Goal: Contribute content: Contribute content

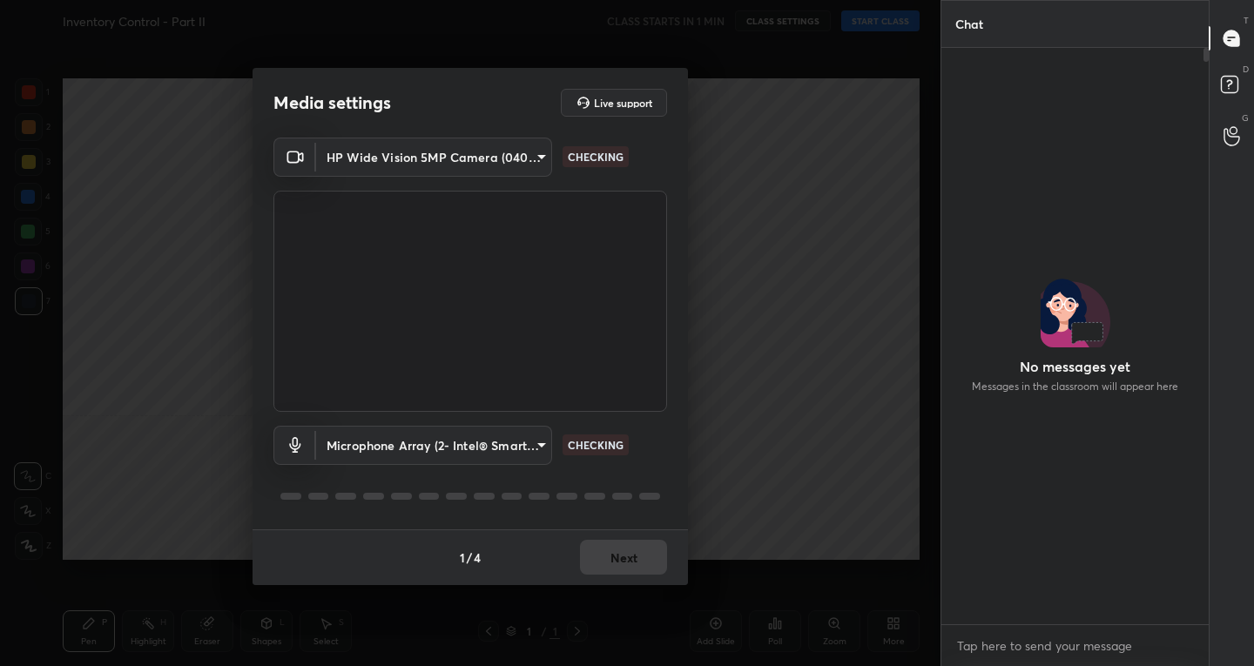
scroll to position [571, 262]
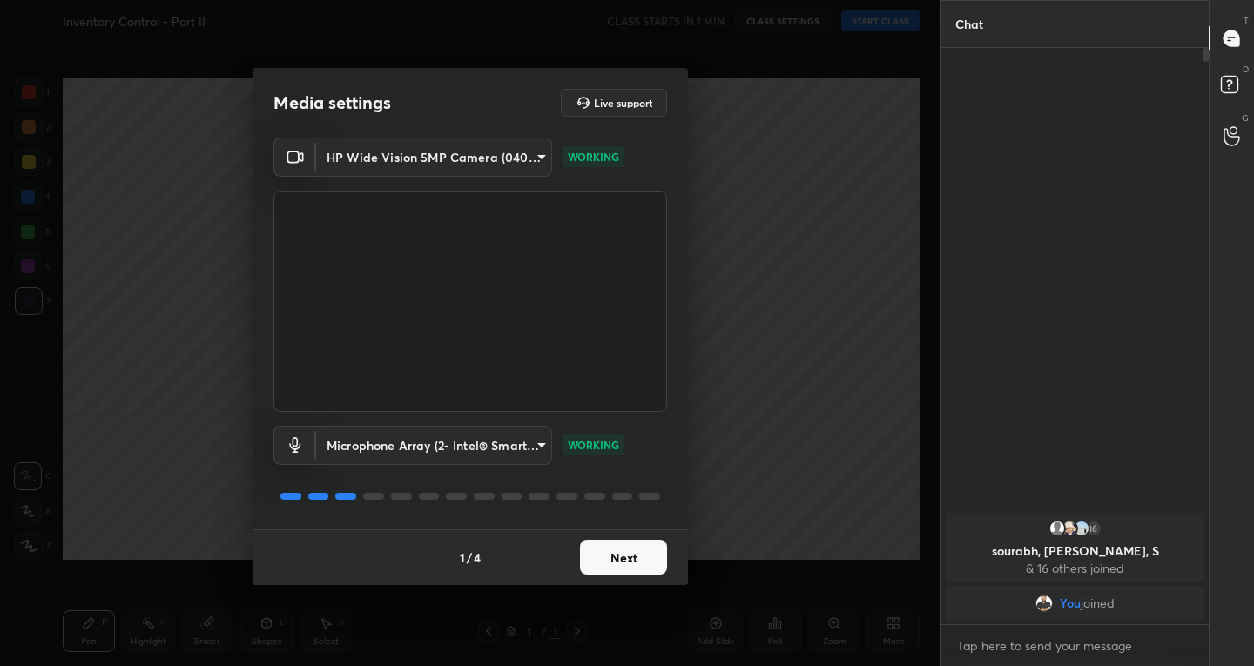
click at [633, 544] on button "Next" at bounding box center [623, 557] width 87 height 35
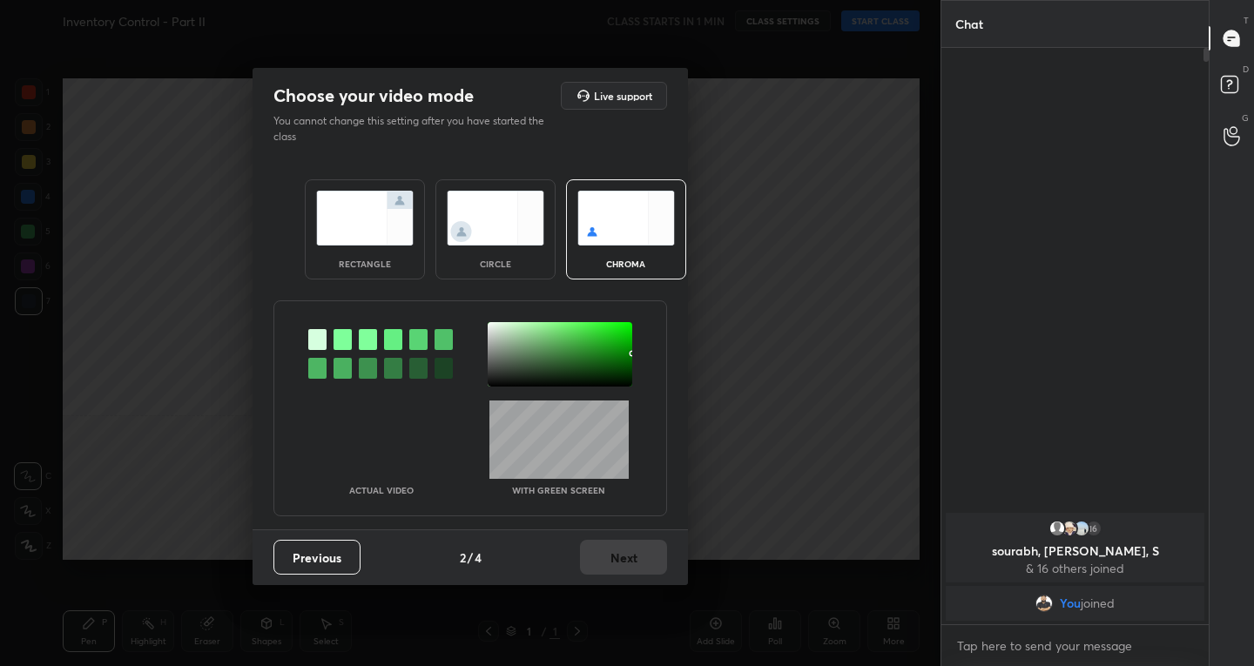
click at [363, 226] on img at bounding box center [365, 218] width 98 height 55
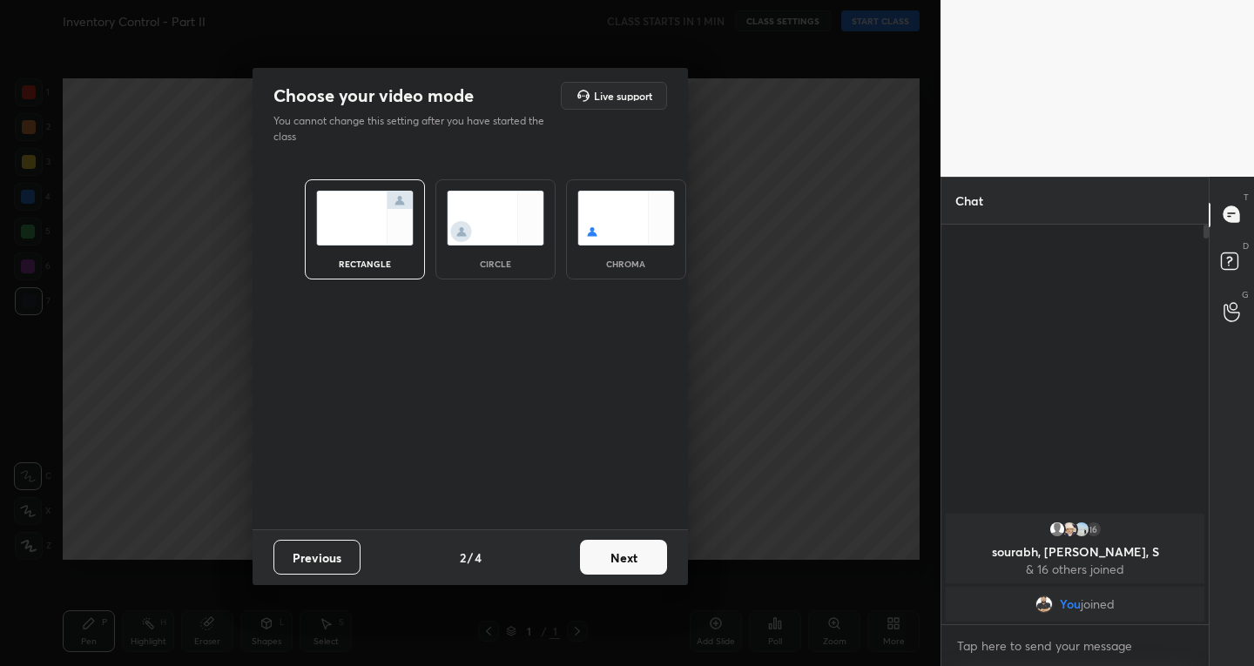
click at [604, 564] on button "Next" at bounding box center [623, 557] width 87 height 35
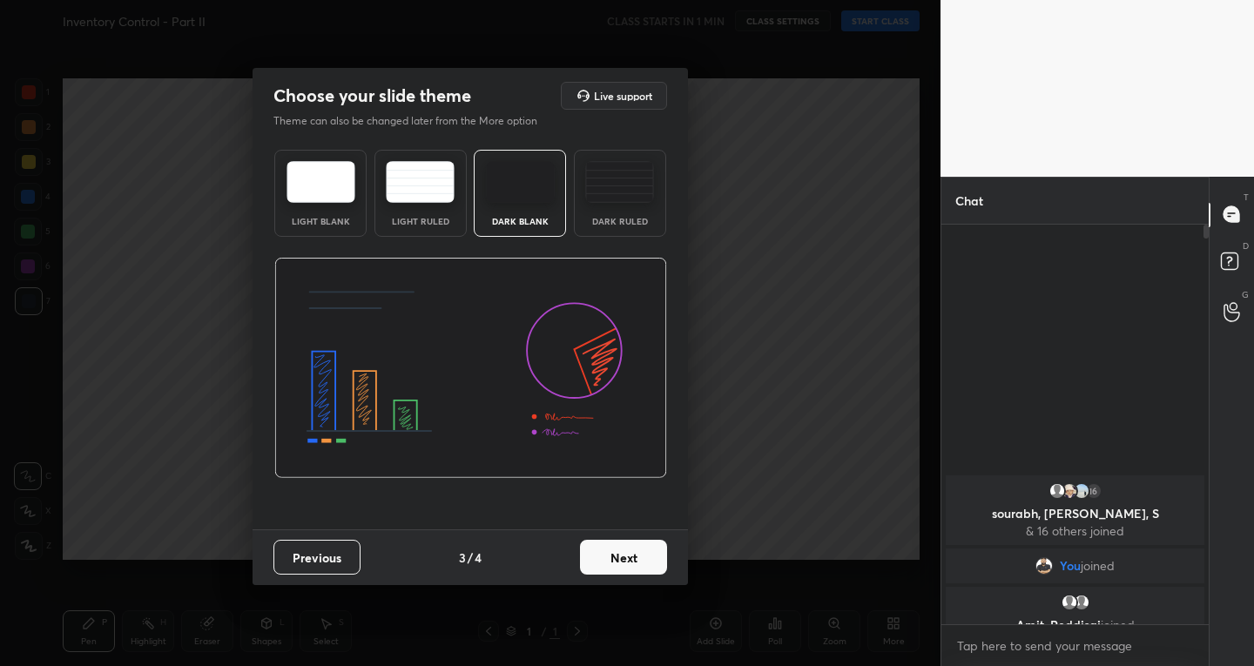
click at [624, 562] on button "Next" at bounding box center [623, 557] width 87 height 35
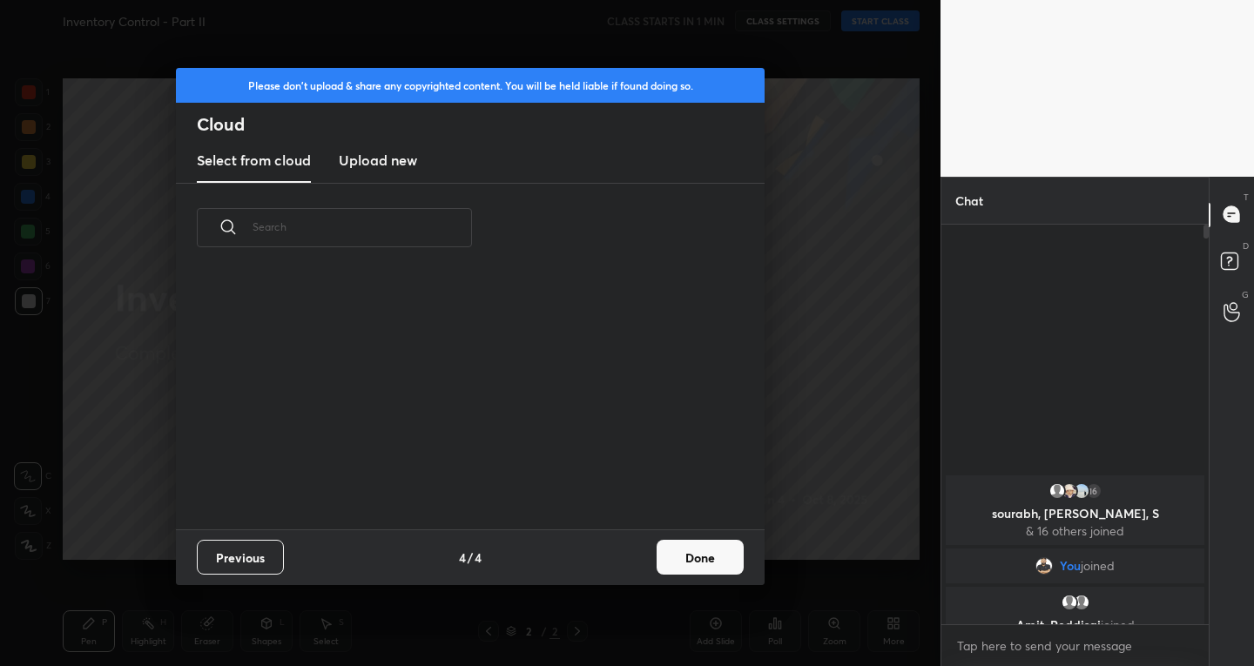
click at [679, 554] on button "Done" at bounding box center [700, 557] width 87 height 35
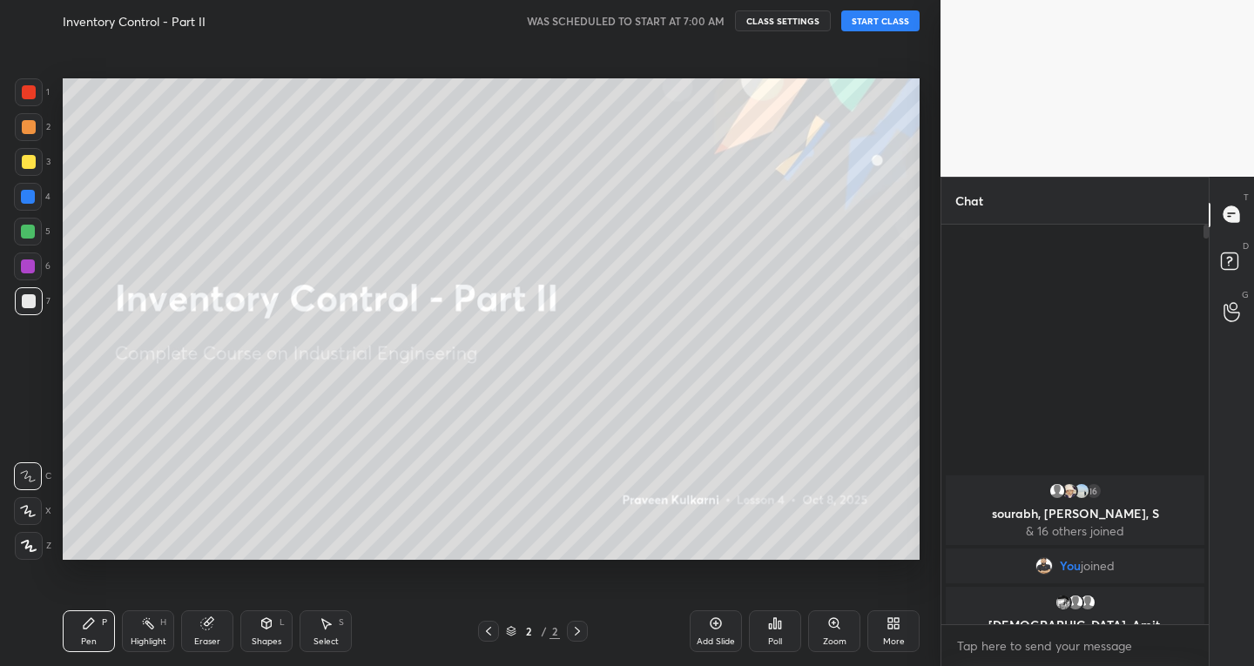
click at [874, 20] on button "START CLASS" at bounding box center [880, 20] width 78 height 21
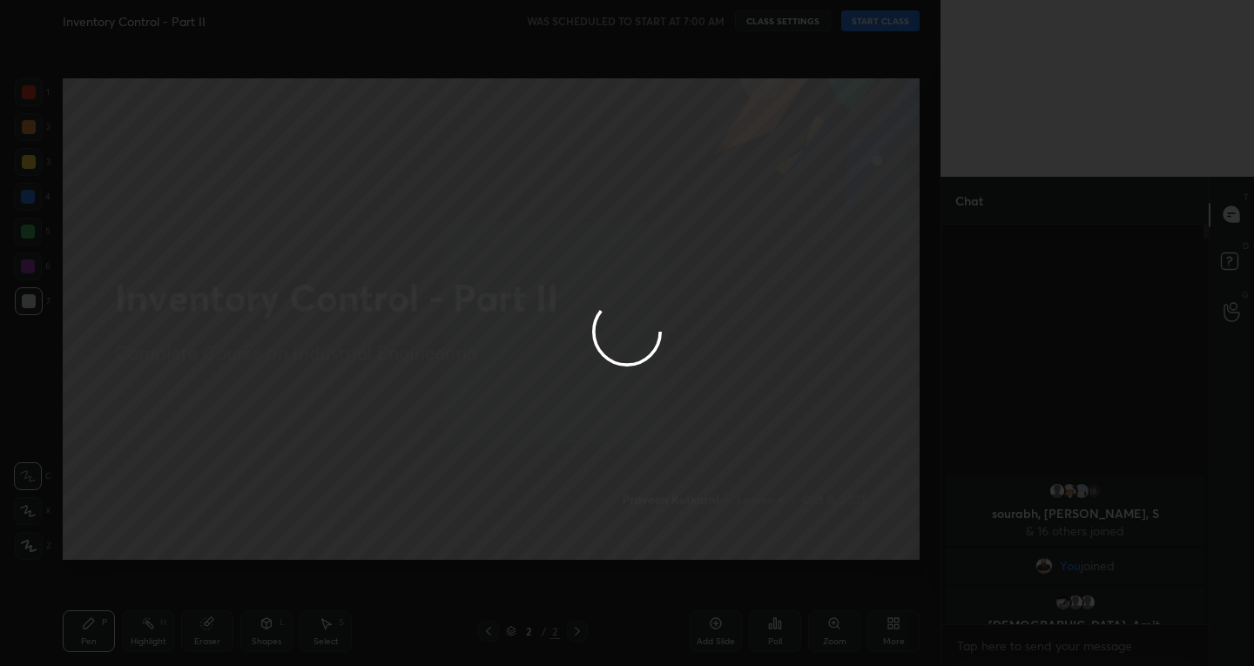
type textarea "x"
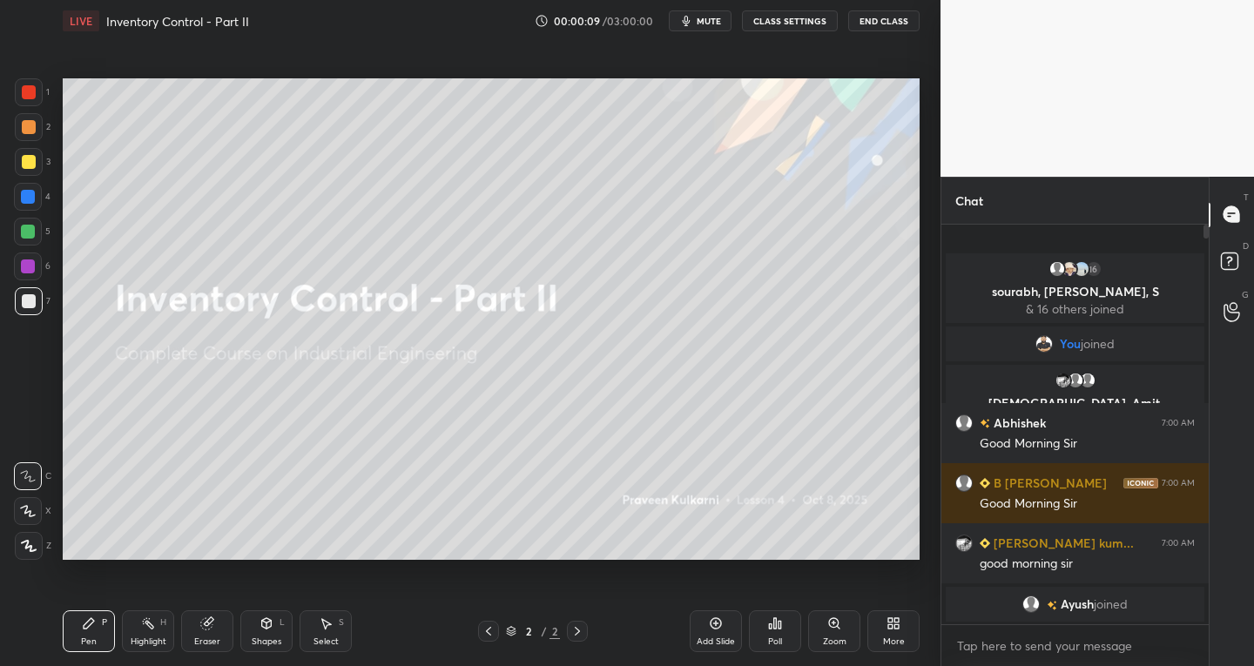
click at [716, 628] on icon at bounding box center [716, 624] width 14 height 14
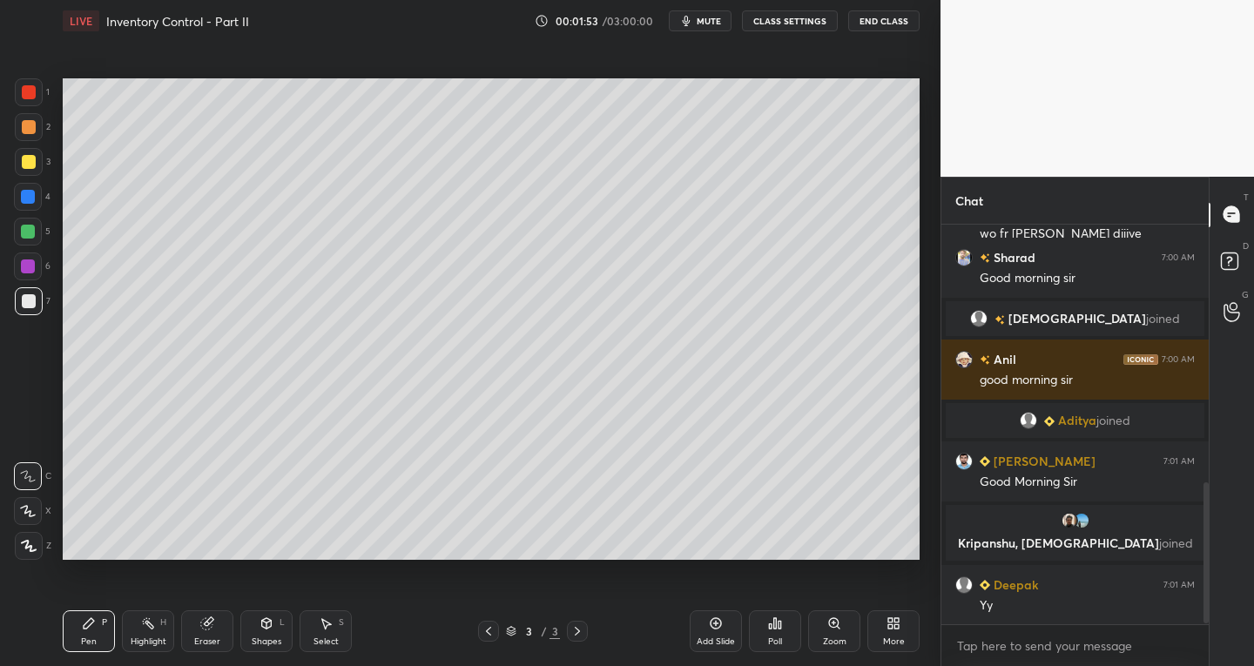
scroll to position [773, 0]
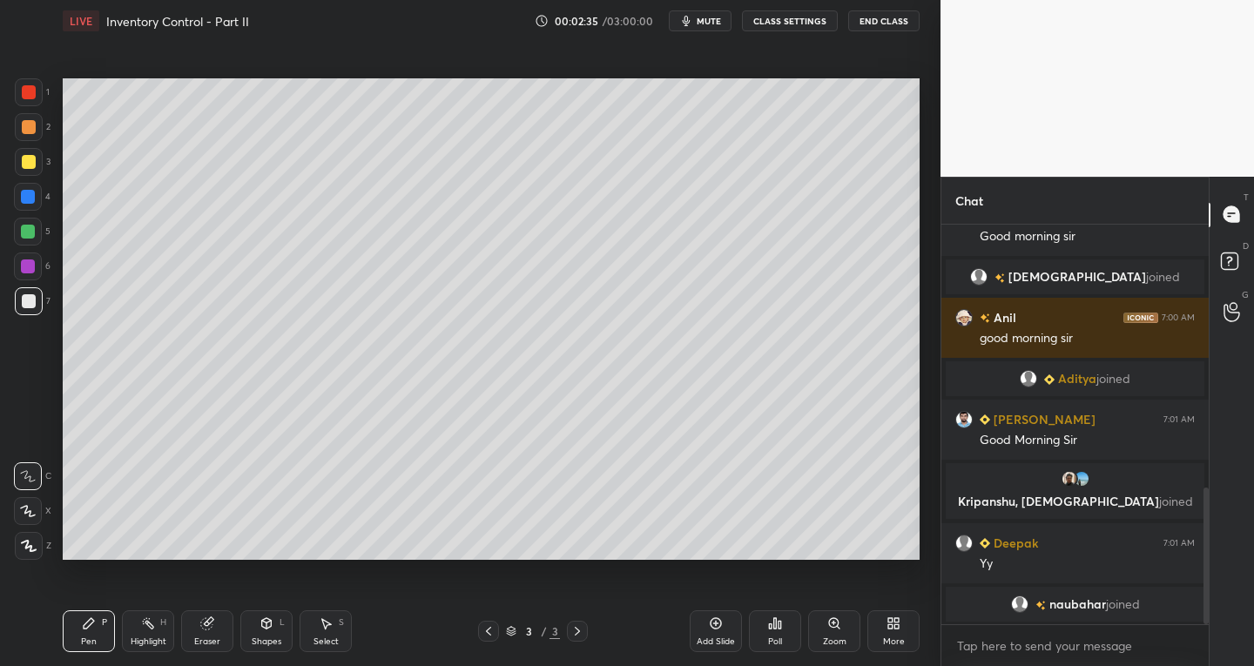
click at [896, 633] on div "More" at bounding box center [893, 632] width 52 height 42
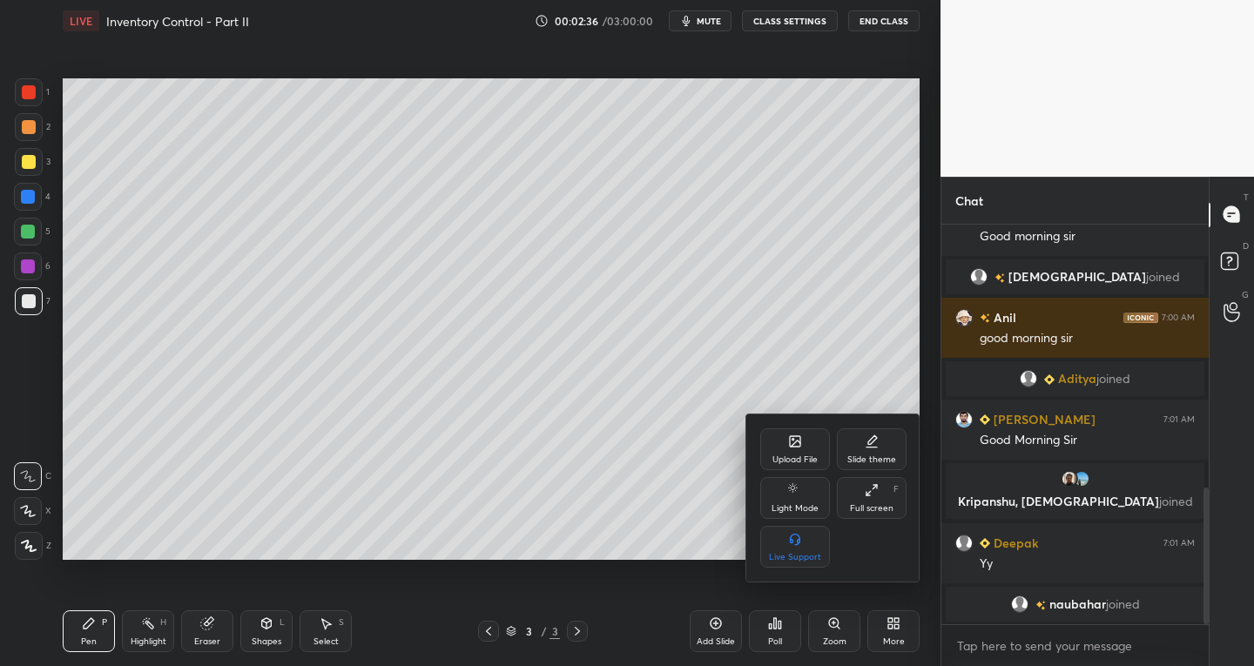
click at [783, 436] on div "Upload File" at bounding box center [795, 450] width 70 height 42
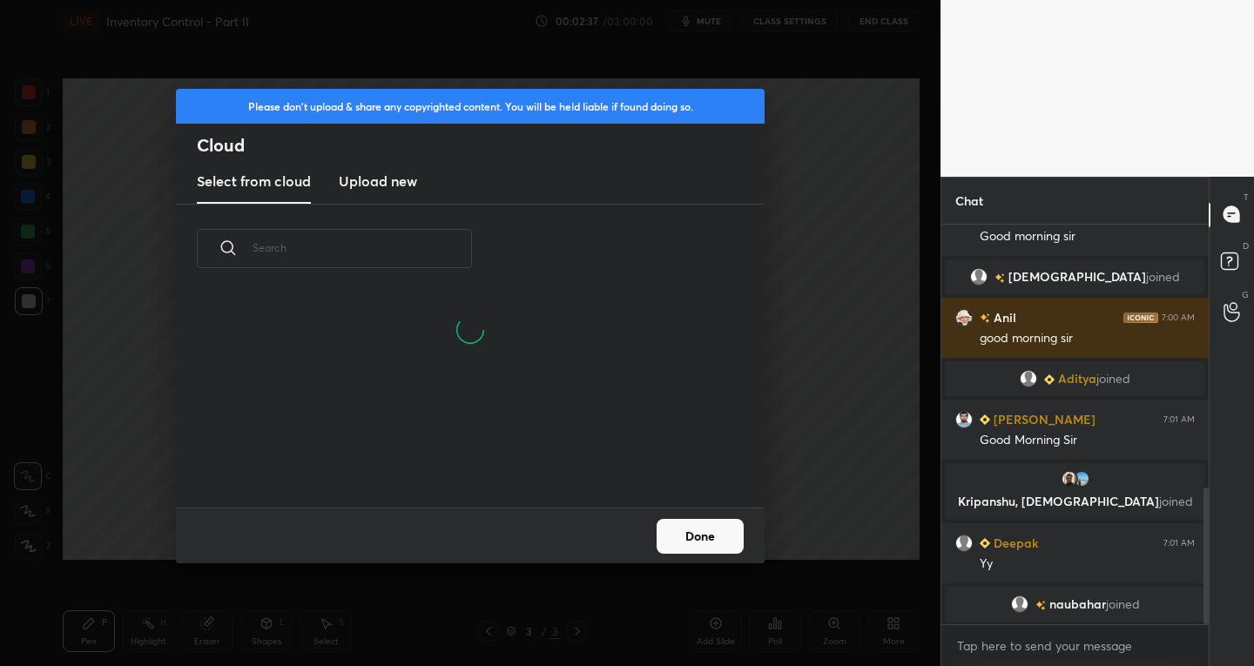
scroll to position [214, 559]
click at [372, 181] on h3 "Upload new" at bounding box center [378, 181] width 78 height 21
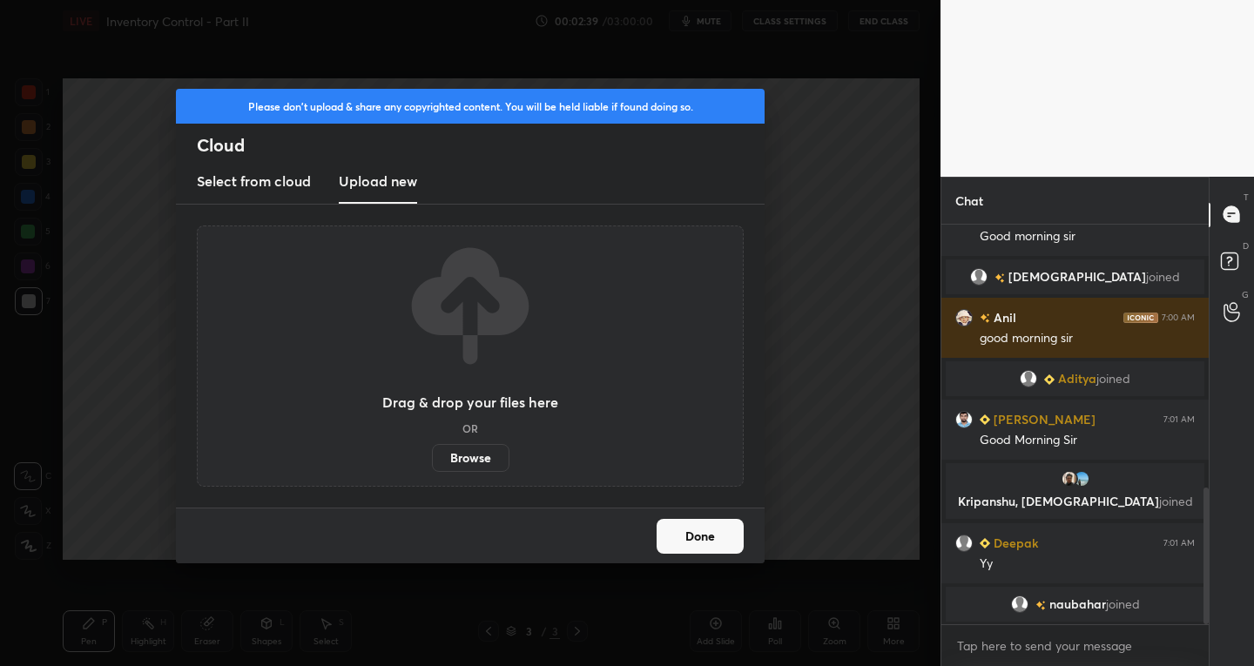
click at [452, 458] on label "Browse" at bounding box center [471, 458] width 78 height 28
click at [432, 458] on input "Browse" at bounding box center [432, 458] width 0 height 28
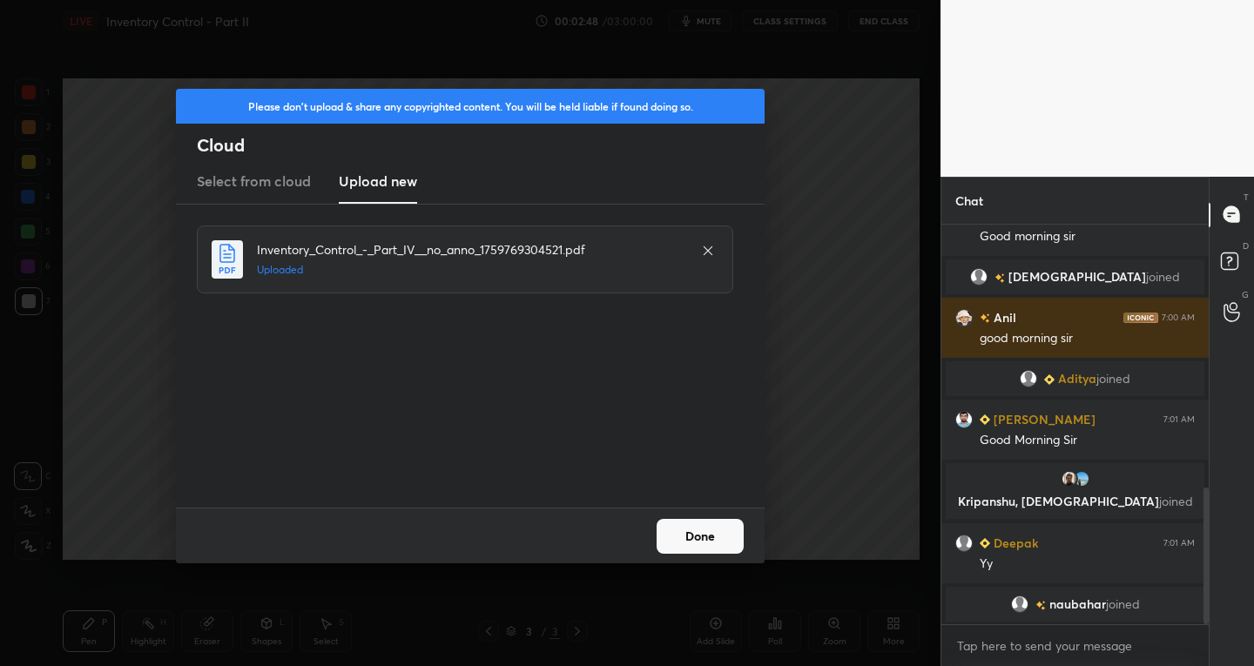
click at [670, 525] on button "Done" at bounding box center [700, 536] width 87 height 35
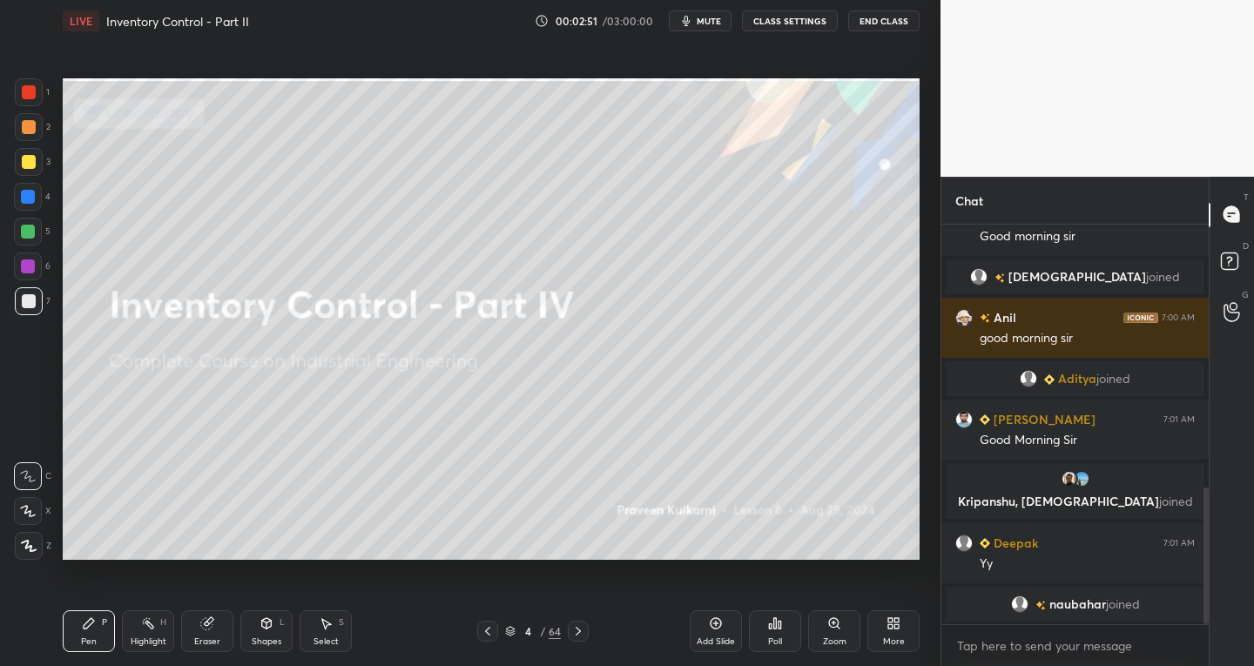
click at [585, 628] on icon at bounding box center [578, 631] width 14 height 14
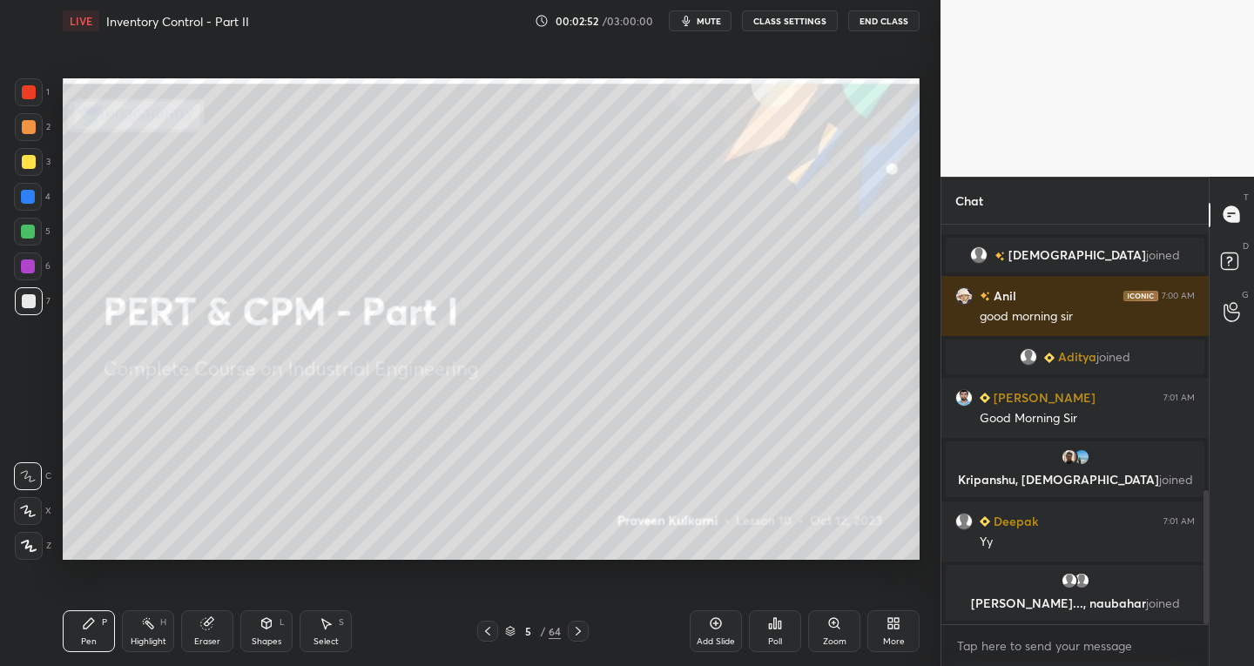
click at [585, 628] on icon at bounding box center [578, 631] width 14 height 14
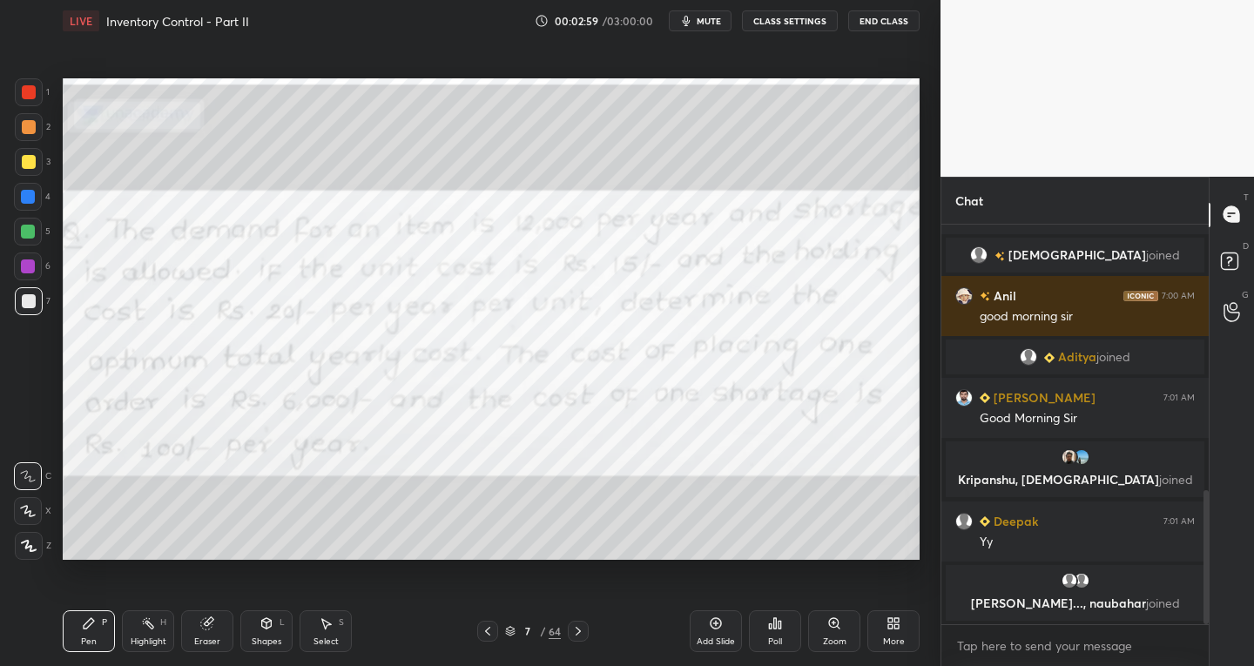
click at [489, 633] on icon at bounding box center [488, 631] width 14 height 14
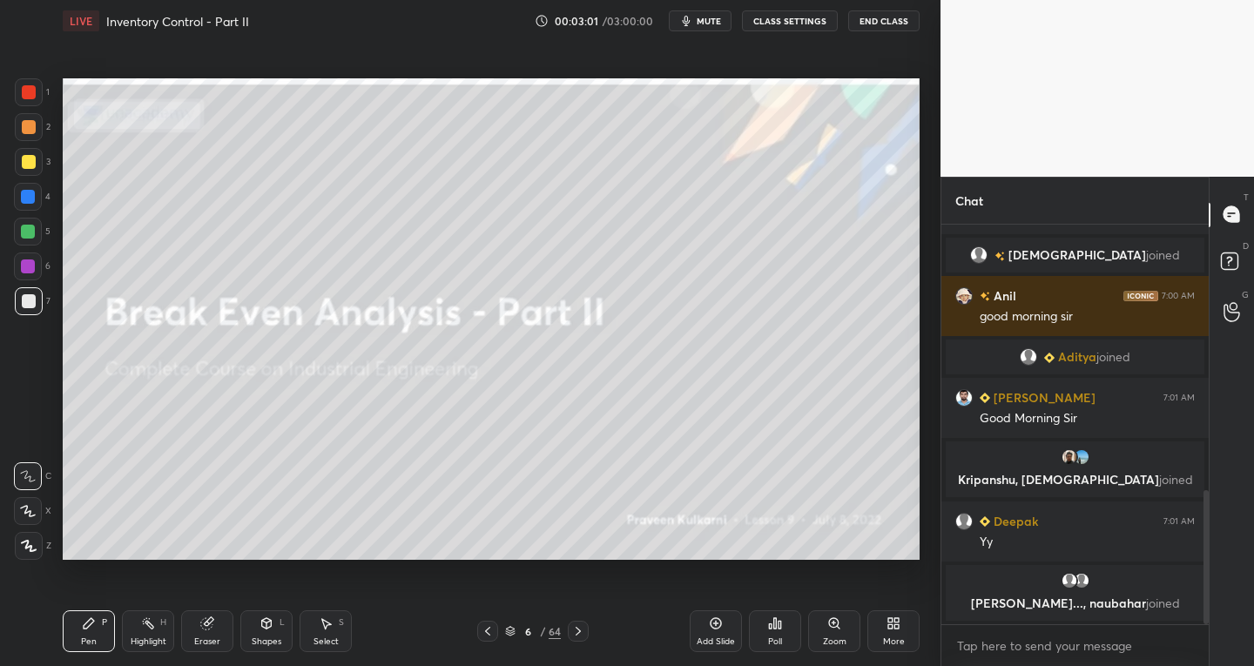
click at [702, 638] on div "Add Slide" at bounding box center [716, 642] width 38 height 9
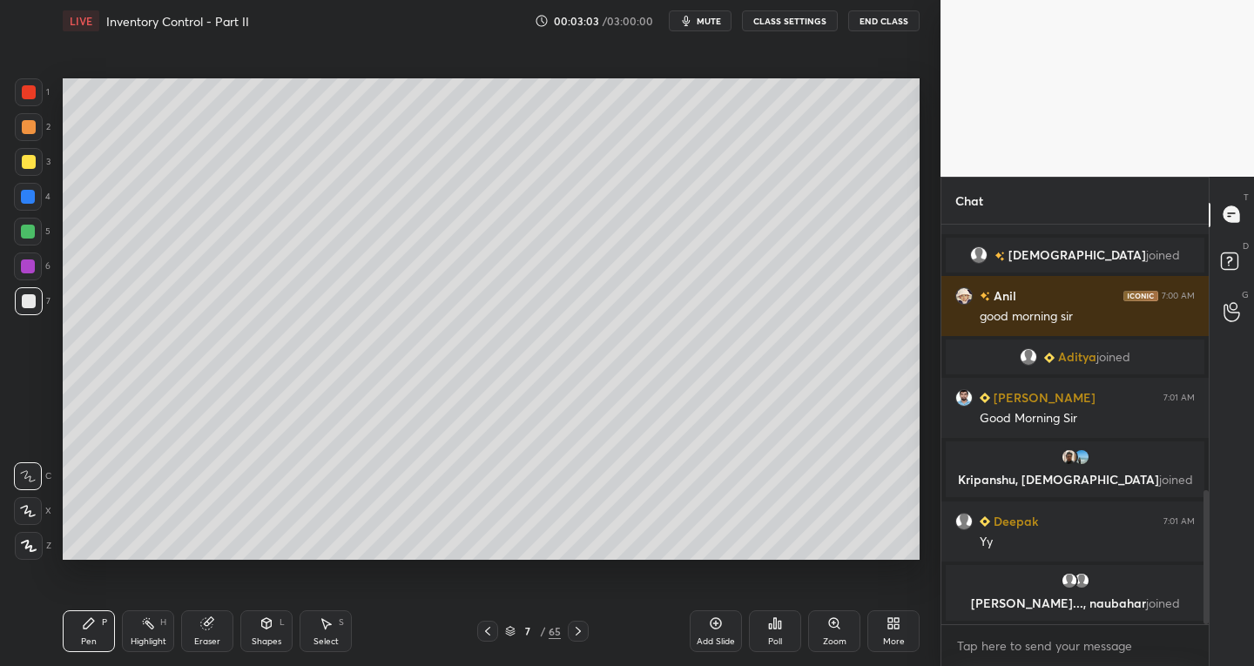
click at [767, 624] on div "Poll" at bounding box center [775, 632] width 52 height 42
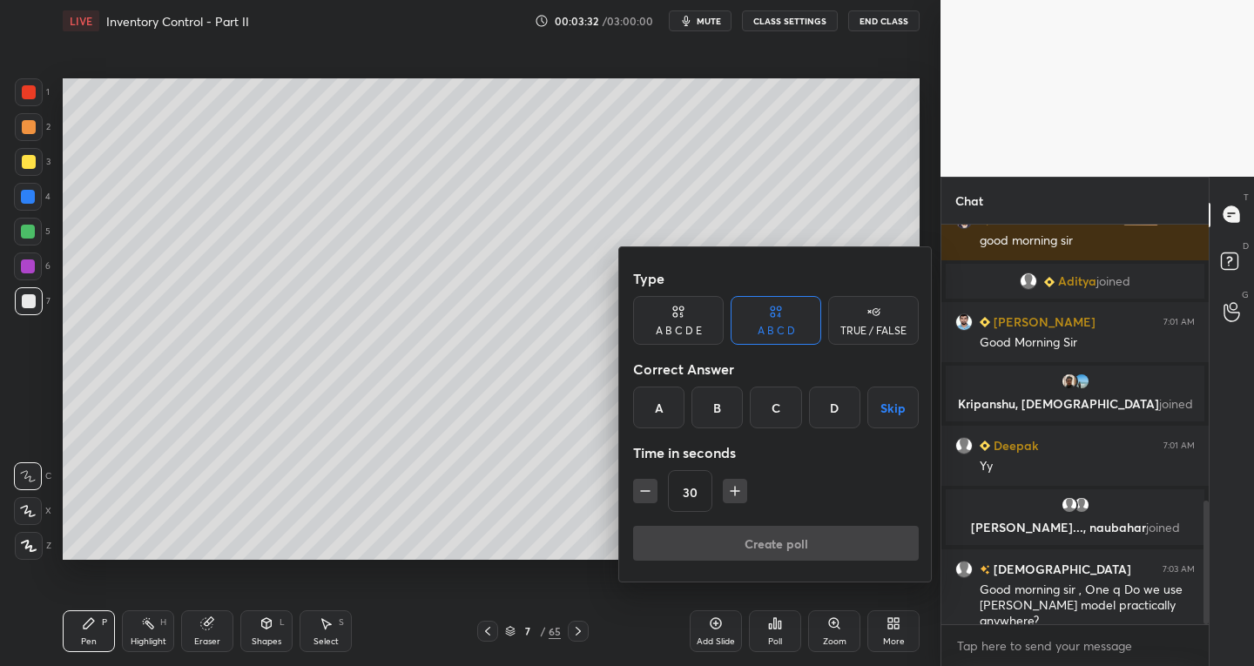
scroll to position [893, 0]
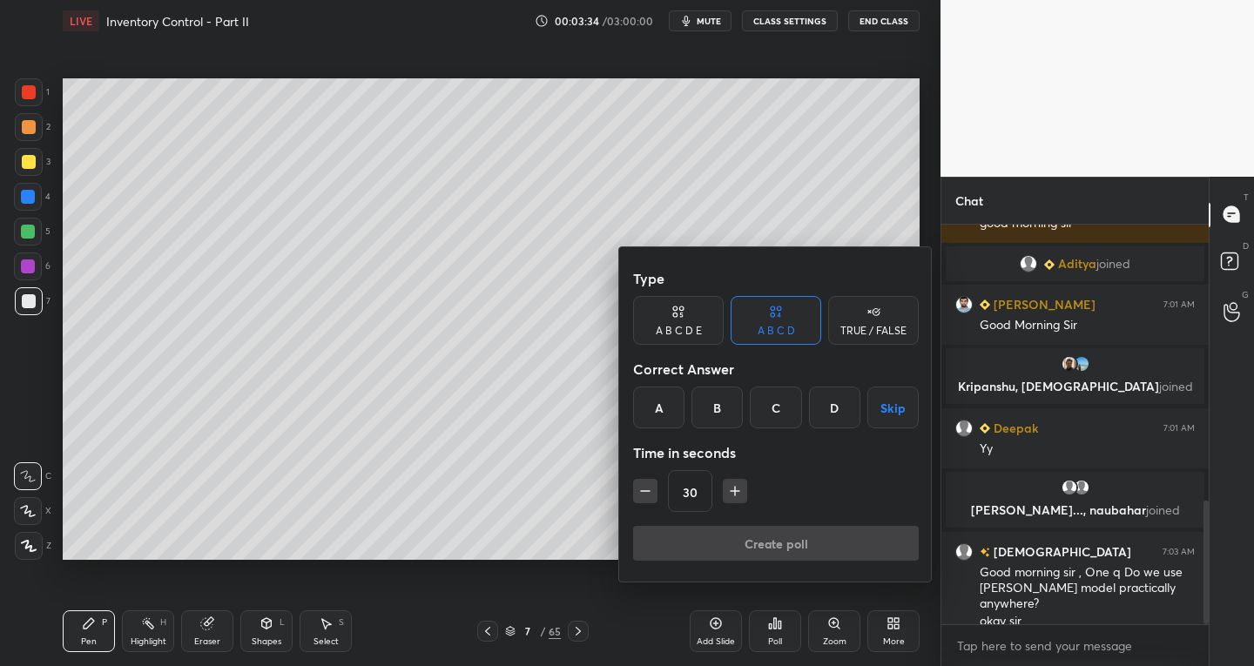
click at [724, 405] on div "B" at bounding box center [717, 408] width 51 height 42
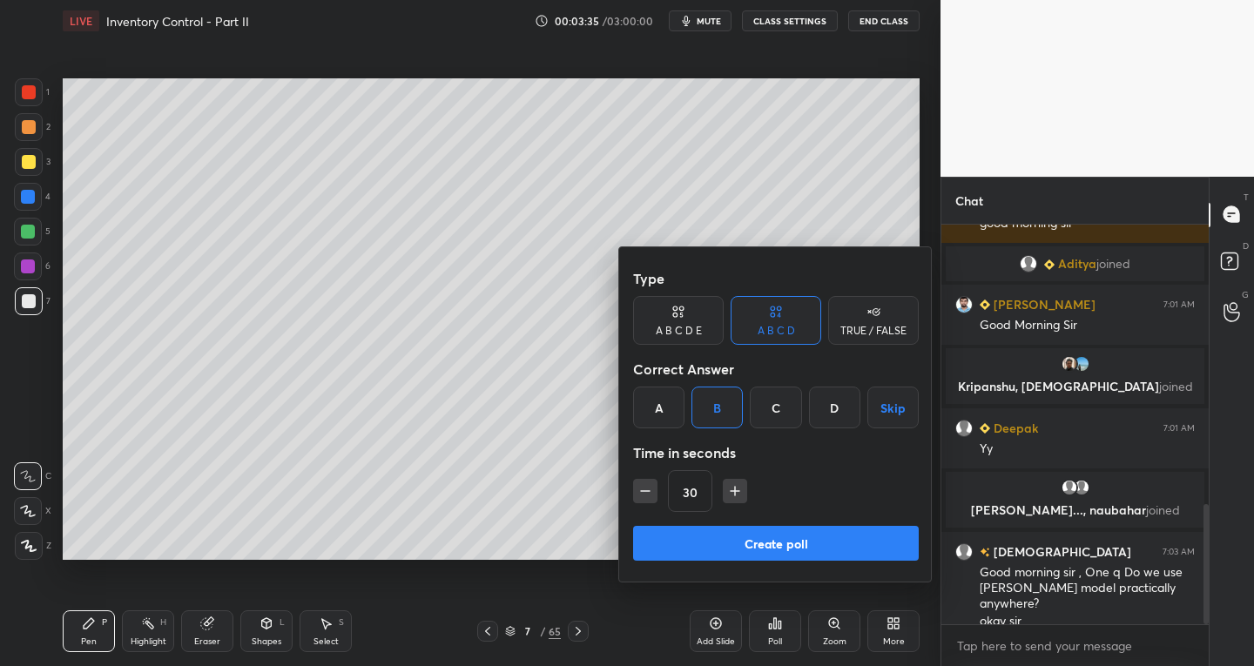
scroll to position [935, 0]
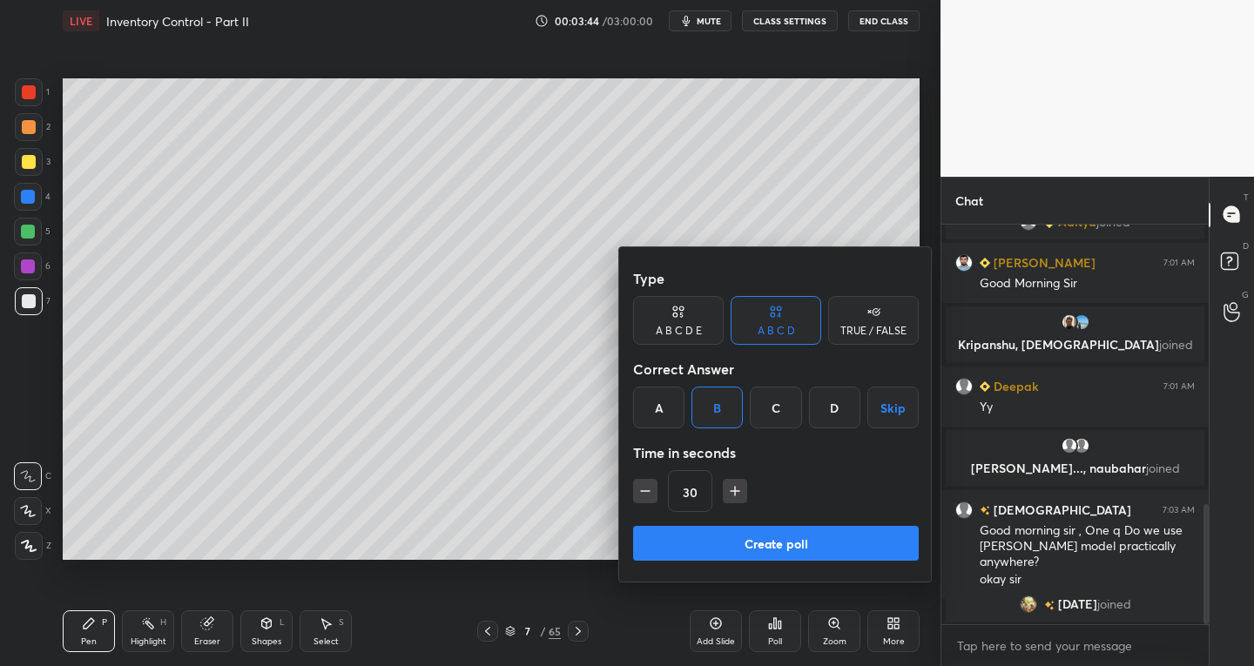
click at [705, 532] on button "Create poll" at bounding box center [776, 543] width 286 height 35
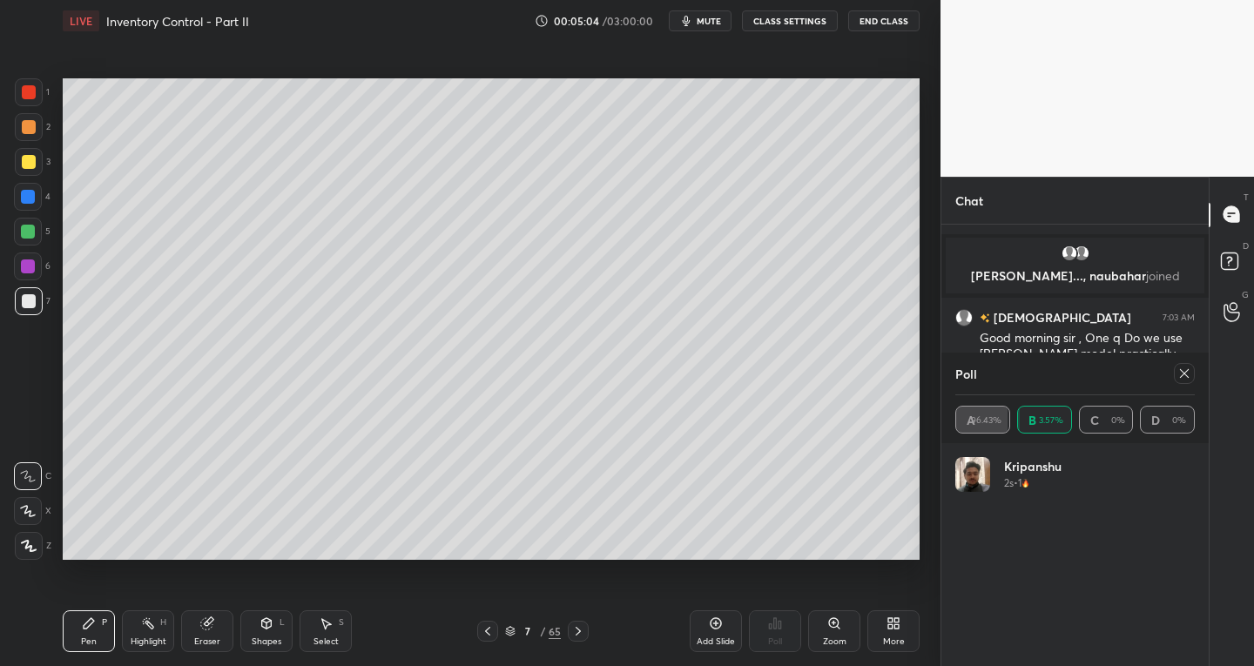
scroll to position [1116, 0]
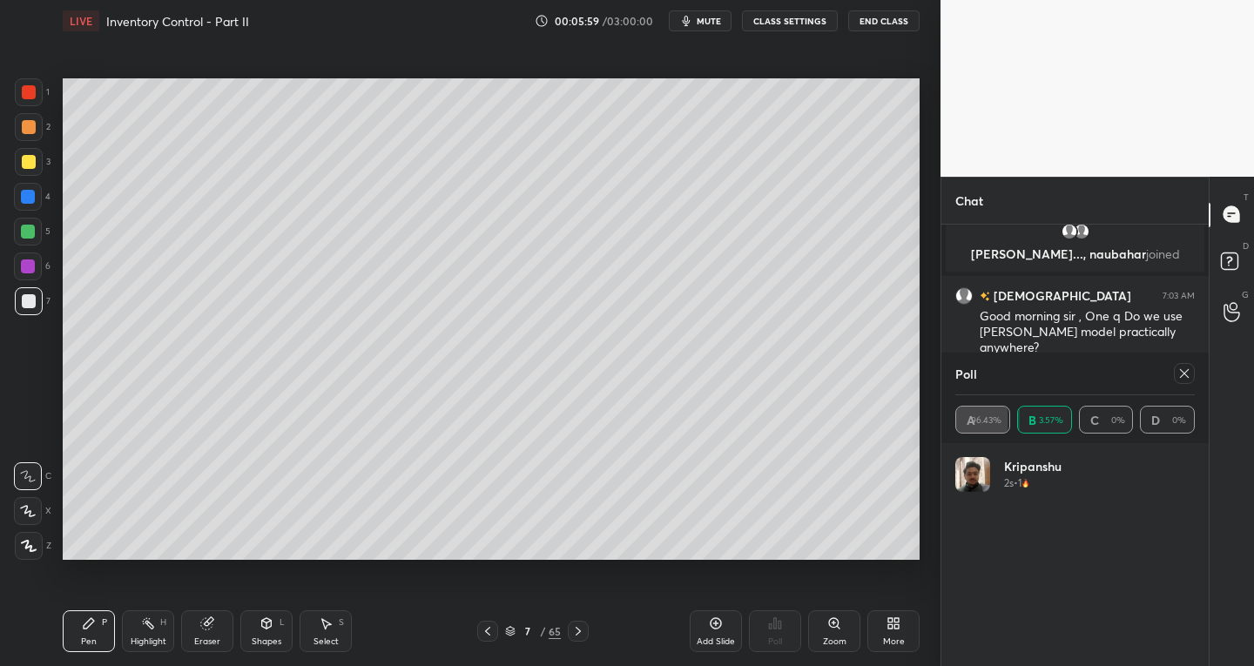
click at [1177, 376] on div at bounding box center [1184, 373] width 21 height 21
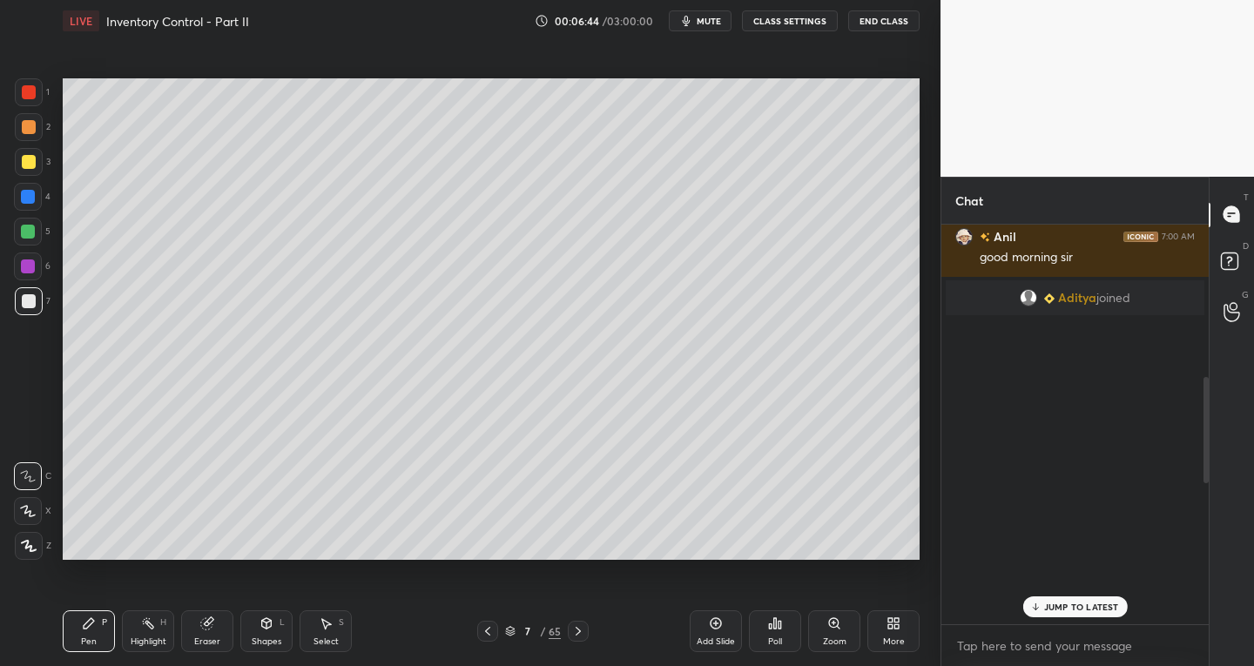
scroll to position [1209, 0]
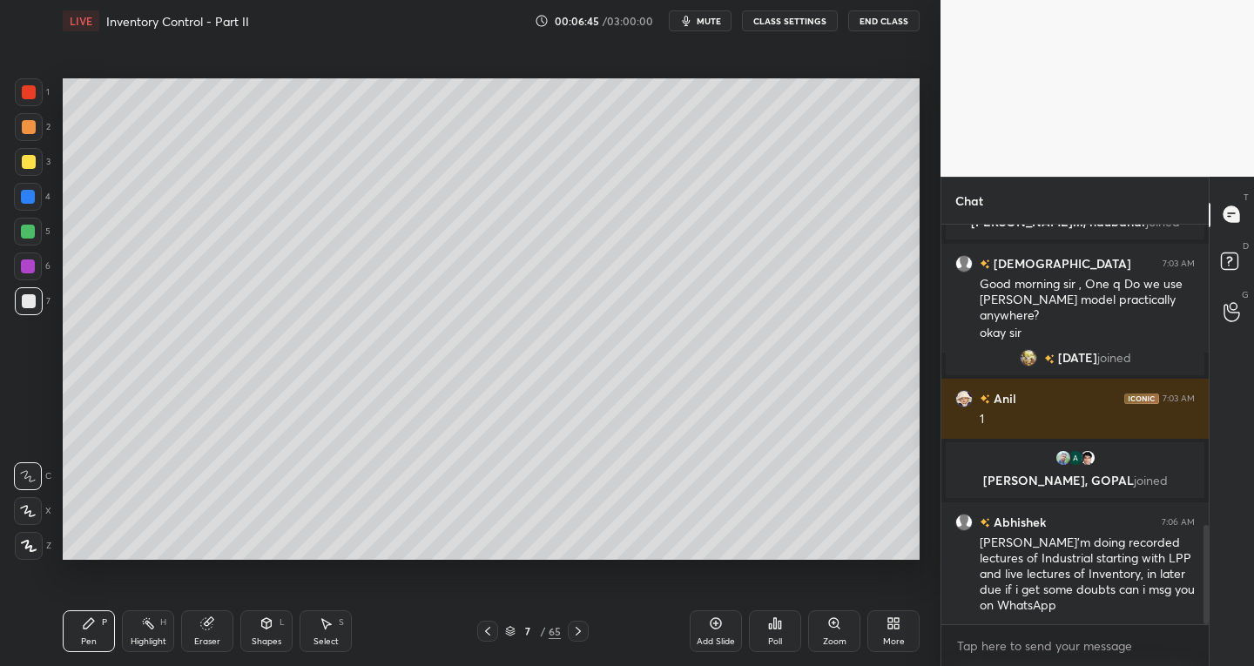
click at [260, 651] on div "Shapes L" at bounding box center [266, 632] width 52 height 42
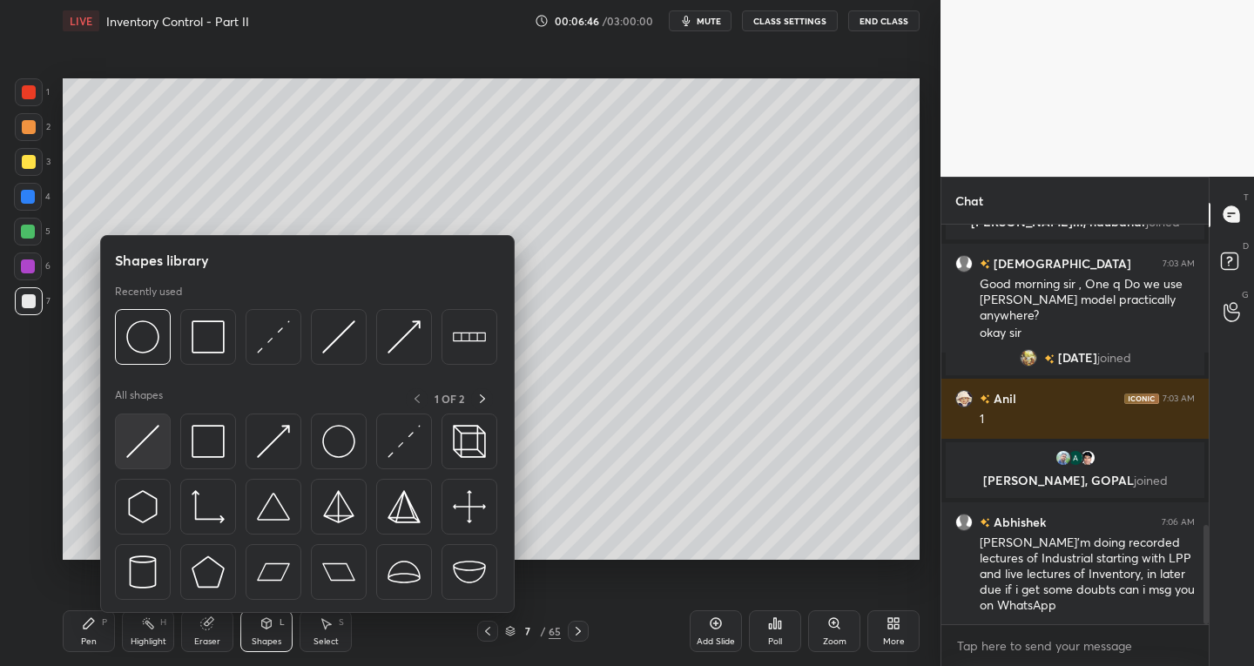
click at [148, 443] on img at bounding box center [142, 441] width 33 height 33
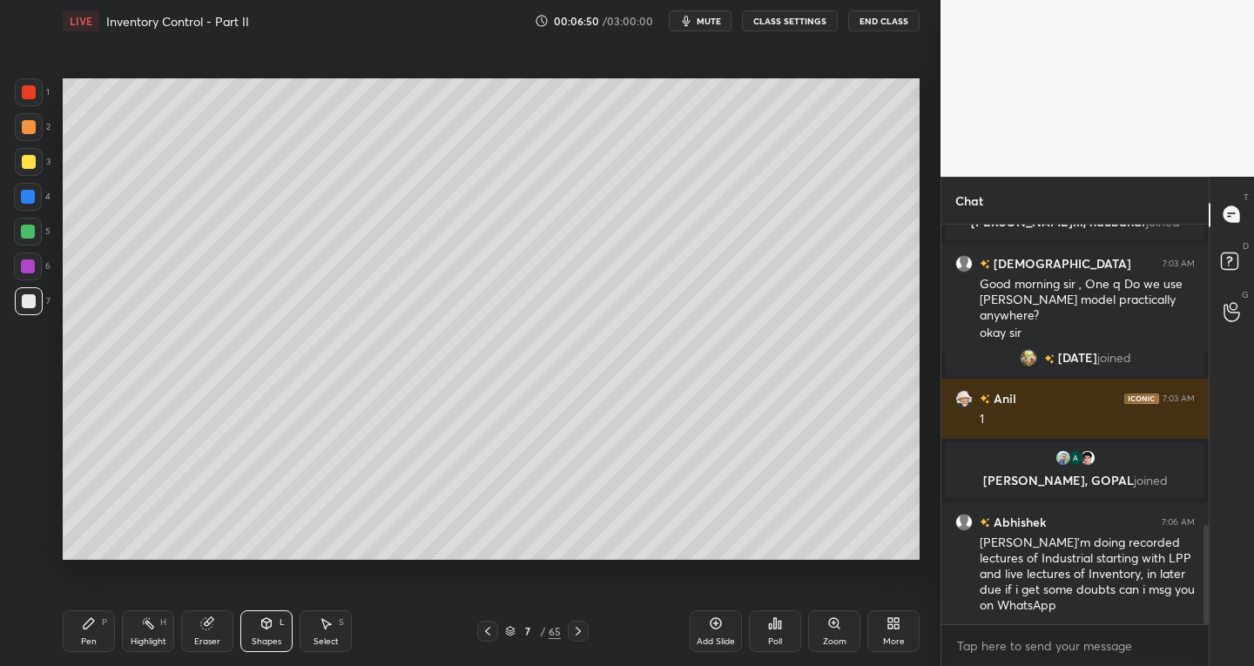
click at [85, 642] on div "Pen" at bounding box center [89, 642] width 16 height 9
click at [27, 166] on div at bounding box center [29, 162] width 14 height 14
click at [23, 515] on icon at bounding box center [28, 511] width 16 height 12
click at [260, 634] on div "Shapes L" at bounding box center [266, 632] width 52 height 42
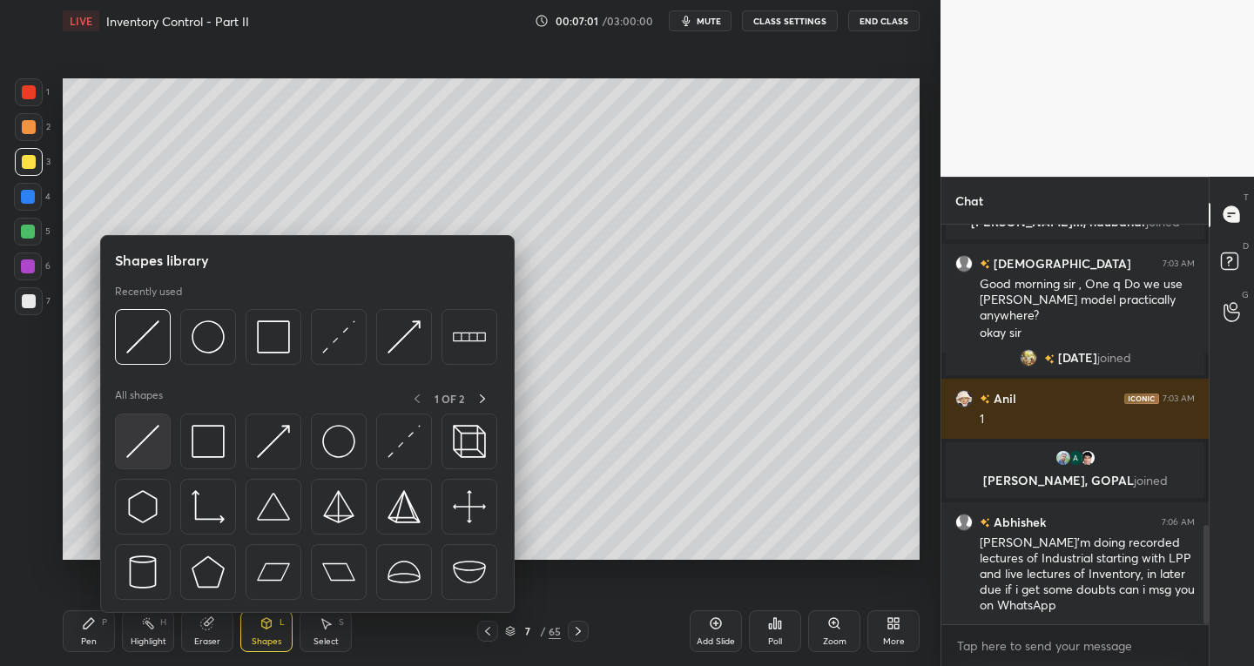
click at [132, 451] on img at bounding box center [142, 441] width 33 height 33
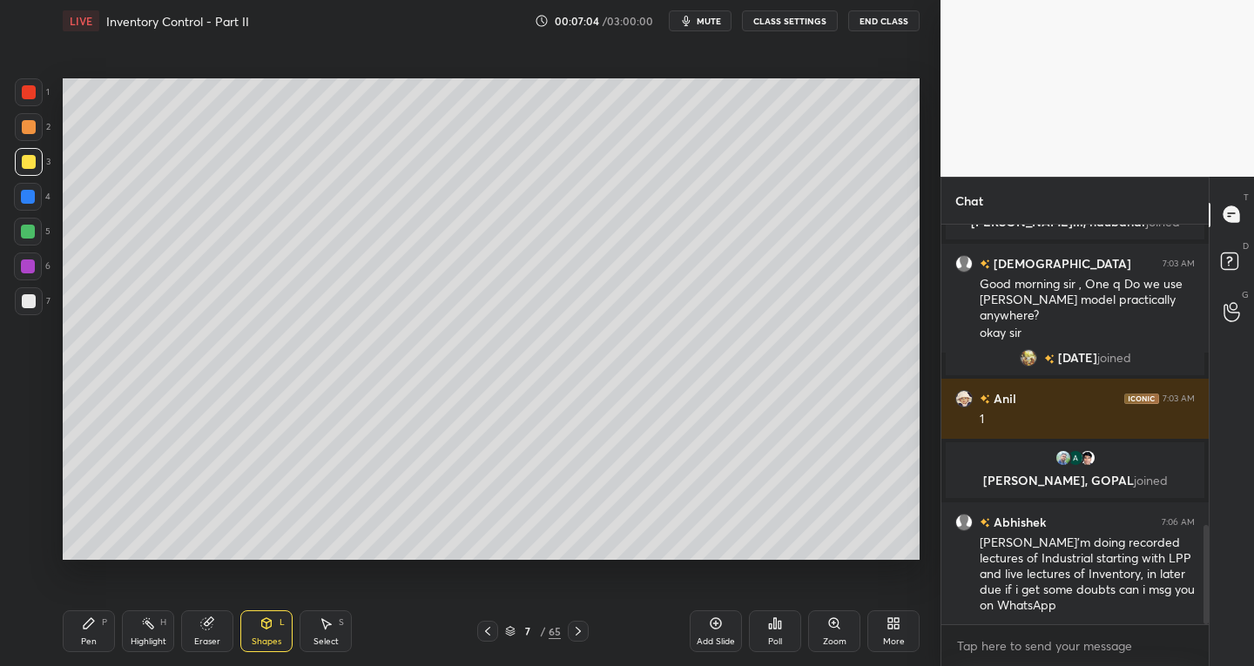
click at [98, 624] on div "Pen P" at bounding box center [89, 632] width 52 height 42
click at [25, 91] on div at bounding box center [29, 92] width 14 height 14
click at [30, 303] on div at bounding box center [29, 301] width 14 height 14
click at [31, 514] on icon at bounding box center [28, 511] width 16 height 12
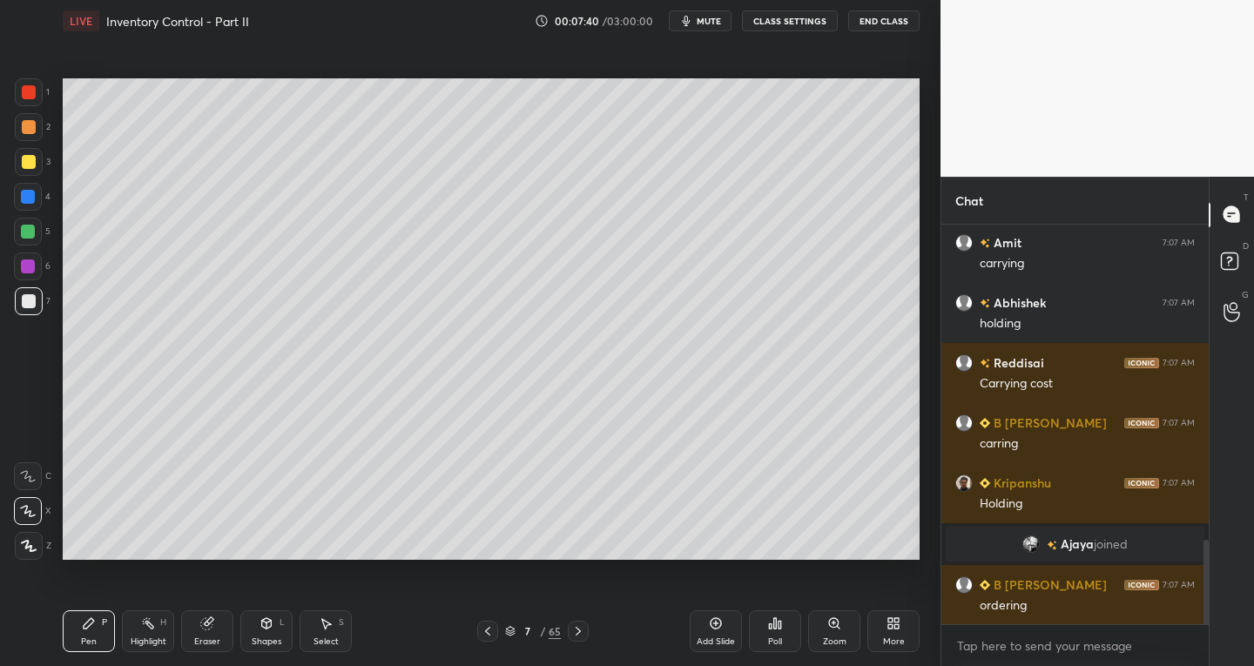
scroll to position [1566, 0]
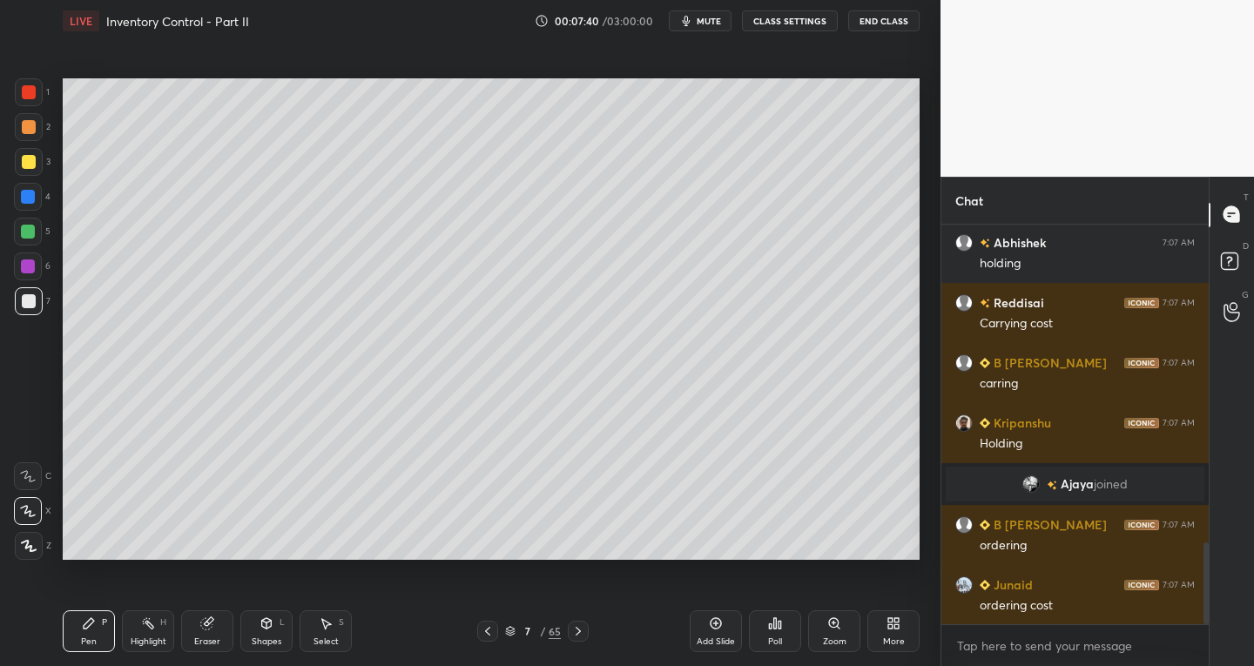
click at [32, 199] on div at bounding box center [28, 197] width 14 height 14
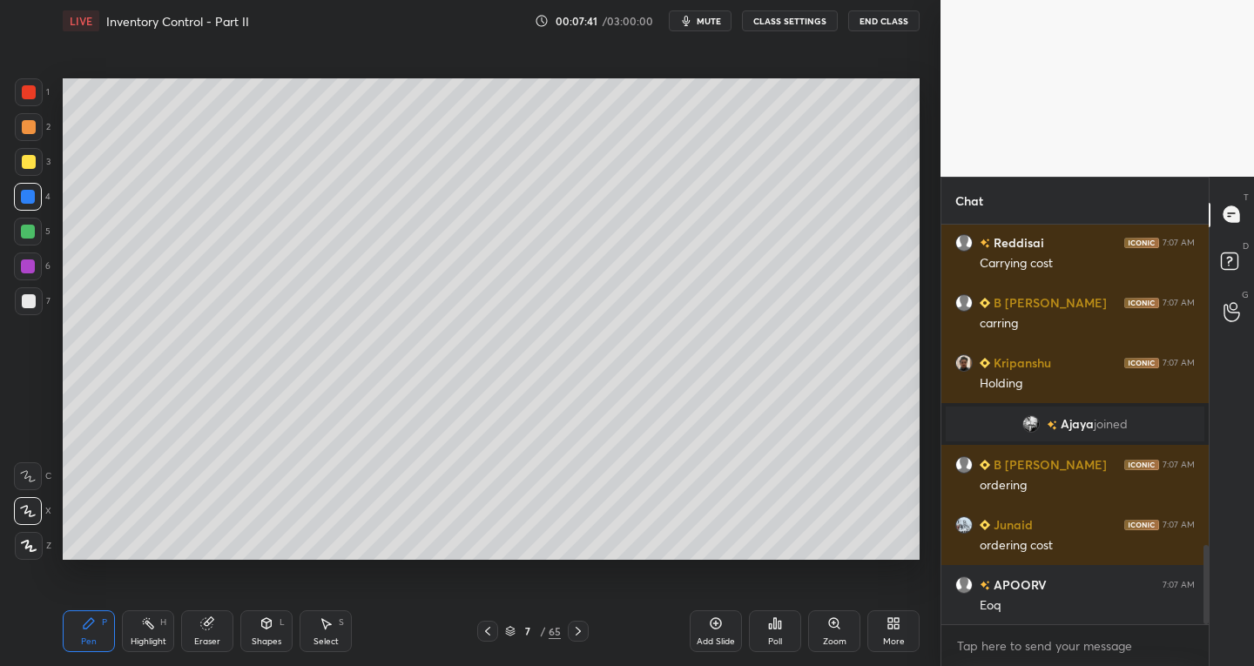
click at [258, 632] on div "Shapes L" at bounding box center [266, 632] width 52 height 42
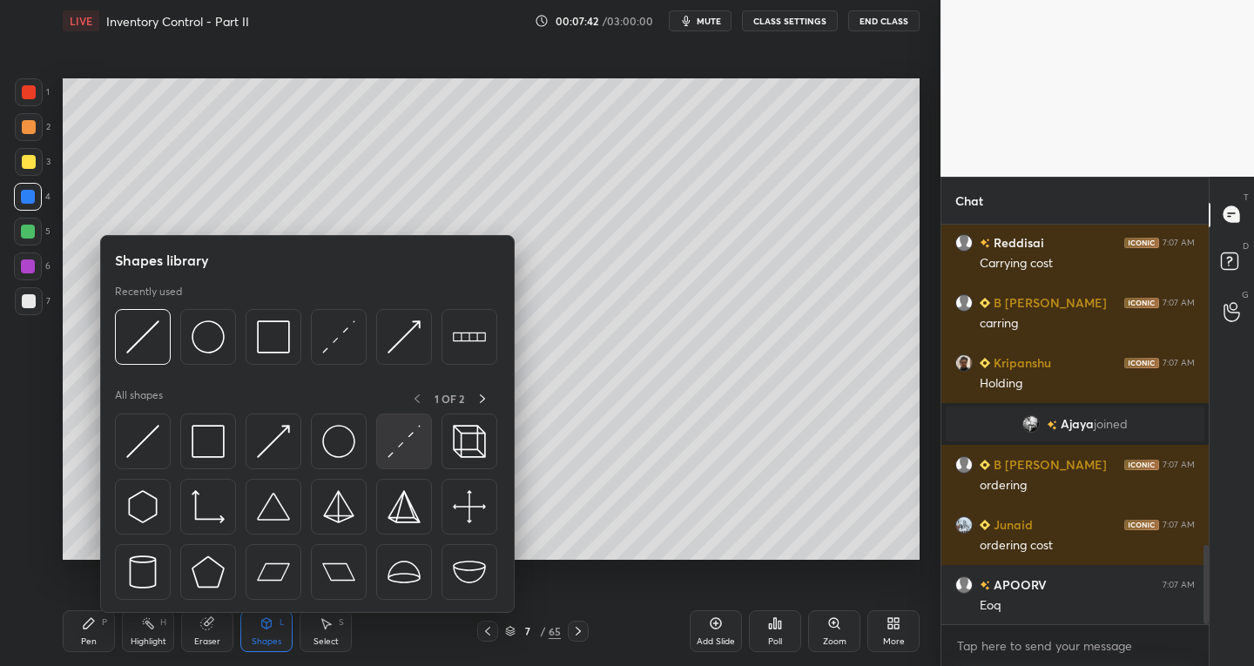
click at [395, 449] on img at bounding box center [404, 441] width 33 height 33
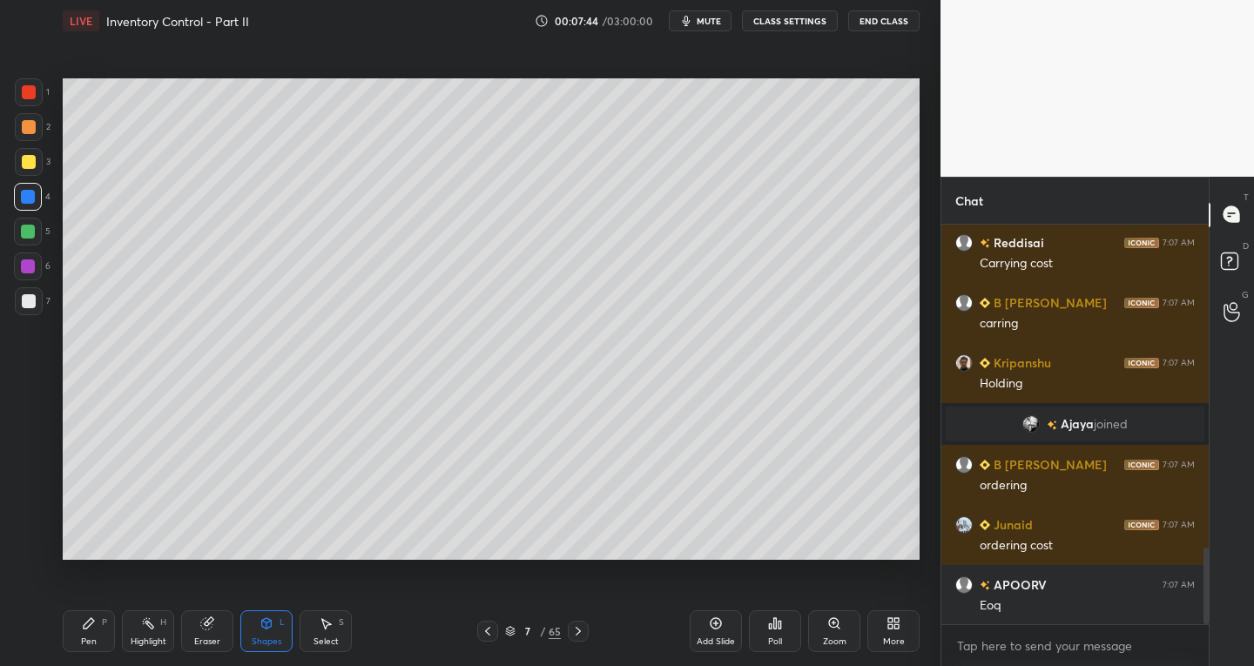
scroll to position [1686, 0]
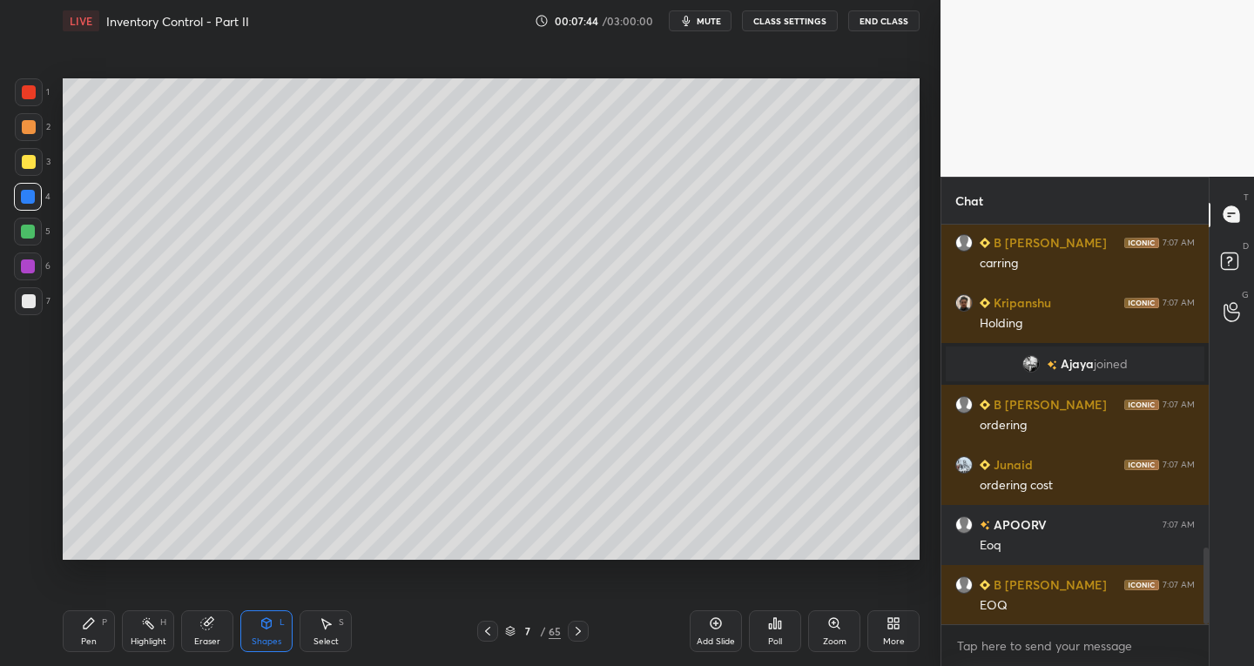
click at [87, 632] on div "Pen P" at bounding box center [89, 632] width 52 height 42
click at [36, 301] on div at bounding box center [29, 301] width 28 height 28
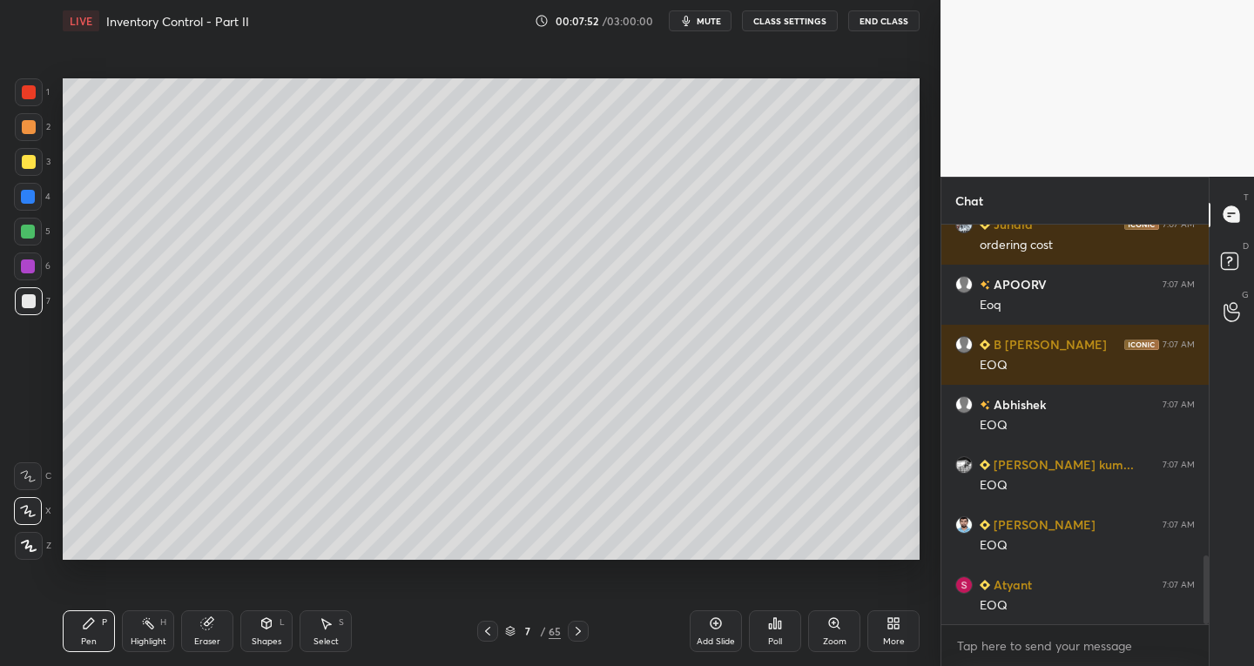
scroll to position [1987, 0]
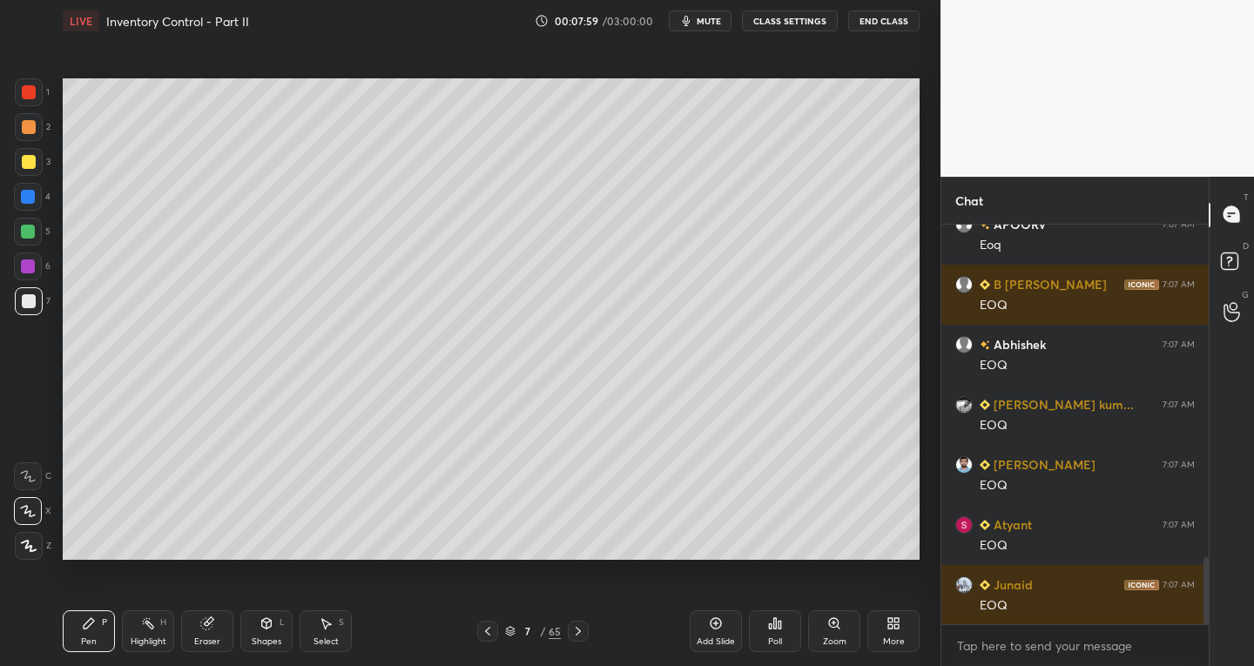
click at [32, 226] on div at bounding box center [28, 232] width 14 height 14
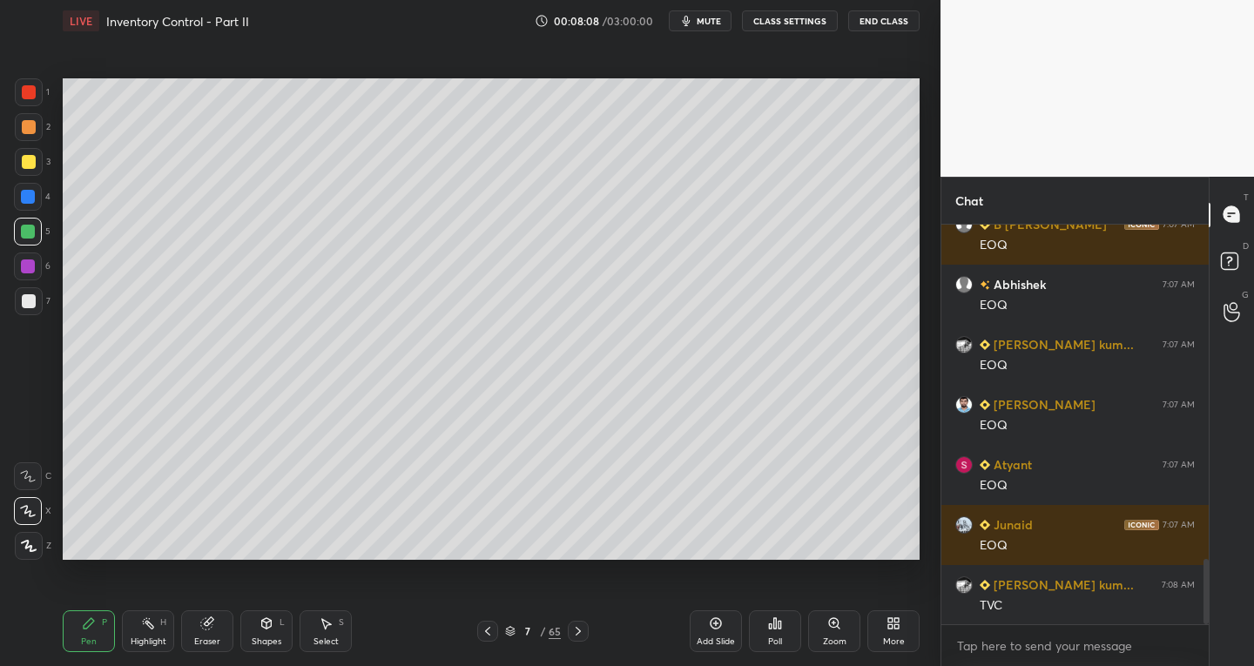
click at [31, 299] on div at bounding box center [29, 301] width 14 height 14
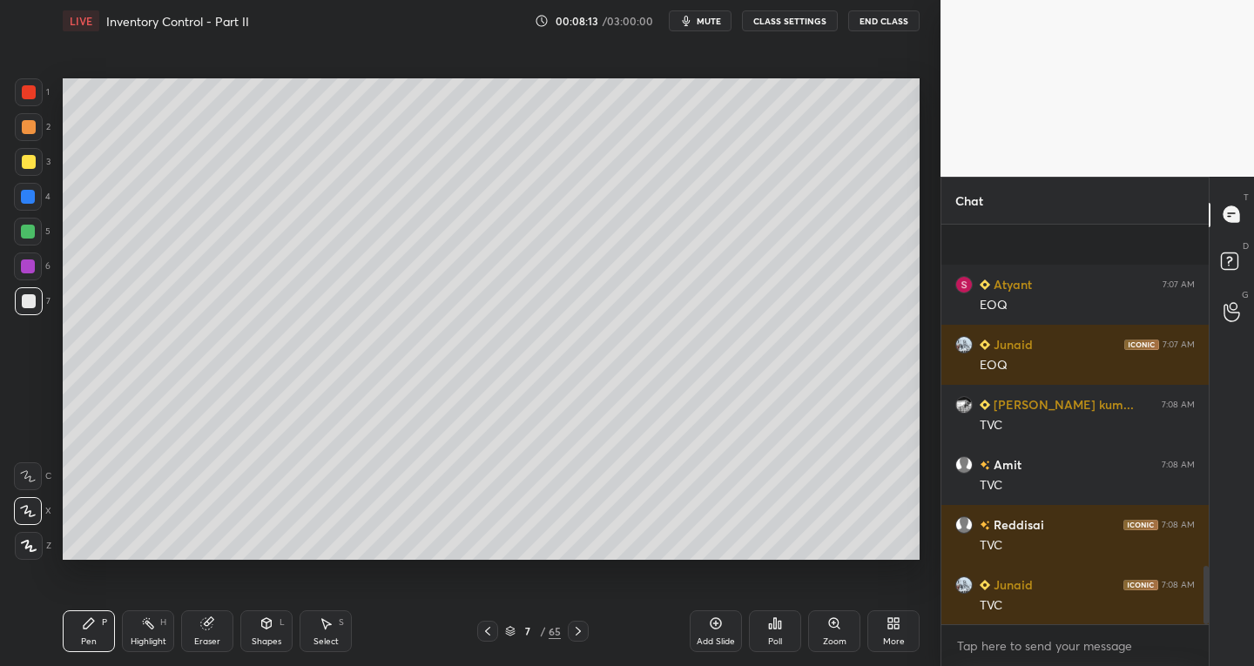
scroll to position [2347, 0]
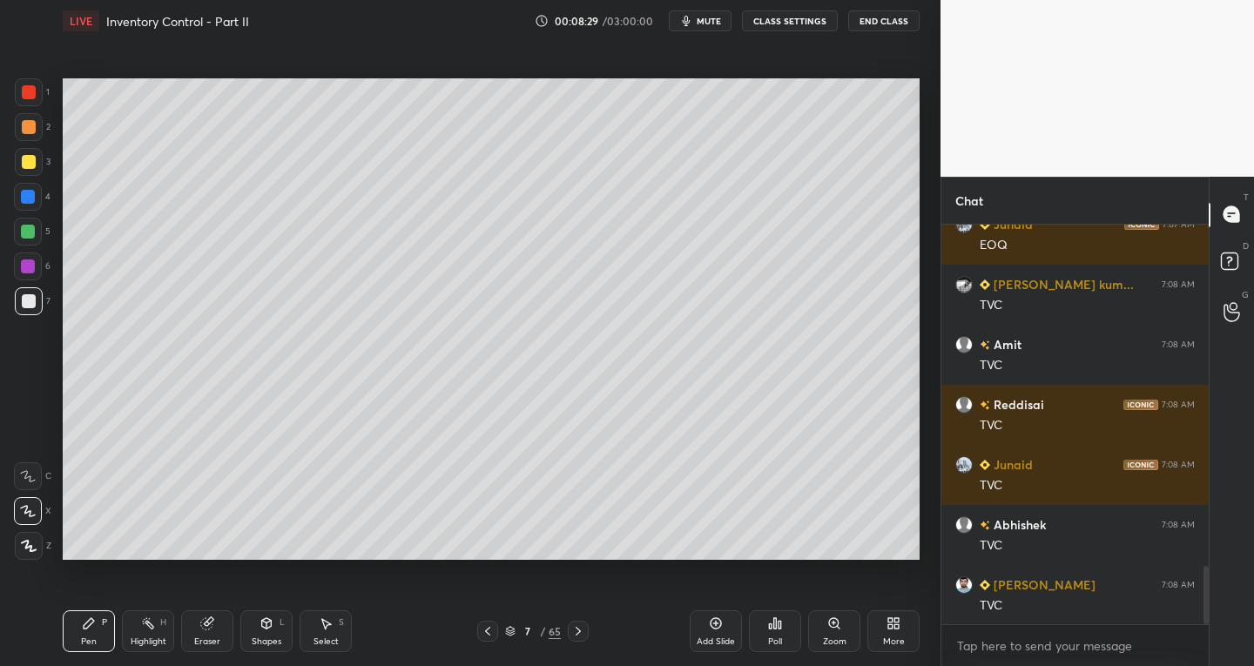
click at [31, 267] on div at bounding box center [28, 267] width 14 height 14
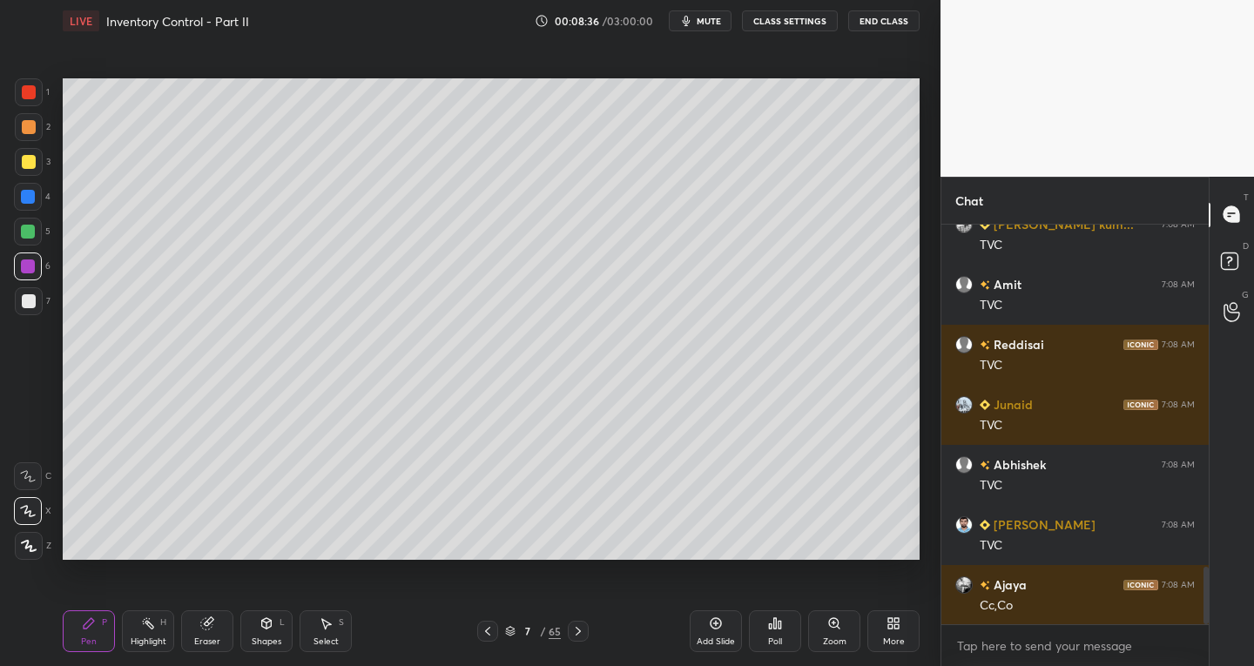
click at [32, 294] on div at bounding box center [29, 301] width 14 height 14
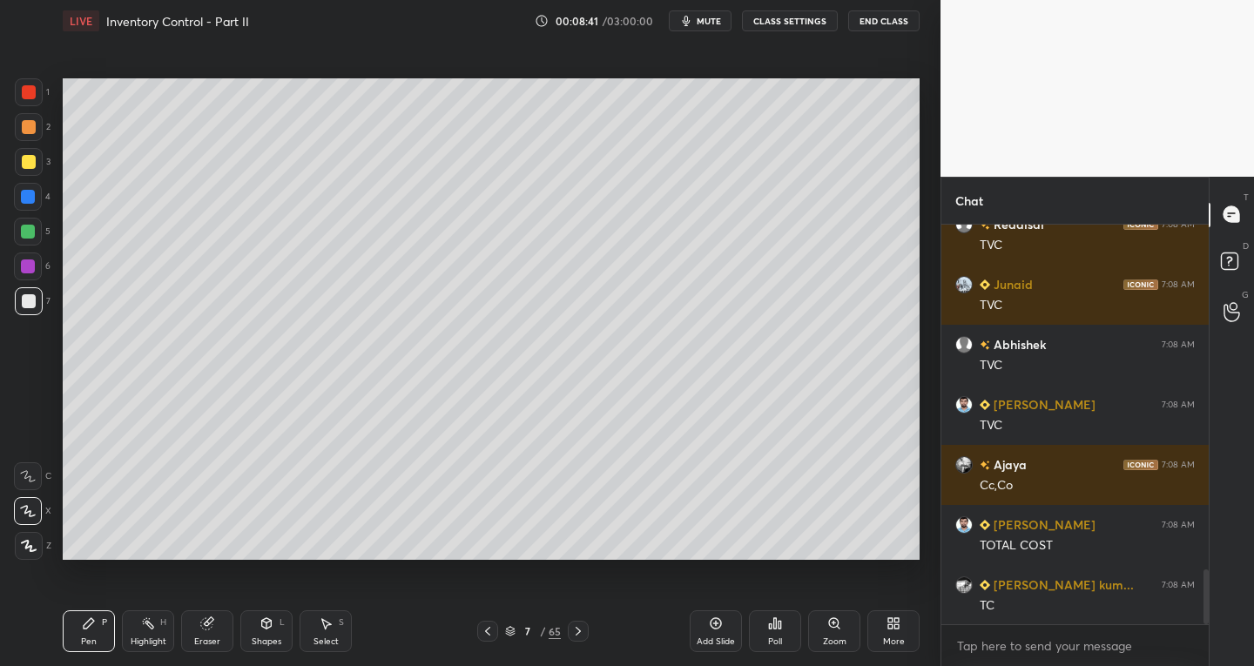
scroll to position [2588, 0]
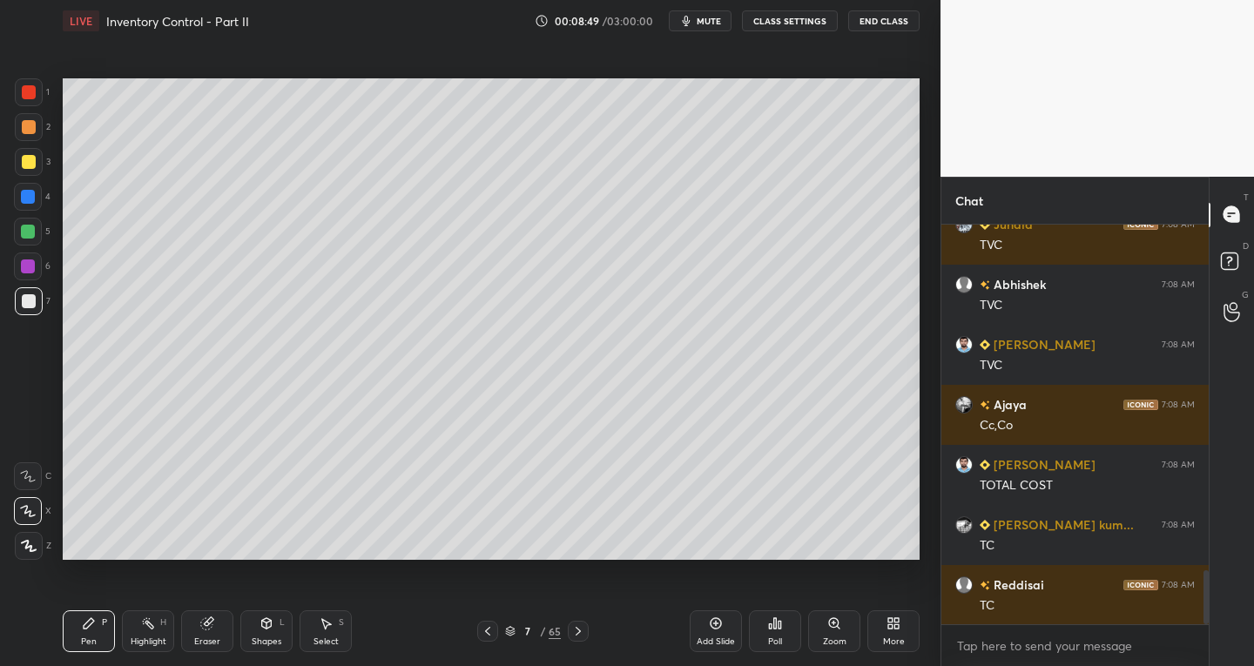
click at [341, 640] on div "Select S" at bounding box center [326, 632] width 52 height 42
click at [272, 627] on icon at bounding box center [267, 624] width 14 height 14
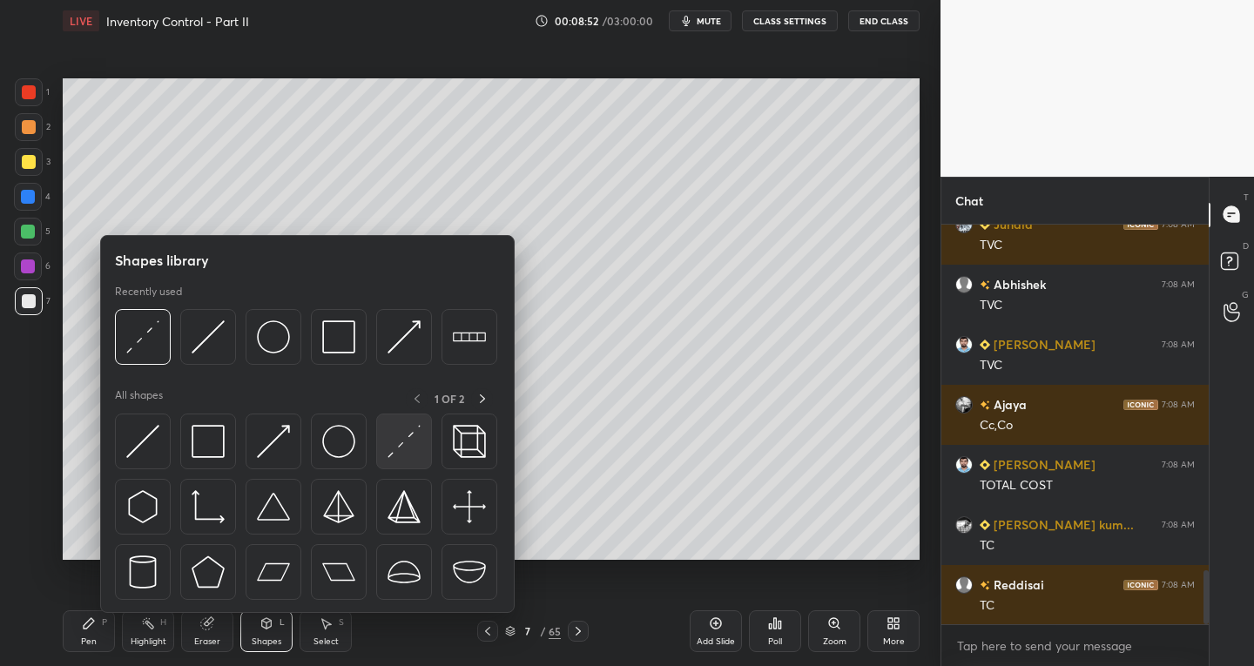
click at [402, 448] on img at bounding box center [404, 441] width 33 height 33
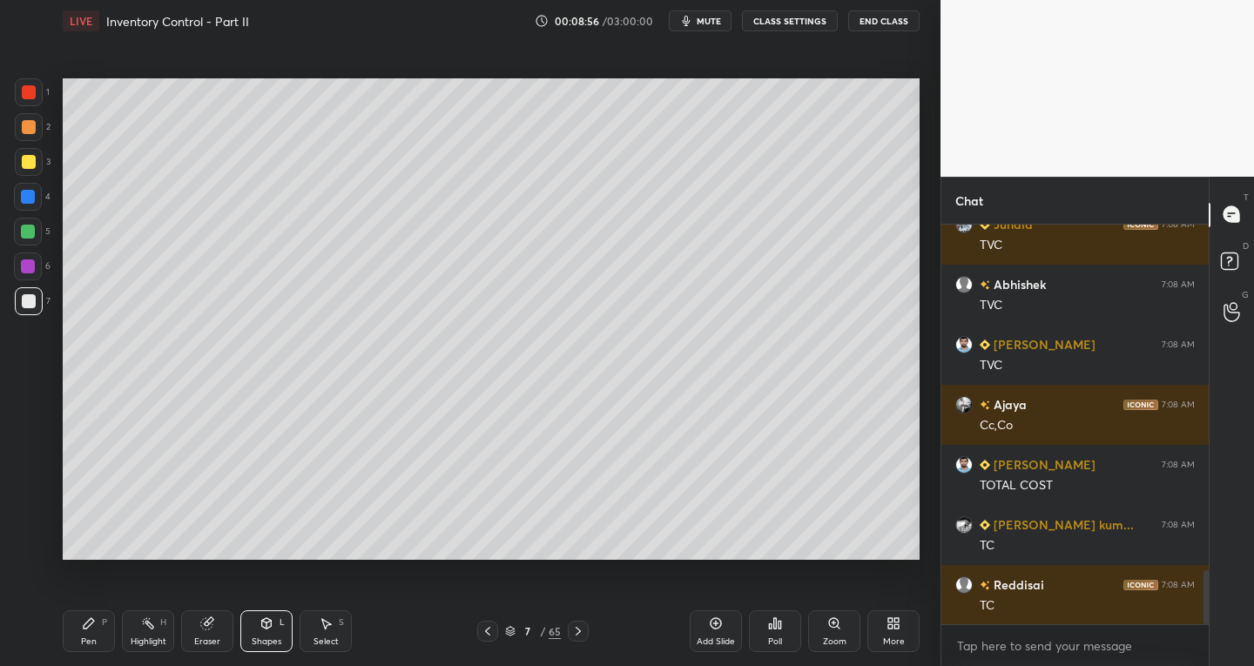
click at [334, 631] on div "Select S" at bounding box center [326, 632] width 52 height 42
click at [364, 498] on div "0 ° Undo Copy Duplicate Duplicate to new slide Delete" at bounding box center [491, 319] width 857 height 483
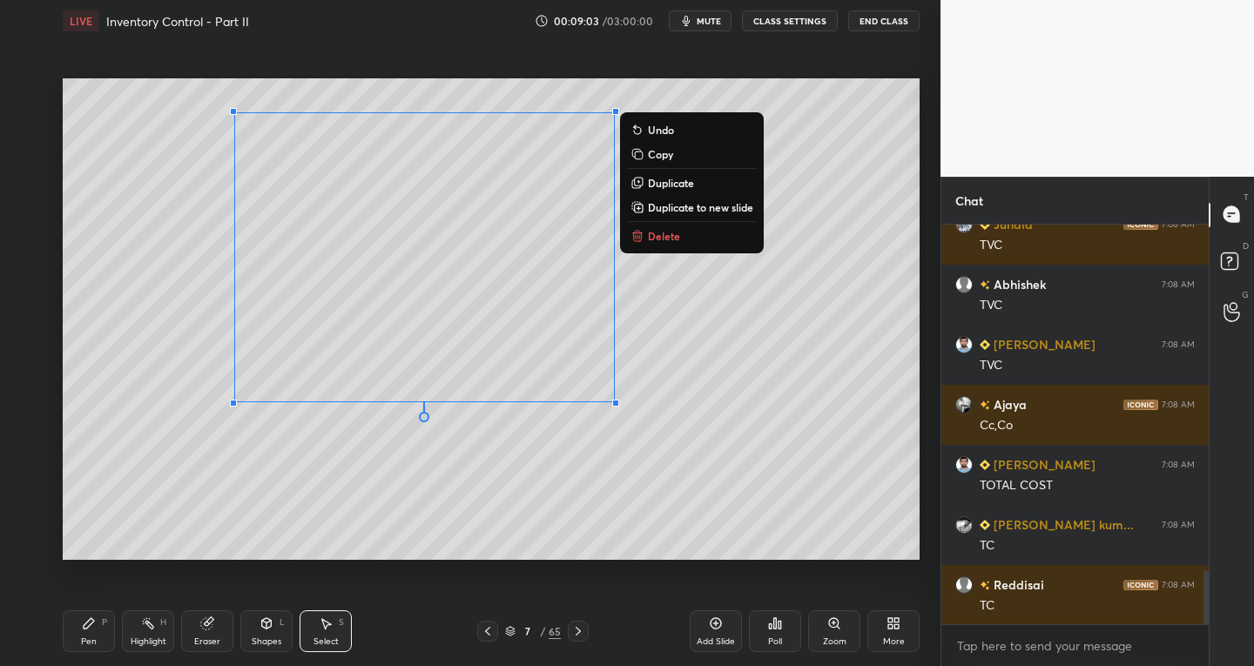
click at [514, 178] on div "0 ° Undo Copy Duplicate Duplicate to new slide Delete" at bounding box center [491, 319] width 857 height 483
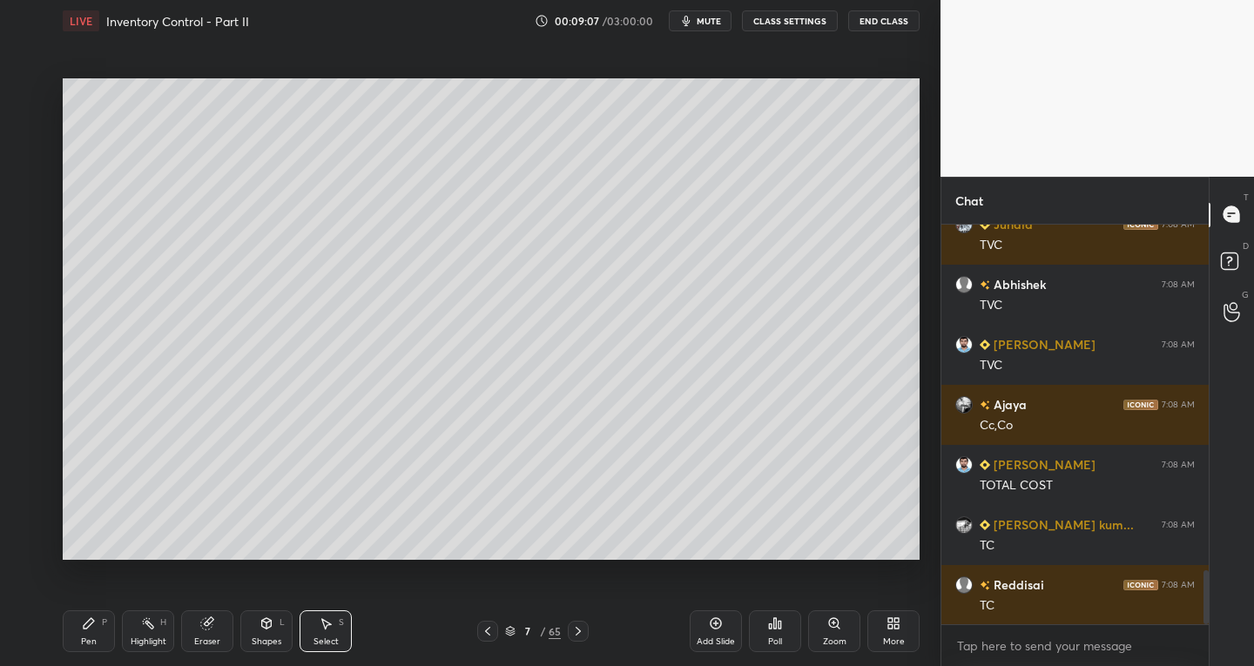
click at [327, 641] on div "Select" at bounding box center [326, 642] width 25 height 9
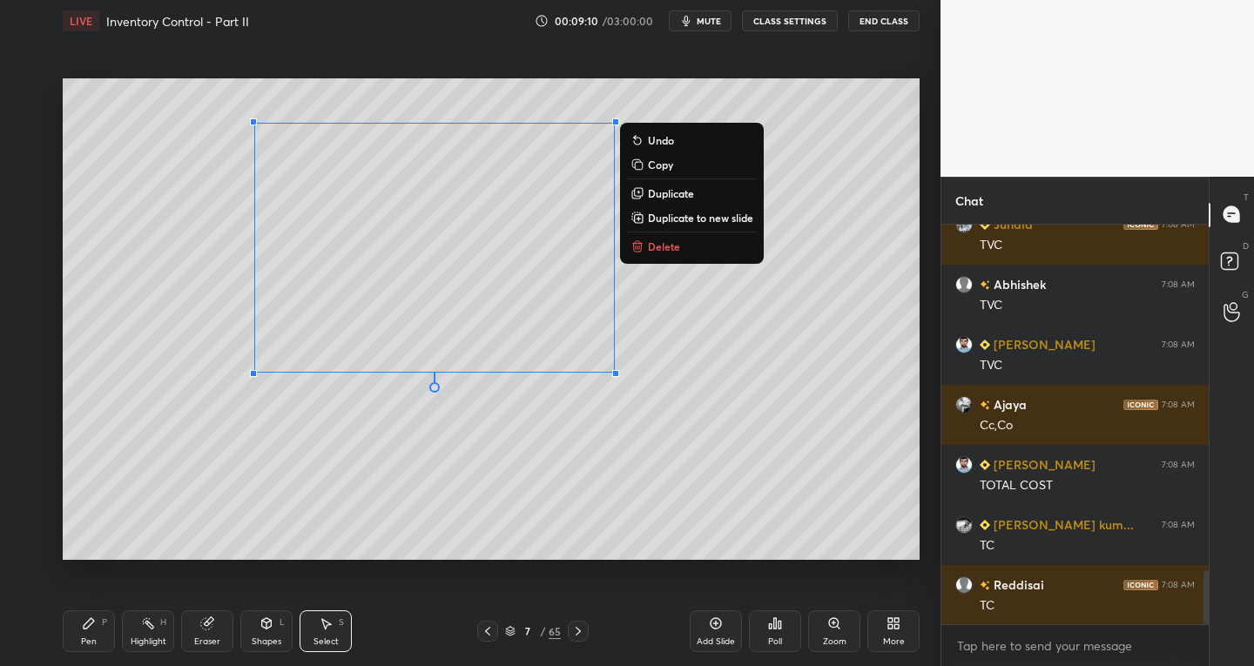
click at [442, 522] on div "0 ° Undo Copy Duplicate Duplicate to new slide Delete" at bounding box center [491, 319] width 857 height 483
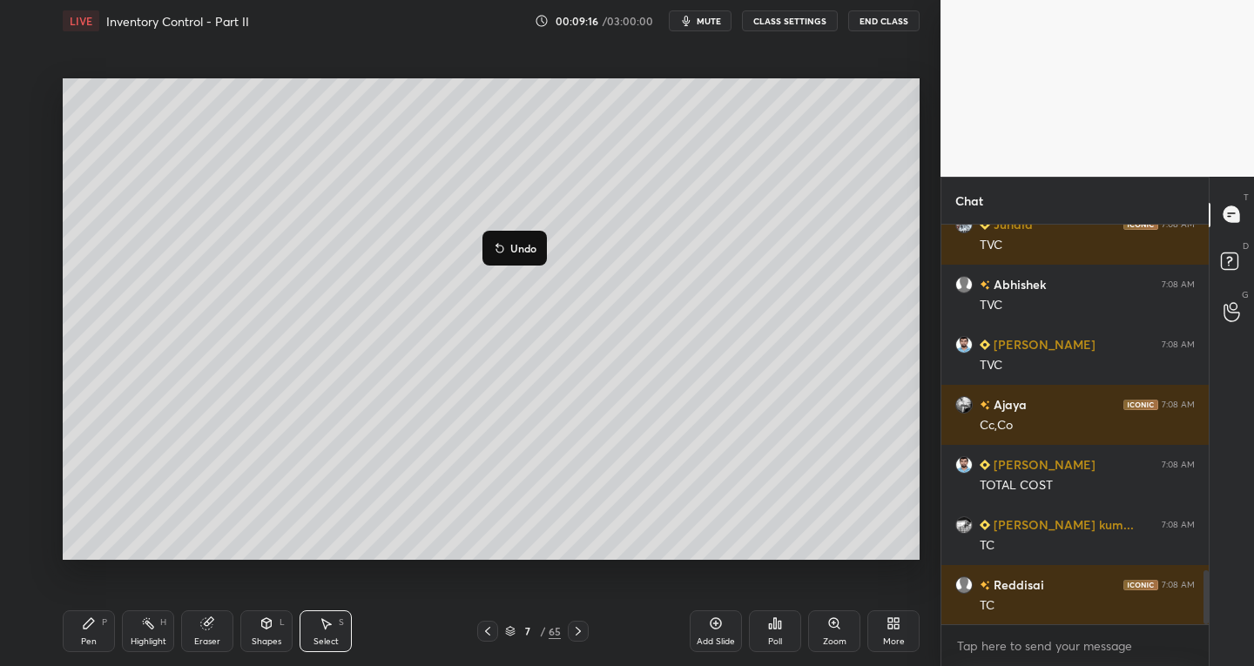
click at [257, 508] on div "0 ° Undo Copy Duplicate Duplicate to new slide Delete" at bounding box center [491, 319] width 857 height 483
click at [223, 651] on div "Eraser" at bounding box center [207, 632] width 52 height 42
click at [30, 512] on icon at bounding box center [29, 511] width 10 height 9
click at [86, 630] on icon at bounding box center [89, 624] width 14 height 14
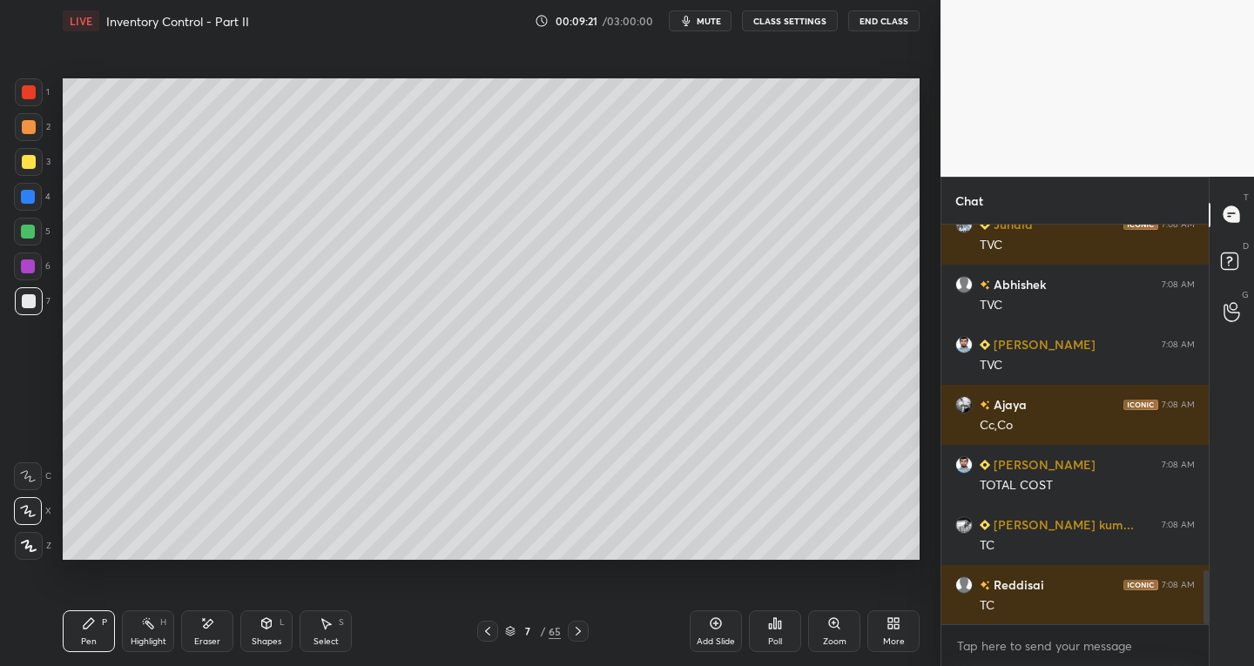
click at [35, 243] on div at bounding box center [28, 232] width 28 height 28
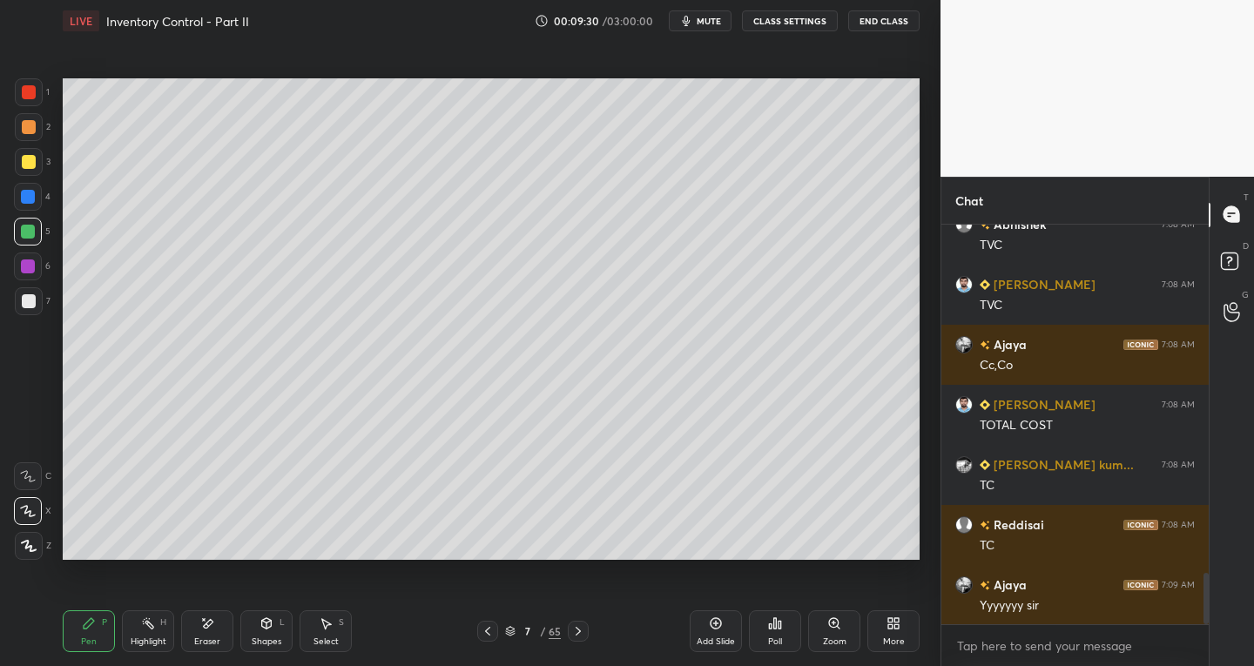
scroll to position [2708, 0]
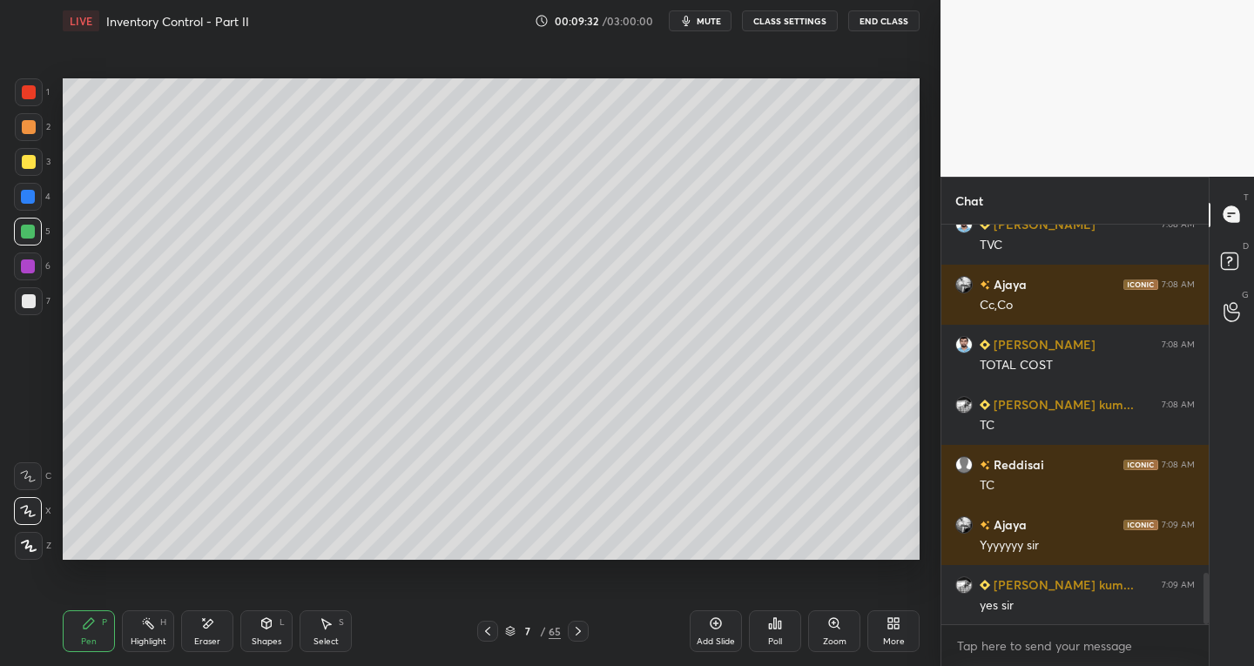
click at [31, 304] on div at bounding box center [29, 301] width 14 height 14
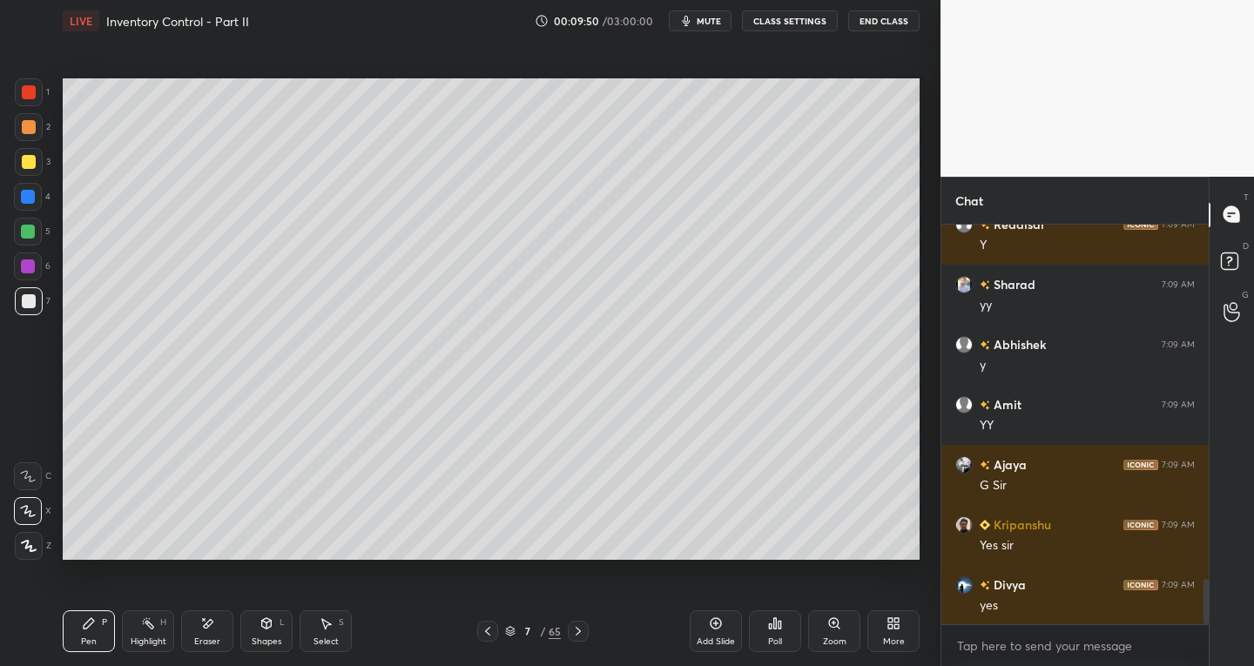
scroll to position [3189, 0]
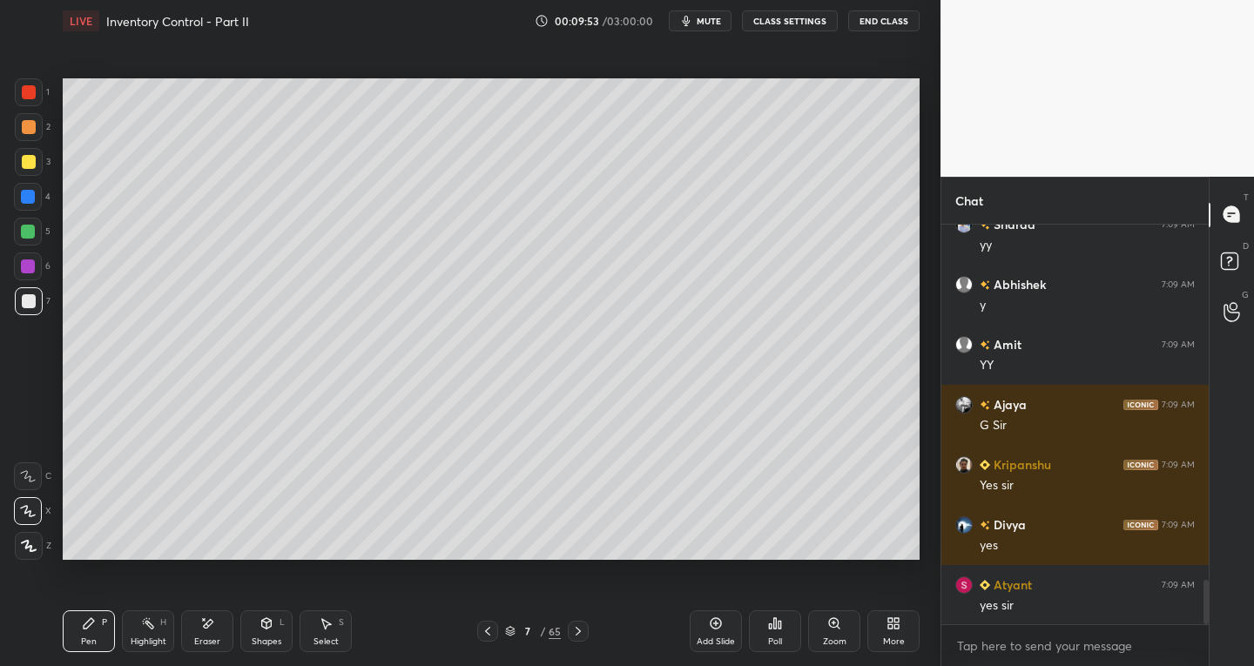
click at [30, 268] on div at bounding box center [28, 267] width 14 height 14
click at [262, 627] on icon at bounding box center [267, 624] width 14 height 14
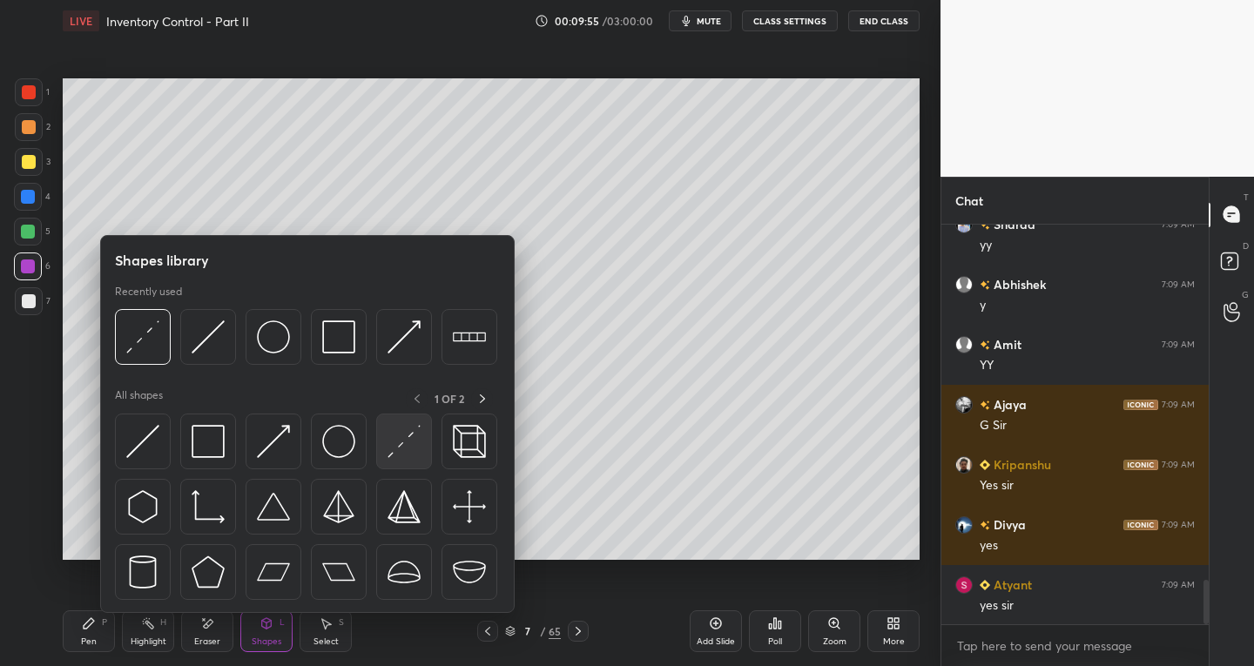
click at [385, 445] on div at bounding box center [404, 442] width 56 height 56
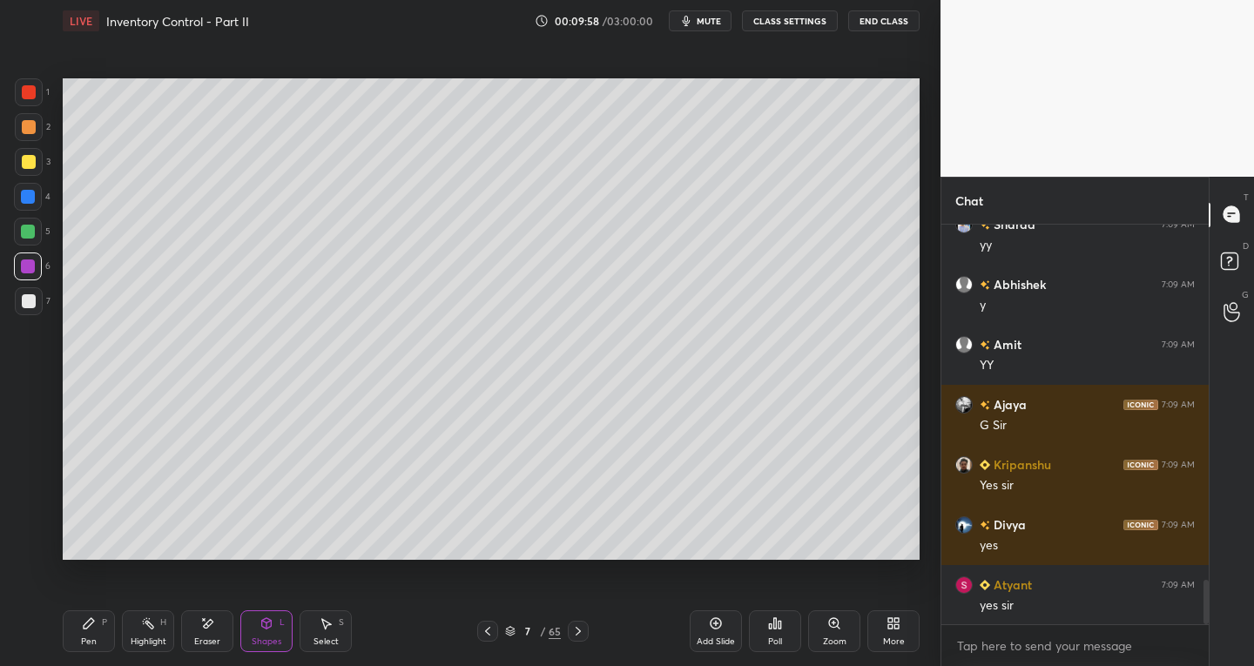
click at [26, 313] on div at bounding box center [29, 301] width 28 height 28
click at [212, 635] on div "Eraser" at bounding box center [207, 632] width 52 height 42
click at [102, 633] on div "Pen P" at bounding box center [89, 632] width 52 height 42
click at [40, 128] on div at bounding box center [29, 127] width 28 height 28
click at [27, 87] on div at bounding box center [29, 92] width 14 height 14
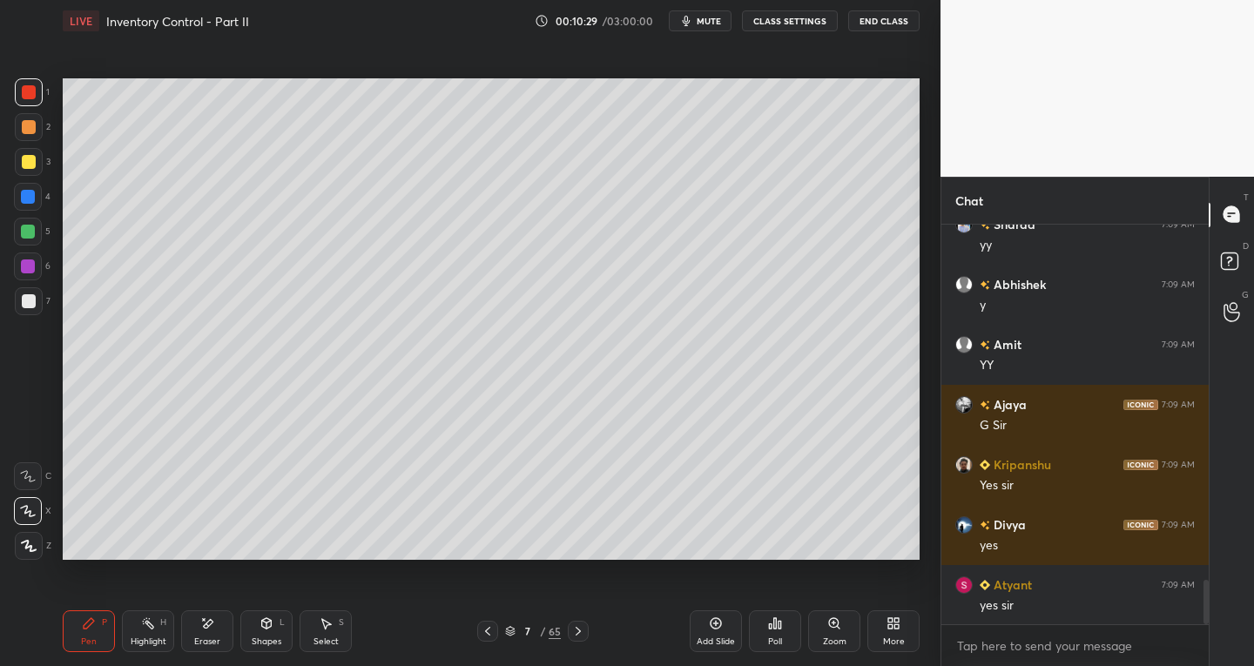
click at [98, 659] on div "Pen P Highlight H Eraser Shapes L Select S 7 / 65 Add Slide Poll Zoom More" at bounding box center [491, 632] width 857 height 70
click at [30, 319] on div "7" at bounding box center [33, 304] width 36 height 35
click at [705, 631] on div "Add Slide" at bounding box center [716, 632] width 52 height 42
click at [489, 630] on icon at bounding box center [488, 631] width 14 height 14
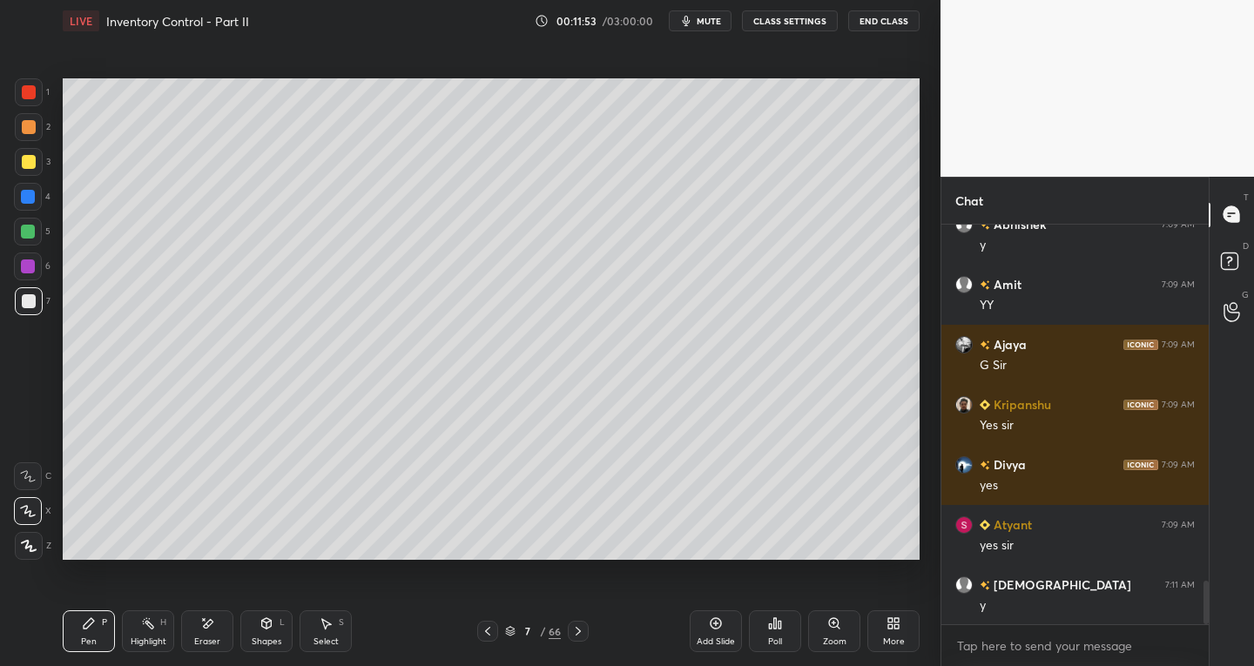
click at [576, 634] on icon at bounding box center [578, 631] width 14 height 14
click at [577, 631] on icon at bounding box center [578, 631] width 14 height 14
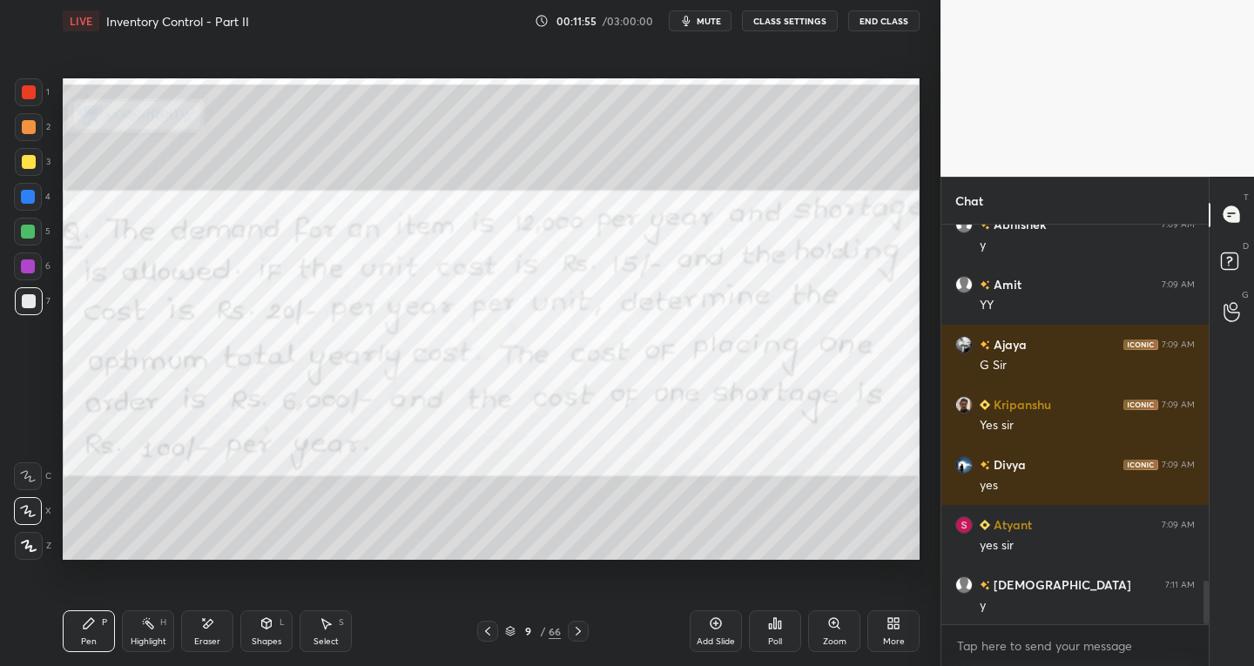
scroll to position [3309, 0]
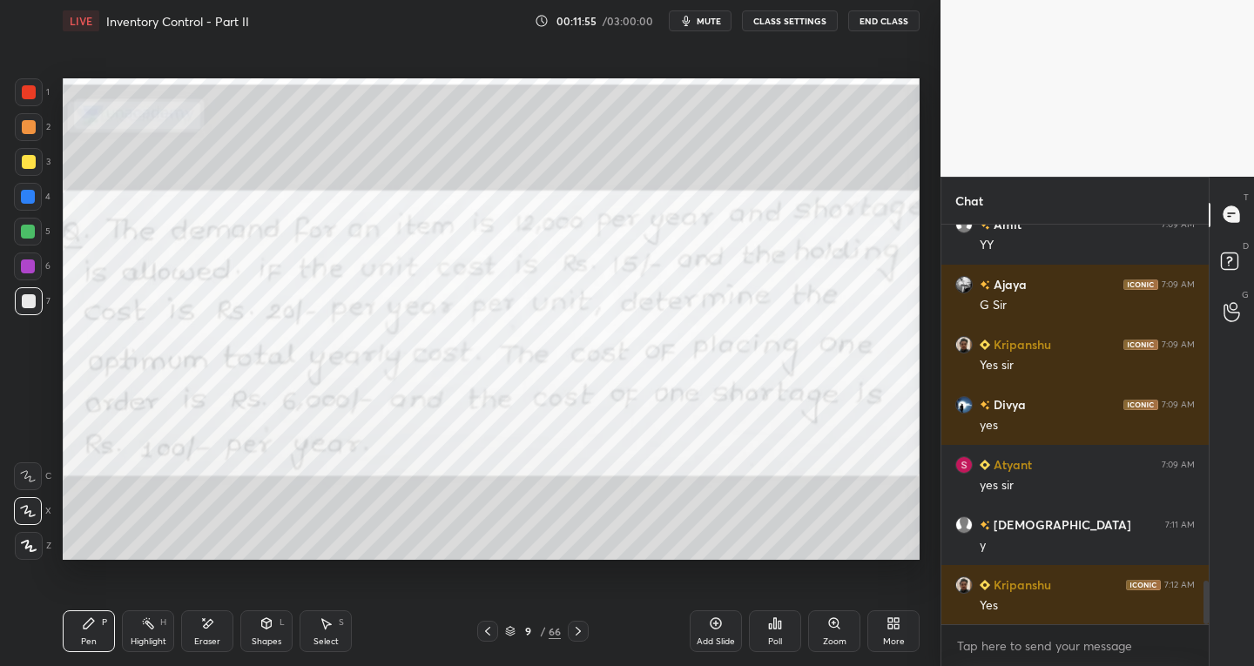
click at [577, 631] on icon at bounding box center [578, 631] width 14 height 14
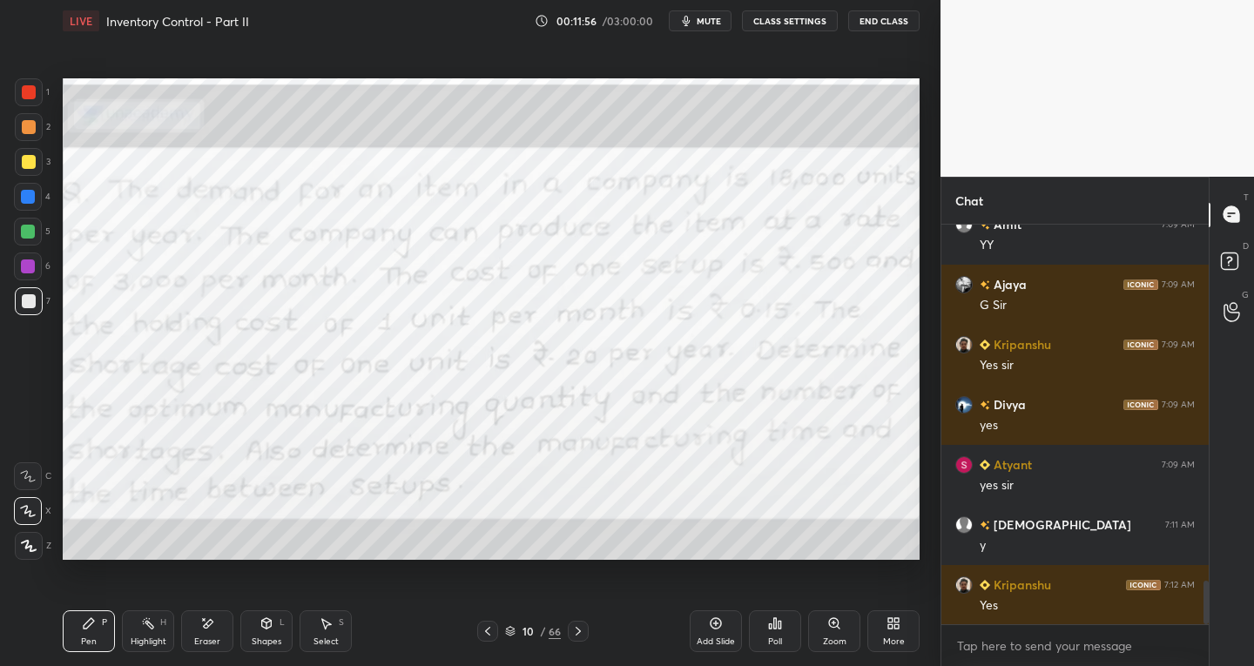
scroll to position [3369, 0]
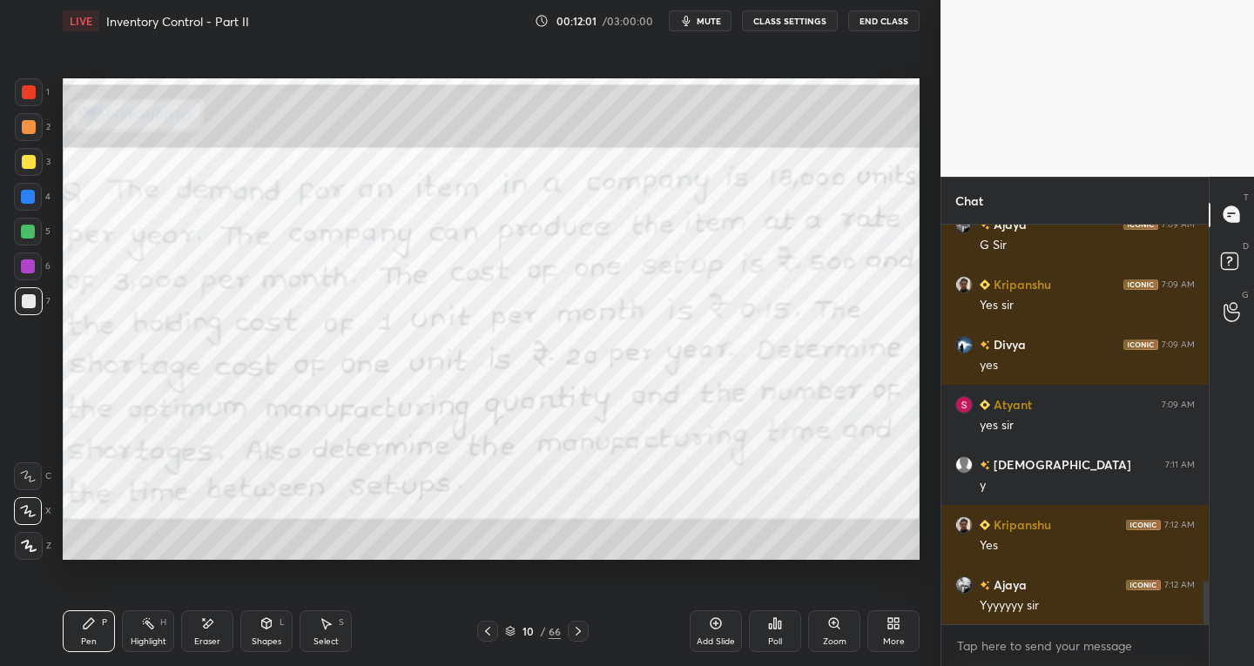
click at [578, 630] on icon at bounding box center [578, 631] width 5 height 9
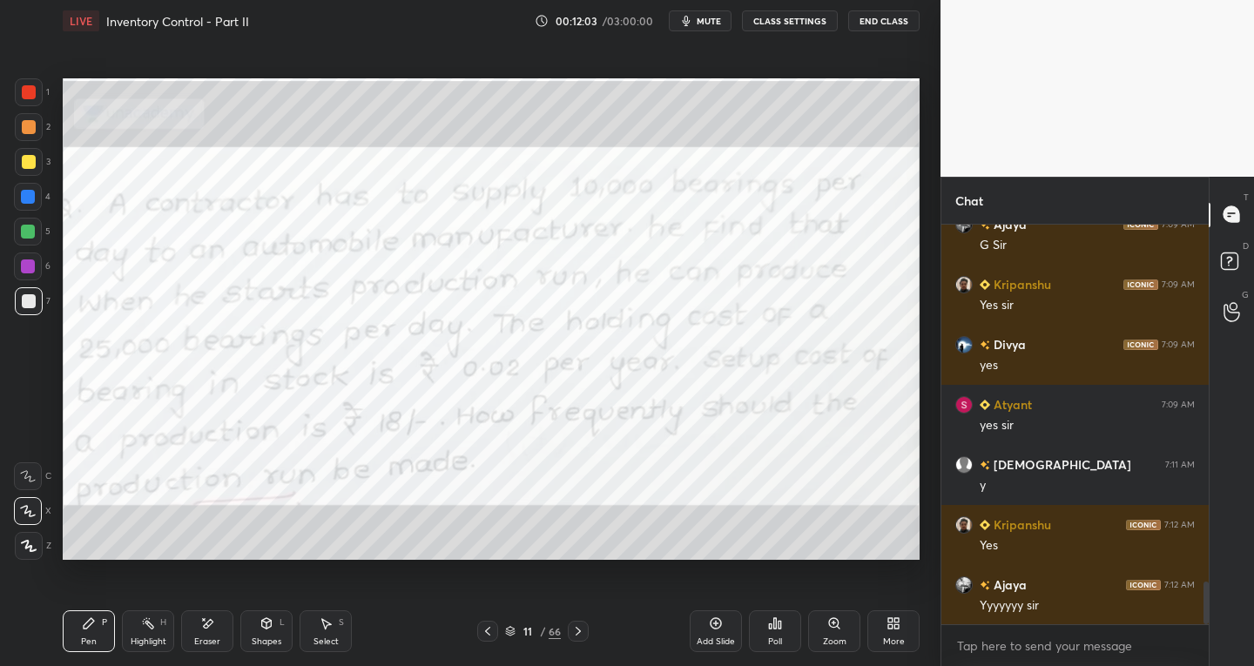
click at [580, 631] on icon at bounding box center [578, 631] width 5 height 9
click at [577, 636] on icon at bounding box center [578, 631] width 14 height 14
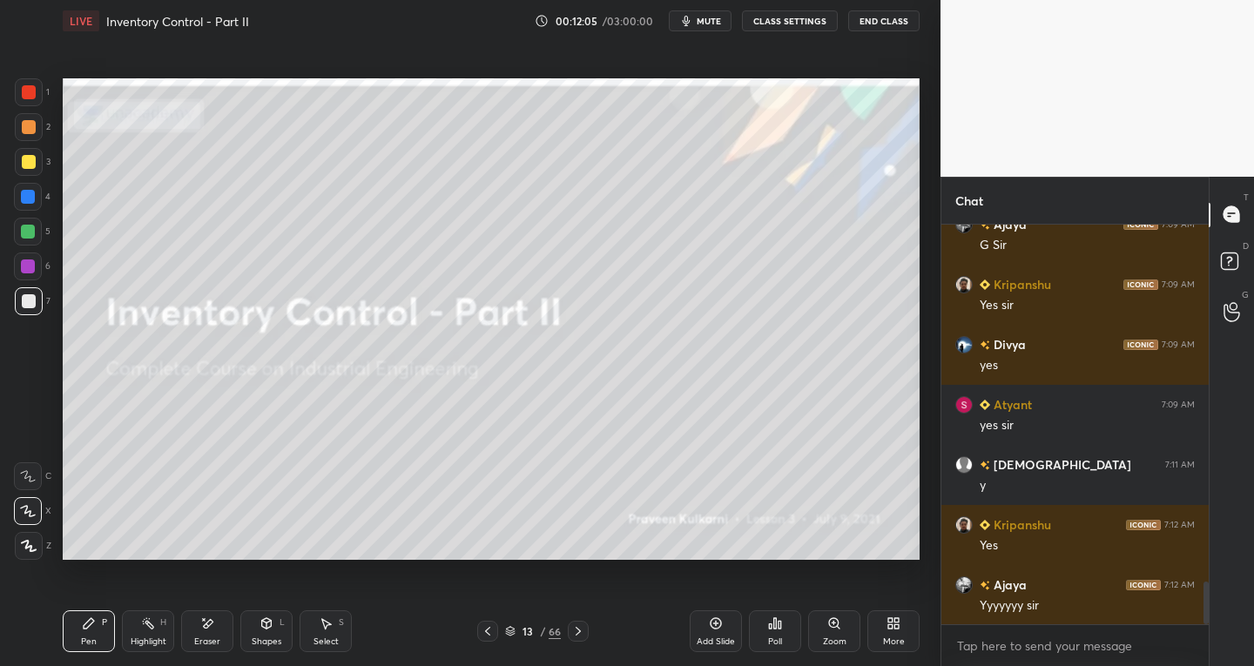
click at [577, 631] on icon at bounding box center [578, 631] width 14 height 14
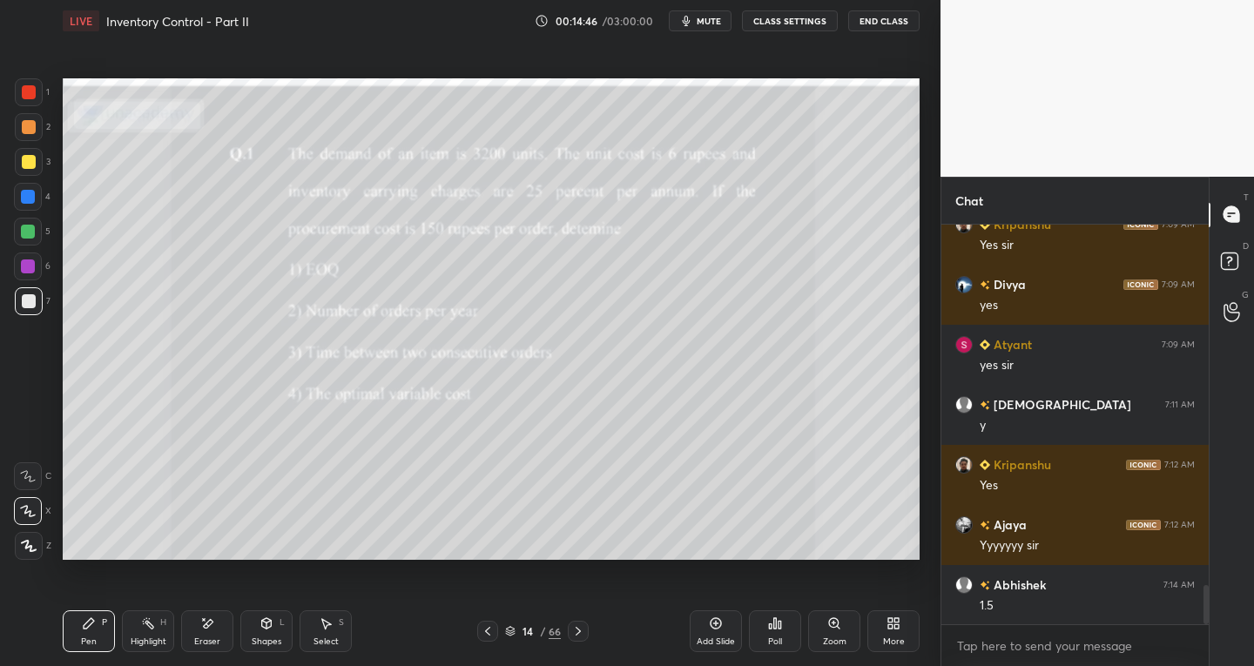
scroll to position [3715, 0]
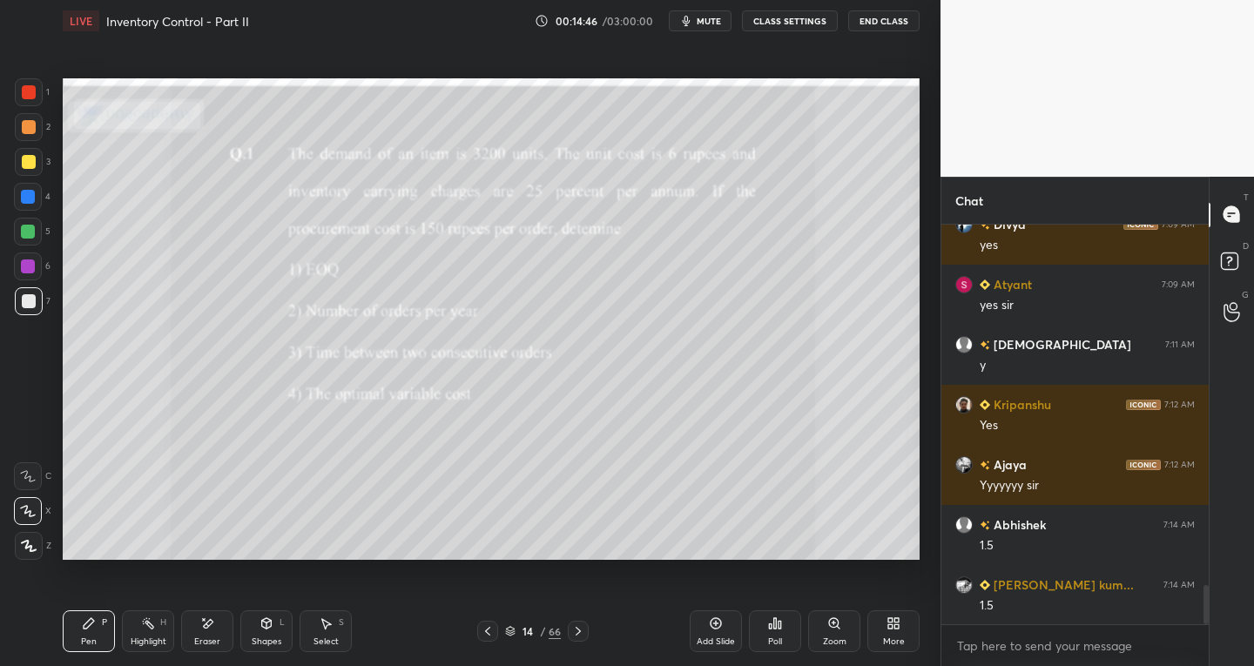
click at [217, 640] on div "Eraser" at bounding box center [207, 642] width 26 height 9
click at [114, 633] on div "Pen P" at bounding box center [89, 632] width 52 height 42
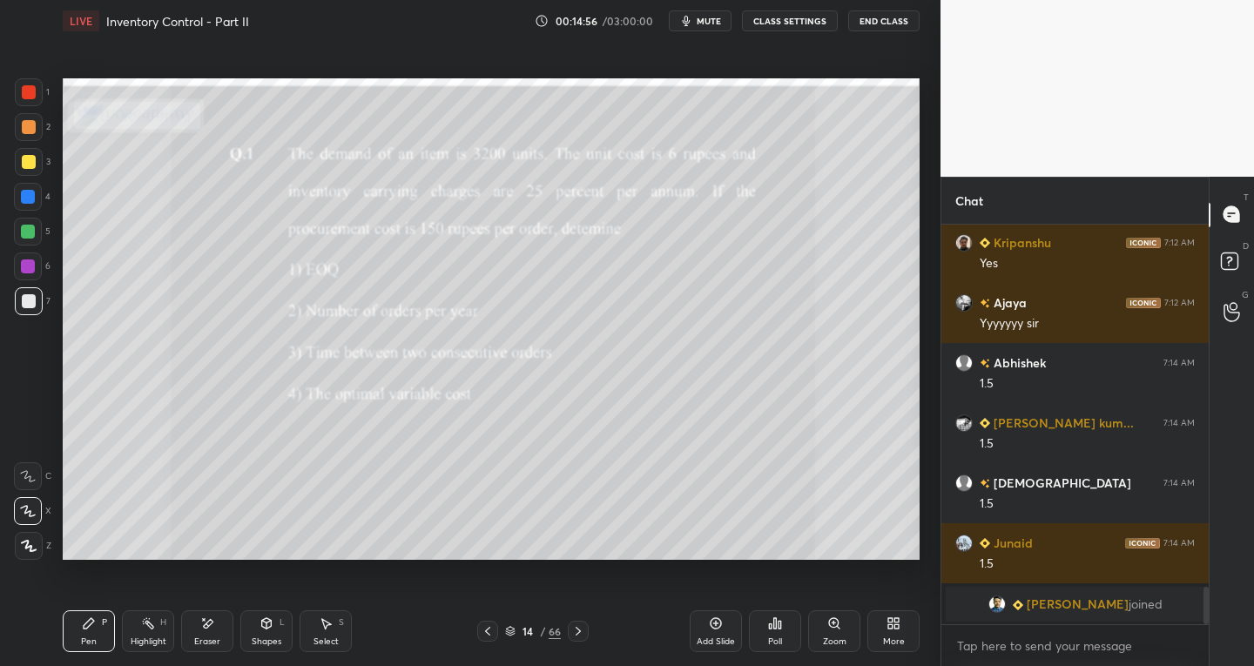
scroll to position [3048, 0]
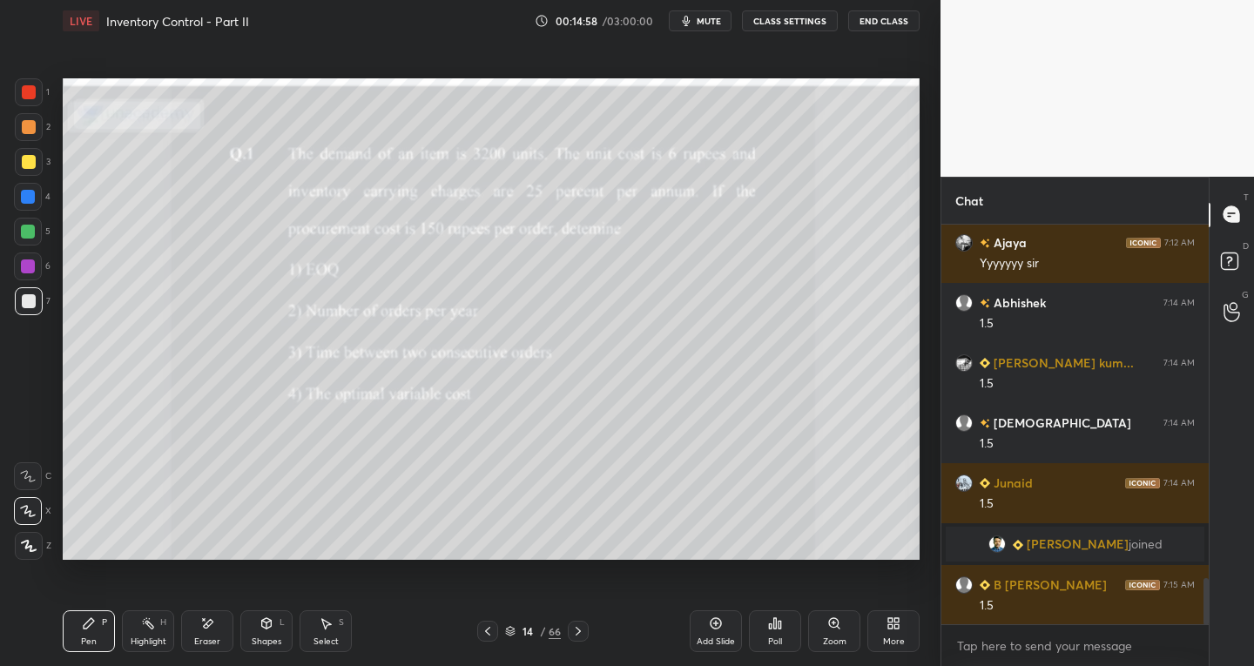
click at [932, 425] on div "1 2 3 4 5 6 7 C X Z E E Erase all H H LIVE Inventory Control - Part II 00:14:58…" at bounding box center [470, 333] width 941 height 666
click at [340, 638] on div "Select S" at bounding box center [326, 632] width 52 height 42
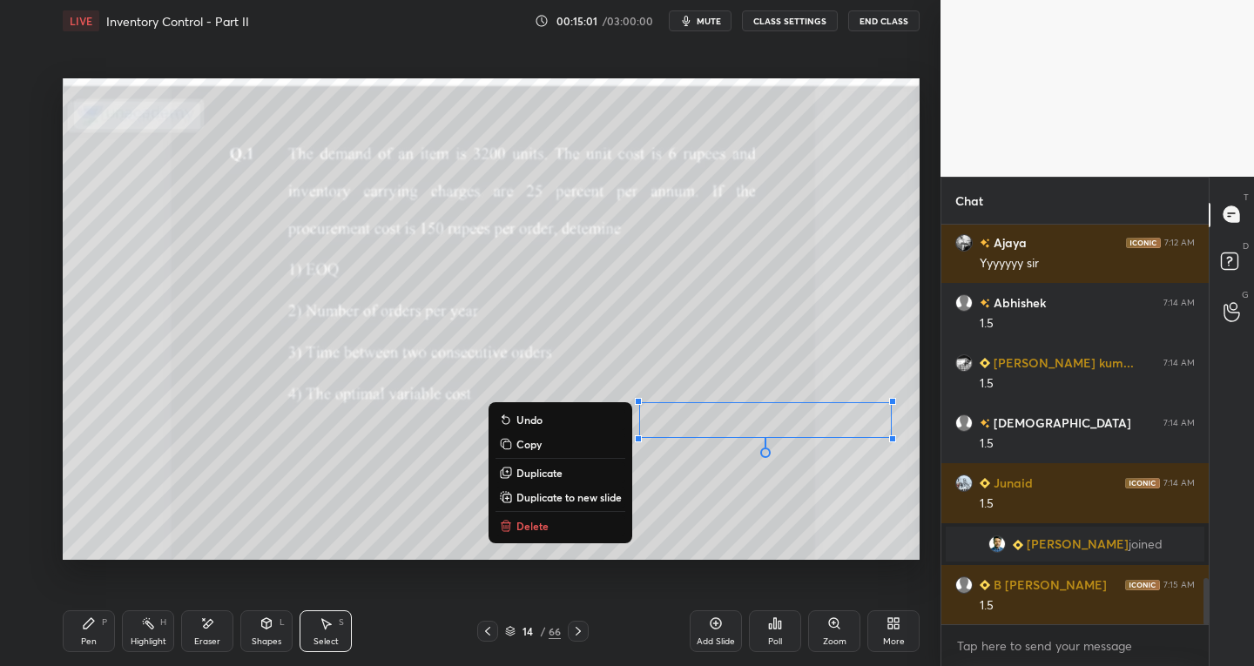
click at [105, 636] on div "Pen P" at bounding box center [89, 632] width 52 height 42
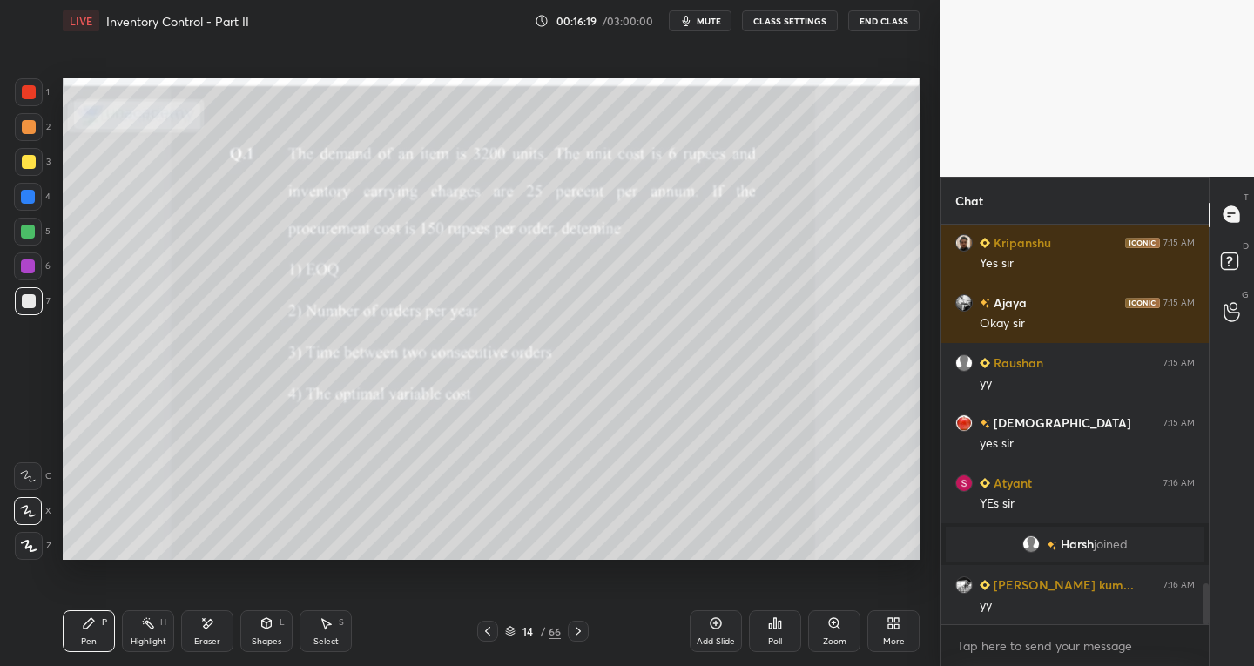
scroll to position [3594, 0]
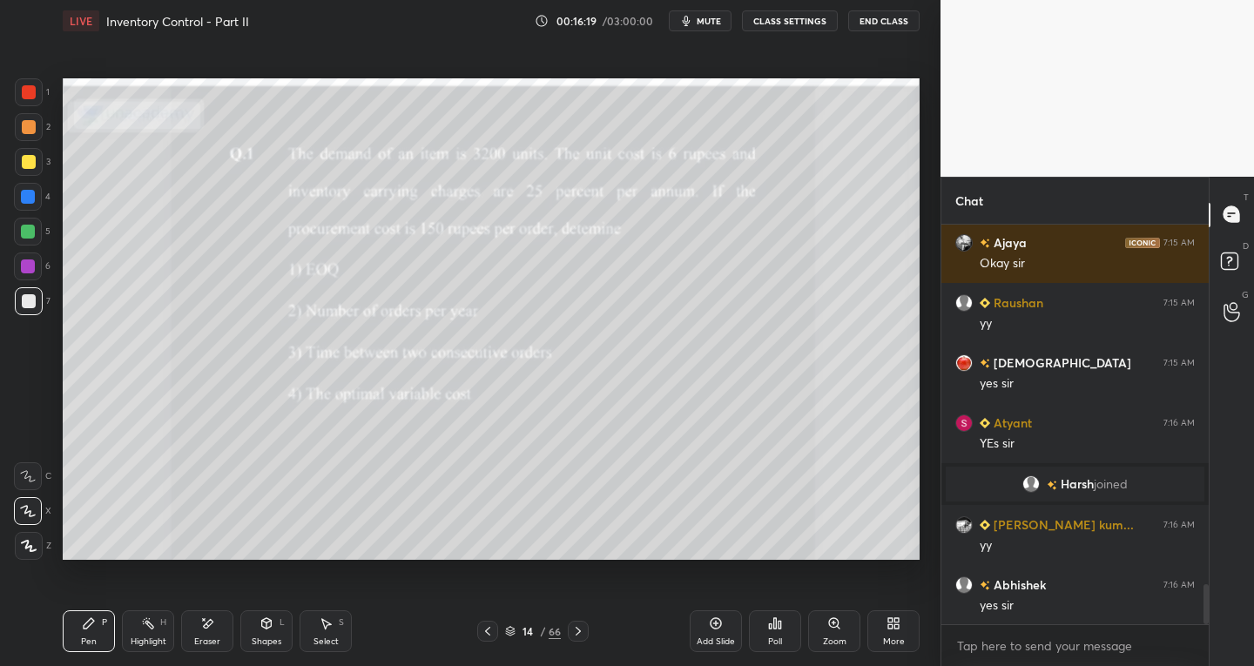
click at [335, 632] on div "Select S" at bounding box center [326, 632] width 52 height 42
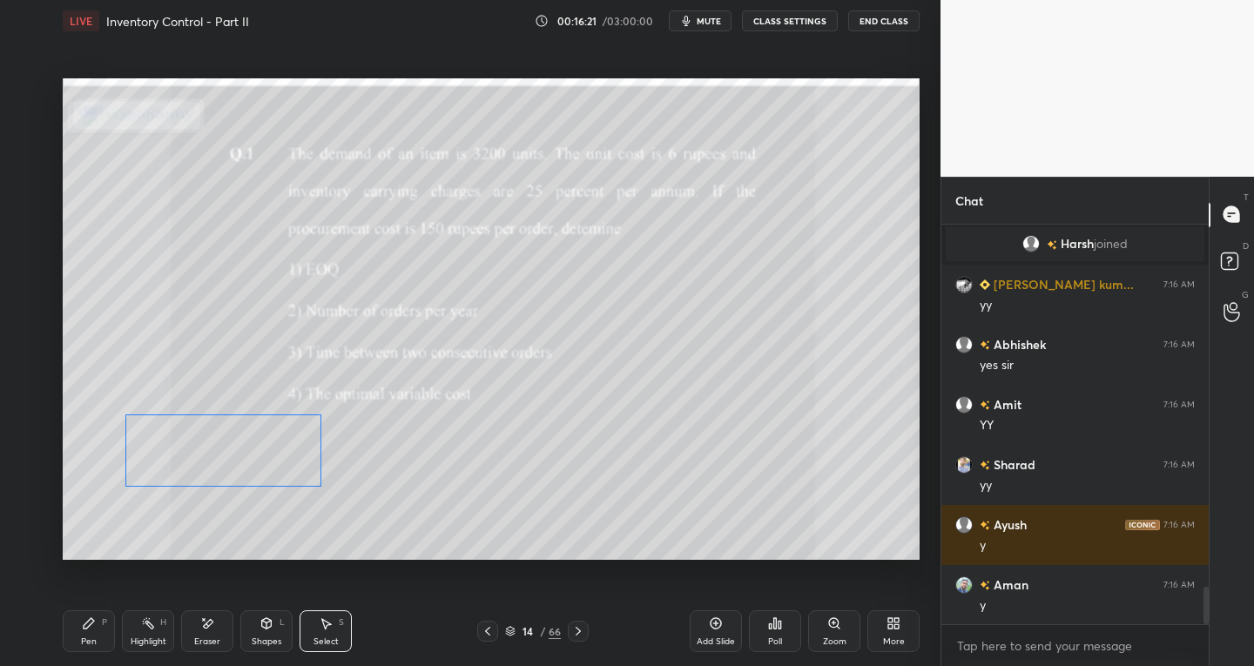
scroll to position [3894, 0]
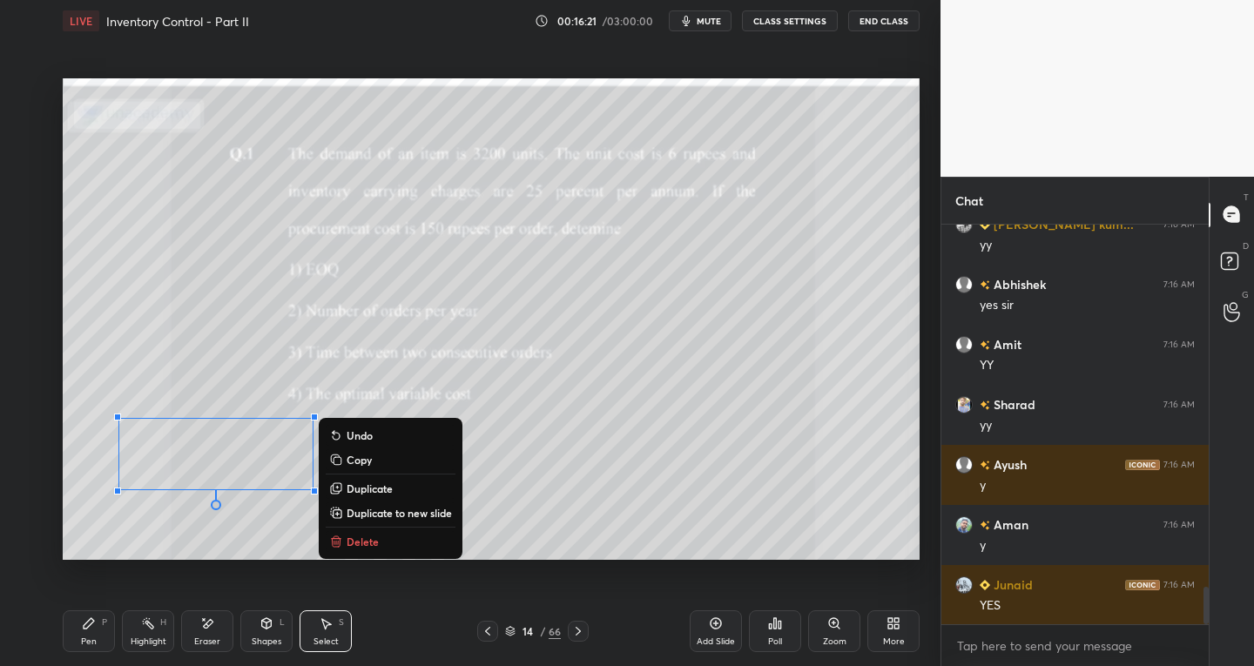
click at [88, 632] on div "Pen P" at bounding box center [89, 632] width 52 height 42
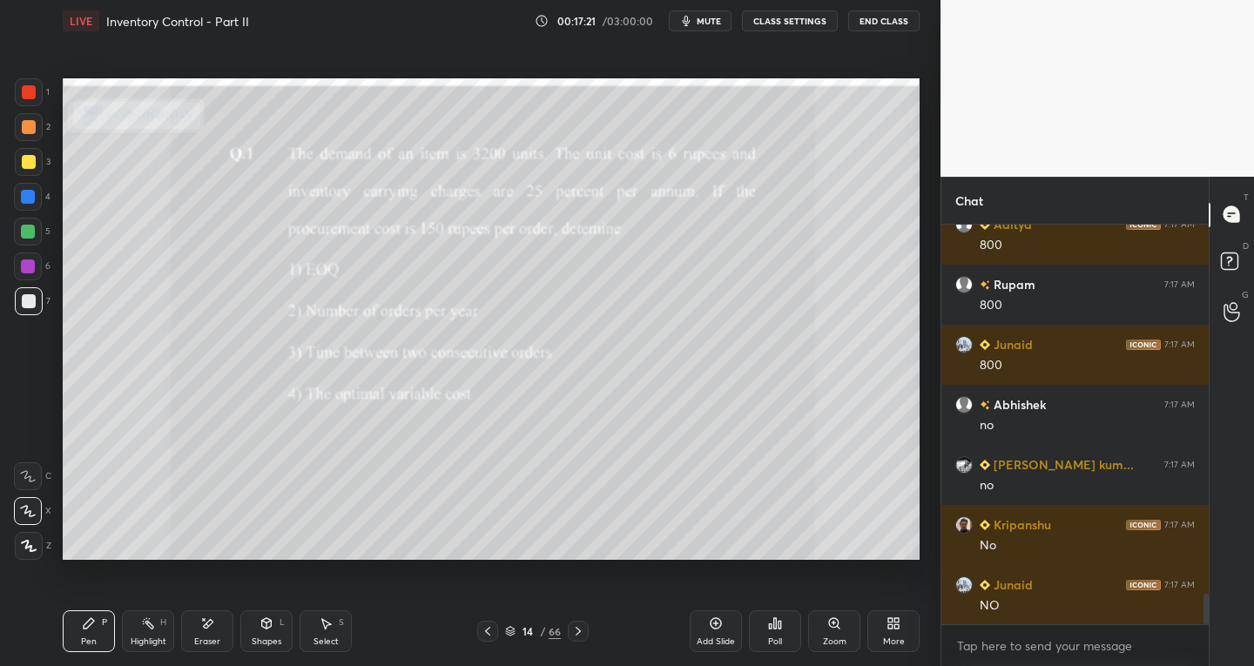
scroll to position [4872, 0]
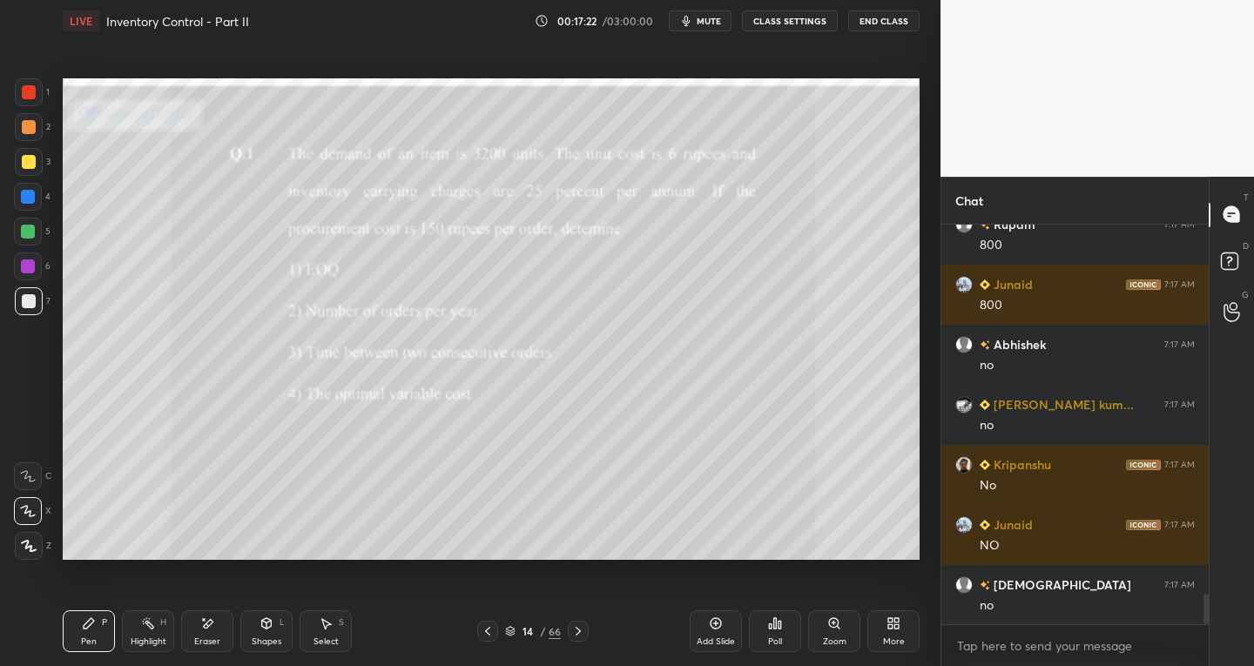
click at [576, 639] on div at bounding box center [578, 631] width 21 height 21
click at [481, 638] on icon at bounding box center [488, 631] width 14 height 14
click at [710, 628] on icon at bounding box center [716, 624] width 14 height 14
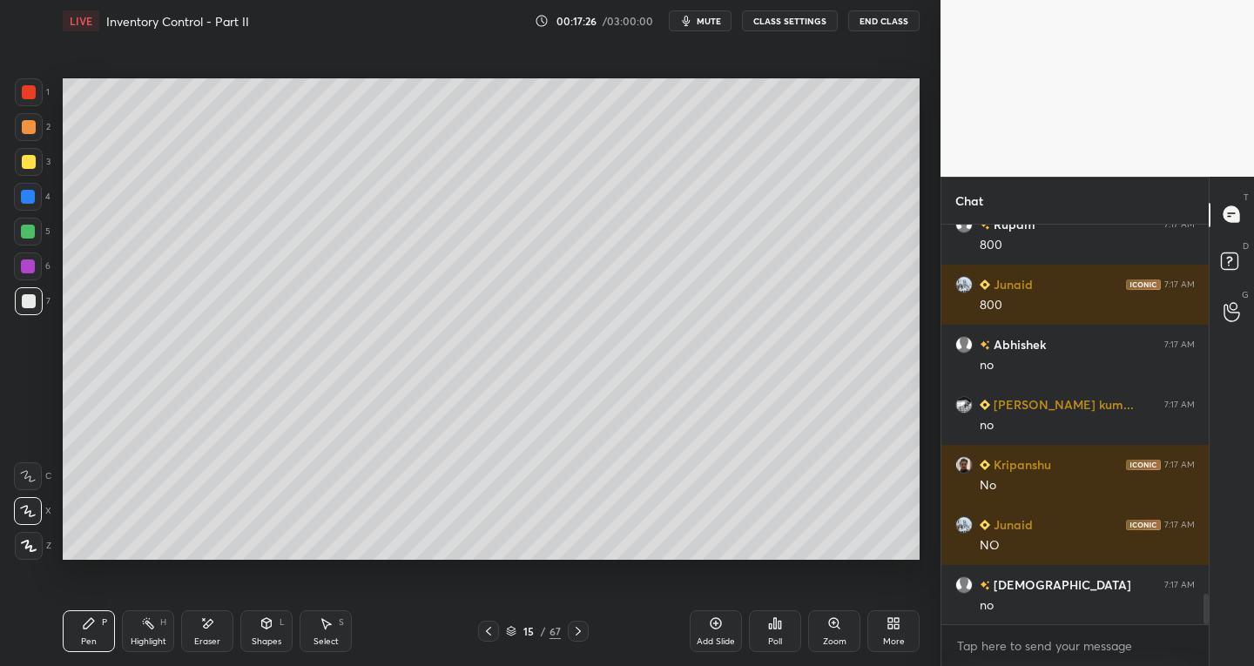
click at [271, 638] on div "Shapes" at bounding box center [267, 642] width 30 height 9
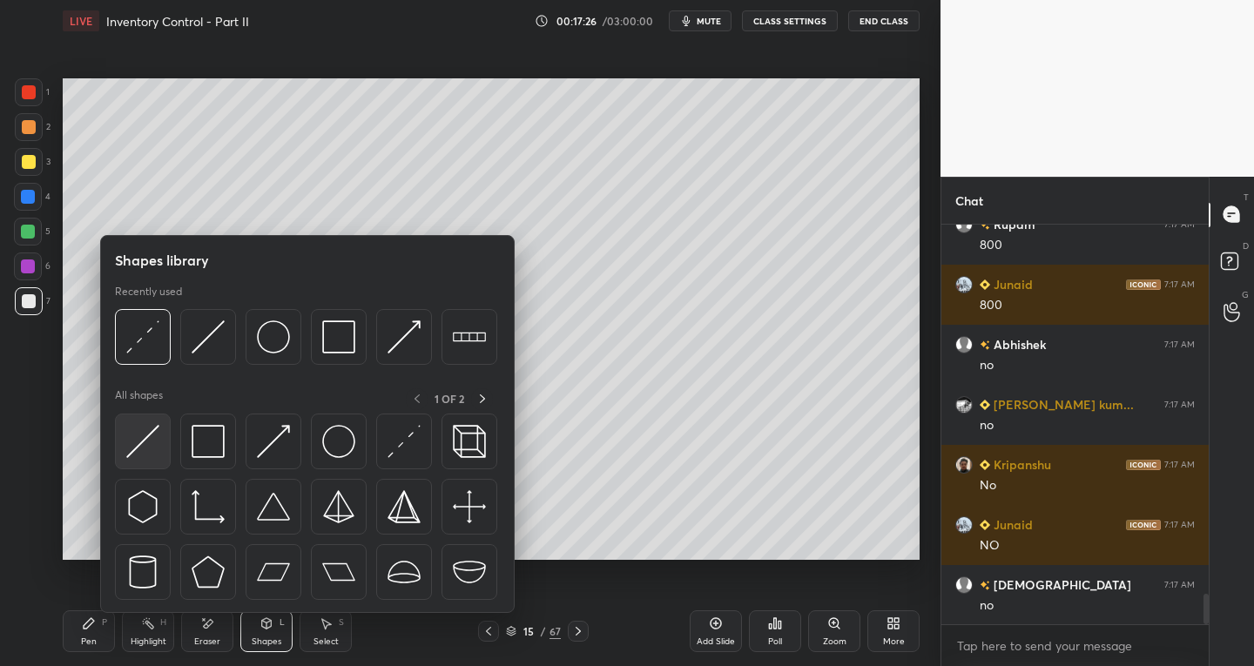
click at [140, 446] on img at bounding box center [142, 441] width 33 height 33
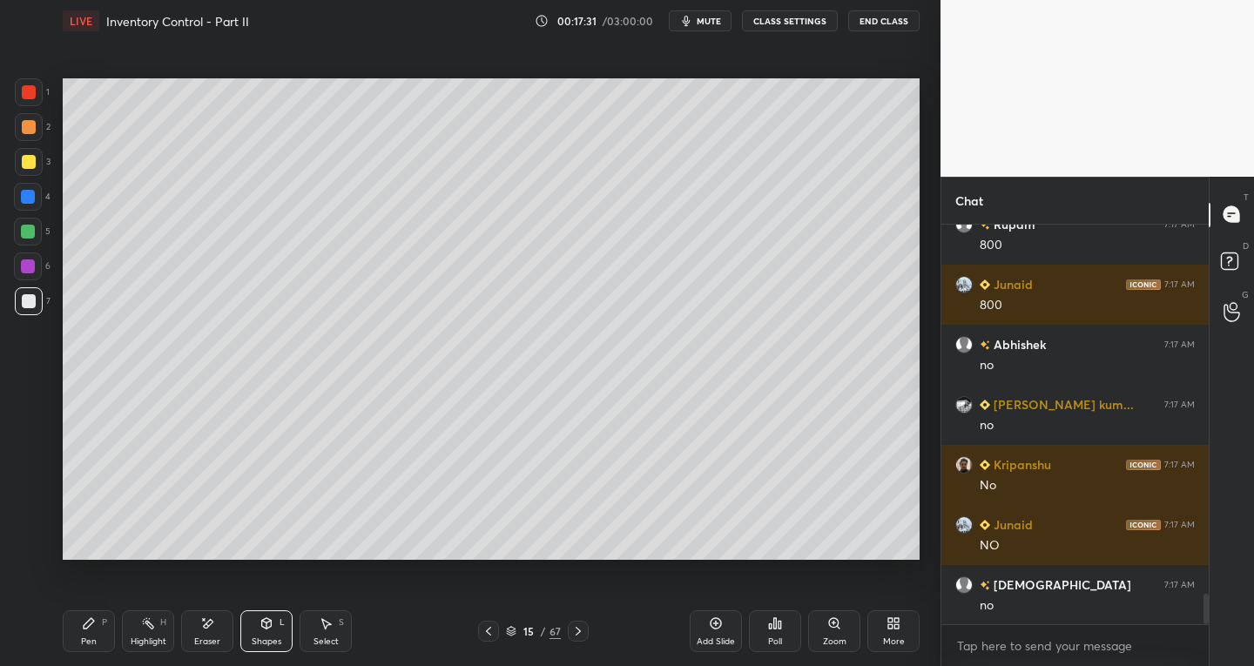
click at [324, 631] on div "Select S" at bounding box center [326, 632] width 52 height 42
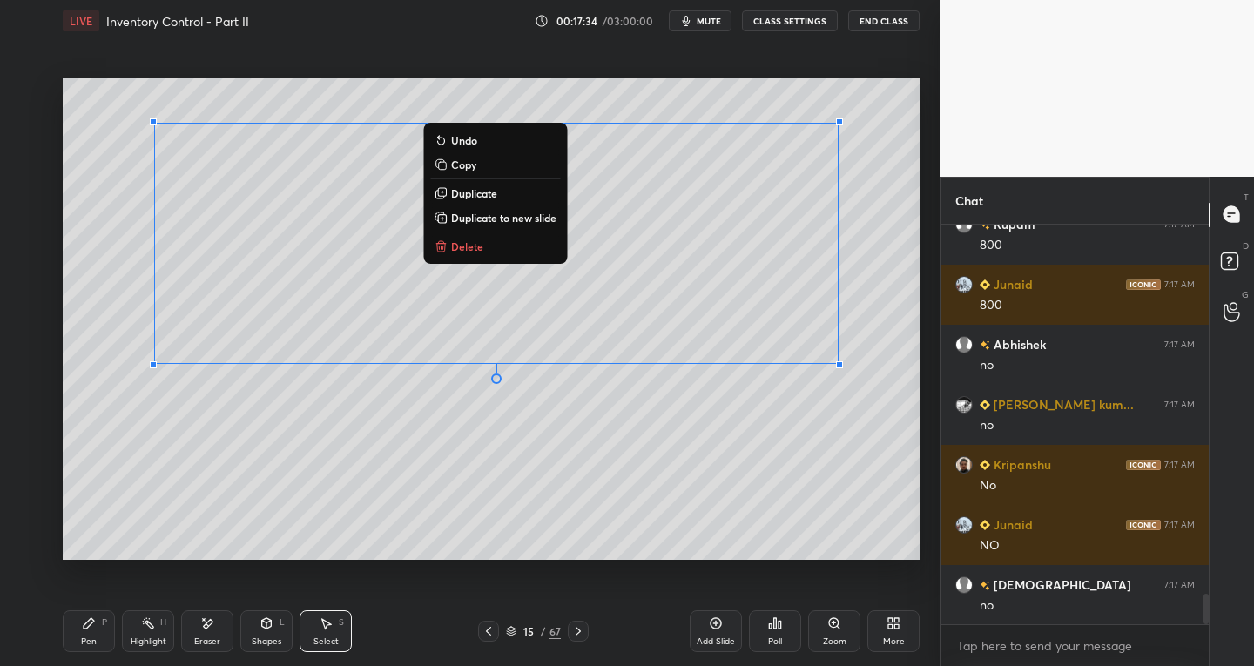
click at [79, 639] on div "Pen P" at bounding box center [89, 632] width 52 height 42
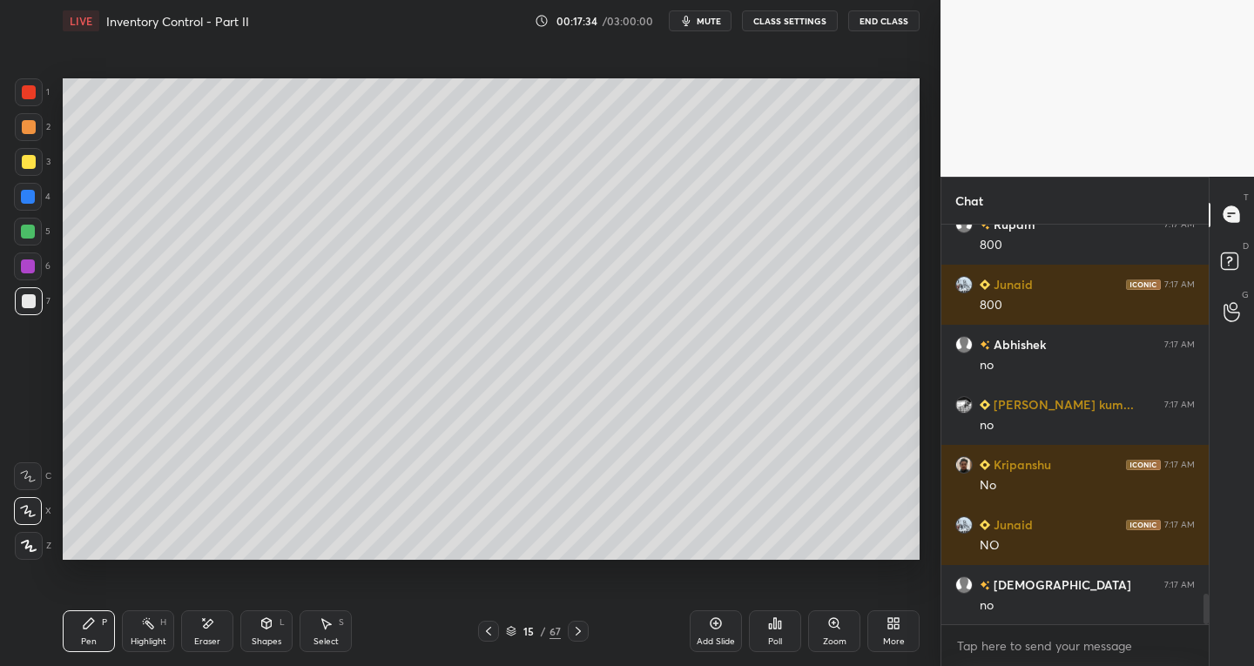
scroll to position [4914, 0]
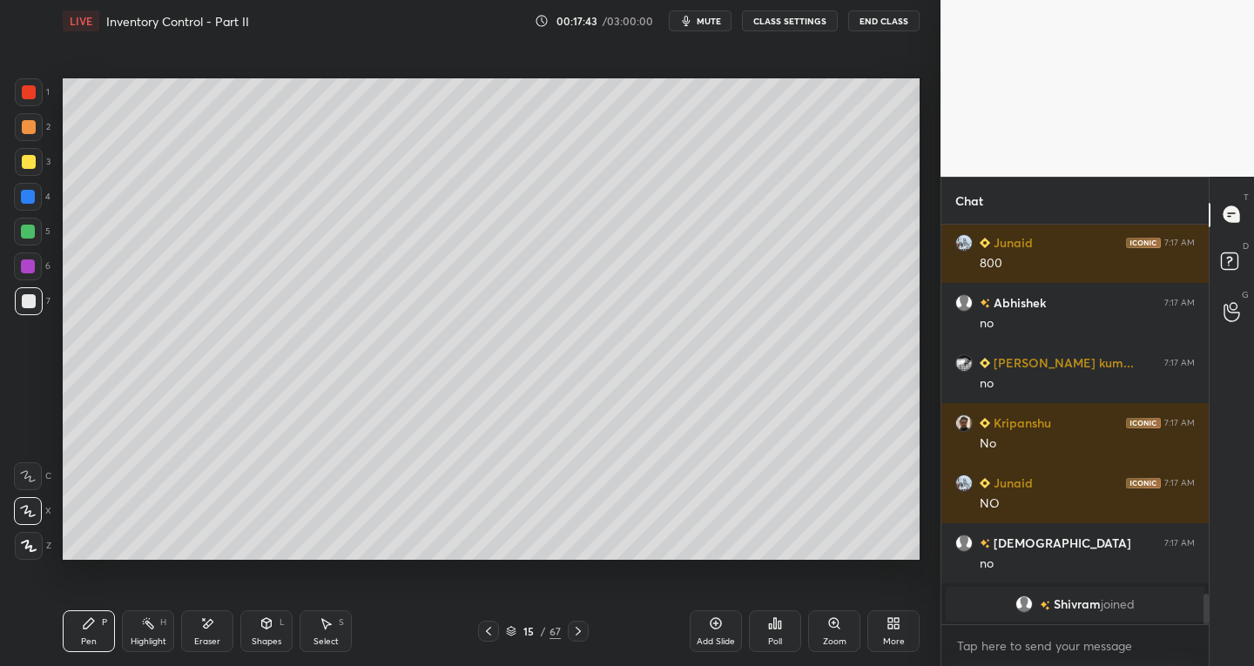
click at [196, 638] on div "Eraser" at bounding box center [207, 642] width 26 height 9
click at [94, 642] on div "Pen" at bounding box center [89, 642] width 16 height 9
click at [259, 631] on div "Shapes L" at bounding box center [266, 632] width 52 height 42
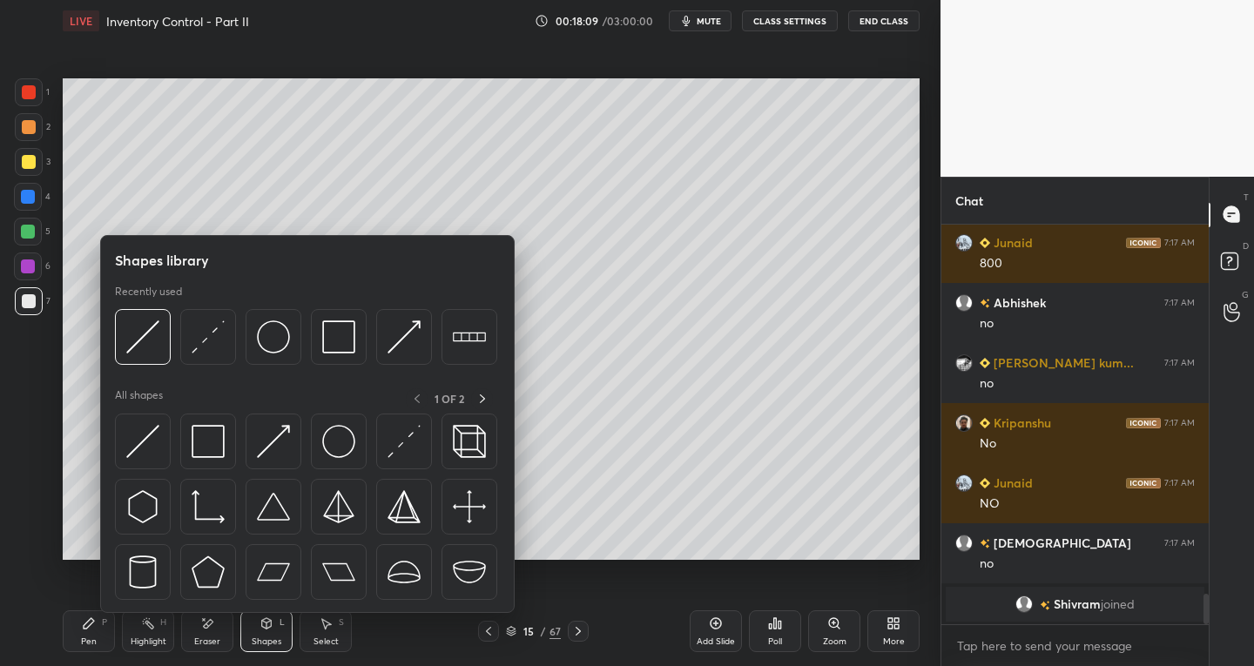
click at [191, 648] on div "Eraser" at bounding box center [207, 632] width 52 height 42
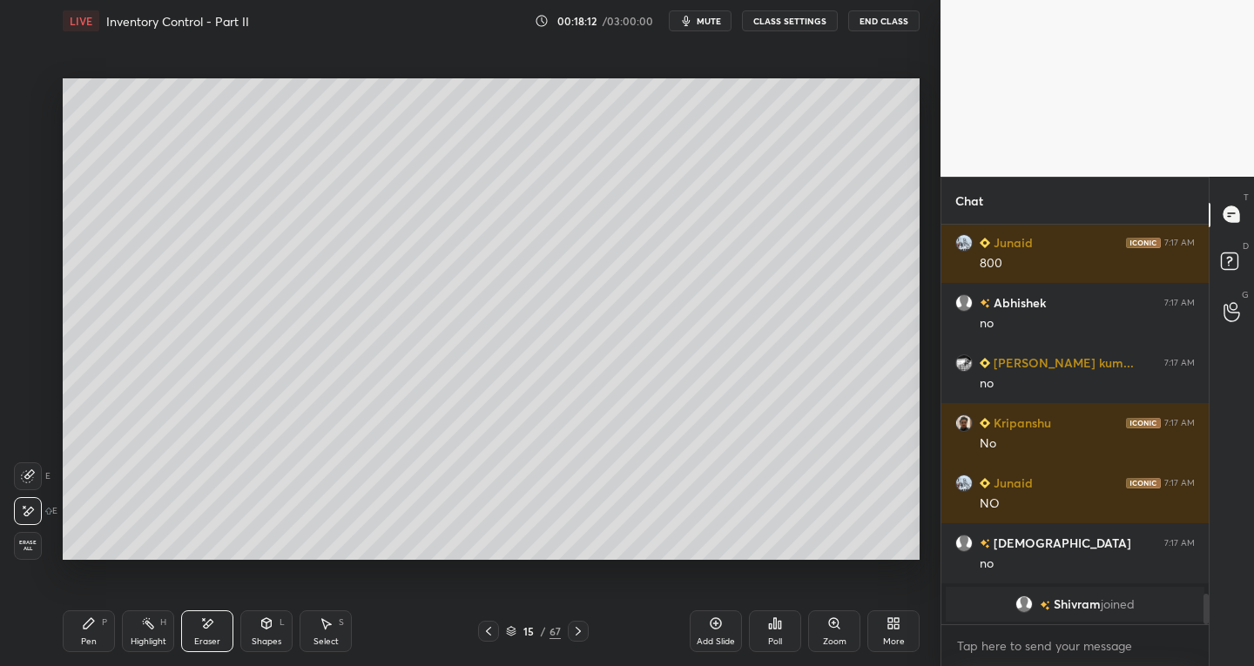
click at [248, 636] on div "Shapes L" at bounding box center [266, 632] width 52 height 42
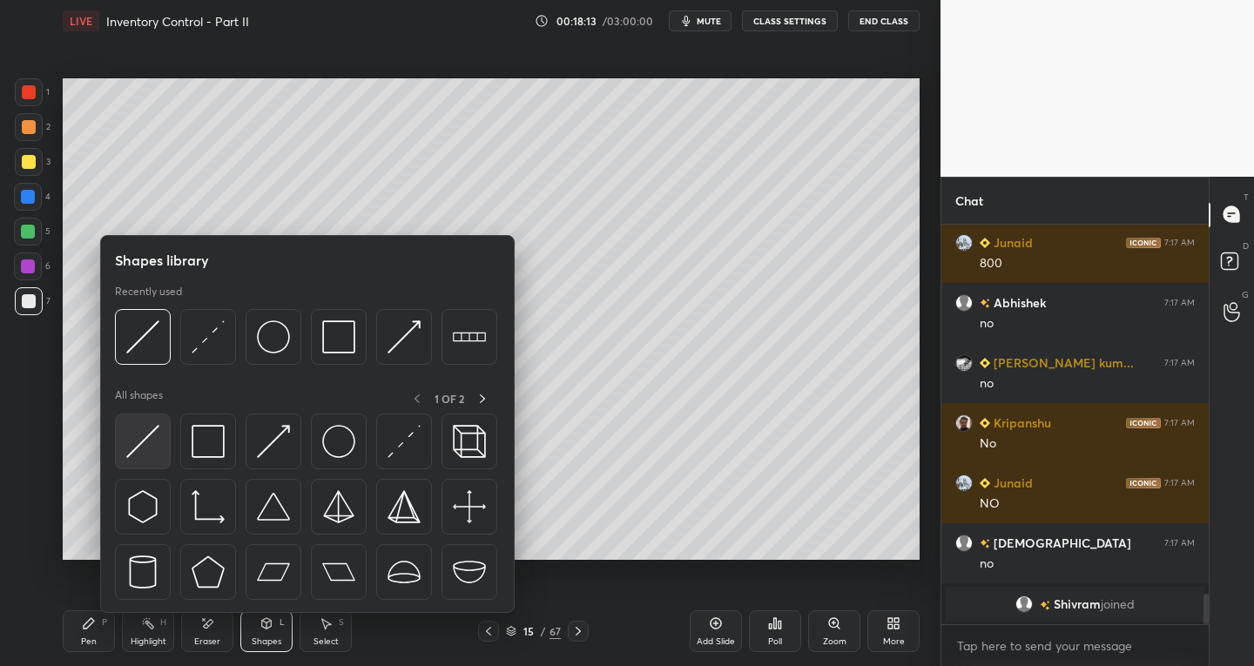
click at [127, 449] on img at bounding box center [142, 441] width 33 height 33
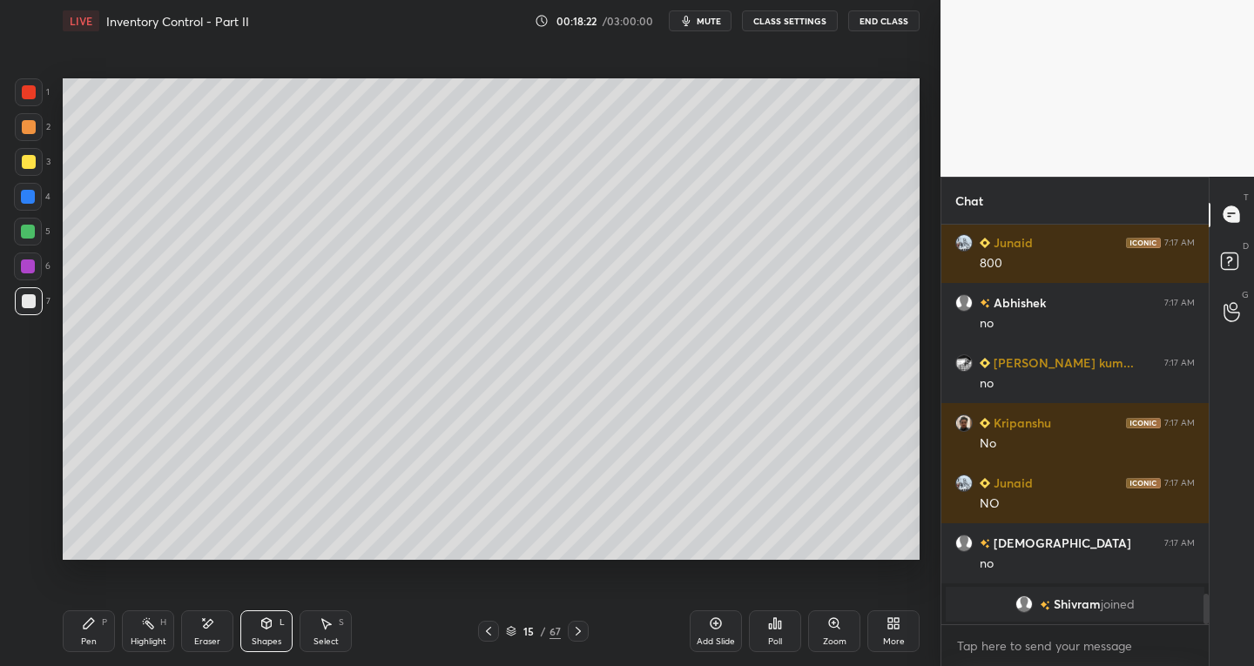
click at [81, 638] on div "Pen" at bounding box center [89, 642] width 16 height 9
click at [24, 159] on div at bounding box center [29, 162] width 14 height 14
click at [260, 634] on div "Shapes L" at bounding box center [266, 632] width 52 height 42
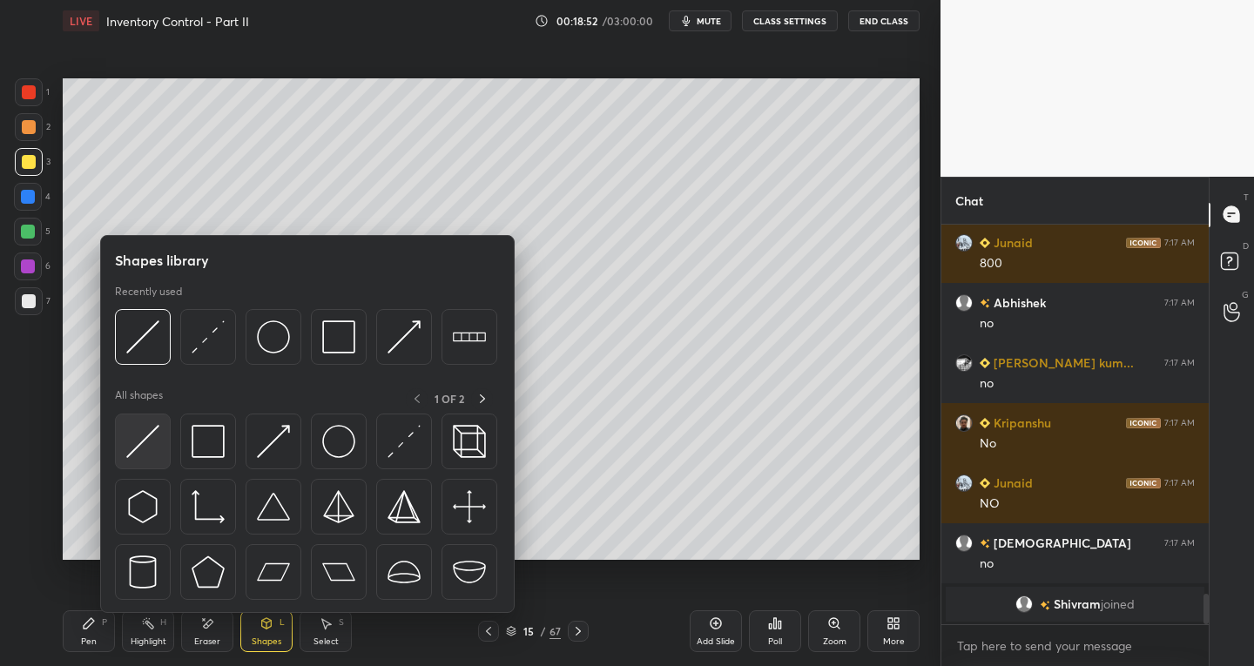
click at [126, 458] on div at bounding box center [143, 442] width 56 height 56
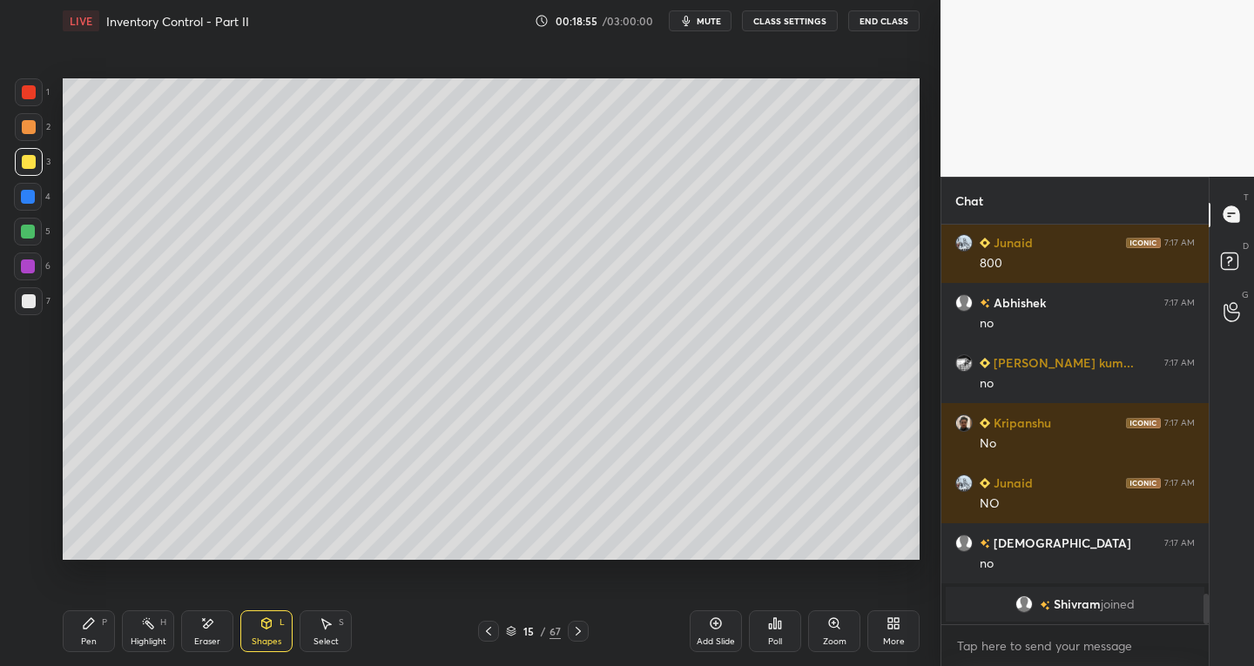
click at [86, 625] on icon at bounding box center [89, 623] width 10 height 10
click at [478, 632] on div at bounding box center [488, 631] width 21 height 21
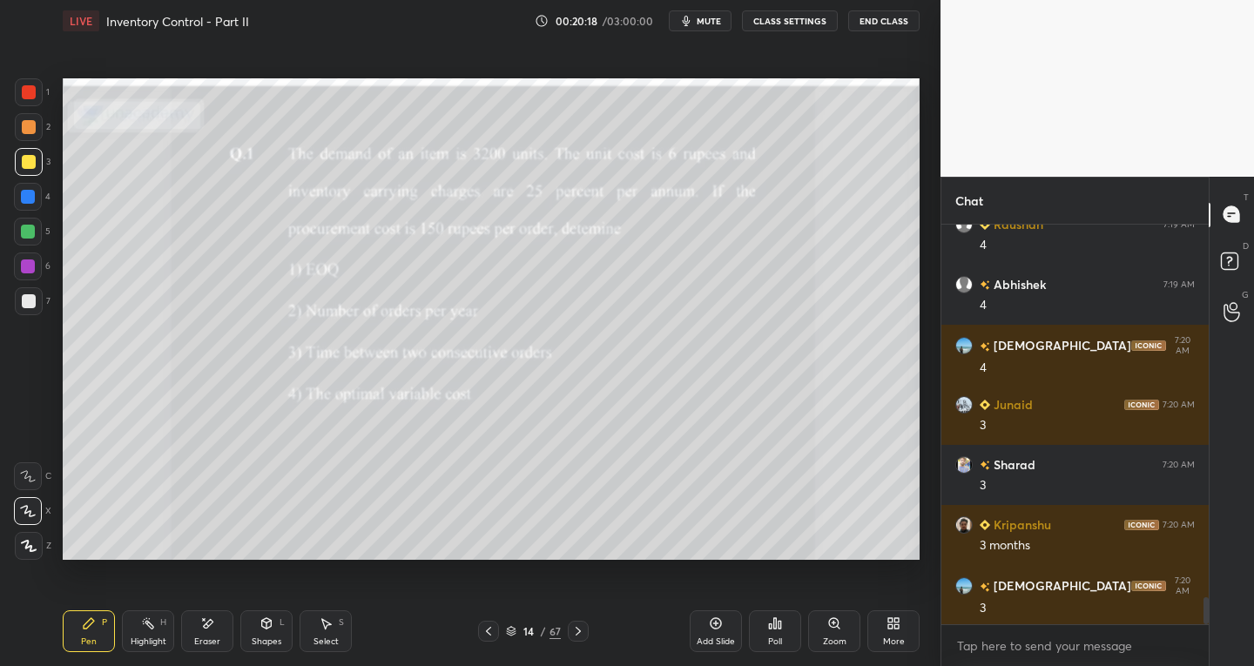
scroll to position [5569, 0]
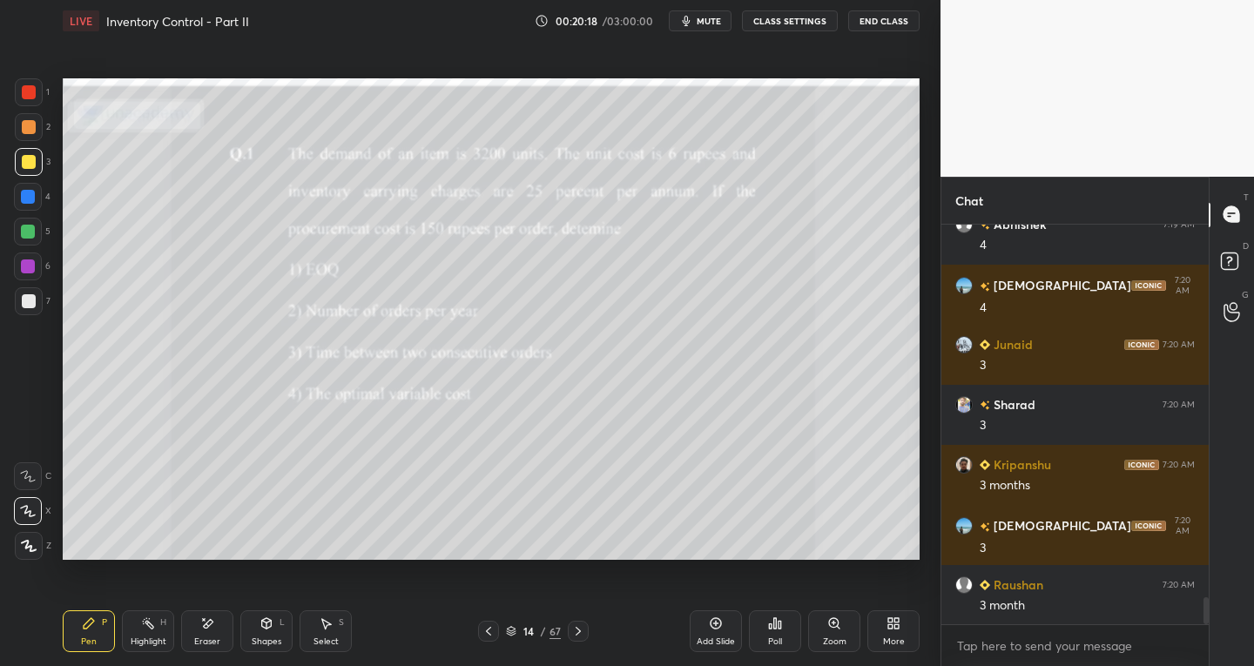
click at [580, 632] on icon at bounding box center [578, 631] width 14 height 14
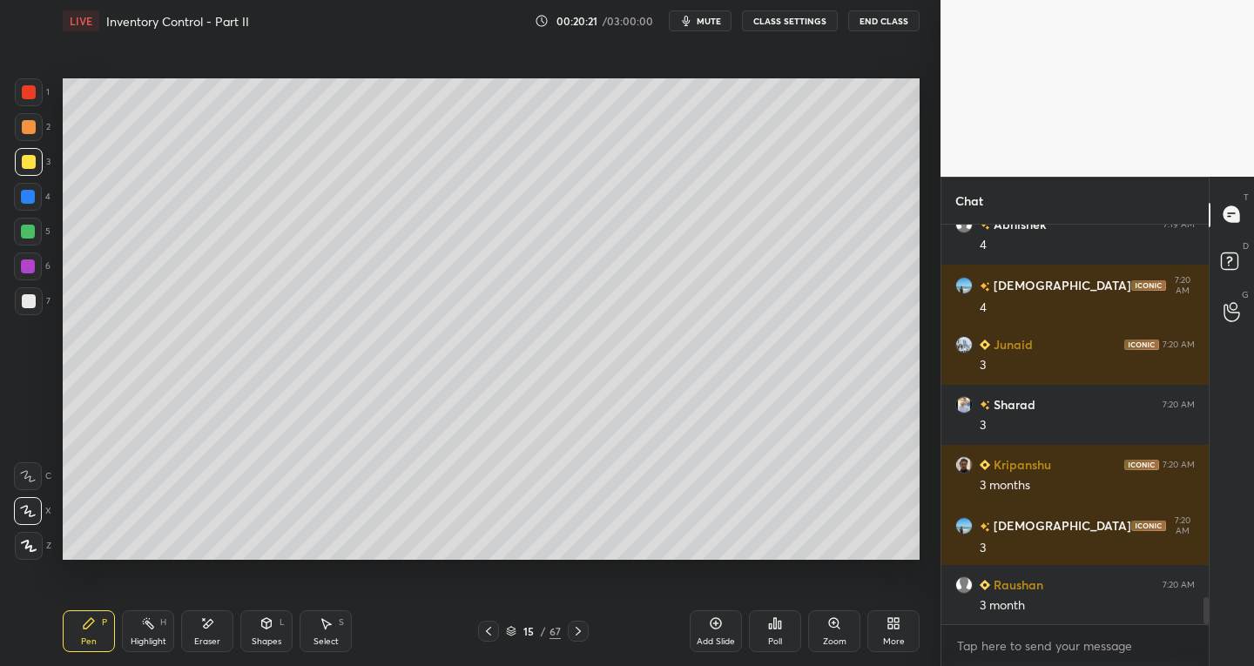
click at [260, 629] on icon at bounding box center [267, 624] width 14 height 14
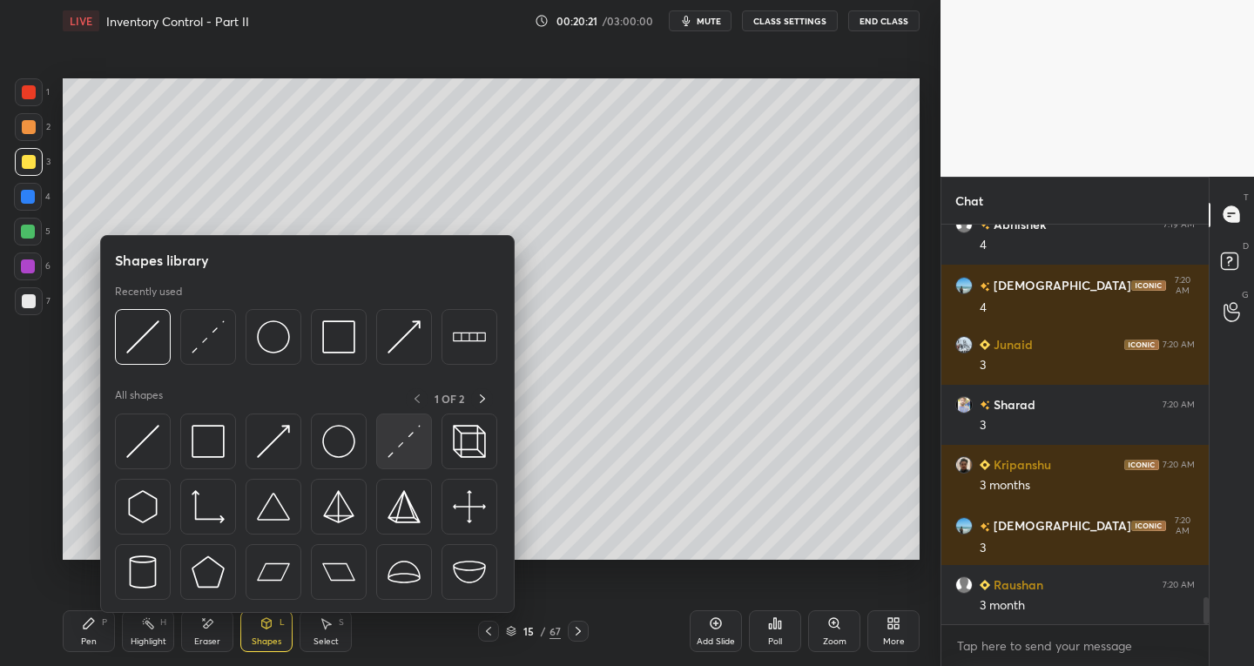
click at [393, 451] on img at bounding box center [404, 441] width 33 height 33
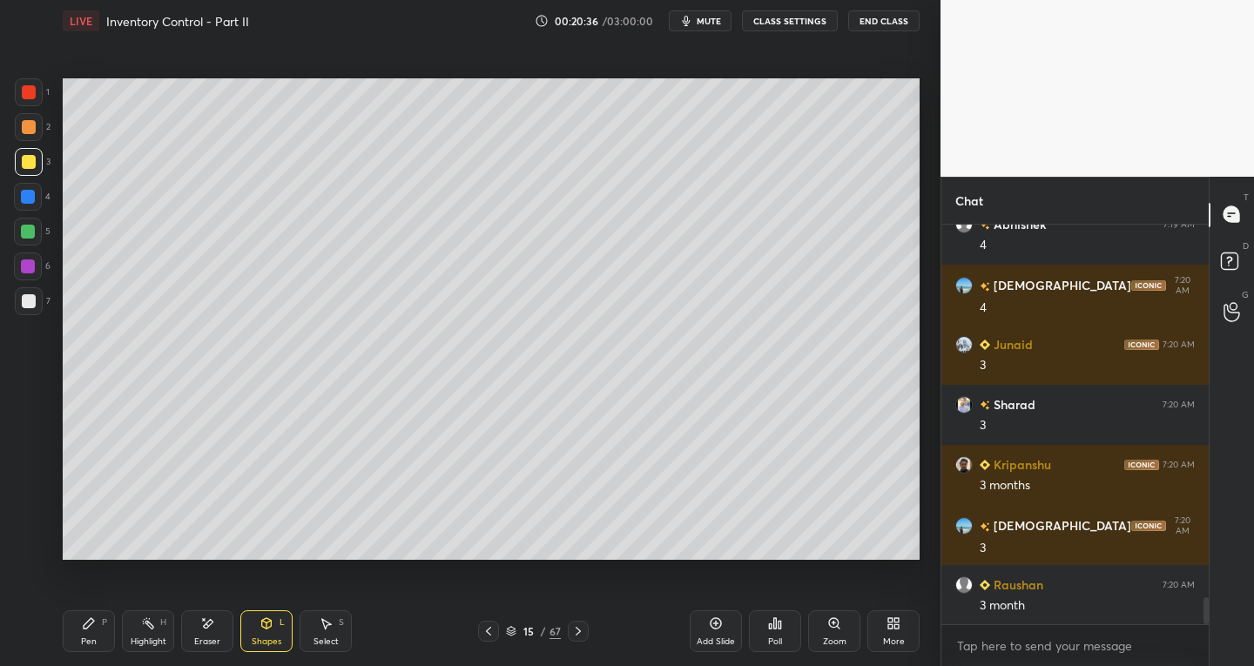
click at [328, 644] on div "Select" at bounding box center [326, 642] width 25 height 9
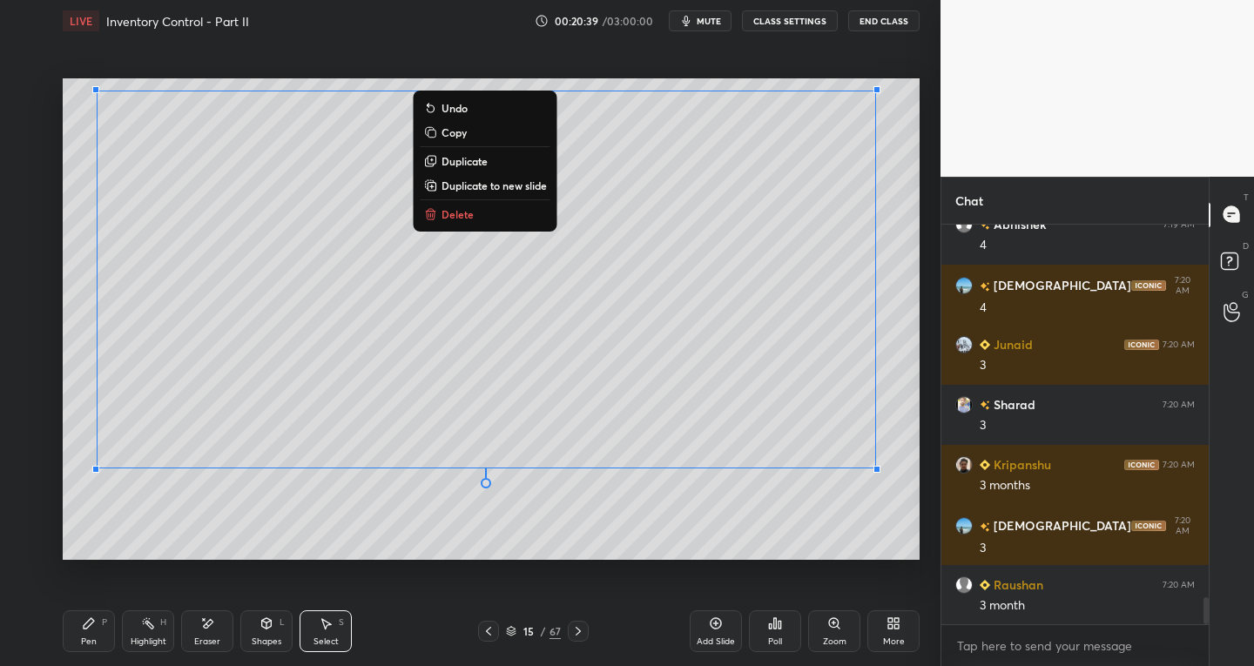
click at [483, 185] on p "Duplicate to new slide" at bounding box center [494, 186] width 105 height 14
click at [481, 635] on icon at bounding box center [488, 631] width 14 height 14
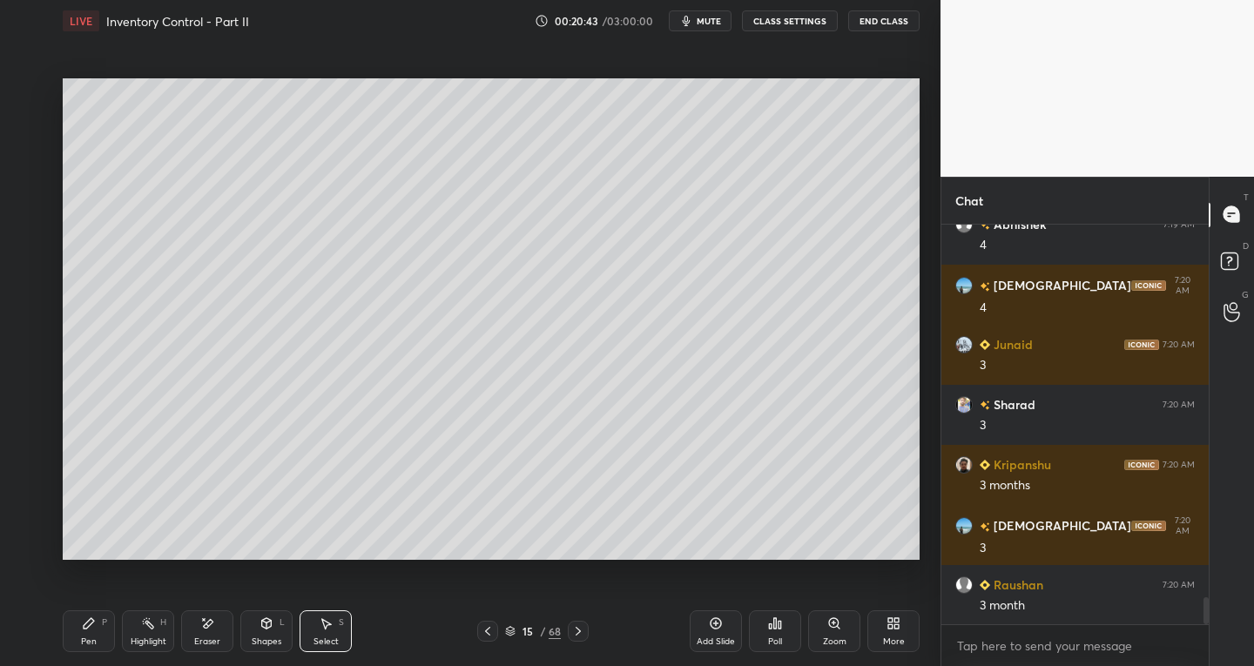
click at [488, 631] on icon at bounding box center [488, 631] width 14 height 14
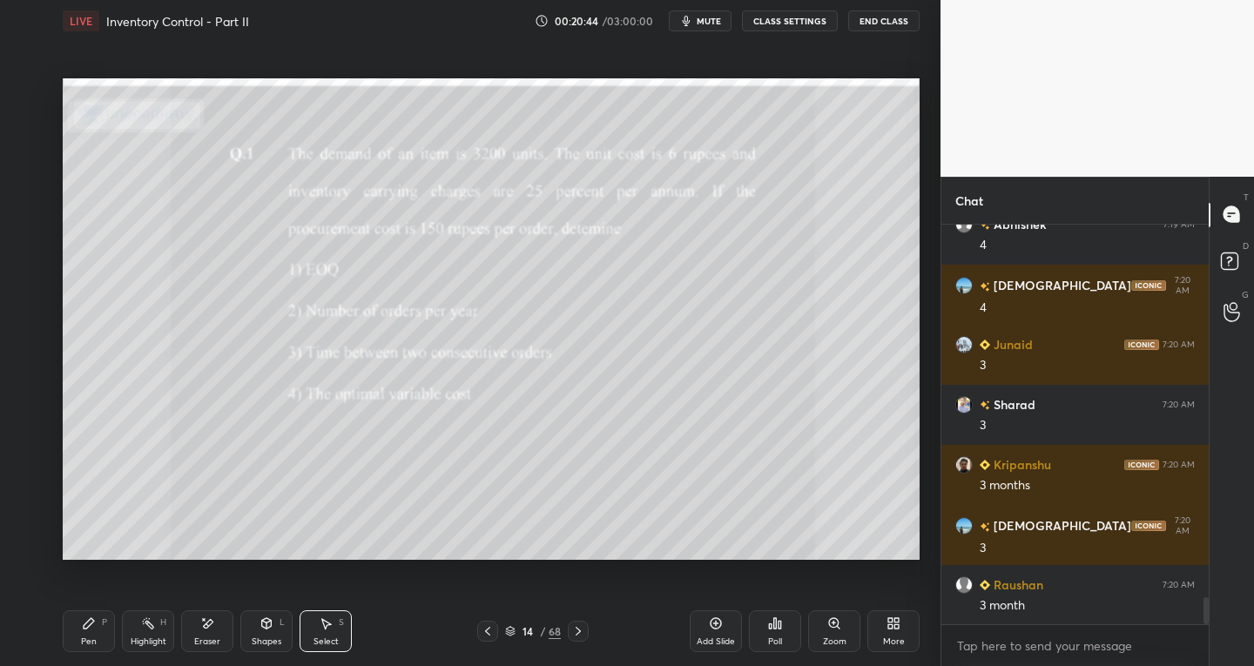
click at [577, 637] on icon at bounding box center [578, 631] width 14 height 14
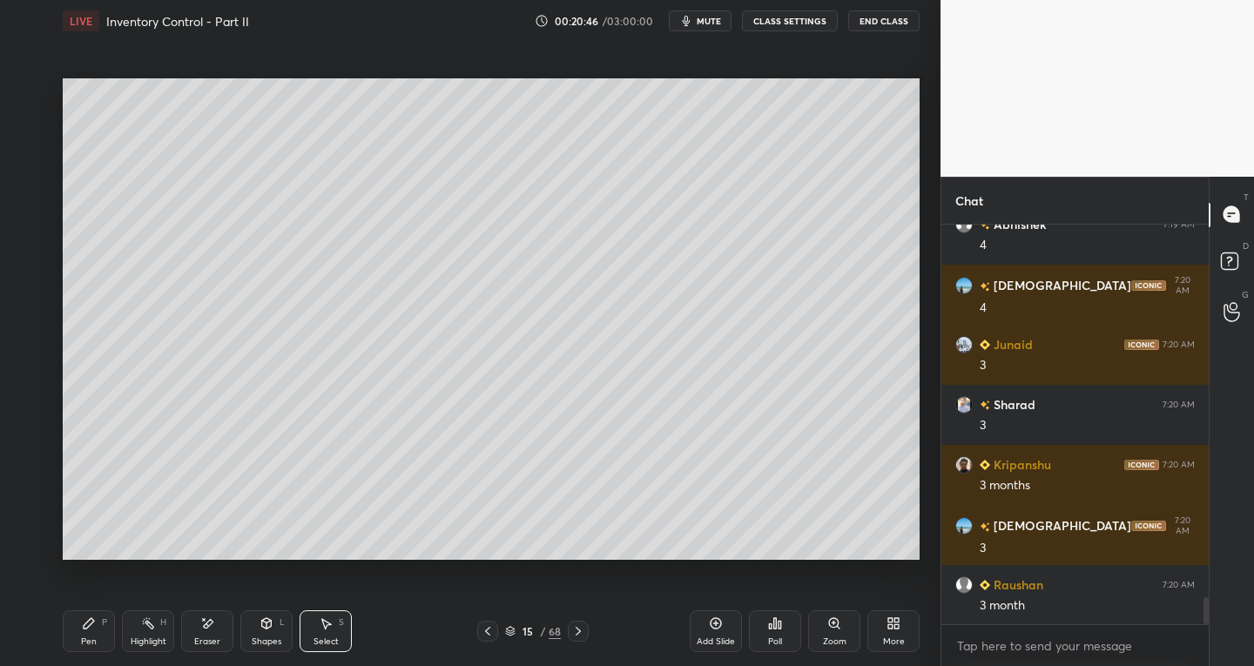
click at [571, 631] on icon at bounding box center [578, 631] width 14 height 14
click at [487, 630] on icon at bounding box center [487, 631] width 5 height 9
click at [573, 635] on icon at bounding box center [578, 631] width 14 height 14
click at [577, 619] on div "Pen P Highlight H Eraser Shapes L Select S 16 / 68 Add Slide Poll Zoom More" at bounding box center [491, 632] width 857 height 70
click at [267, 638] on div "Shapes" at bounding box center [267, 642] width 30 height 9
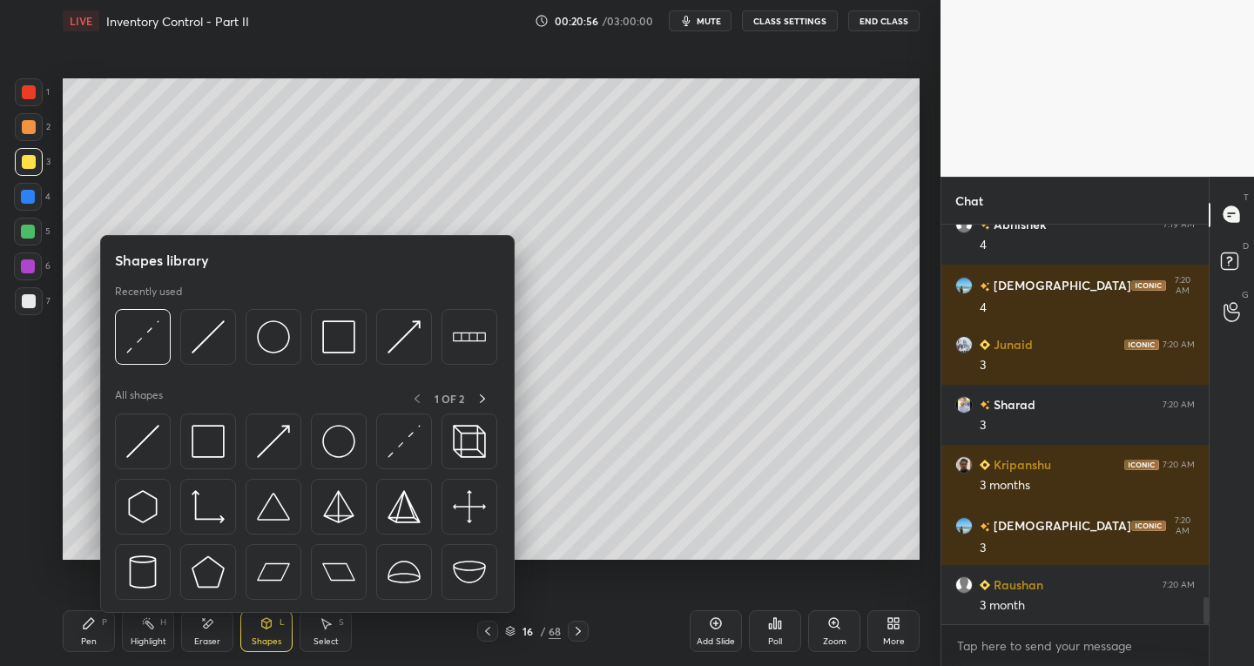
click at [37, 306] on div at bounding box center [29, 301] width 28 height 28
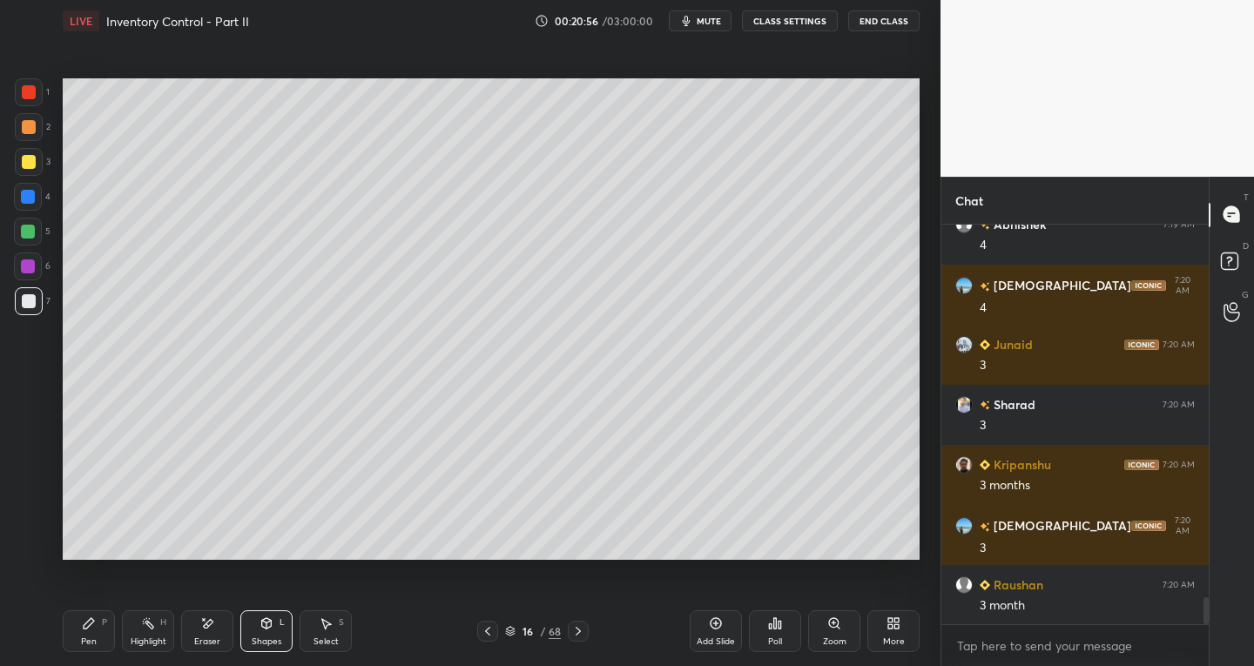
click at [273, 626] on div "Shapes L" at bounding box center [266, 632] width 52 height 42
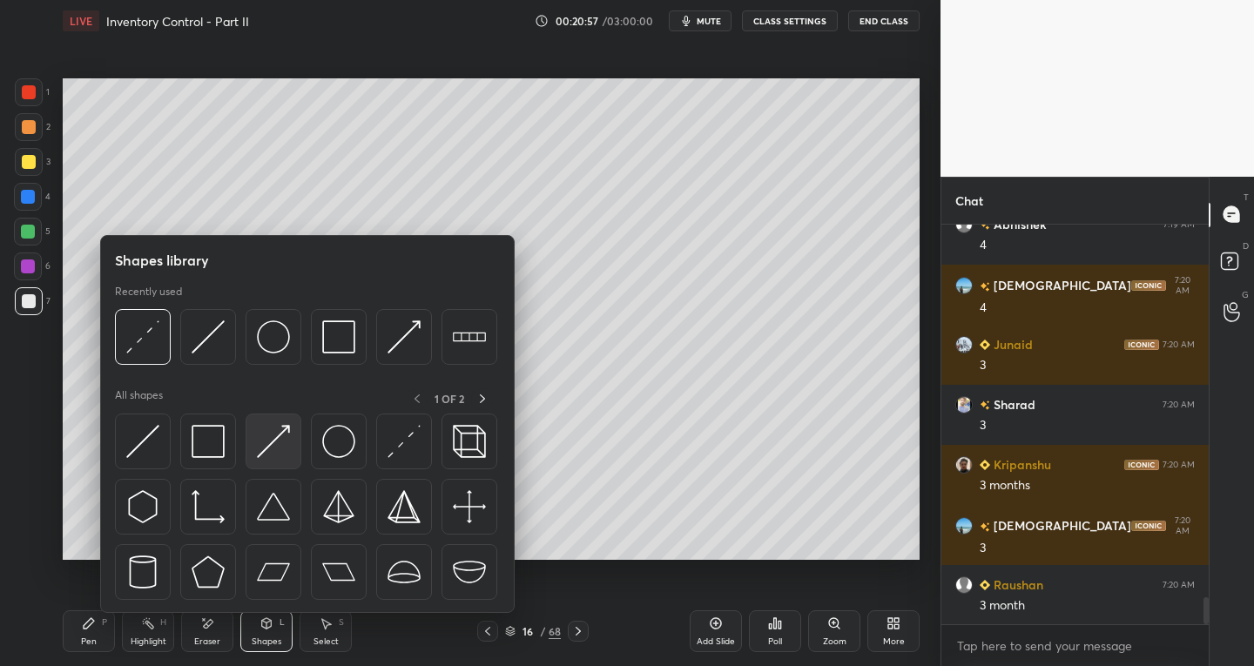
click at [276, 437] on img at bounding box center [273, 441] width 33 height 33
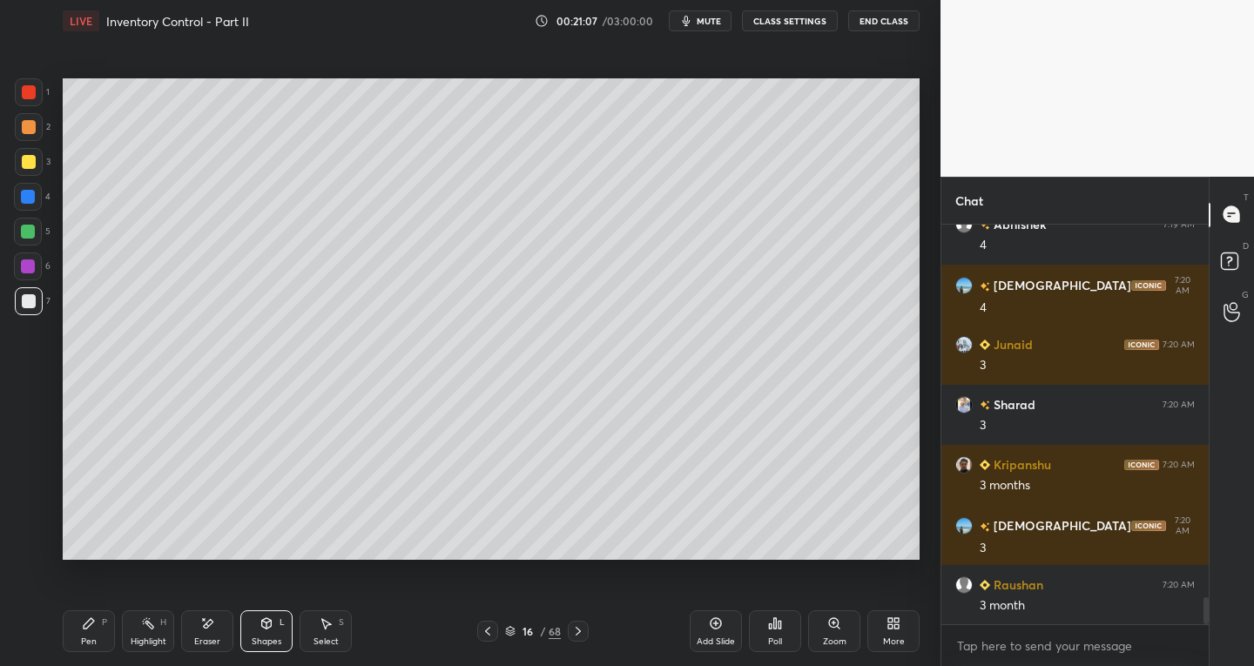
click at [270, 643] on div "Shapes" at bounding box center [267, 642] width 30 height 9
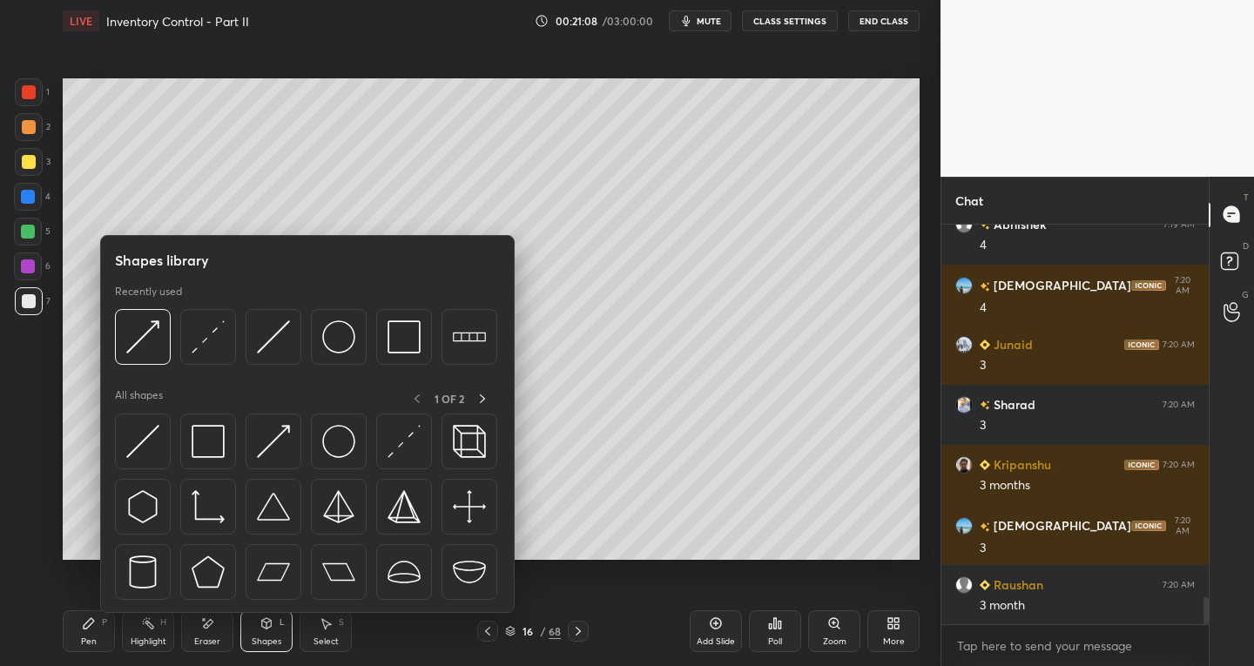
click at [467, 618] on div "Pen P Highlight H Eraser Shapes L Select S 16 / 68 Add Slide Poll Zoom More" at bounding box center [491, 632] width 857 height 70
click at [456, 613] on div "Pen P Highlight H Eraser Shapes L Select S 16 / 68 Add Slide Poll Zoom More" at bounding box center [491, 632] width 857 height 70
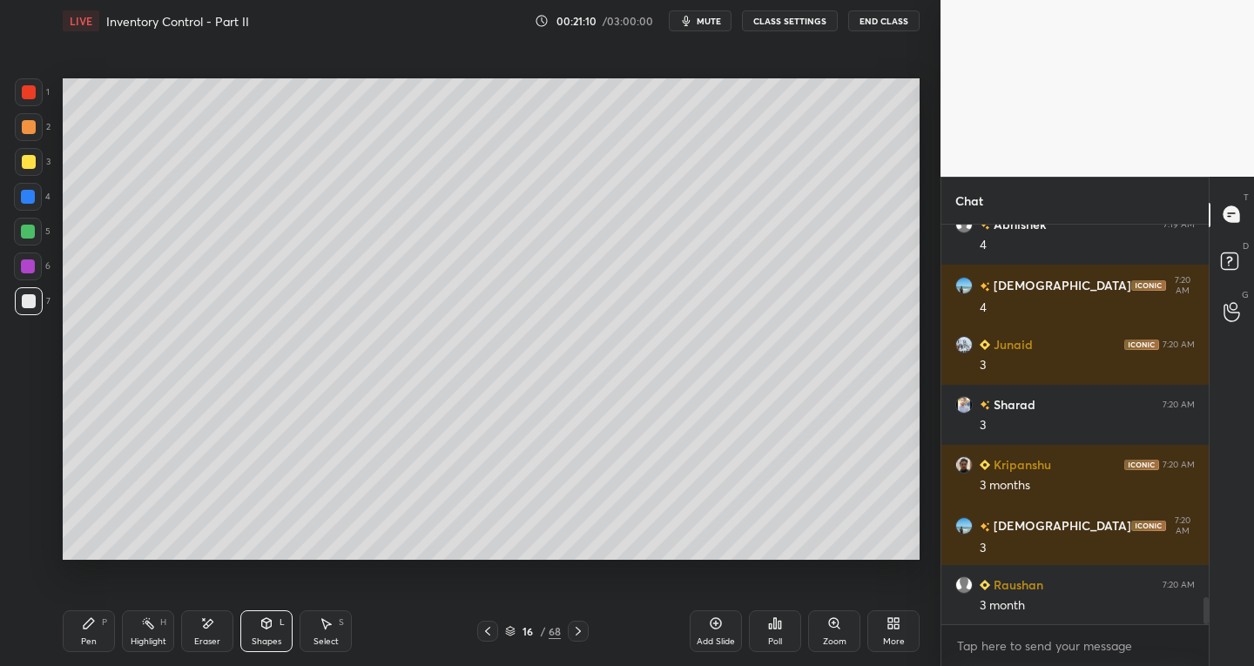
click at [209, 634] on div "Eraser" at bounding box center [207, 632] width 52 height 42
click at [27, 475] on icon at bounding box center [29, 474] width 10 height 9
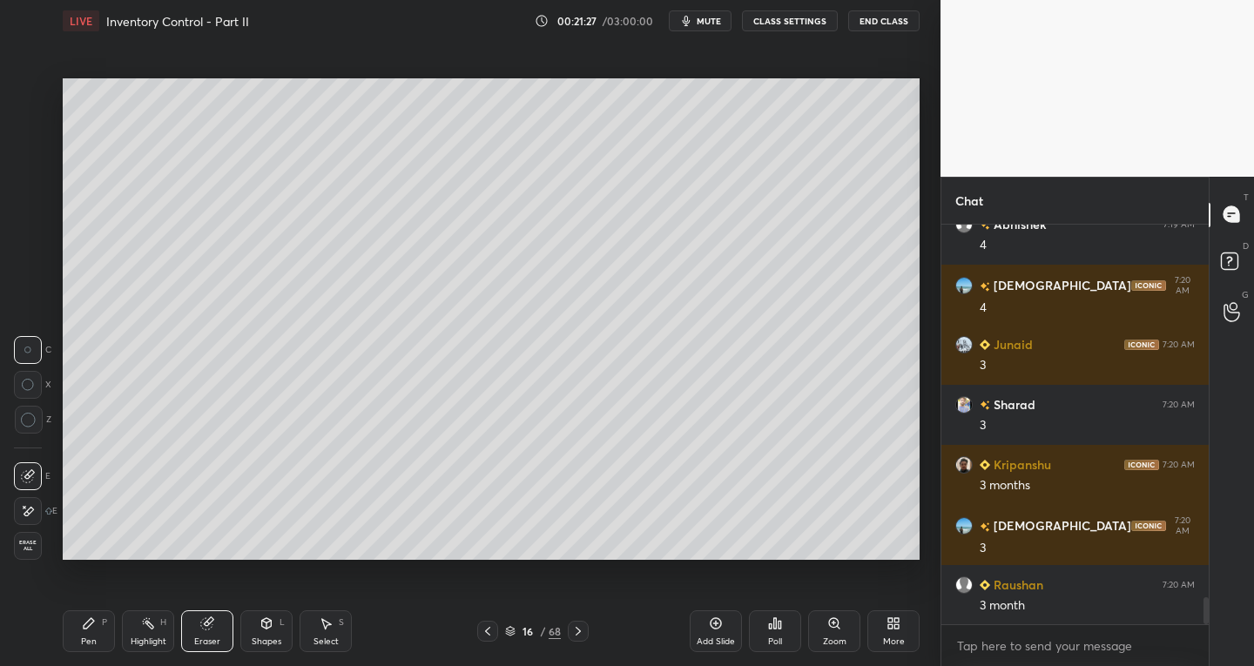
click at [326, 628] on icon at bounding box center [327, 624] width 10 height 10
click at [321, 629] on icon at bounding box center [326, 624] width 14 height 14
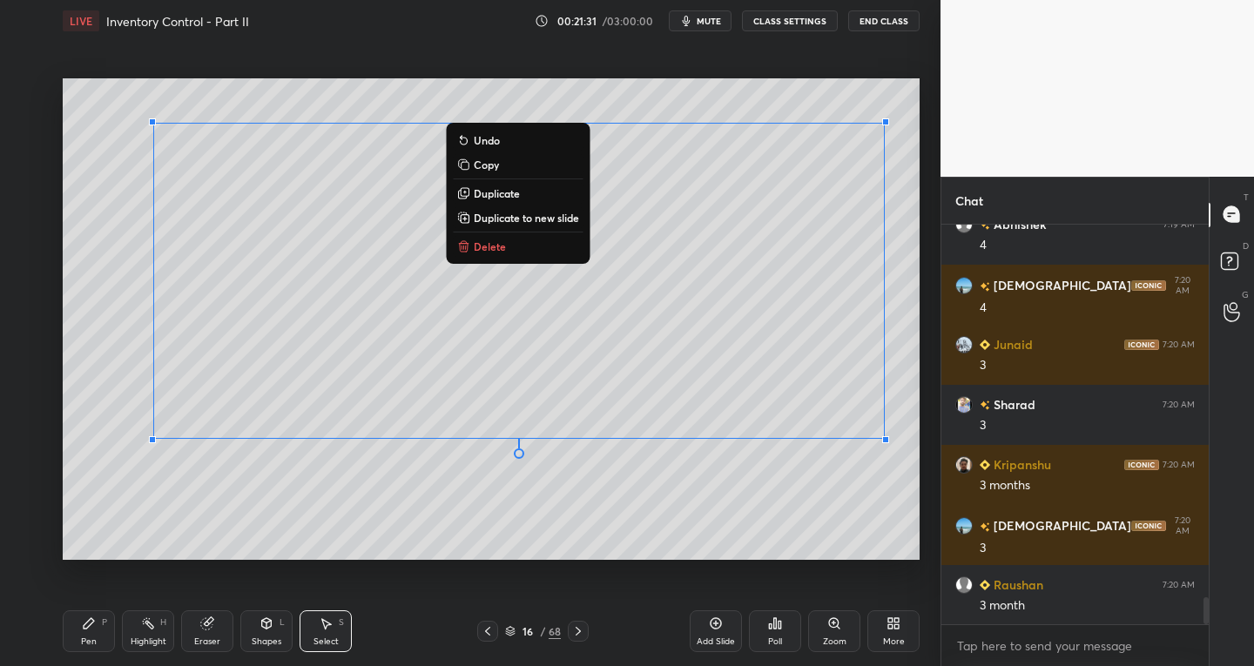
click at [496, 183] on button "Duplicate" at bounding box center [518, 193] width 130 height 21
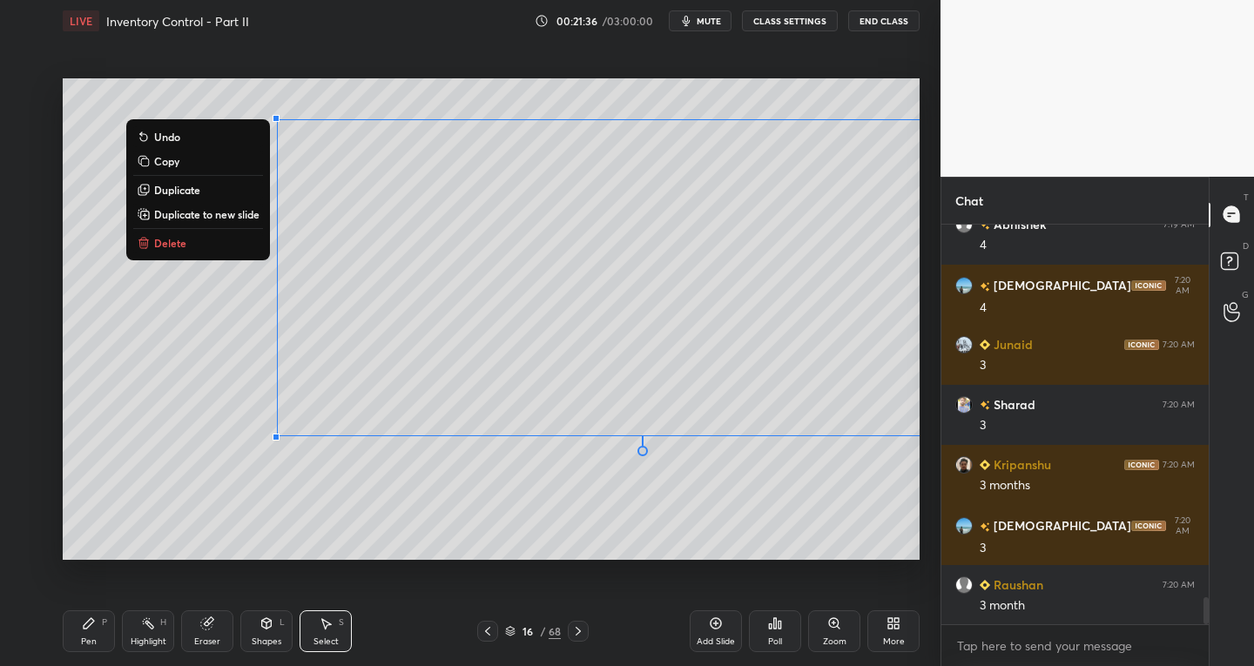
click at [181, 192] on p "Duplicate" at bounding box center [177, 190] width 46 height 14
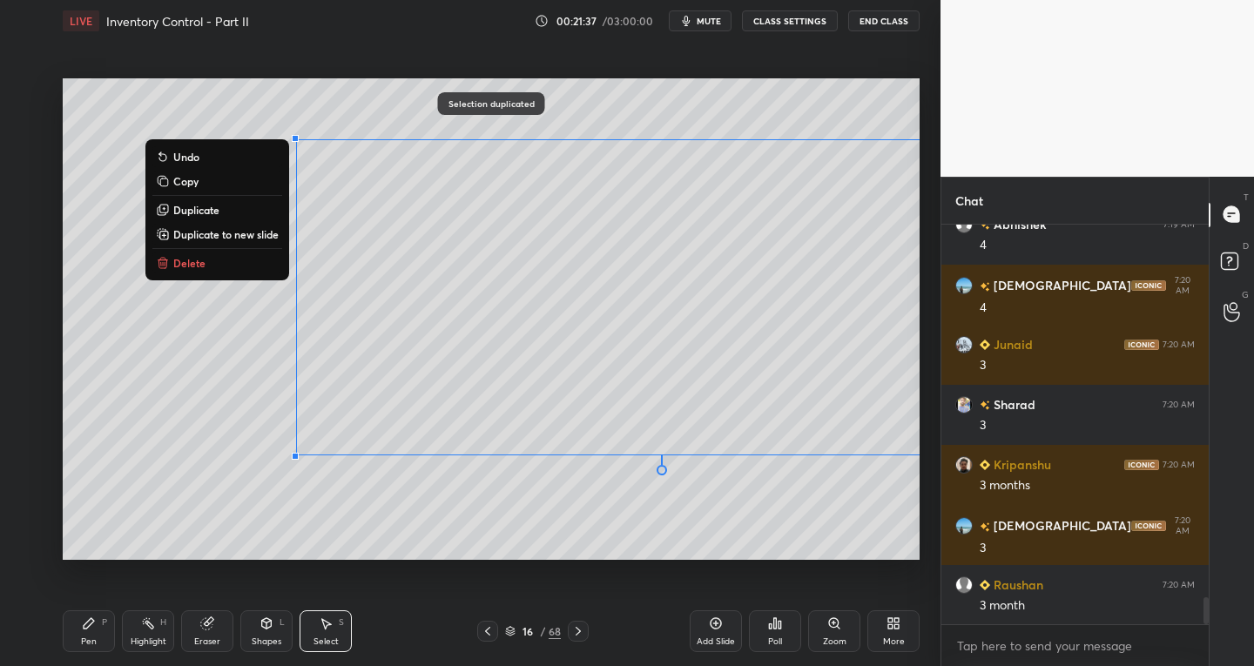
click at [191, 208] on p "Duplicate" at bounding box center [196, 210] width 46 height 14
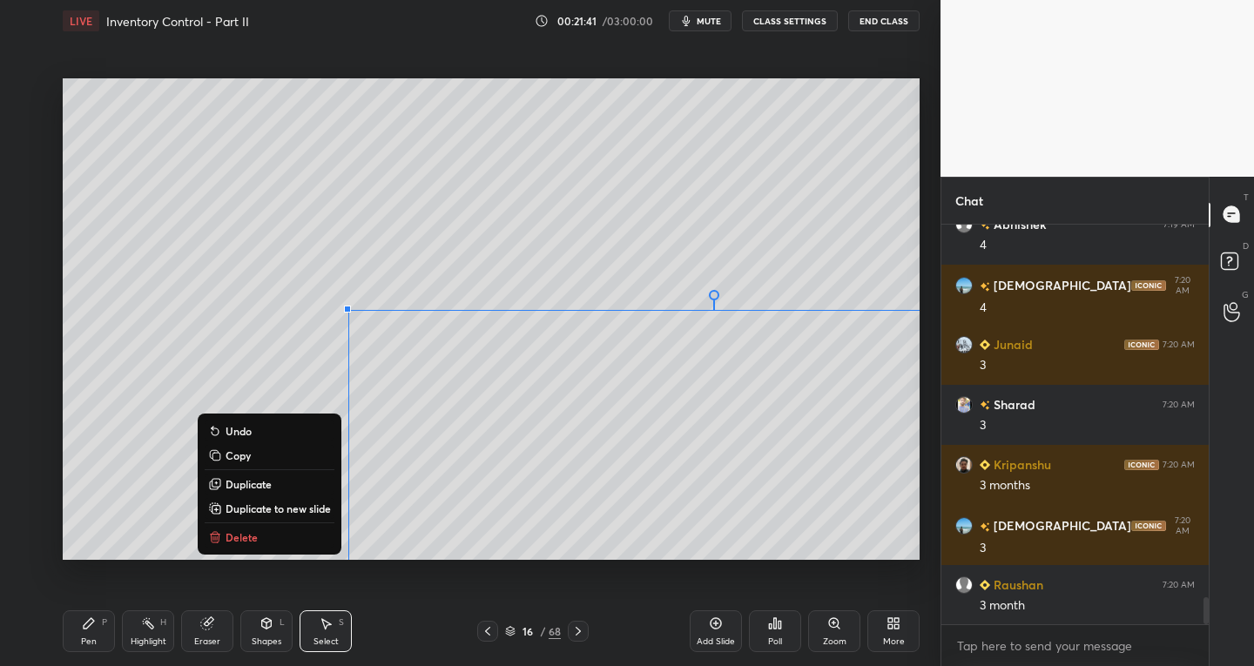
click at [240, 529] on button "Delete" at bounding box center [270, 537] width 130 height 21
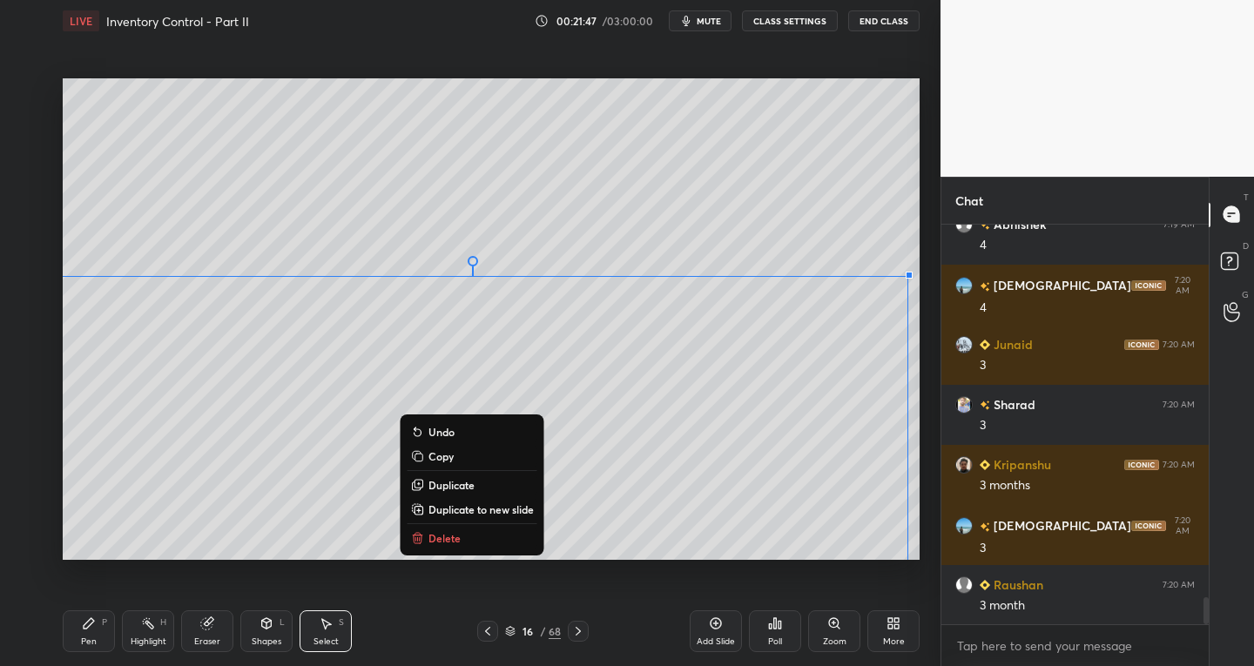
click at [429, 537] on p "Delete" at bounding box center [445, 538] width 32 height 14
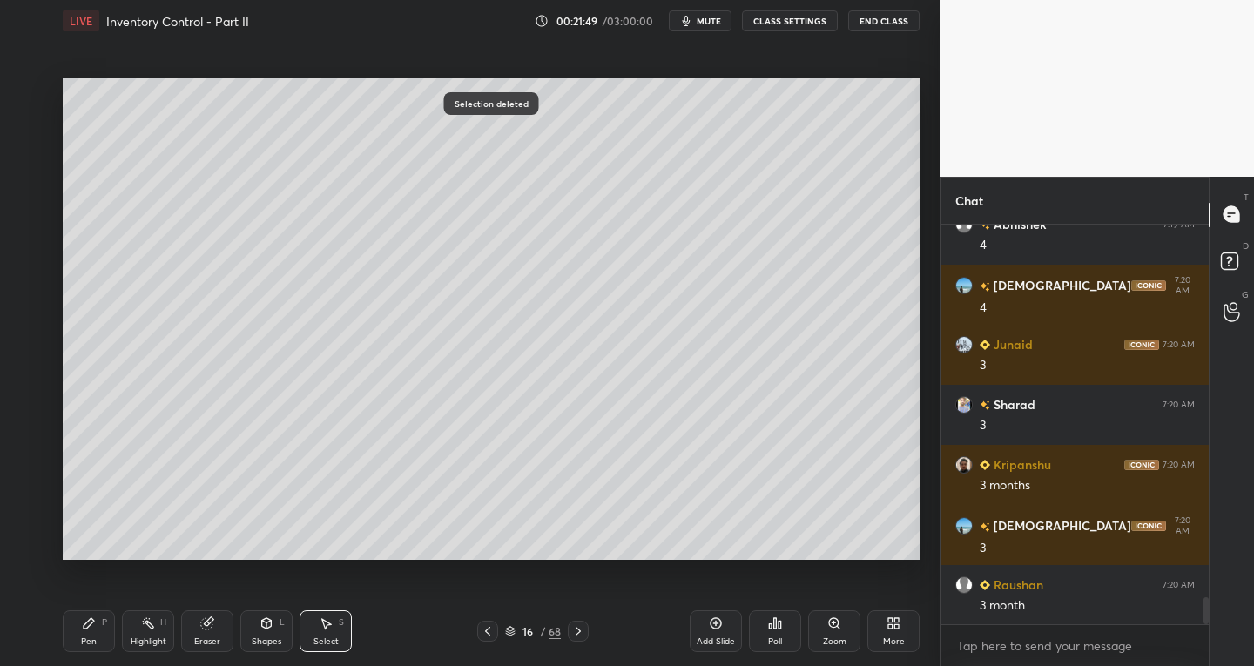
click at [215, 635] on div "Eraser" at bounding box center [207, 632] width 52 height 42
click at [32, 508] on icon at bounding box center [29, 511] width 10 height 9
click at [264, 628] on icon at bounding box center [267, 623] width 10 height 10
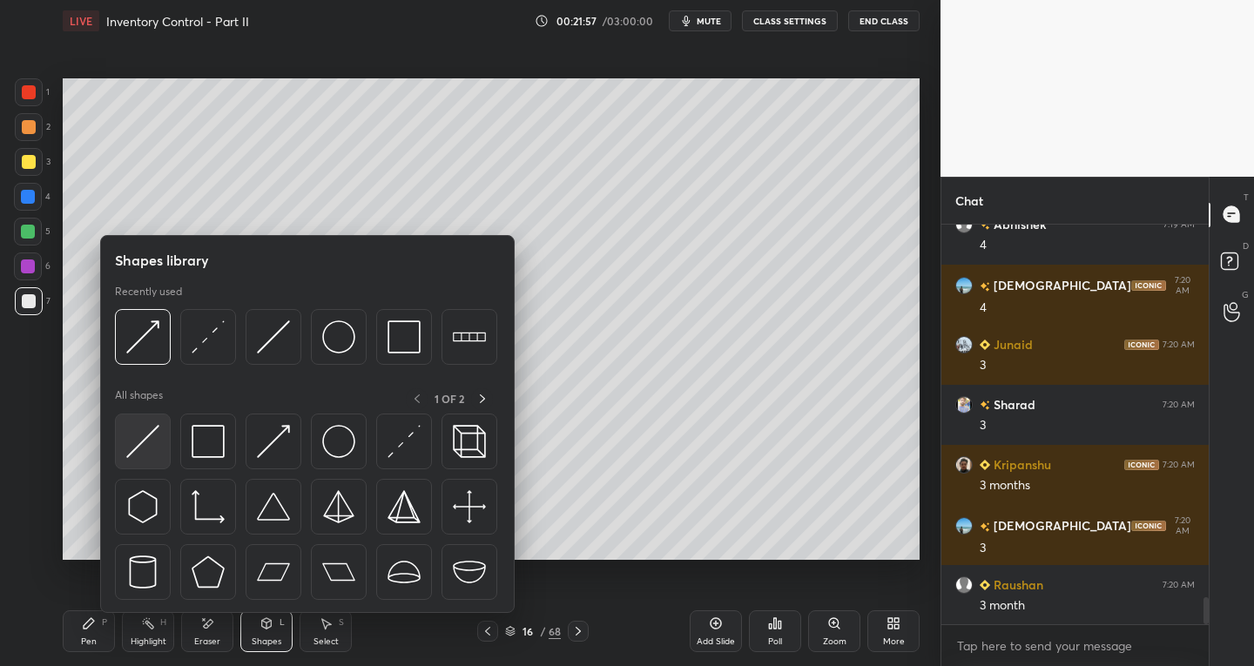
click at [135, 438] on img at bounding box center [142, 441] width 33 height 33
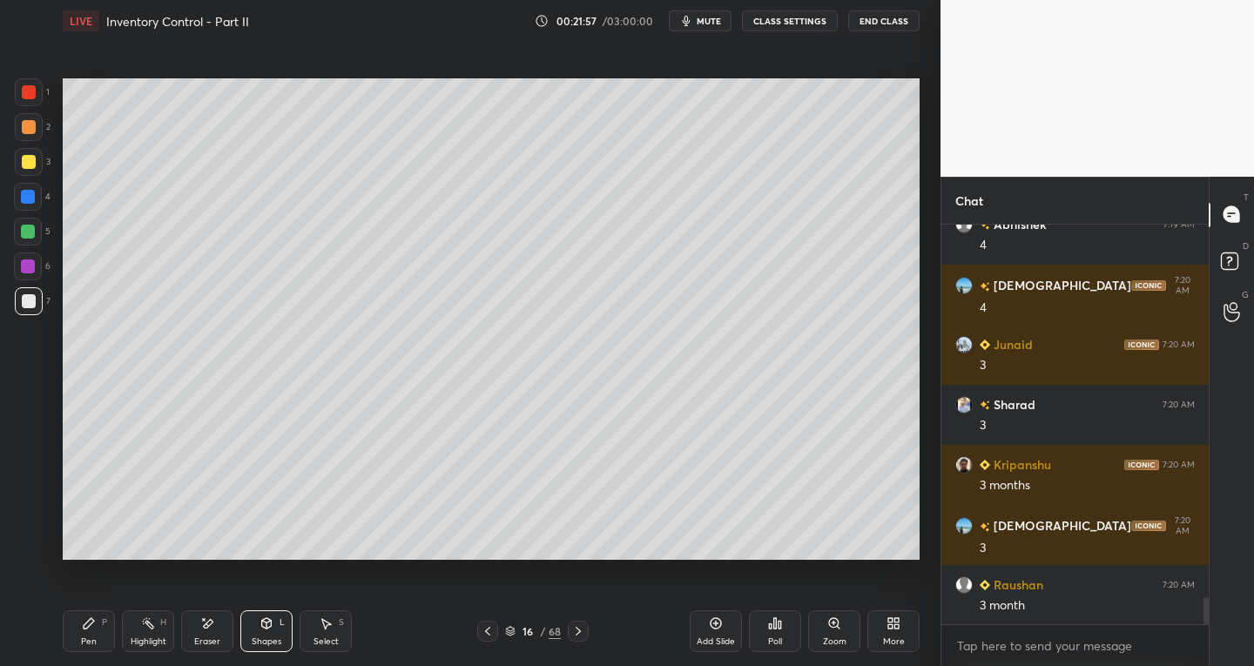
click at [24, 165] on div at bounding box center [29, 162] width 14 height 14
click at [331, 631] on div "Select S" at bounding box center [326, 632] width 52 height 42
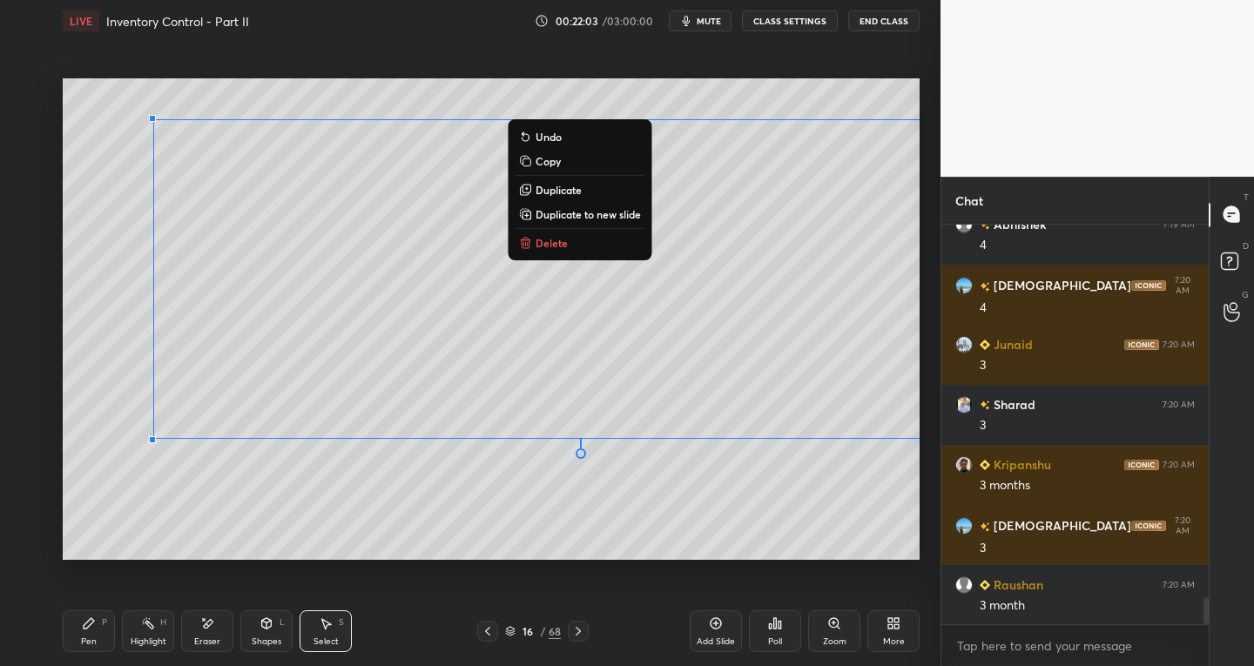
click at [556, 186] on p "Duplicate" at bounding box center [559, 190] width 46 height 14
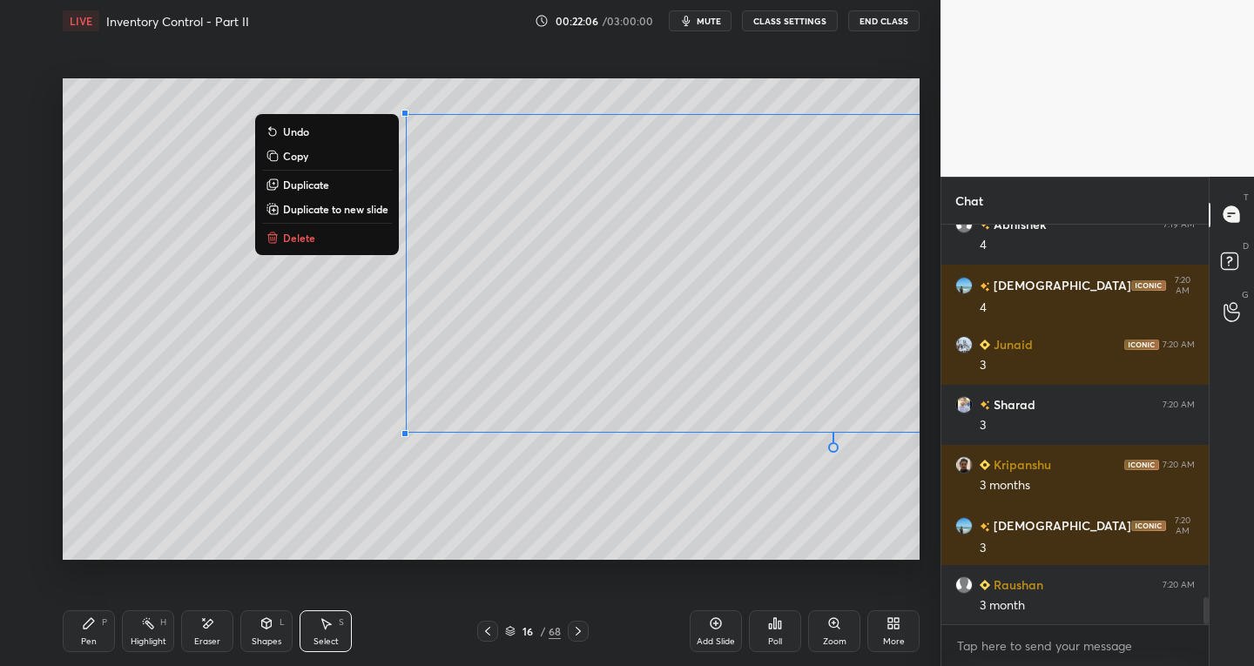
click at [249, 507] on div "0 ° Undo Copy Duplicate Duplicate to new slide Delete" at bounding box center [491, 319] width 857 height 483
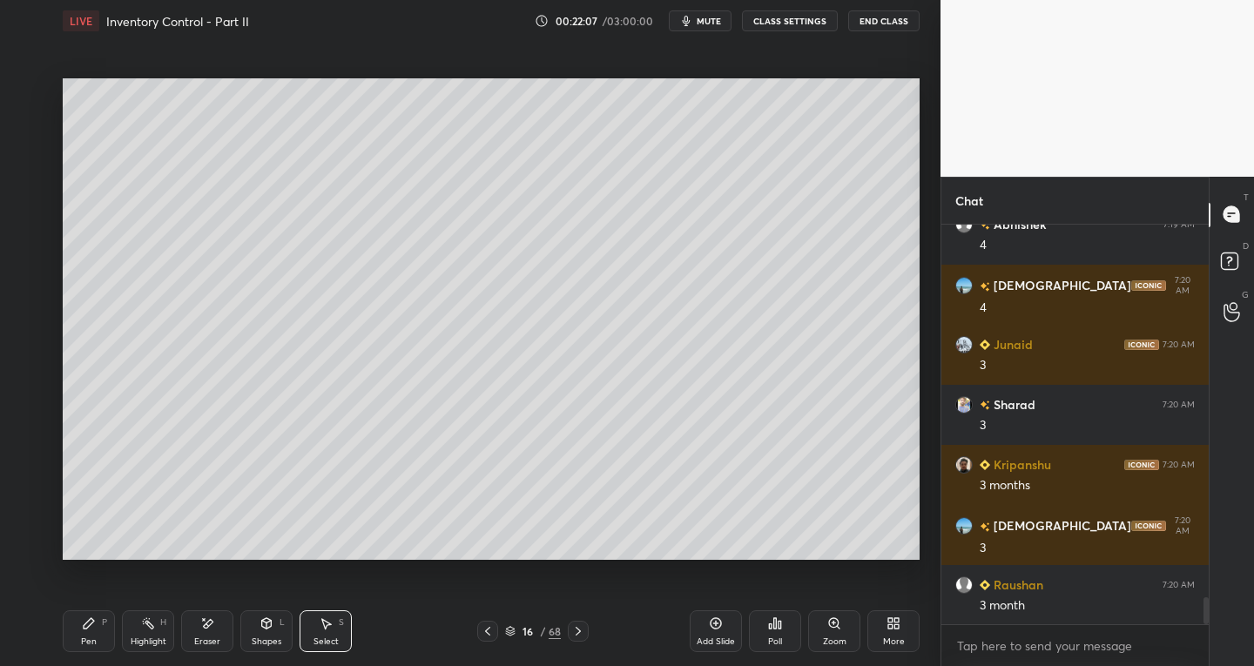
click at [196, 631] on div "Eraser" at bounding box center [207, 632] width 52 height 42
click at [32, 470] on icon at bounding box center [28, 476] width 14 height 14
click at [100, 633] on div "Pen P" at bounding box center [89, 632] width 52 height 42
click at [29, 298] on div at bounding box center [29, 301] width 14 height 14
click at [218, 633] on div "Eraser" at bounding box center [207, 632] width 52 height 42
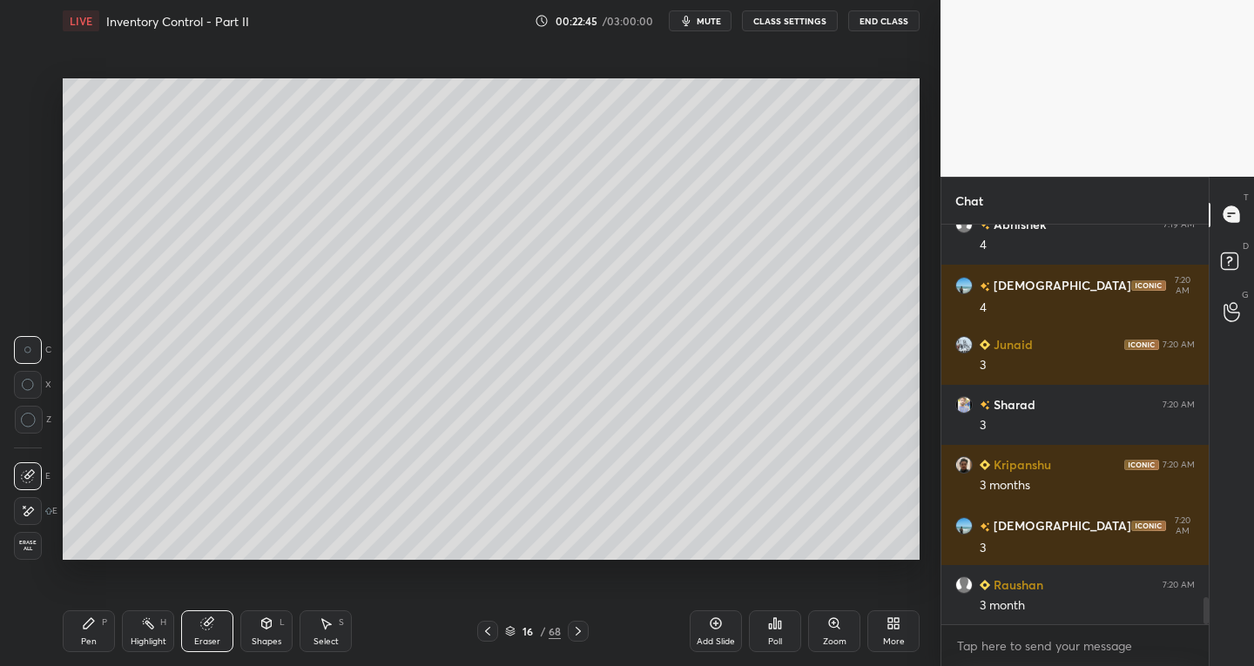
click at [28, 482] on icon at bounding box center [28, 476] width 14 height 14
click at [325, 627] on icon at bounding box center [327, 624] width 10 height 10
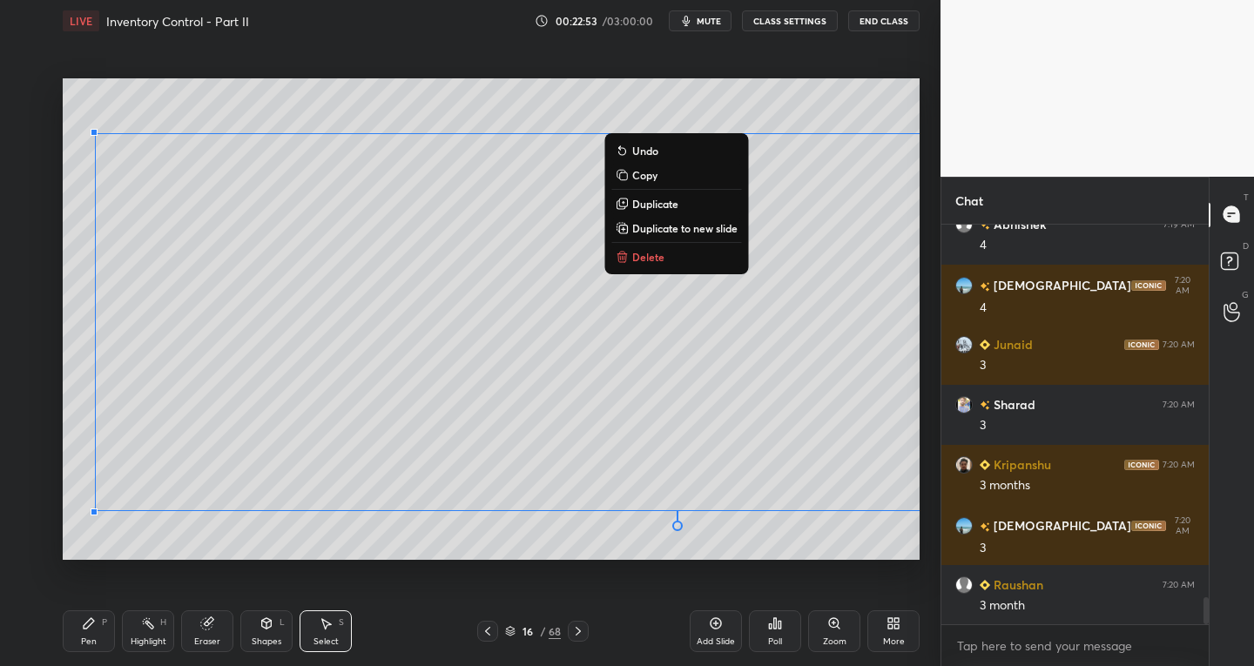
click at [89, 635] on div "Pen P" at bounding box center [89, 632] width 52 height 42
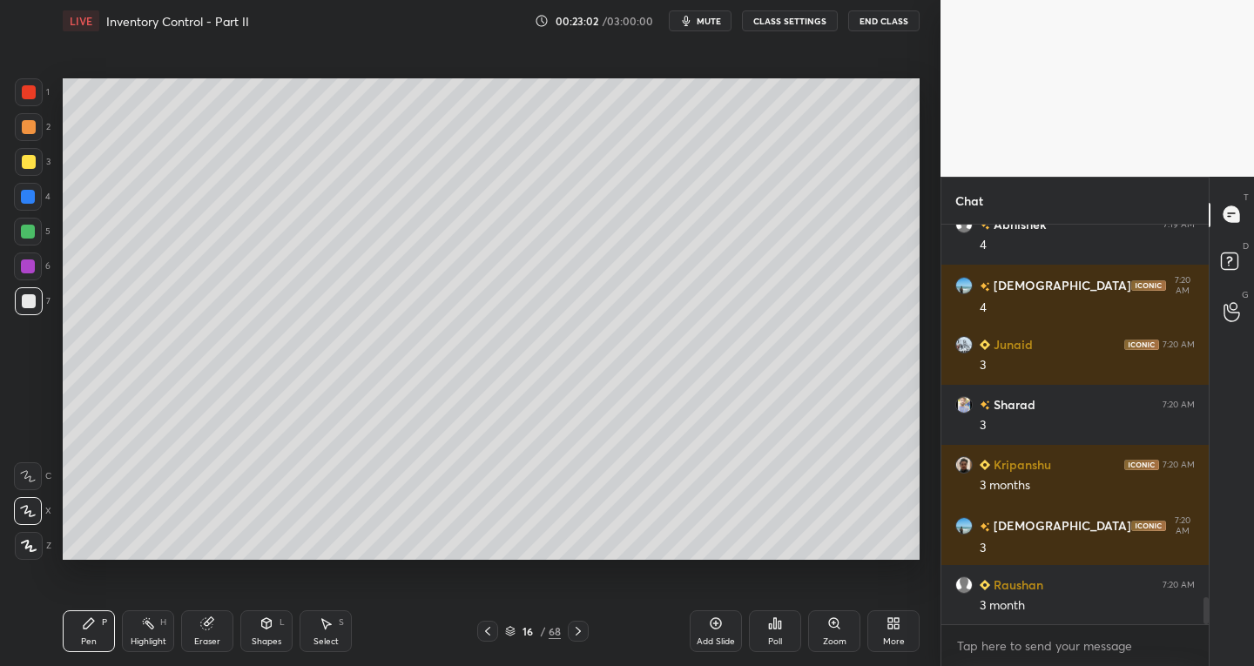
click at [98, 617] on div "Pen P" at bounding box center [89, 632] width 52 height 42
click at [206, 620] on icon at bounding box center [206, 623] width 11 height 11
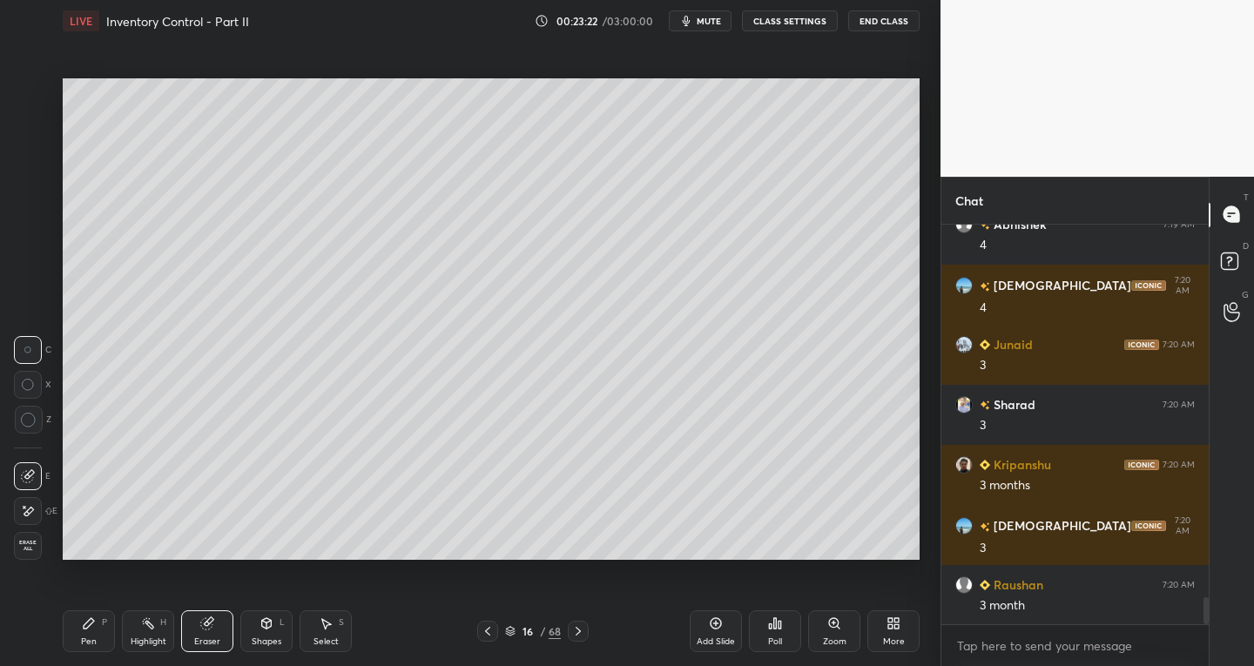
click at [27, 477] on icon at bounding box center [28, 476] width 14 height 14
click at [108, 628] on div "Pen P" at bounding box center [89, 632] width 52 height 42
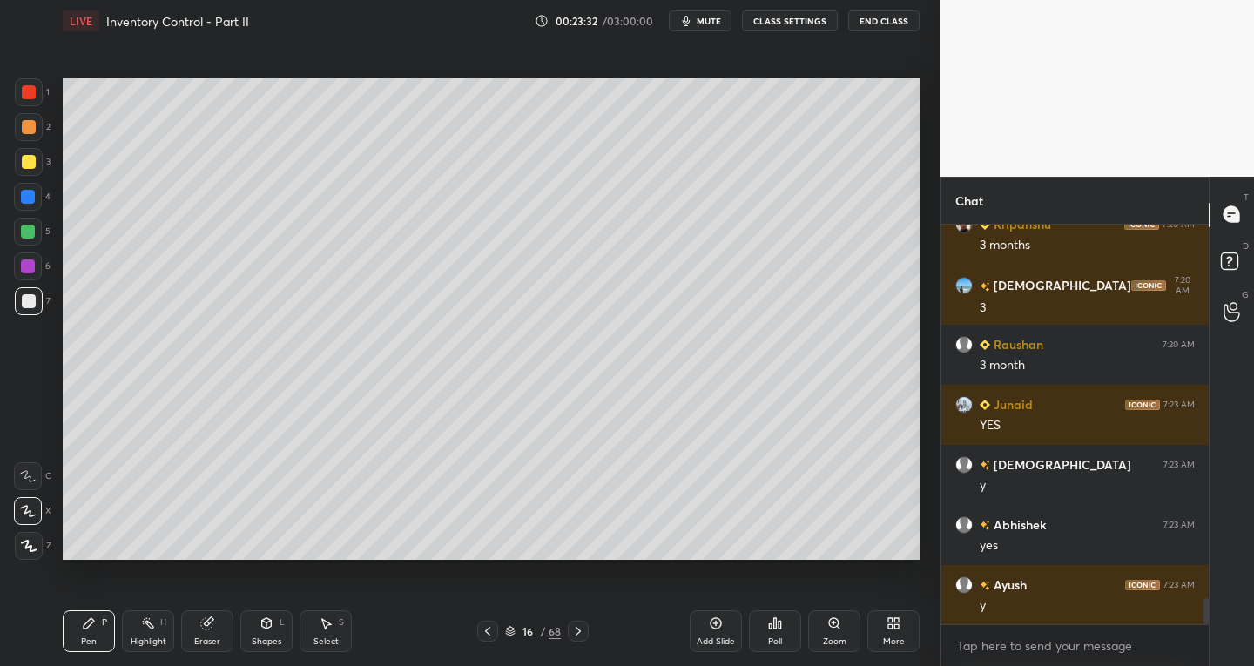
scroll to position [5869, 0]
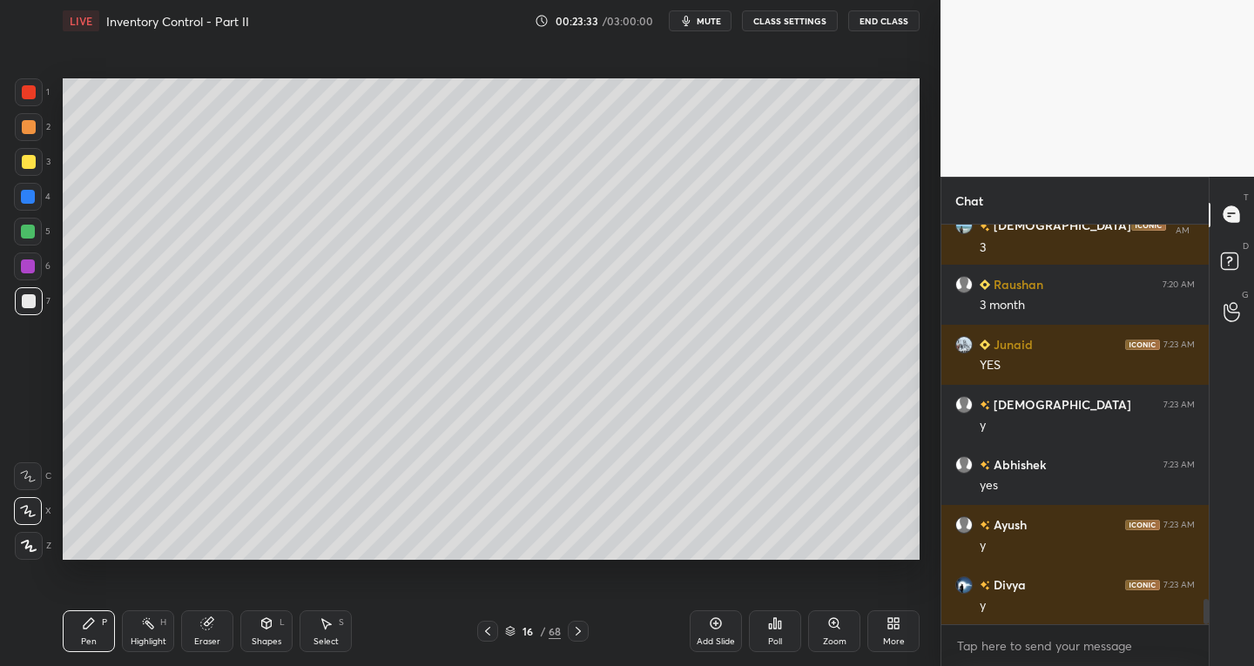
click at [489, 626] on icon at bounding box center [488, 631] width 14 height 14
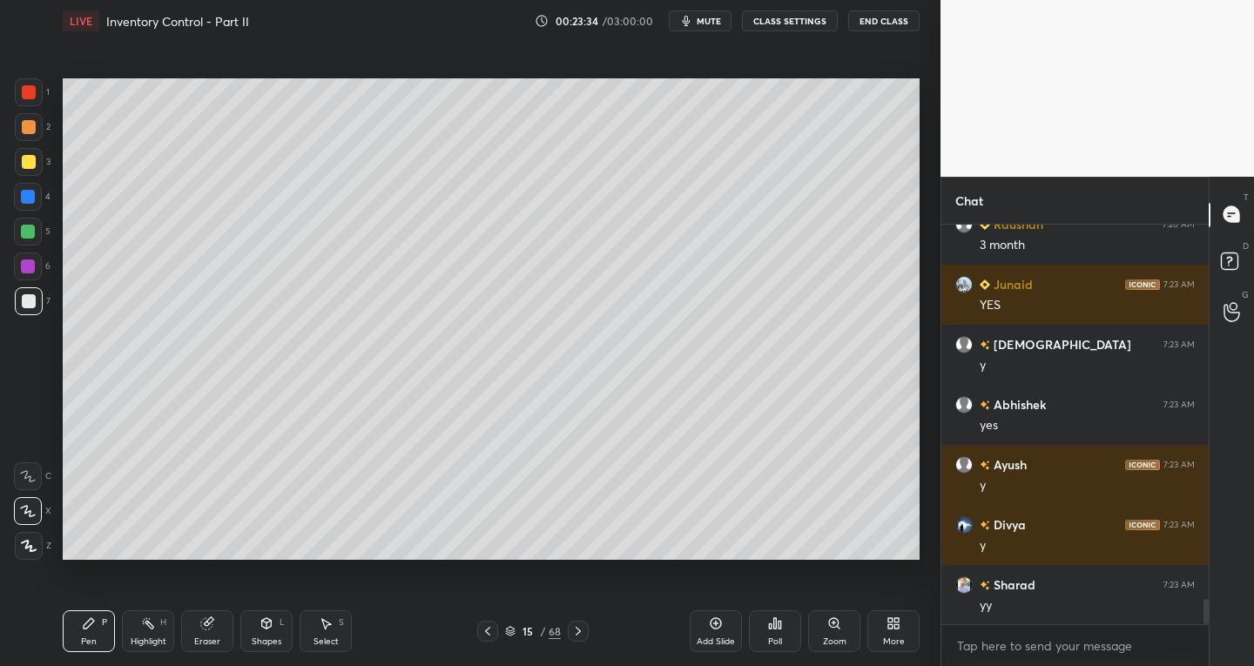
scroll to position [5990, 0]
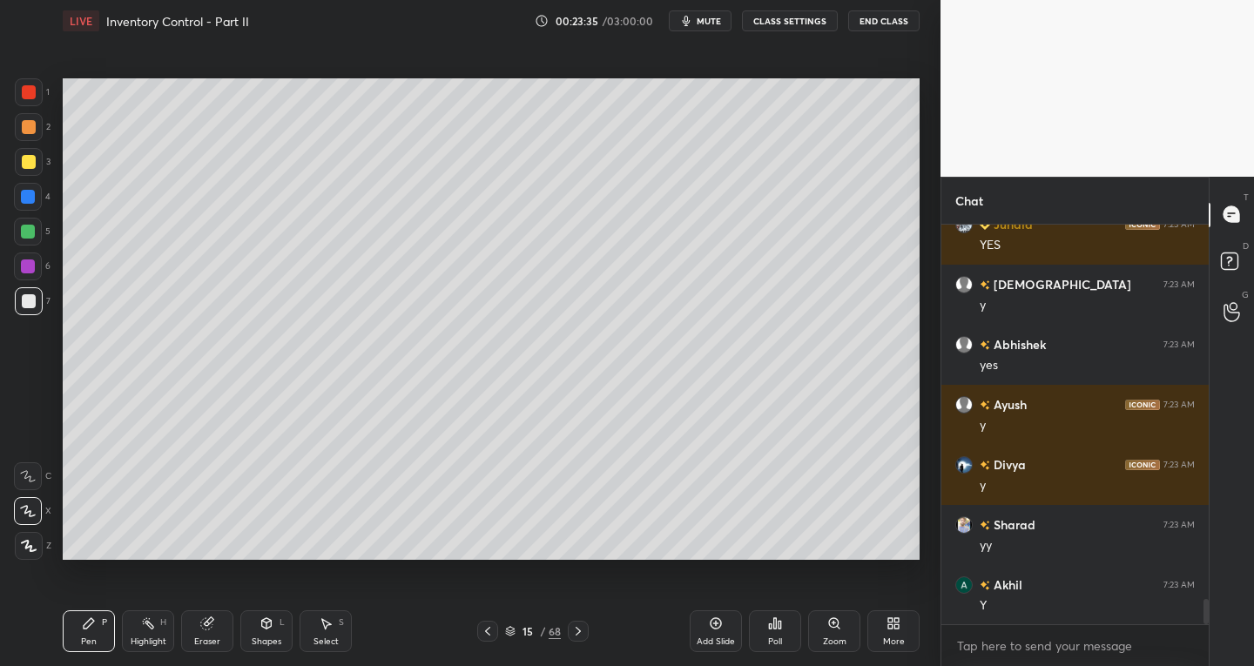
click at [489, 631] on icon at bounding box center [488, 631] width 14 height 14
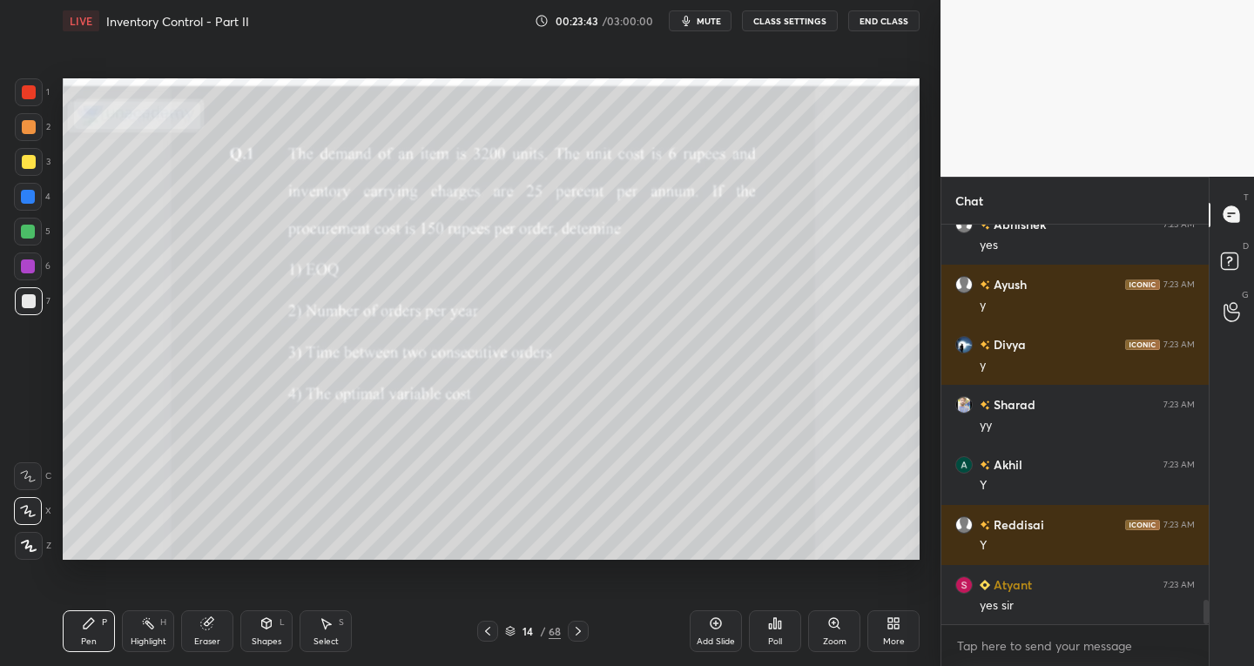
scroll to position [6170, 0]
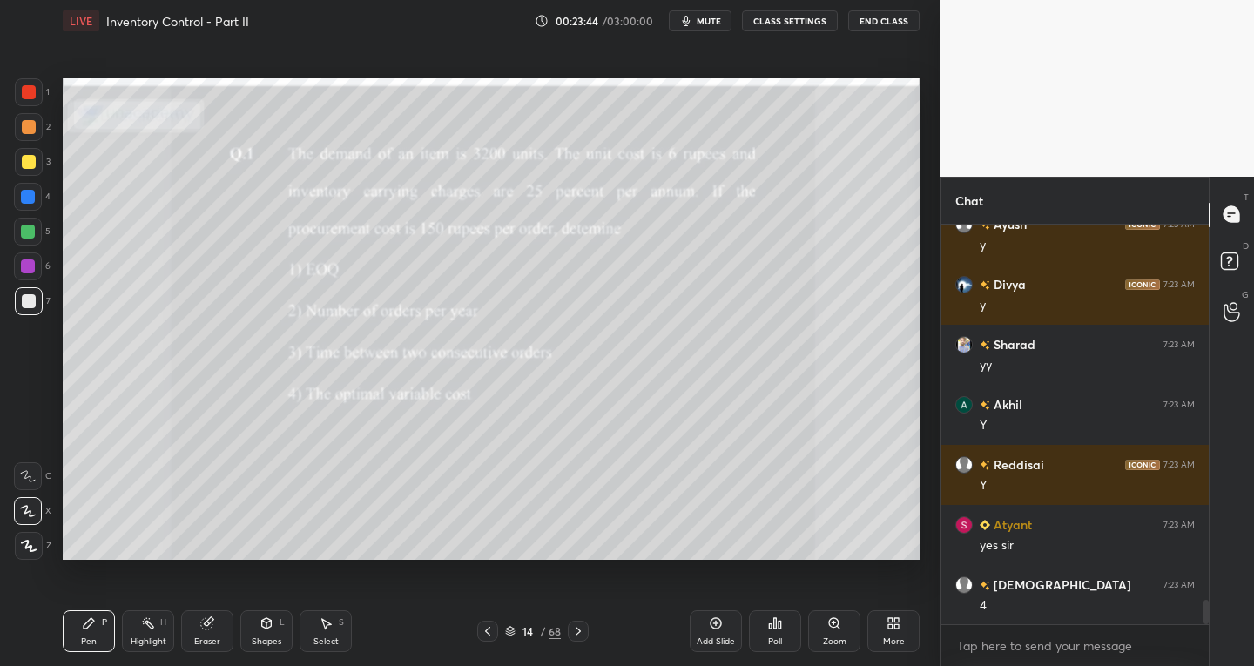
click at [568, 627] on div at bounding box center [578, 631] width 21 height 21
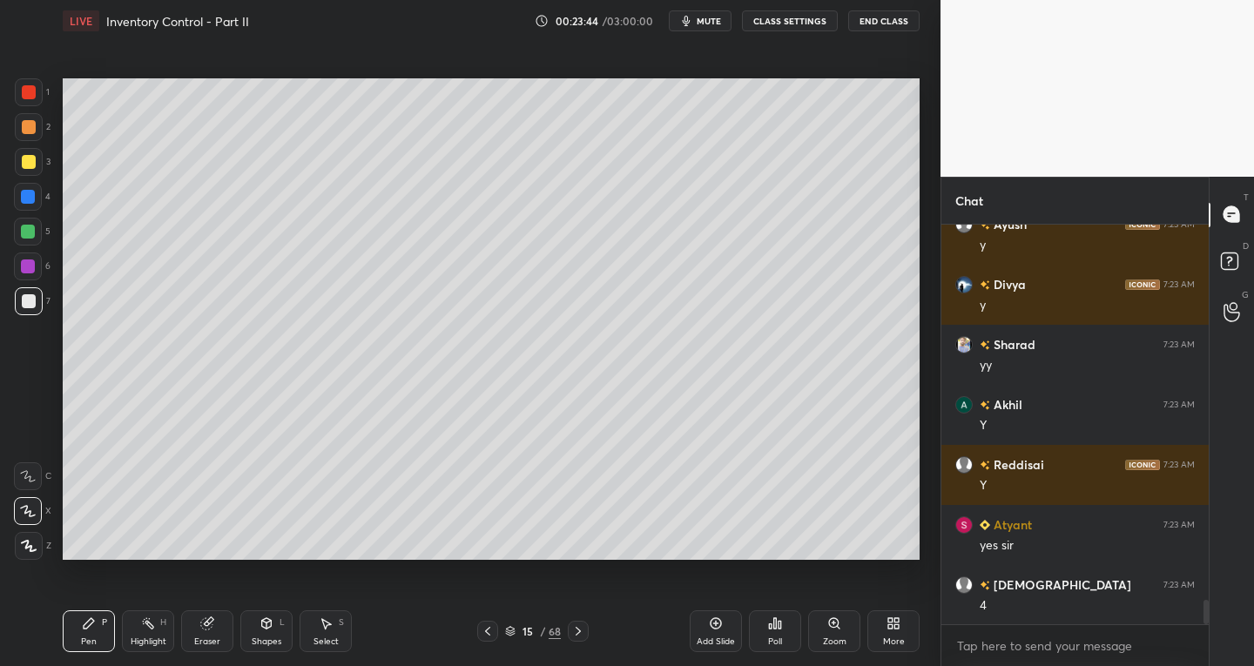
click at [582, 629] on icon at bounding box center [578, 631] width 14 height 14
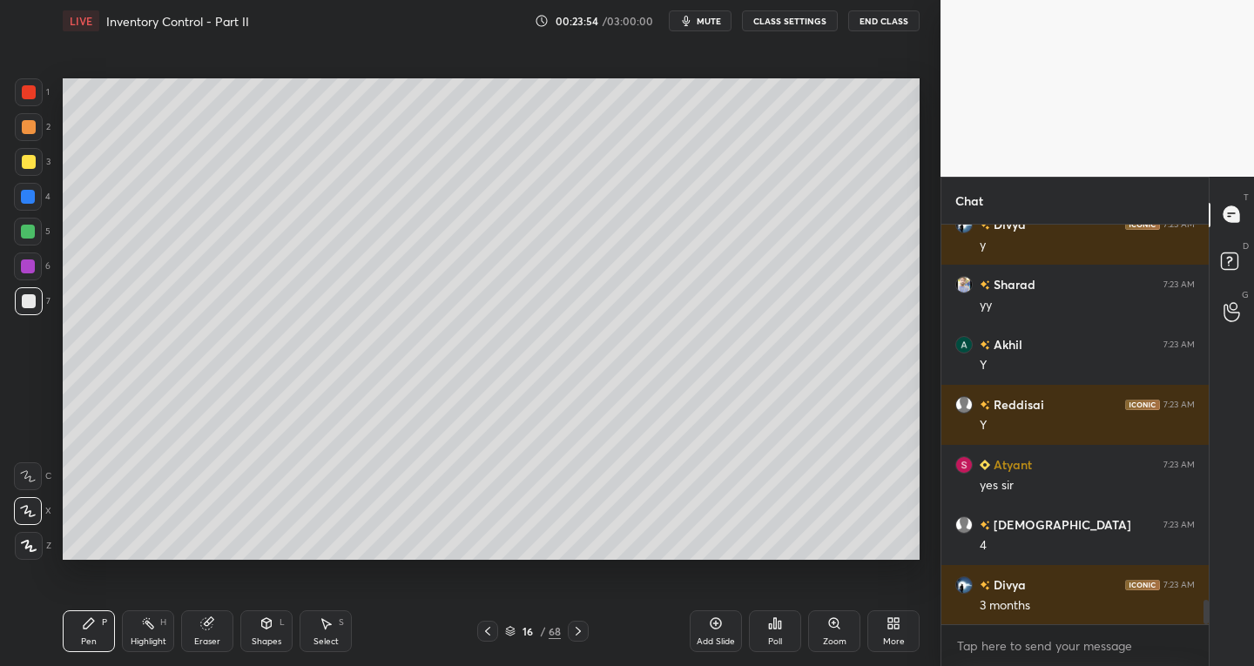
scroll to position [6290, 0]
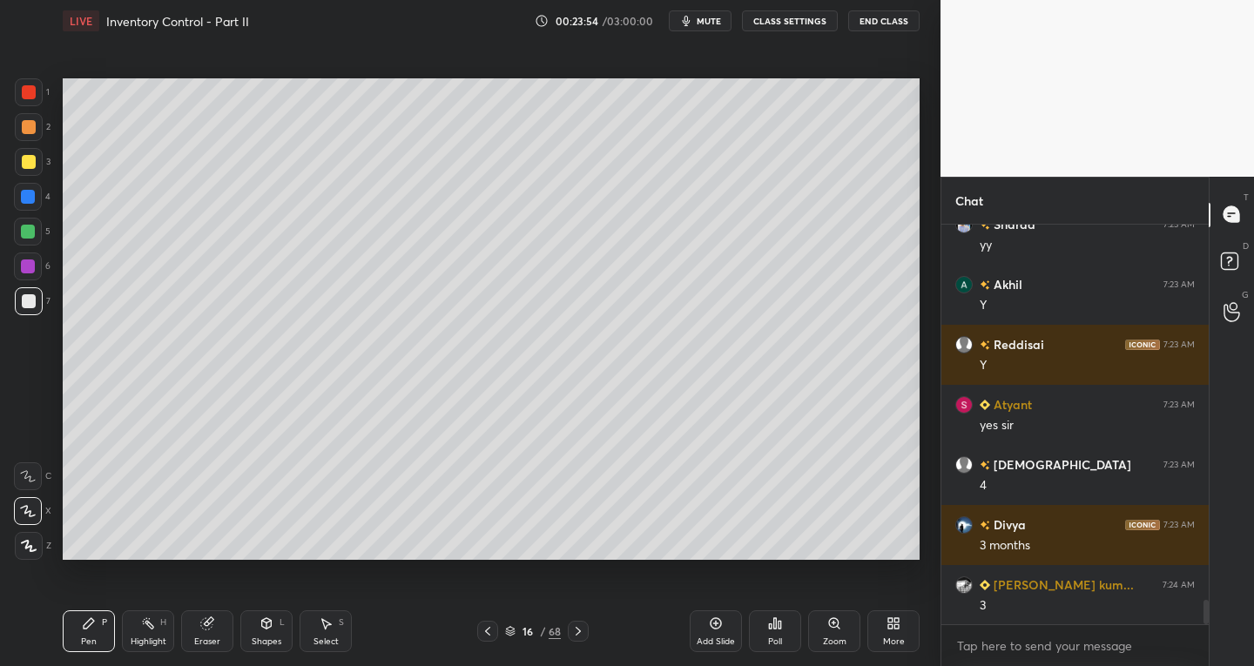
click at [494, 633] on icon at bounding box center [488, 631] width 14 height 14
click at [487, 629] on icon at bounding box center [488, 631] width 14 height 14
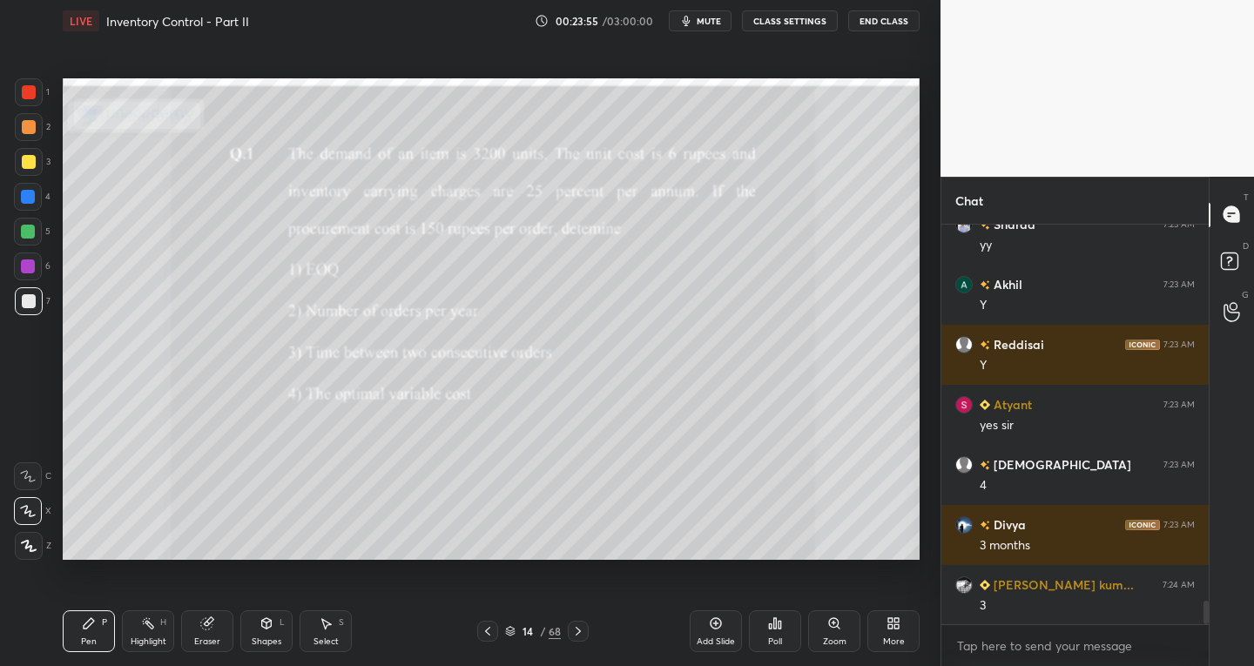
scroll to position [6350, 0]
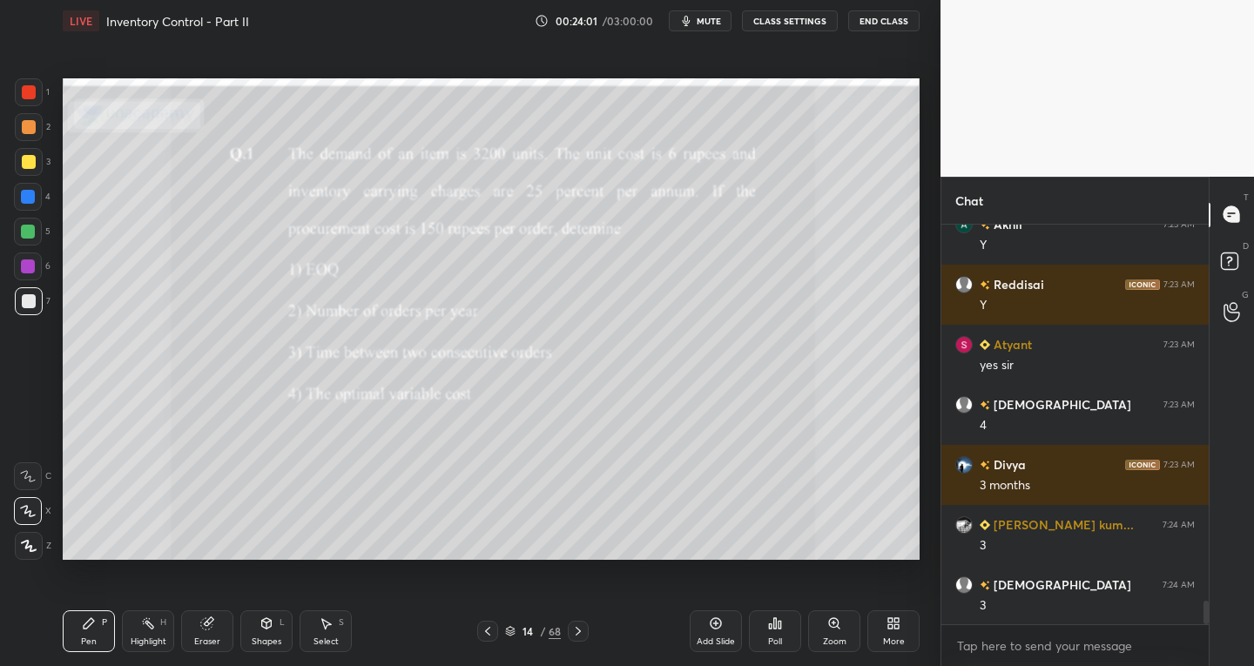
click at [577, 631] on icon at bounding box center [578, 631] width 14 height 14
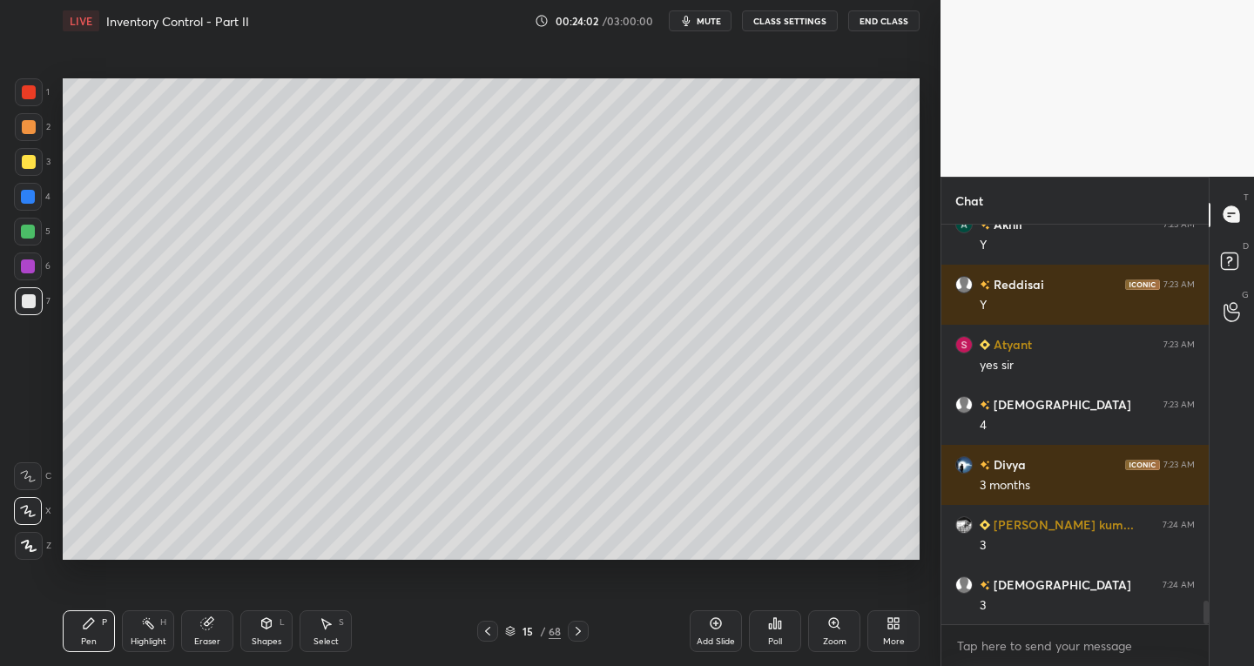
click at [497, 631] on div at bounding box center [487, 631] width 21 height 21
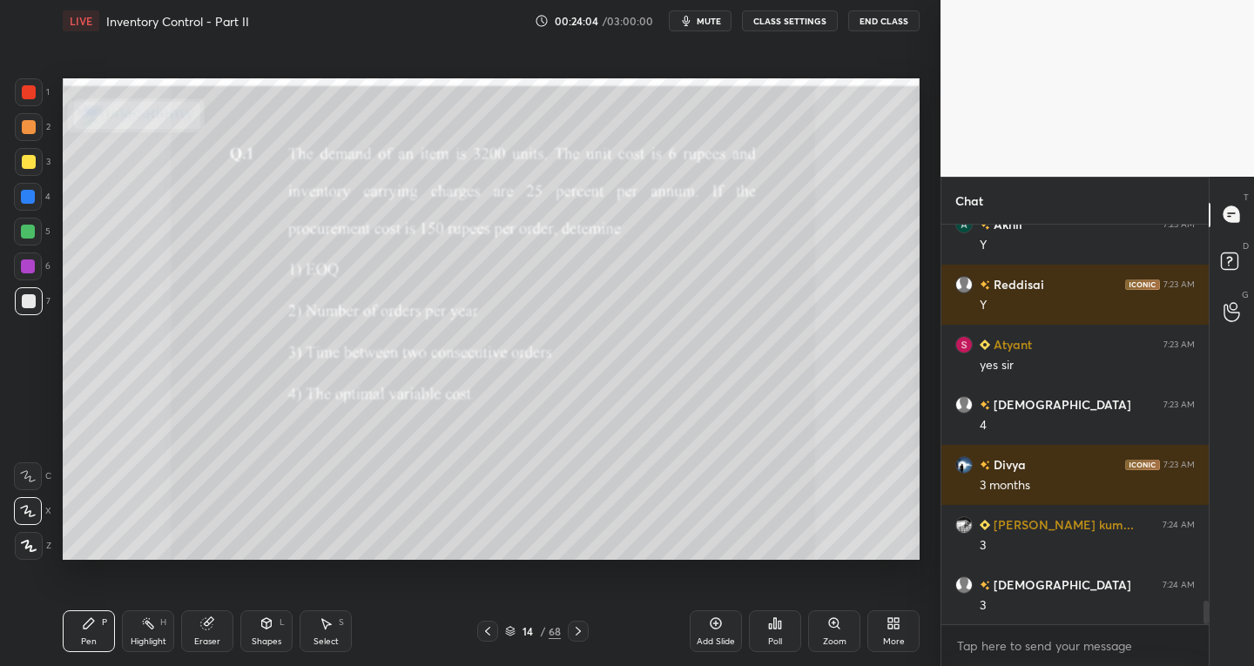
click at [579, 628] on icon at bounding box center [578, 631] width 14 height 14
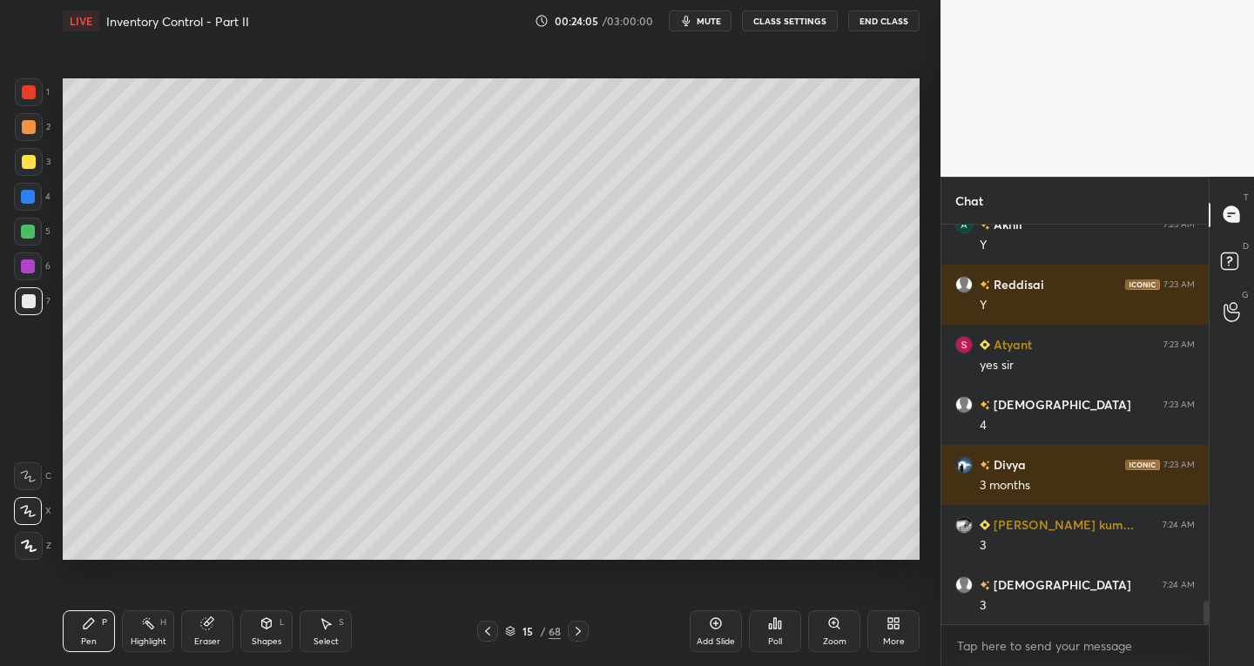
click at [579, 625] on icon at bounding box center [578, 631] width 14 height 14
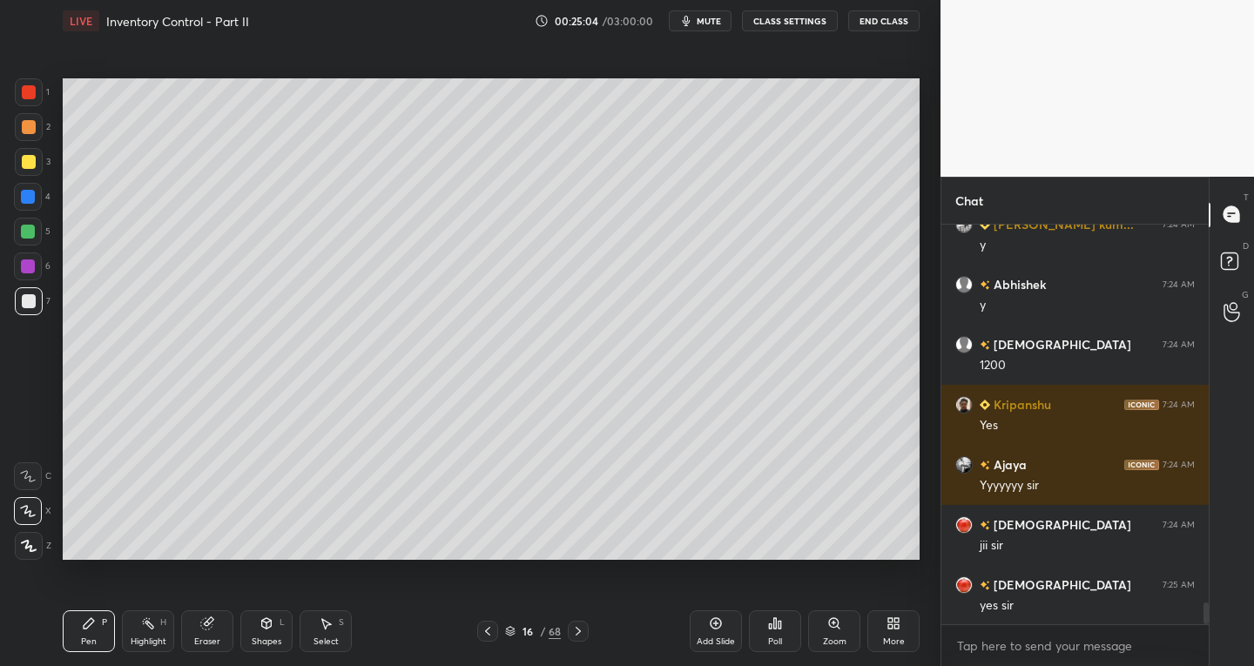
scroll to position [6951, 0]
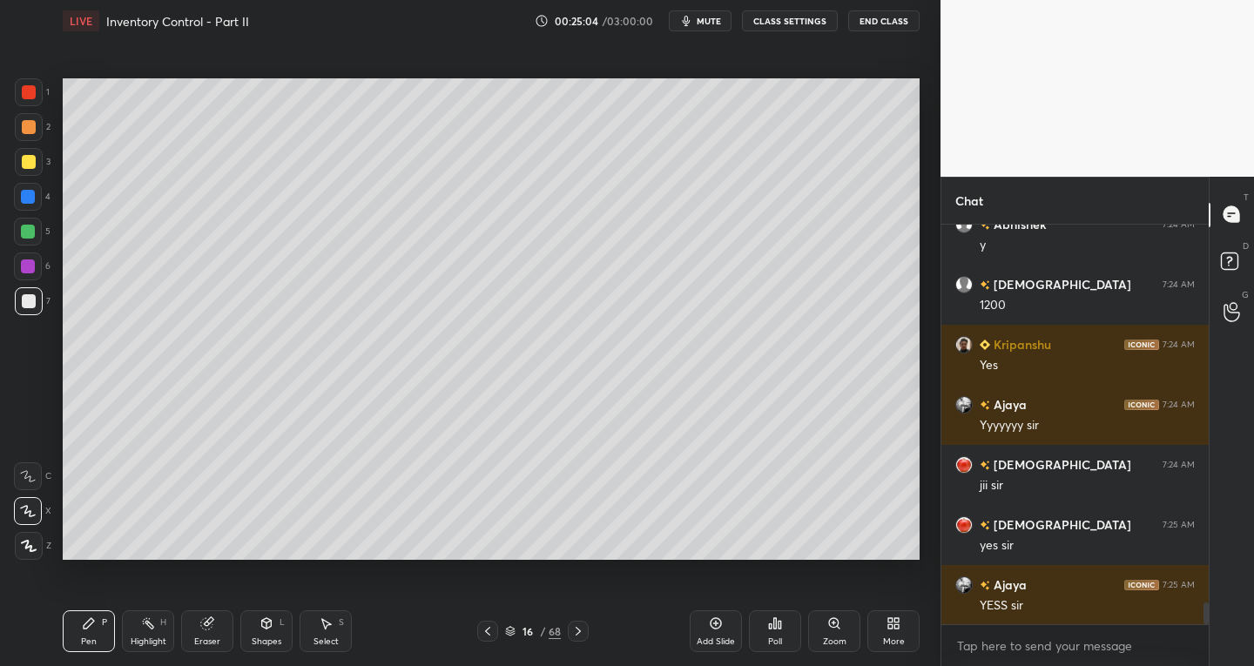
click at [338, 633] on div "Select S" at bounding box center [326, 632] width 52 height 42
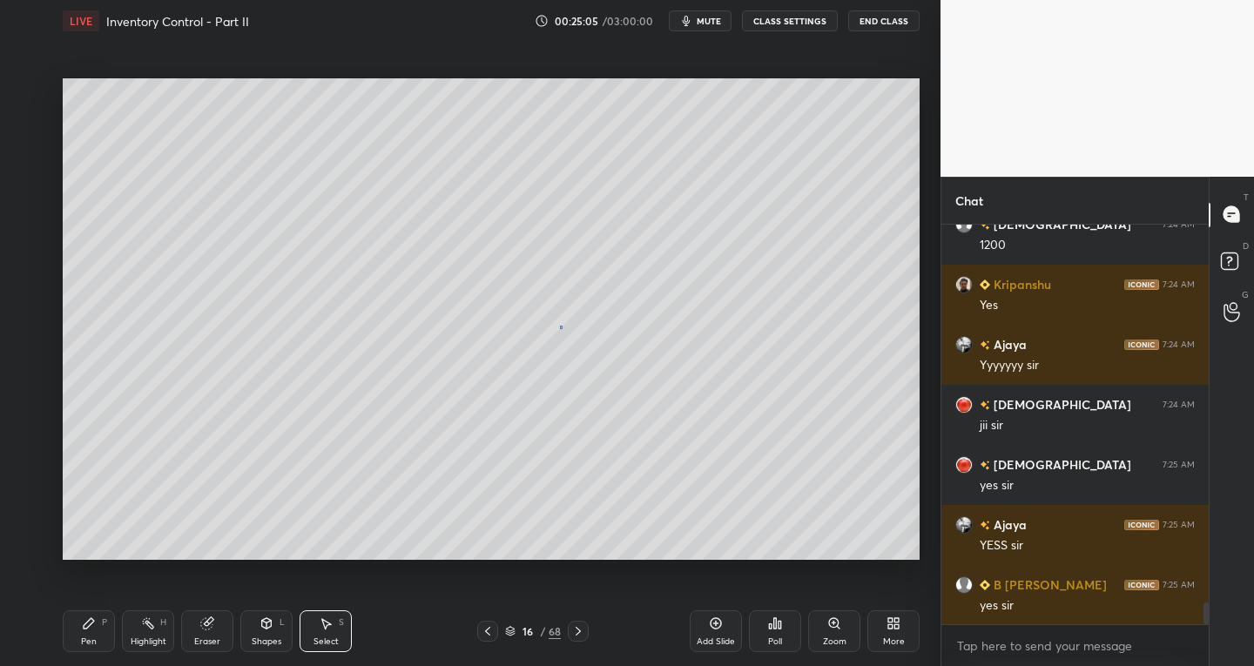
click at [562, 332] on div "0 ° Undo Copy Duplicate Duplicate to new slide Delete" at bounding box center [491, 319] width 857 height 483
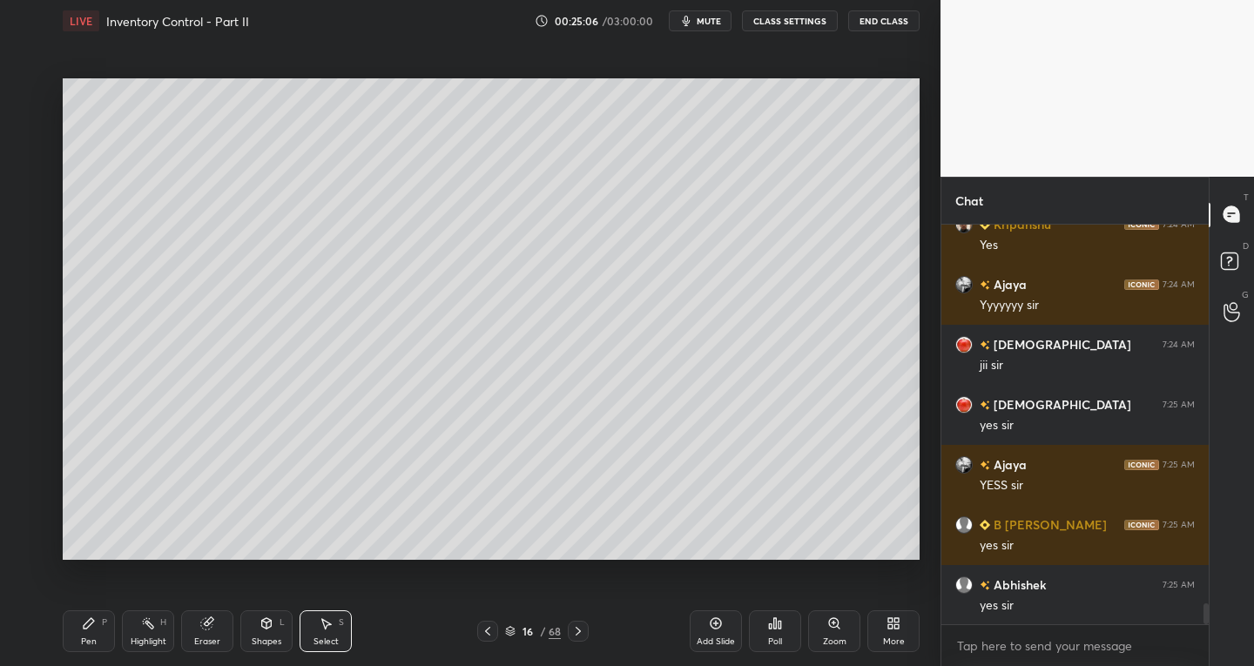
scroll to position [7131, 0]
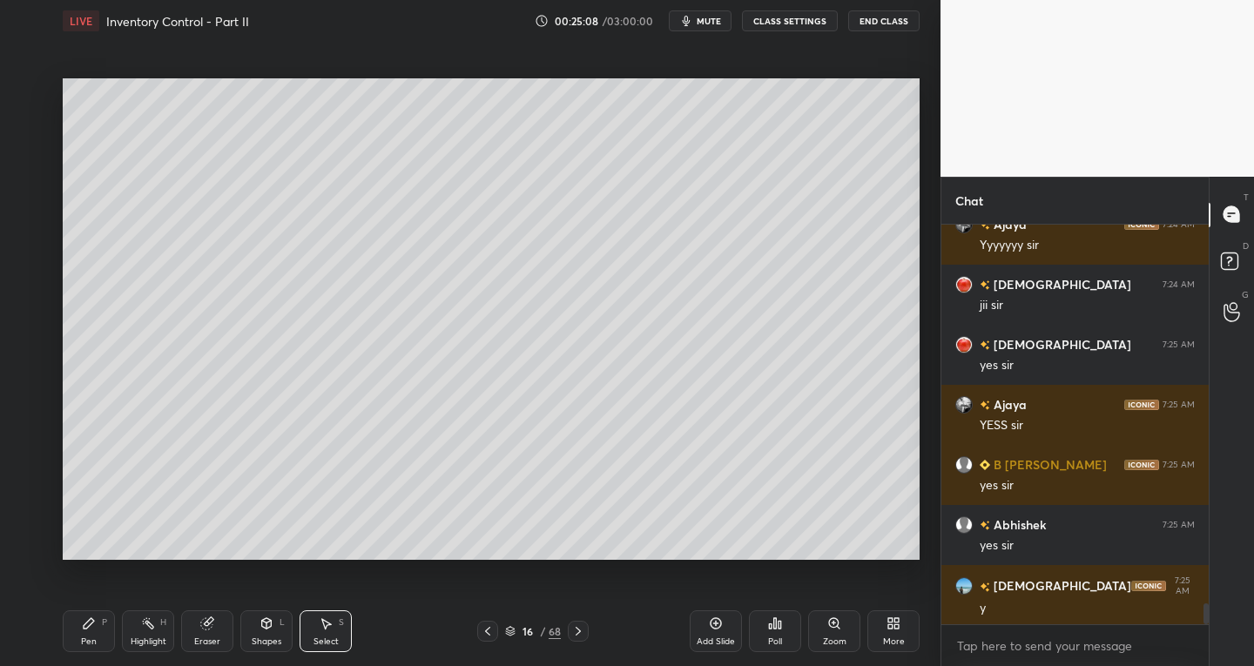
click at [95, 642] on div "Pen" at bounding box center [89, 642] width 16 height 9
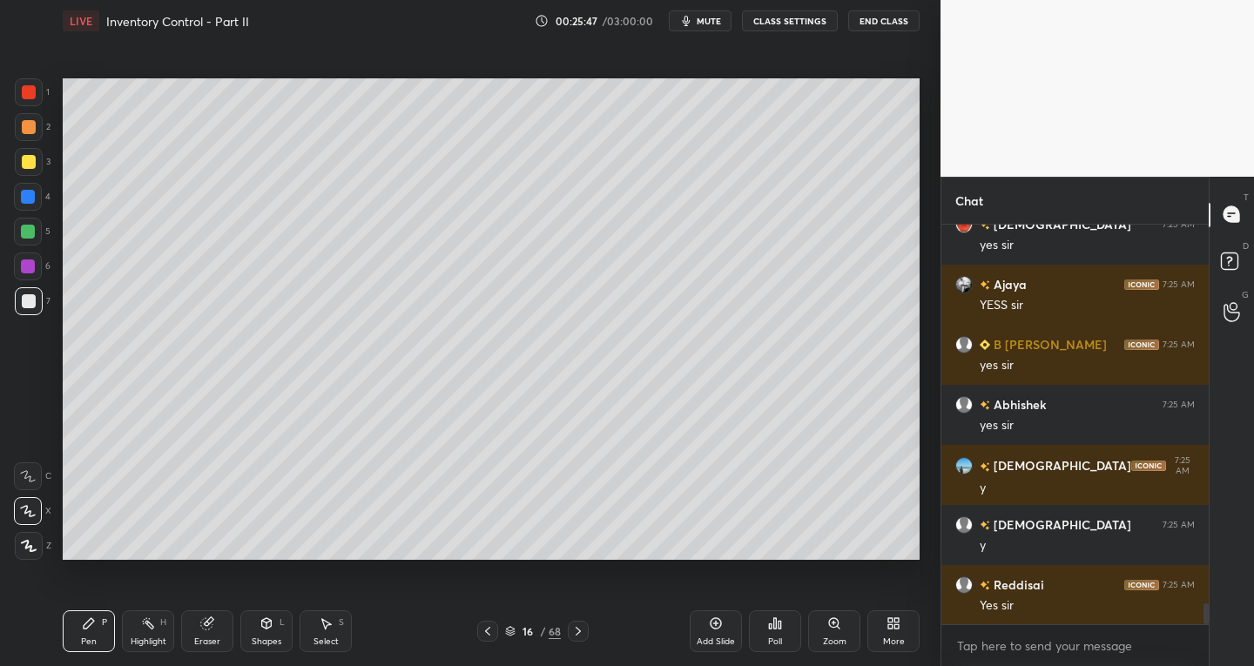
scroll to position [7293, 0]
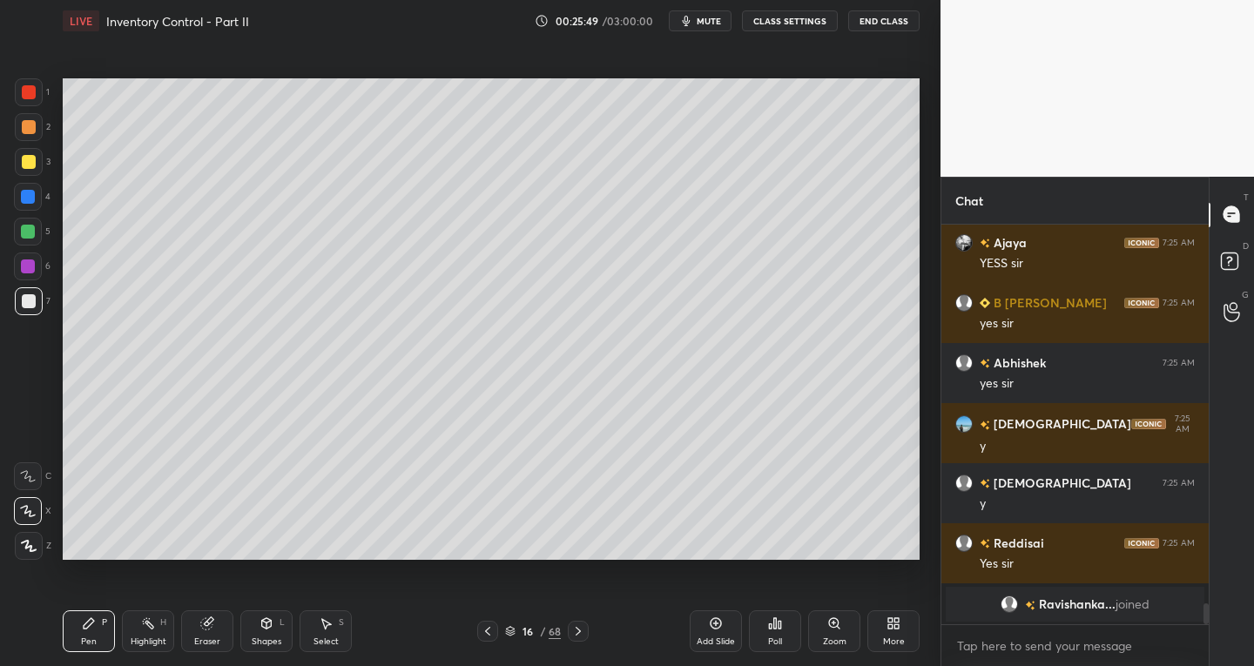
click at [489, 632] on icon at bounding box center [488, 631] width 14 height 14
click at [486, 625] on icon at bounding box center [488, 631] width 14 height 14
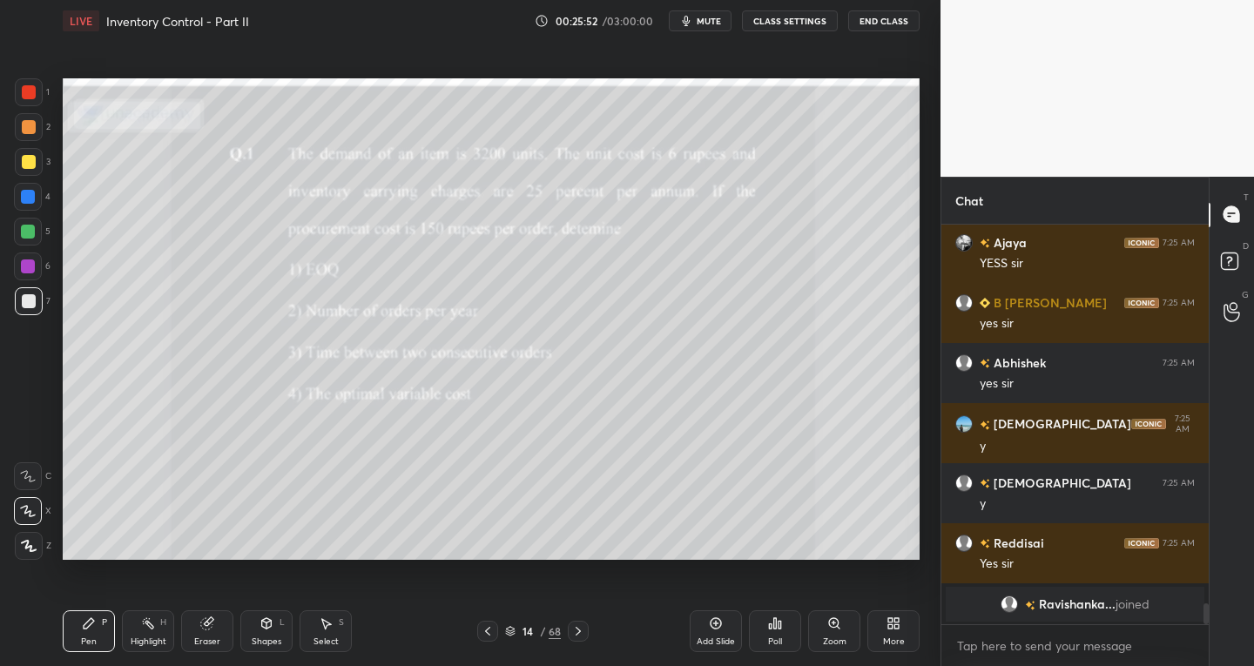
click at [578, 628] on icon at bounding box center [578, 631] width 14 height 14
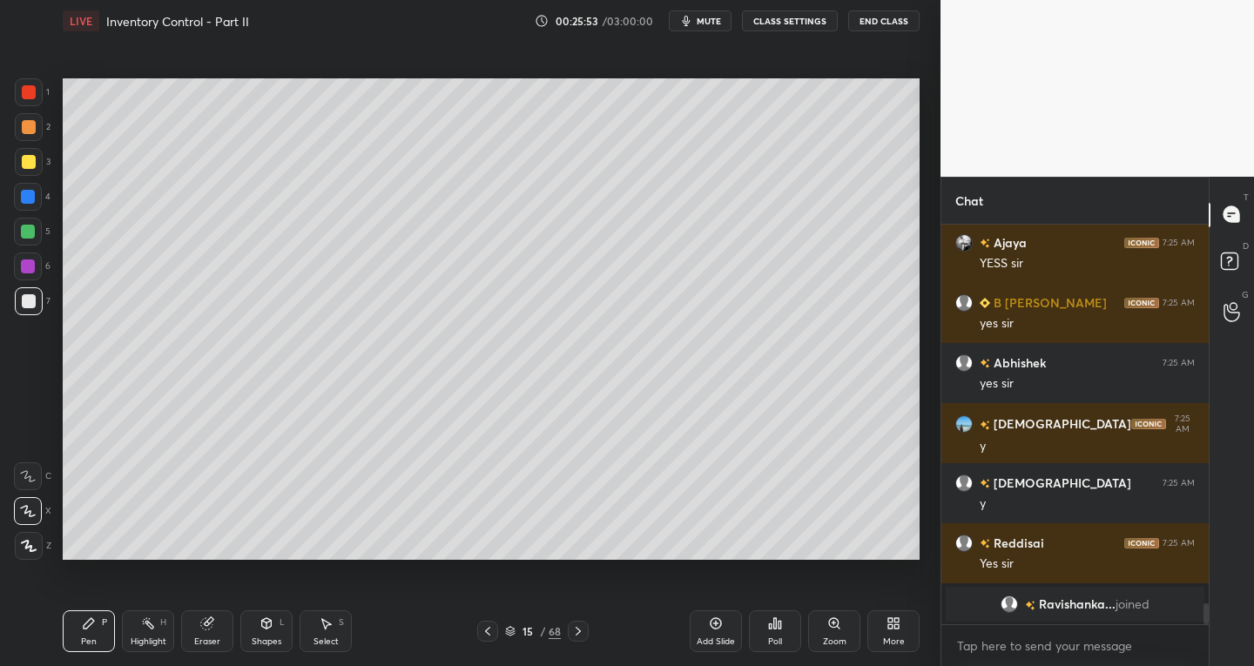
click at [579, 628] on icon at bounding box center [578, 631] width 14 height 14
click at [577, 629] on icon at bounding box center [578, 631] width 5 height 9
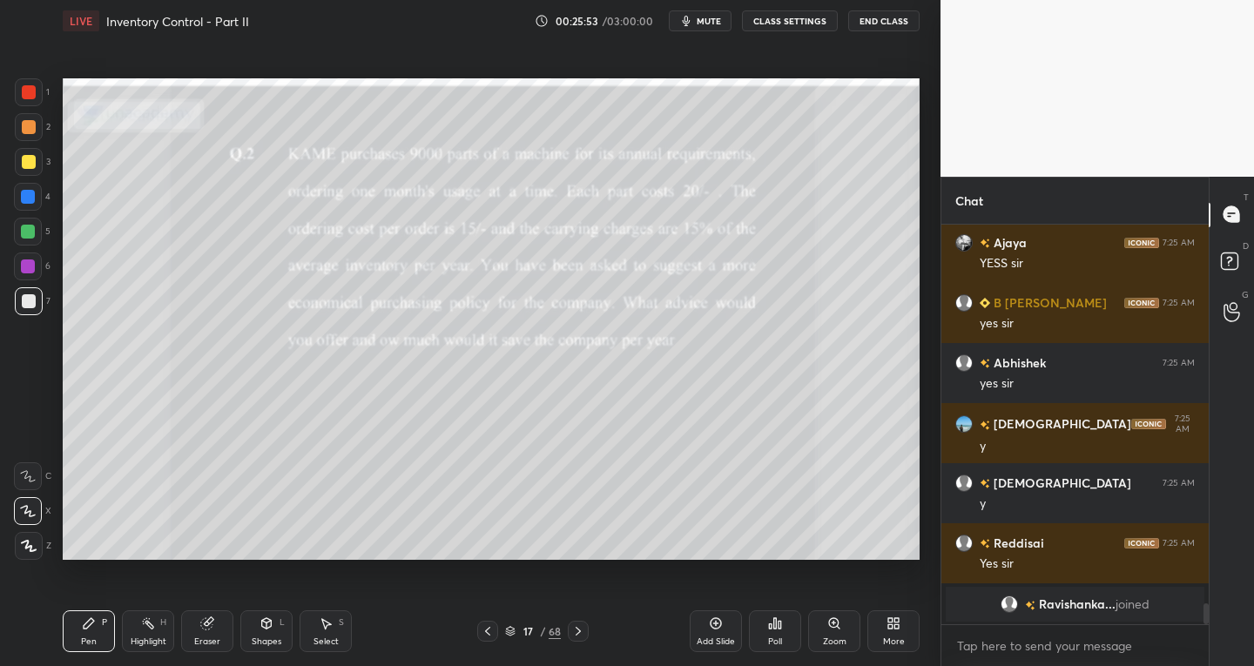
click at [578, 630] on icon at bounding box center [578, 631] width 5 height 9
click at [487, 636] on icon at bounding box center [488, 631] width 14 height 14
click at [491, 636] on icon at bounding box center [488, 631] width 14 height 14
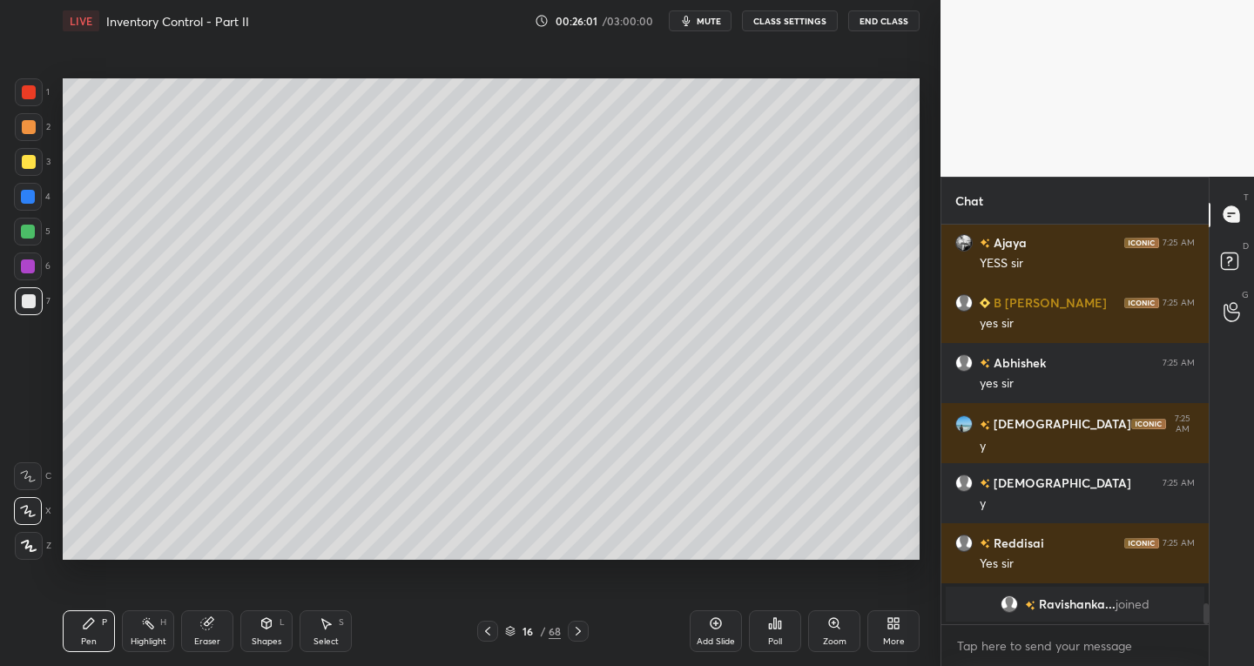
click at [488, 638] on icon at bounding box center [488, 631] width 14 height 14
click at [487, 631] on icon at bounding box center [488, 631] width 14 height 14
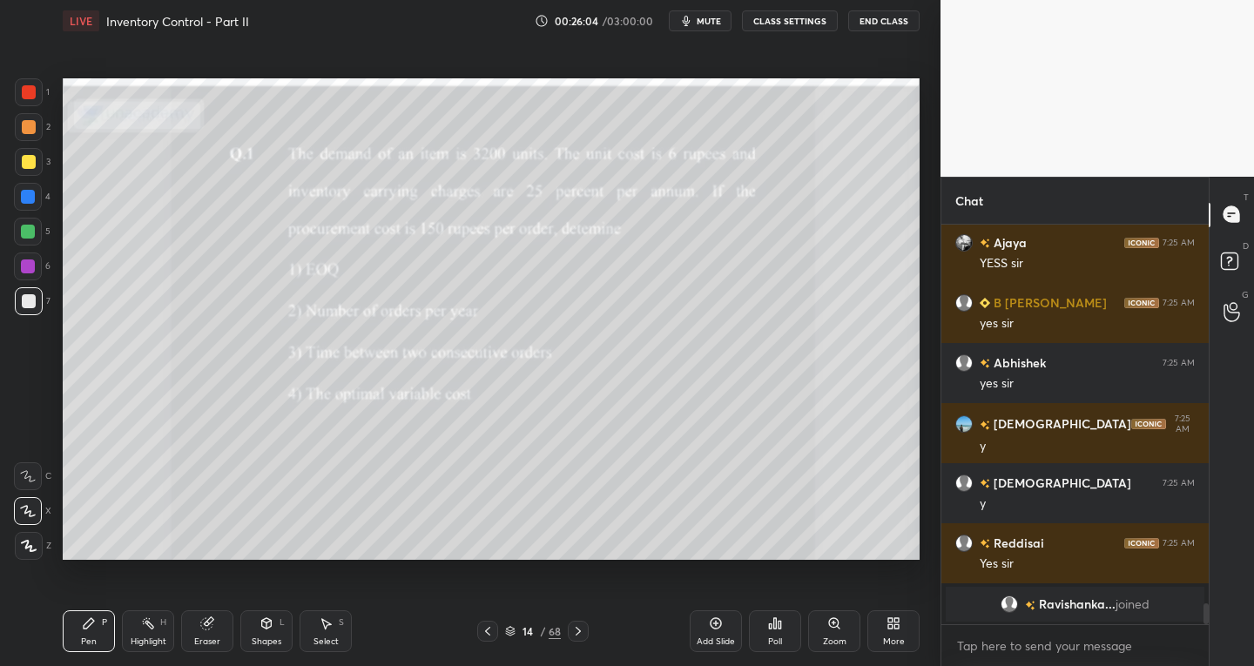
click at [576, 630] on icon at bounding box center [578, 631] width 14 height 14
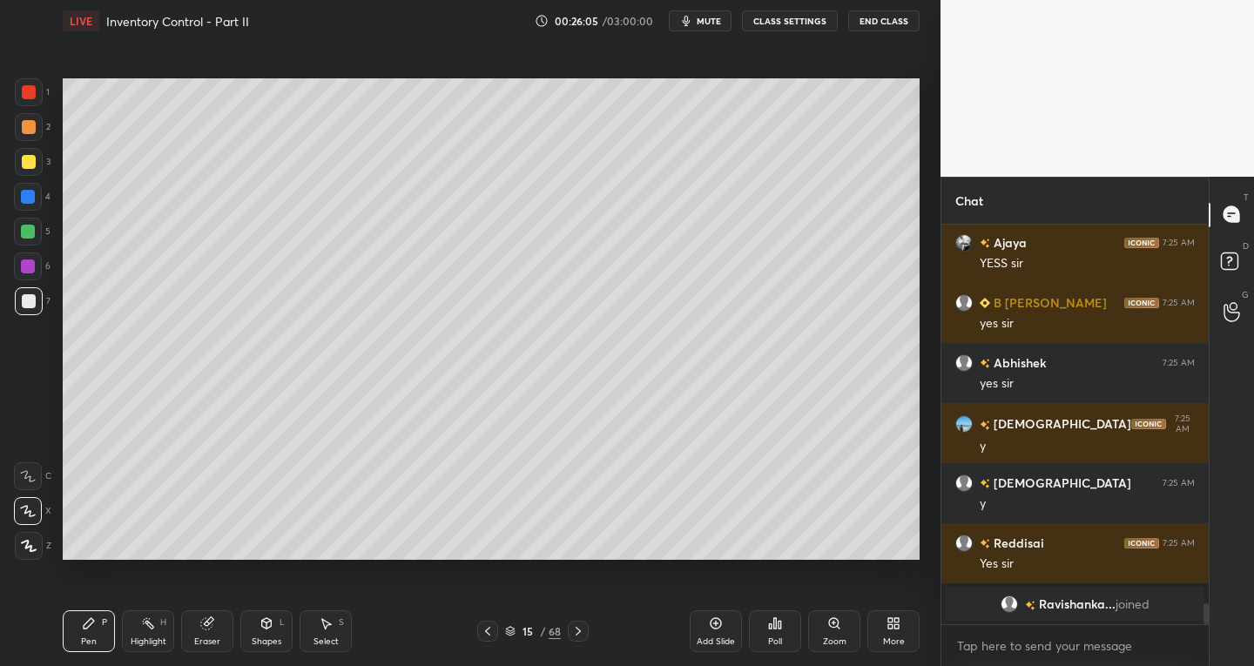
click at [576, 630] on icon at bounding box center [578, 631] width 14 height 14
click at [577, 629] on icon at bounding box center [578, 631] width 5 height 9
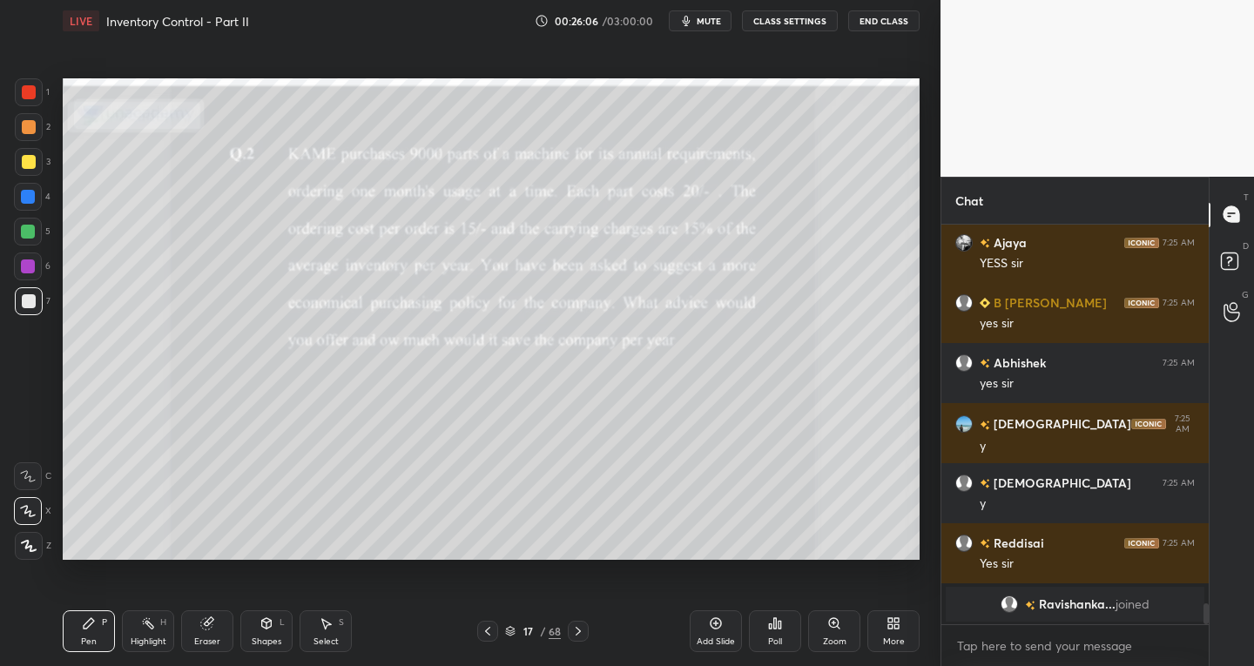
click at [481, 628] on icon at bounding box center [488, 631] width 14 height 14
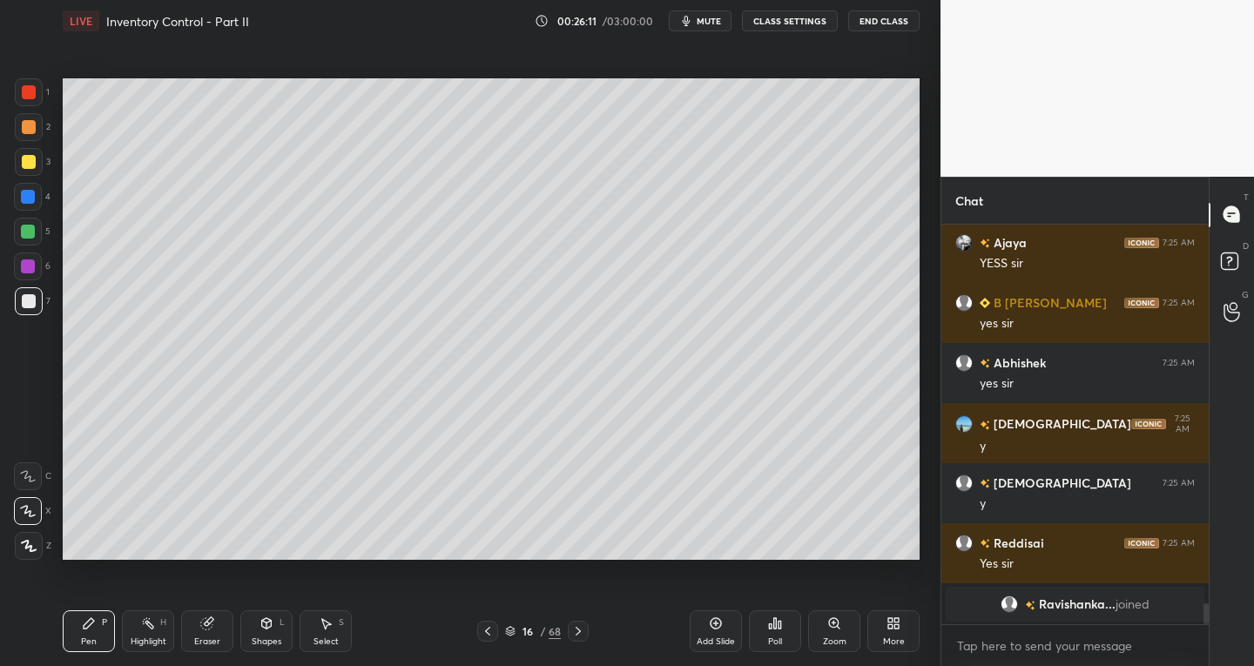
click at [493, 633] on icon at bounding box center [488, 631] width 14 height 14
click at [488, 633] on icon at bounding box center [487, 631] width 5 height 9
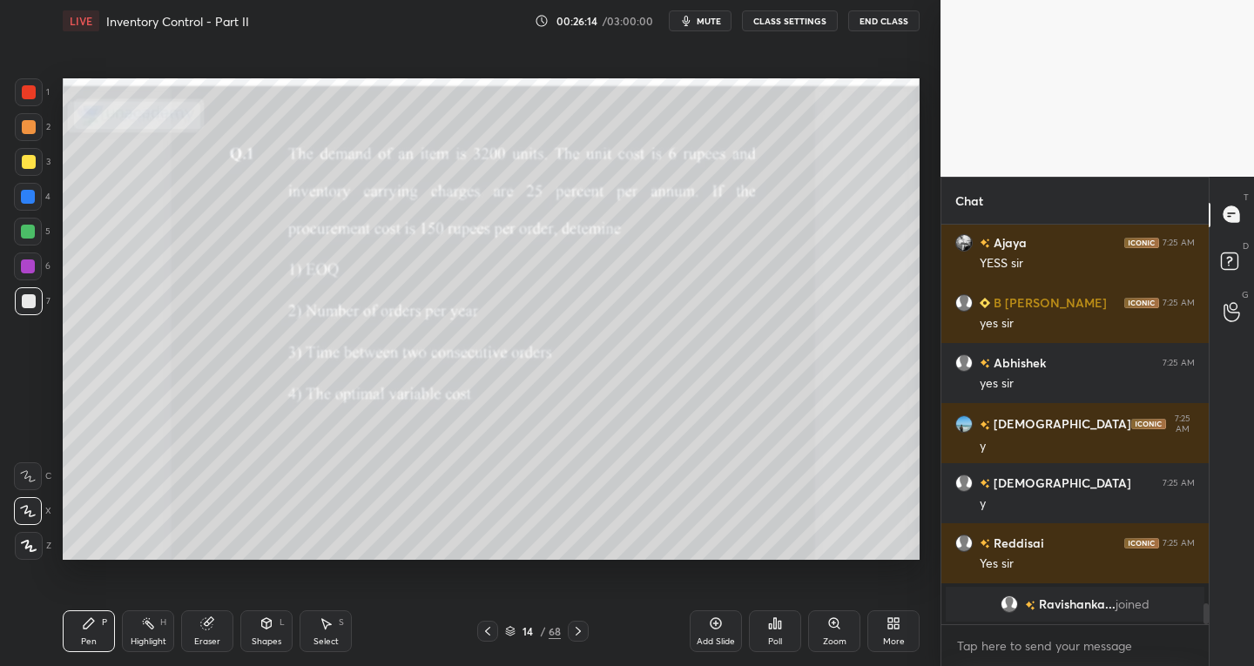
click at [582, 632] on icon at bounding box center [578, 631] width 14 height 14
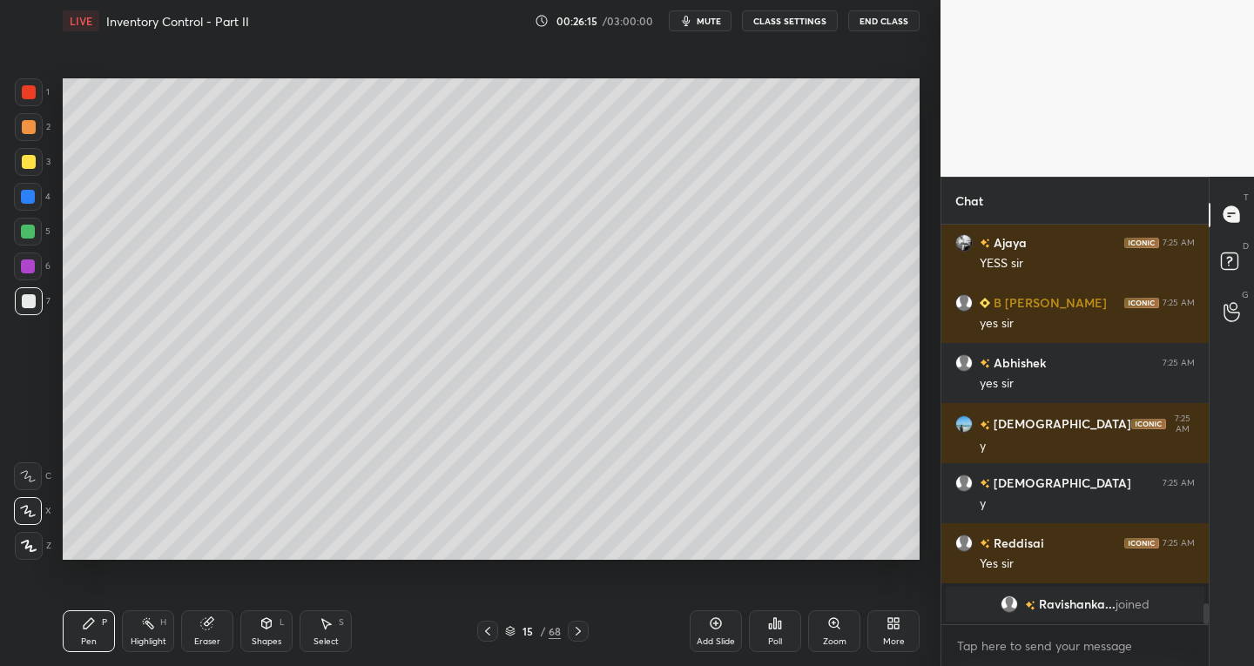
click at [580, 631] on icon at bounding box center [578, 631] width 5 height 9
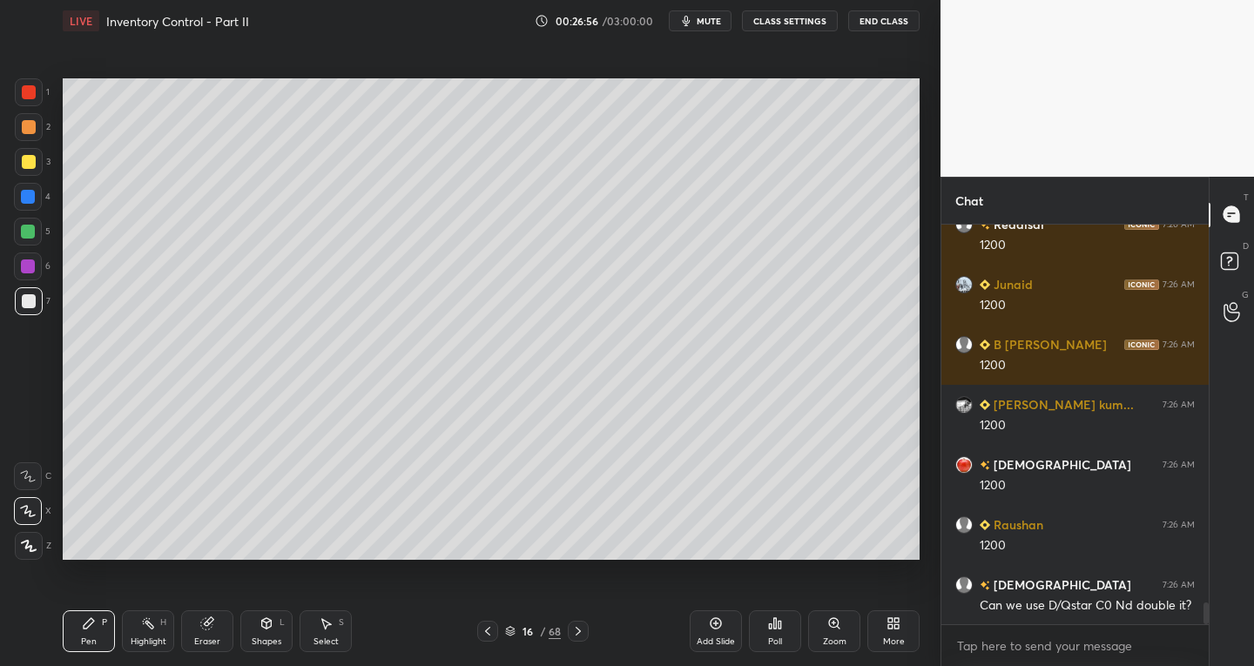
scroll to position [7083, 0]
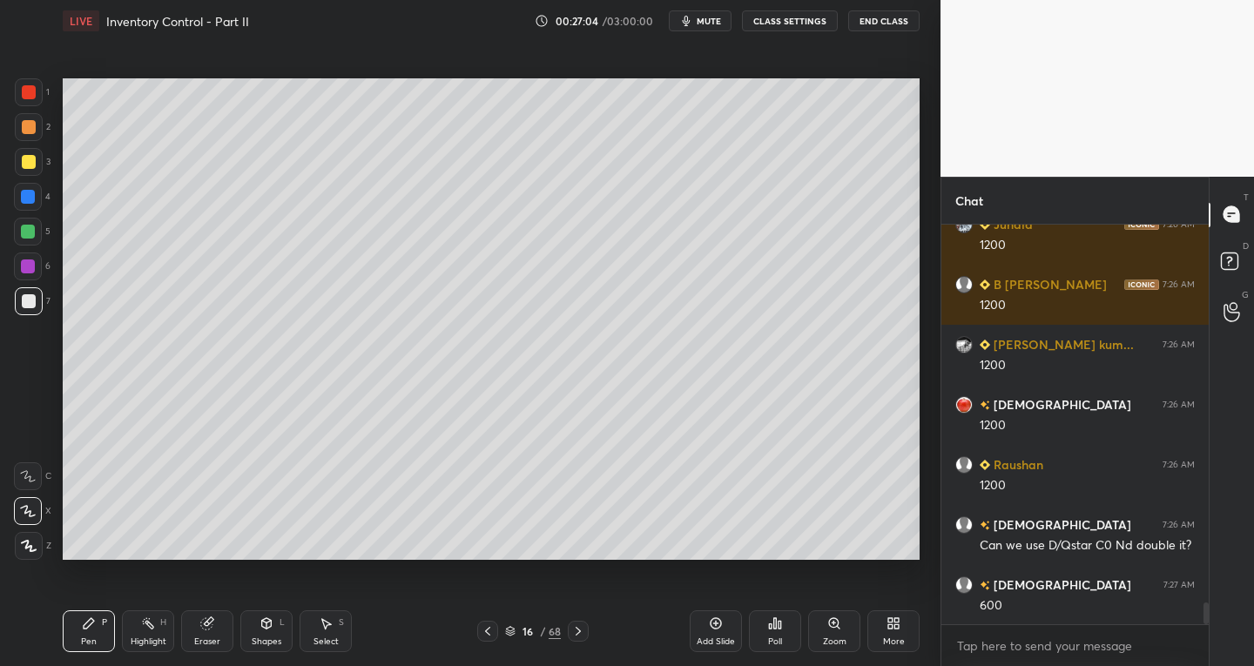
click at [483, 632] on icon at bounding box center [488, 631] width 14 height 14
click at [483, 636] on icon at bounding box center [488, 631] width 14 height 14
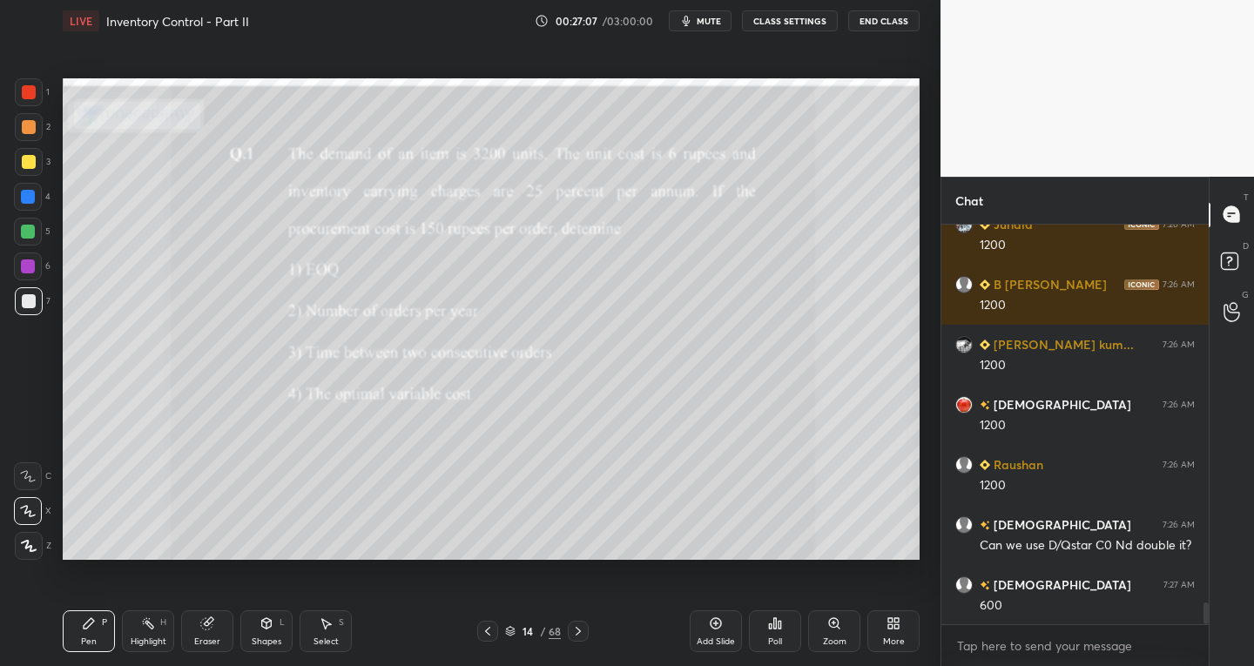
click at [576, 632] on icon at bounding box center [578, 631] width 14 height 14
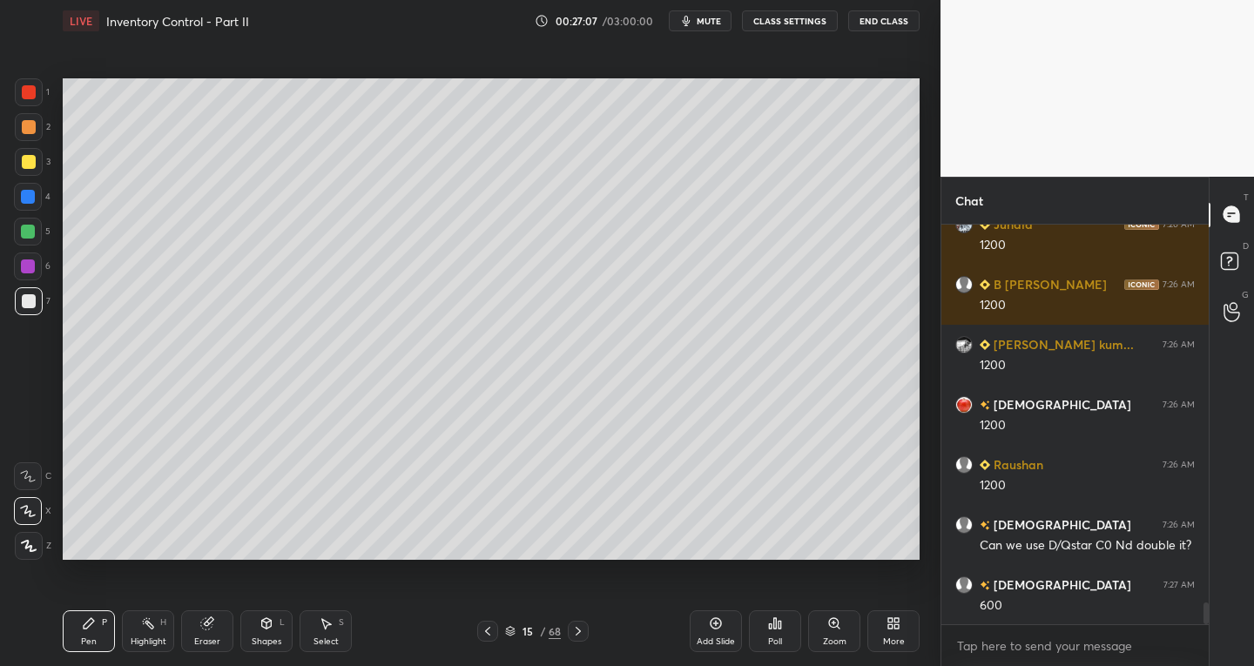
click at [578, 634] on icon at bounding box center [578, 631] width 14 height 14
click at [577, 636] on icon at bounding box center [578, 631] width 14 height 14
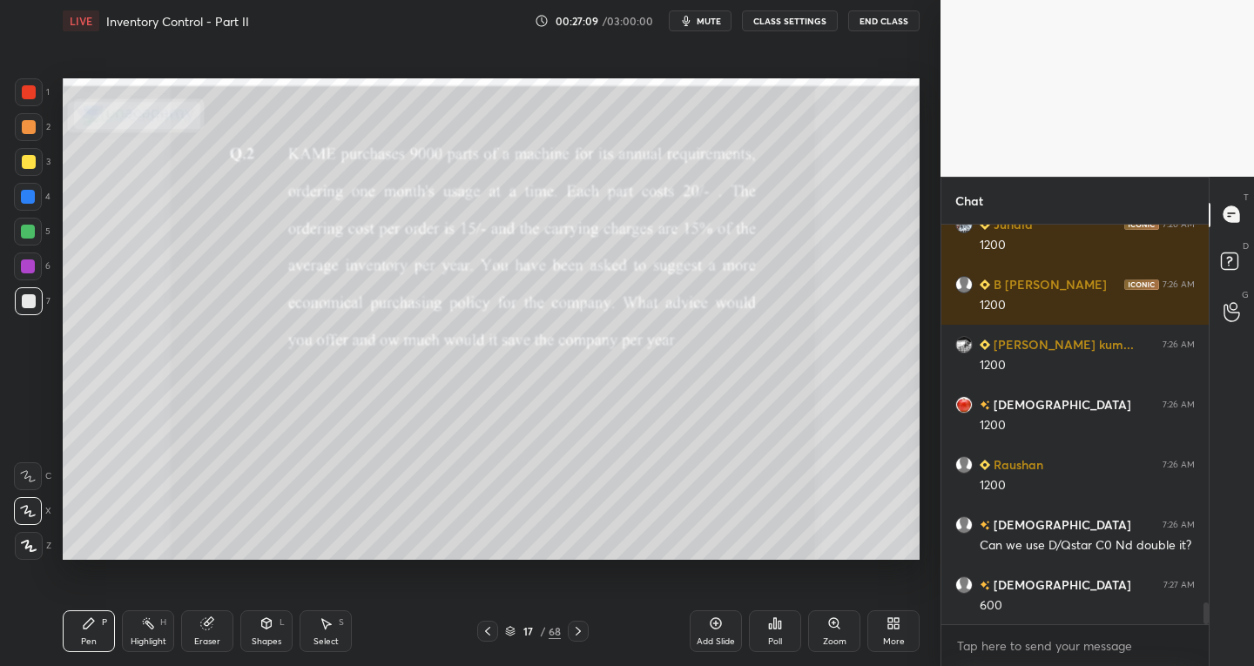
click at [486, 639] on div at bounding box center [487, 631] width 21 height 21
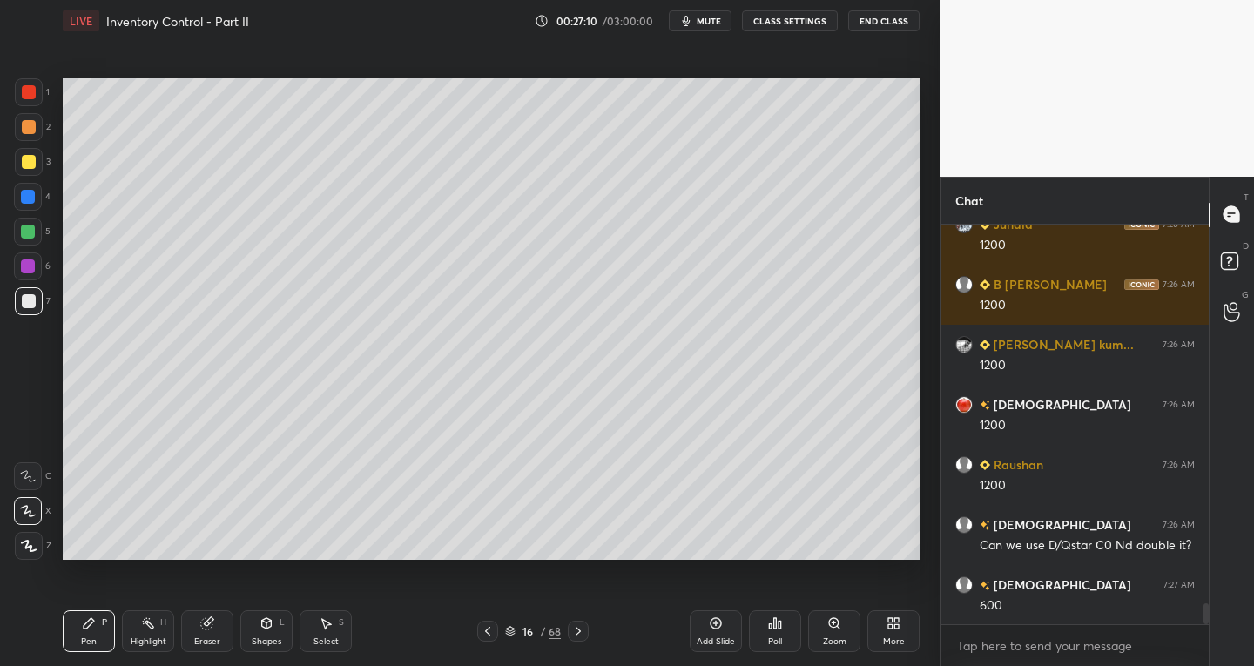
scroll to position [7143, 0]
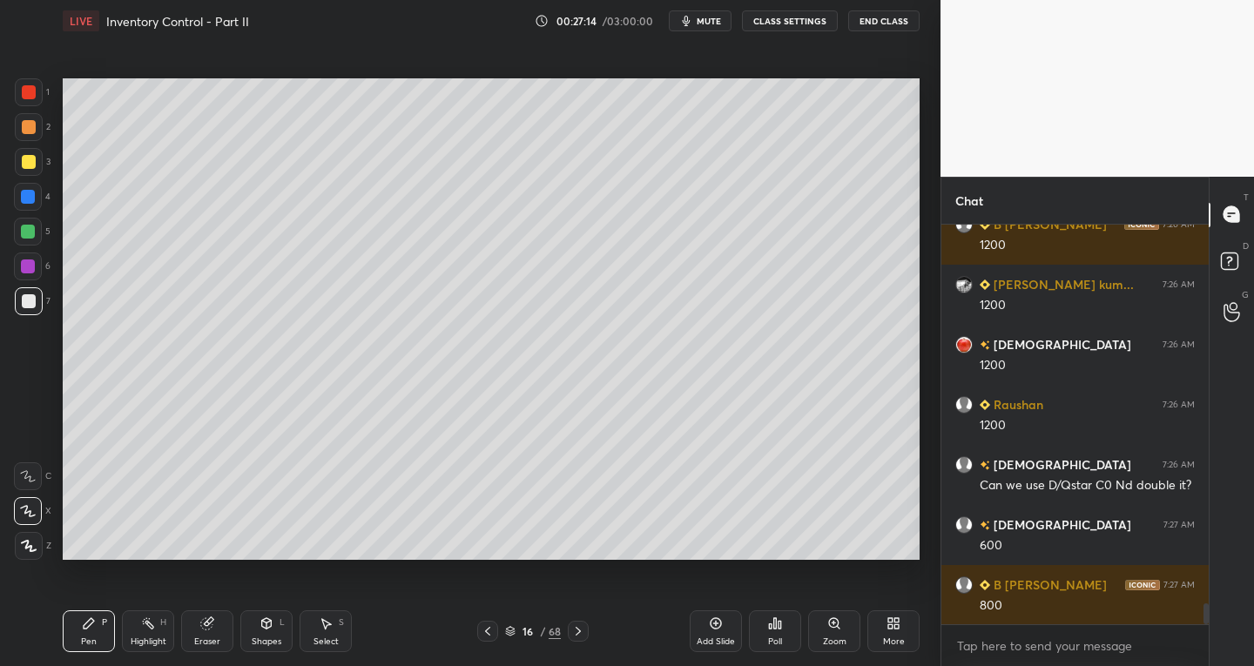
click at [488, 633] on icon at bounding box center [487, 631] width 5 height 9
click at [490, 632] on icon at bounding box center [488, 631] width 14 height 14
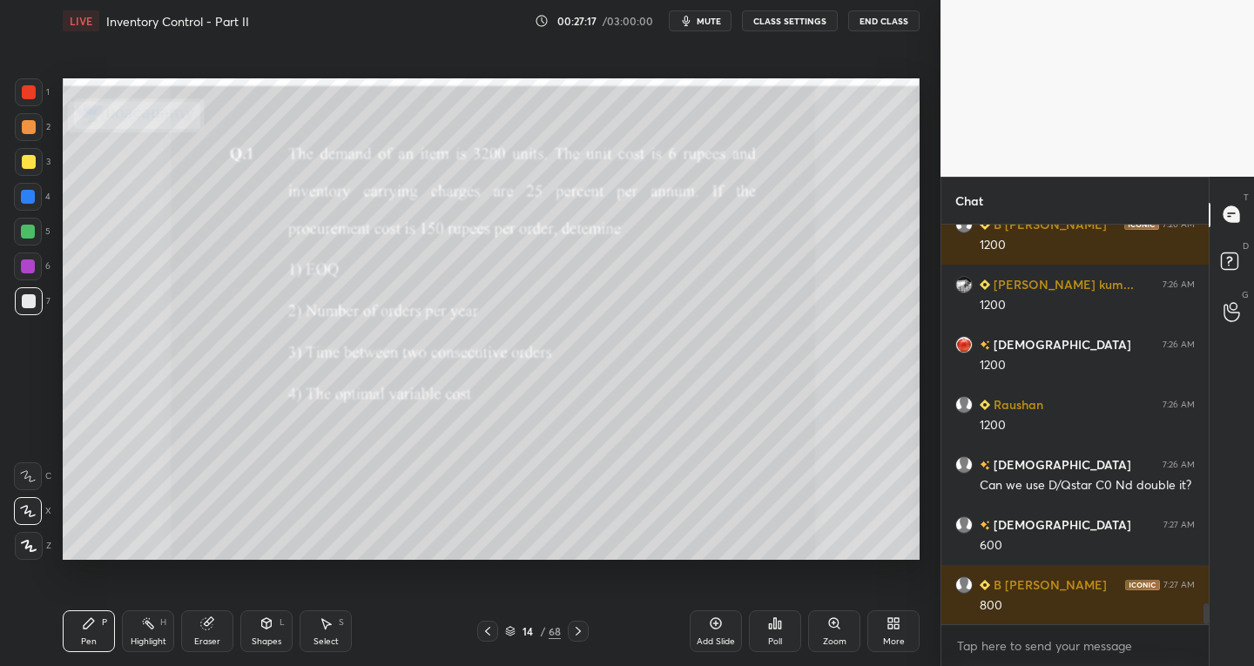
click at [584, 632] on icon at bounding box center [578, 631] width 14 height 14
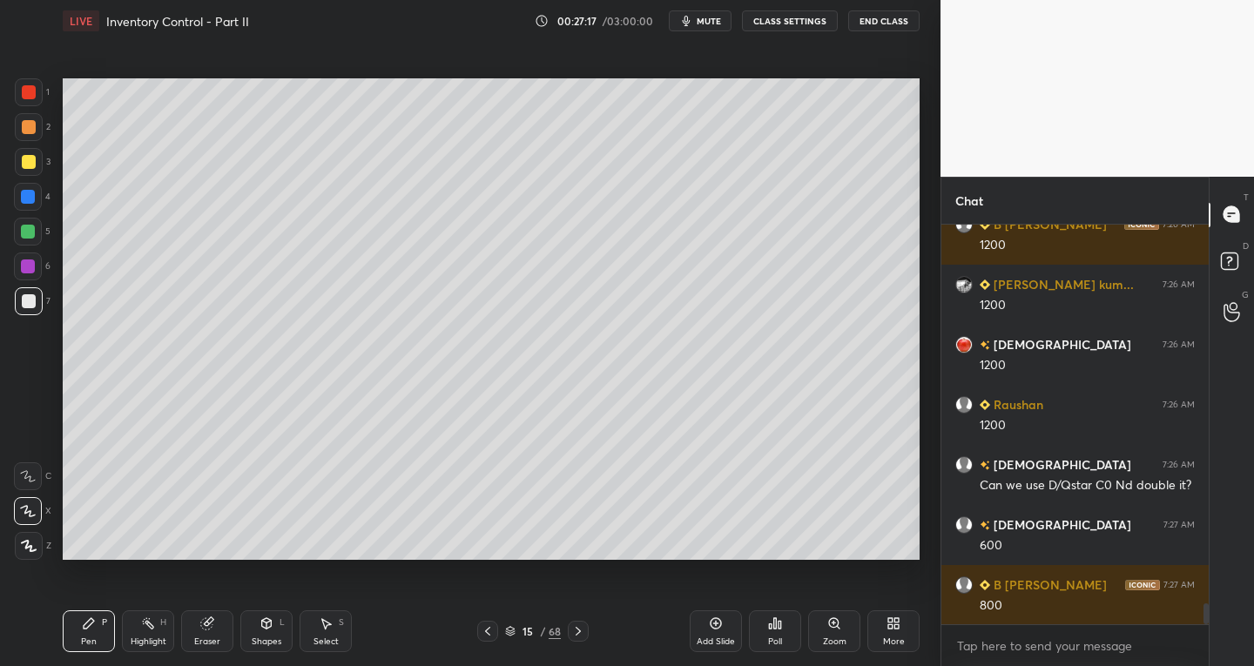
click at [584, 632] on icon at bounding box center [578, 631] width 14 height 14
click at [584, 633] on icon at bounding box center [578, 631] width 14 height 14
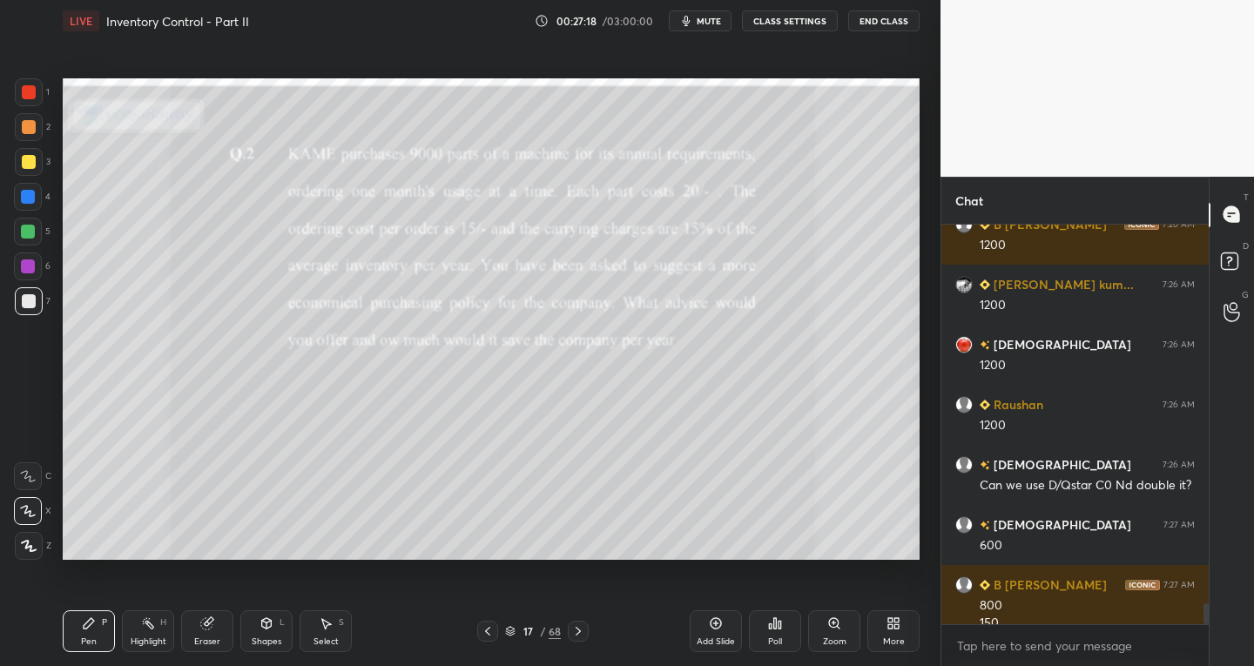
scroll to position [7160, 0]
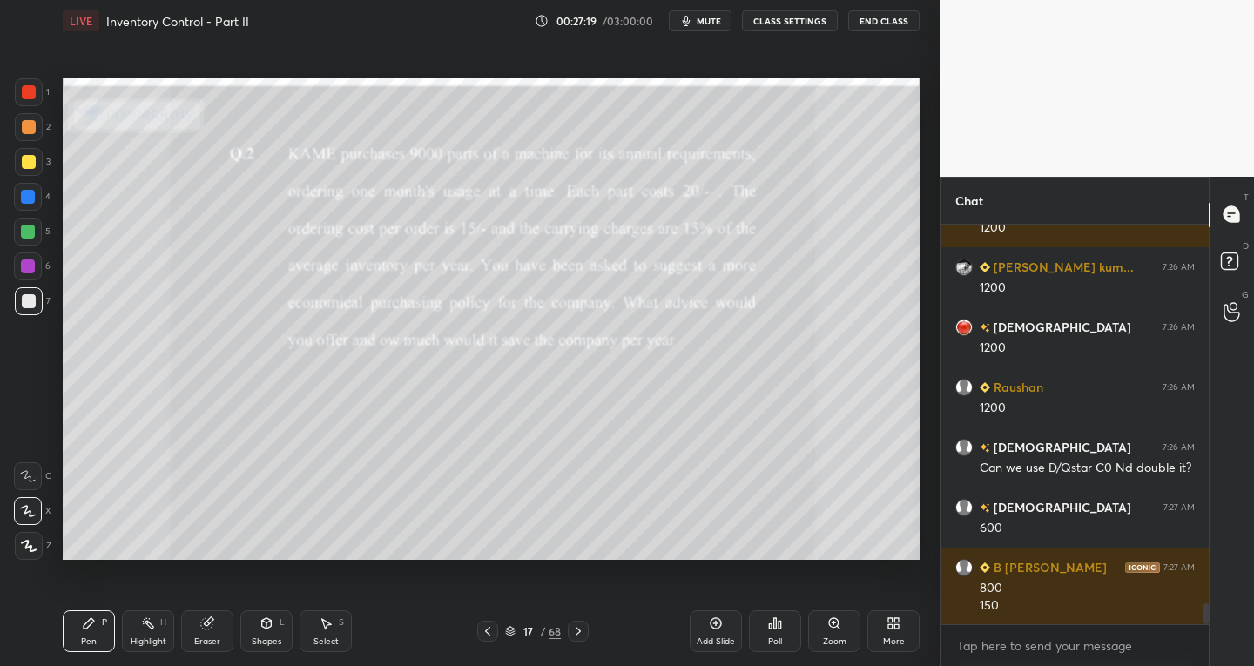
click at [488, 632] on icon at bounding box center [487, 631] width 5 height 9
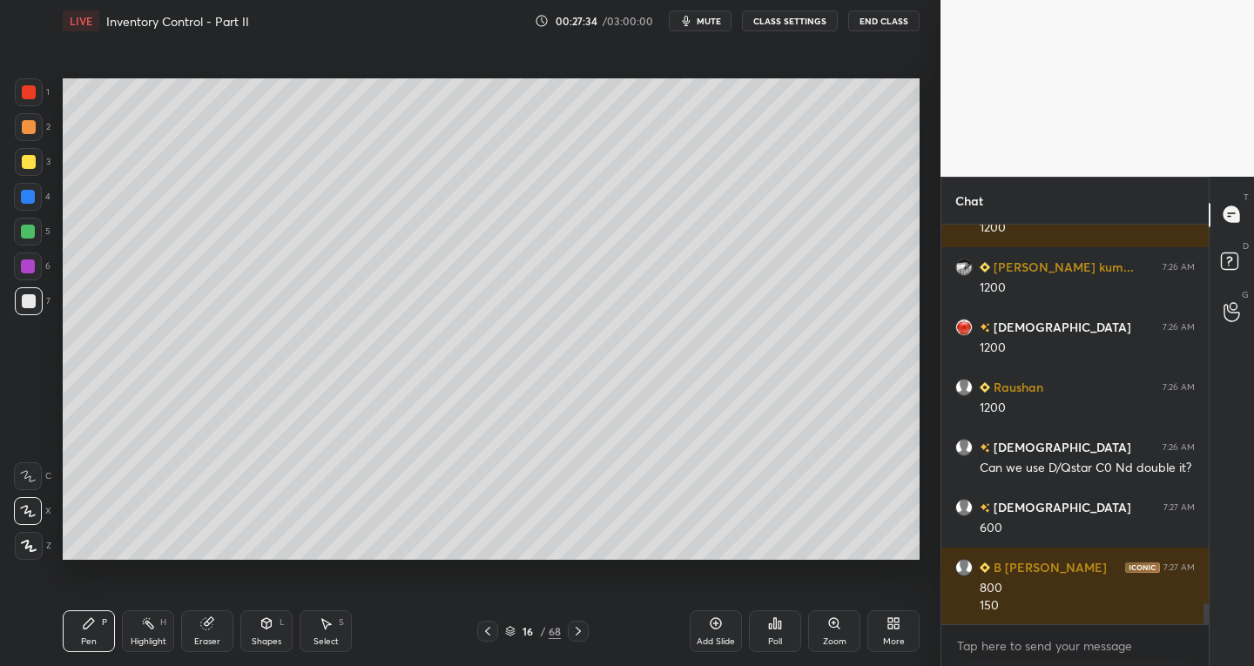
click at [332, 648] on div "Select S" at bounding box center [326, 632] width 52 height 42
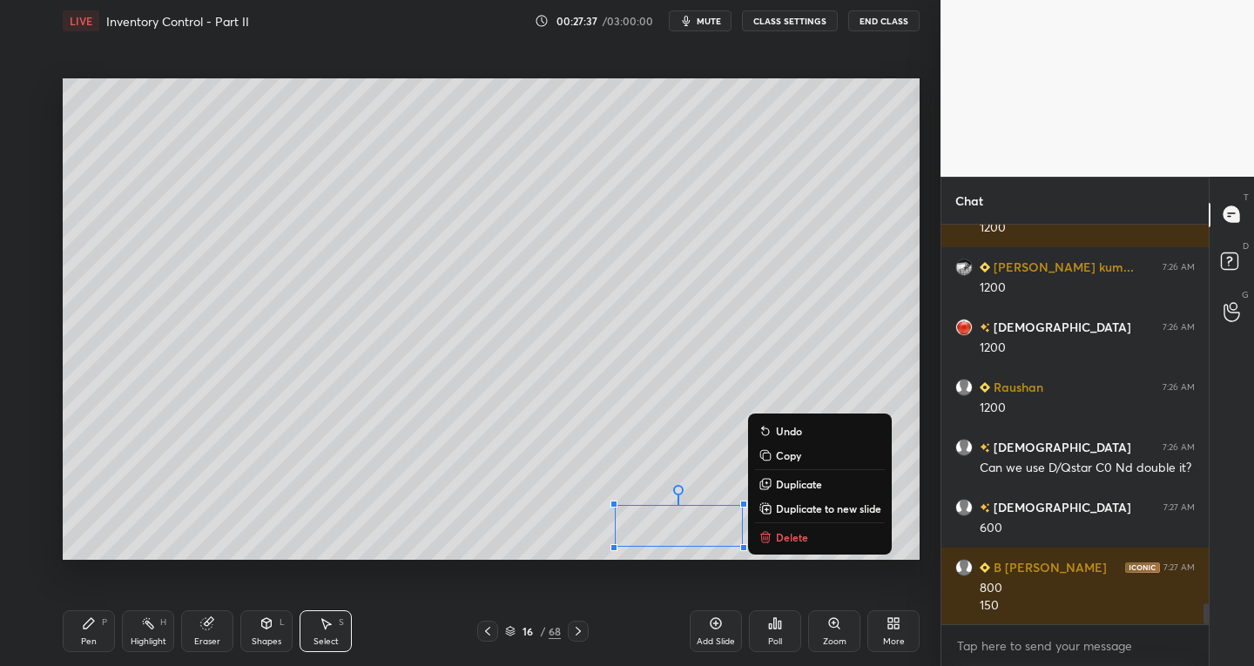
click at [80, 648] on div "Pen P" at bounding box center [89, 632] width 52 height 42
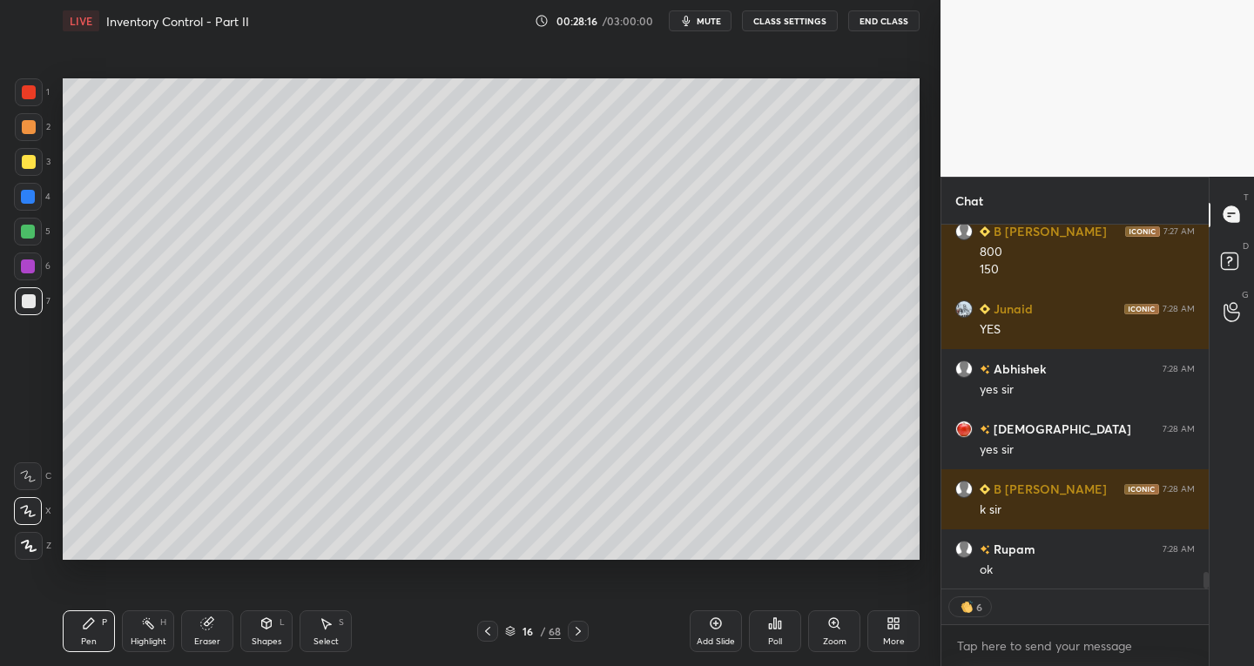
scroll to position [7557, 0]
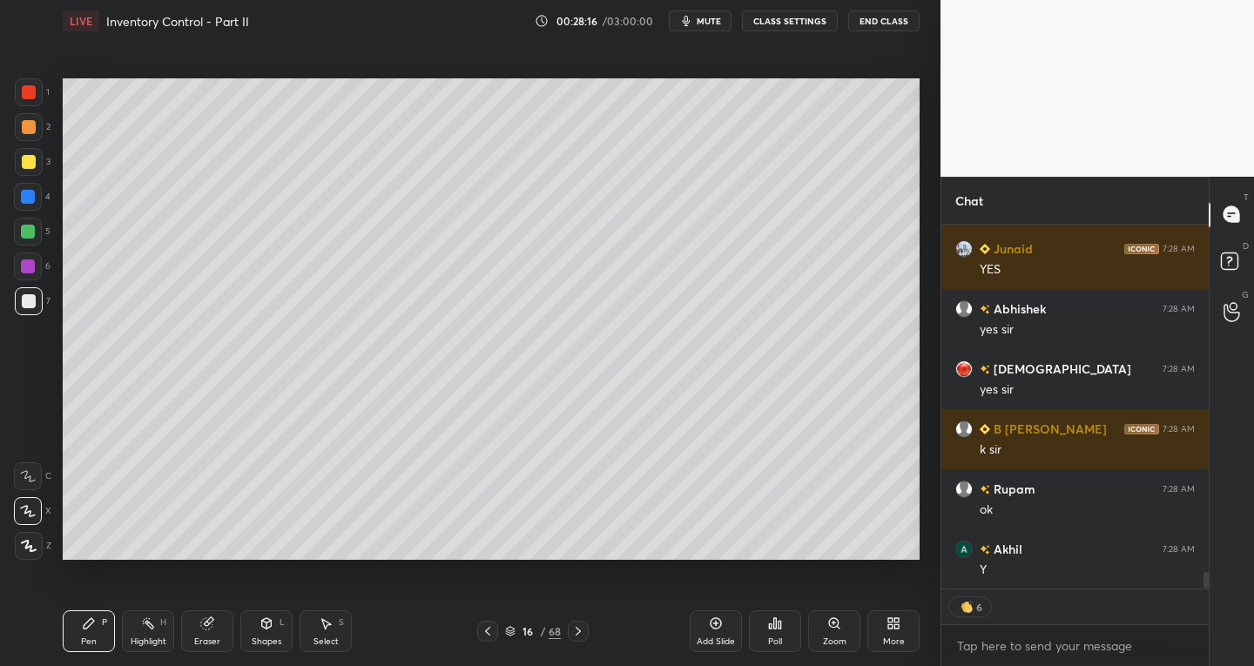
click at [578, 633] on icon at bounding box center [578, 631] width 5 height 9
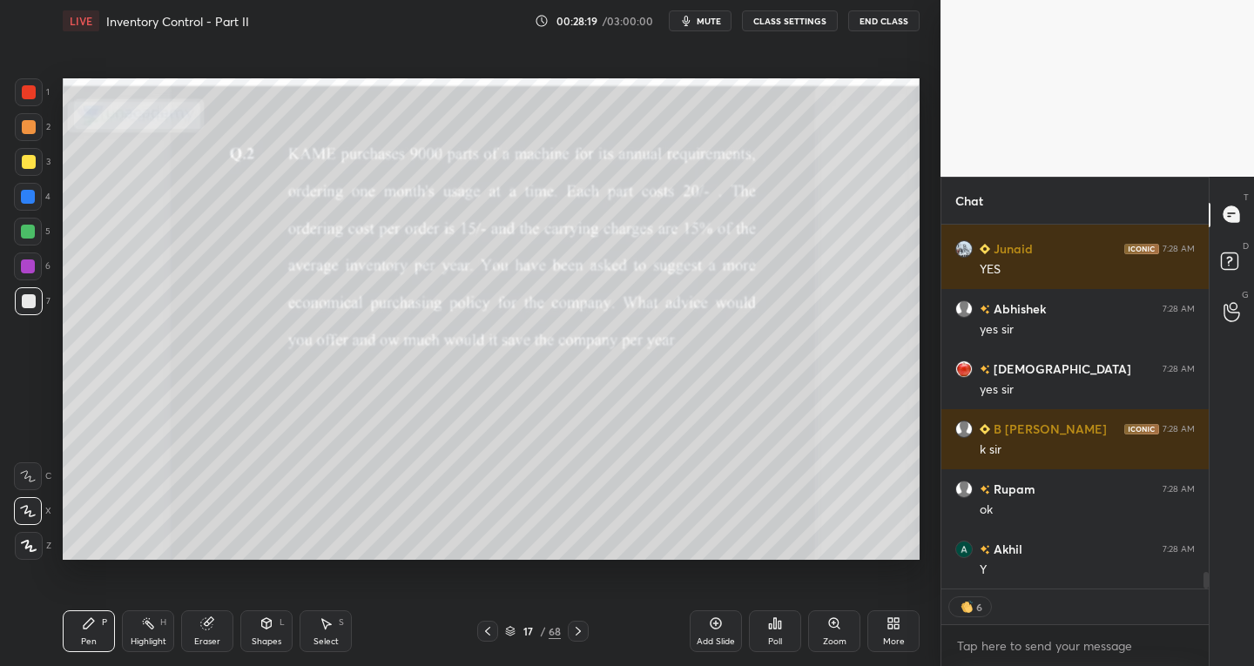
click at [833, 626] on icon at bounding box center [834, 623] width 10 height 10
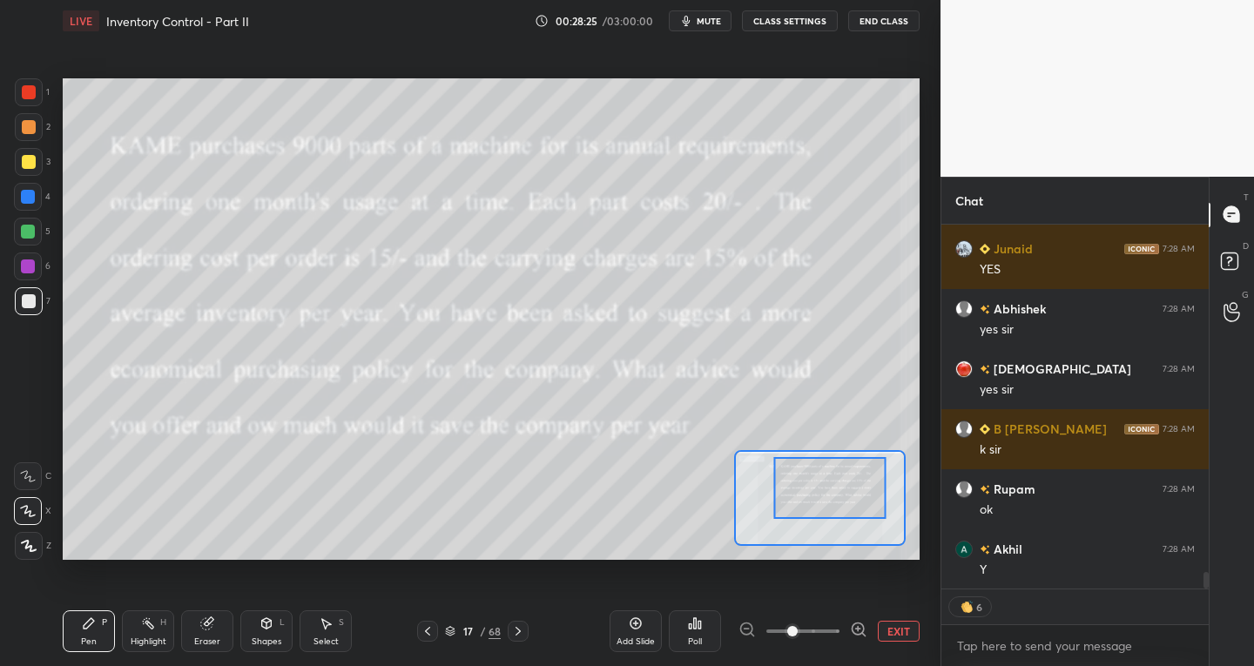
type textarea "x"
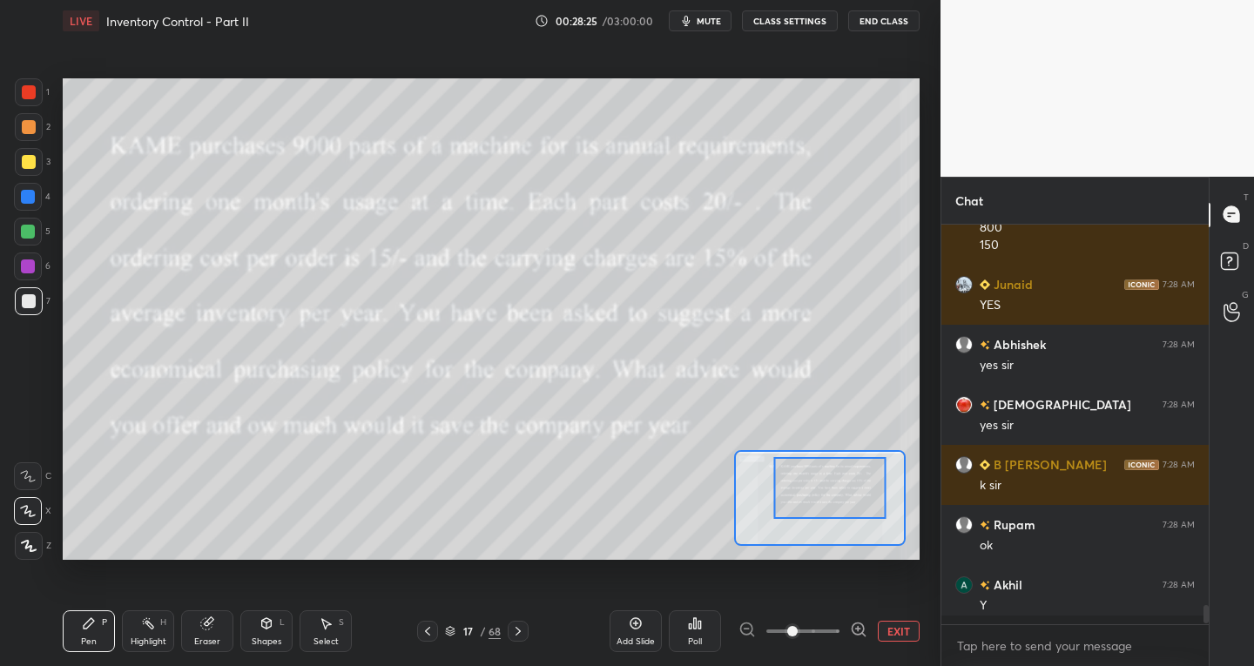
scroll to position [7521, 0]
click at [813, 490] on div at bounding box center [830, 488] width 112 height 62
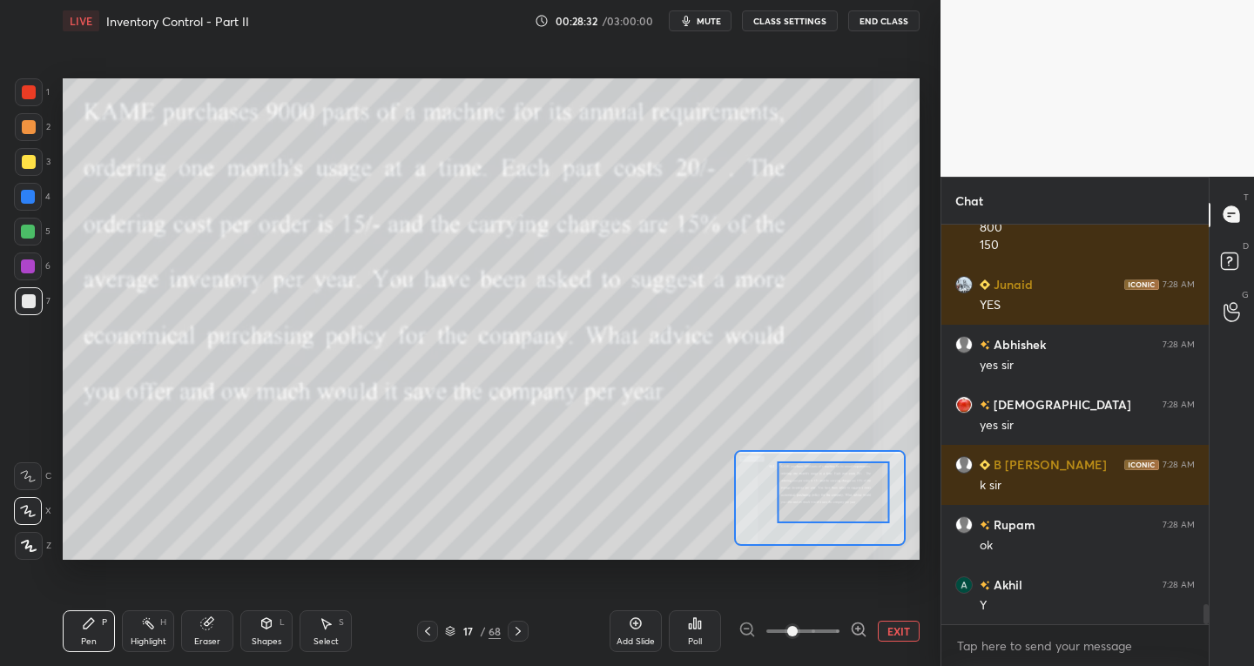
click at [92, 638] on div "Pen" at bounding box center [89, 642] width 16 height 9
click at [17, 478] on div at bounding box center [28, 476] width 28 height 28
click at [101, 630] on div "Pen P" at bounding box center [89, 632] width 52 height 42
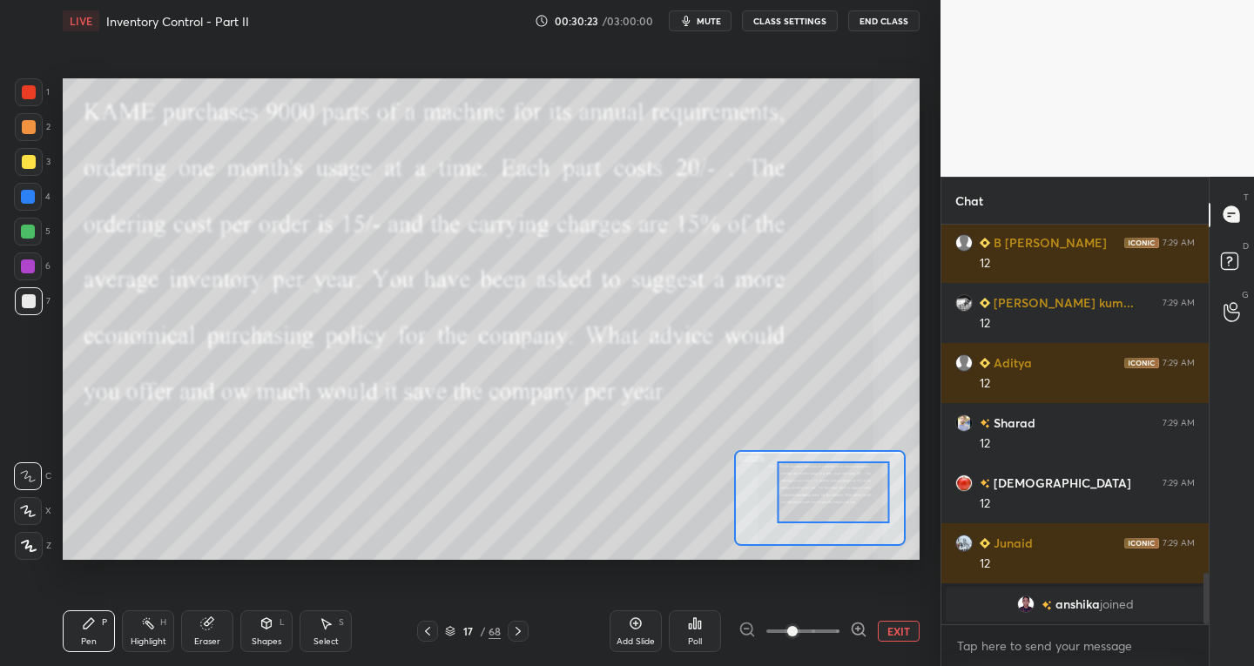
scroll to position [2721, 0]
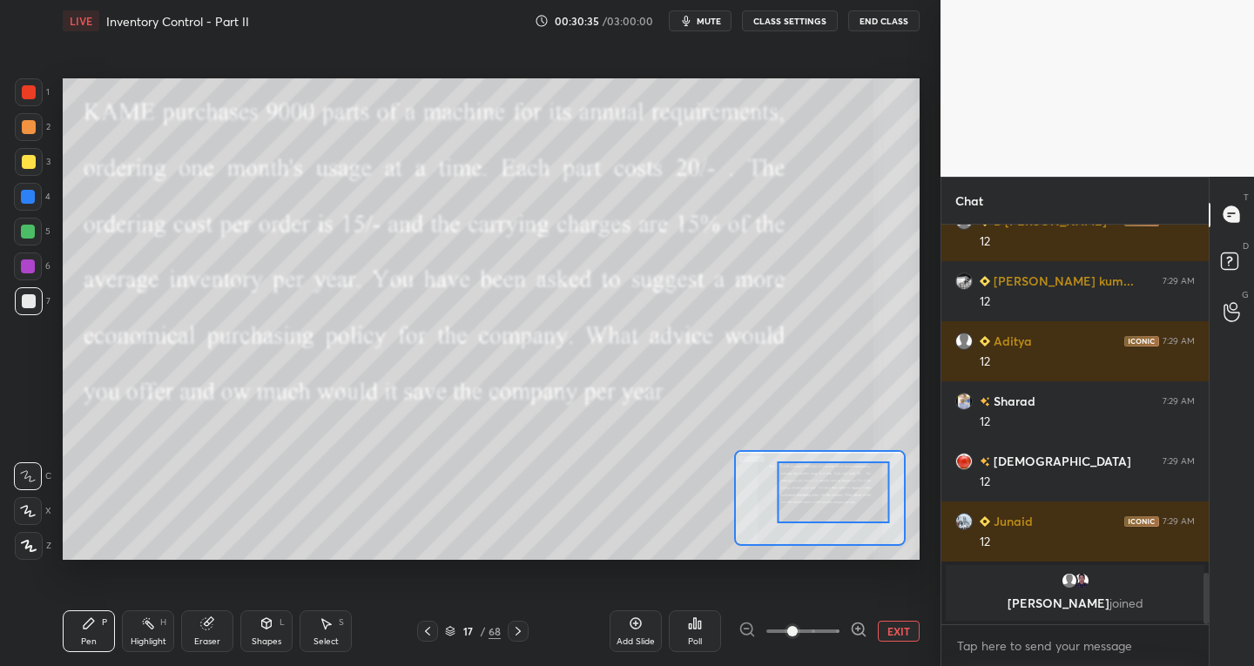
click at [205, 639] on div "Eraser" at bounding box center [207, 642] width 26 height 9
click at [96, 639] on div "Pen" at bounding box center [89, 642] width 16 height 9
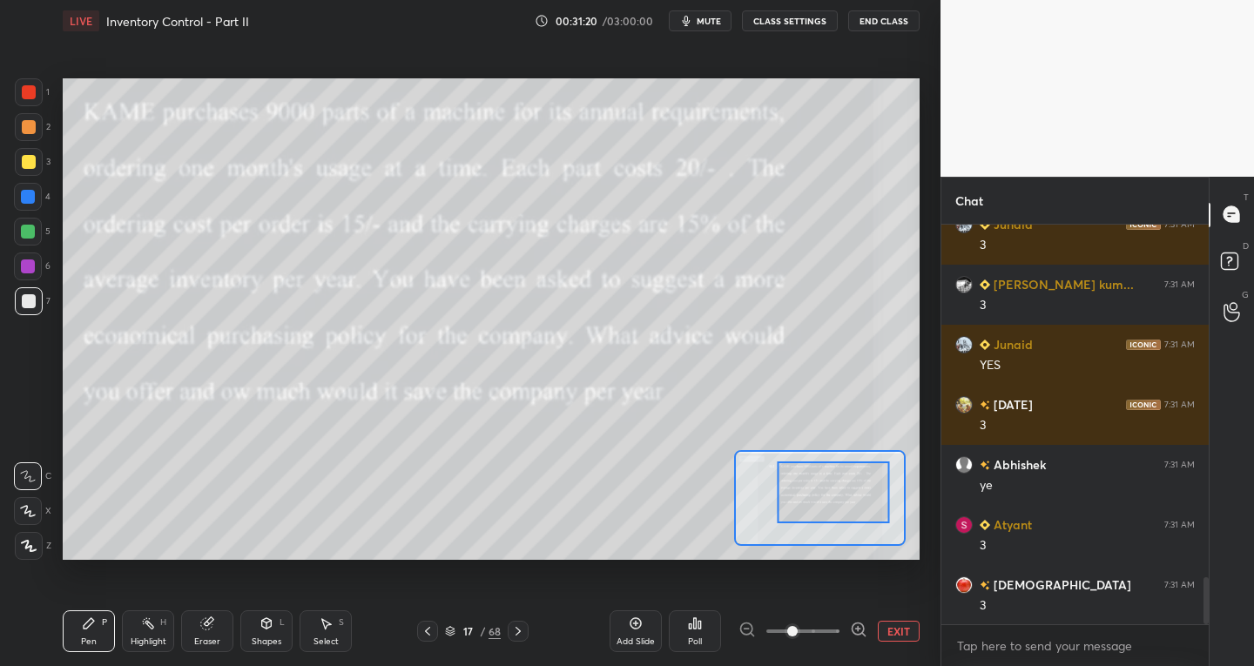
scroll to position [3034, 0]
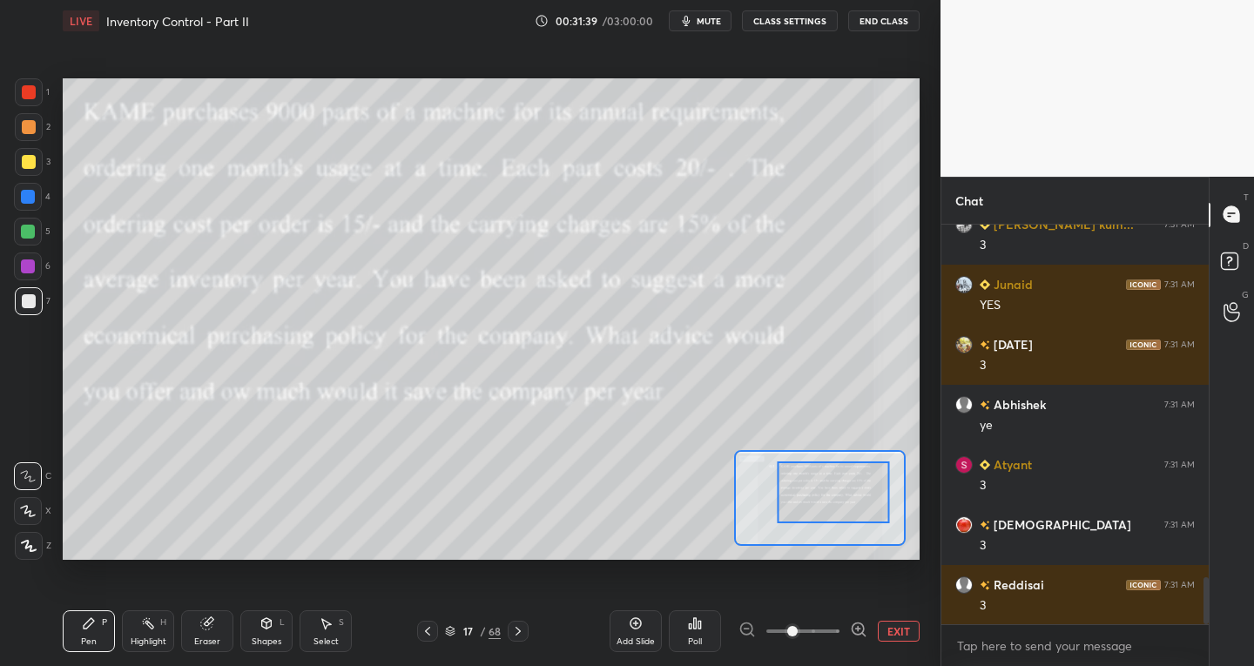
click at [341, 635] on div "Select S" at bounding box center [326, 632] width 52 height 42
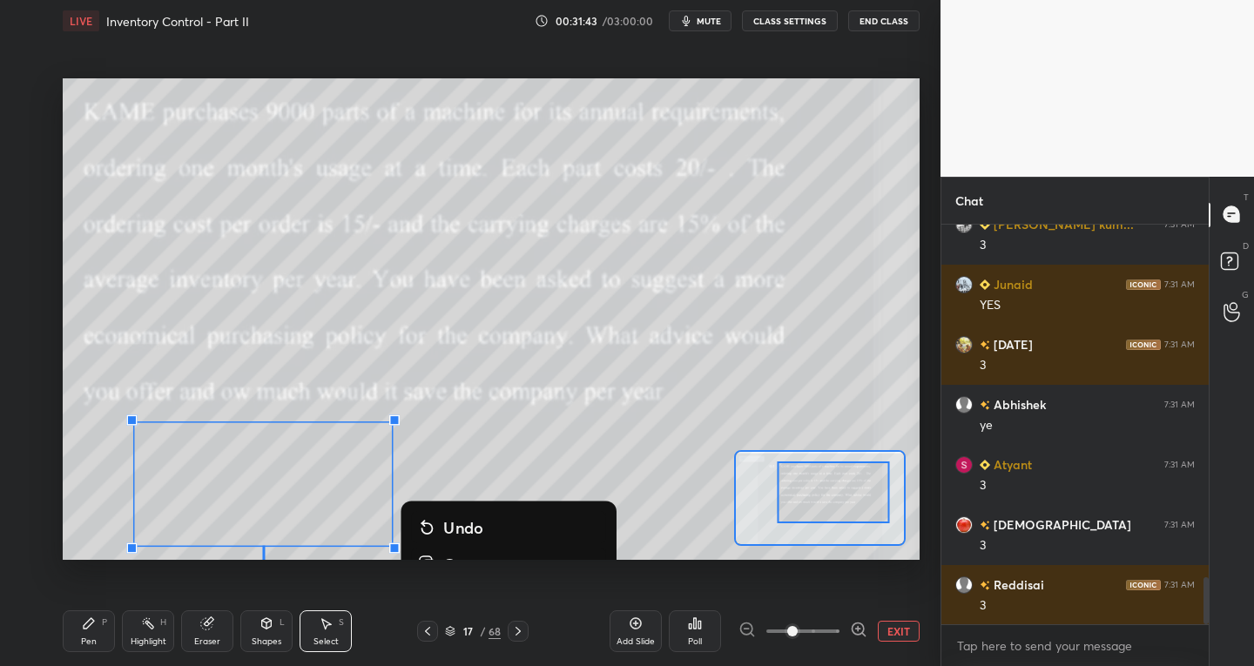
click at [432, 631] on icon at bounding box center [428, 631] width 14 height 14
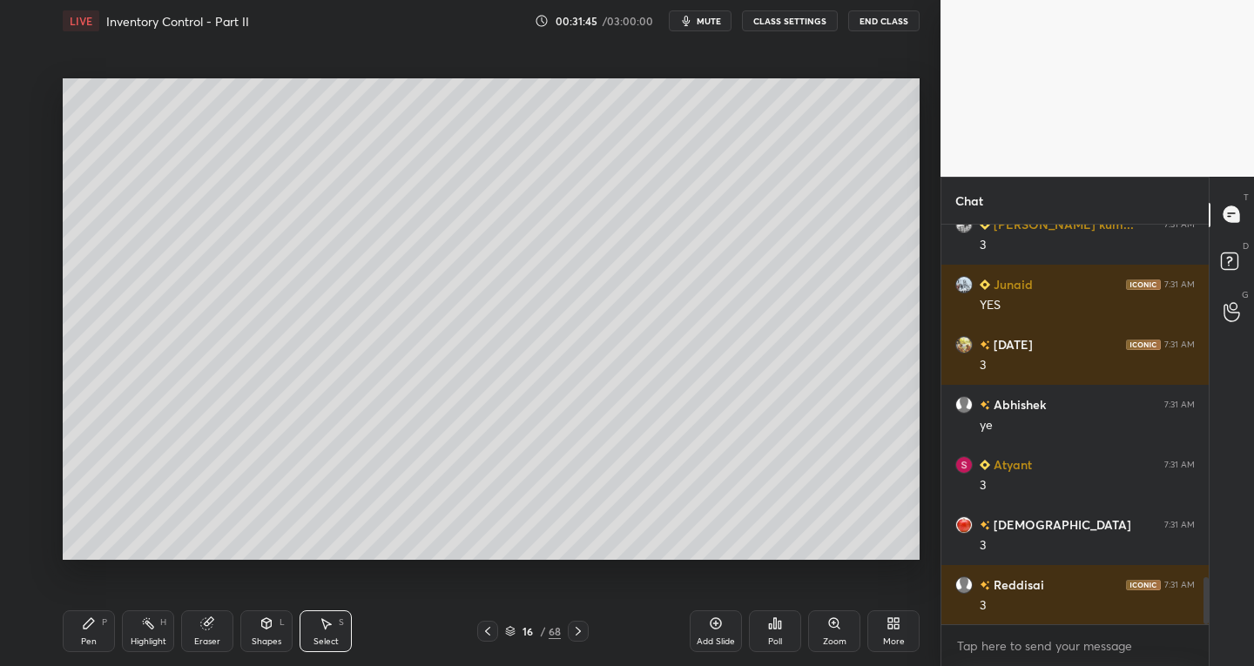
click at [577, 633] on icon at bounding box center [578, 631] width 5 height 9
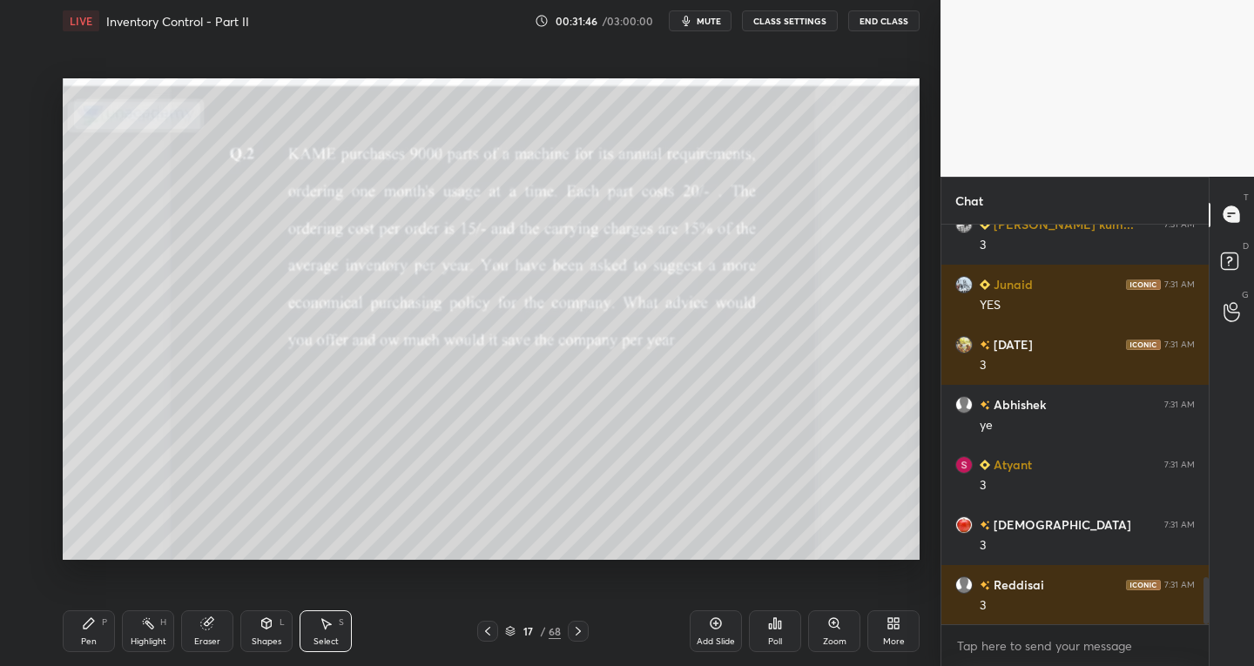
click at [342, 620] on div "S" at bounding box center [341, 622] width 5 height 9
click at [533, 369] on div "0 ° Undo Copy Duplicate Duplicate to new slide Delete" at bounding box center [491, 319] width 857 height 483
click at [532, 368] on div "0 ° Undo Copy Duplicate Duplicate to new slide Delete" at bounding box center [491, 319] width 857 height 483
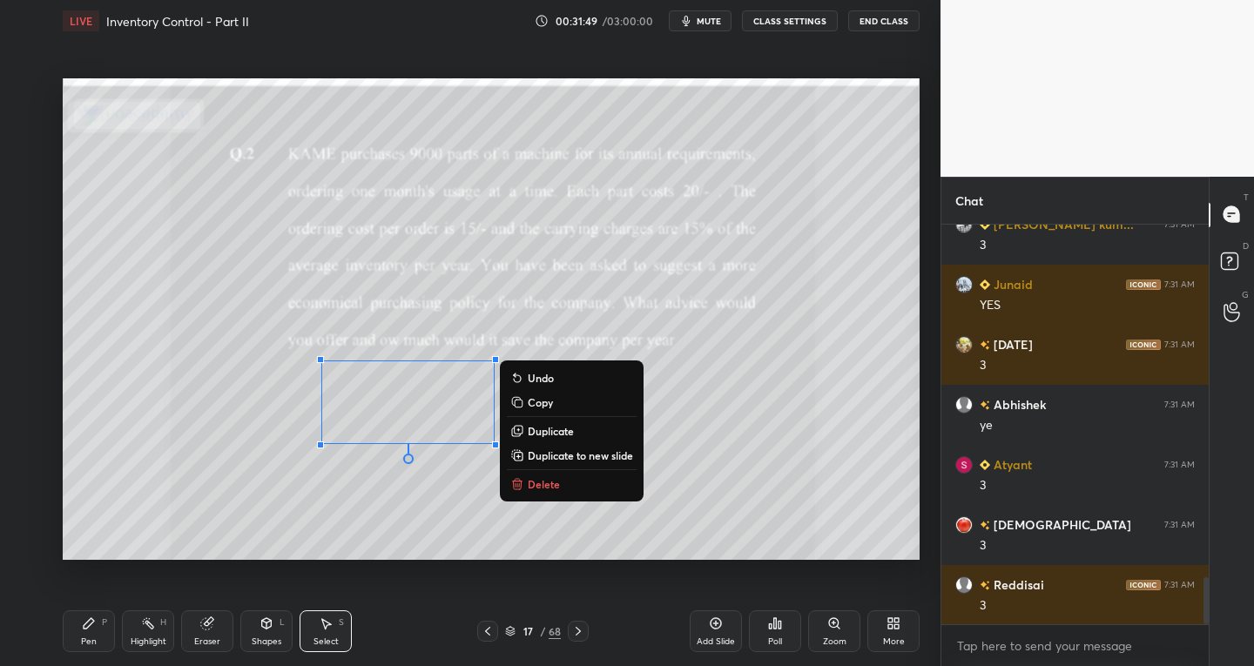
click at [581, 451] on p "Duplicate to new slide" at bounding box center [580, 456] width 105 height 14
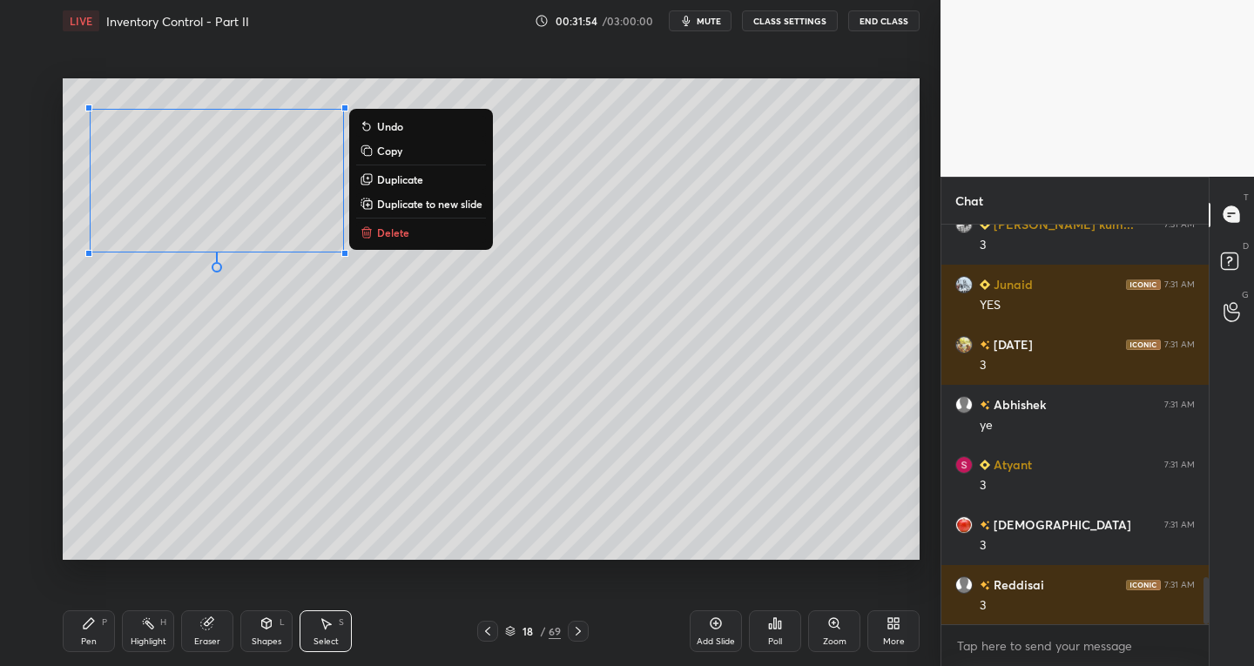
click at [98, 638] on div "Pen P" at bounding box center [89, 632] width 52 height 42
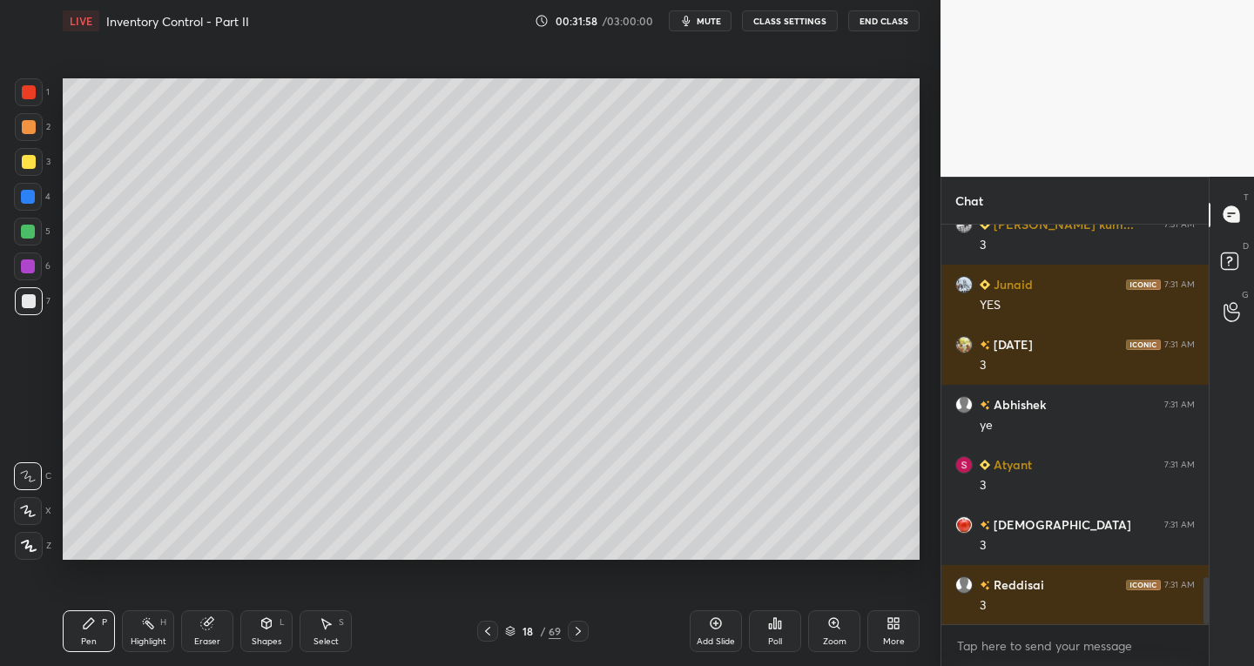
click at [37, 518] on div at bounding box center [28, 511] width 28 height 28
click at [206, 631] on div "Eraser" at bounding box center [207, 632] width 52 height 42
click at [93, 638] on div "Pen" at bounding box center [89, 642] width 16 height 9
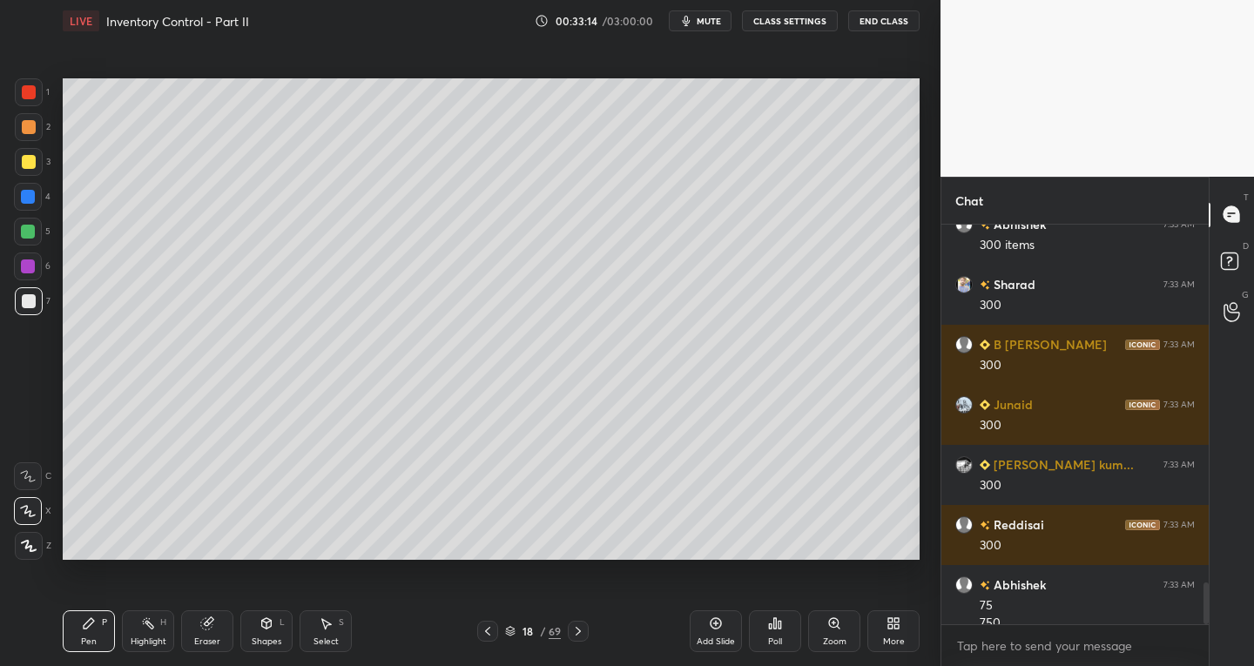
scroll to position [3473, 0]
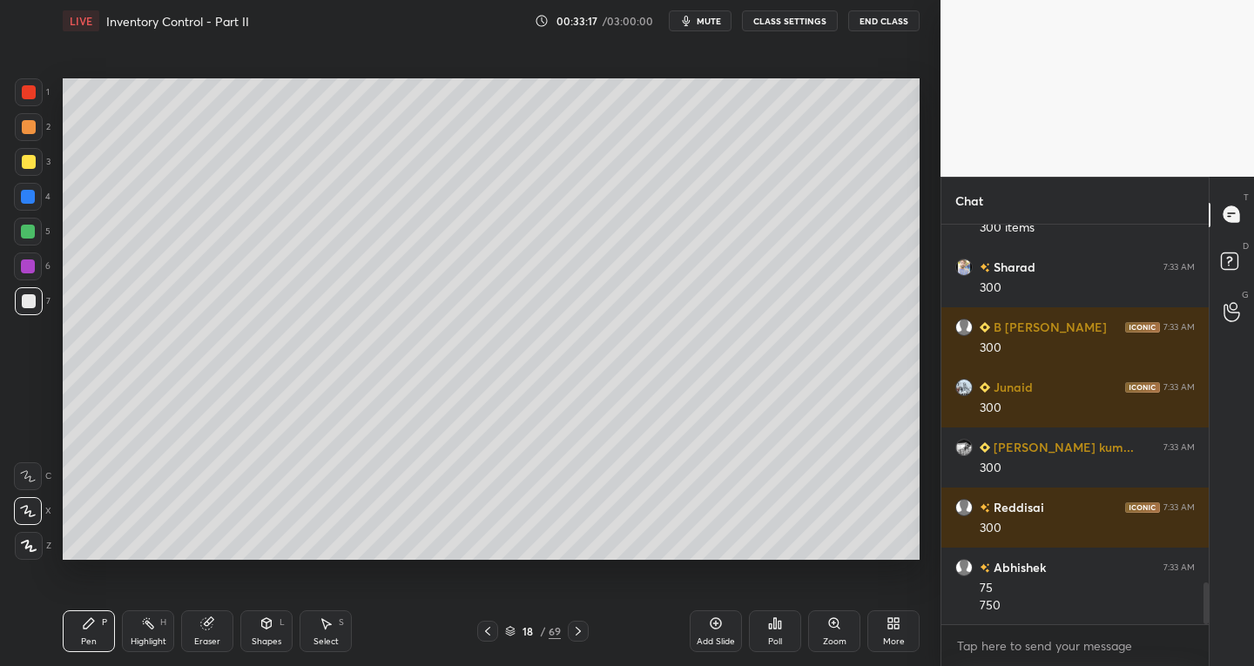
click at [328, 638] on div "Select" at bounding box center [326, 642] width 25 height 9
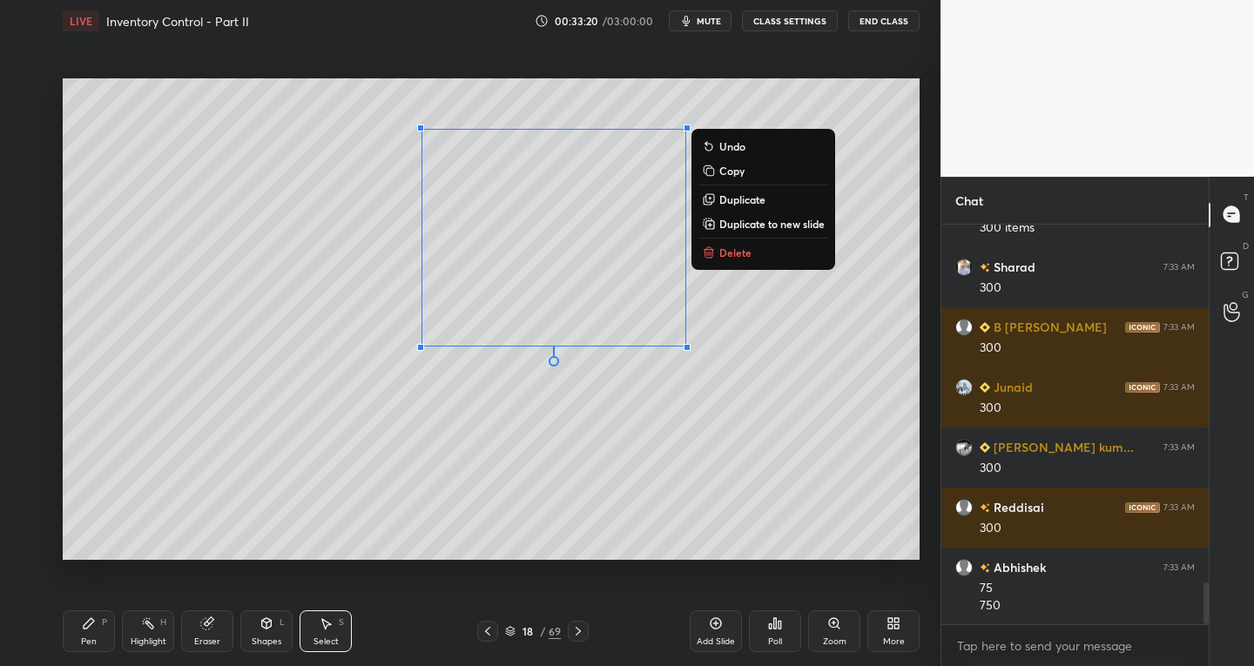
click at [786, 226] on p "Duplicate to new slide" at bounding box center [771, 224] width 105 height 14
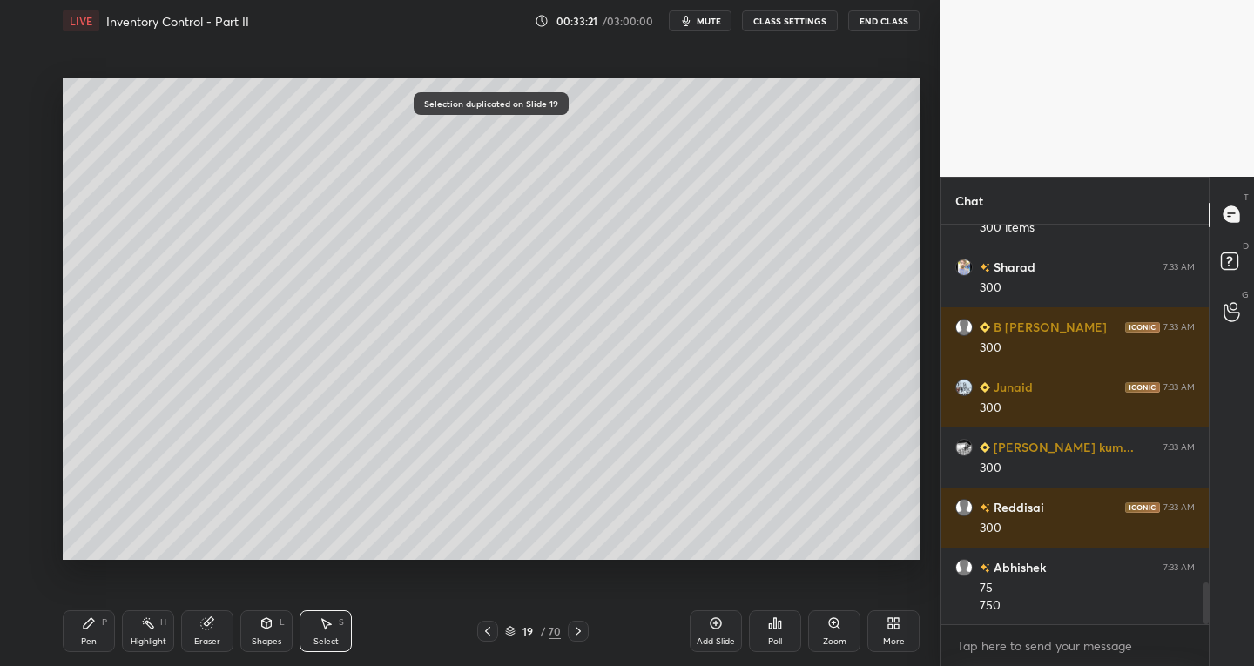
click at [490, 625] on icon at bounding box center [488, 631] width 14 height 14
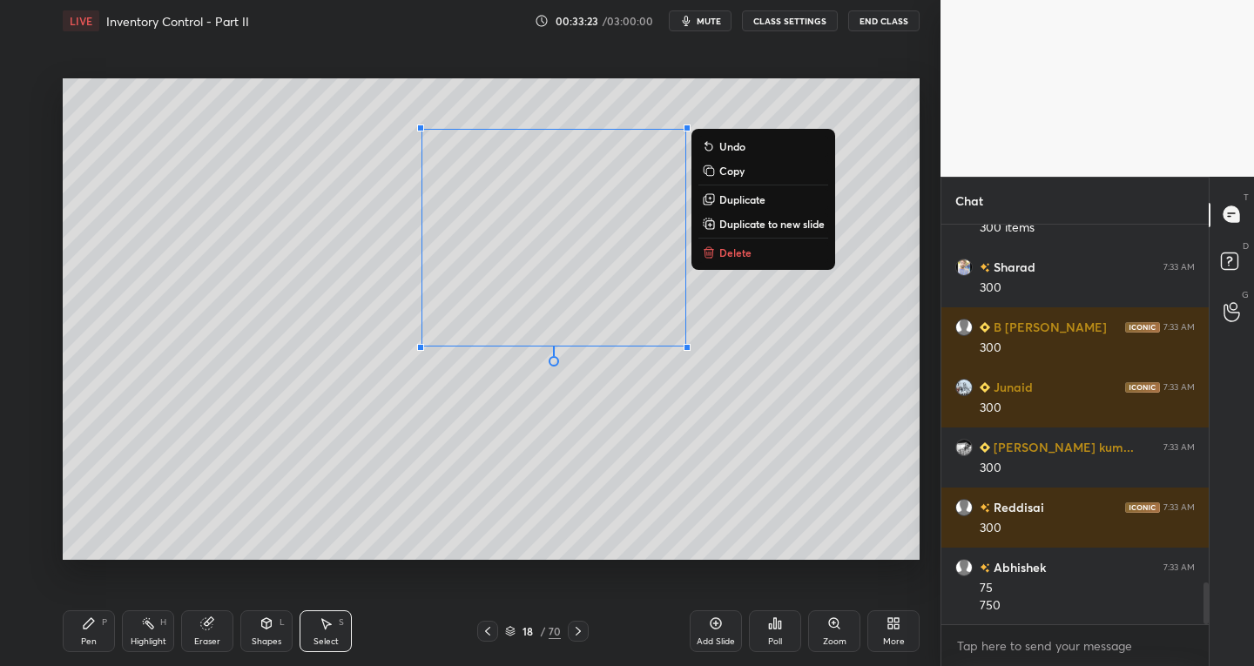
click at [729, 255] on p "Delete" at bounding box center [735, 253] width 32 height 14
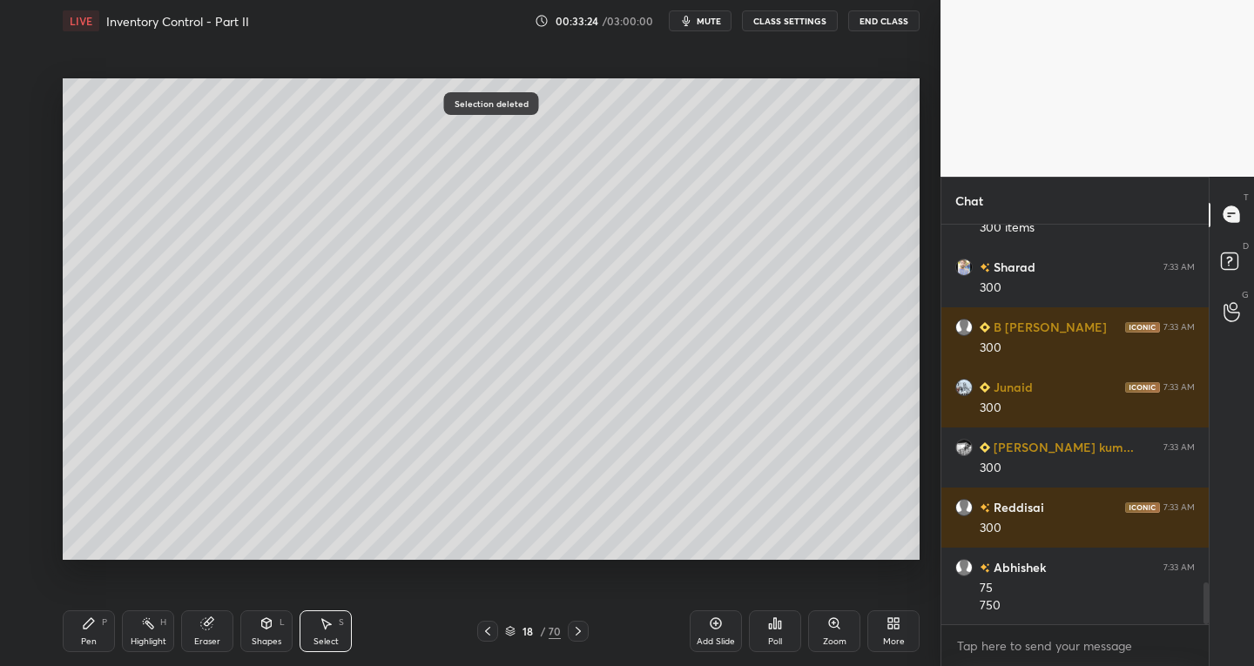
click at [80, 636] on div "Pen P" at bounding box center [89, 632] width 52 height 42
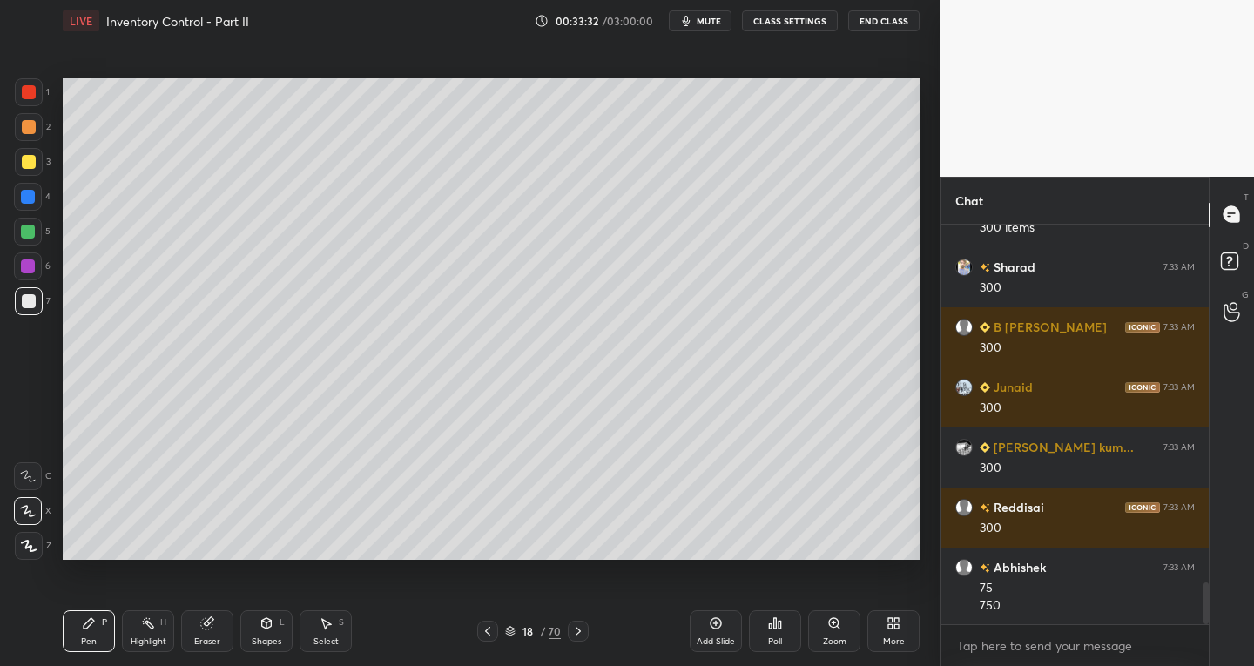
click at [202, 638] on div "Eraser" at bounding box center [207, 642] width 26 height 9
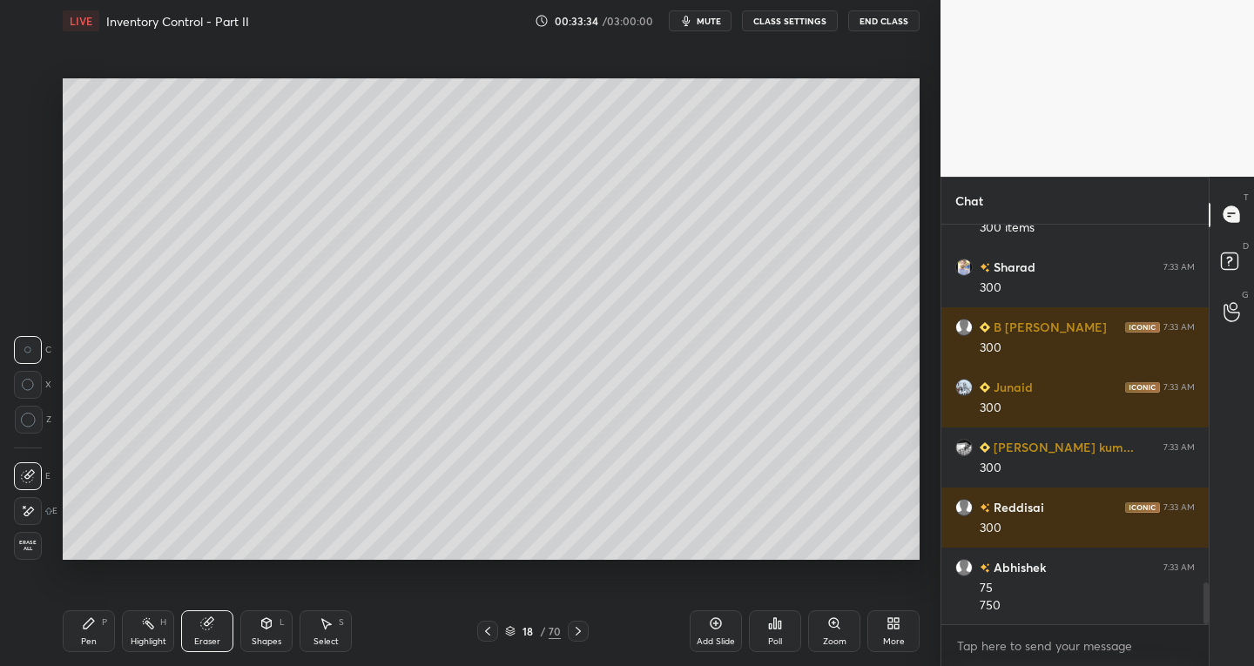
click at [84, 626] on icon at bounding box center [89, 623] width 10 height 10
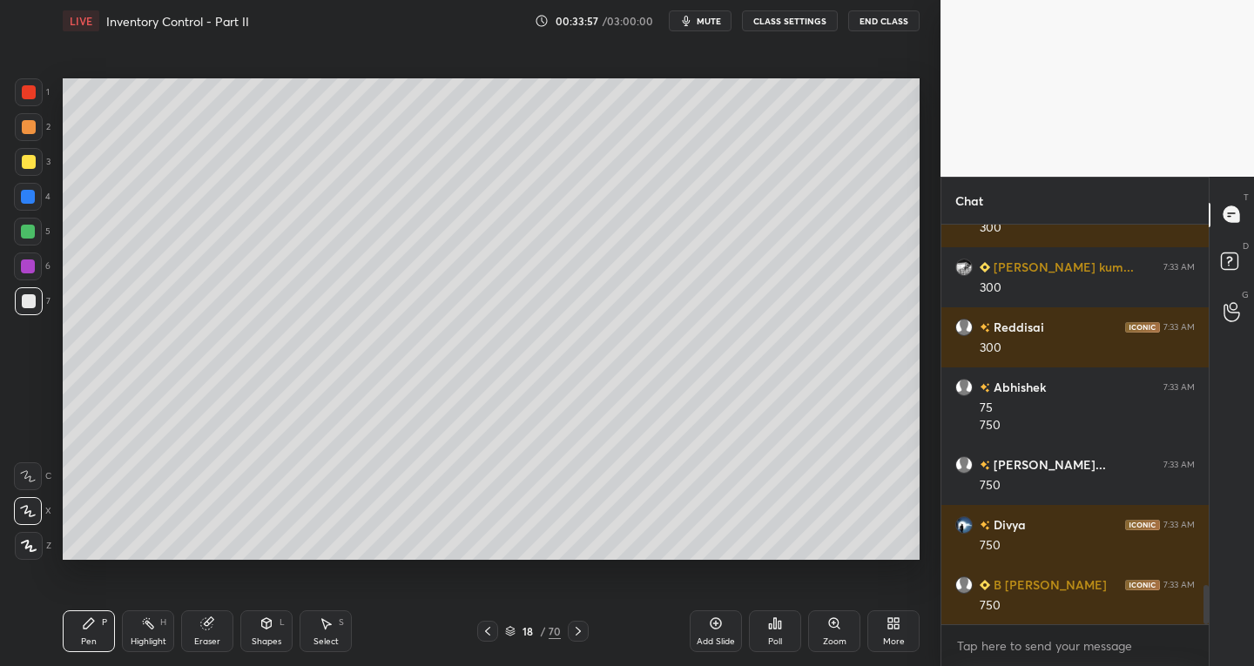
scroll to position [3713, 0]
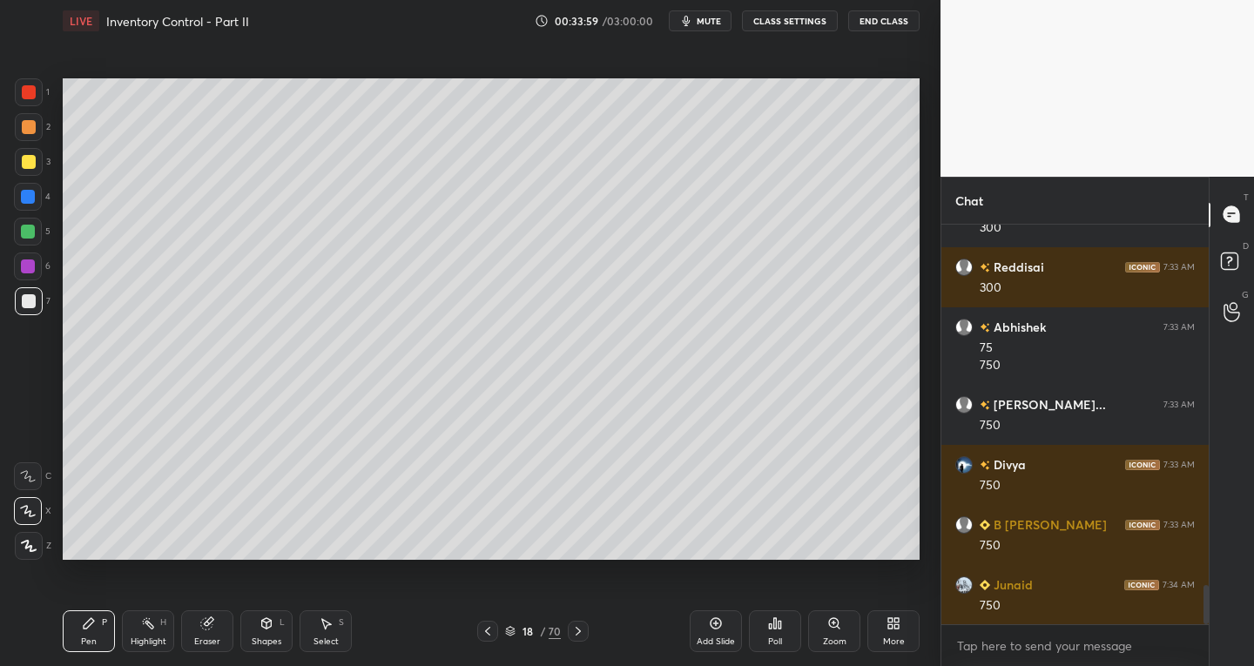
click at [574, 631] on icon at bounding box center [578, 631] width 14 height 14
click at [338, 638] on div "Select" at bounding box center [326, 642] width 25 height 9
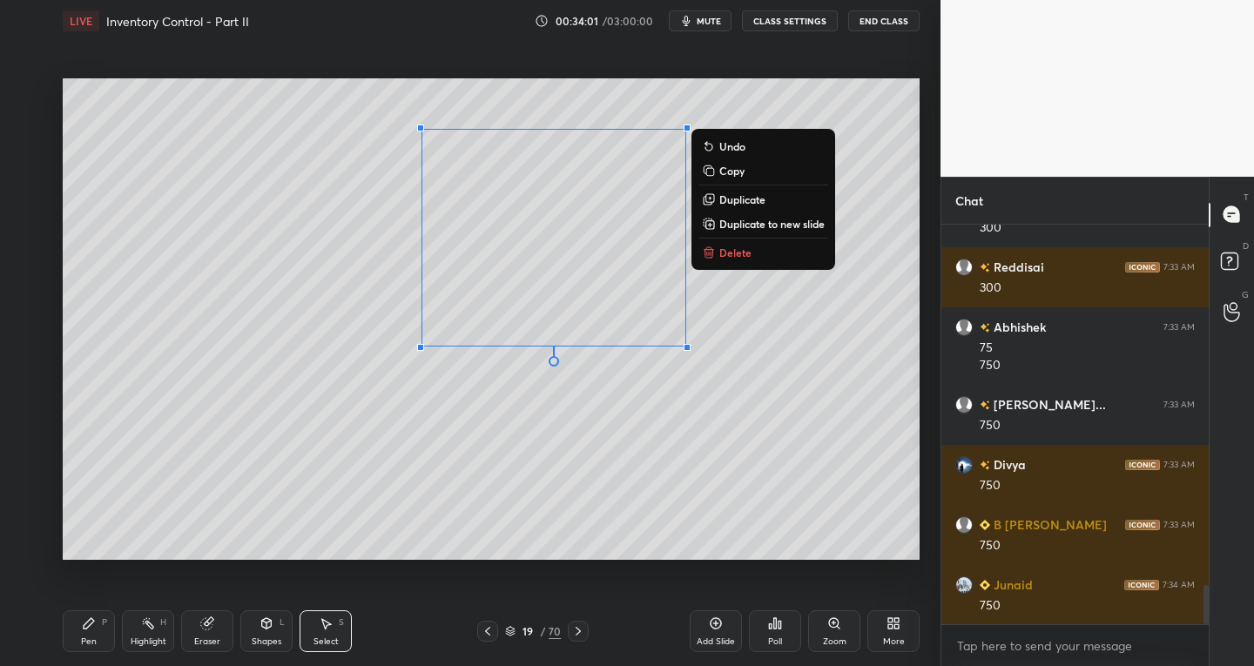
click at [726, 171] on p "Copy" at bounding box center [731, 171] width 25 height 14
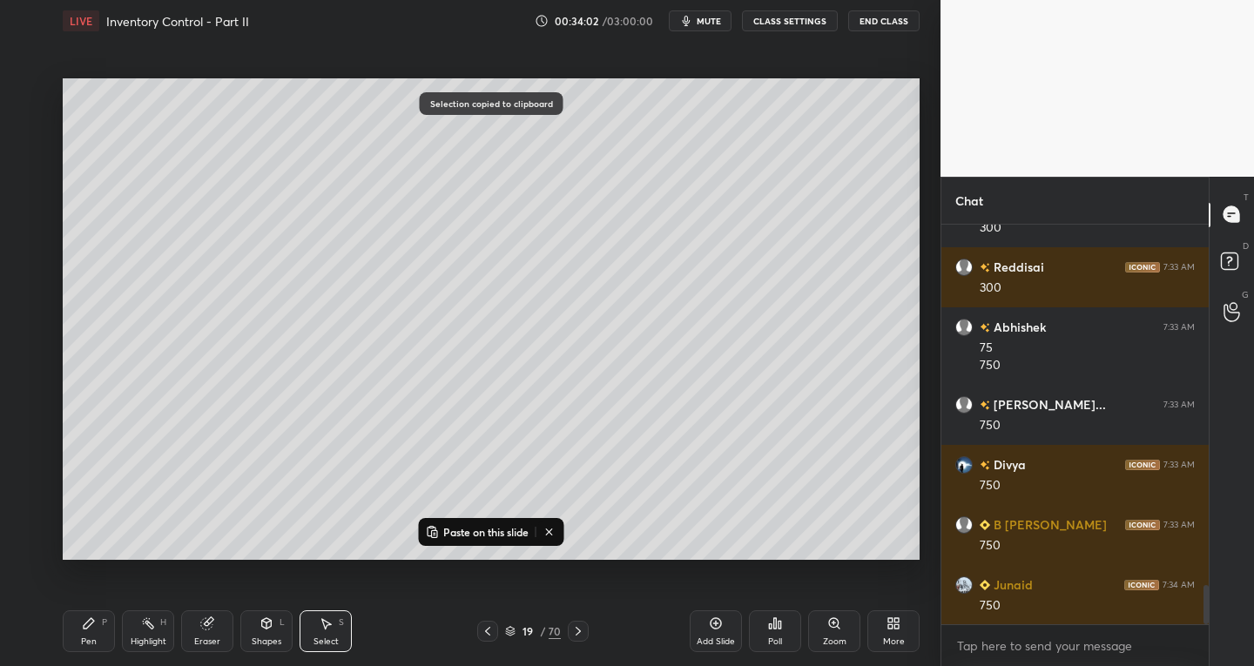
click at [489, 625] on icon at bounding box center [488, 631] width 14 height 14
click at [466, 530] on p "Paste on this slide" at bounding box center [485, 532] width 85 height 14
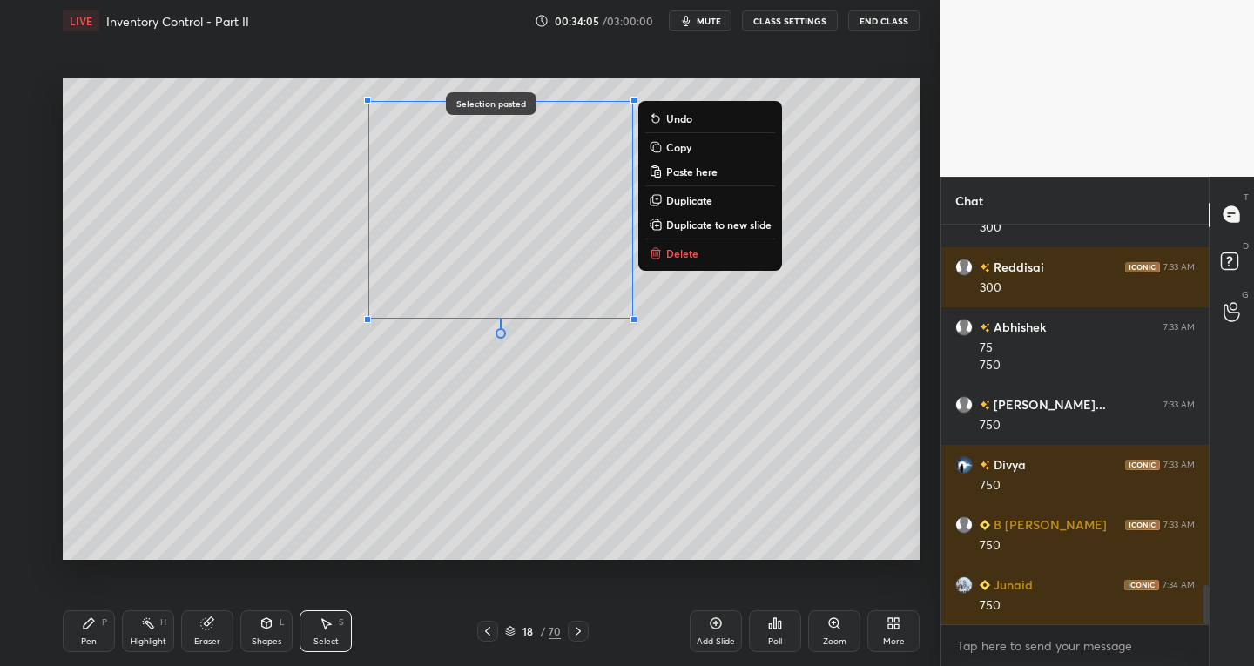
click at [577, 631] on icon at bounding box center [578, 631] width 14 height 14
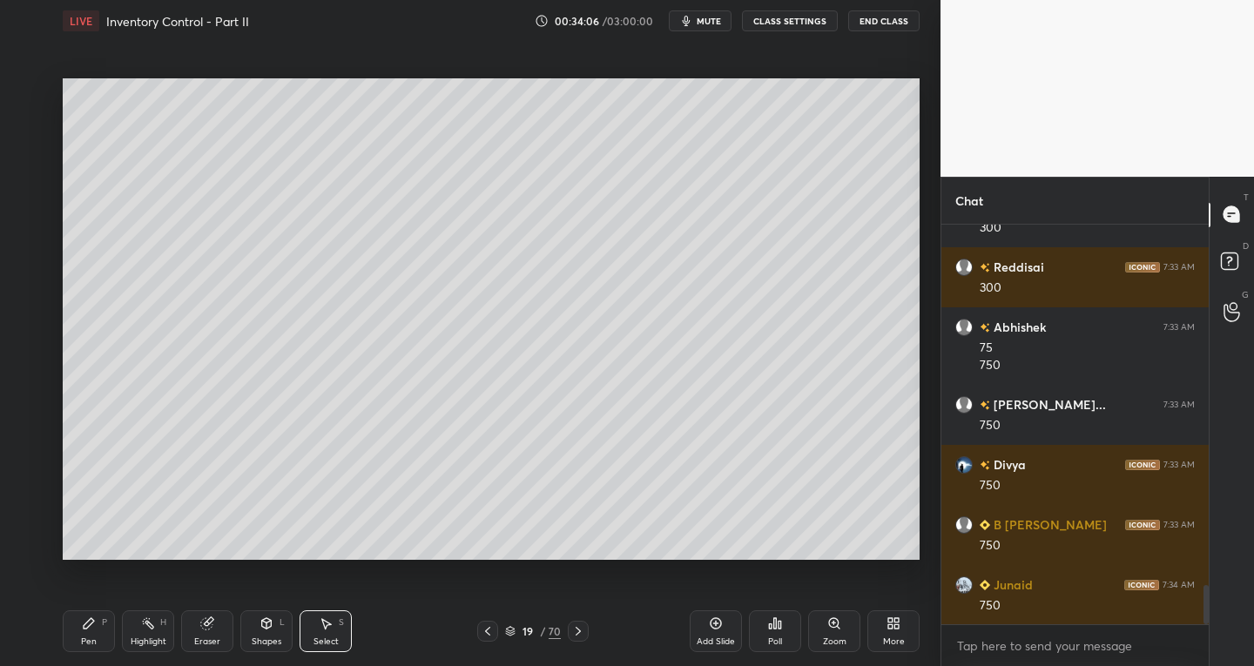
click at [336, 638] on div "Select" at bounding box center [326, 642] width 25 height 9
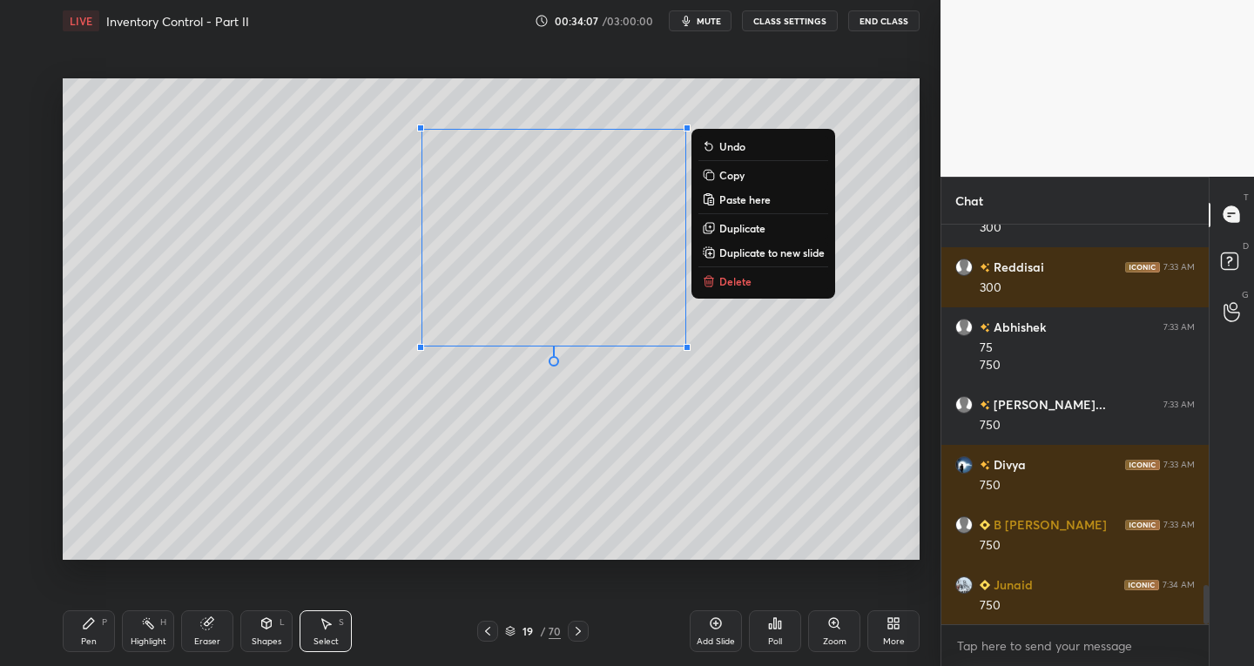
click at [727, 274] on p "Delete" at bounding box center [735, 281] width 32 height 14
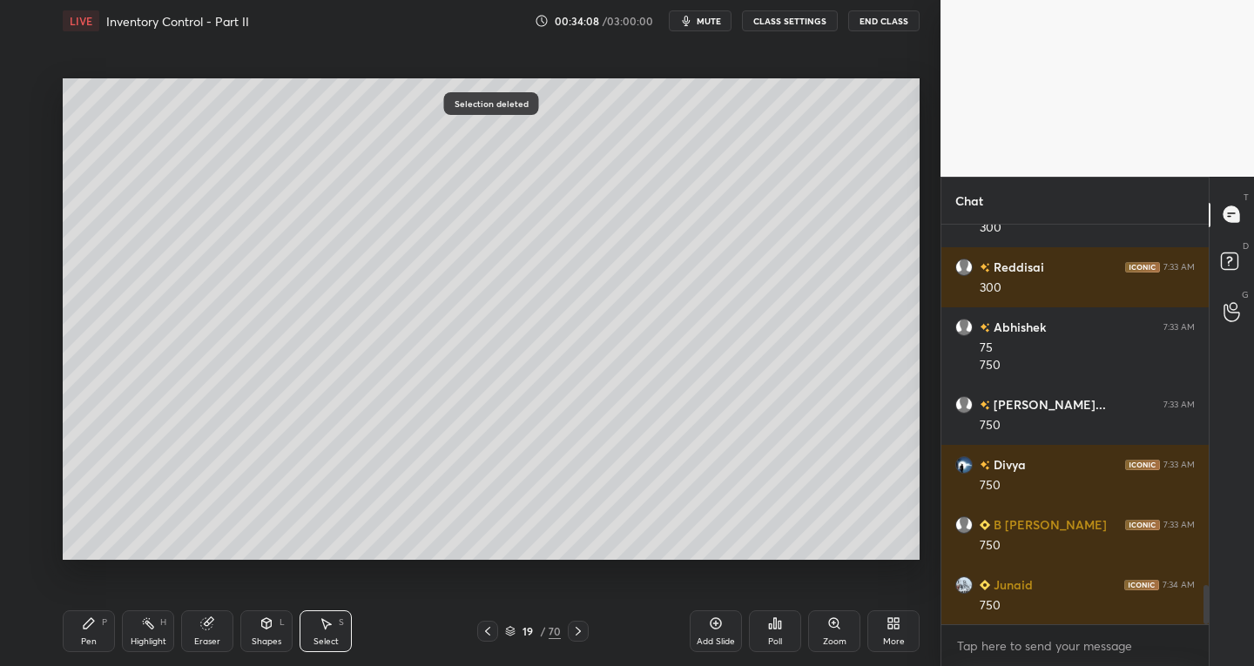
click at [483, 634] on icon at bounding box center [488, 631] width 14 height 14
click at [211, 626] on icon at bounding box center [206, 623] width 11 height 11
click at [100, 631] on div "Pen P" at bounding box center [89, 632] width 52 height 42
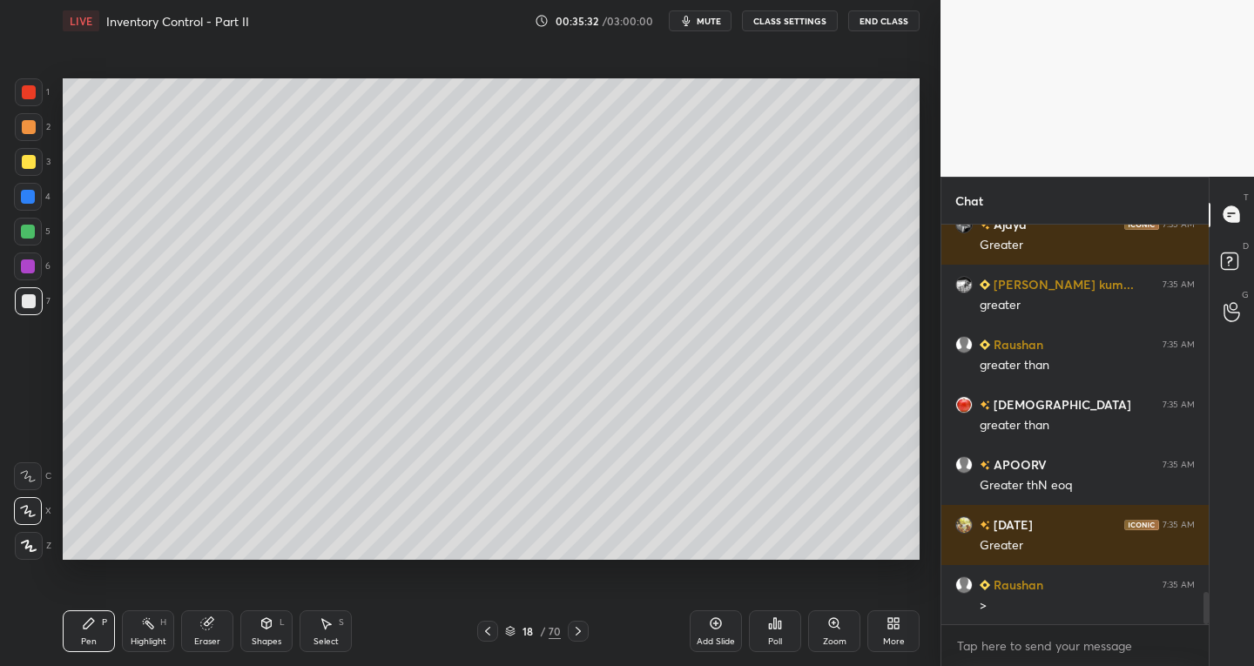
scroll to position [4693, 0]
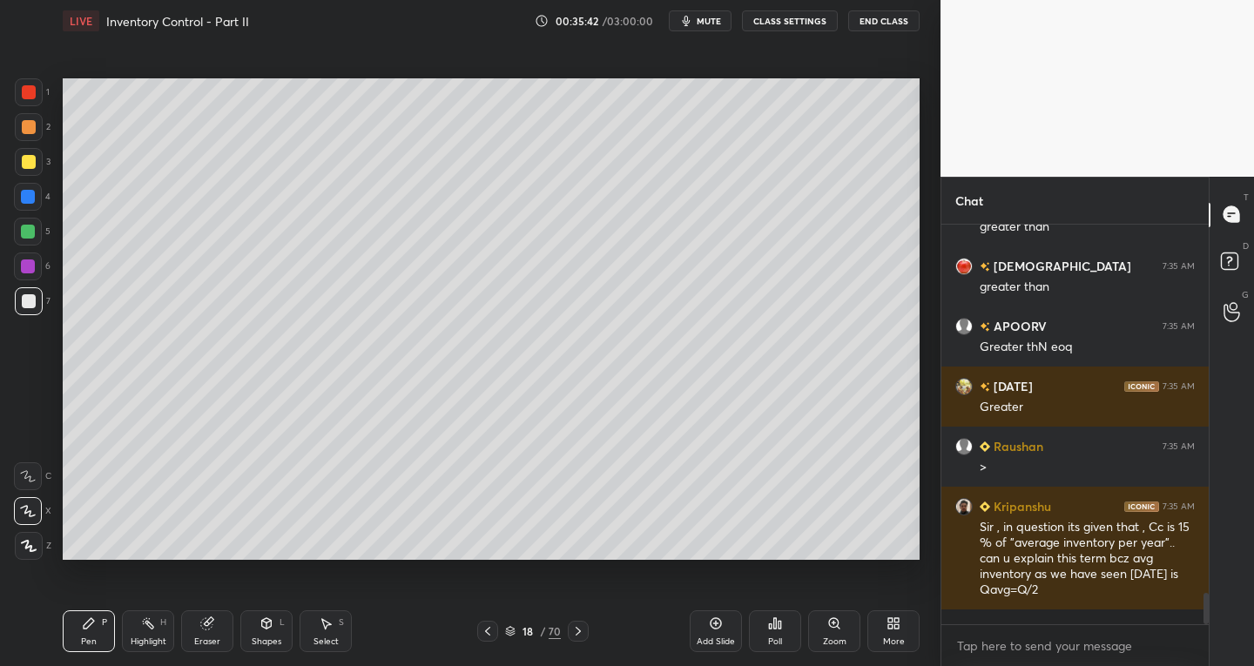
click at [489, 631] on icon at bounding box center [488, 631] width 14 height 14
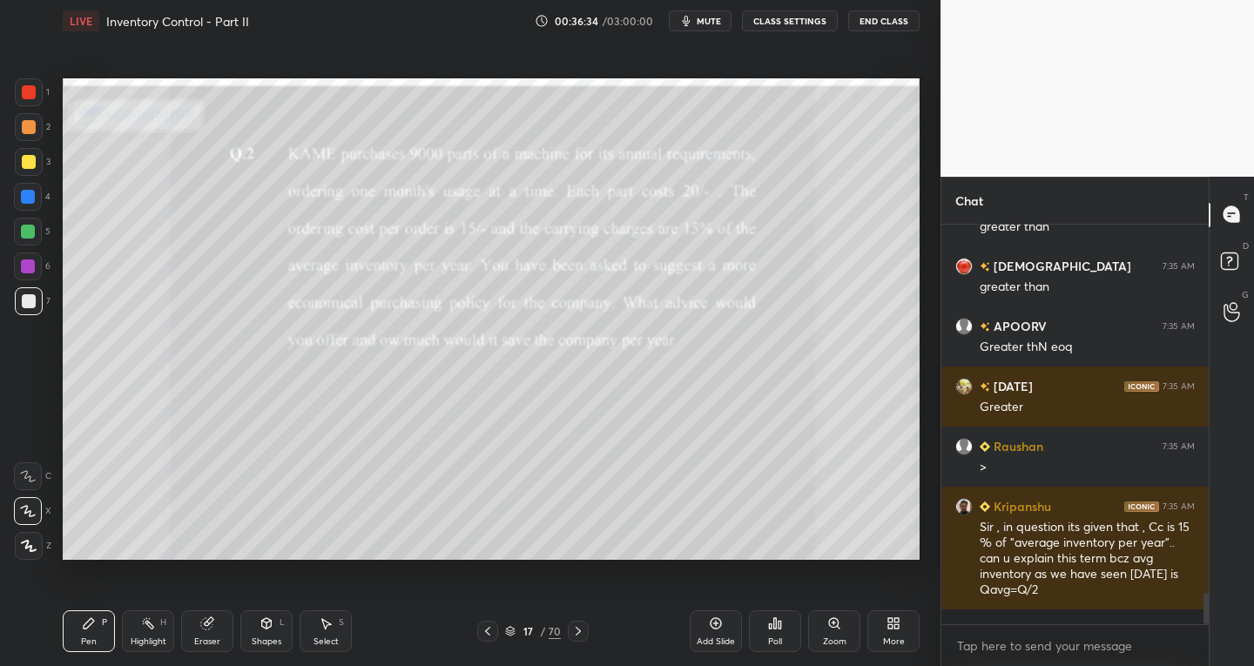
scroll to position [4753, 0]
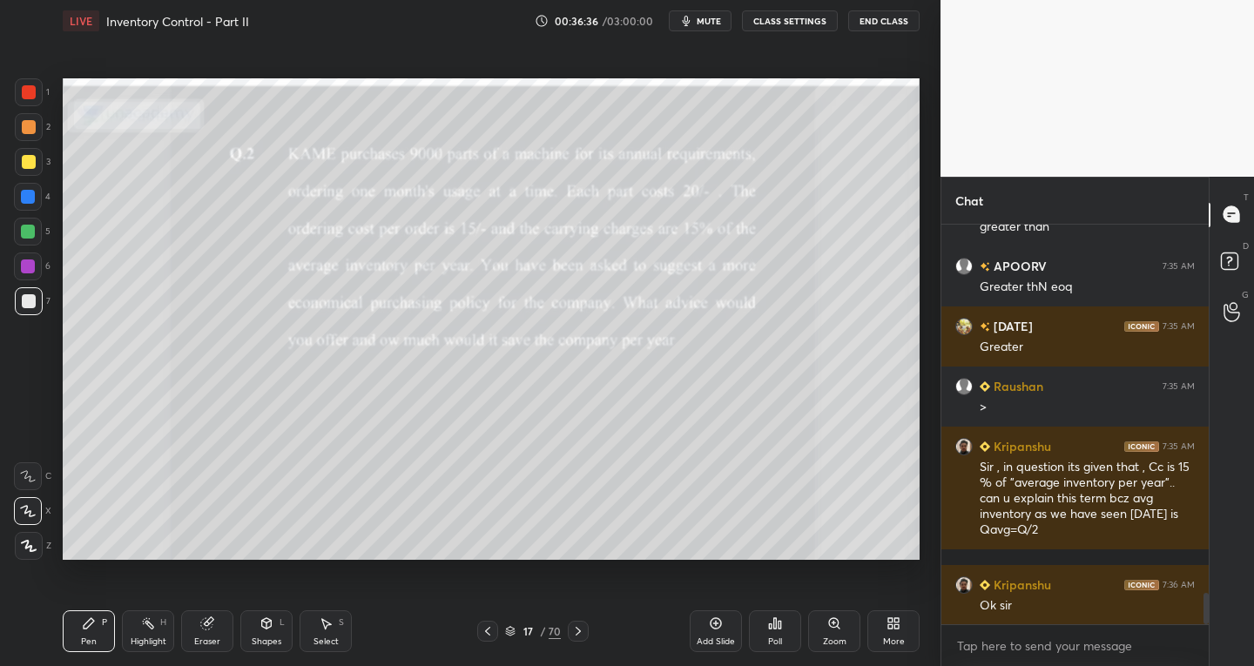
click at [573, 635] on icon at bounding box center [578, 631] width 14 height 14
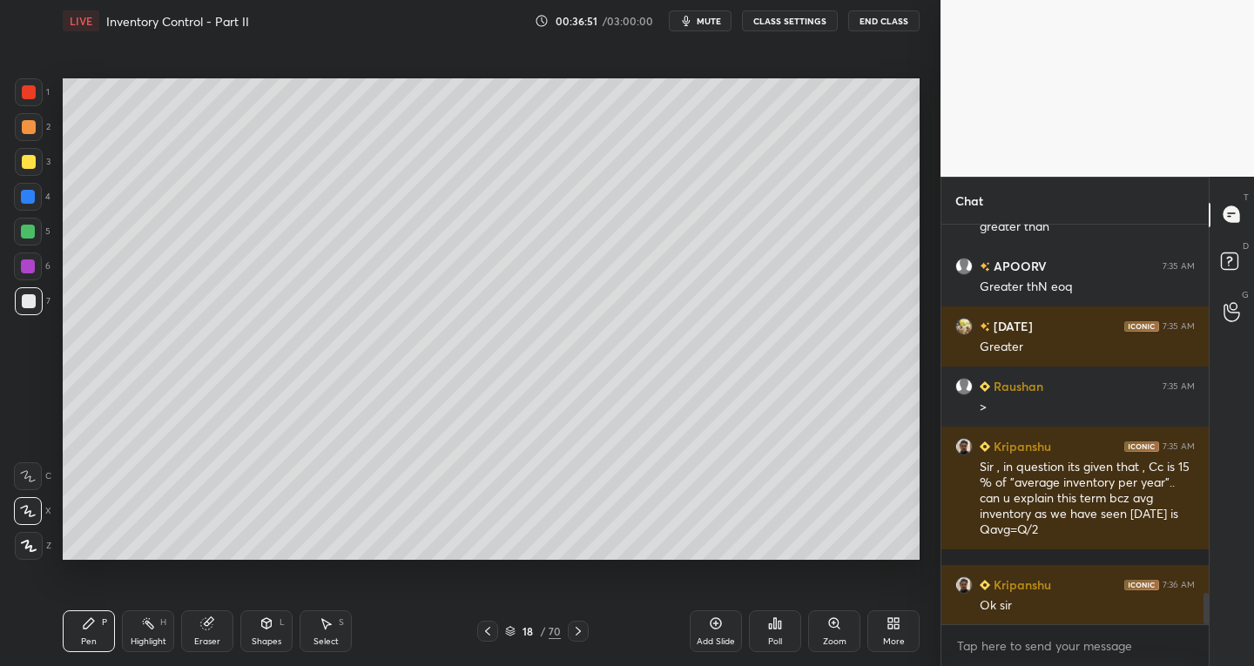
click at [489, 634] on icon at bounding box center [487, 631] width 5 height 9
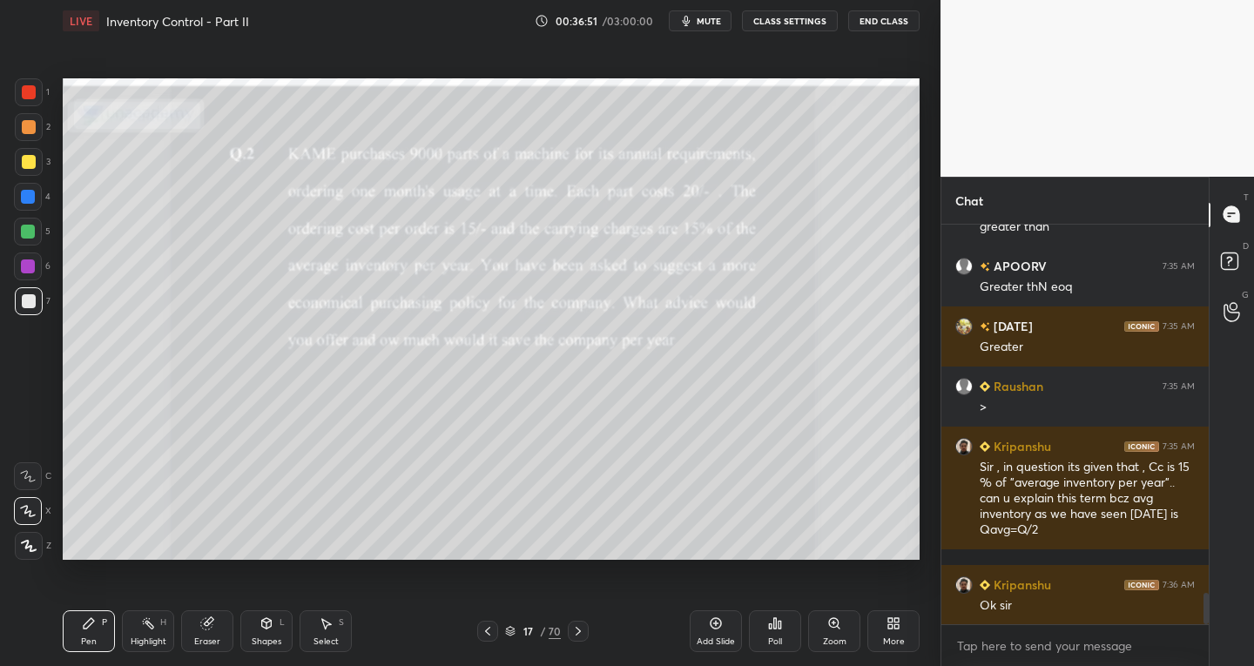
click at [493, 631] on icon at bounding box center [488, 631] width 14 height 14
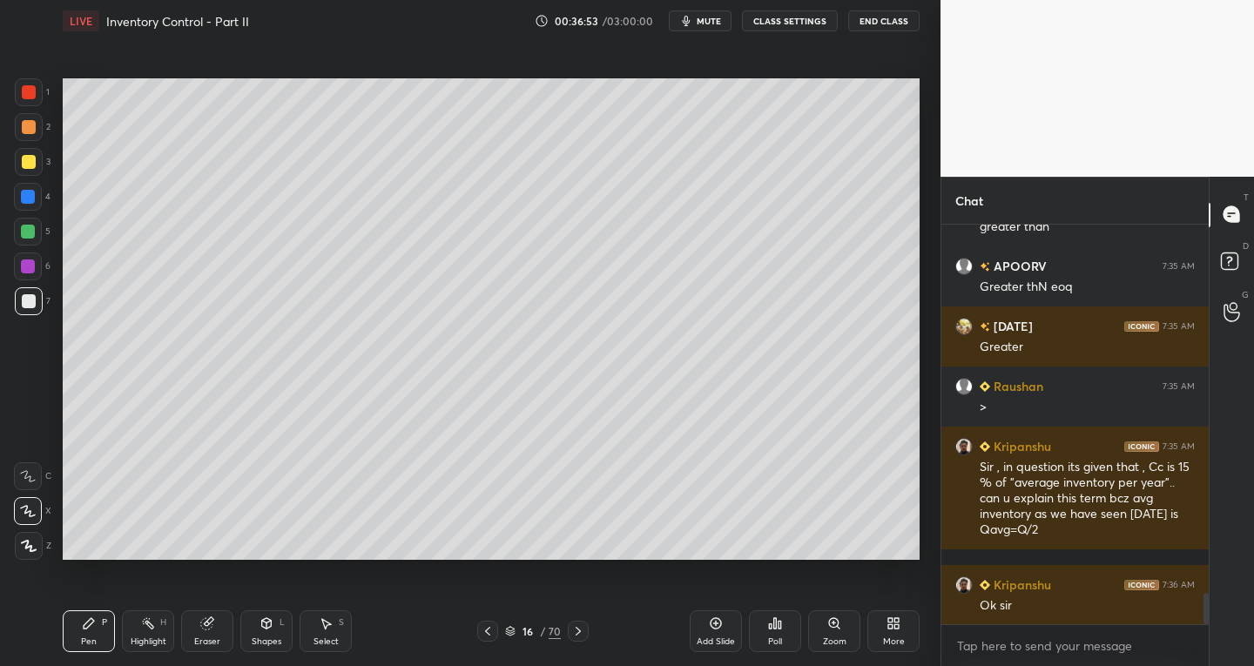
click at [493, 631] on icon at bounding box center [488, 631] width 14 height 14
click at [494, 626] on icon at bounding box center [488, 631] width 14 height 14
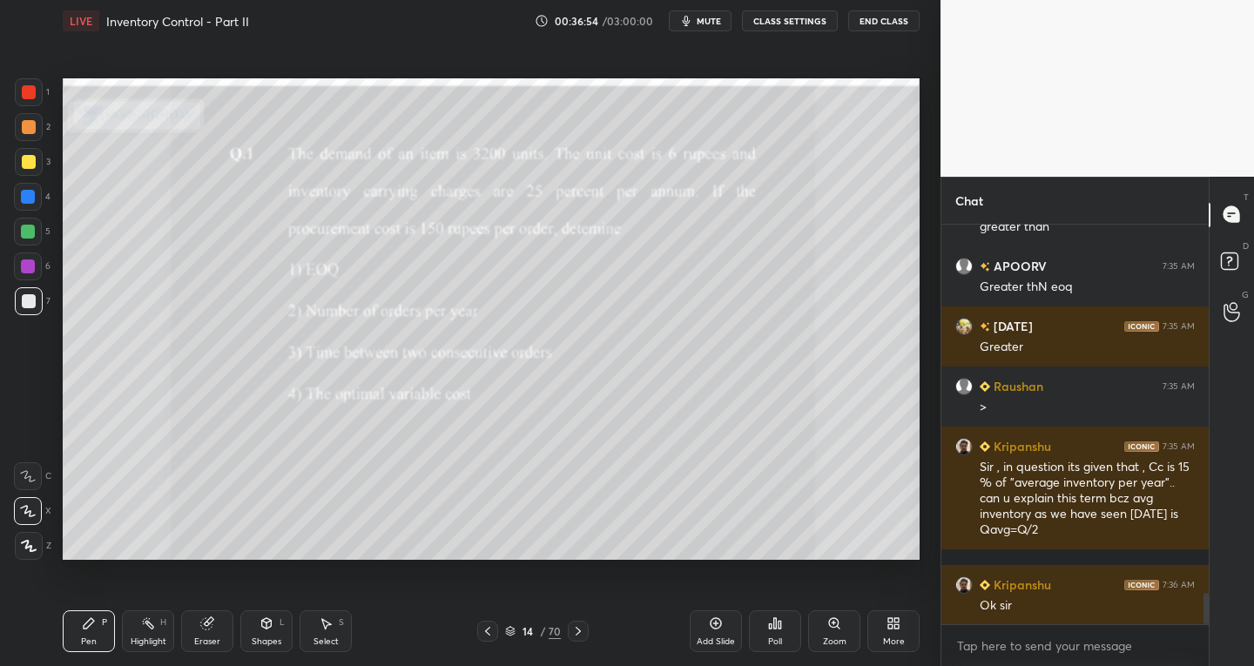
click at [495, 624] on icon at bounding box center [488, 631] width 14 height 14
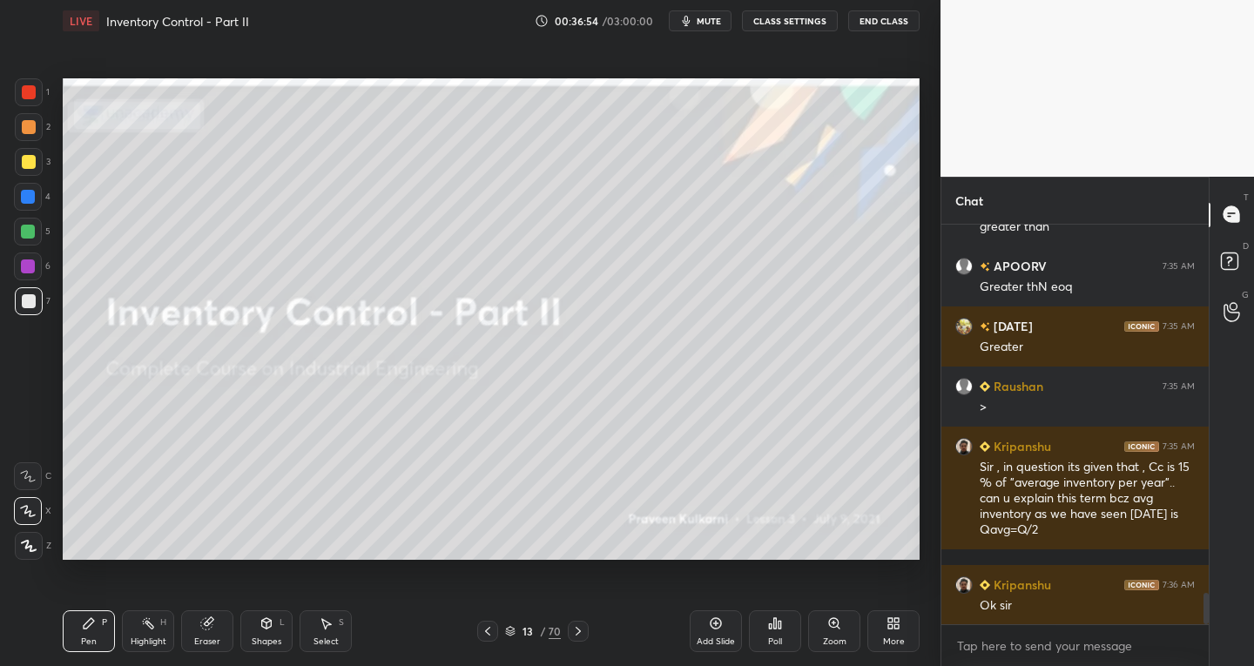
click at [496, 624] on div at bounding box center [487, 631] width 21 height 21
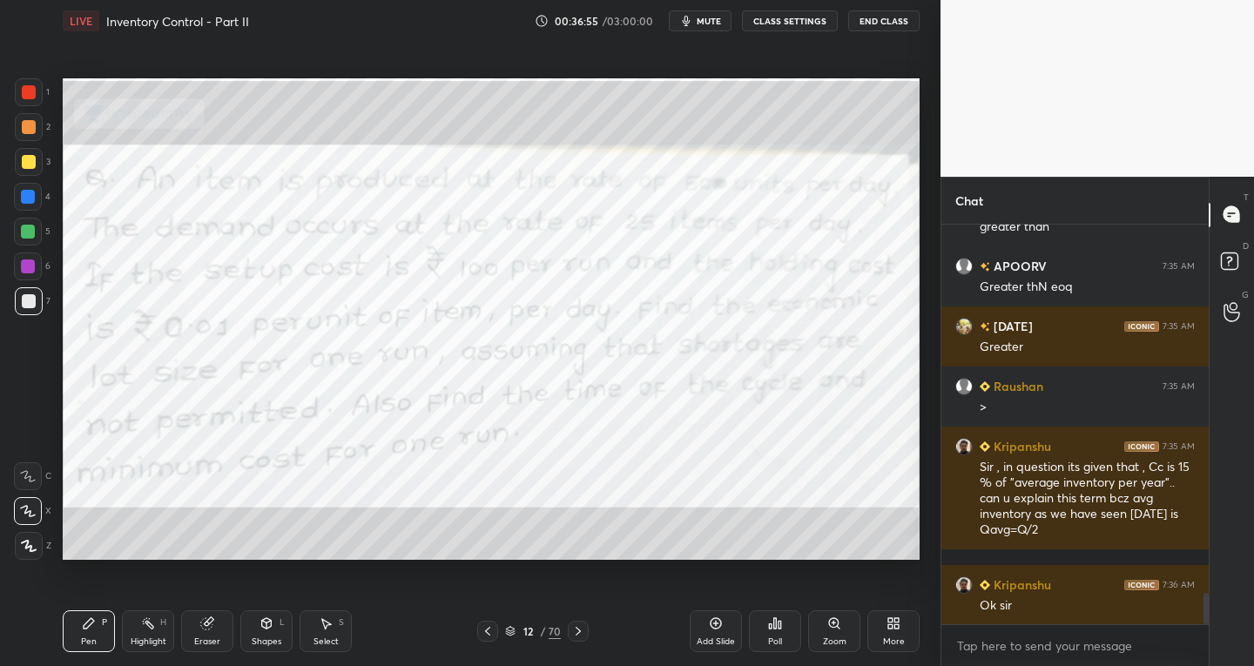
click at [493, 629] on icon at bounding box center [488, 631] width 14 height 14
click at [491, 629] on icon at bounding box center [488, 631] width 14 height 14
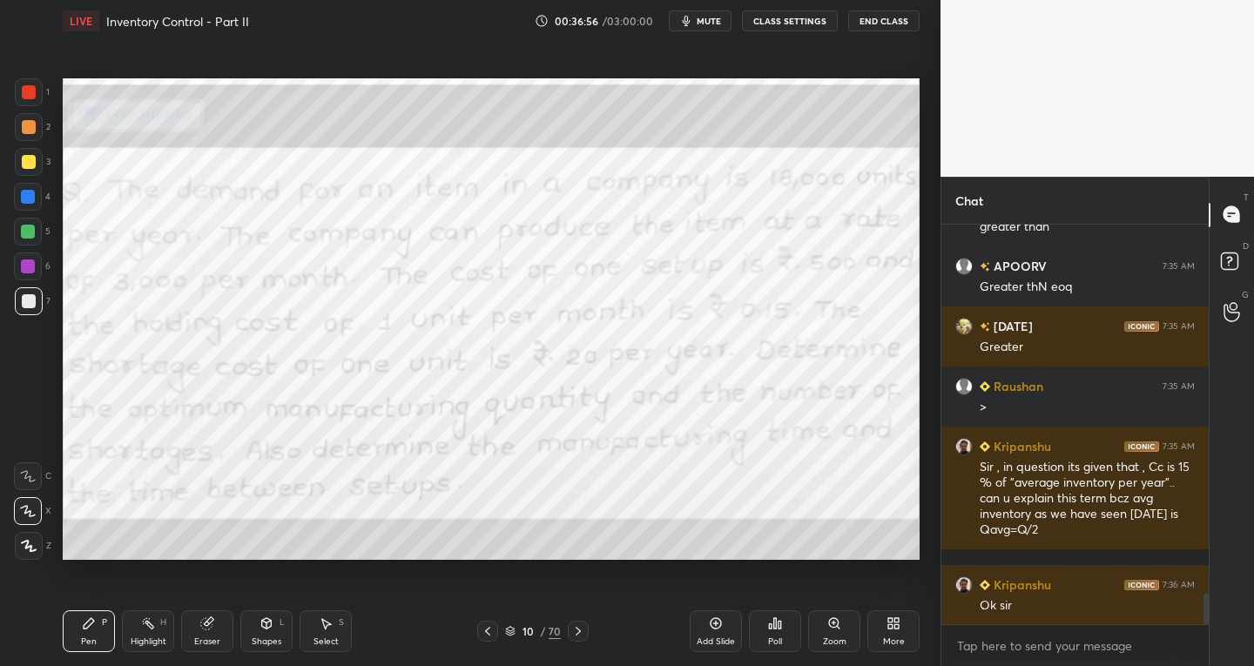
click at [491, 630] on icon at bounding box center [488, 631] width 14 height 14
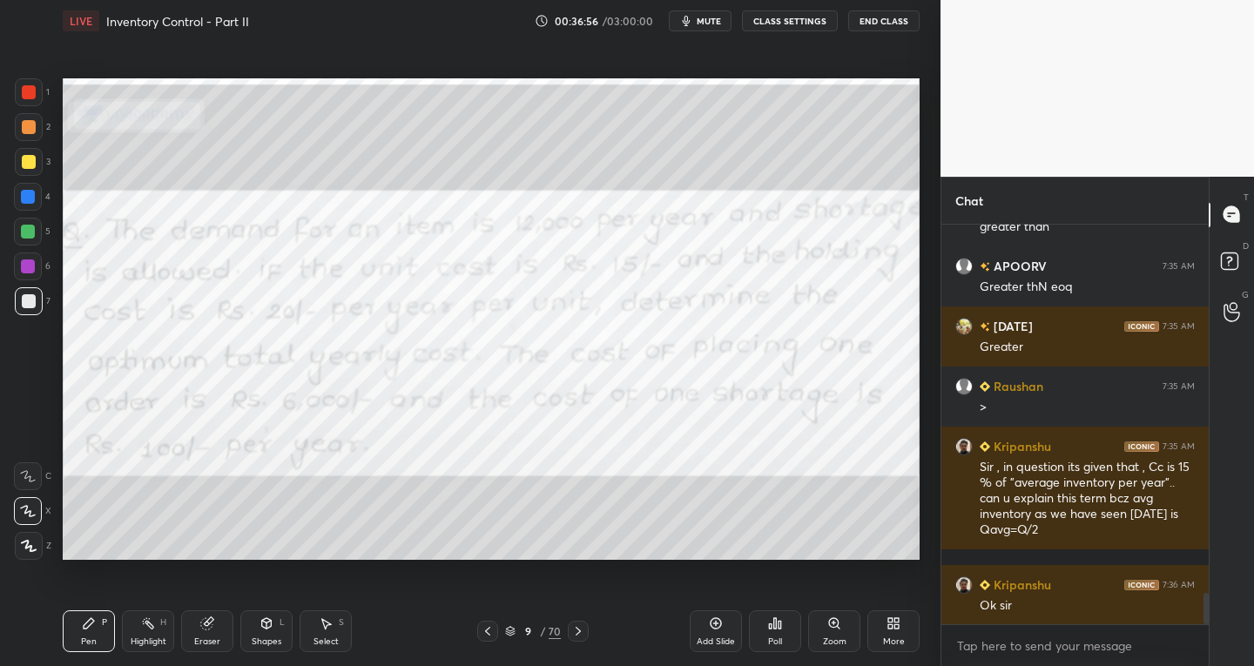
click at [492, 629] on icon at bounding box center [488, 631] width 14 height 14
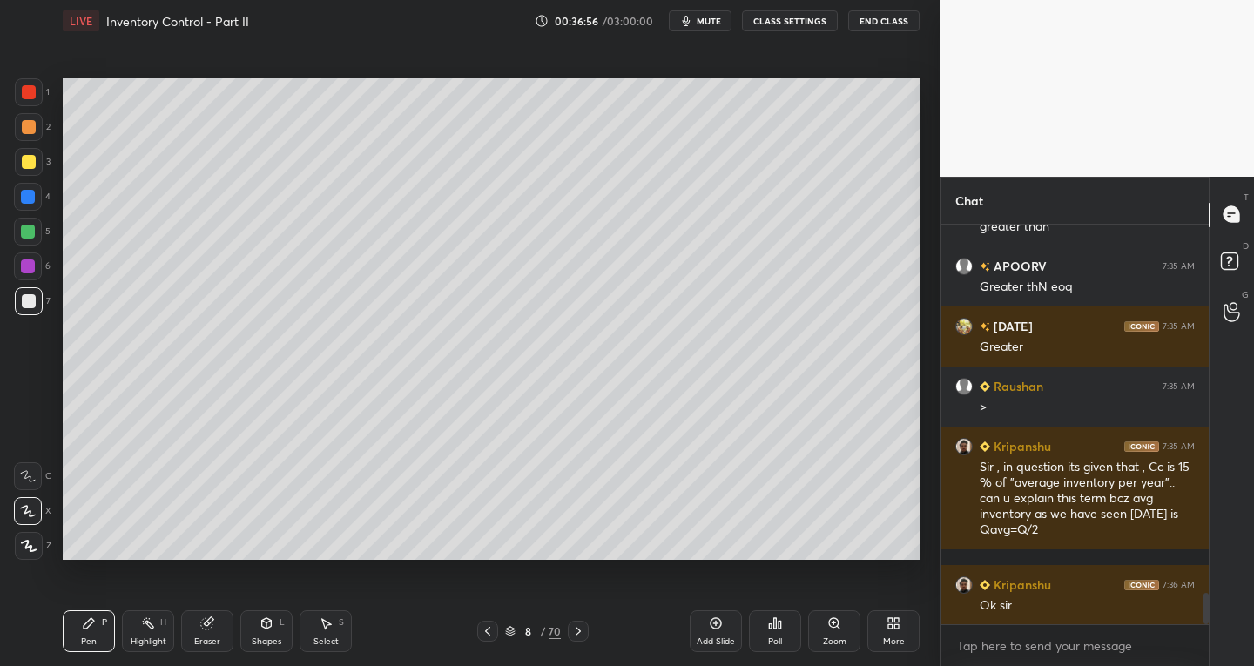
click at [494, 628] on icon at bounding box center [488, 631] width 14 height 14
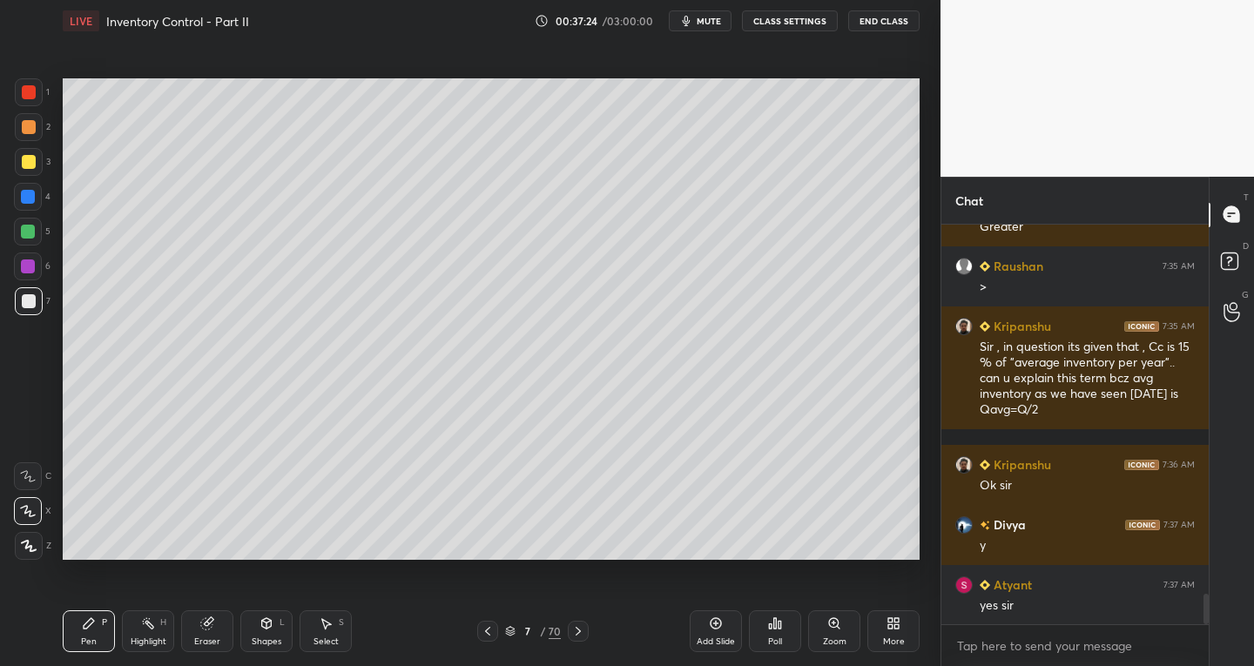
scroll to position [4933, 0]
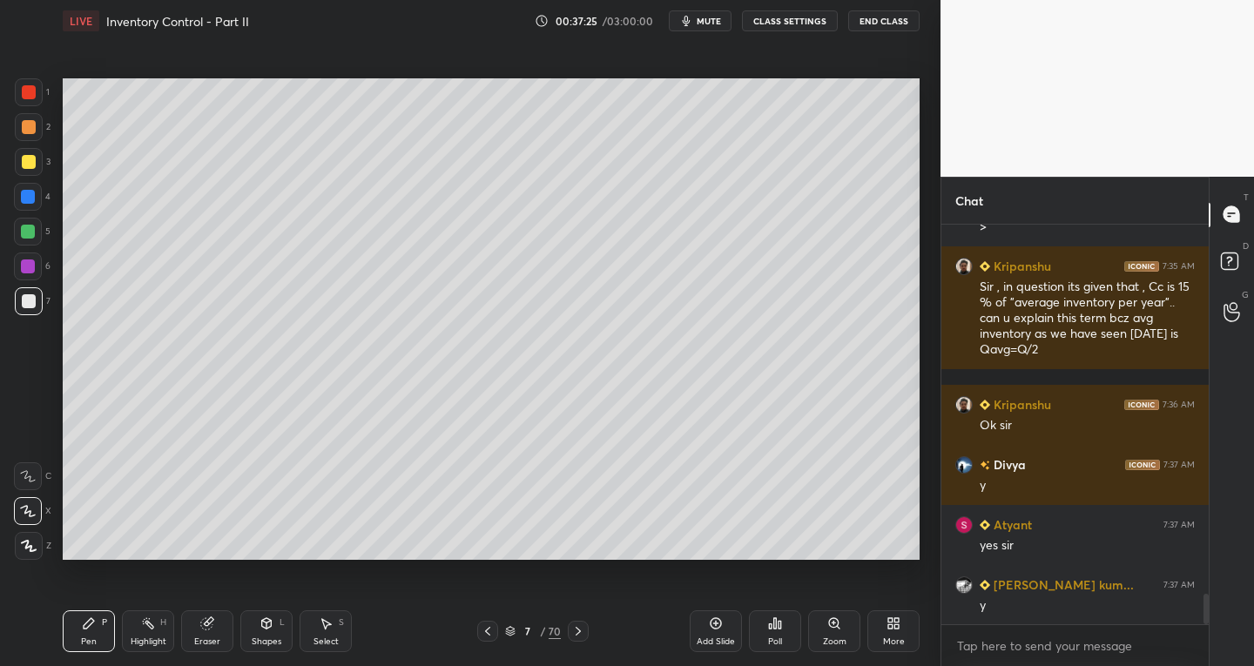
click at [579, 637] on icon at bounding box center [578, 631] width 14 height 14
click at [578, 634] on icon at bounding box center [578, 631] width 14 height 14
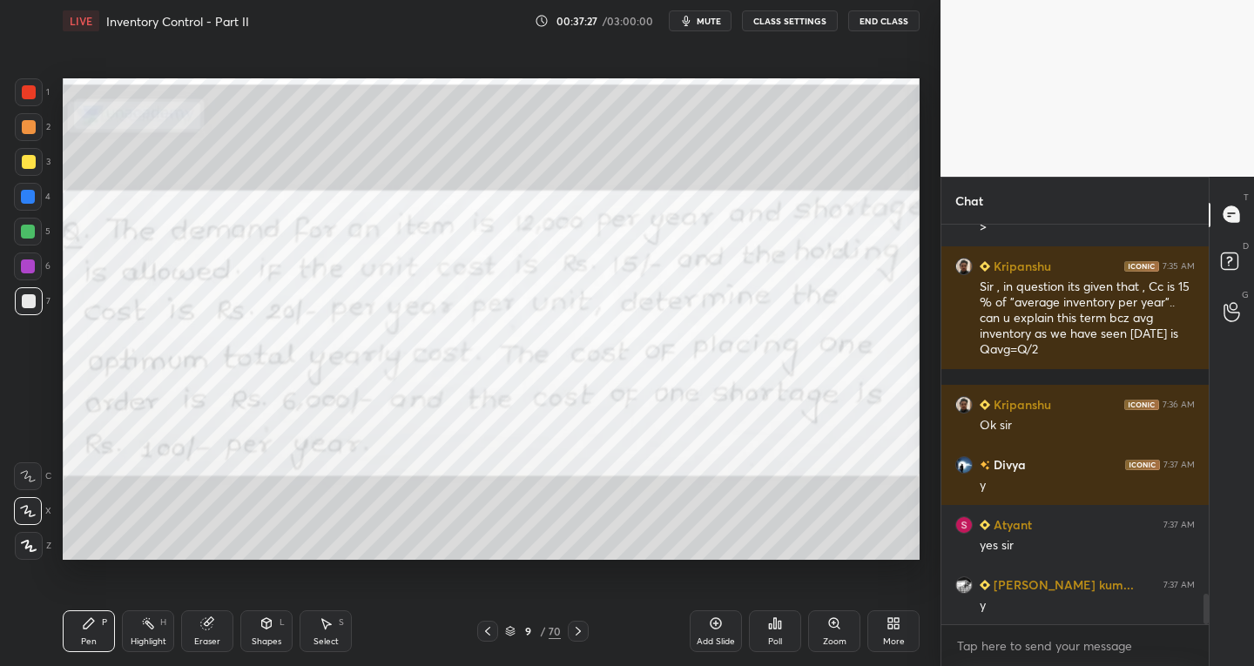
click at [584, 631] on icon at bounding box center [578, 631] width 14 height 14
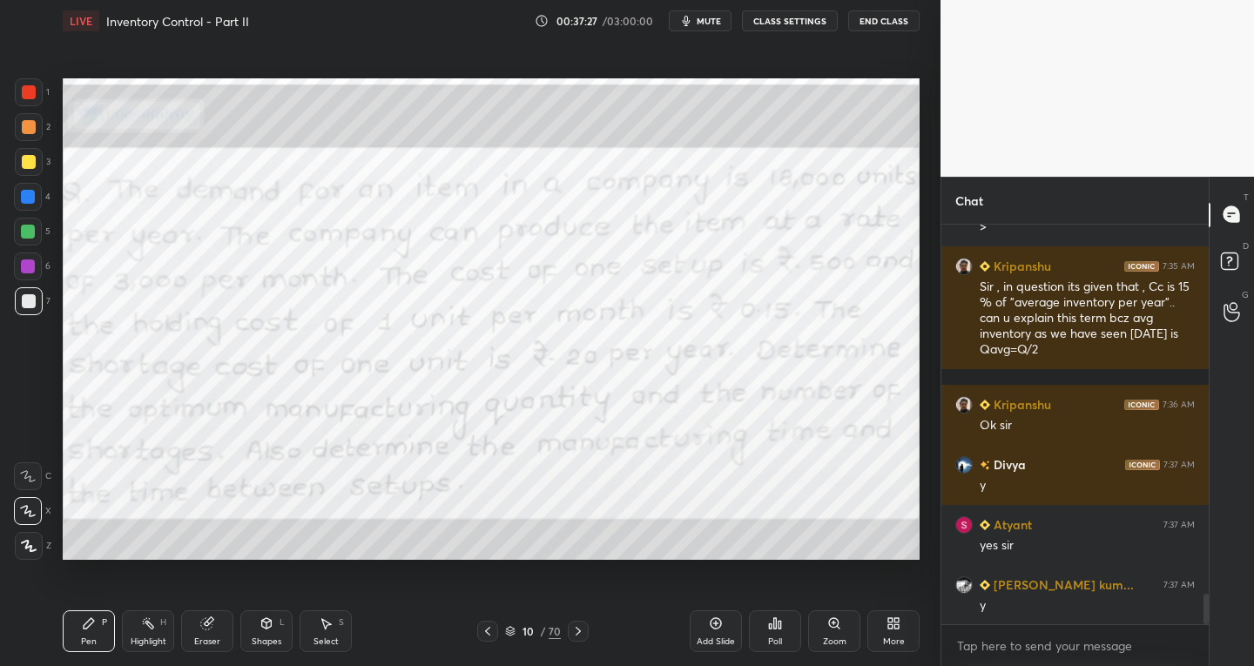
click at [583, 631] on icon at bounding box center [578, 631] width 14 height 14
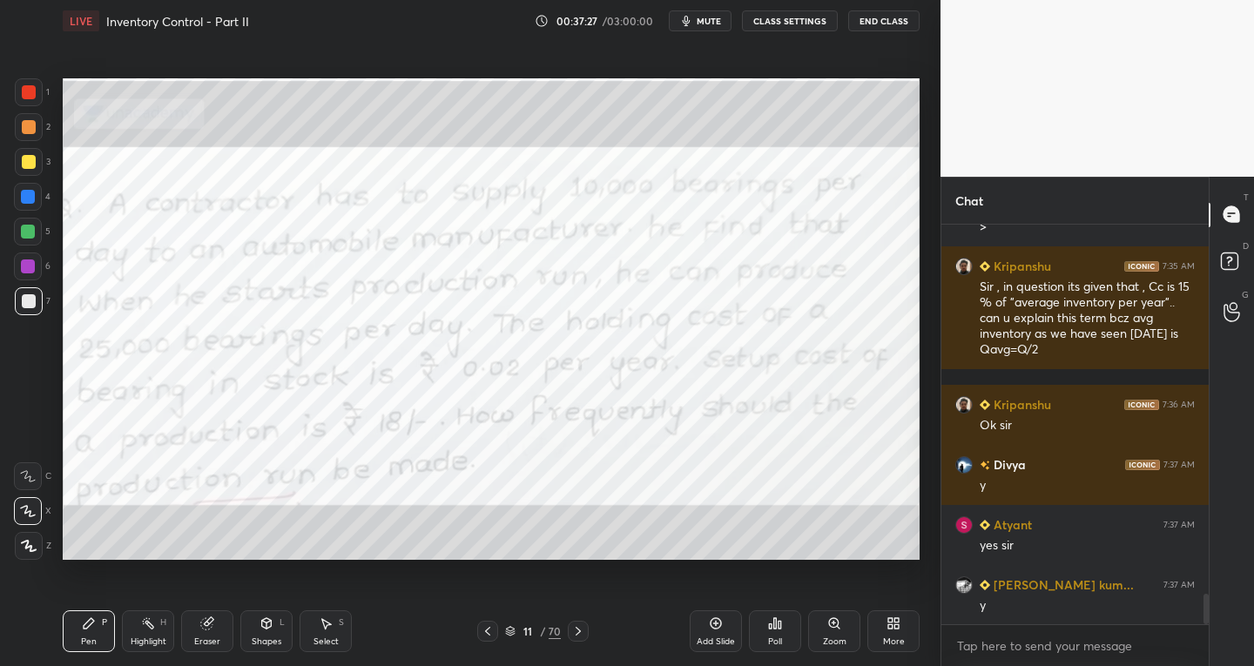
click at [584, 631] on icon at bounding box center [578, 631] width 14 height 14
click at [584, 632] on icon at bounding box center [578, 631] width 14 height 14
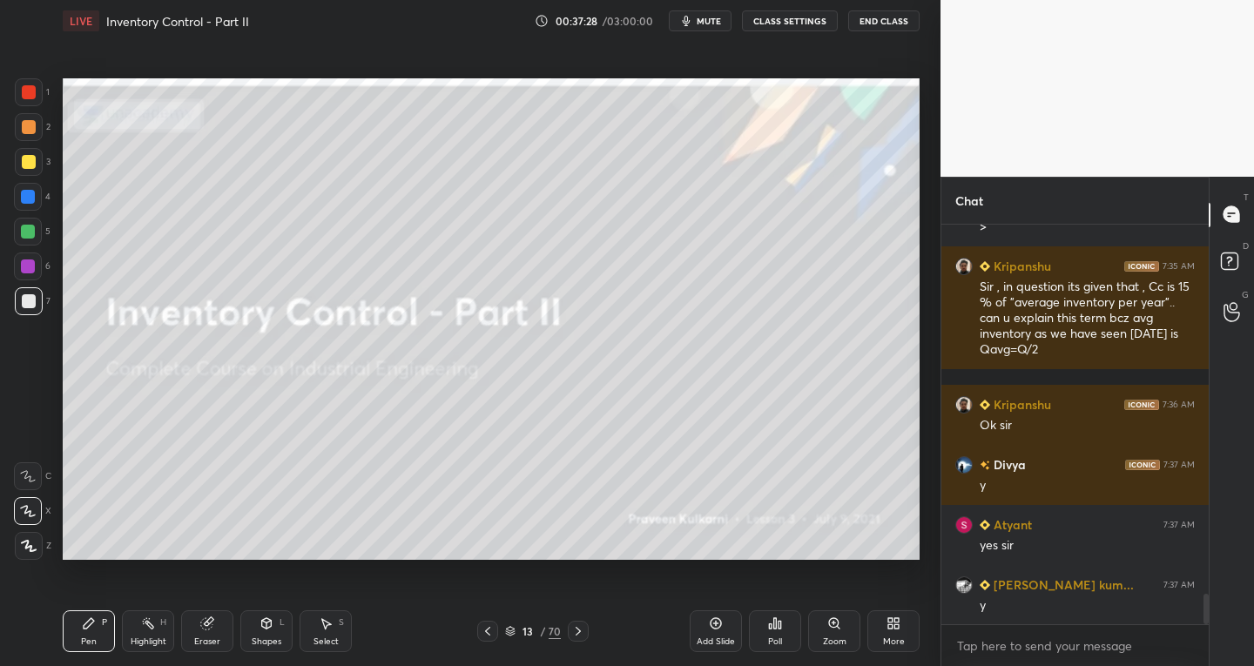
click at [584, 631] on icon at bounding box center [578, 631] width 14 height 14
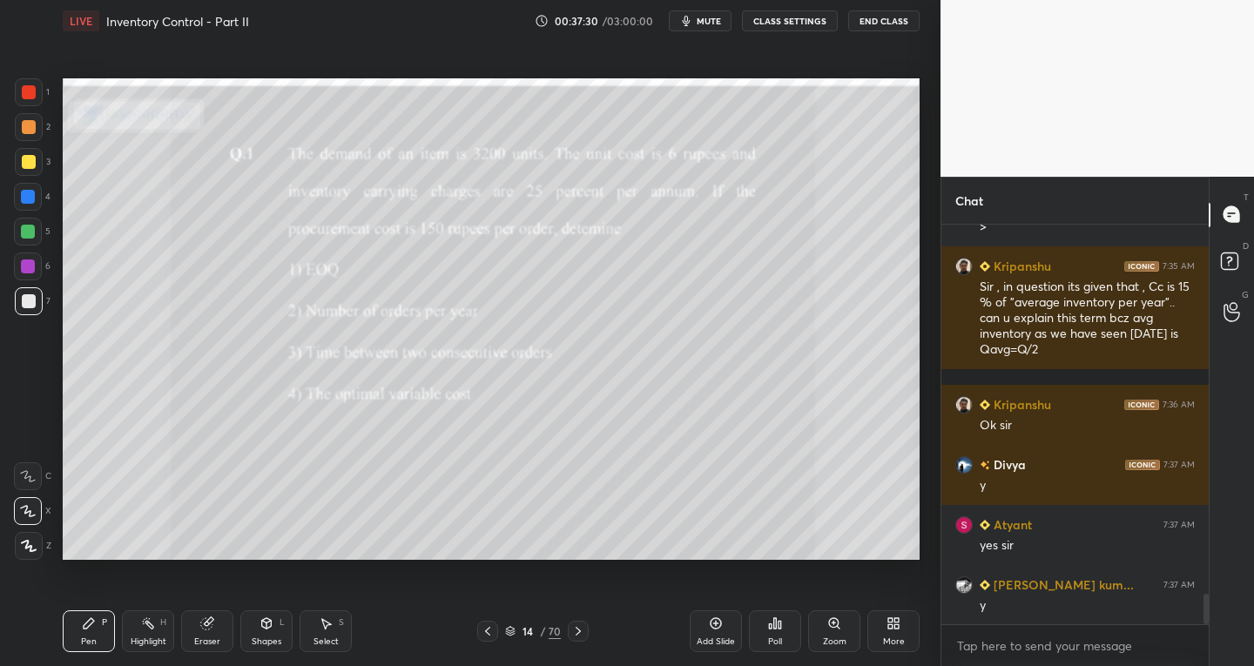
click at [577, 633] on icon at bounding box center [578, 631] width 5 height 9
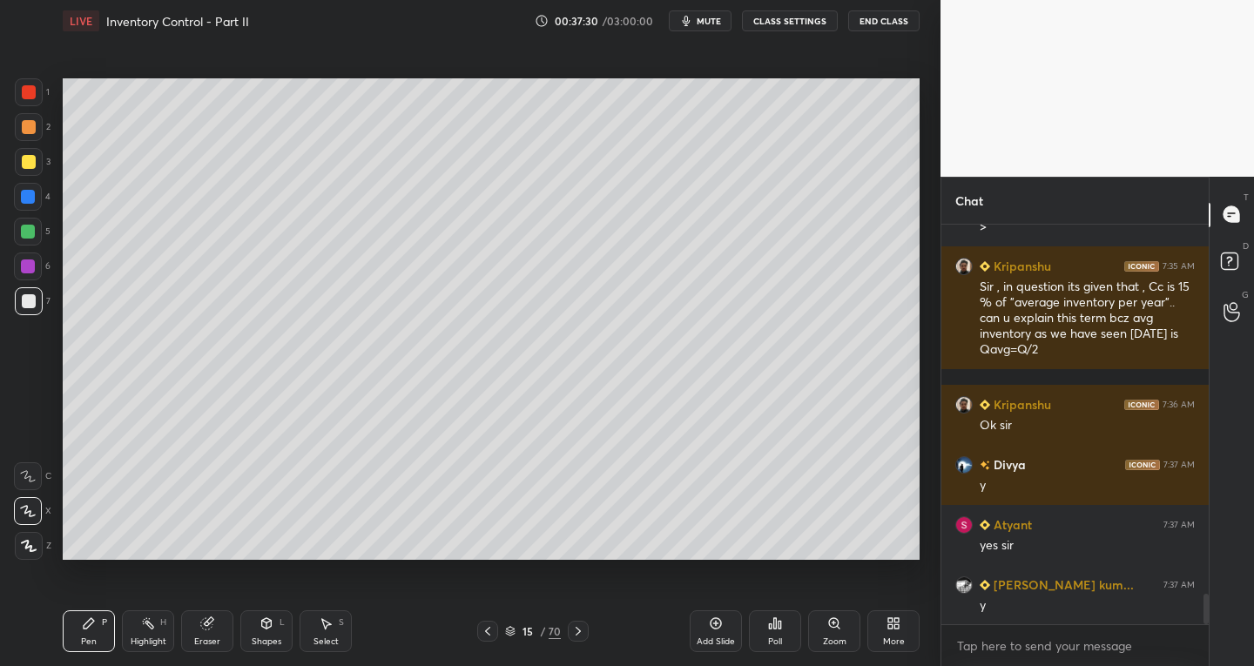
click at [577, 634] on icon at bounding box center [578, 631] width 5 height 9
click at [579, 631] on icon at bounding box center [578, 631] width 5 height 9
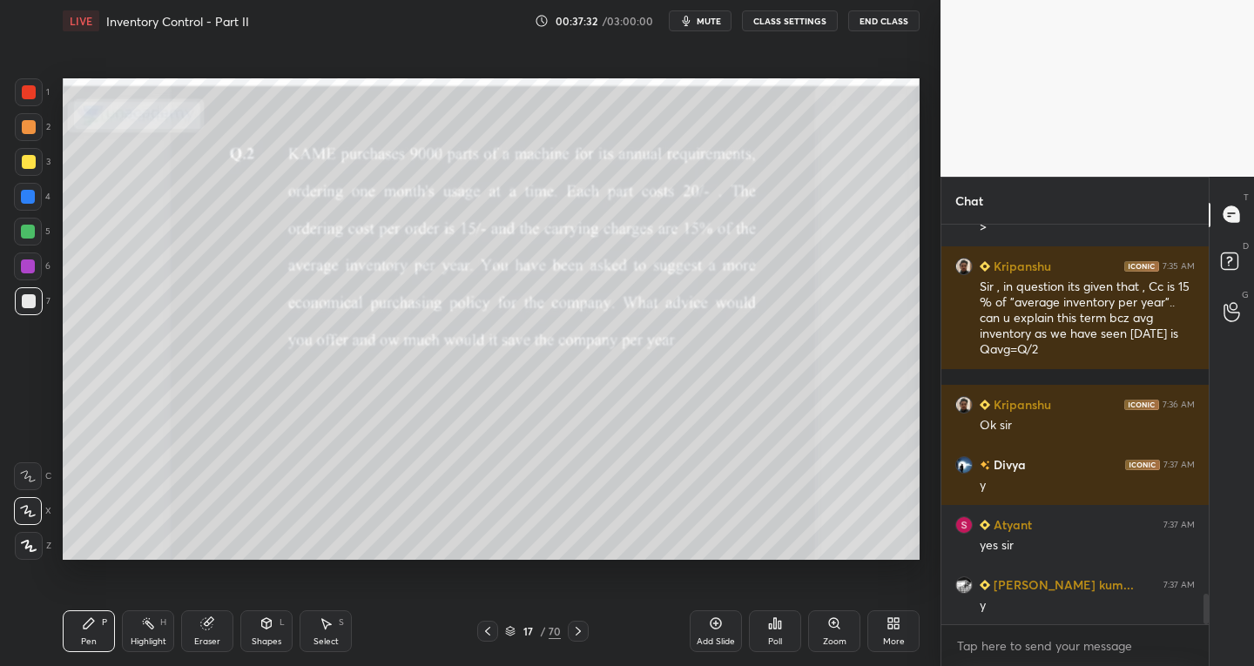
click at [577, 630] on icon at bounding box center [578, 631] width 14 height 14
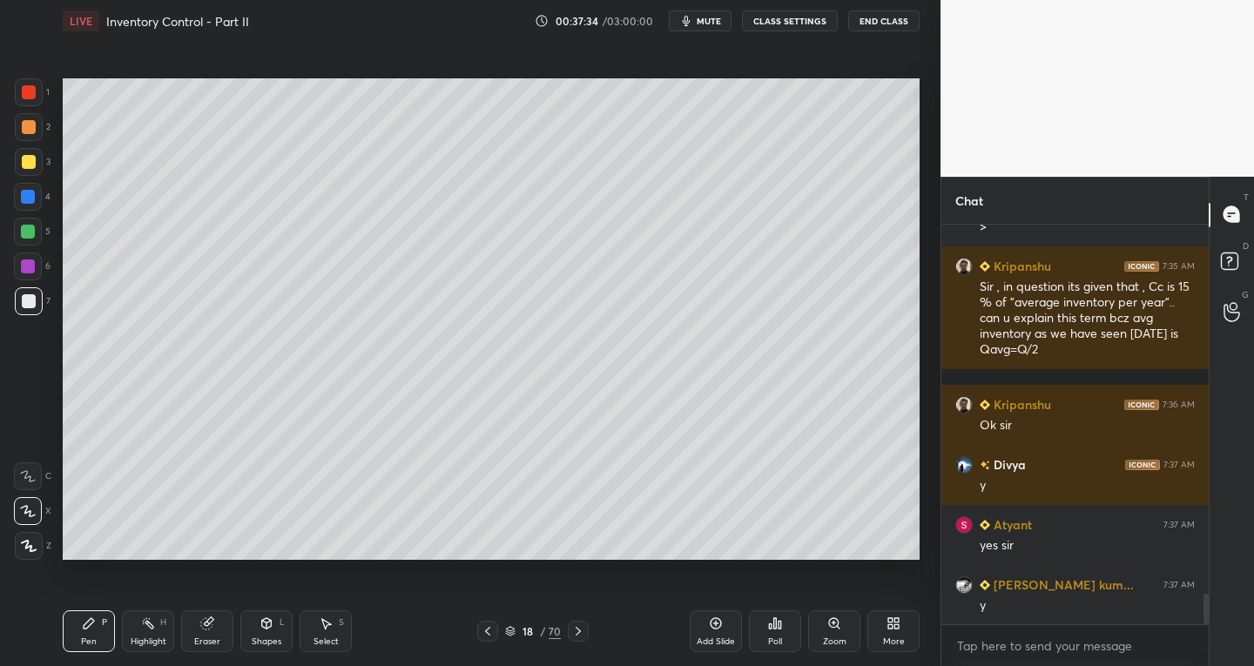
click at [194, 638] on div "Eraser" at bounding box center [207, 632] width 52 height 42
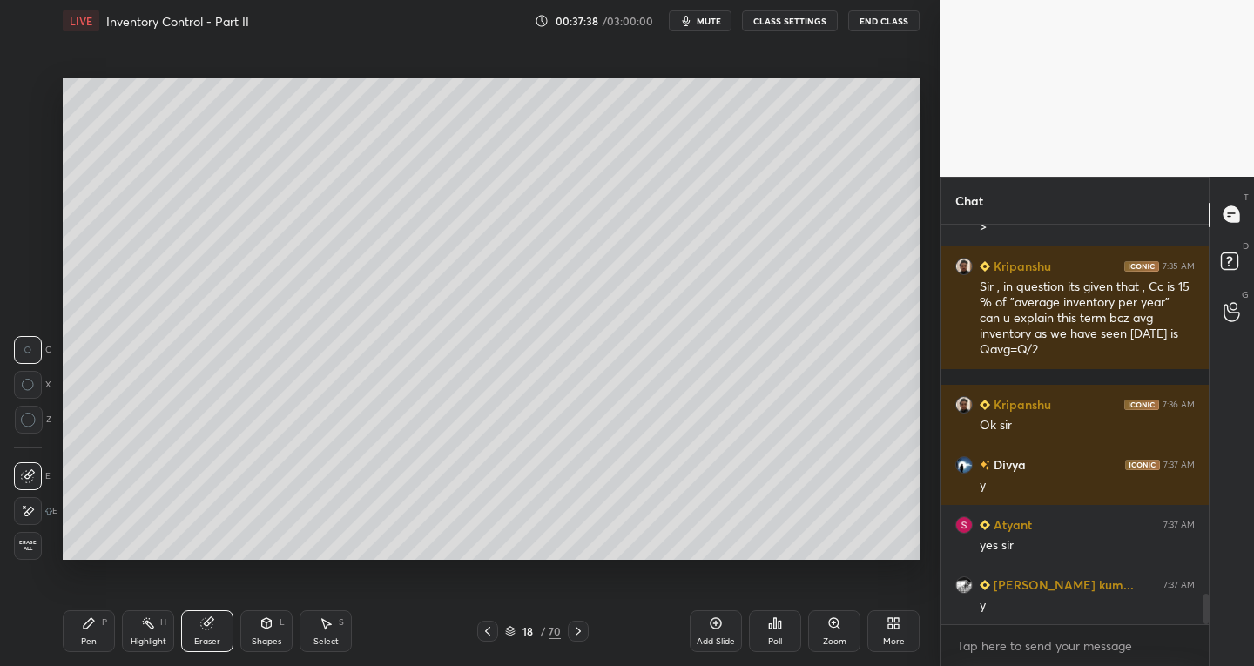
click at [107, 639] on div "Pen P" at bounding box center [89, 632] width 52 height 42
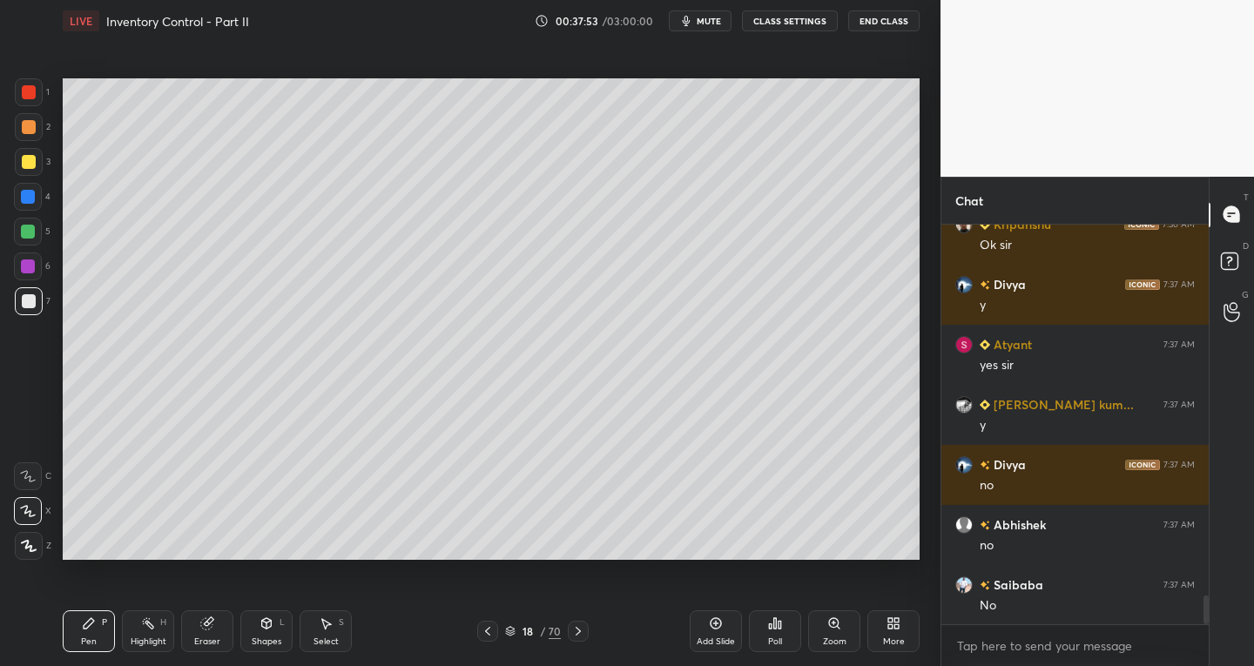
scroll to position [5174, 0]
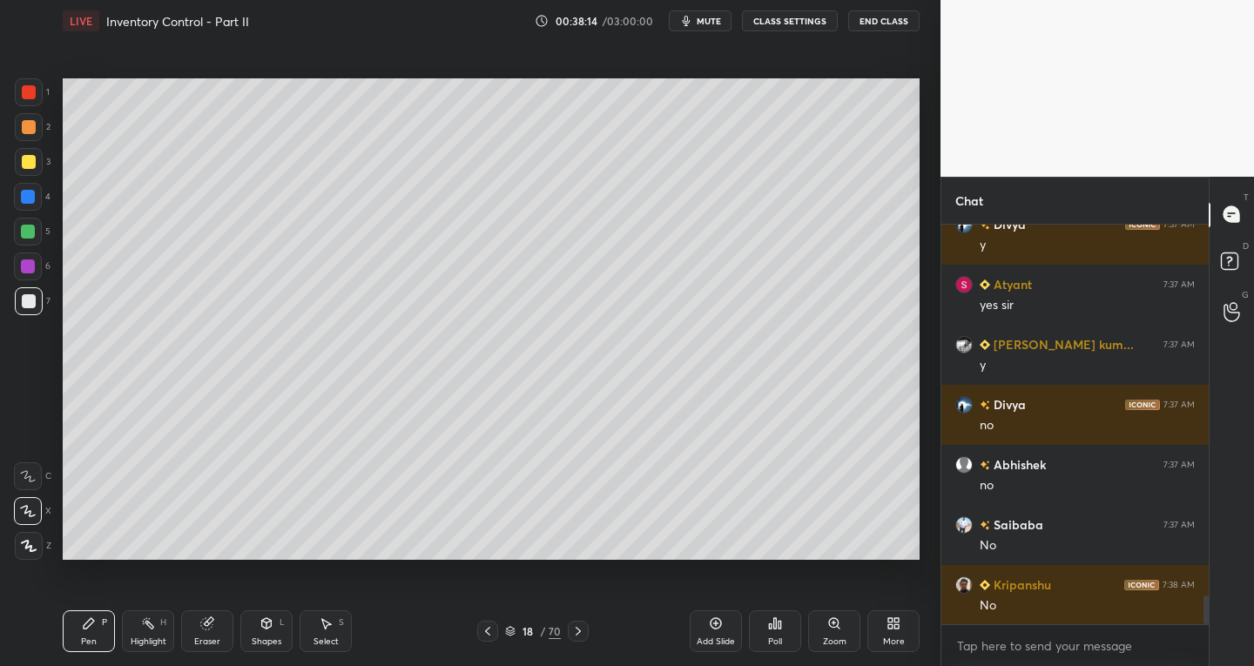
click at [335, 638] on div "Select" at bounding box center [326, 642] width 25 height 9
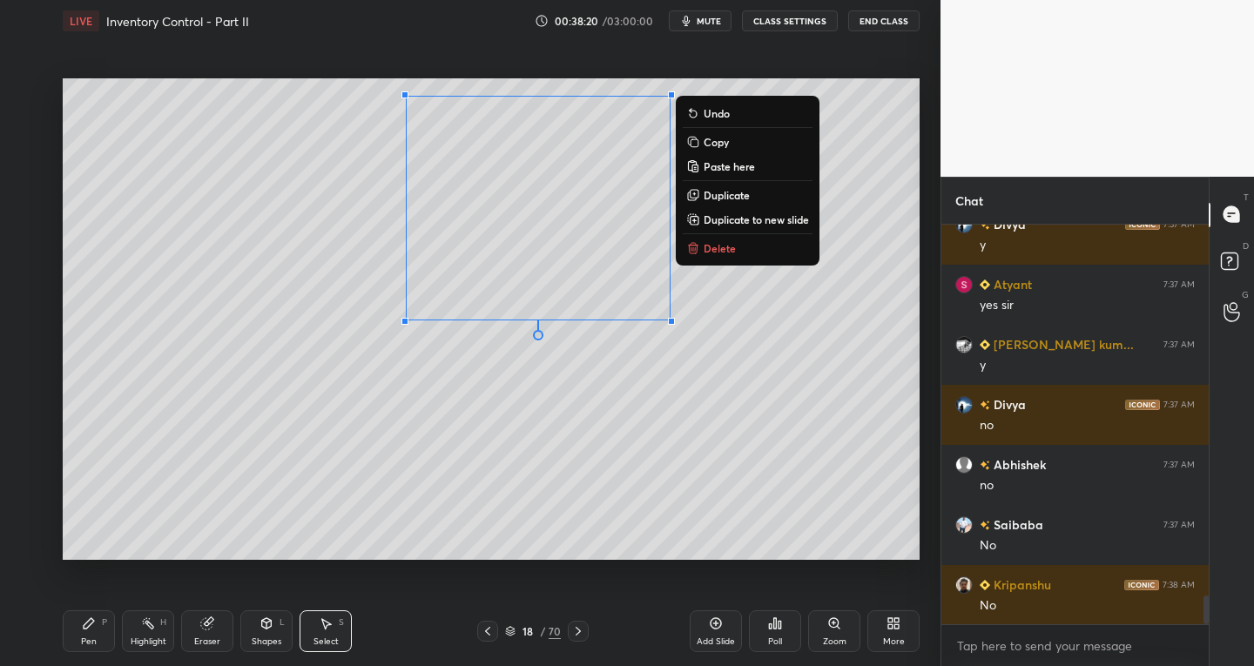
click at [719, 243] on p "Delete" at bounding box center [720, 248] width 32 height 14
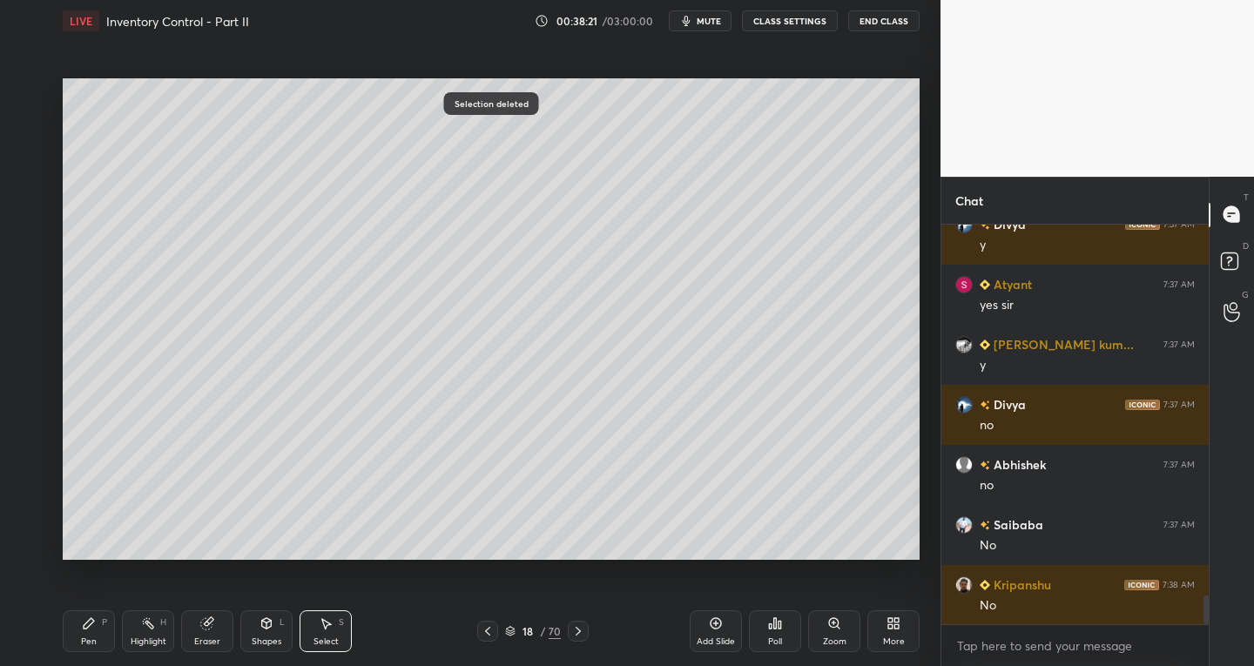
click at [83, 648] on div "Pen P" at bounding box center [89, 632] width 52 height 42
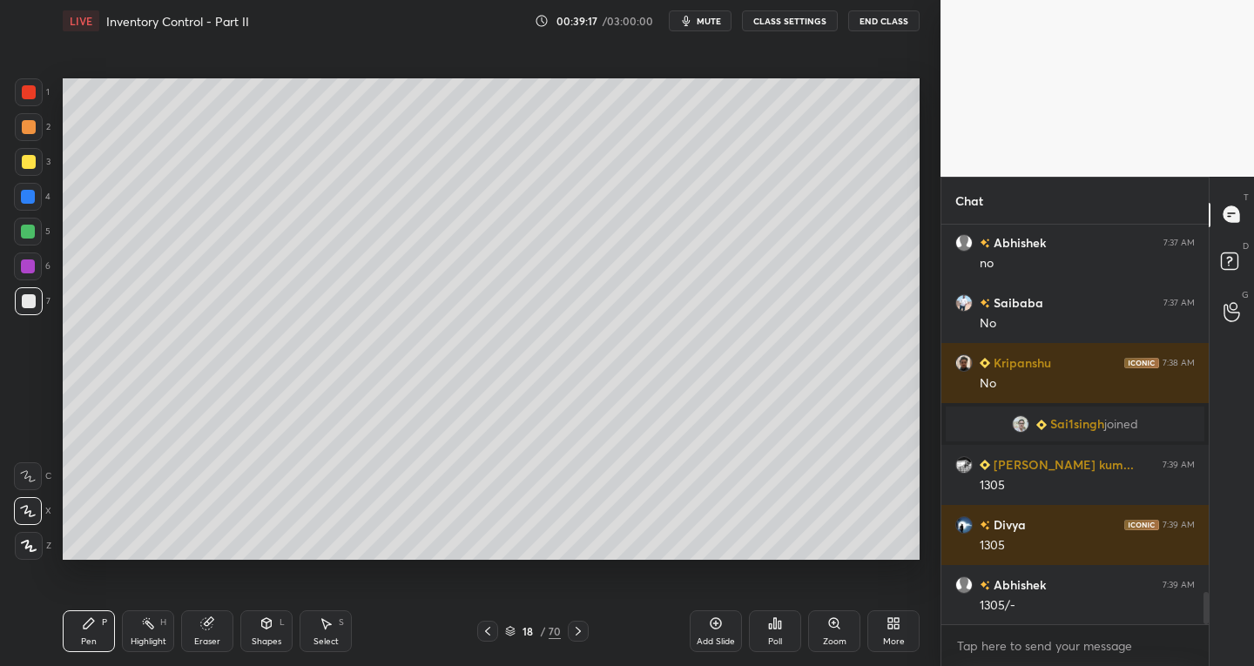
scroll to position [4673, 0]
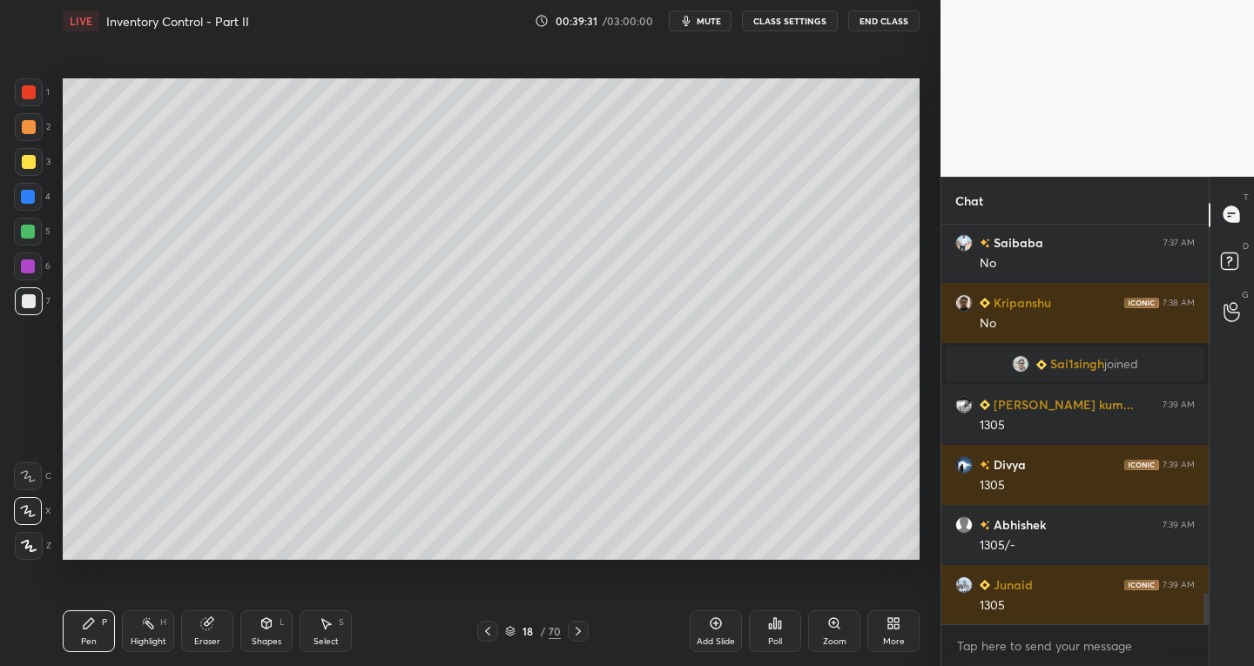
click at [223, 637] on div "Eraser" at bounding box center [207, 632] width 52 height 42
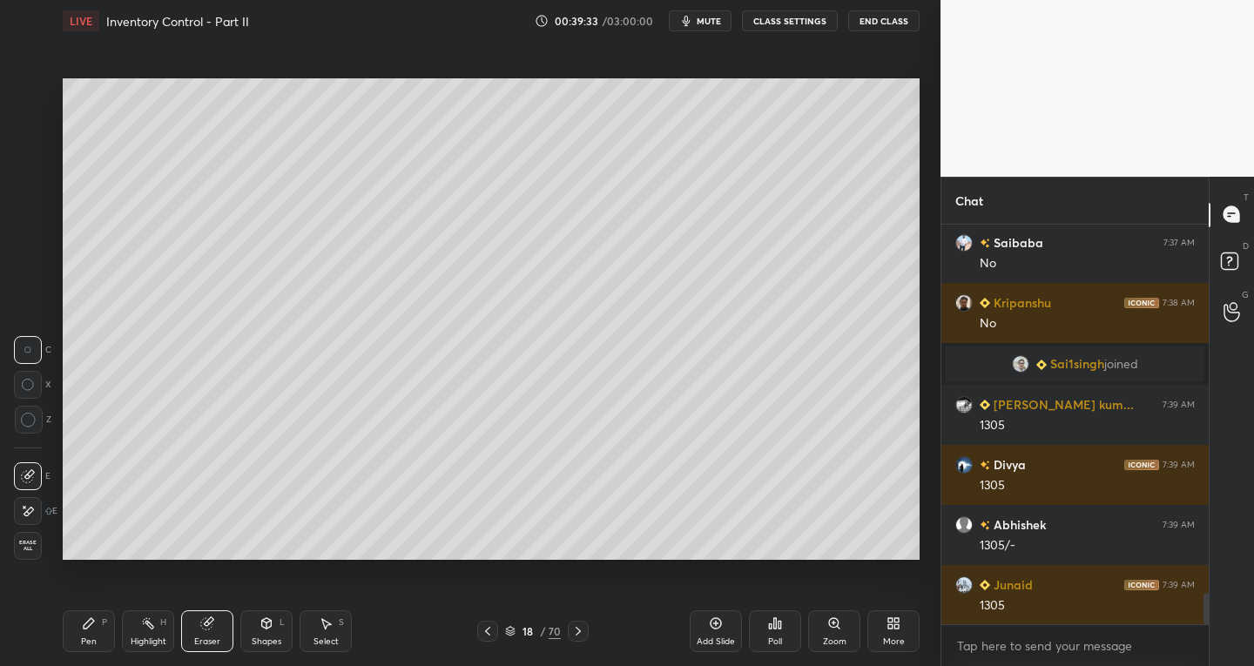
click at [96, 634] on div "Pen P" at bounding box center [89, 632] width 52 height 42
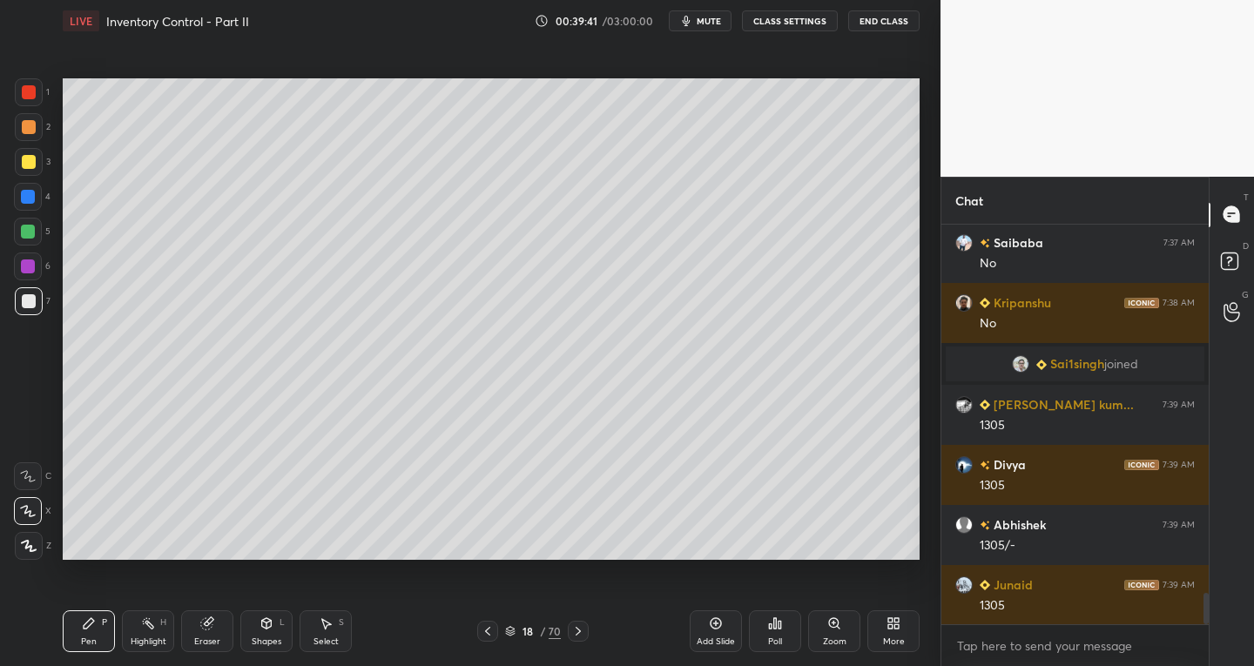
click at [321, 627] on icon at bounding box center [326, 624] width 14 height 14
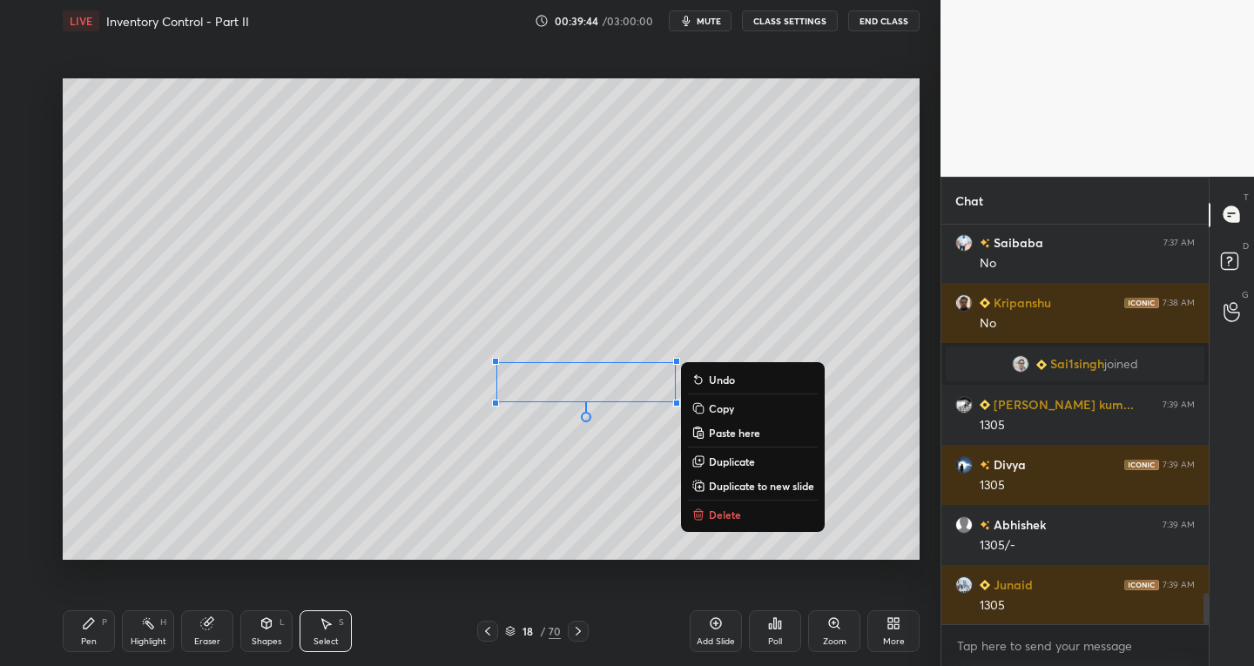
click at [100, 638] on div "Pen P" at bounding box center [89, 632] width 52 height 42
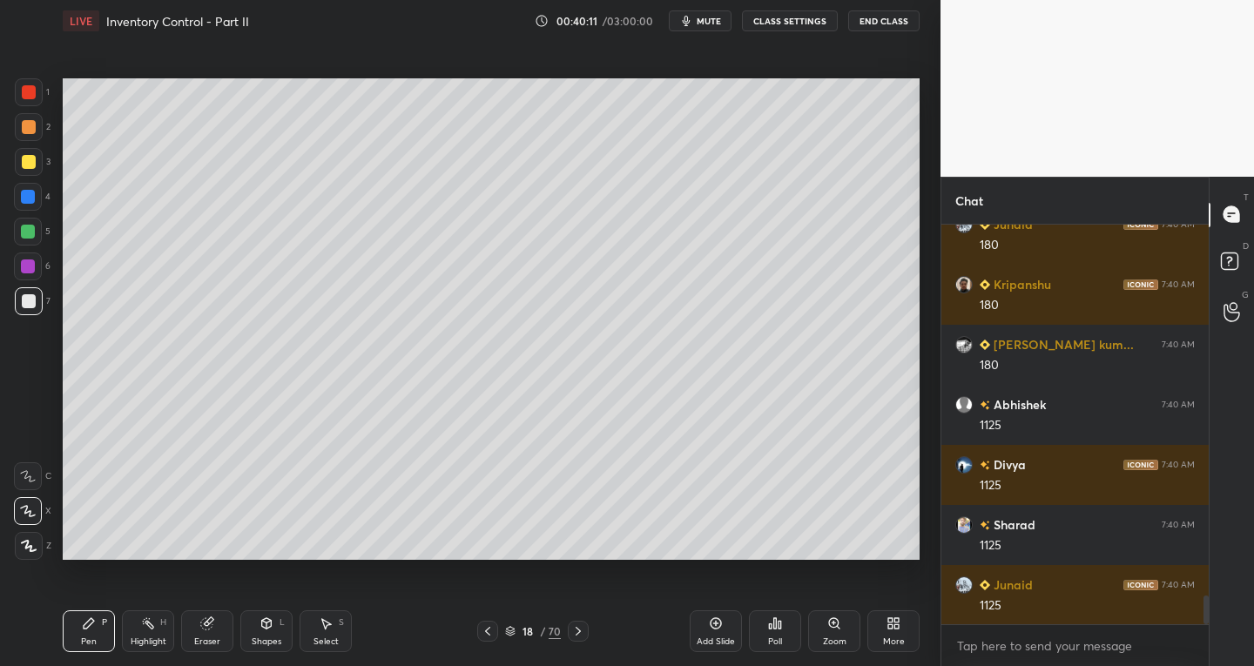
scroll to position [5214, 0]
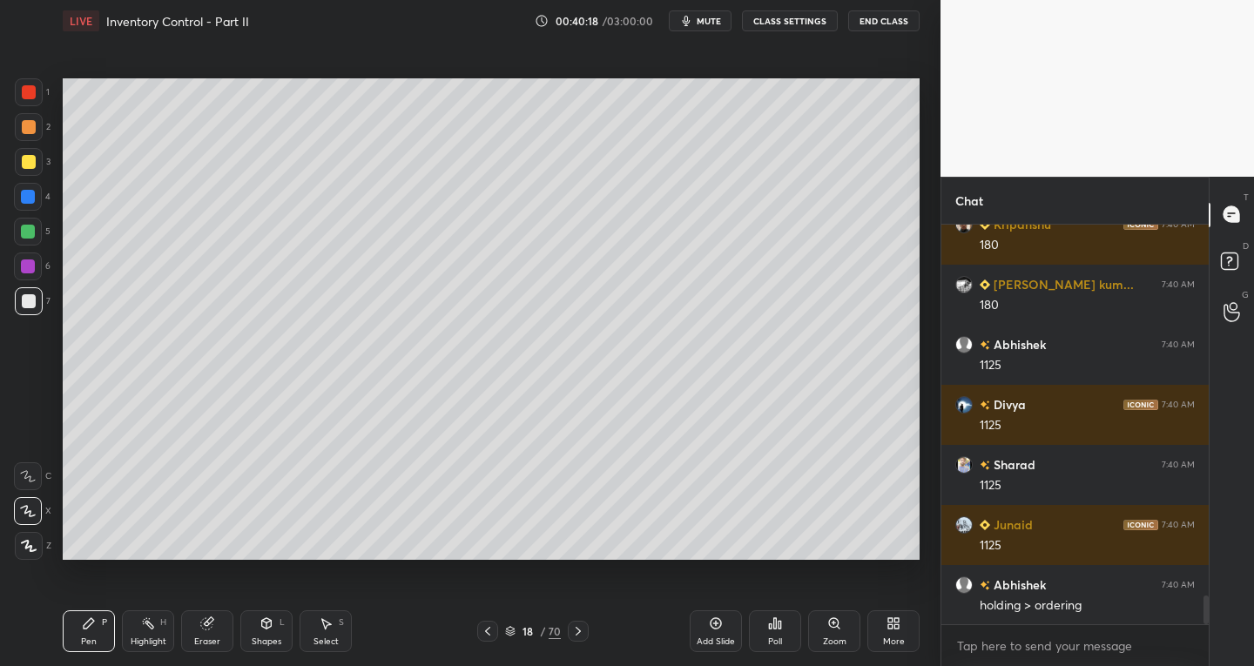
click at [334, 641] on div "Select" at bounding box center [326, 642] width 25 height 9
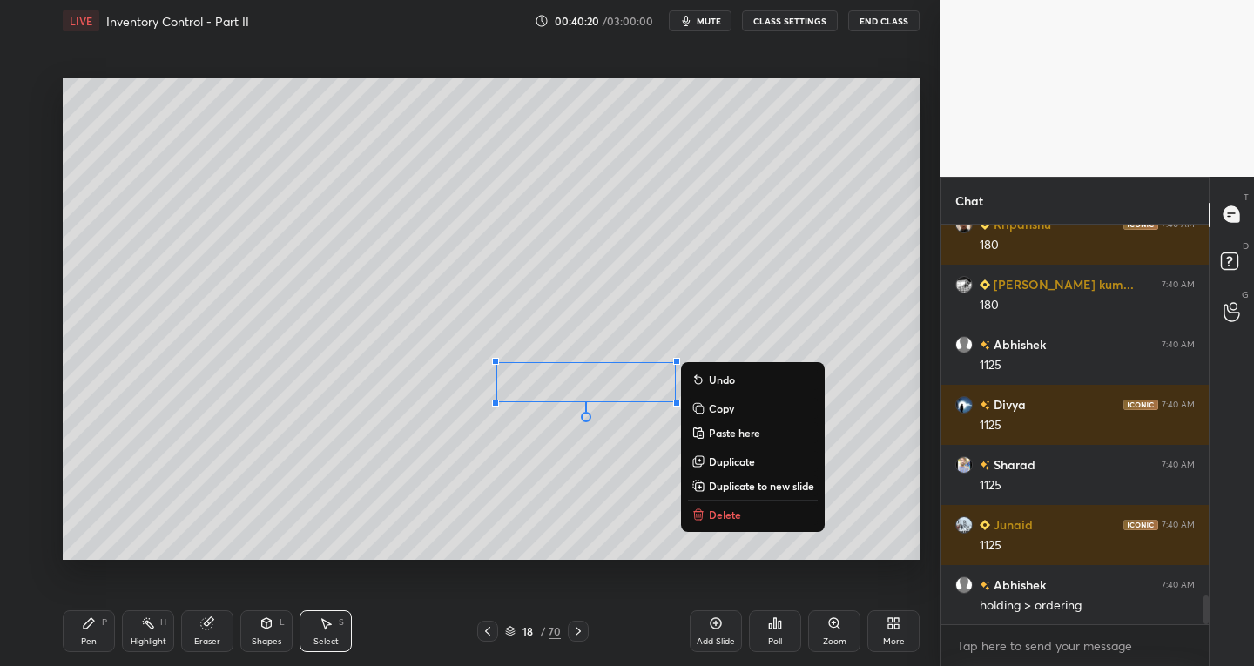
click at [712, 516] on p "Delete" at bounding box center [725, 515] width 32 height 14
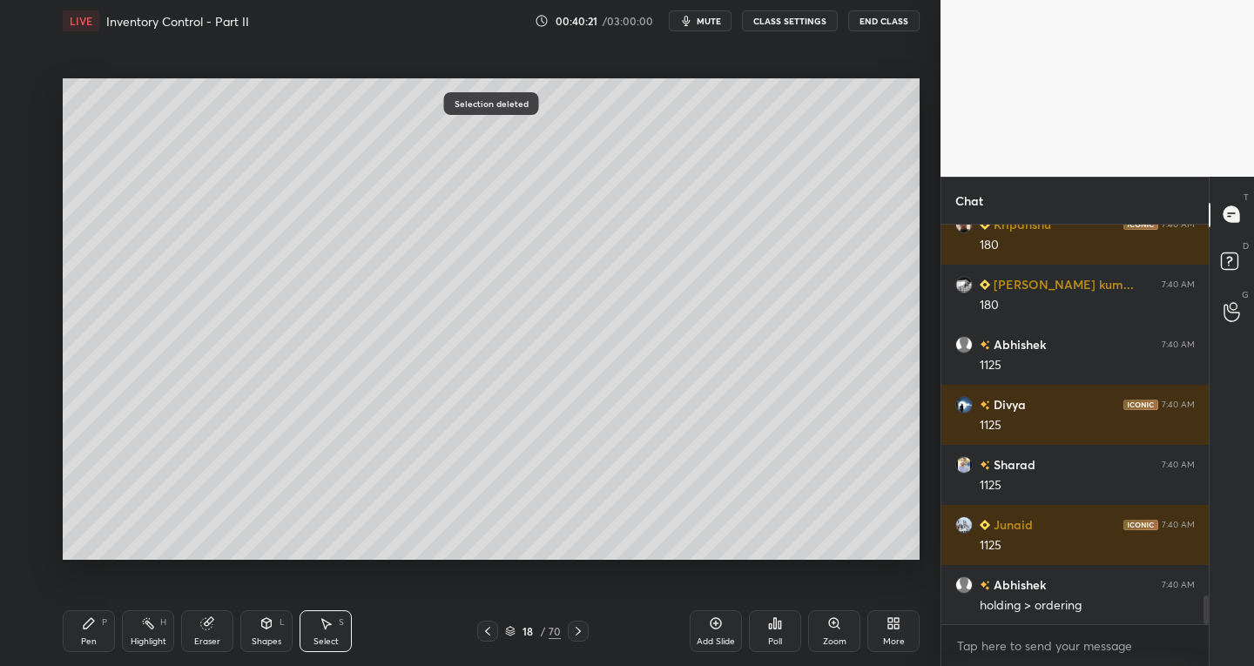
click at [263, 635] on div "Shapes L" at bounding box center [266, 632] width 52 height 42
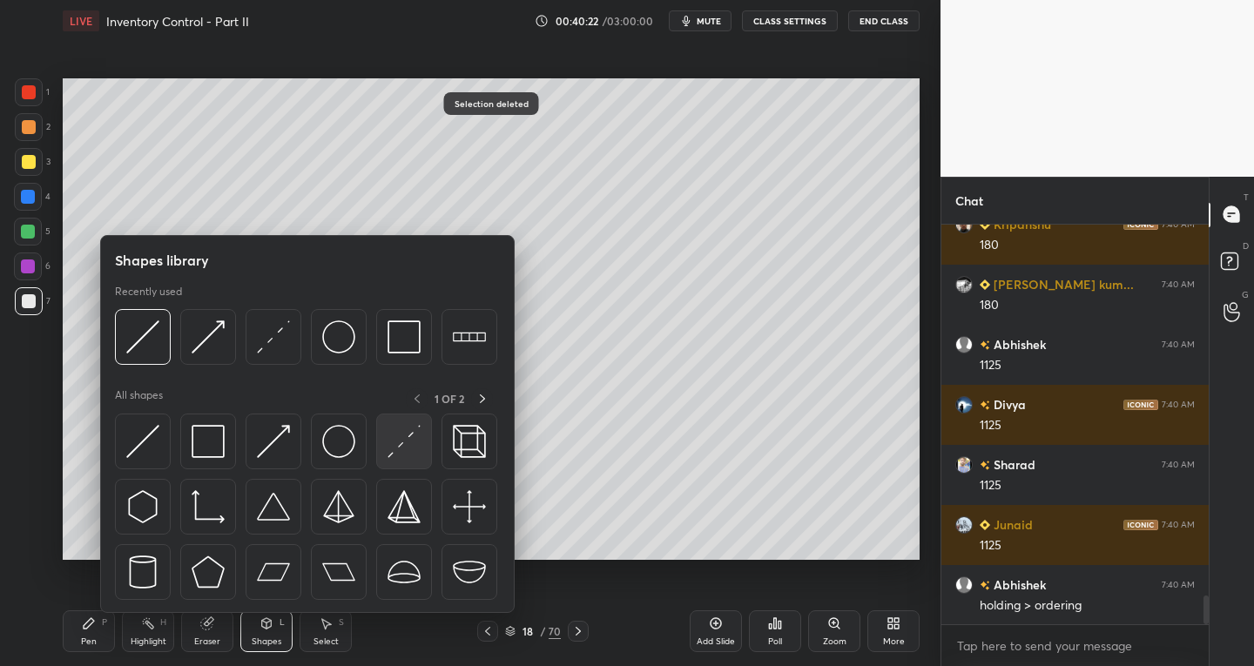
click at [397, 459] on div at bounding box center [404, 442] width 56 height 56
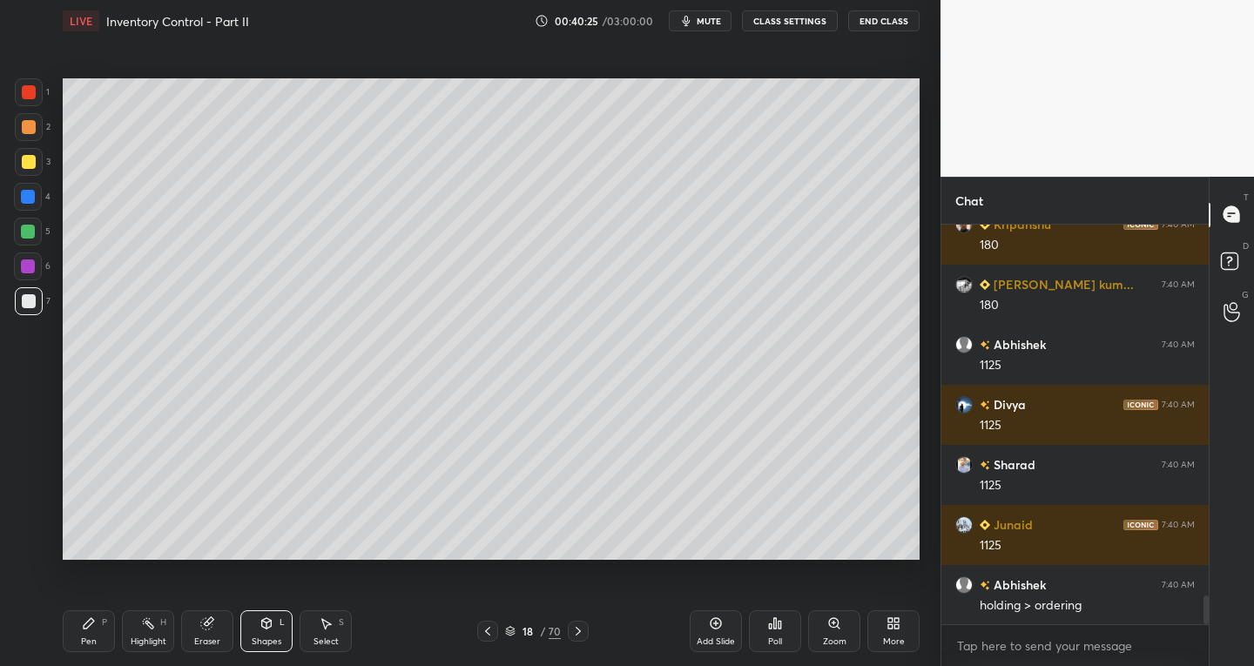
click at [87, 631] on div "Pen P" at bounding box center [89, 632] width 52 height 42
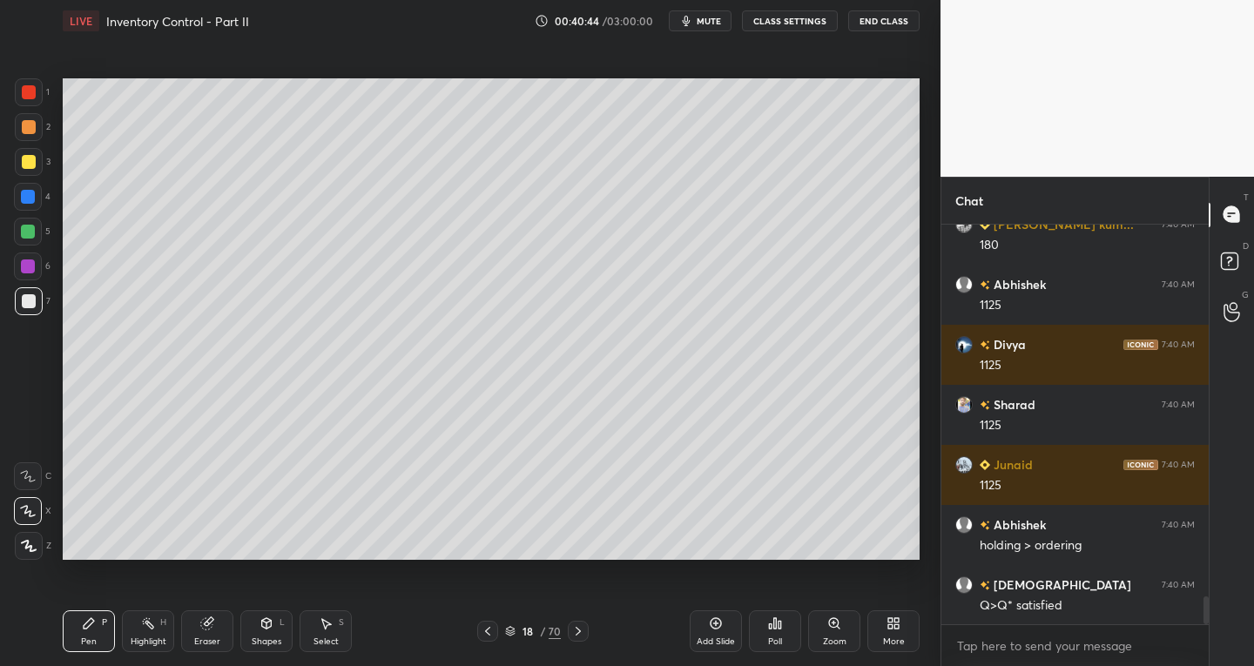
click at [227, 641] on div "Eraser" at bounding box center [207, 632] width 52 height 42
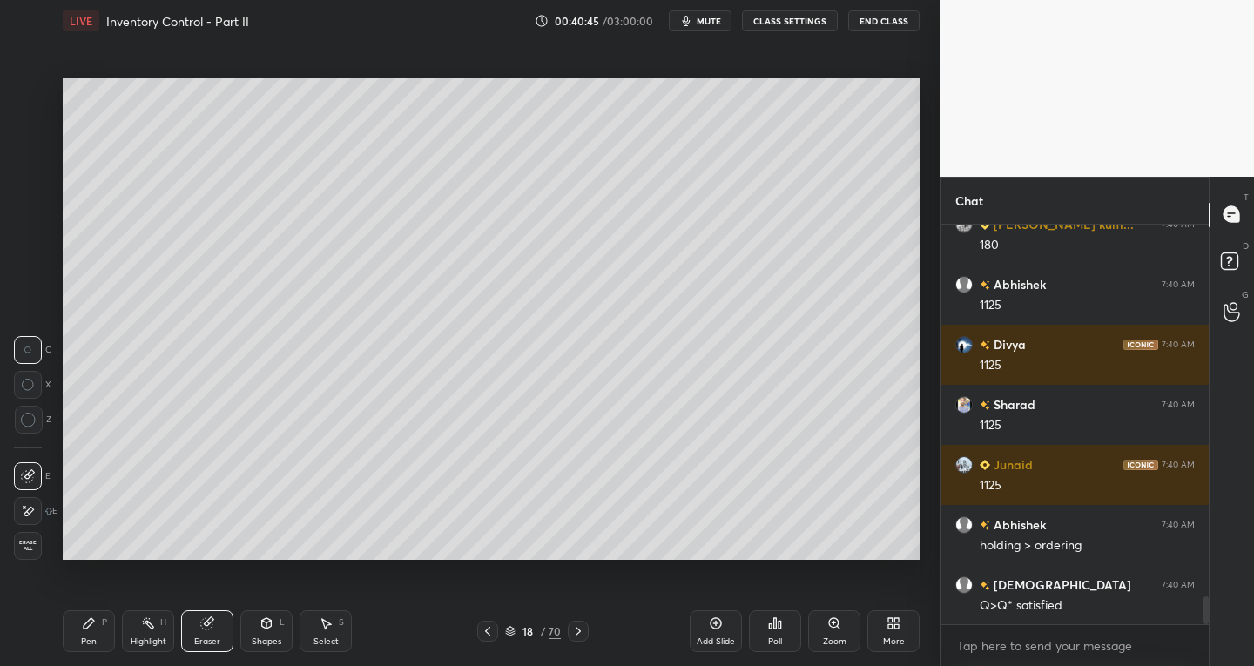
click at [160, 632] on div "Highlight H" at bounding box center [148, 632] width 52 height 42
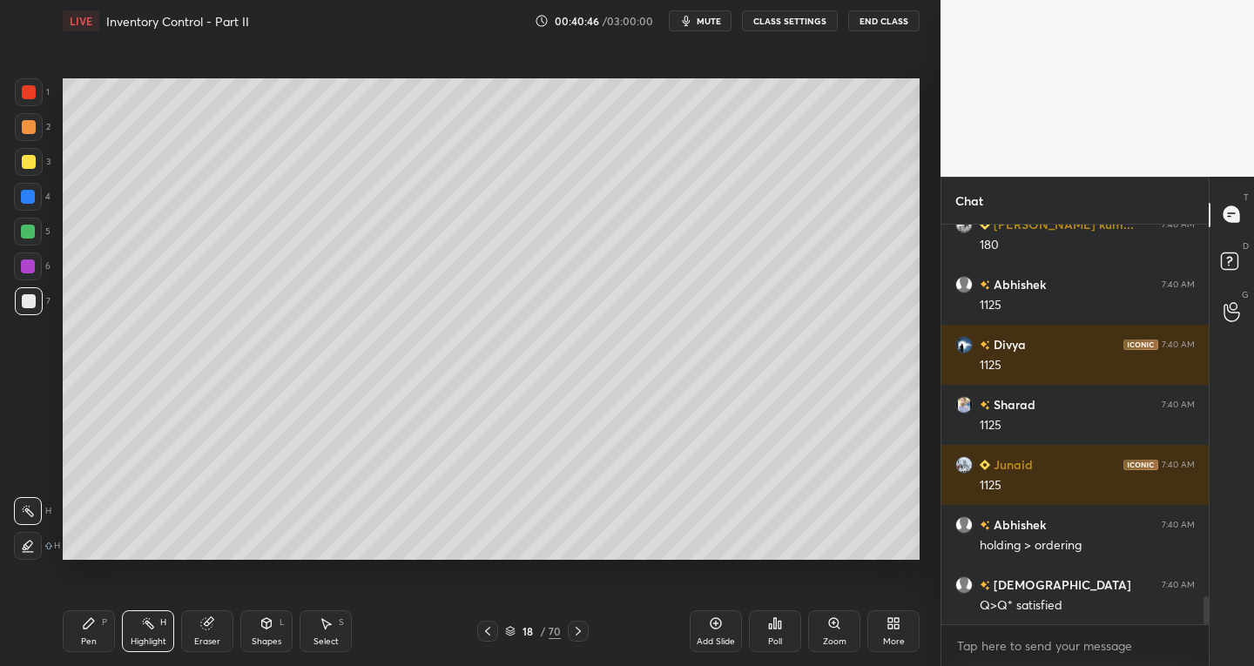
click at [213, 628] on icon at bounding box center [207, 624] width 14 height 14
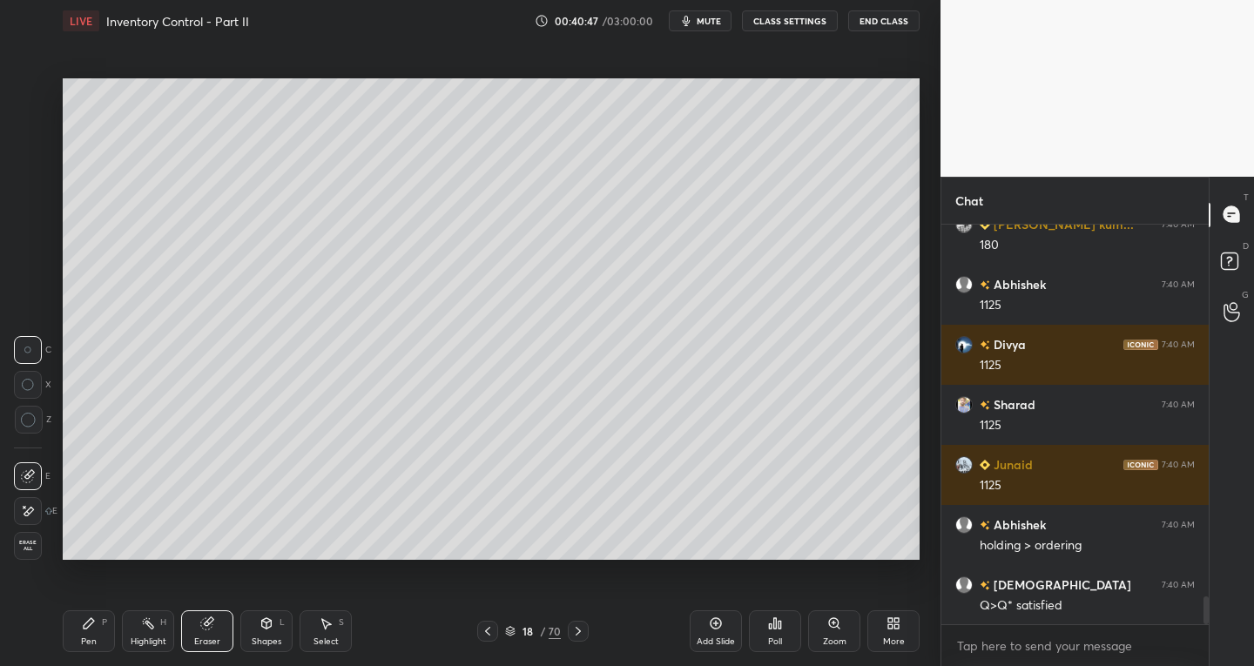
click at [30, 515] on icon at bounding box center [28, 511] width 14 height 15
click at [585, 630] on div at bounding box center [578, 631] width 21 height 21
click at [581, 631] on icon at bounding box center [578, 631] width 14 height 14
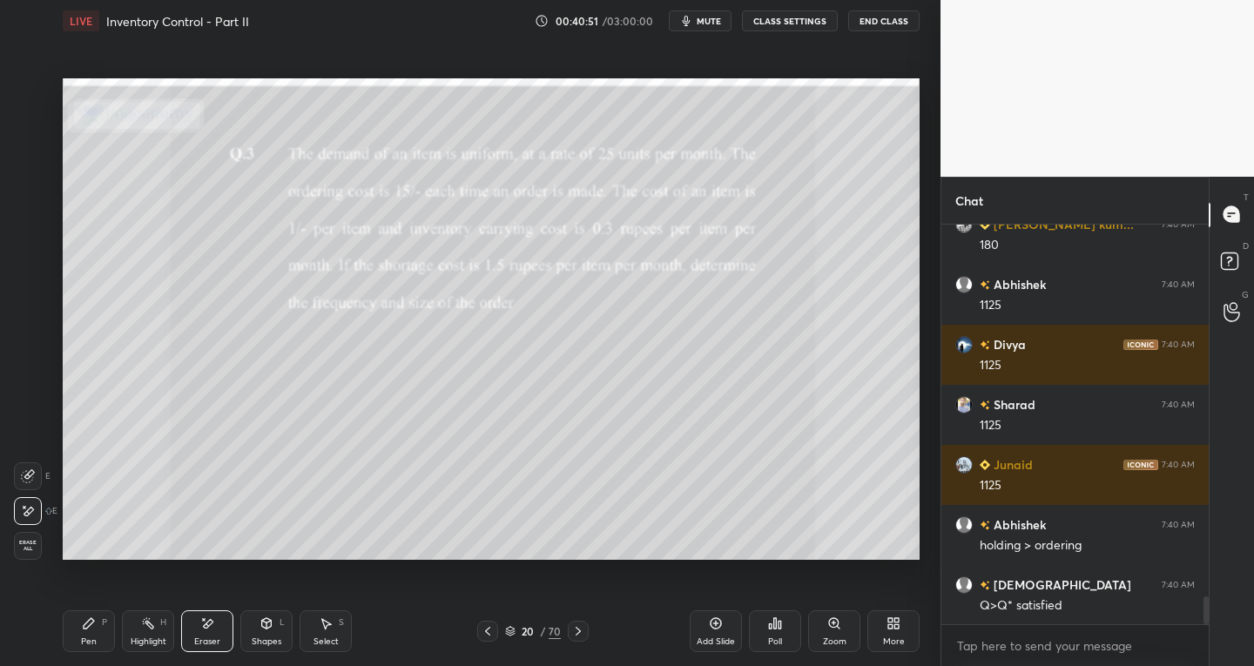
scroll to position [5349, 0]
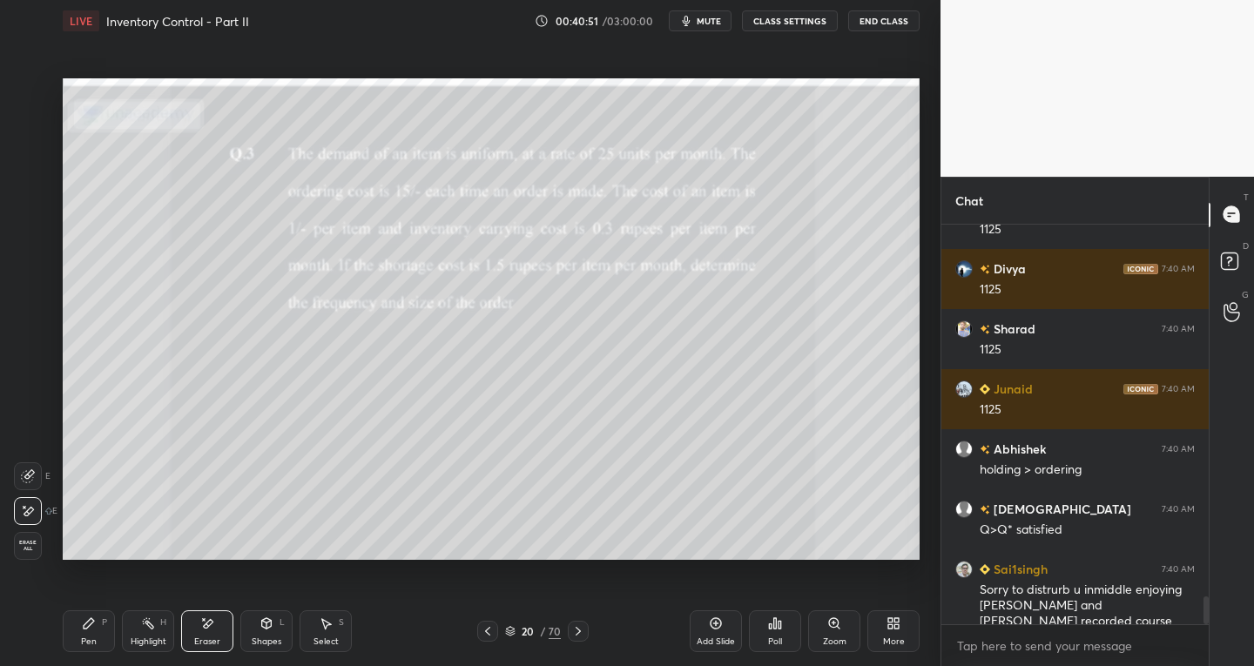
click at [486, 631] on icon at bounding box center [488, 631] width 14 height 14
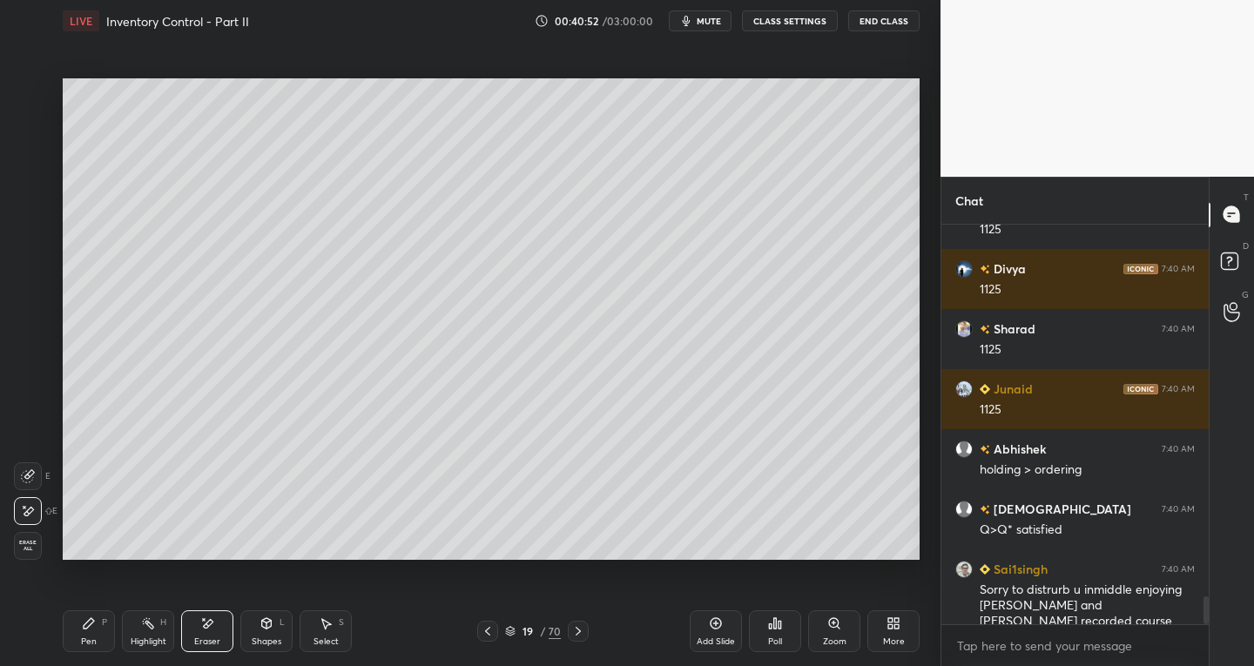
click at [491, 629] on icon at bounding box center [488, 631] width 14 height 14
click at [98, 636] on div "Pen P" at bounding box center [89, 632] width 52 height 42
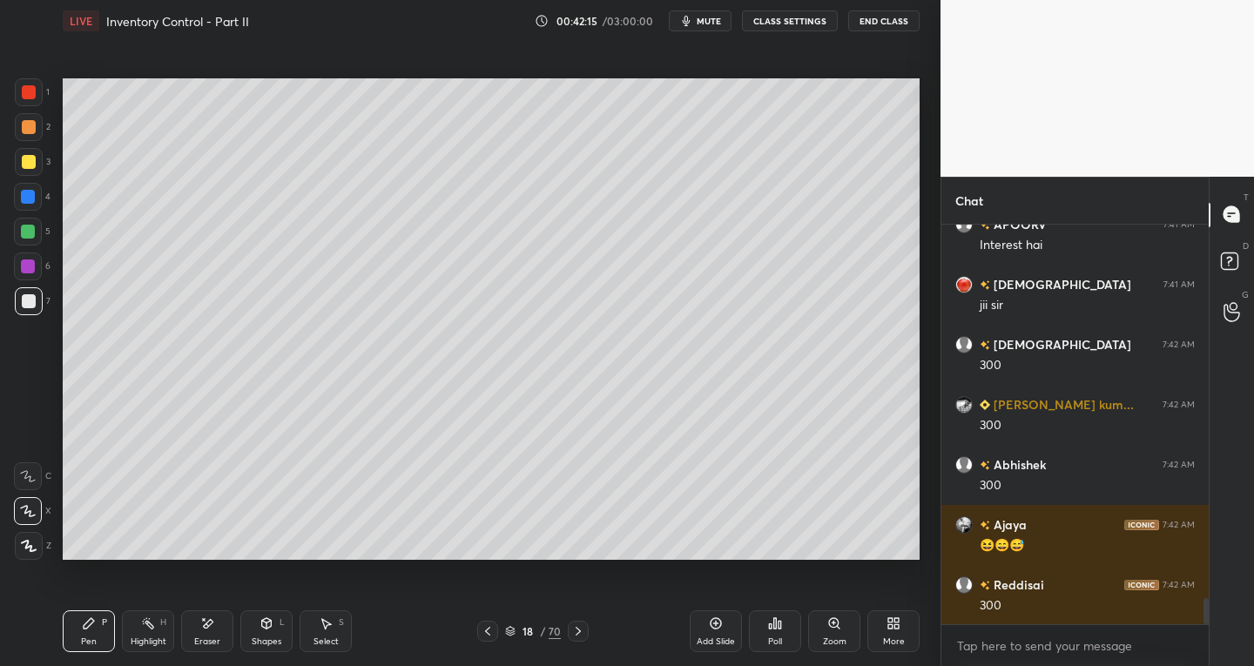
scroll to position [5830, 0]
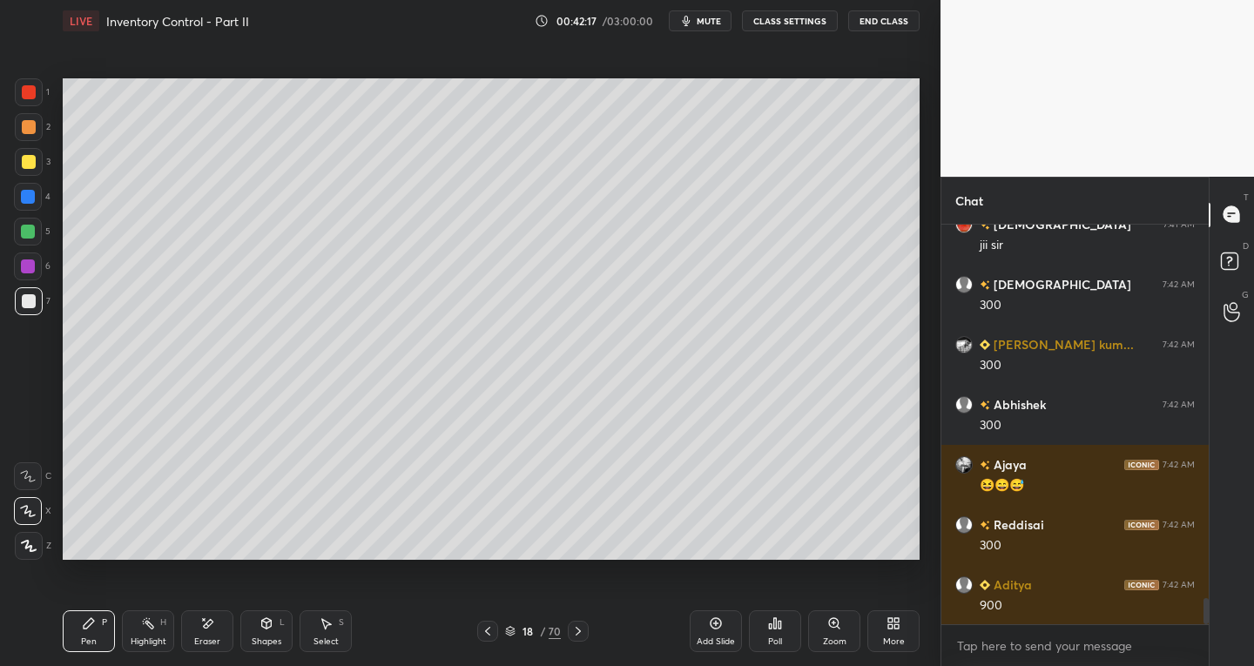
click at [218, 640] on div "Eraser" at bounding box center [207, 642] width 26 height 9
click at [91, 639] on div "Pen" at bounding box center [89, 642] width 16 height 9
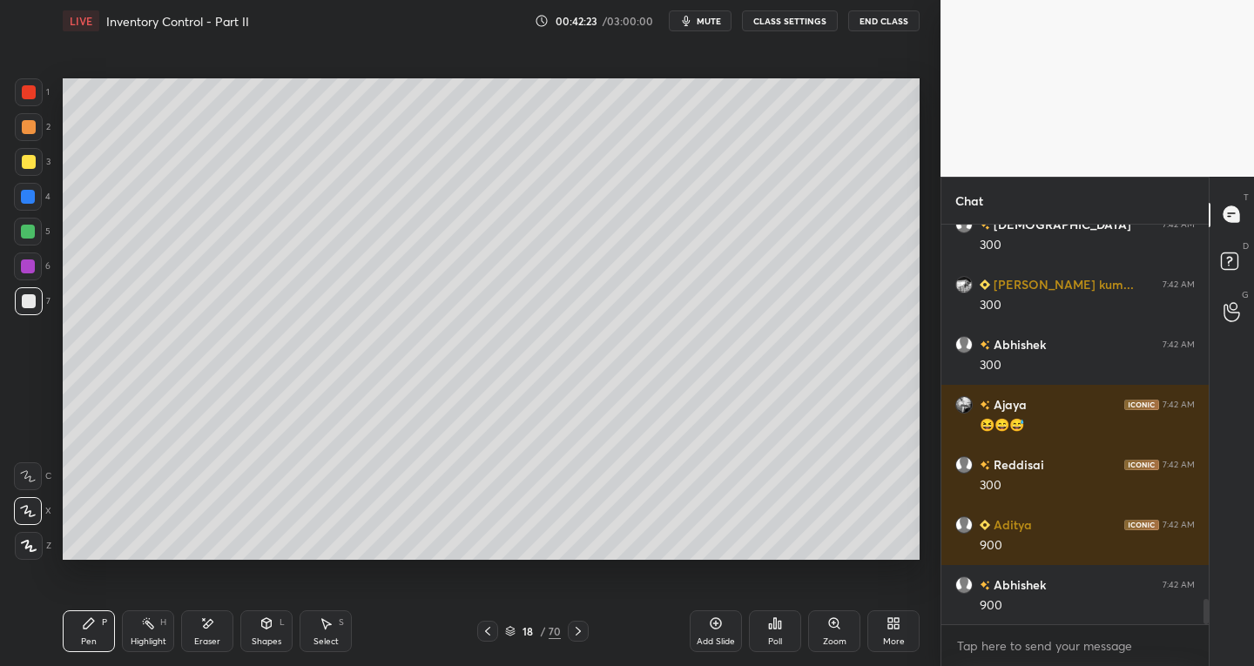
scroll to position [5950, 0]
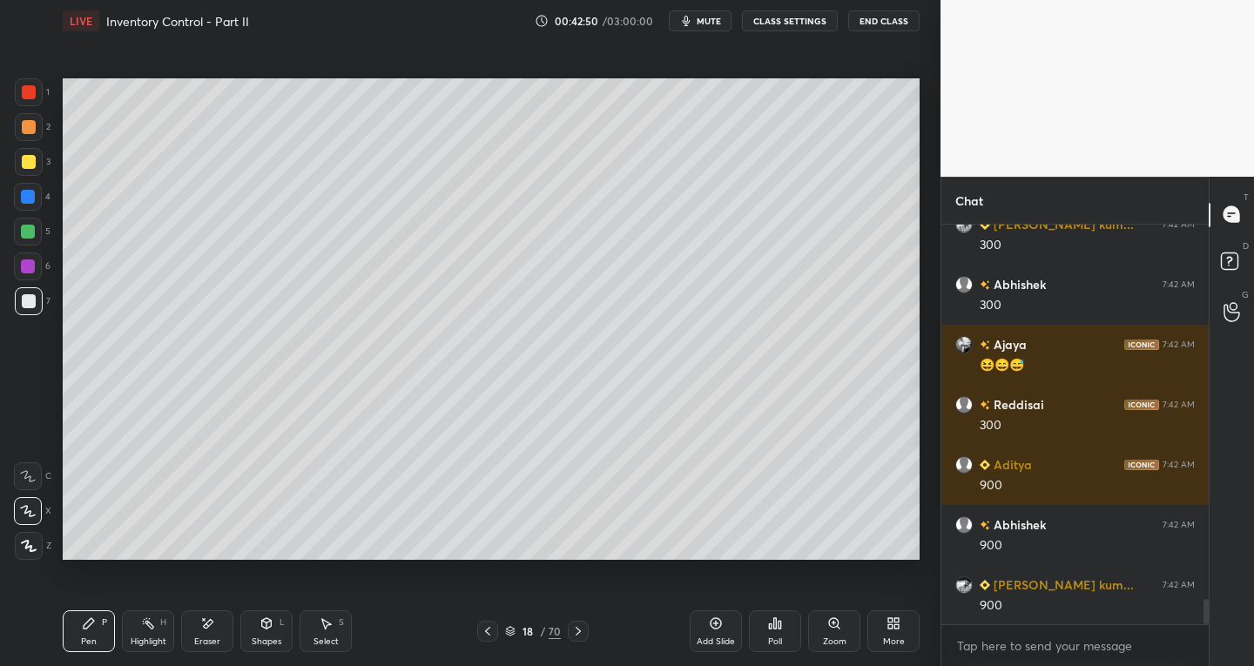
click at [329, 644] on div "Select" at bounding box center [326, 642] width 25 height 9
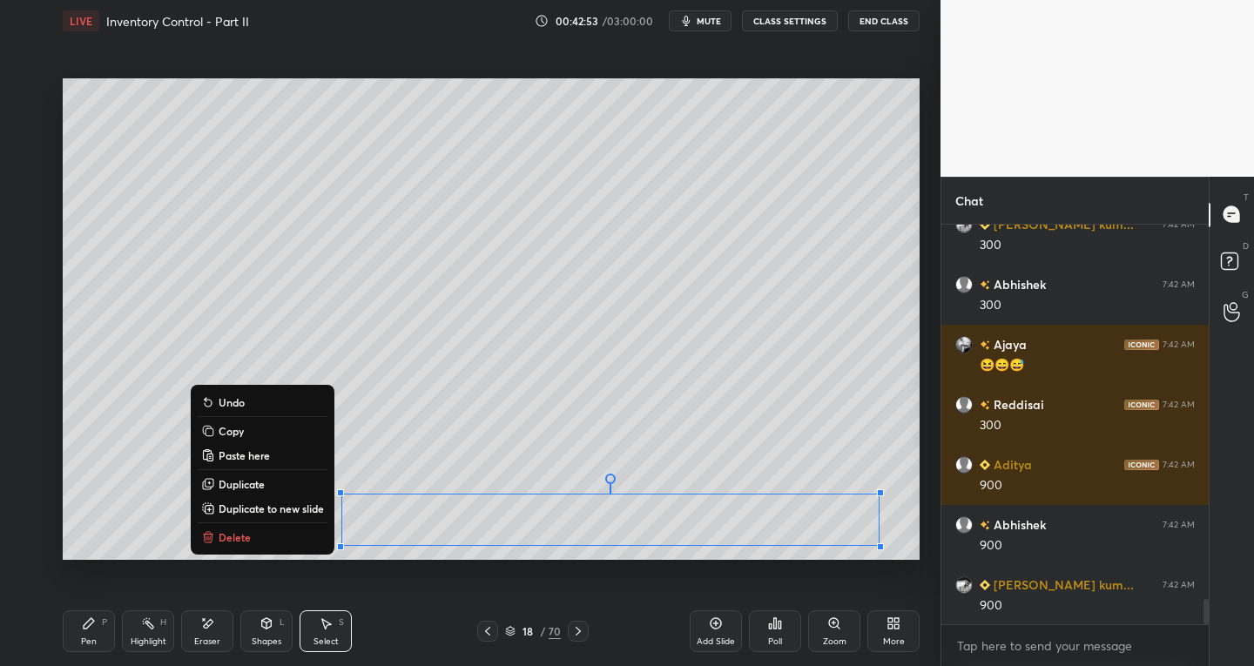
click at [105, 649] on div "Pen P" at bounding box center [89, 632] width 52 height 42
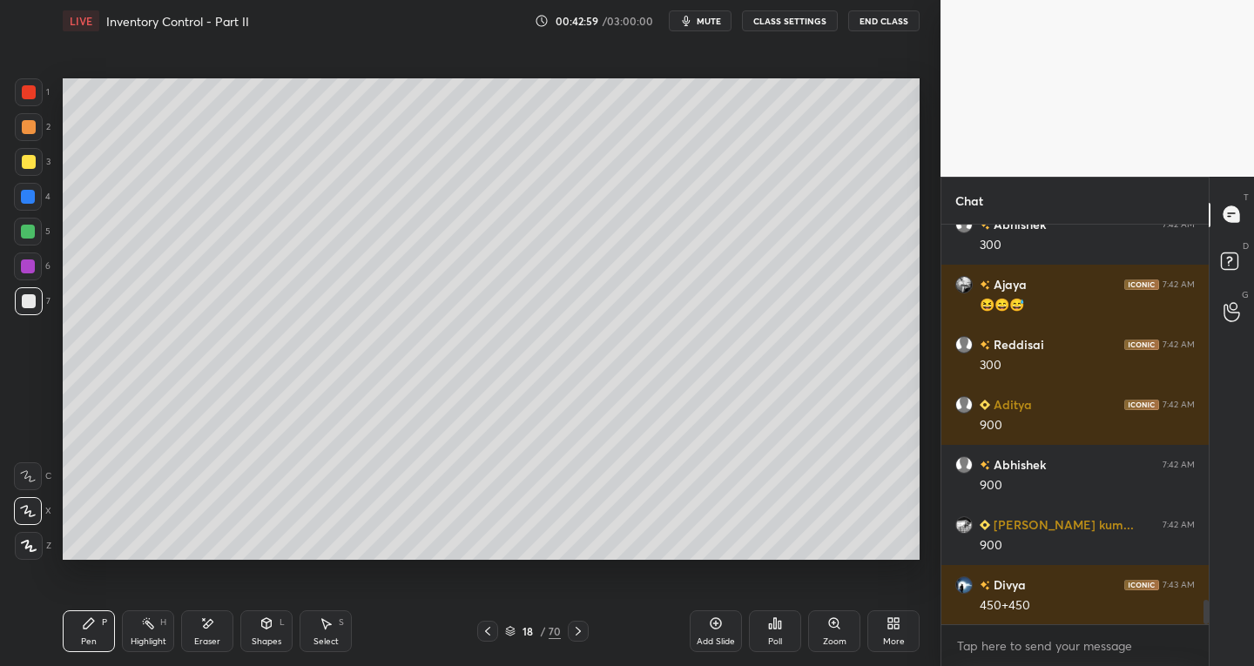
scroll to position [6071, 0]
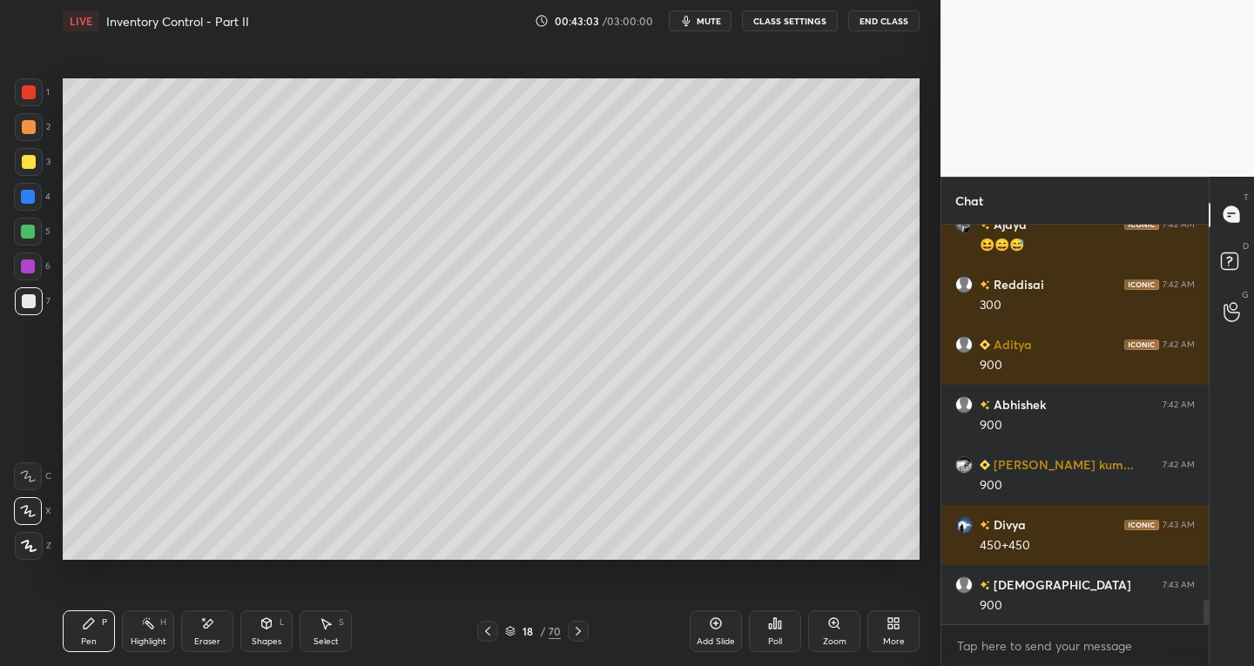
click at [322, 632] on div "Select S" at bounding box center [326, 632] width 52 height 42
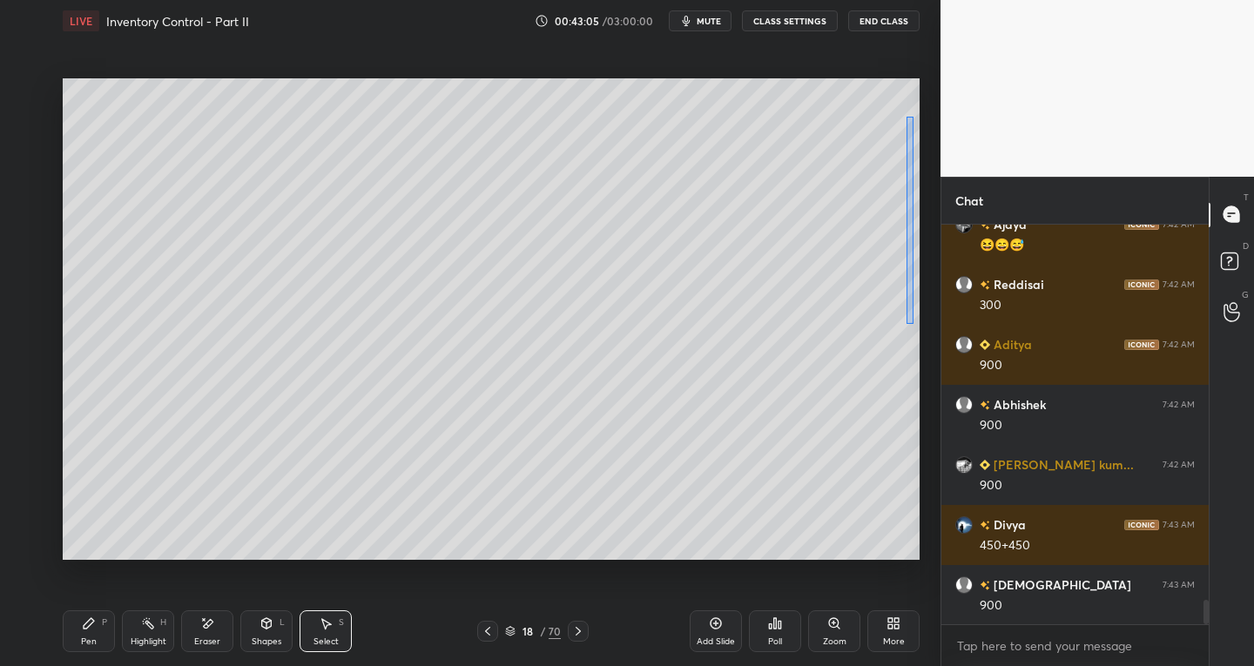
scroll to position [6131, 0]
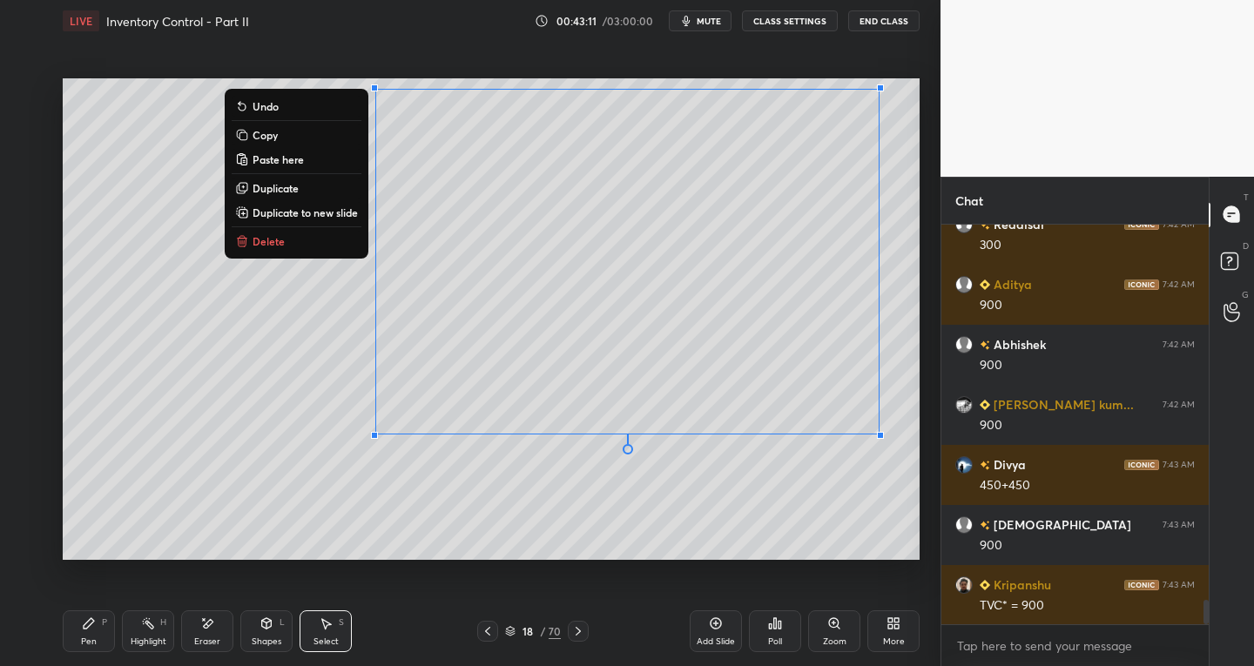
click at [300, 570] on div "0 ° Undo Copy Paste here Duplicate Duplicate to new slide Delete Setting up you…" at bounding box center [491, 319] width 871 height 555
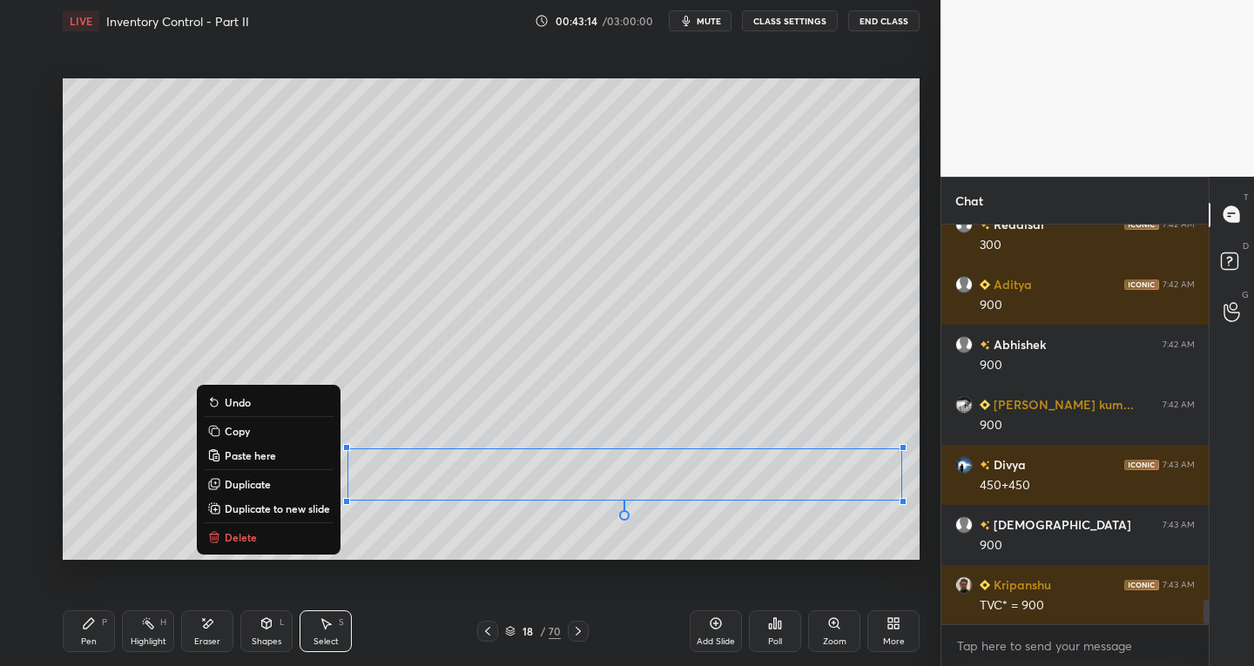
click at [87, 648] on div "Pen P" at bounding box center [89, 632] width 52 height 42
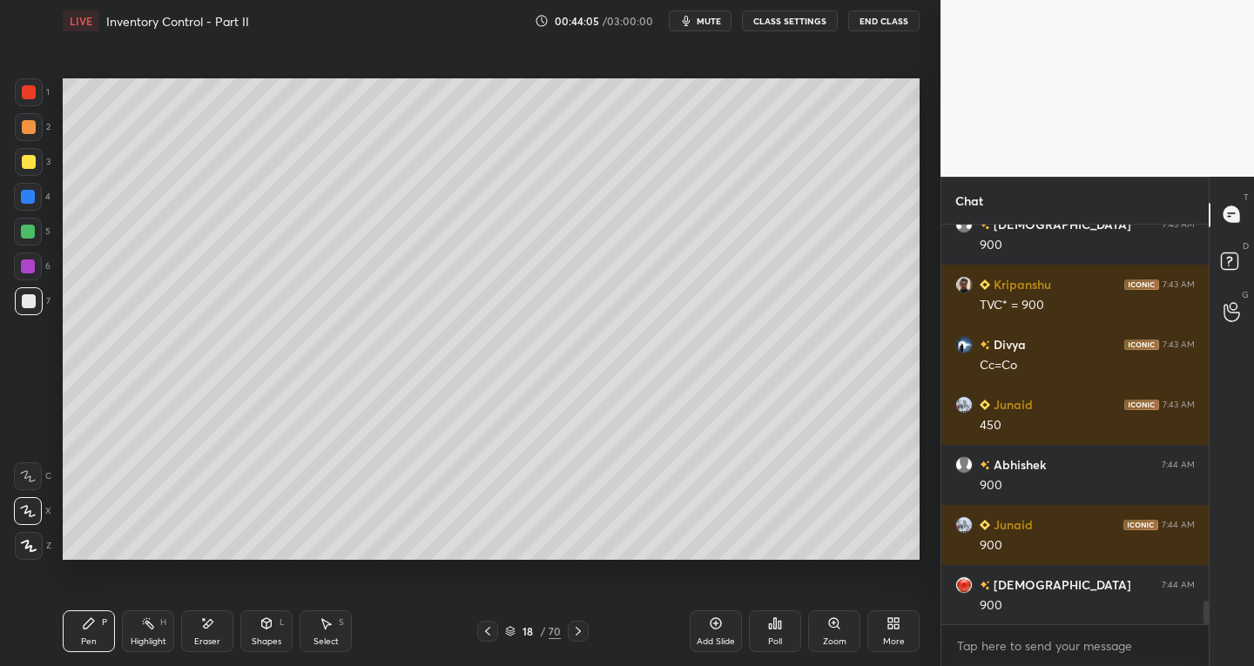
scroll to position [6491, 0]
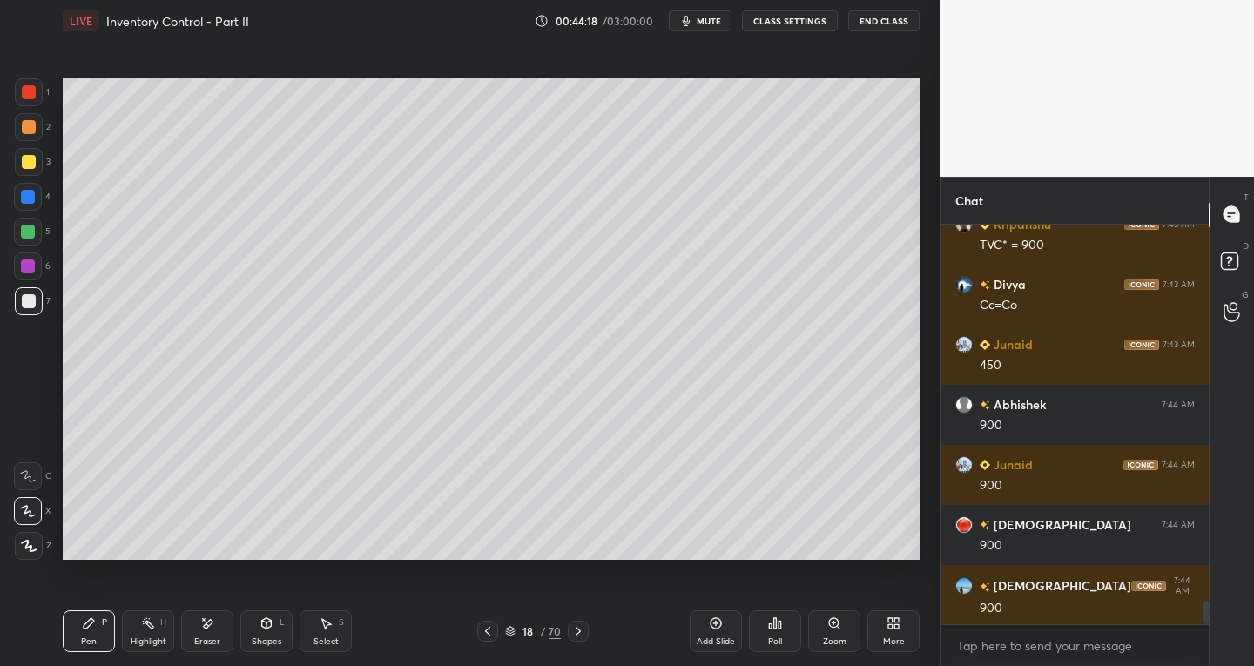
click at [705, 627] on div "Add Slide" at bounding box center [716, 632] width 52 height 42
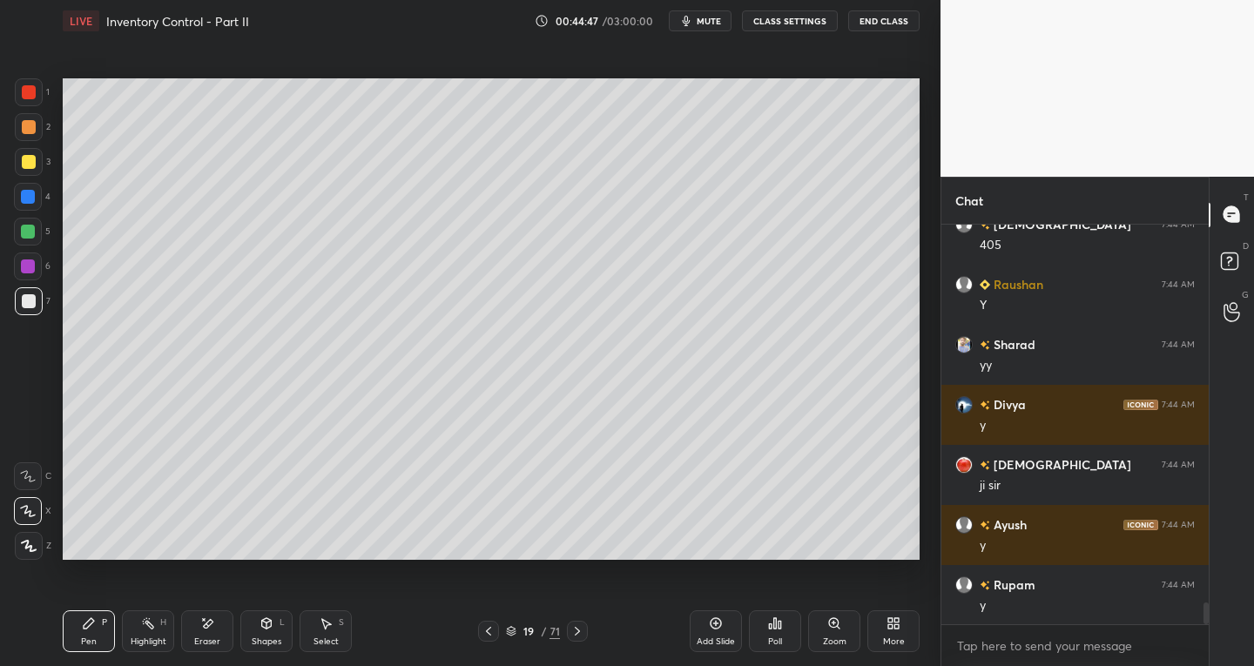
scroll to position [7092, 0]
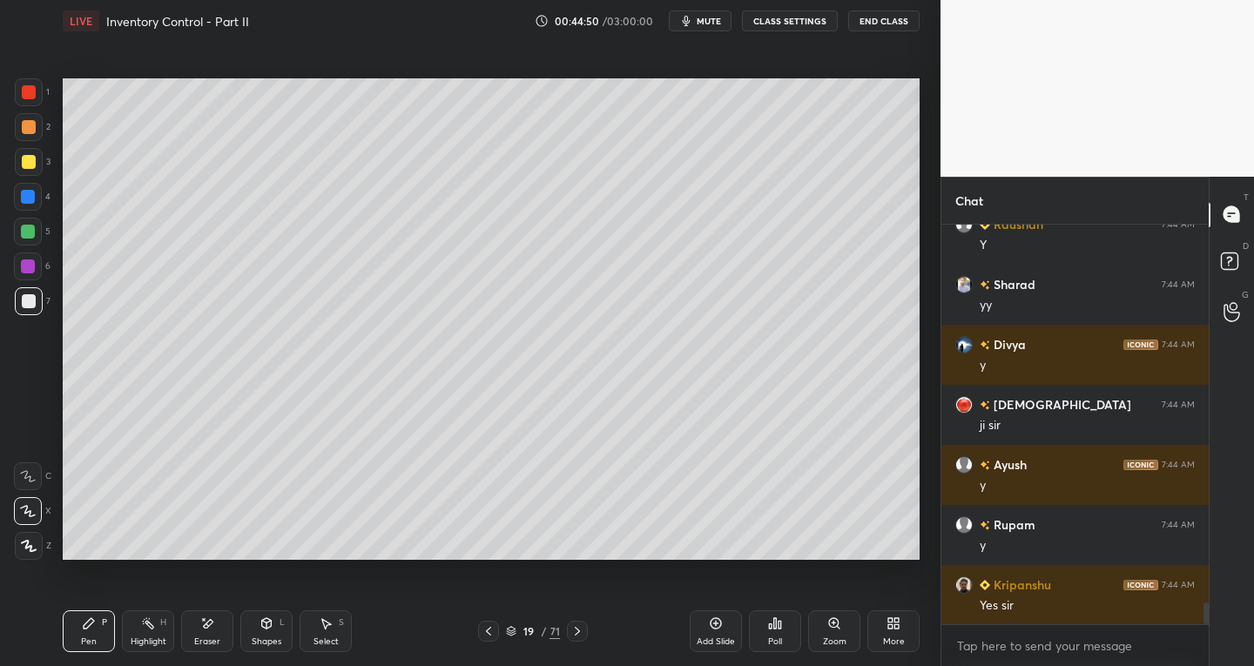
click at [487, 635] on icon at bounding box center [489, 631] width 14 height 14
click at [577, 630] on icon at bounding box center [577, 631] width 14 height 14
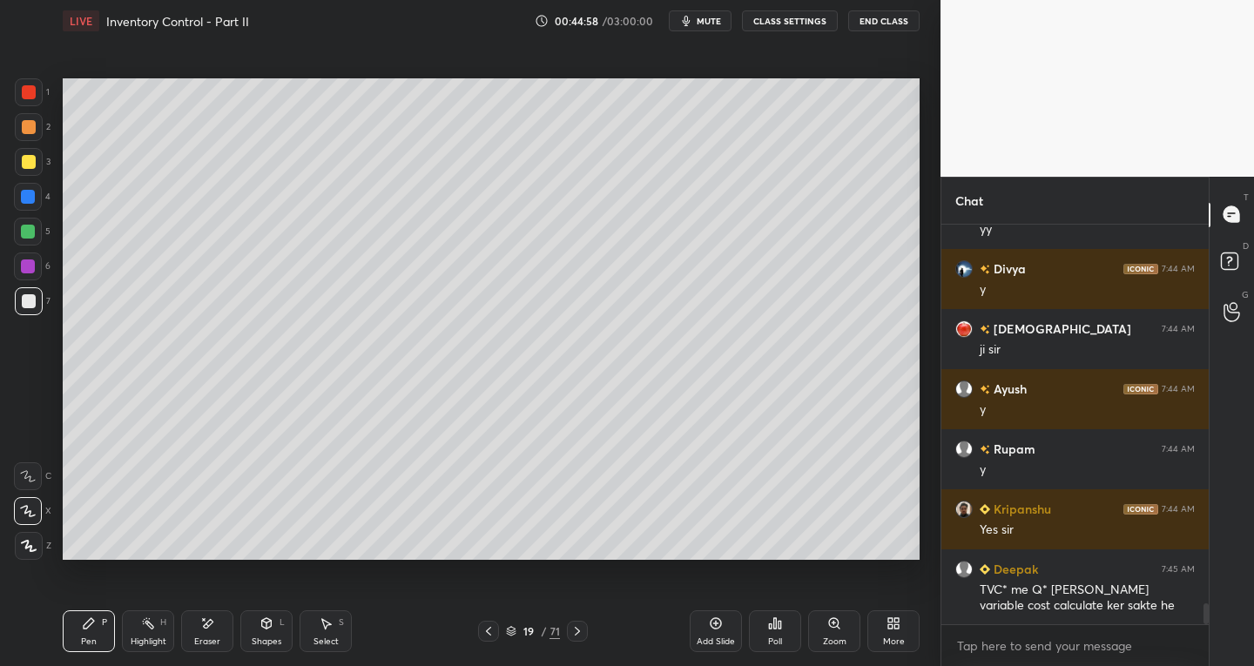
click at [578, 630] on icon at bounding box center [577, 631] width 5 height 9
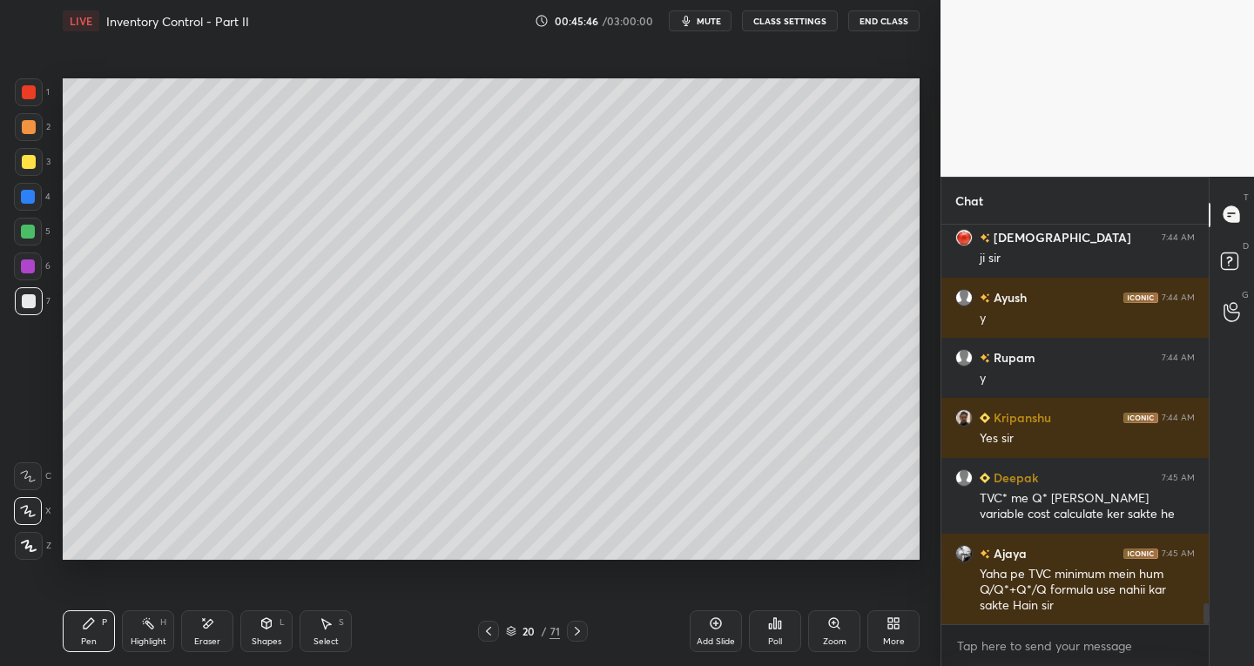
click at [489, 632] on icon at bounding box center [489, 631] width 14 height 14
click at [489, 633] on icon at bounding box center [488, 631] width 5 height 9
click at [581, 631] on icon at bounding box center [577, 631] width 14 height 14
click at [579, 631] on icon at bounding box center [577, 631] width 14 height 14
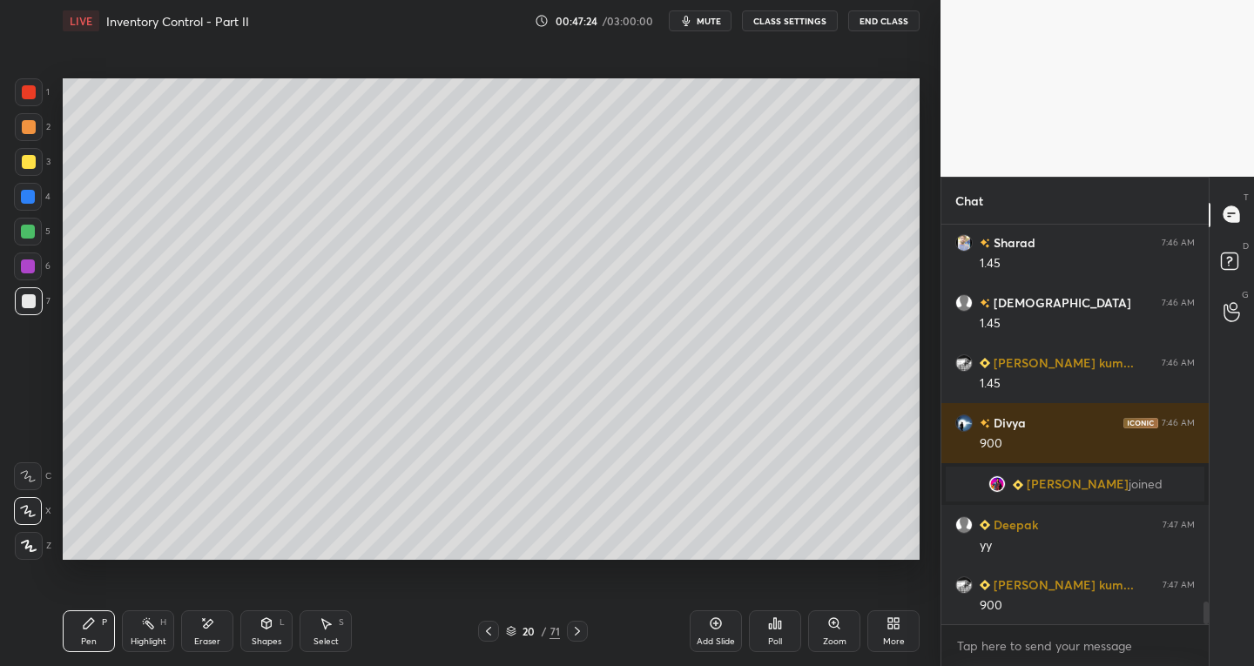
scroll to position [6813, 0]
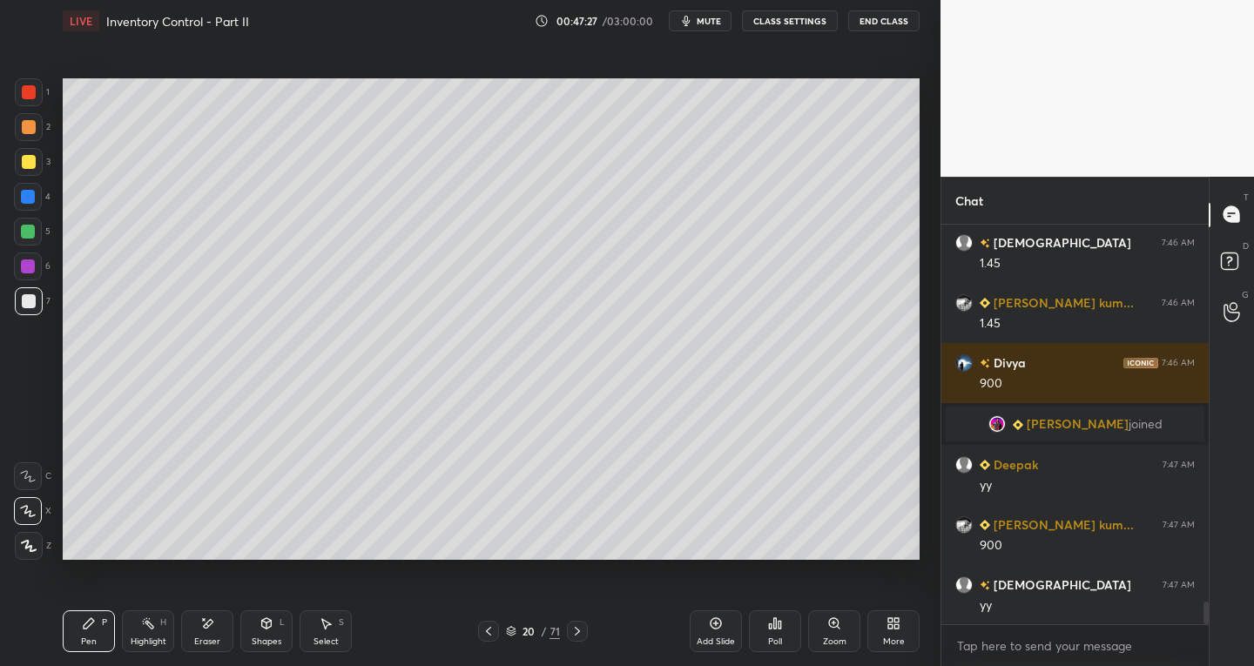
click at [703, 619] on div "Add Slide" at bounding box center [716, 632] width 52 height 42
click at [270, 638] on div "Shapes" at bounding box center [267, 642] width 30 height 9
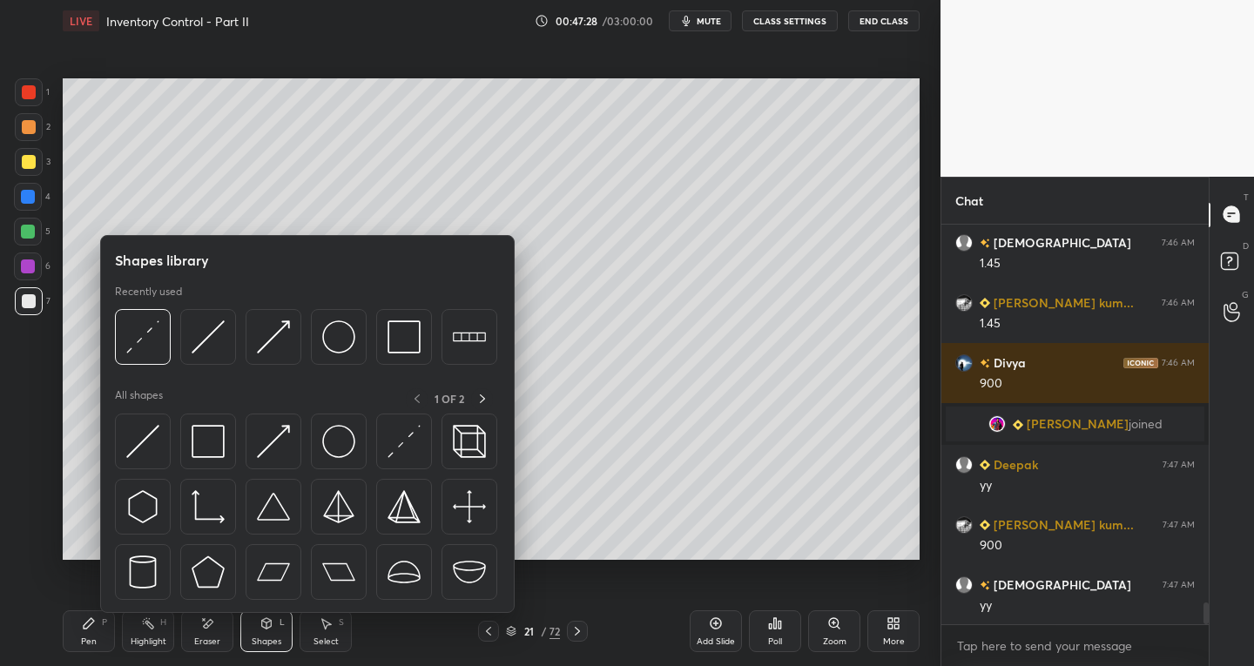
scroll to position [6873, 0]
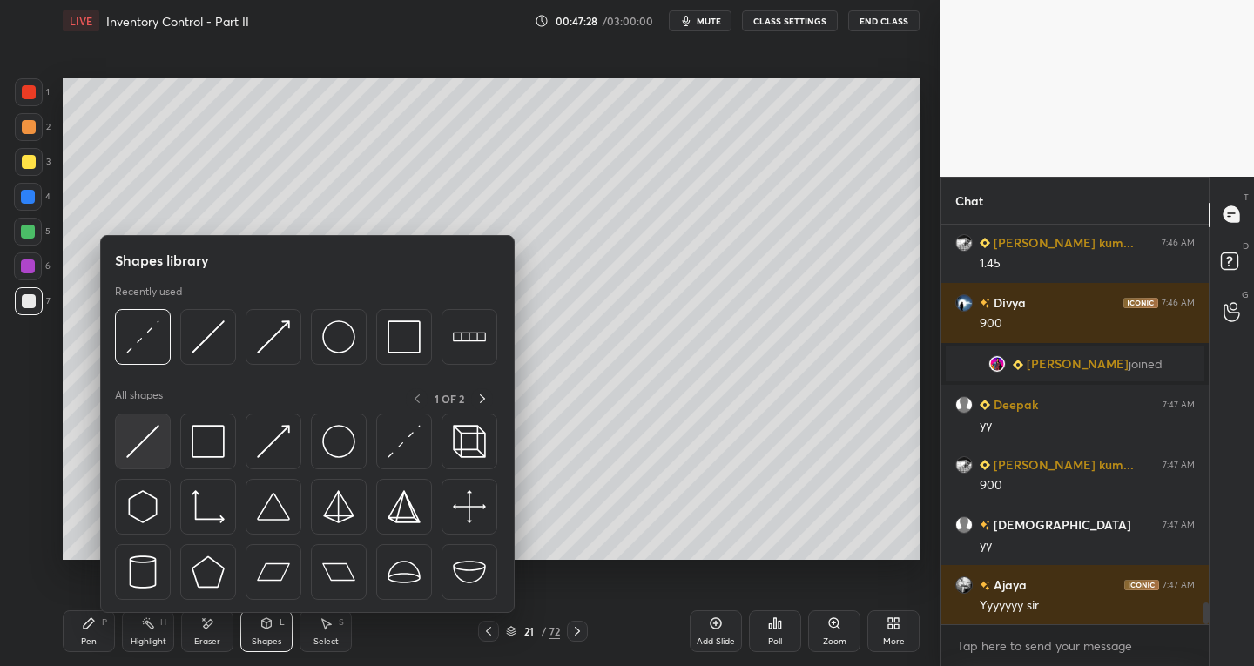
click at [155, 439] on img at bounding box center [142, 441] width 33 height 33
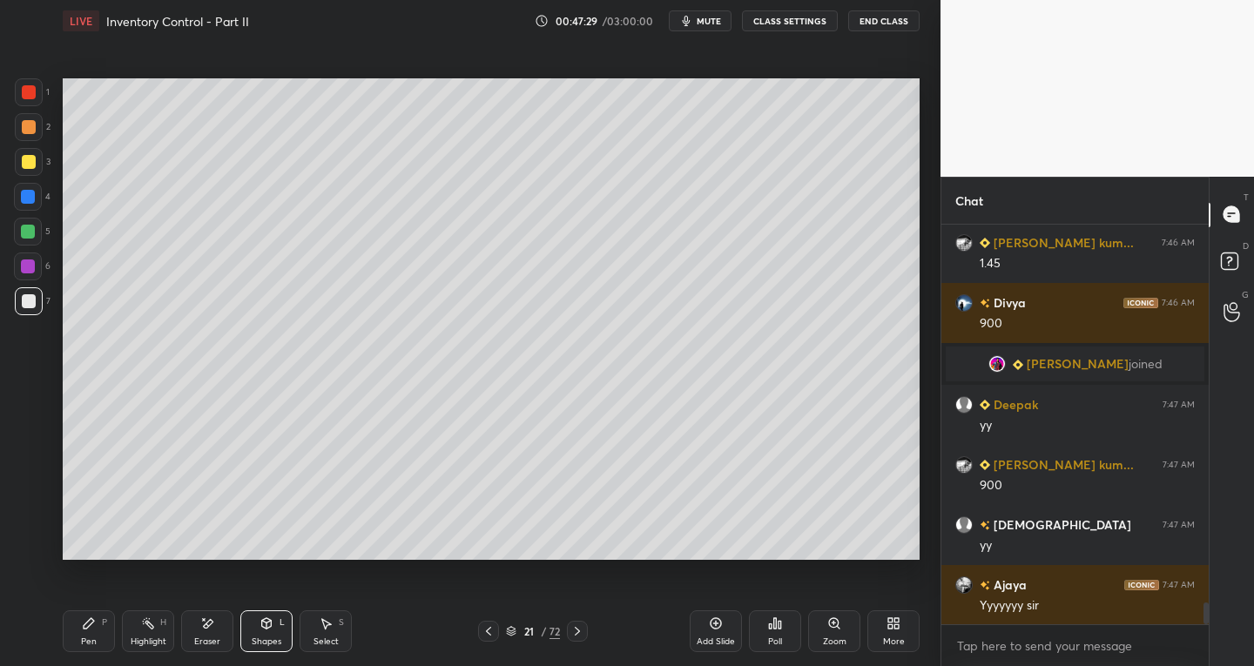
scroll to position [6933, 0]
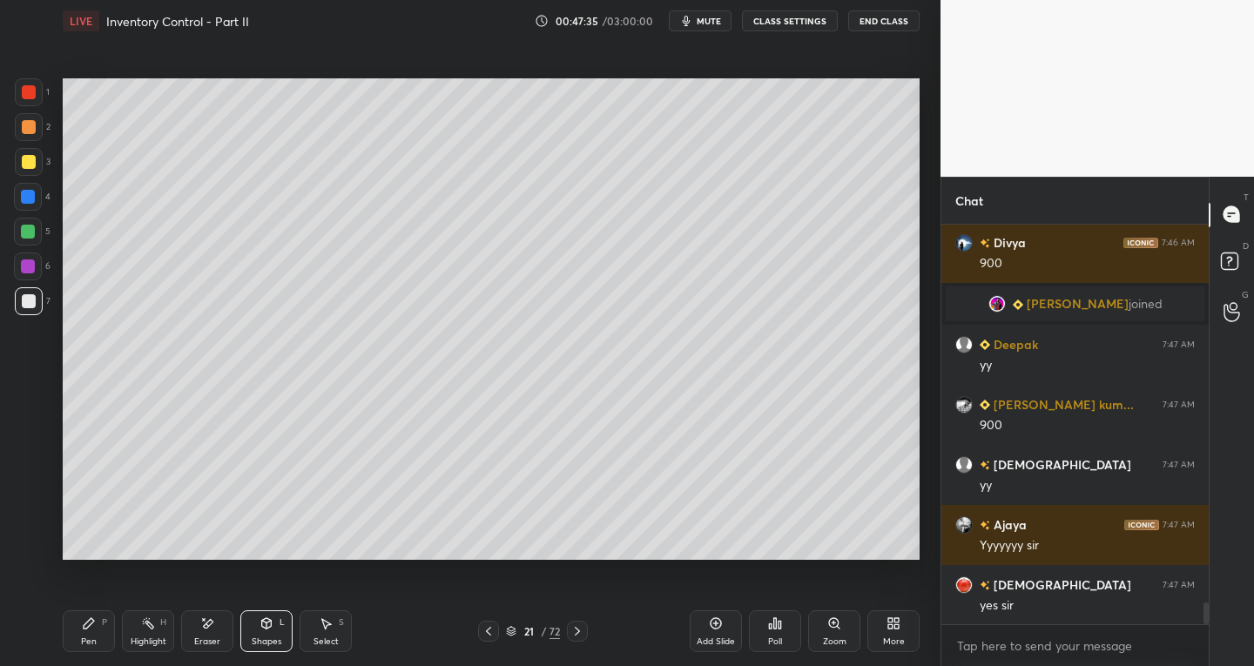
click at [186, 631] on div "Eraser" at bounding box center [207, 632] width 52 height 42
click at [24, 472] on icon at bounding box center [28, 476] width 14 height 14
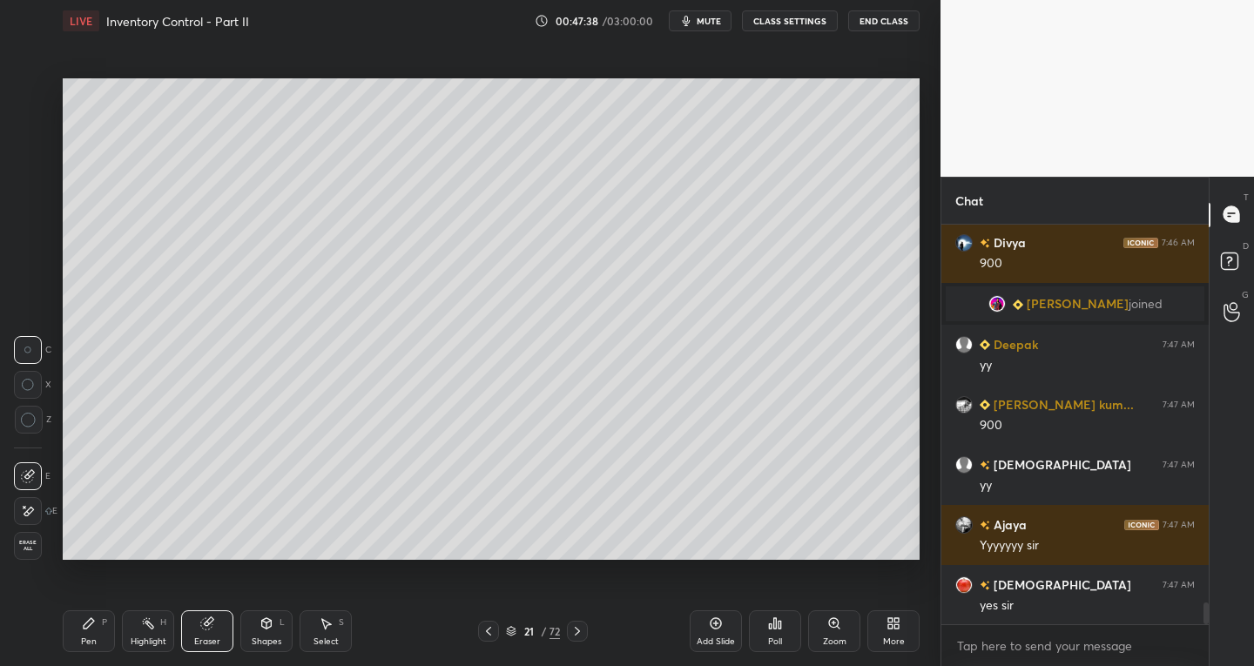
click at [200, 643] on div "Eraser" at bounding box center [207, 642] width 26 height 9
click at [261, 631] on div "Shapes L" at bounding box center [266, 632] width 52 height 42
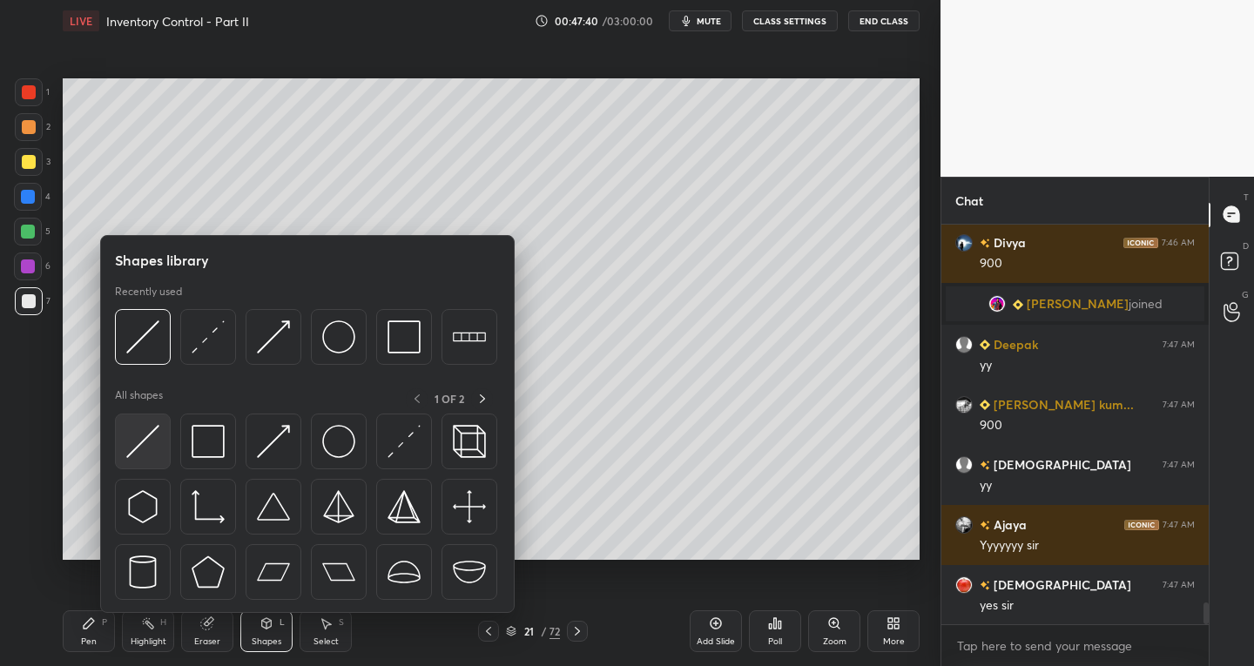
click at [144, 454] on img at bounding box center [142, 441] width 33 height 33
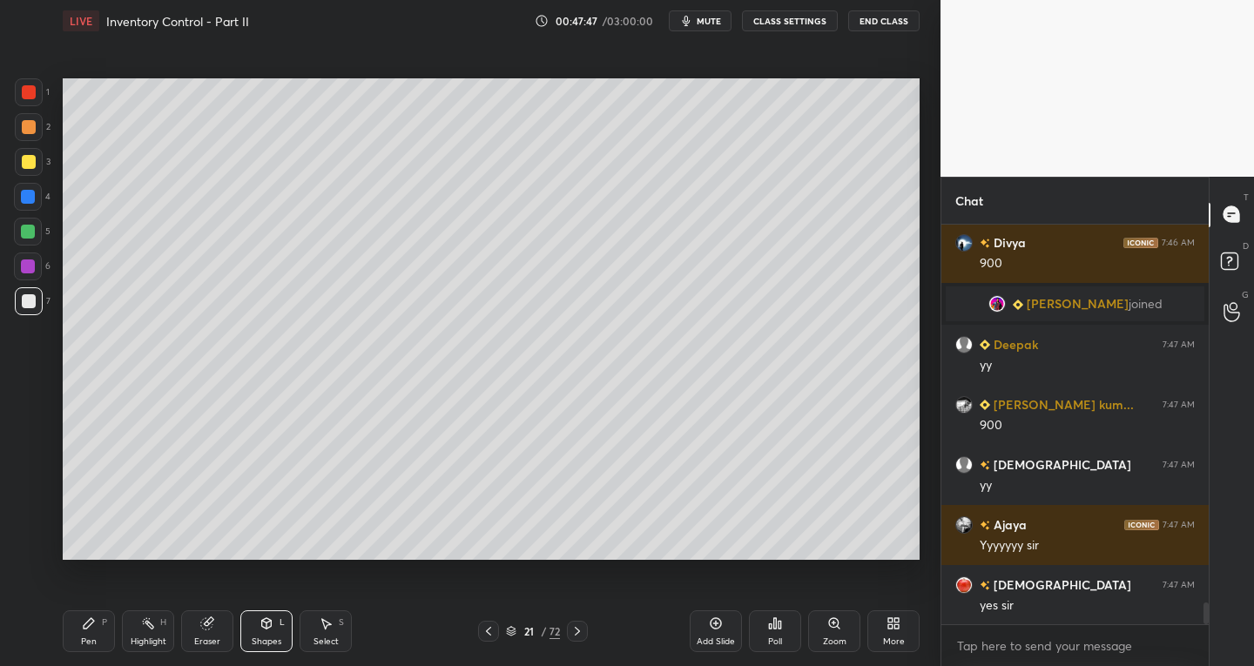
click at [29, 162] on div at bounding box center [29, 162] width 14 height 14
click at [268, 634] on div "Shapes L" at bounding box center [266, 632] width 52 height 42
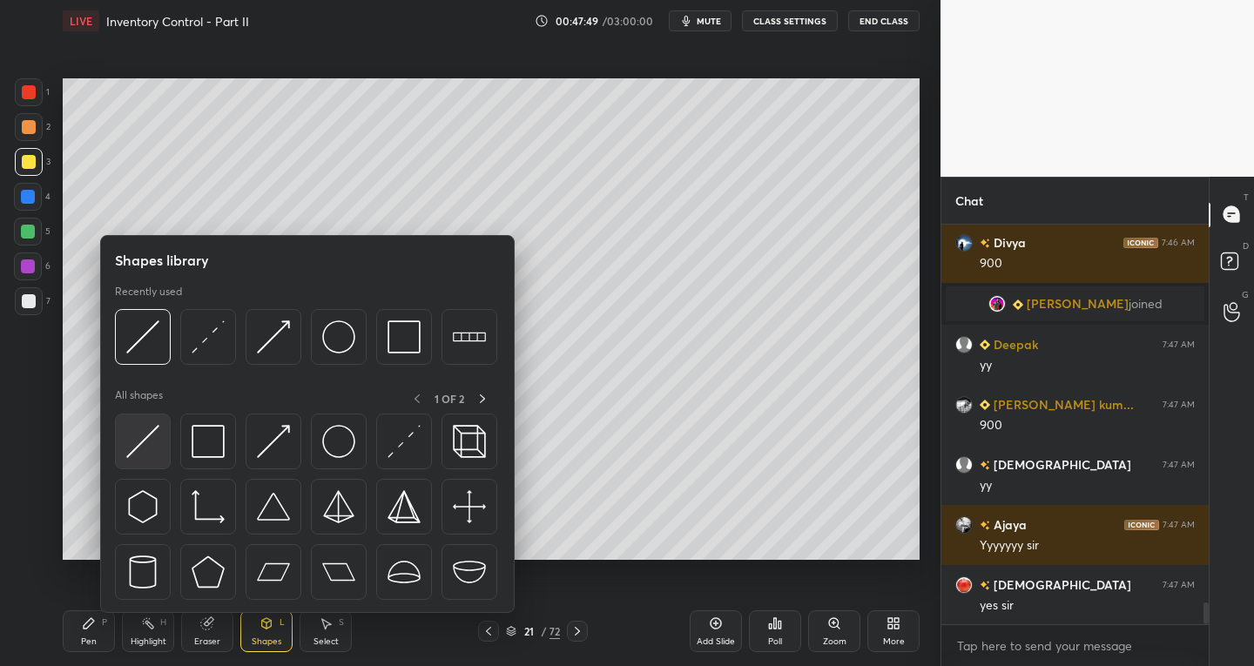
click at [139, 446] on img at bounding box center [142, 441] width 33 height 33
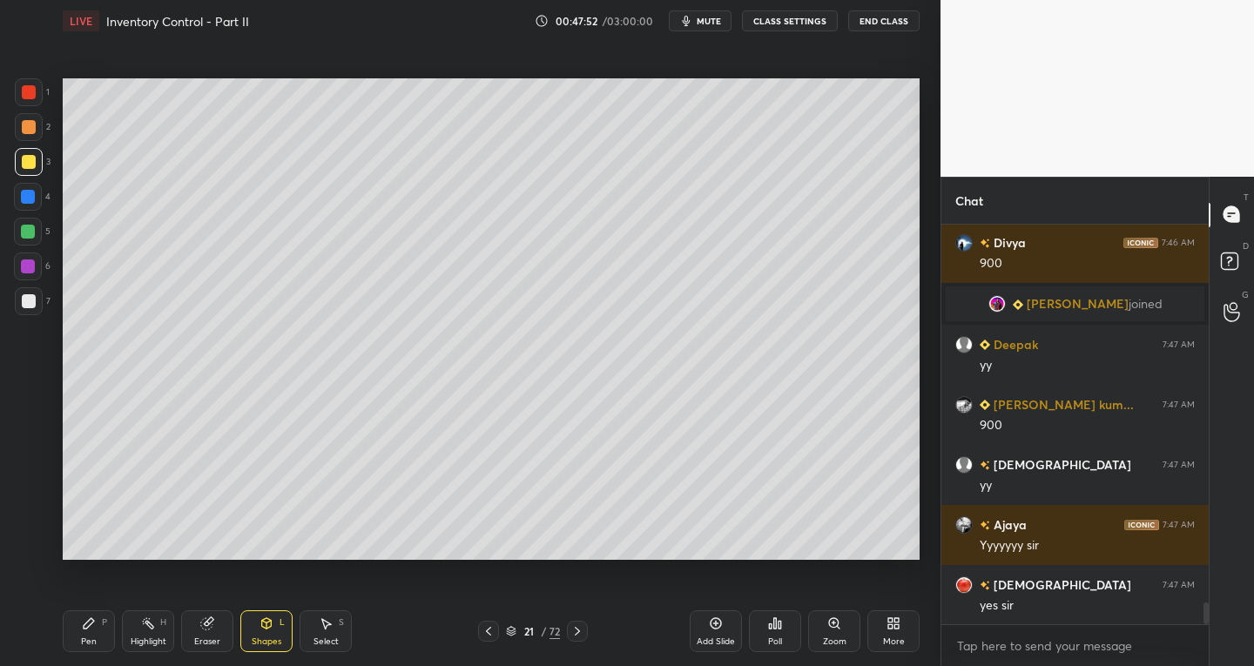
click at [27, 93] on div at bounding box center [29, 92] width 14 height 14
click at [91, 638] on div "Pen" at bounding box center [89, 642] width 16 height 9
click at [218, 639] on div "Eraser" at bounding box center [207, 642] width 26 height 9
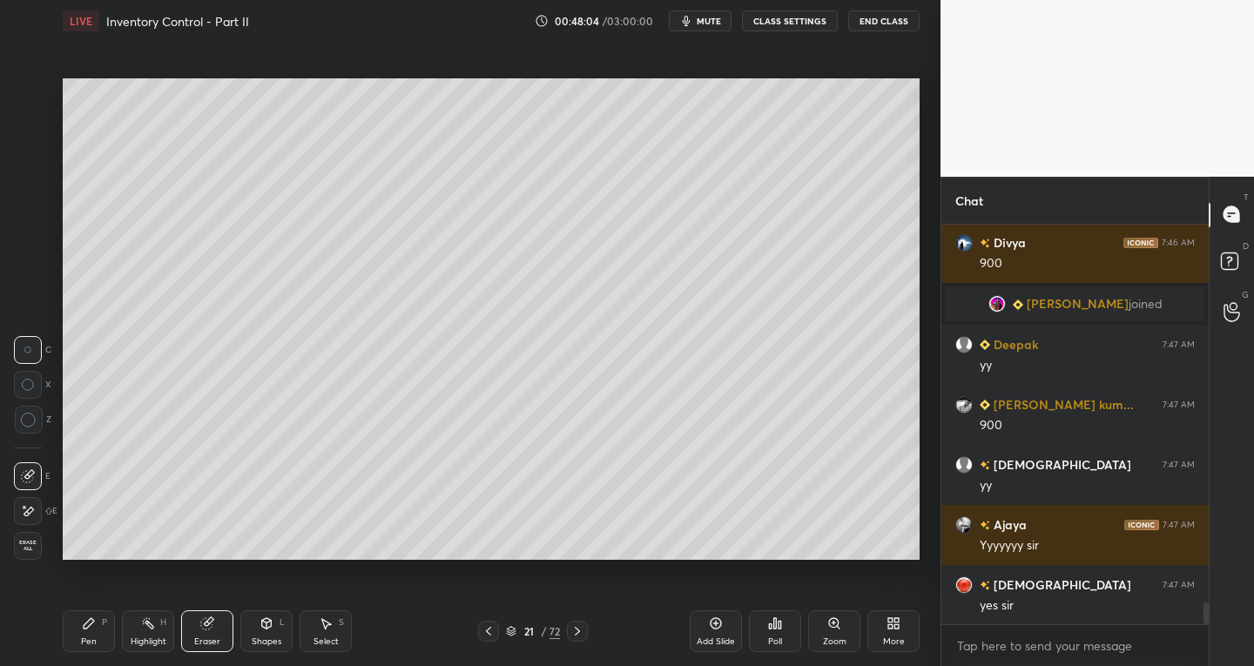
click at [34, 503] on div at bounding box center [28, 511] width 28 height 28
click at [94, 631] on div "Pen P" at bounding box center [89, 632] width 52 height 42
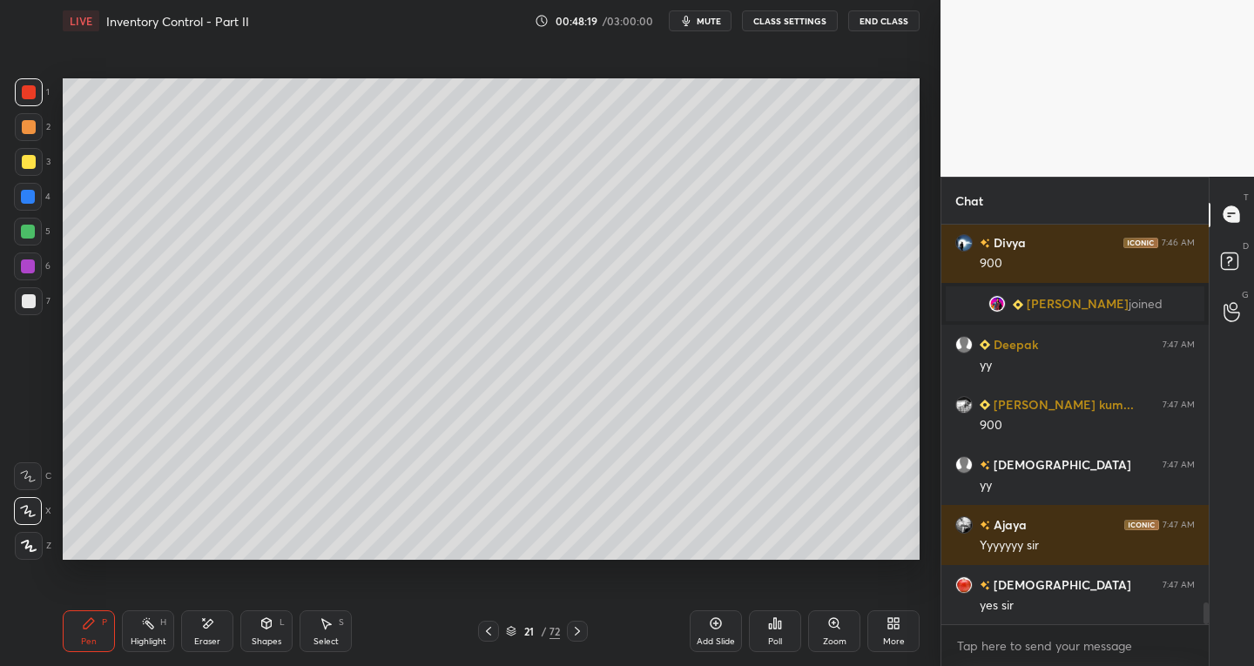
click at [30, 307] on div at bounding box center [29, 301] width 14 height 14
click at [27, 96] on div at bounding box center [29, 92] width 14 height 14
click at [34, 162] on div at bounding box center [29, 162] width 14 height 14
click at [29, 192] on div at bounding box center [28, 197] width 14 height 14
click at [267, 644] on div "Shapes" at bounding box center [267, 642] width 30 height 9
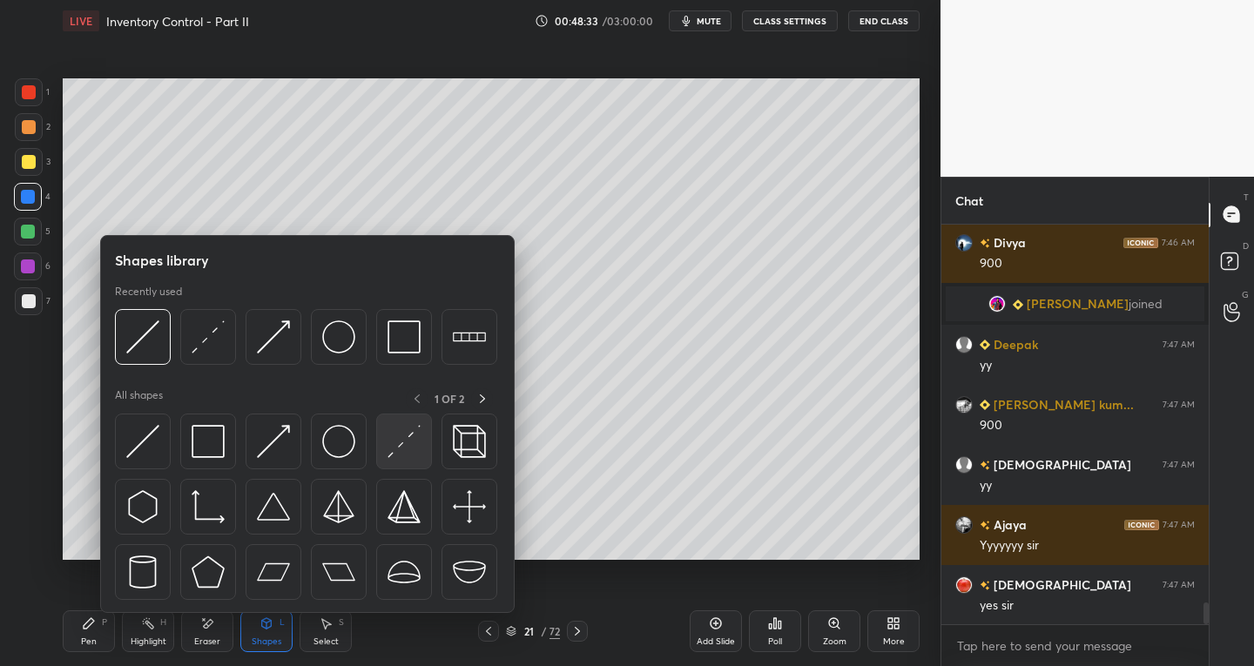
click at [399, 440] on img at bounding box center [404, 441] width 33 height 33
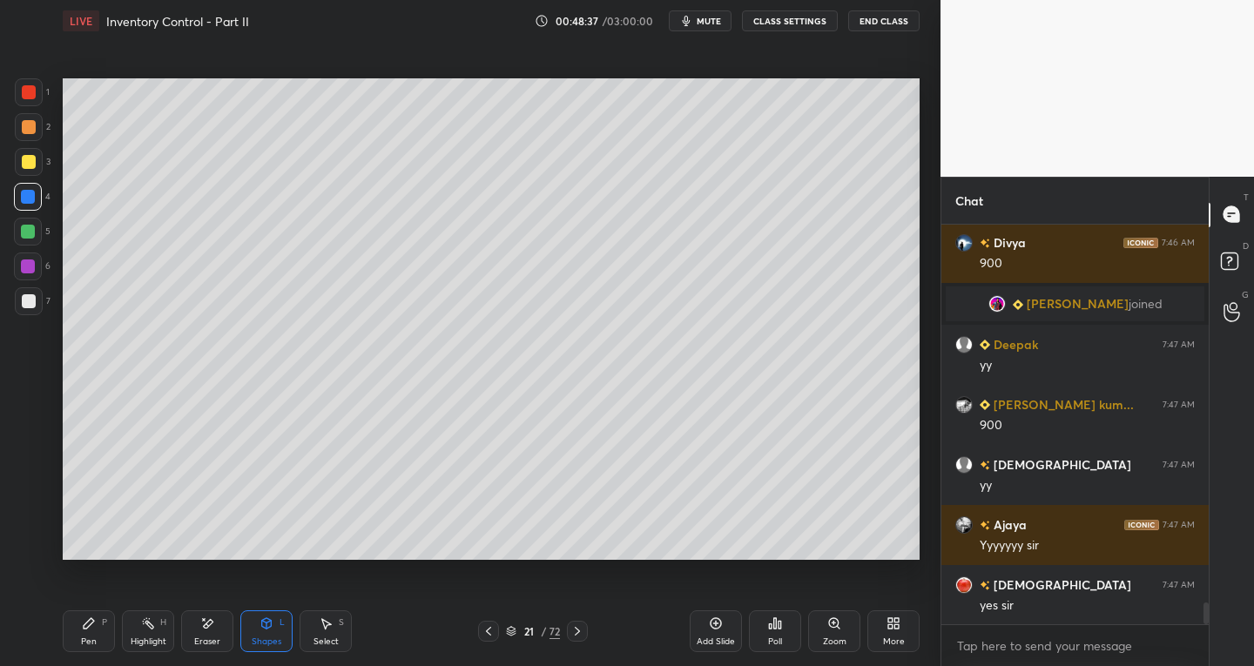
click at [96, 633] on div "Pen P" at bounding box center [89, 632] width 52 height 42
click at [36, 474] on div at bounding box center [28, 476] width 28 height 28
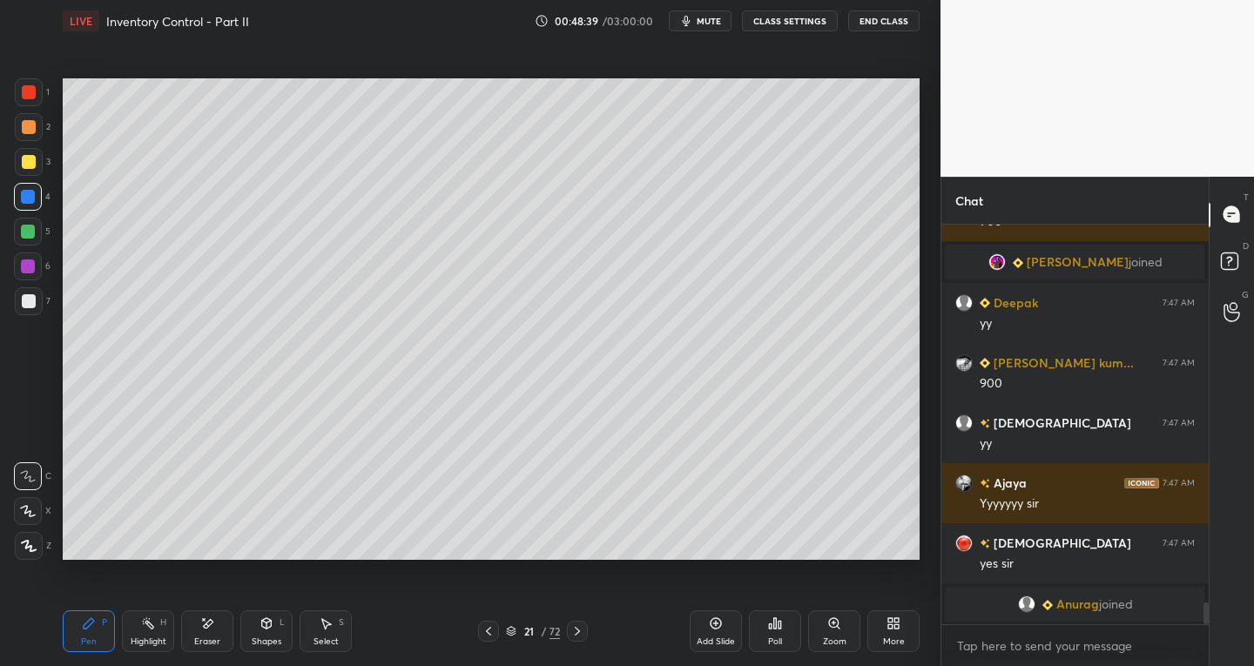
click at [197, 638] on div "Eraser" at bounding box center [207, 642] width 26 height 9
click at [30, 466] on div at bounding box center [28, 476] width 28 height 28
click at [100, 638] on div "Pen P" at bounding box center [89, 632] width 52 height 42
click at [30, 300] on div at bounding box center [29, 301] width 14 height 14
click at [208, 638] on div "Eraser" at bounding box center [207, 642] width 26 height 9
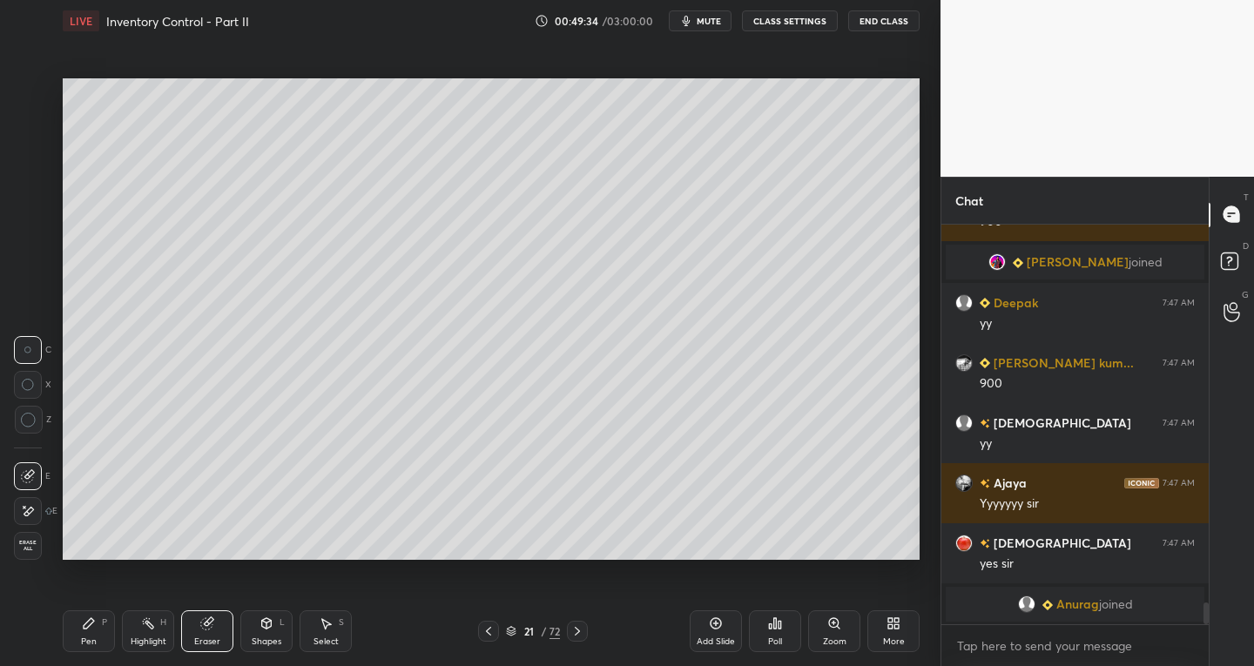
click at [20, 472] on div at bounding box center [28, 476] width 28 height 28
click at [331, 625] on icon at bounding box center [326, 624] width 14 height 14
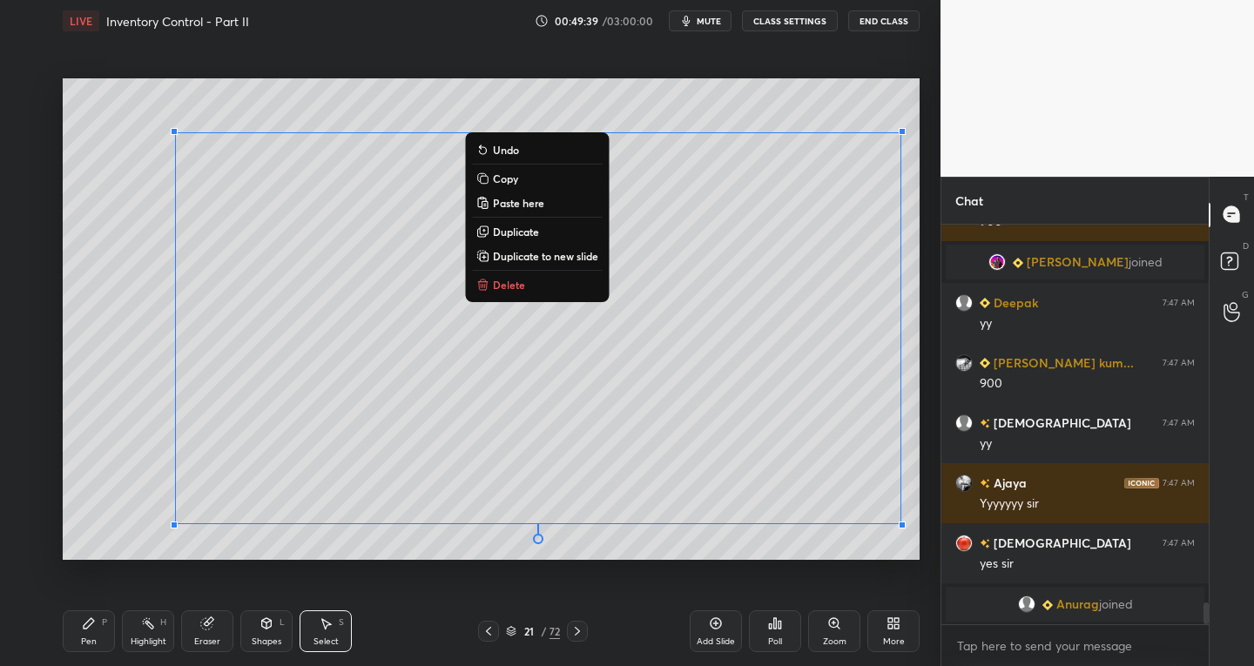
click at [71, 641] on div "Pen P" at bounding box center [89, 632] width 52 height 42
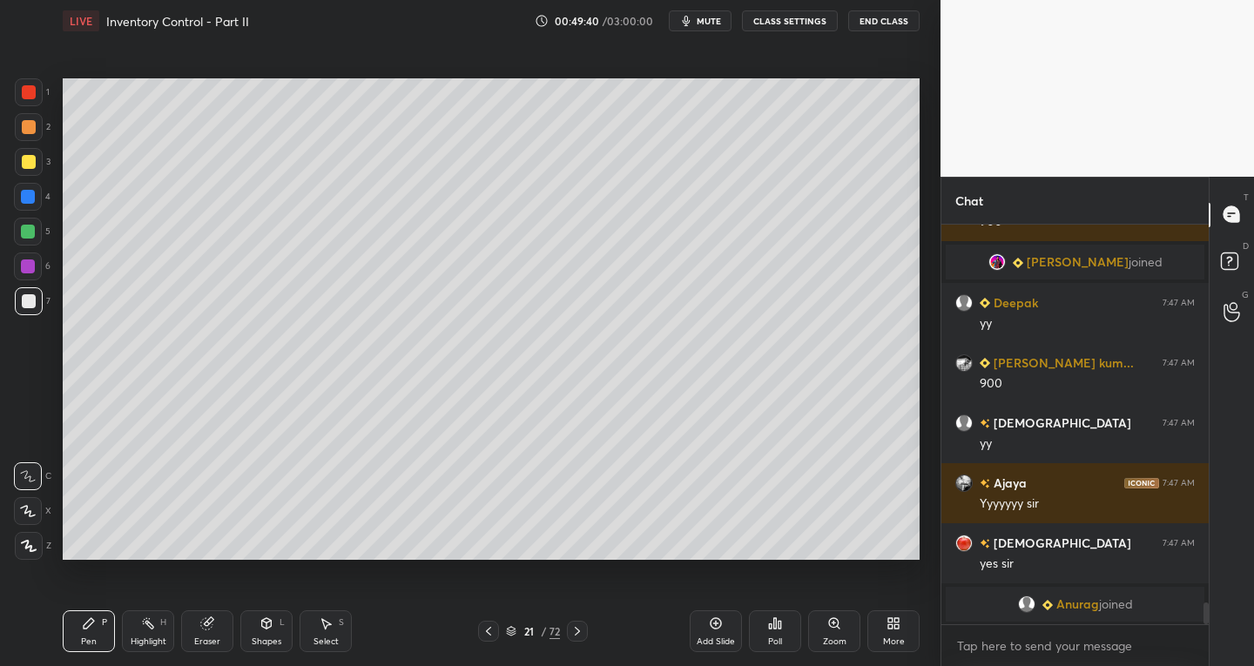
click at [30, 512] on icon at bounding box center [28, 511] width 16 height 12
click at [262, 629] on icon at bounding box center [267, 624] width 14 height 14
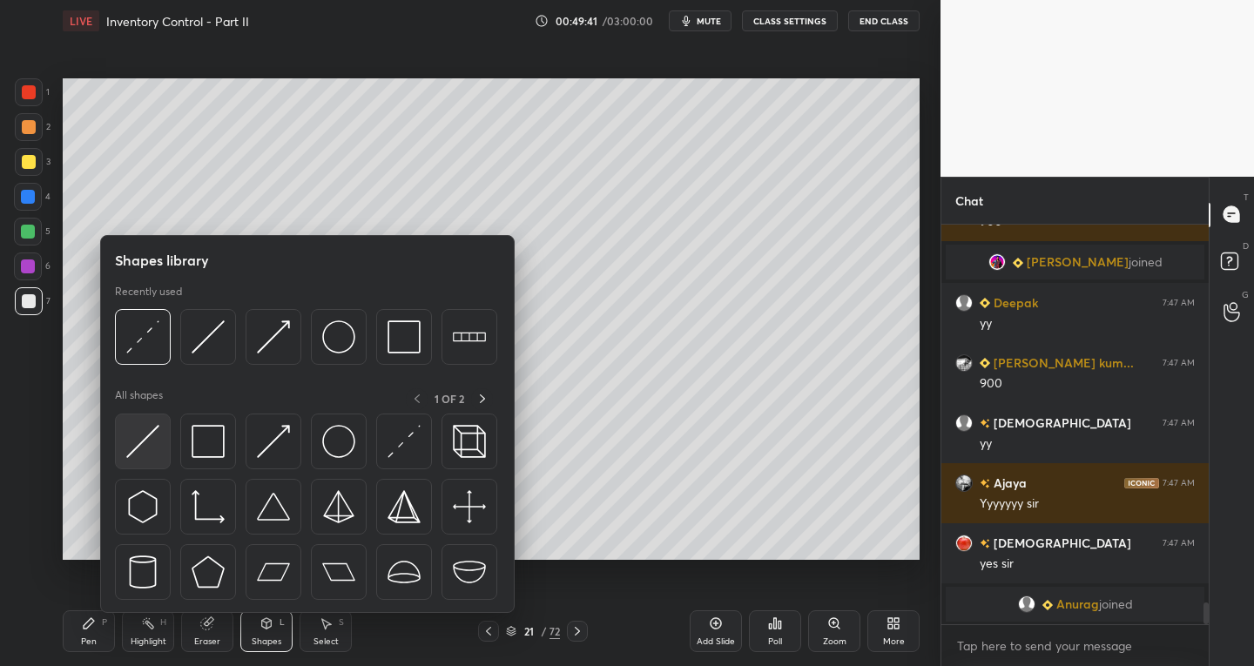
click at [126, 447] on img at bounding box center [142, 441] width 33 height 33
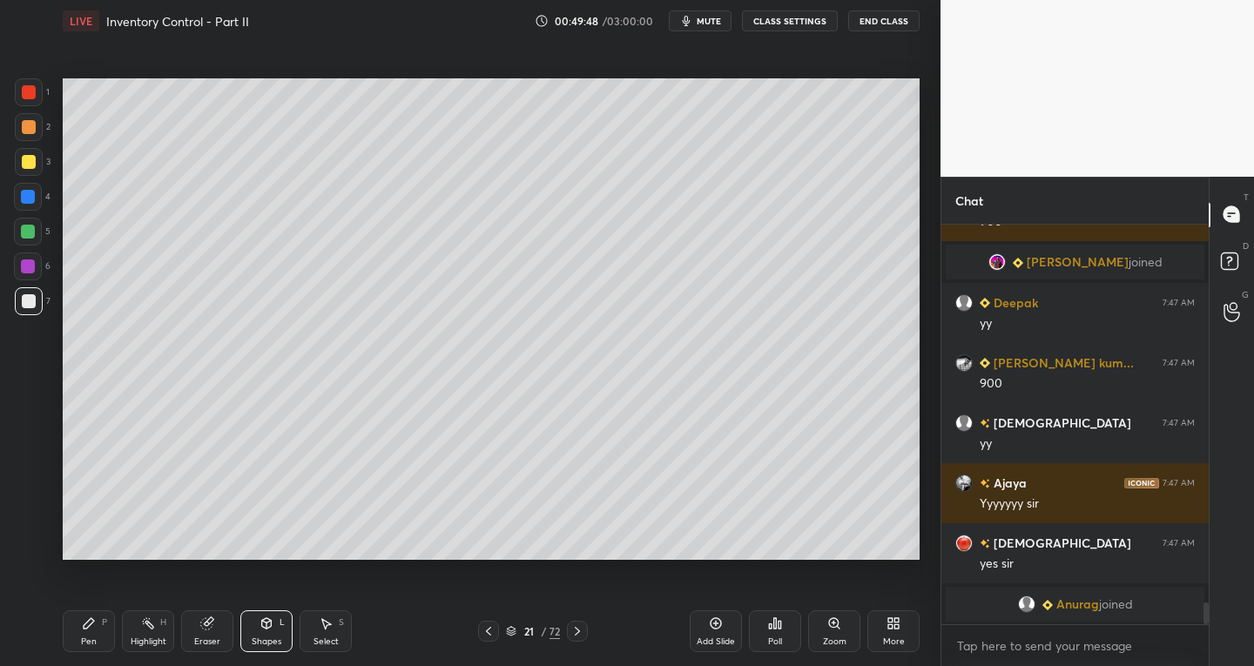
click at [96, 634] on div "Pen P" at bounding box center [89, 632] width 52 height 42
click at [28, 484] on div at bounding box center [28, 476] width 28 height 28
click at [267, 640] on div "Shapes" at bounding box center [267, 642] width 30 height 9
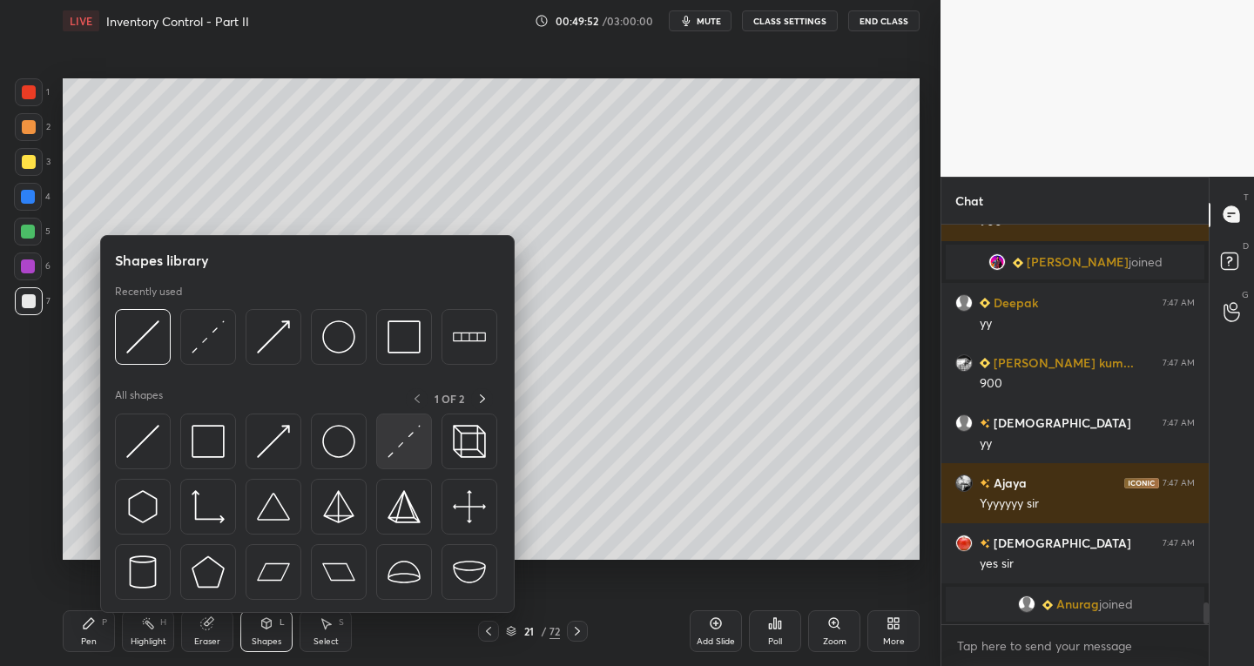
click at [386, 449] on div at bounding box center [404, 442] width 56 height 56
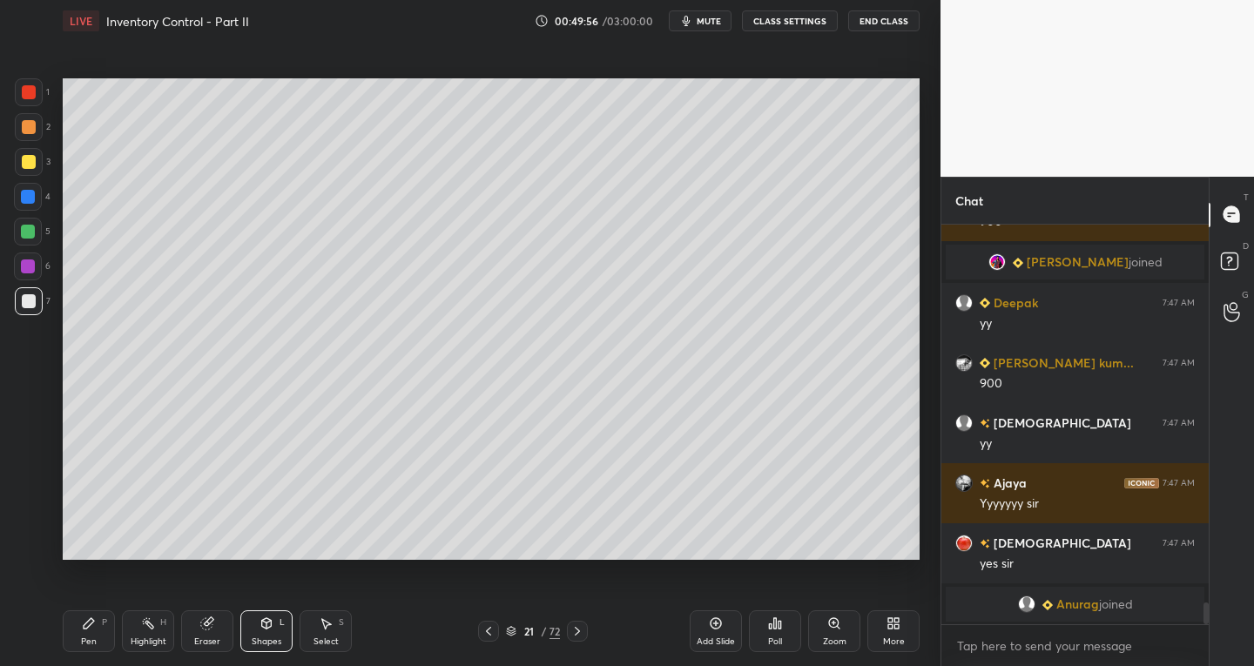
click at [89, 613] on div "Pen P" at bounding box center [89, 632] width 52 height 42
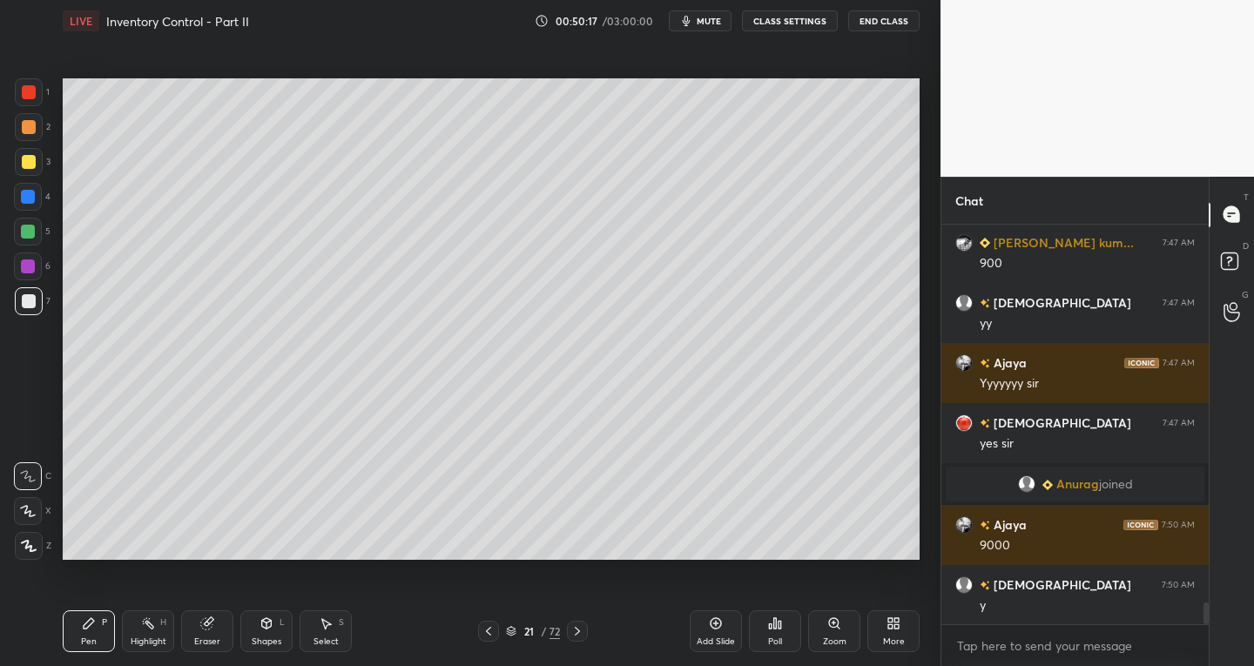
scroll to position [7105, 0]
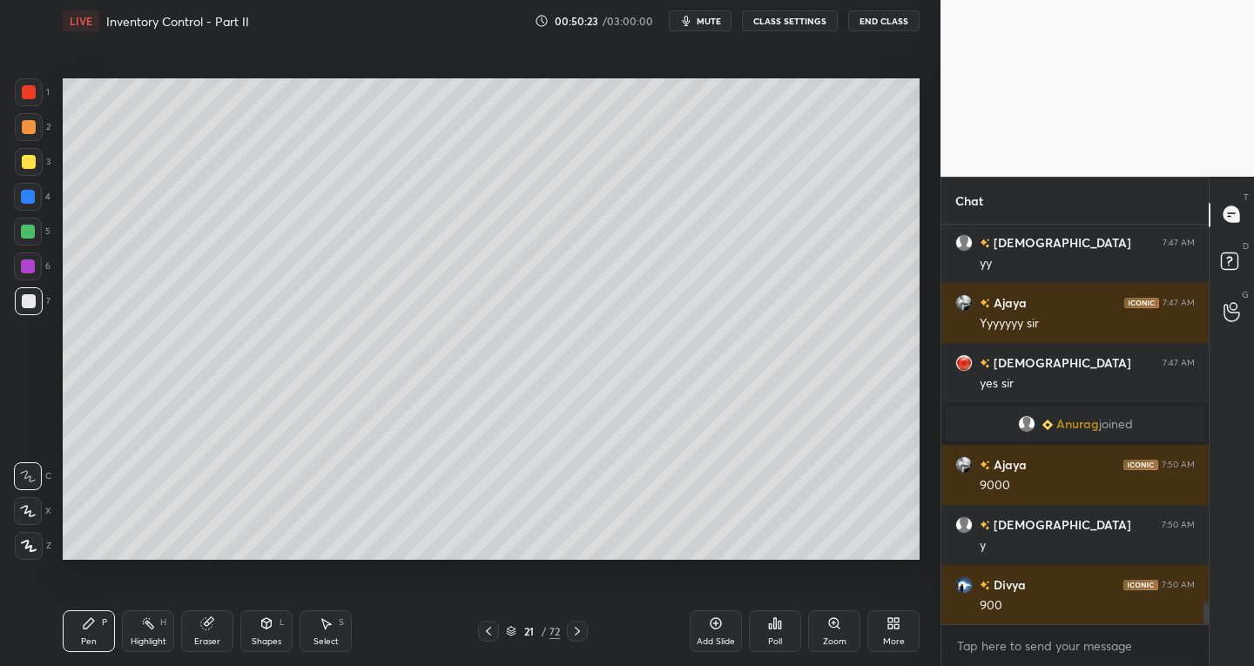
click at [36, 90] on div at bounding box center [29, 92] width 28 height 28
click at [32, 228] on div at bounding box center [28, 232] width 14 height 14
click at [270, 631] on div "Shapes L" at bounding box center [266, 632] width 52 height 42
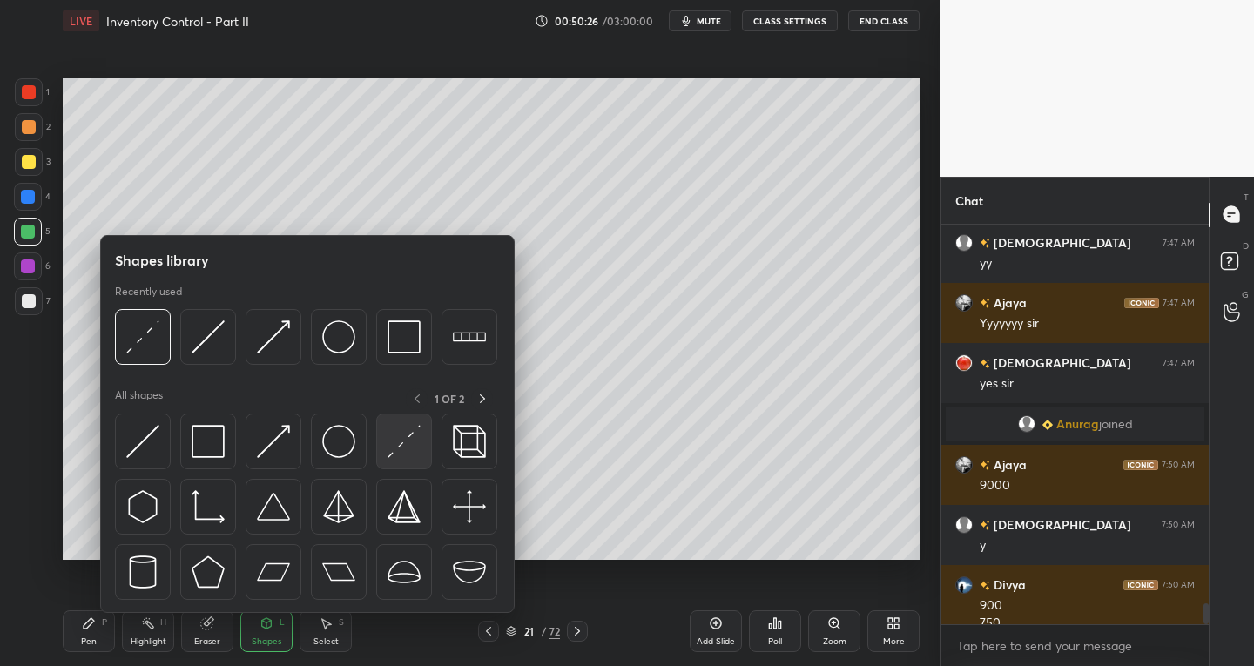
click at [381, 449] on div at bounding box center [404, 442] width 56 height 56
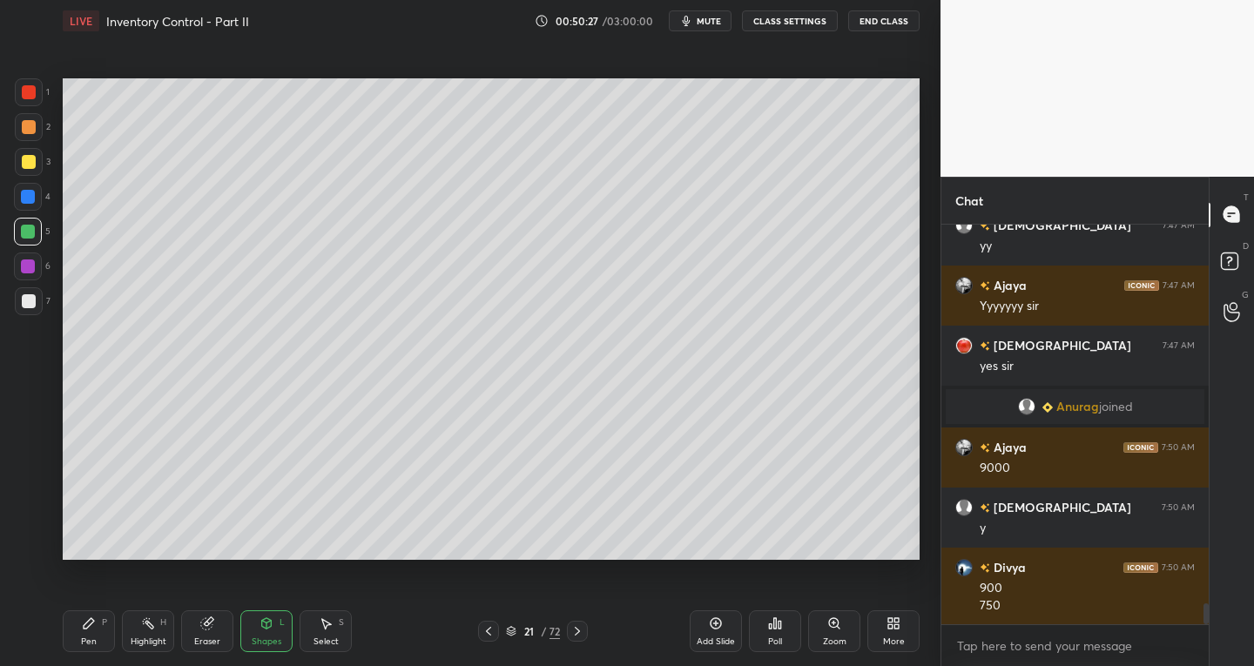
click at [487, 632] on icon at bounding box center [489, 631] width 14 height 14
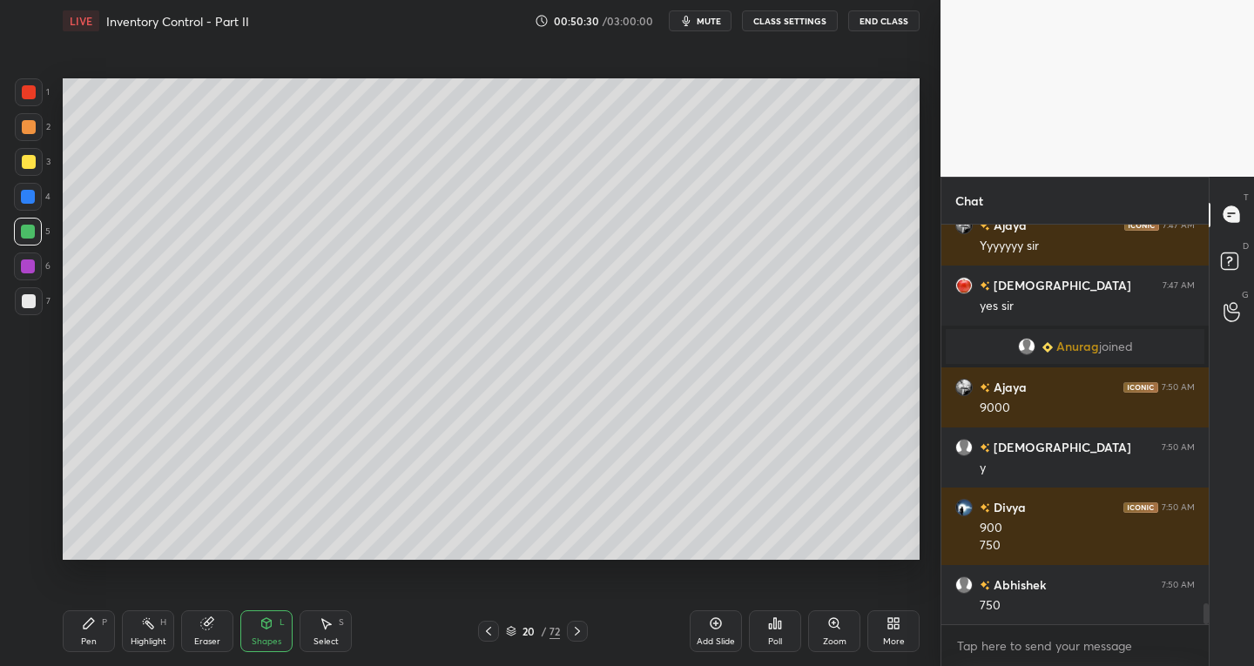
click at [583, 628] on icon at bounding box center [577, 631] width 14 height 14
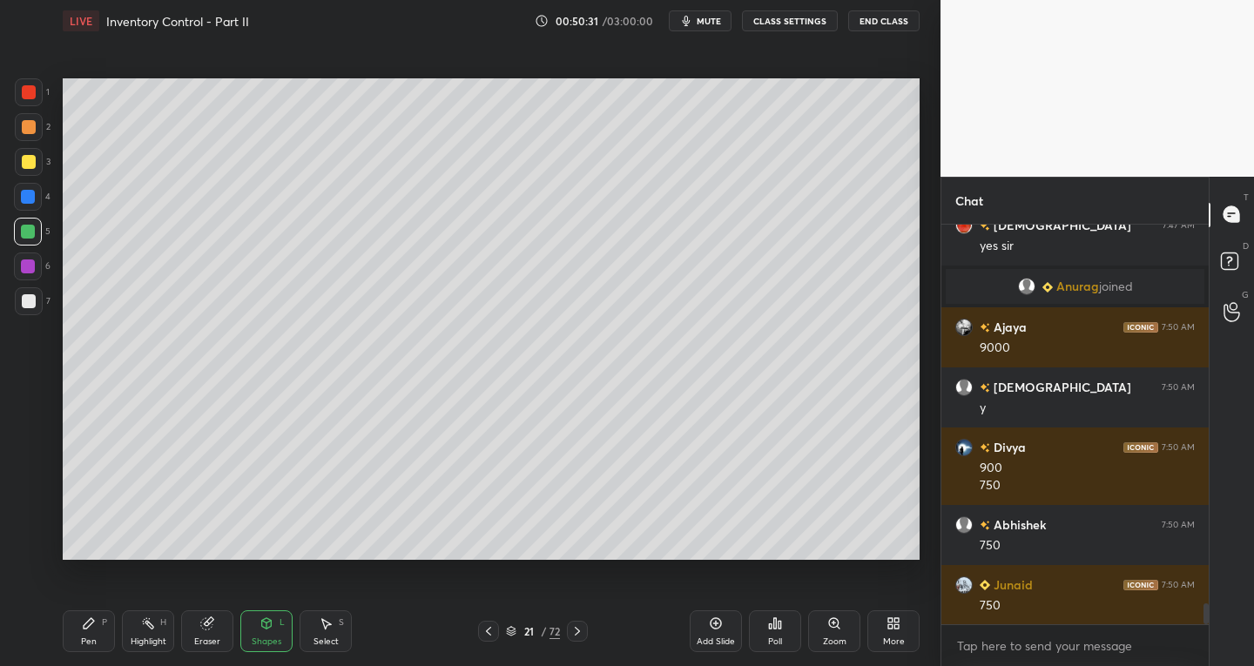
click at [264, 638] on div "Shapes" at bounding box center [267, 642] width 30 height 9
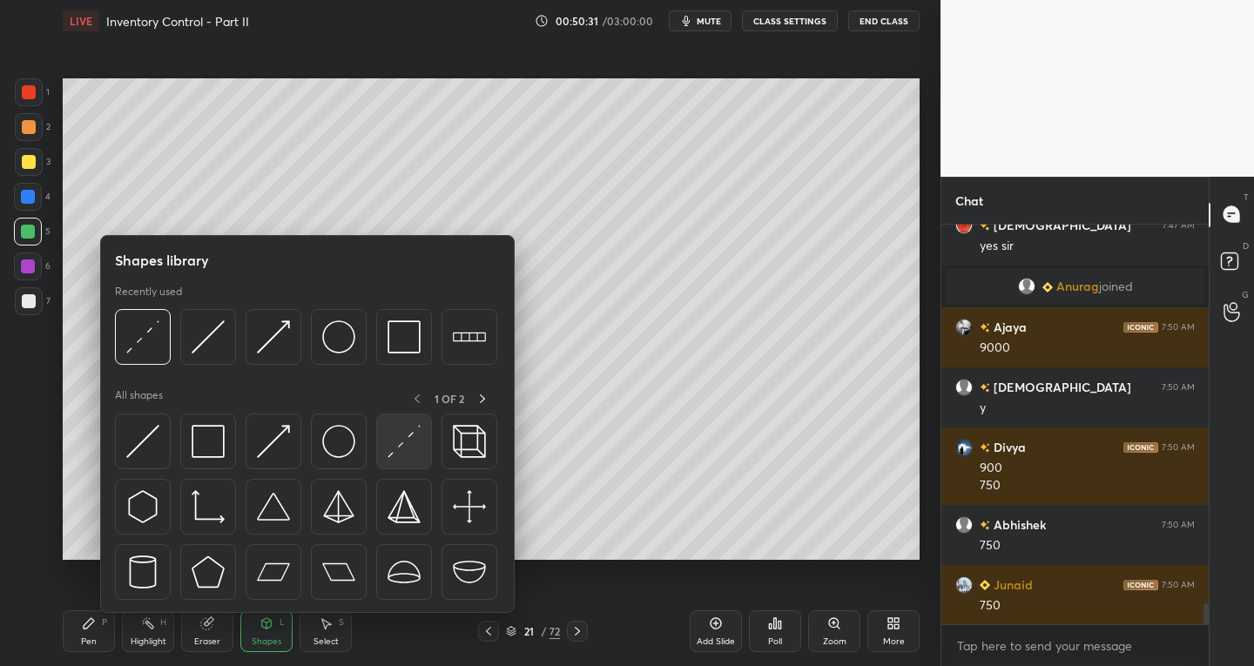
click at [396, 430] on img at bounding box center [404, 441] width 33 height 33
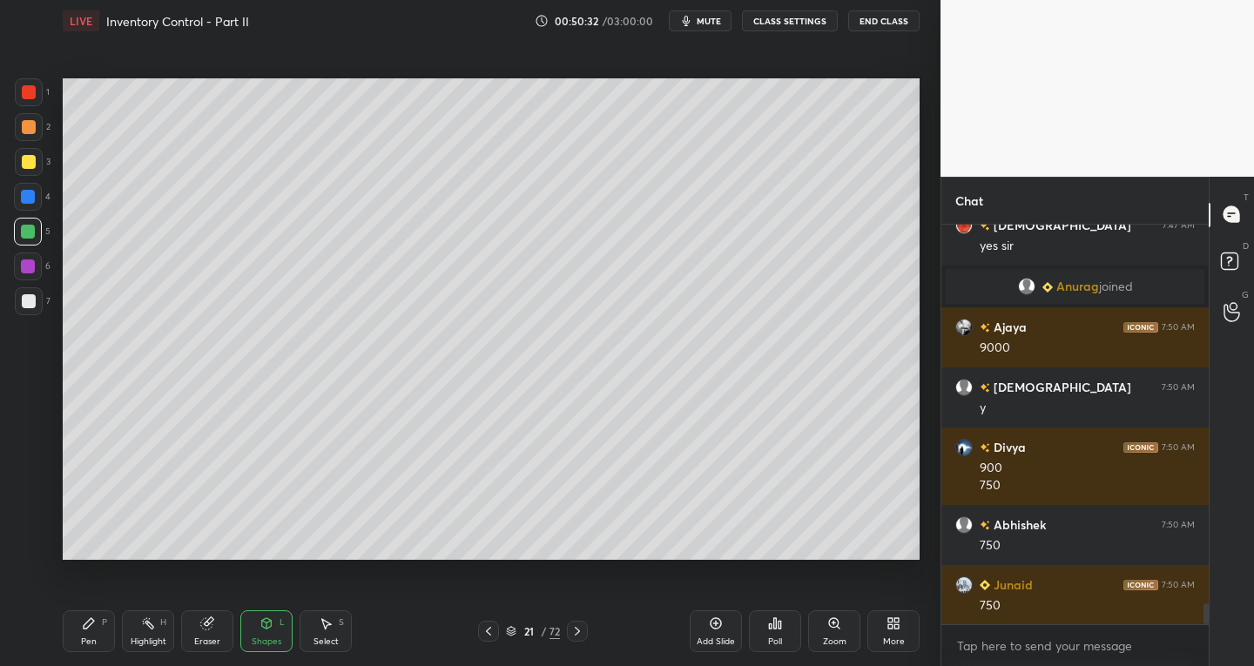
scroll to position [7303, 0]
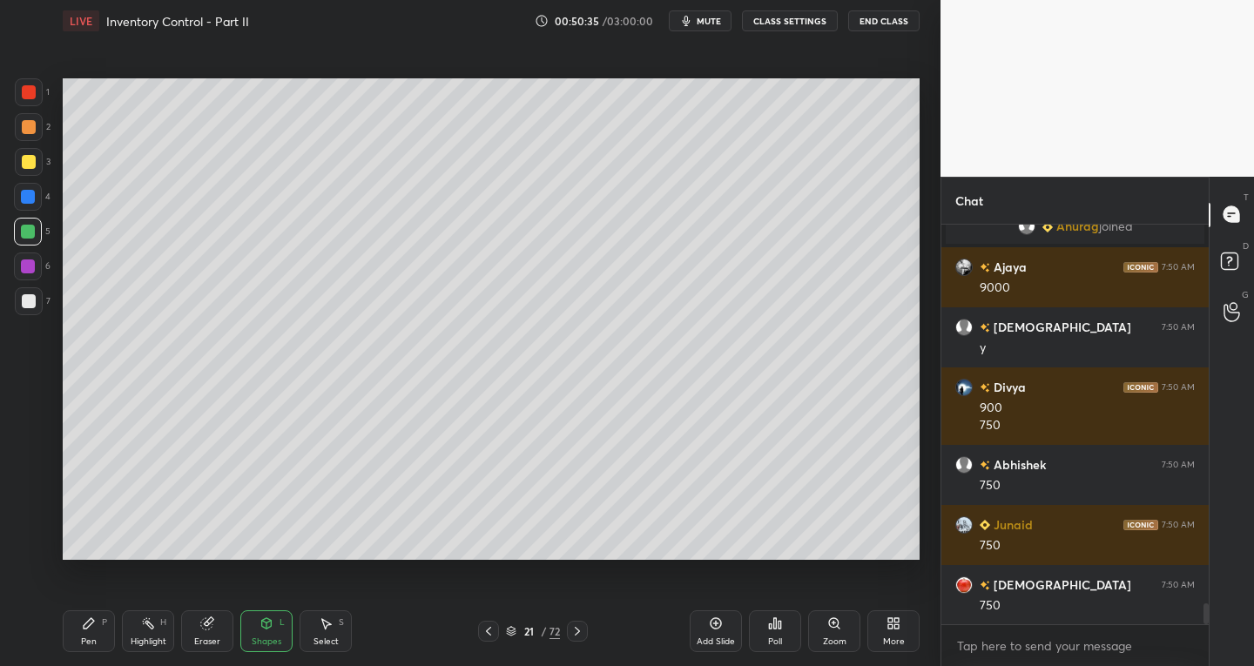
click at [94, 633] on div "Pen P" at bounding box center [89, 632] width 52 height 42
click at [33, 304] on div at bounding box center [29, 301] width 14 height 14
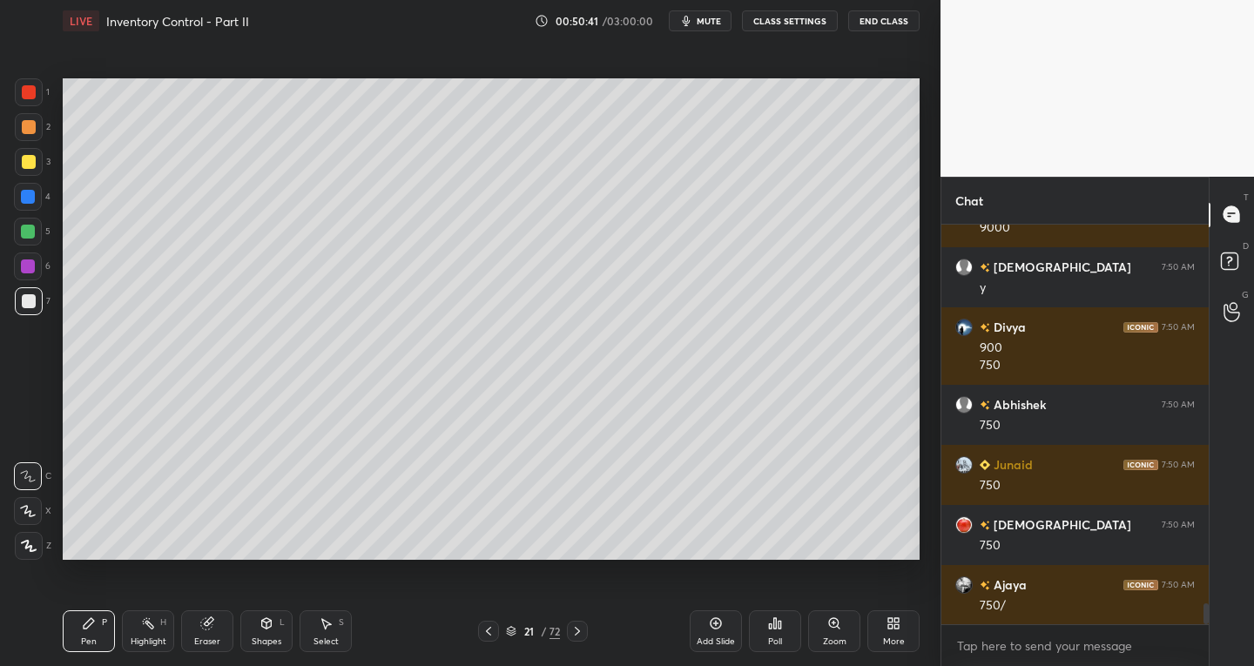
click at [262, 640] on div "Shapes" at bounding box center [267, 642] width 30 height 9
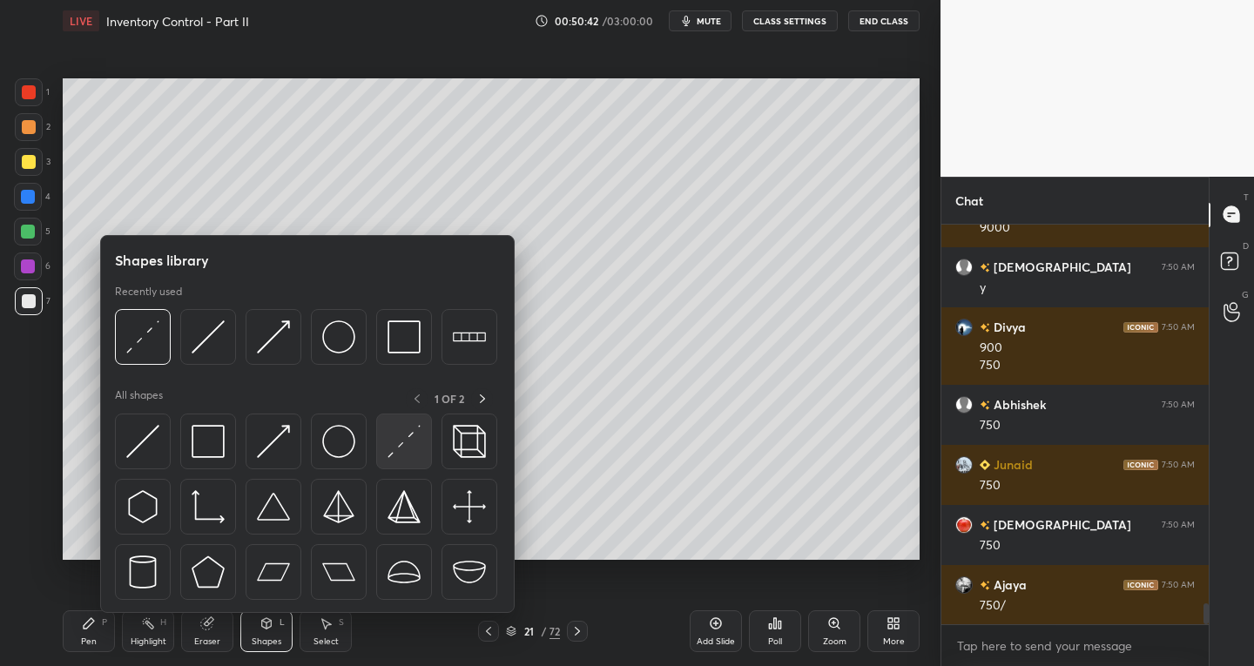
click at [398, 449] on img at bounding box center [404, 441] width 33 height 33
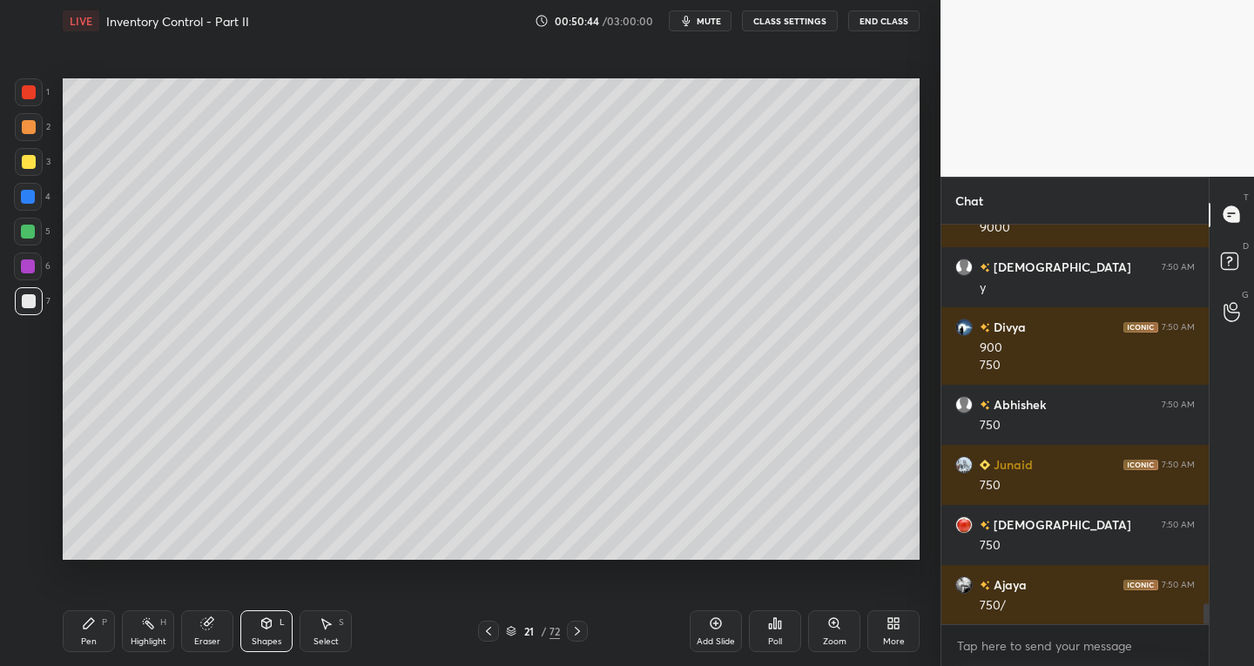
click at [34, 295] on div at bounding box center [29, 301] width 14 height 14
click at [98, 627] on div "Pen P" at bounding box center [89, 632] width 52 height 42
click at [27, 309] on div at bounding box center [29, 301] width 28 height 28
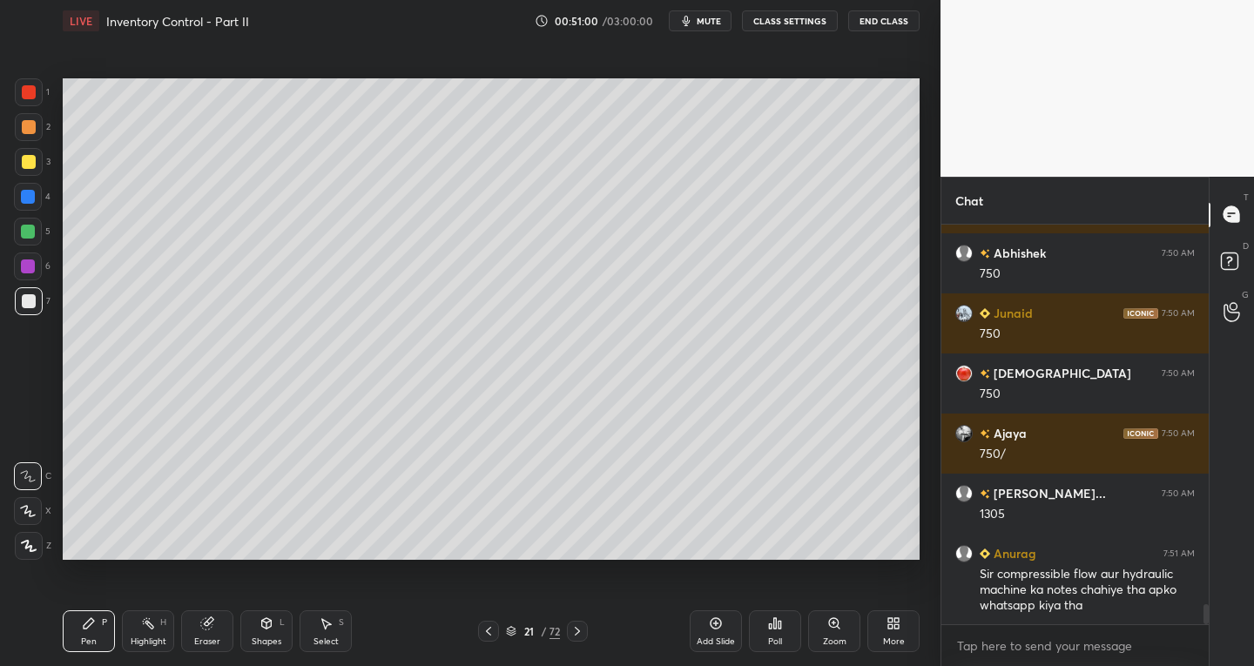
scroll to position [7575, 0]
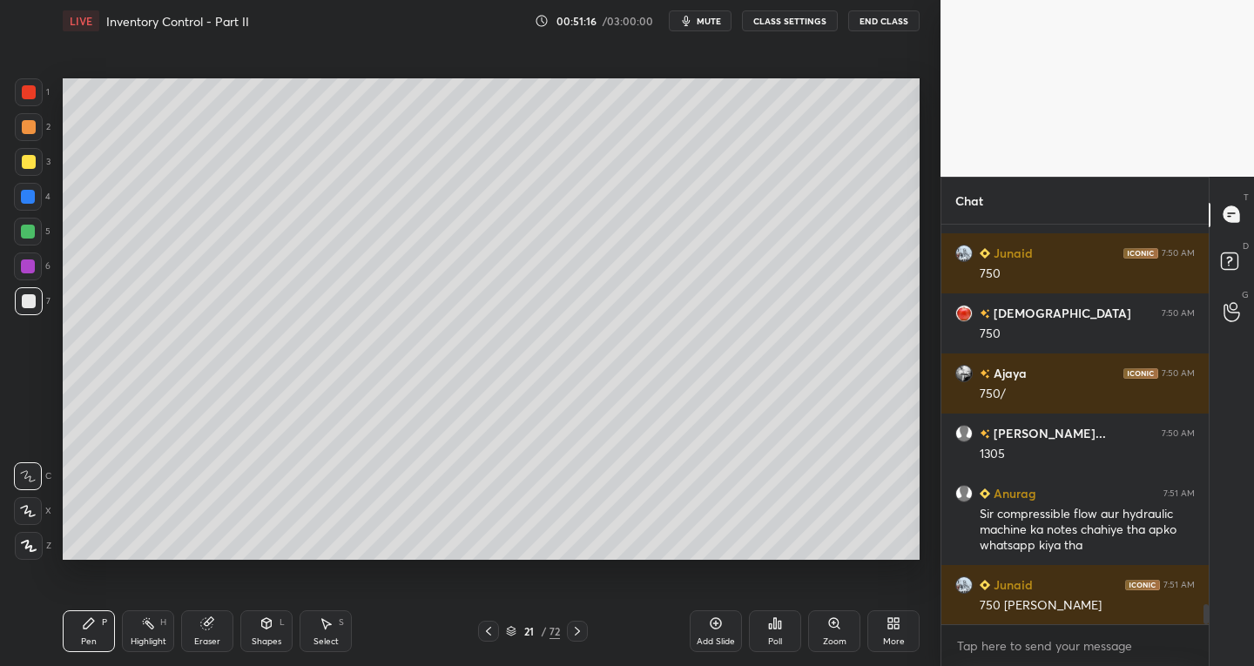
click at [260, 627] on icon at bounding box center [267, 624] width 14 height 14
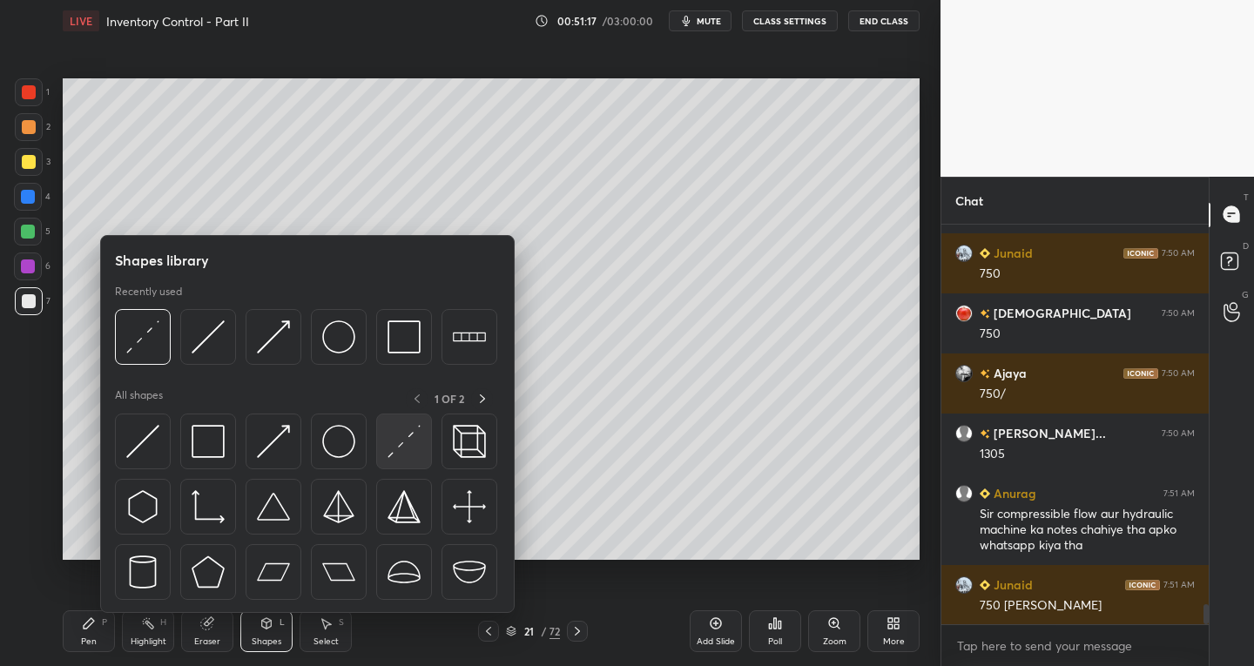
click at [391, 449] on img at bounding box center [404, 441] width 33 height 33
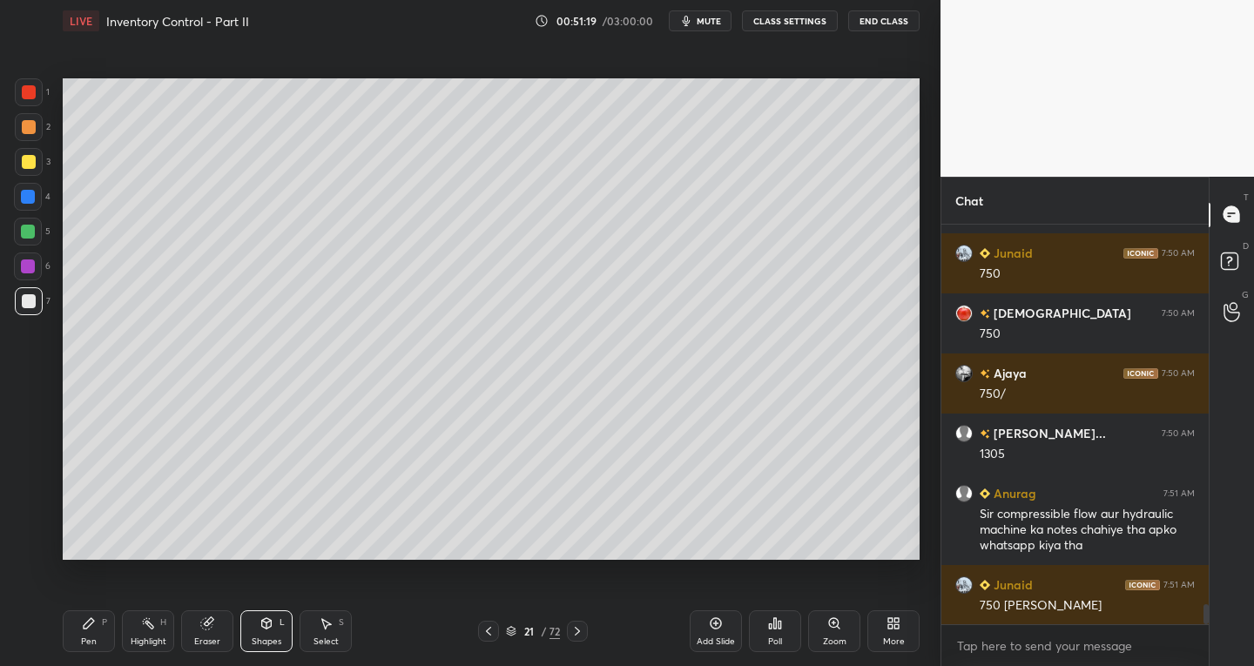
click at [76, 623] on div "Pen P" at bounding box center [89, 632] width 52 height 42
click at [30, 508] on icon at bounding box center [28, 511] width 16 height 12
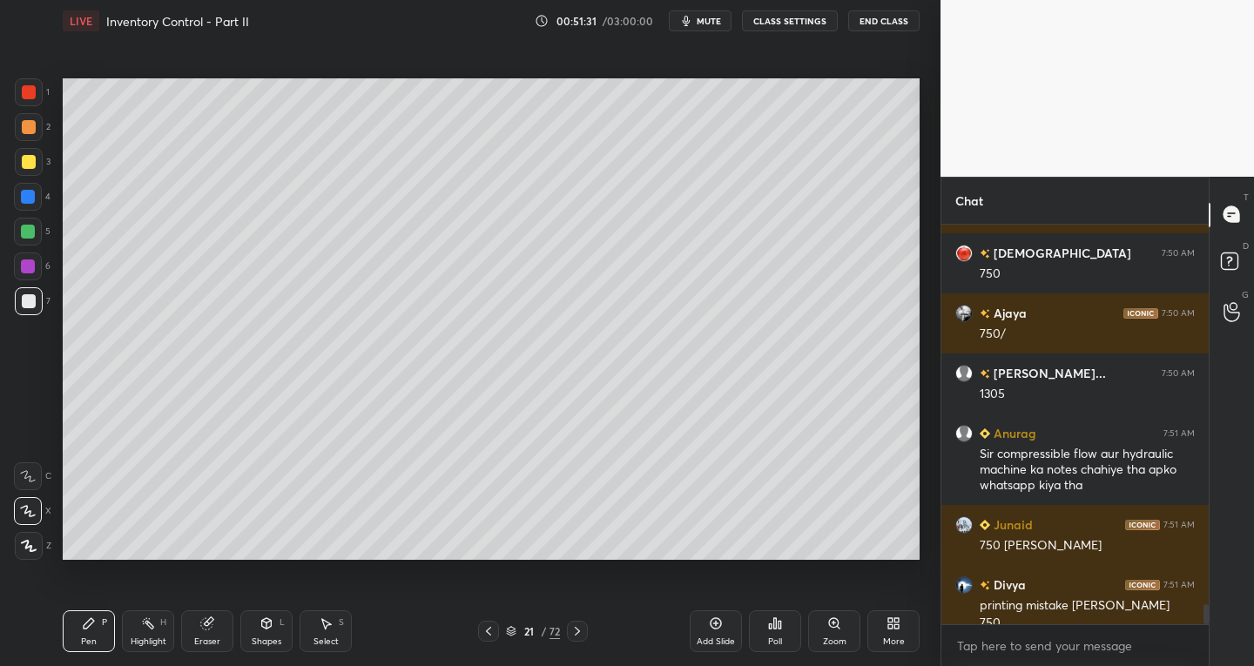
scroll to position [7652, 0]
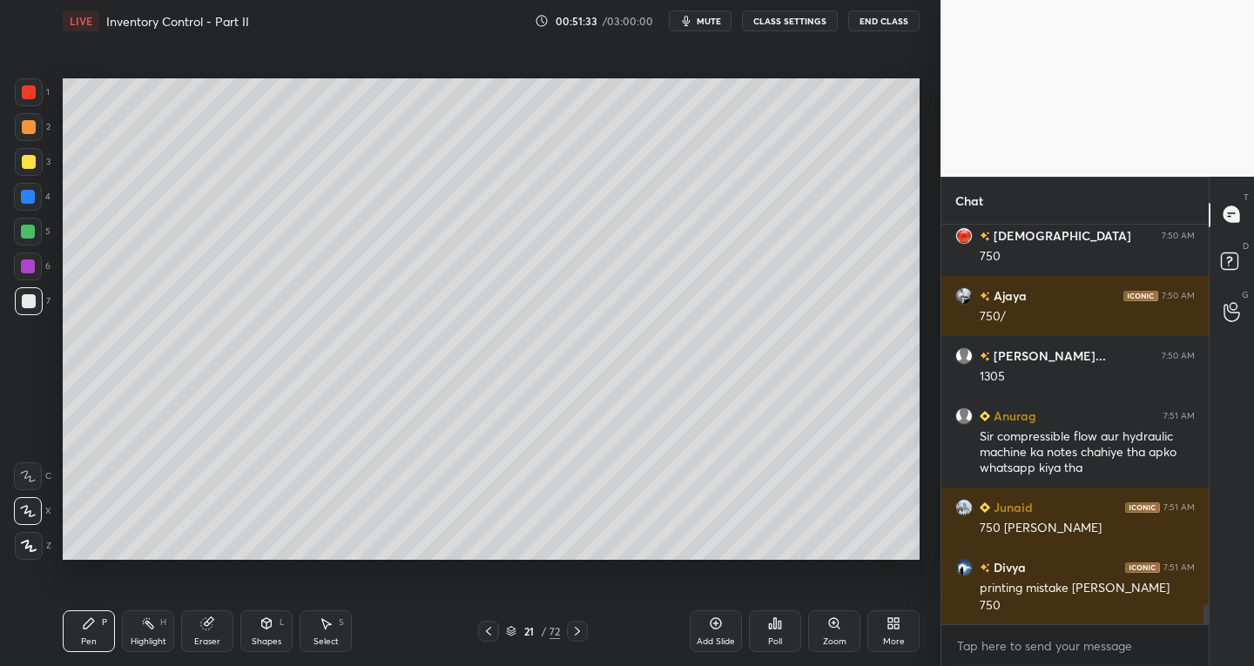
click at [215, 630] on div "Eraser" at bounding box center [207, 632] width 52 height 42
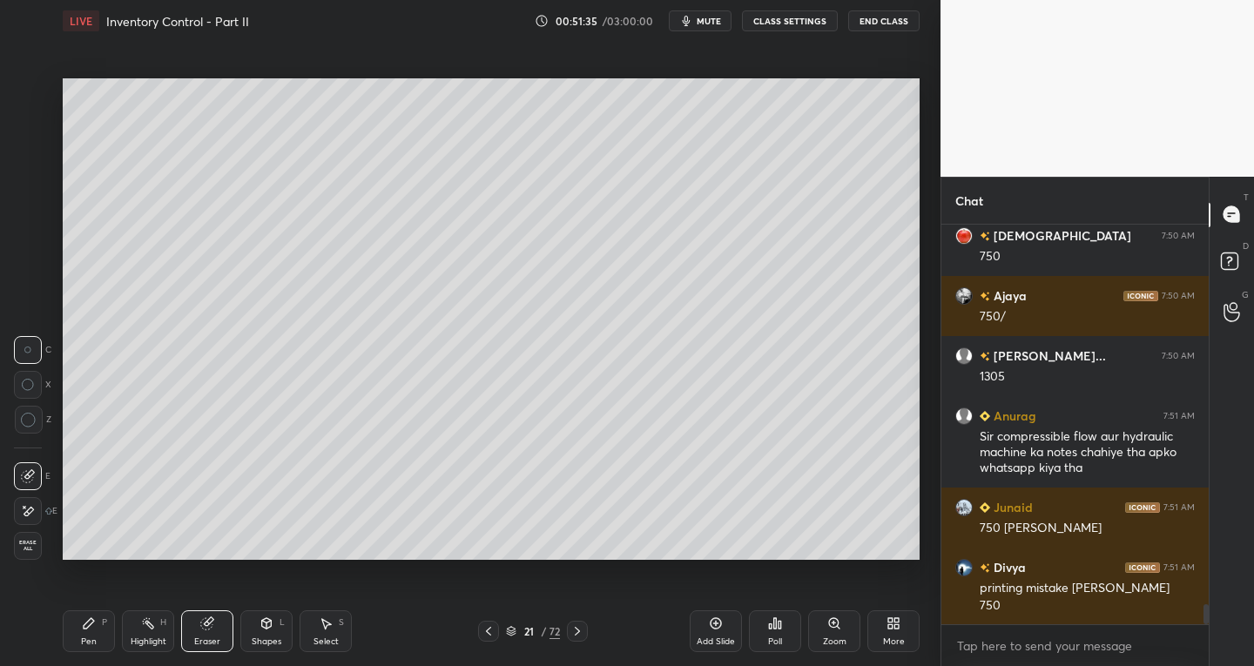
click at [93, 624] on icon at bounding box center [89, 624] width 14 height 14
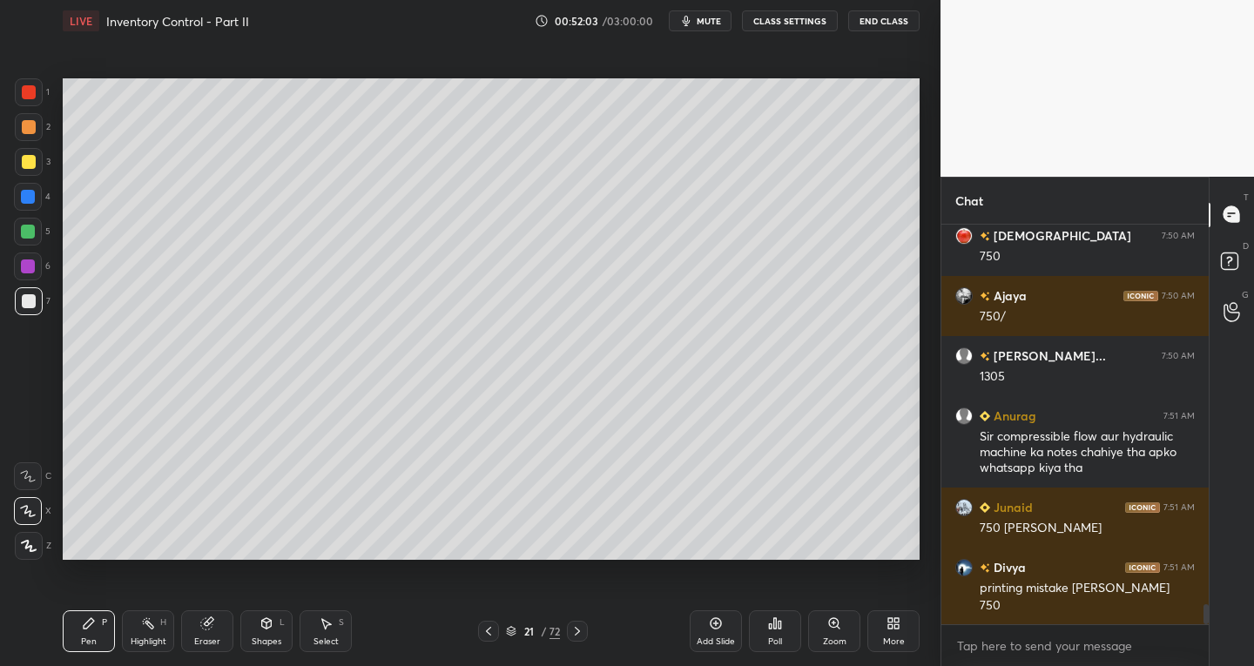
click at [491, 632] on icon at bounding box center [489, 631] width 14 height 14
click at [501, 627] on div "20 / 72" at bounding box center [533, 631] width 110 height 21
click at [488, 626] on icon at bounding box center [489, 631] width 14 height 14
click at [492, 623] on div at bounding box center [488, 631] width 21 height 21
click at [582, 638] on div at bounding box center [577, 631] width 21 height 21
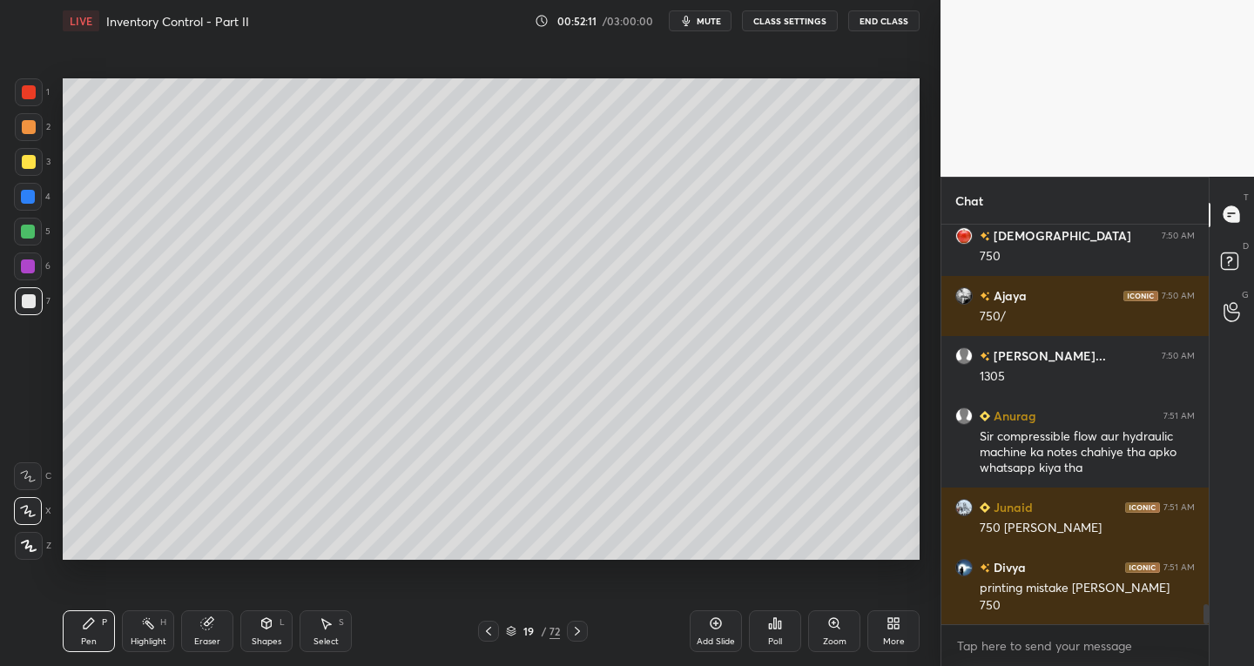
click at [581, 633] on icon at bounding box center [577, 631] width 14 height 14
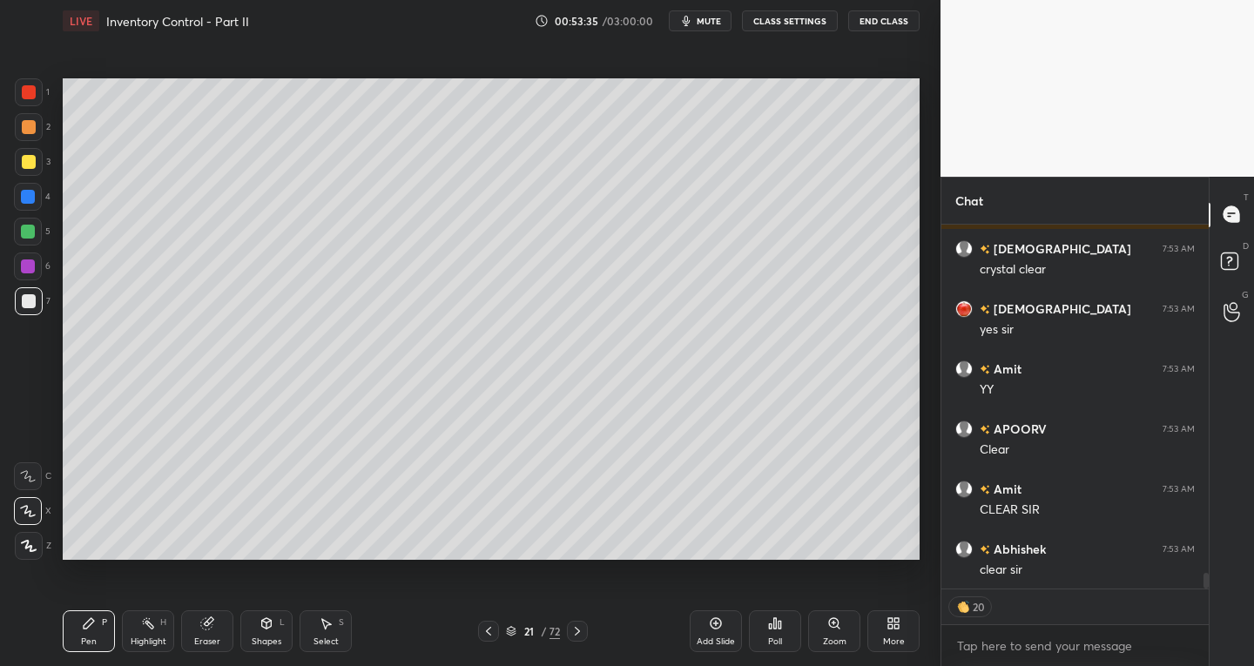
scroll to position [8289, 0]
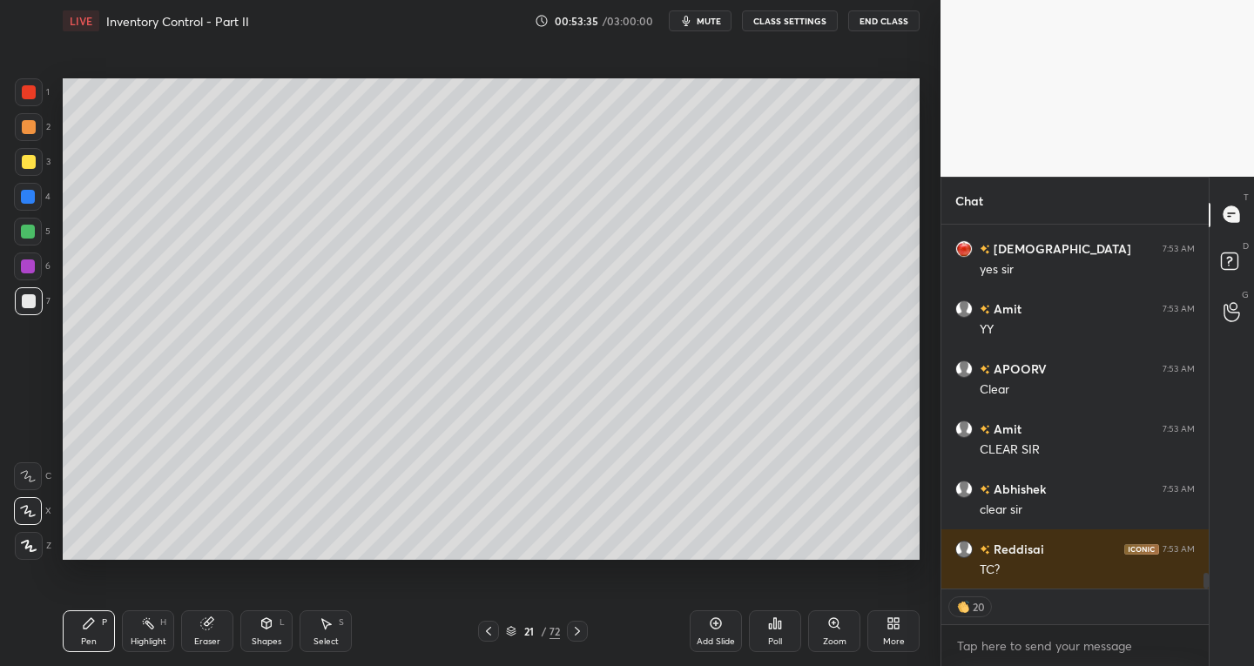
click at [584, 635] on icon at bounding box center [577, 631] width 14 height 14
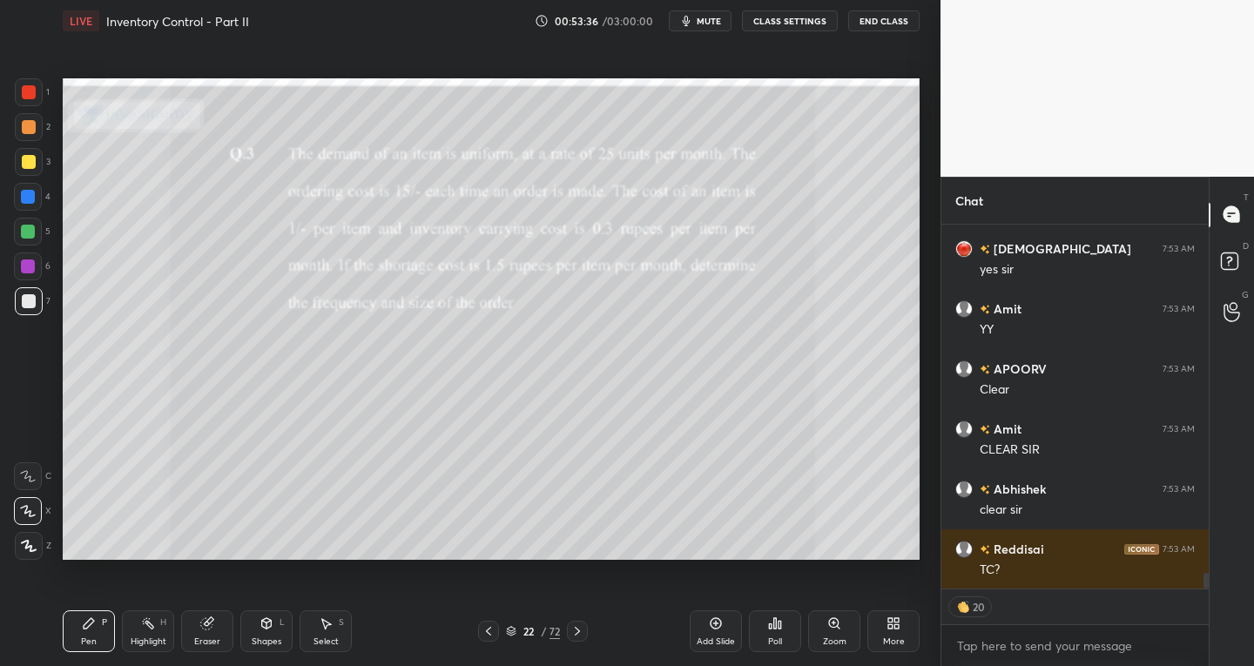
scroll to position [8349, 0]
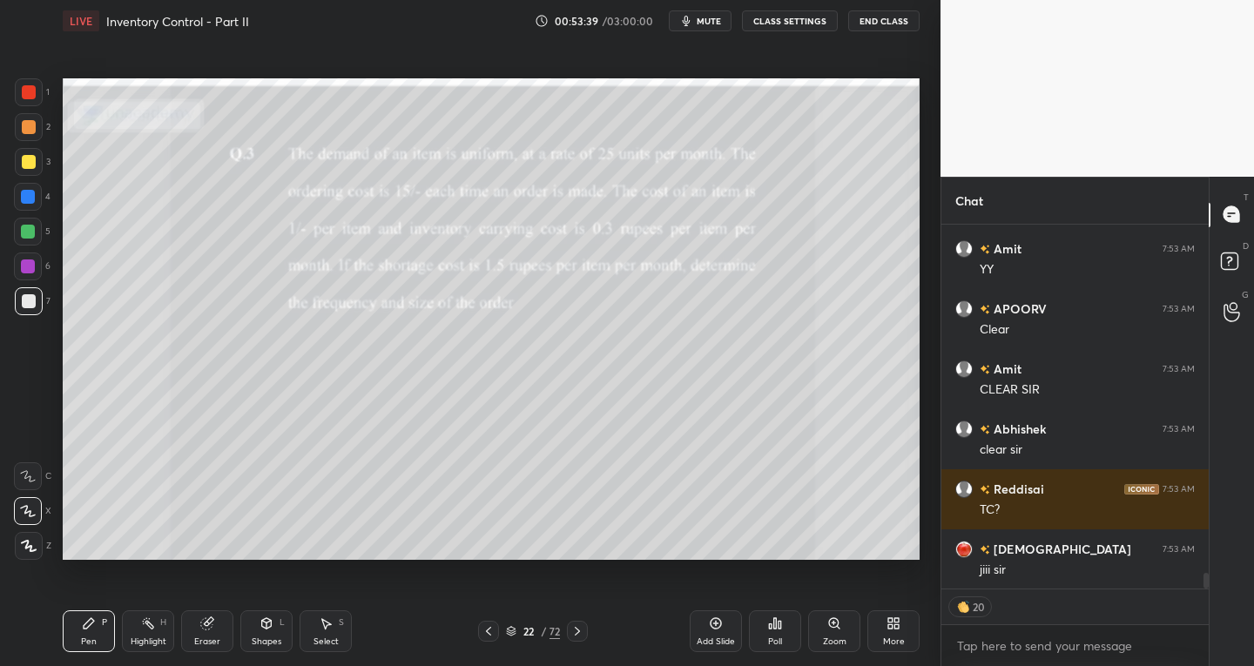
click at [486, 638] on div at bounding box center [488, 631] width 21 height 21
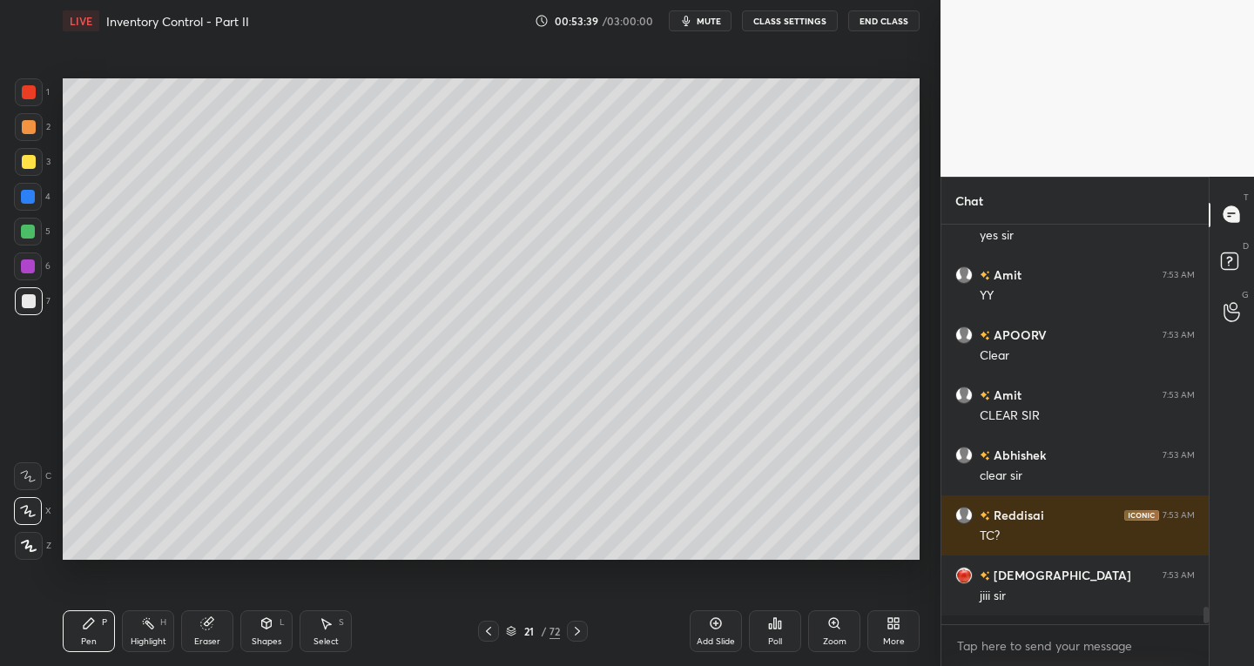
scroll to position [8313, 0]
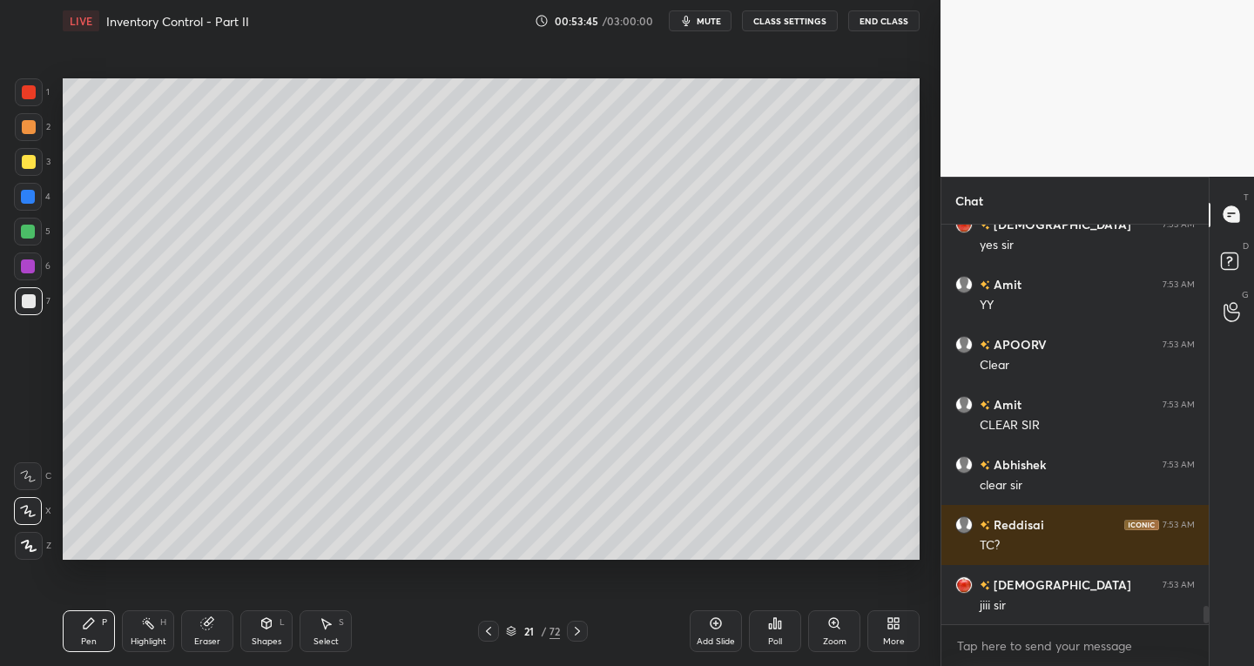
click at [574, 632] on icon at bounding box center [577, 631] width 14 height 14
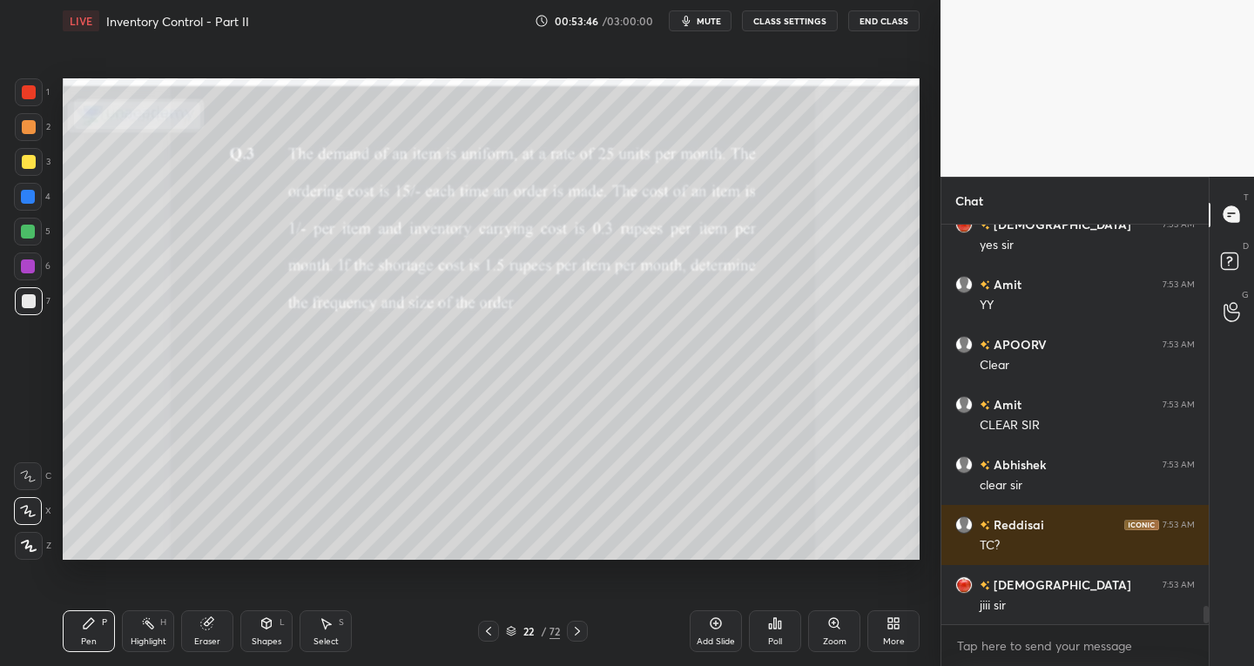
click at [489, 635] on icon at bounding box center [488, 631] width 5 height 9
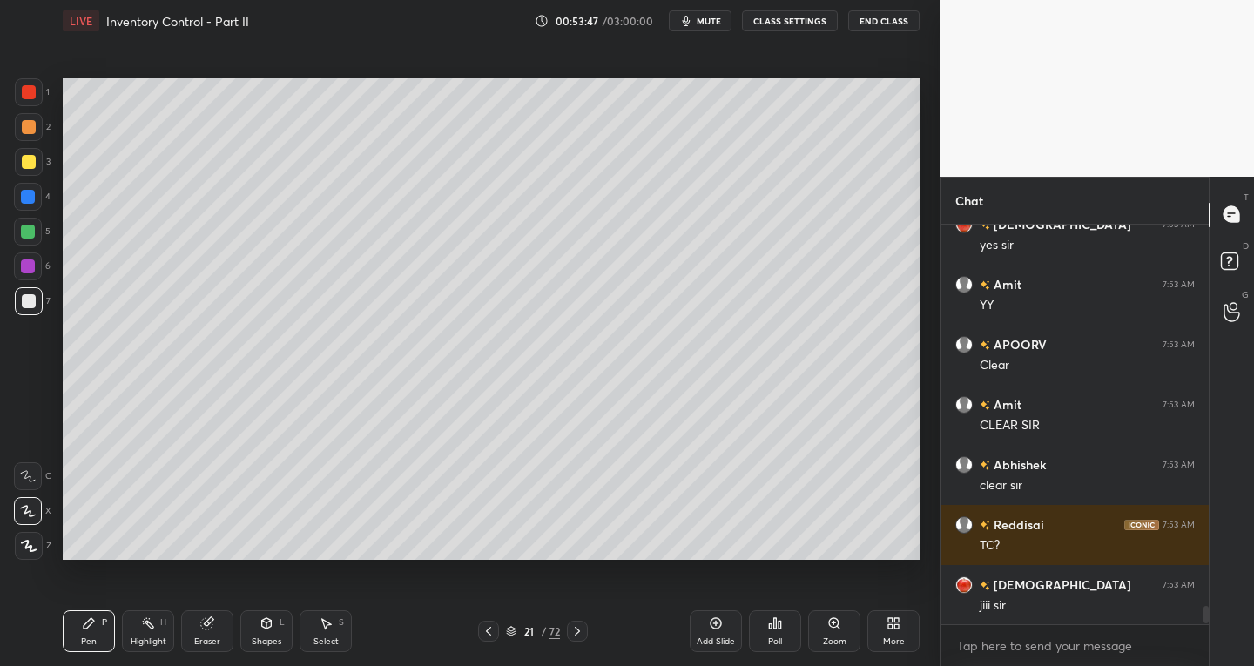
click at [704, 638] on div "Add Slide" at bounding box center [716, 642] width 38 height 9
click at [329, 639] on div "Select" at bounding box center [326, 642] width 25 height 9
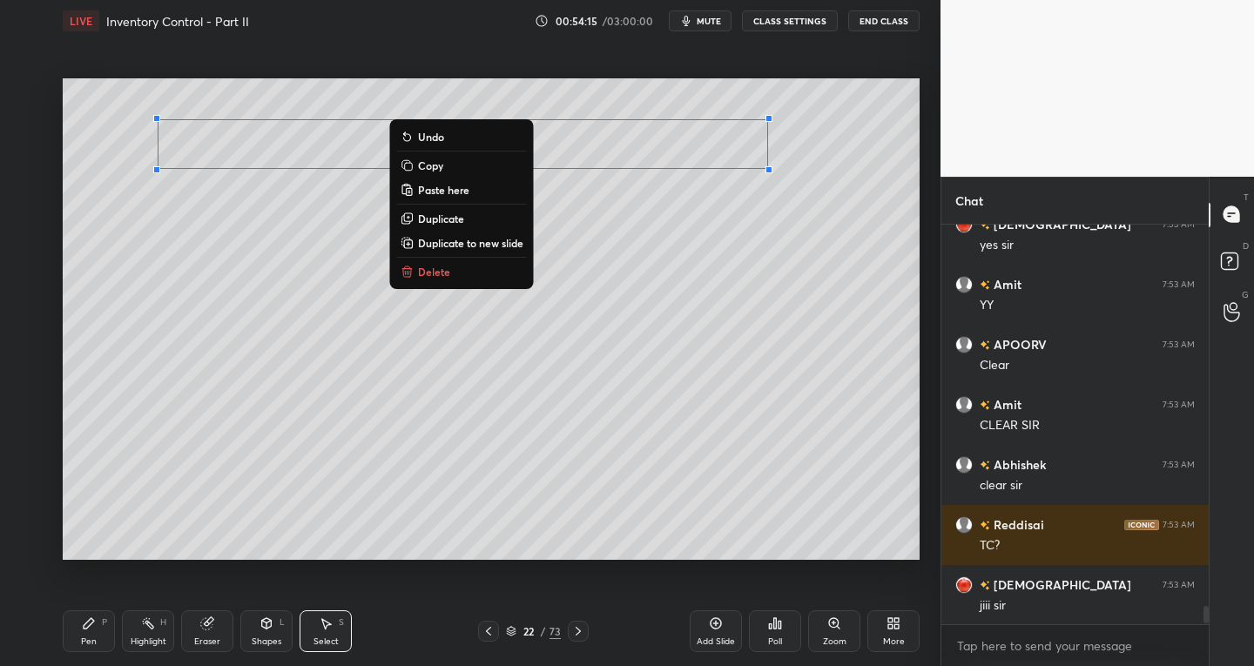
click at [96, 634] on div "Pen P" at bounding box center [89, 632] width 52 height 42
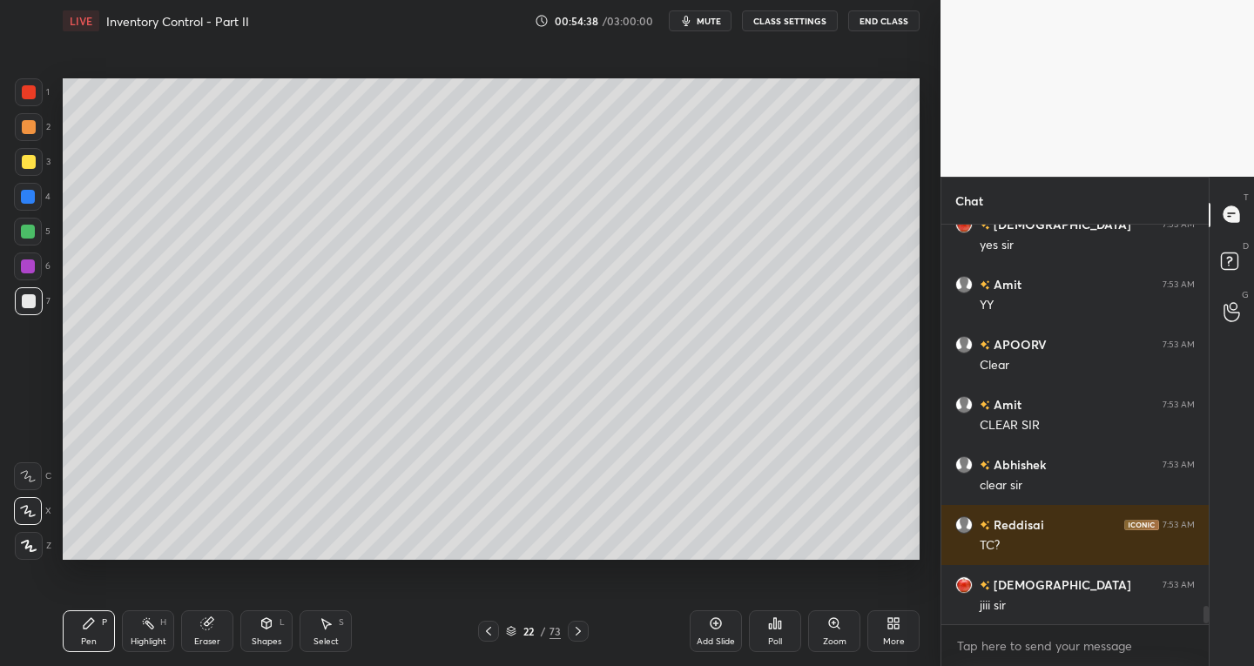
click at [488, 633] on icon at bounding box center [489, 631] width 14 height 14
click at [580, 636] on icon at bounding box center [578, 631] width 14 height 14
click at [202, 632] on div "Eraser" at bounding box center [207, 632] width 52 height 42
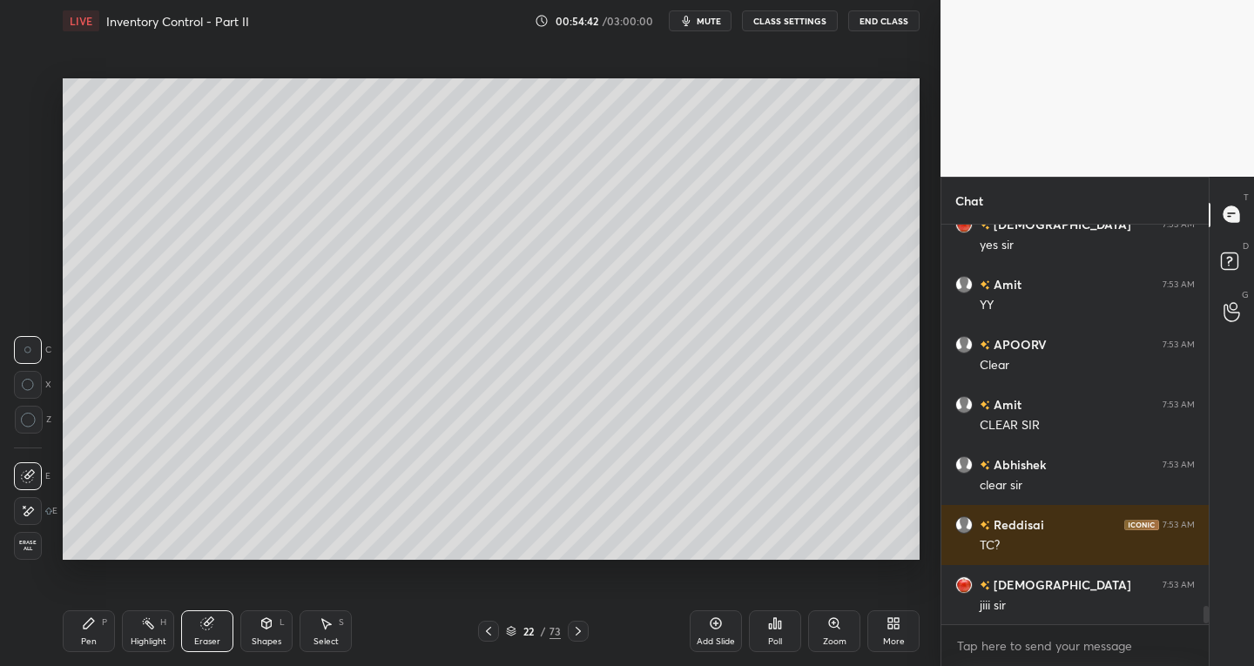
click at [94, 638] on div "Pen" at bounding box center [89, 642] width 16 height 9
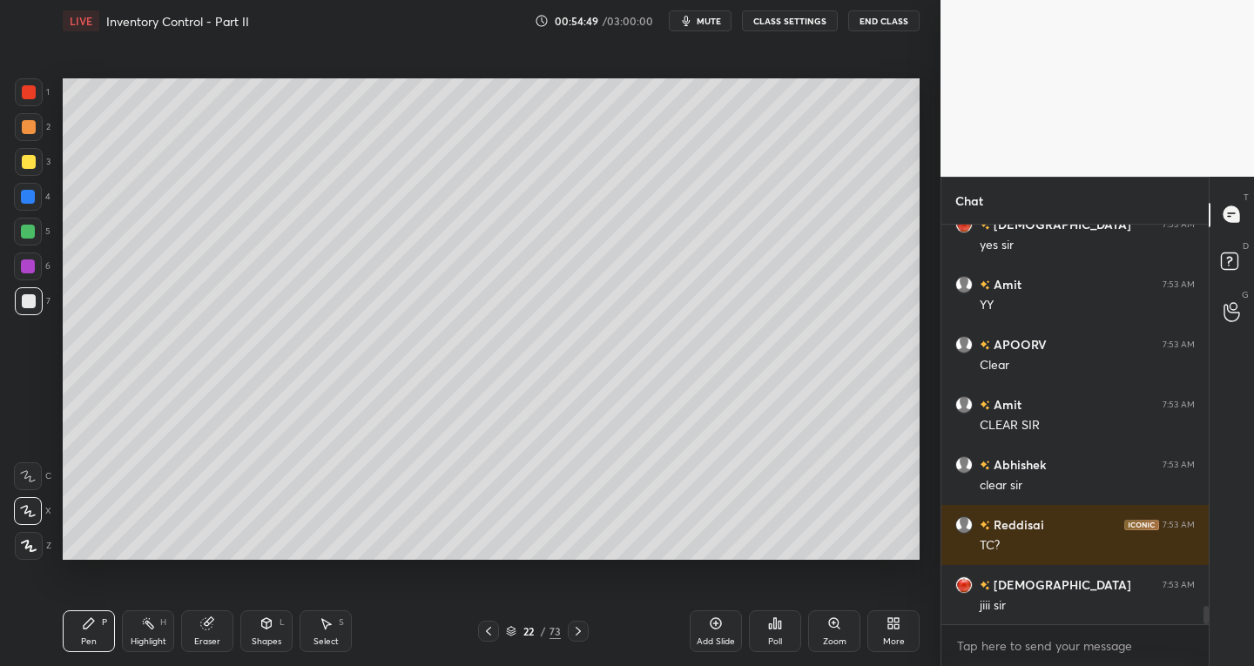
scroll to position [8373, 0]
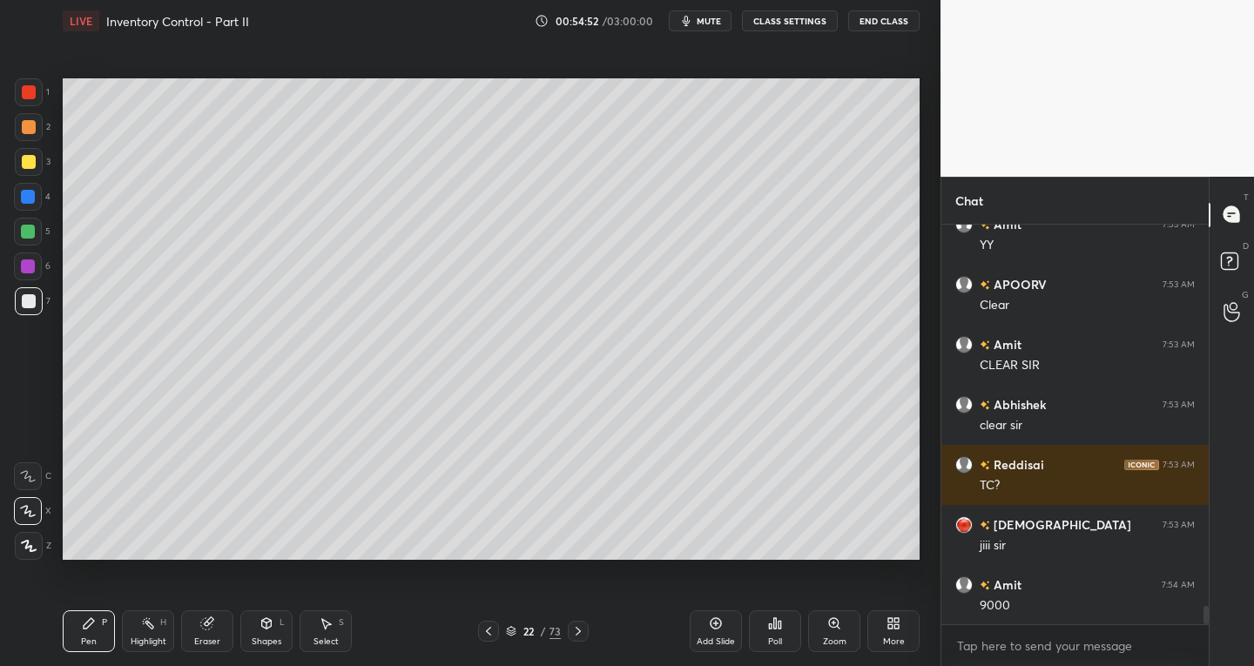
click at [492, 635] on icon at bounding box center [489, 631] width 14 height 14
click at [493, 631] on icon at bounding box center [489, 631] width 14 height 14
click at [496, 630] on div at bounding box center [488, 631] width 21 height 21
click at [497, 629] on div at bounding box center [488, 631] width 21 height 21
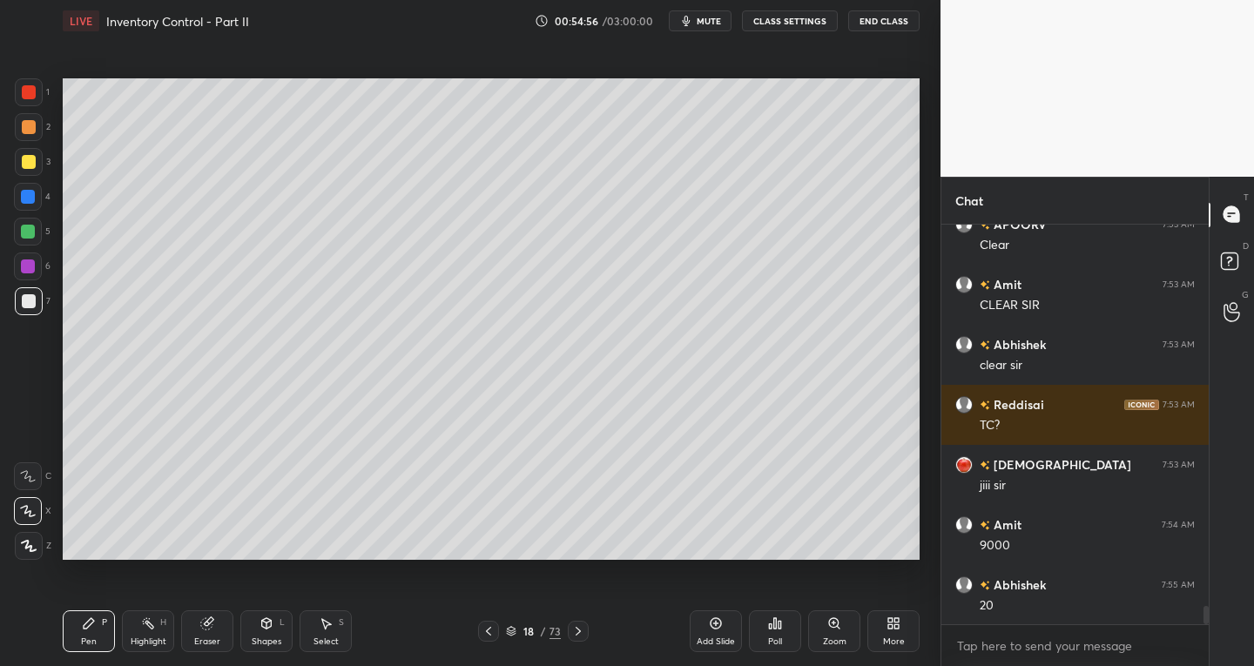
click at [574, 635] on icon at bounding box center [578, 631] width 14 height 14
click at [574, 633] on icon at bounding box center [578, 631] width 14 height 14
click at [577, 634] on icon at bounding box center [578, 631] width 5 height 9
click at [577, 631] on icon at bounding box center [578, 631] width 14 height 14
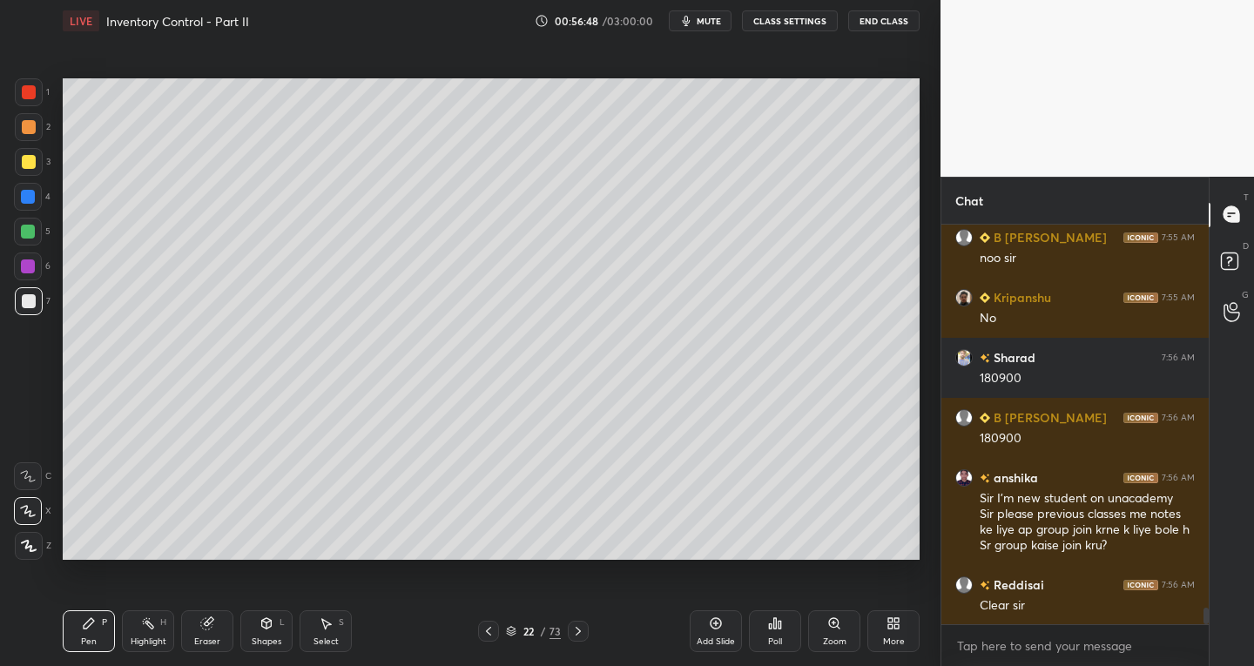
scroll to position [9382, 0]
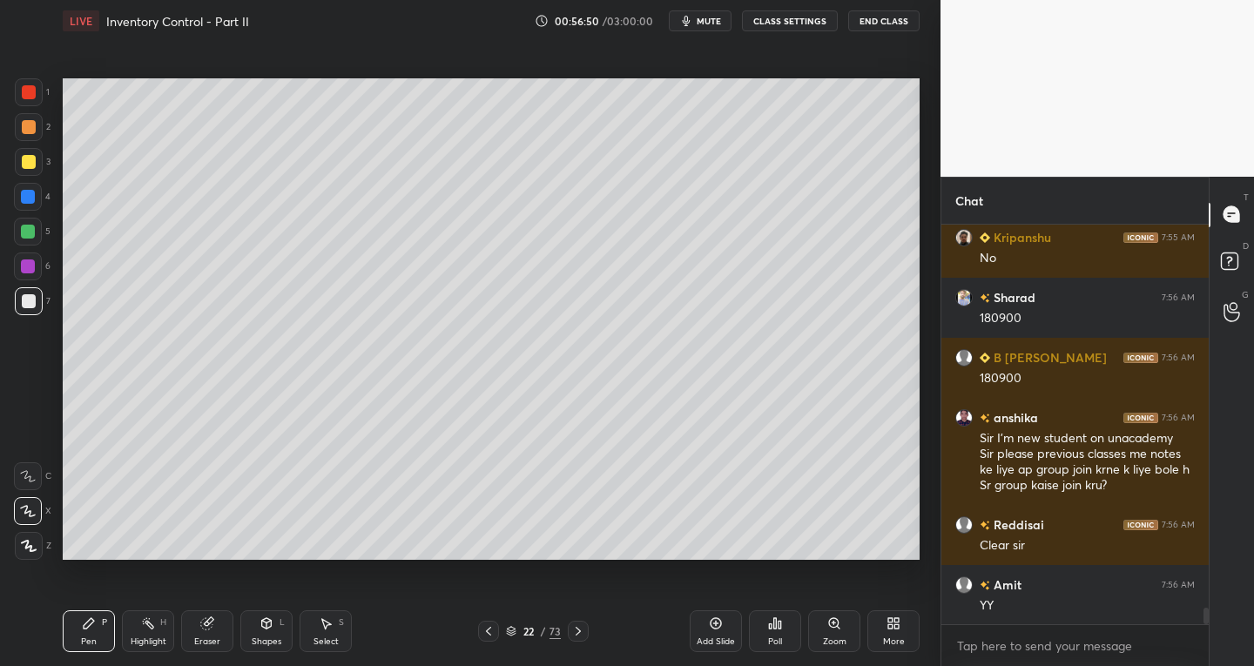
click at [578, 628] on icon at bounding box center [578, 631] width 14 height 14
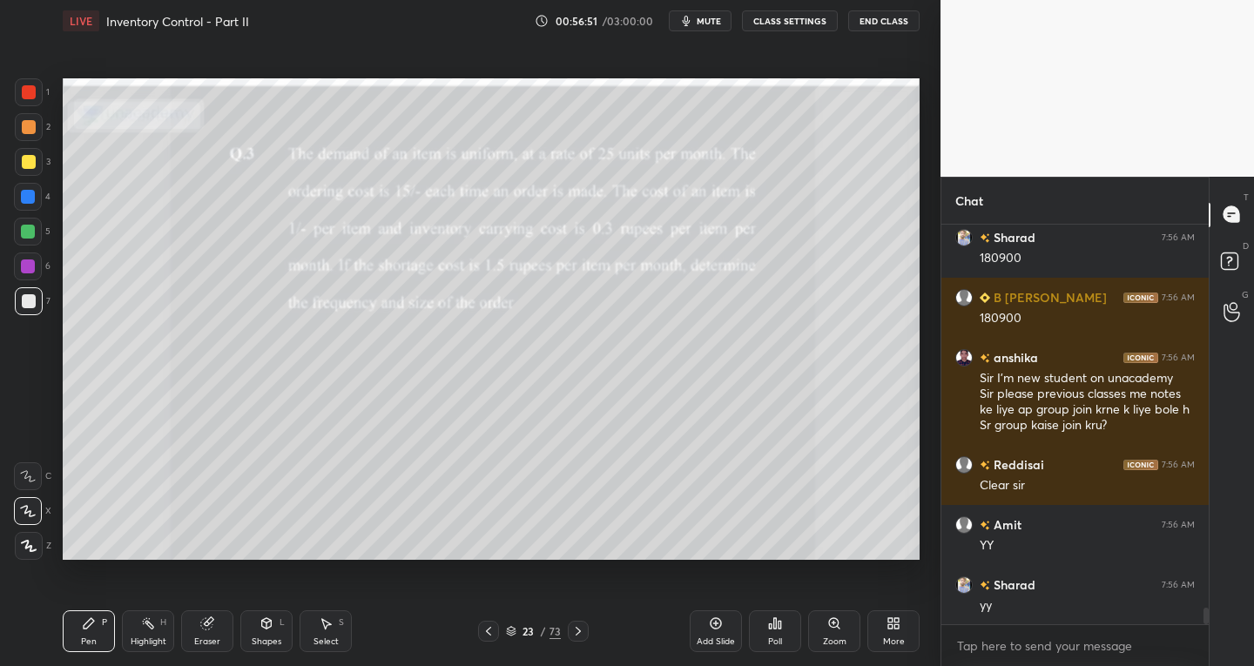
scroll to position [9502, 0]
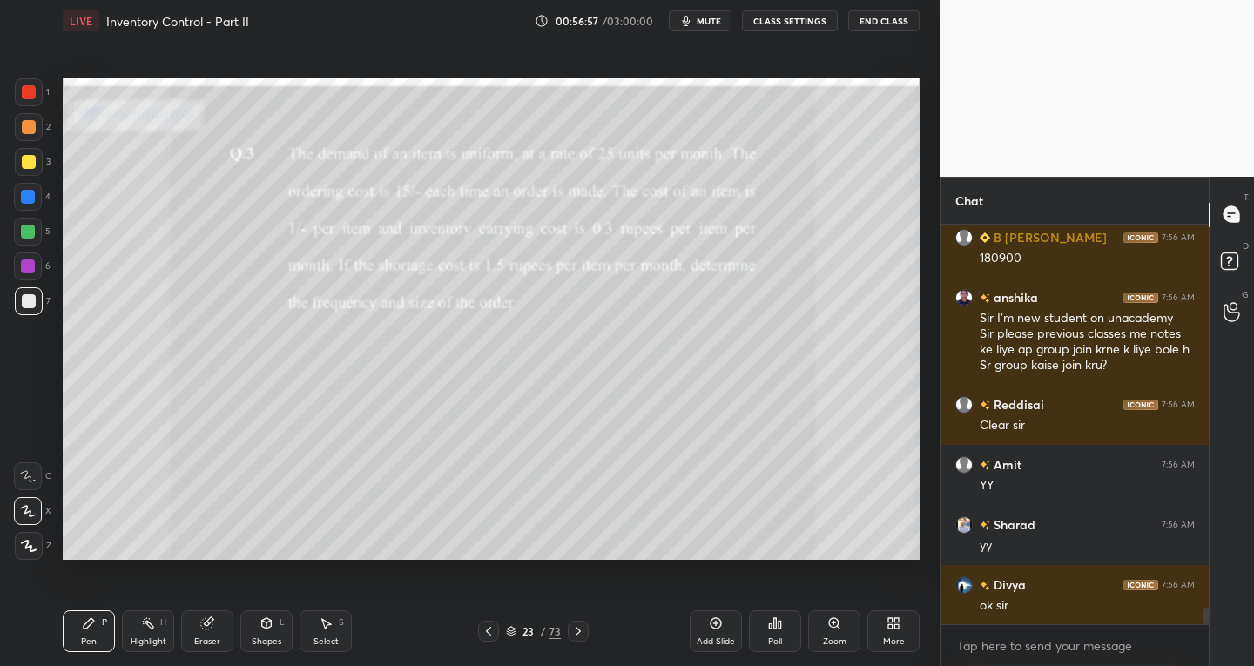
click at [581, 630] on icon at bounding box center [578, 631] width 14 height 14
click at [580, 627] on icon at bounding box center [578, 631] width 14 height 14
click at [840, 633] on div "Zoom" at bounding box center [834, 632] width 52 height 42
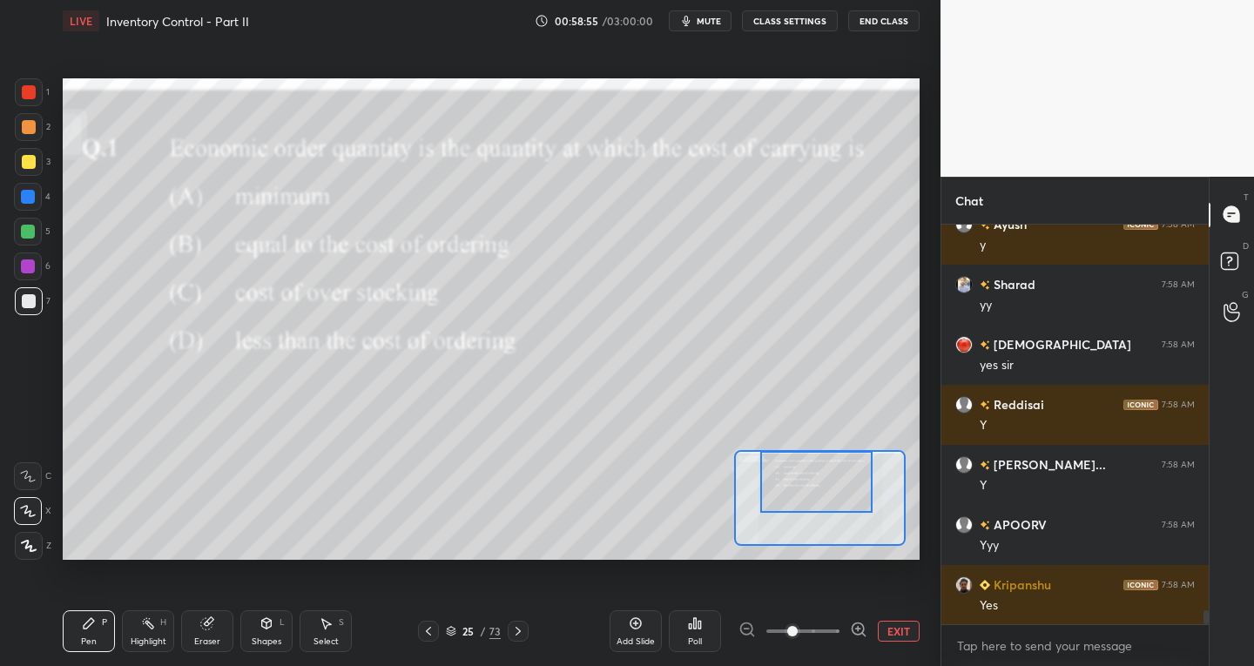
scroll to position [11383, 0]
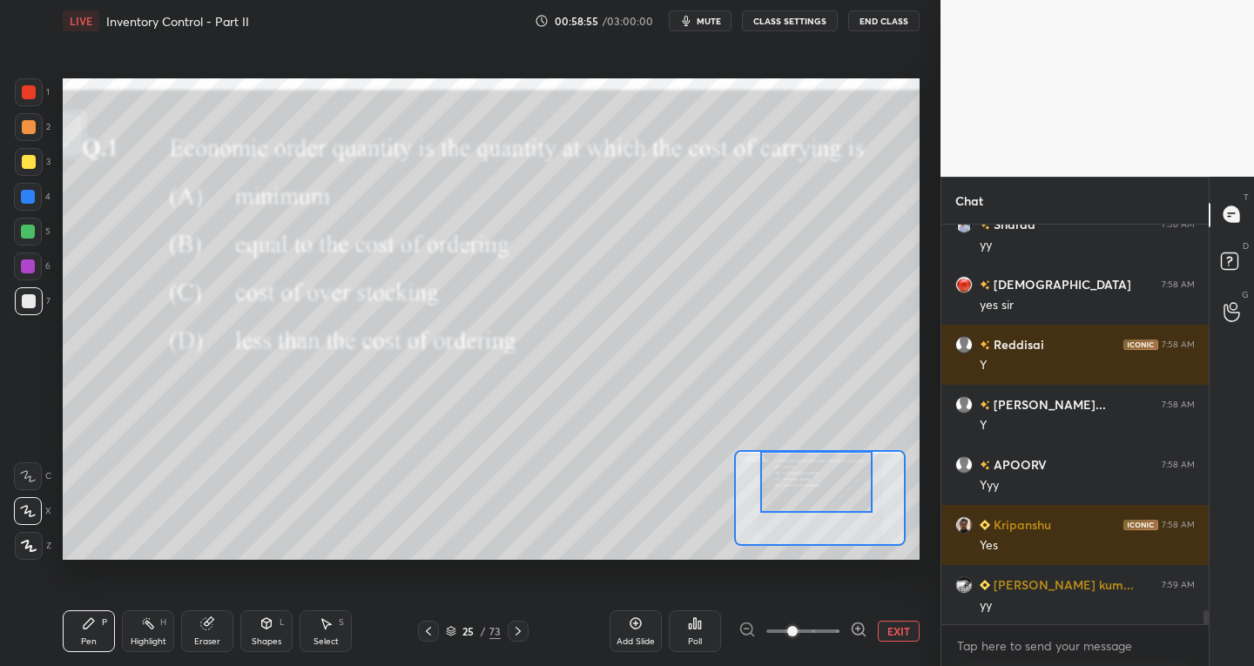
click at [521, 631] on icon at bounding box center [518, 631] width 14 height 14
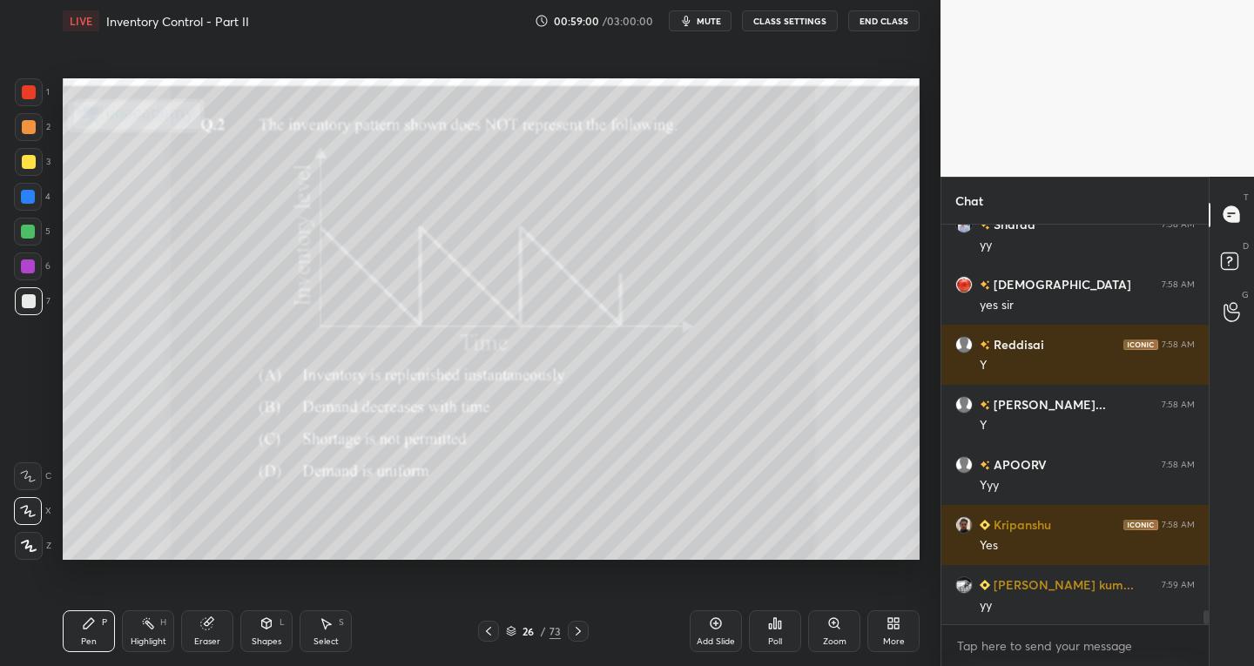
click at [32, 487] on div at bounding box center [28, 476] width 28 height 28
click at [30, 298] on div at bounding box center [29, 301] width 14 height 14
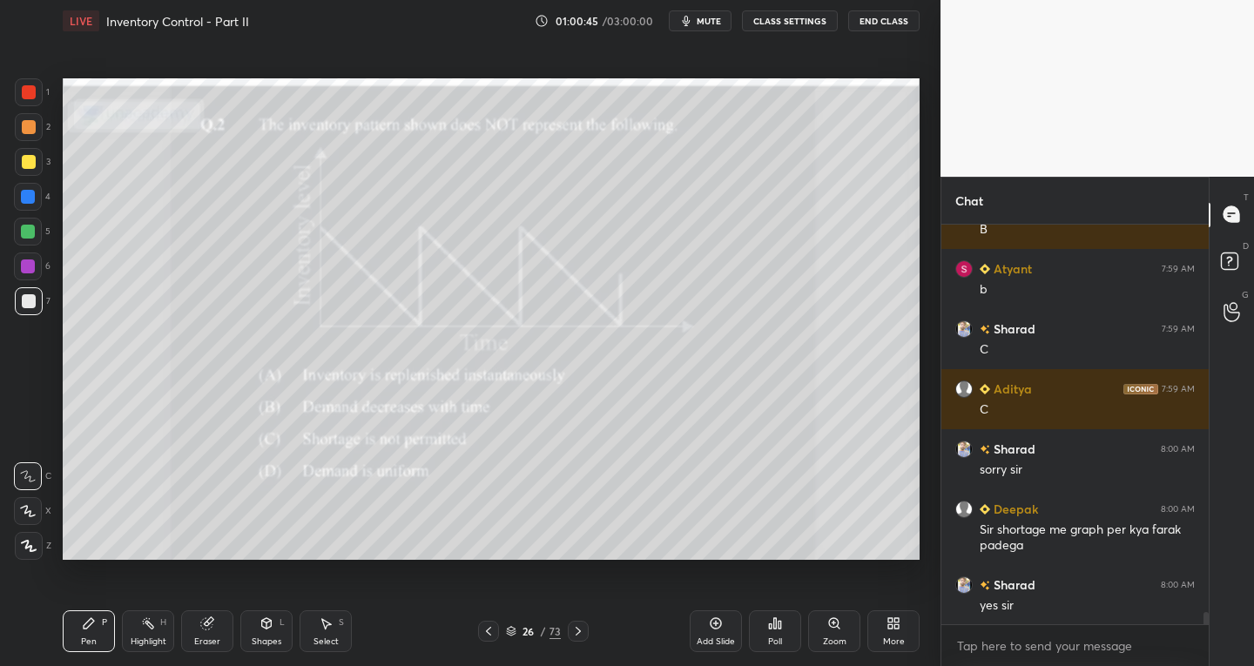
scroll to position [12360, 0]
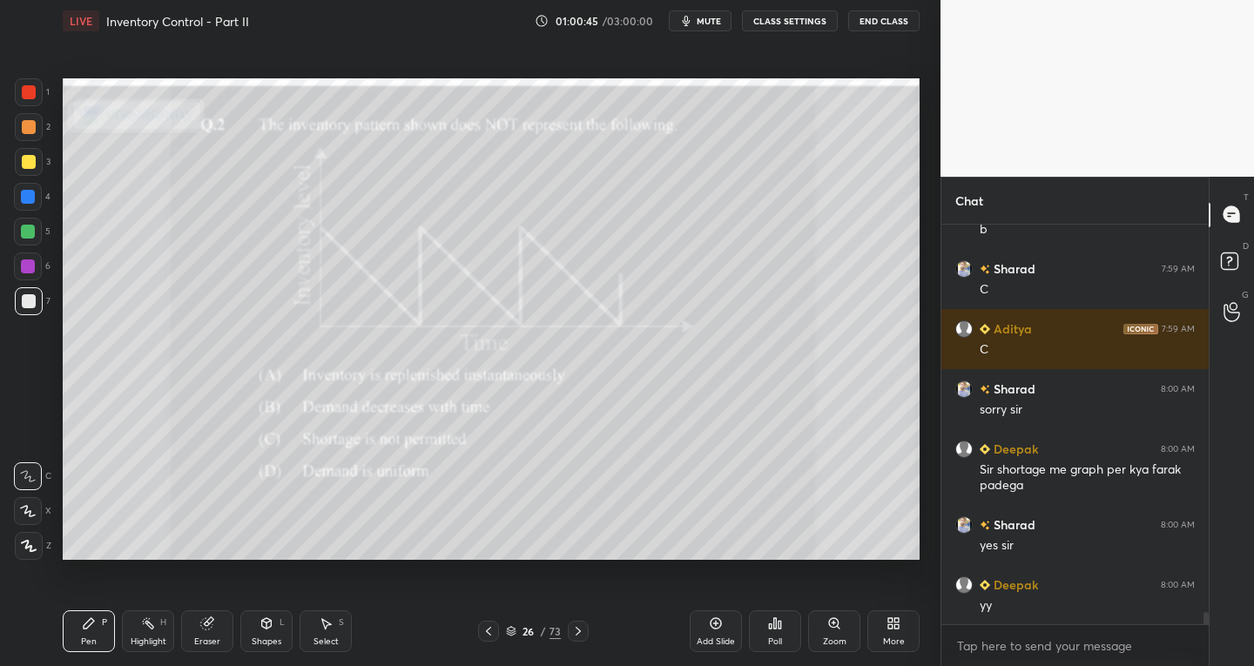
click at [284, 640] on div "Shapes L" at bounding box center [266, 632] width 52 height 42
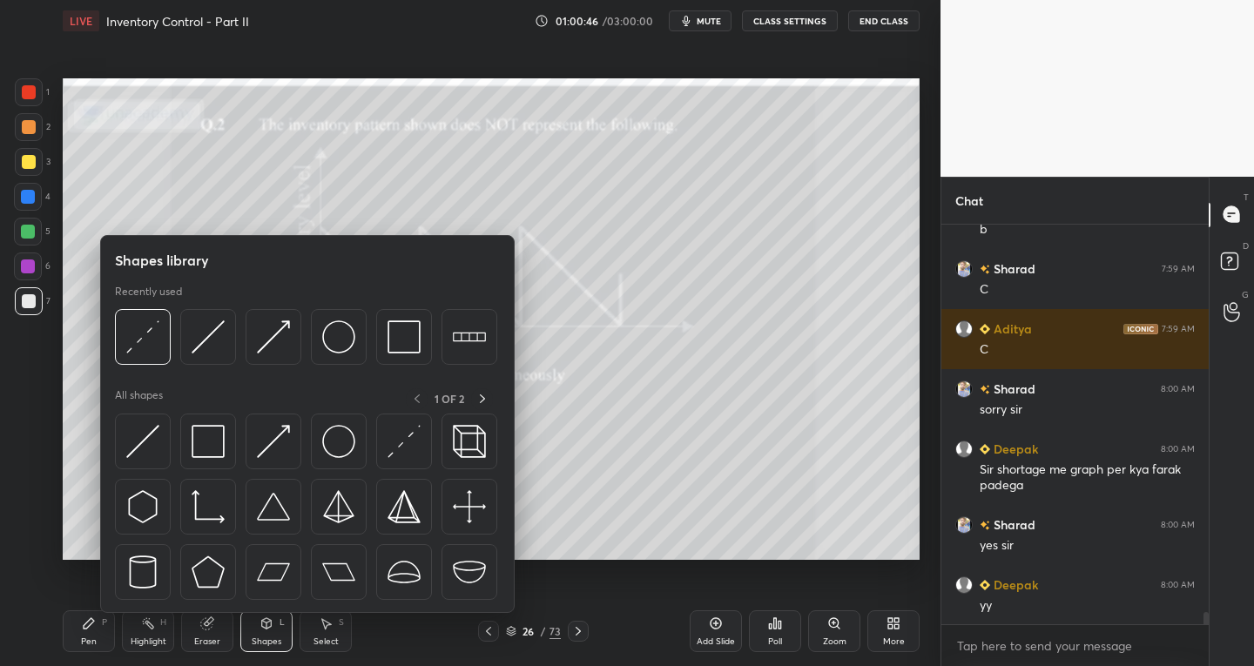
click at [324, 647] on div "Select S" at bounding box center [326, 632] width 52 height 42
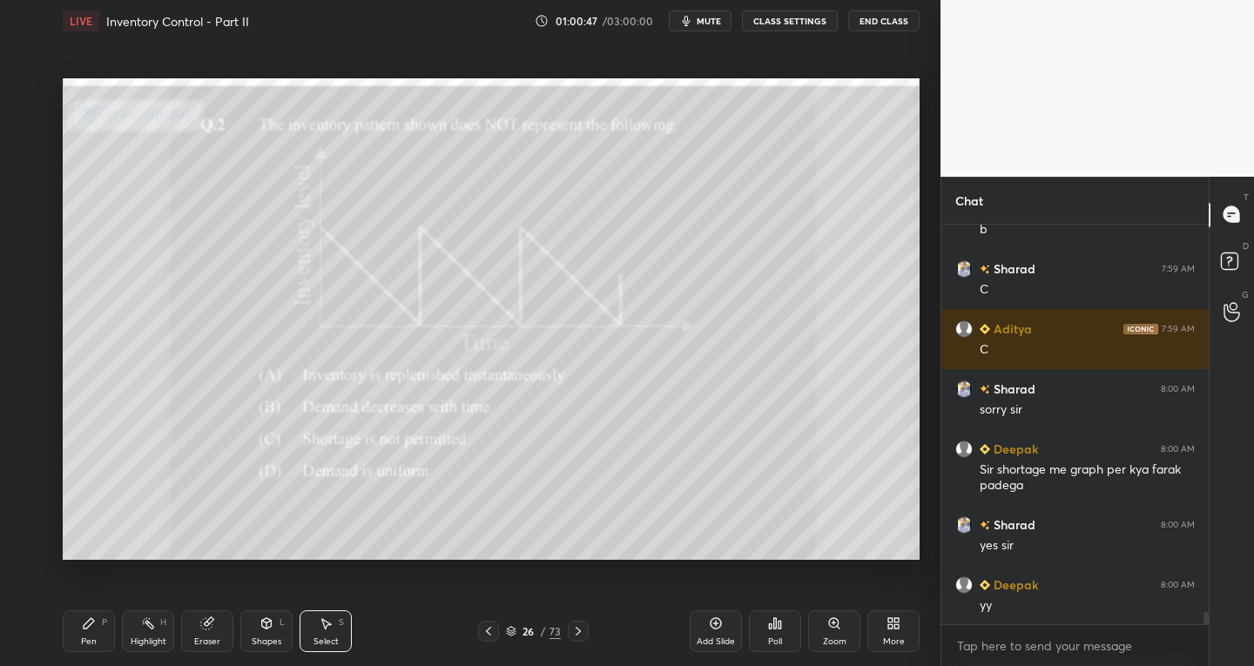
click at [212, 641] on div "Eraser" at bounding box center [207, 642] width 26 height 9
click at [35, 507] on div at bounding box center [28, 511] width 28 height 28
click at [96, 642] on div "Pen" at bounding box center [89, 642] width 16 height 9
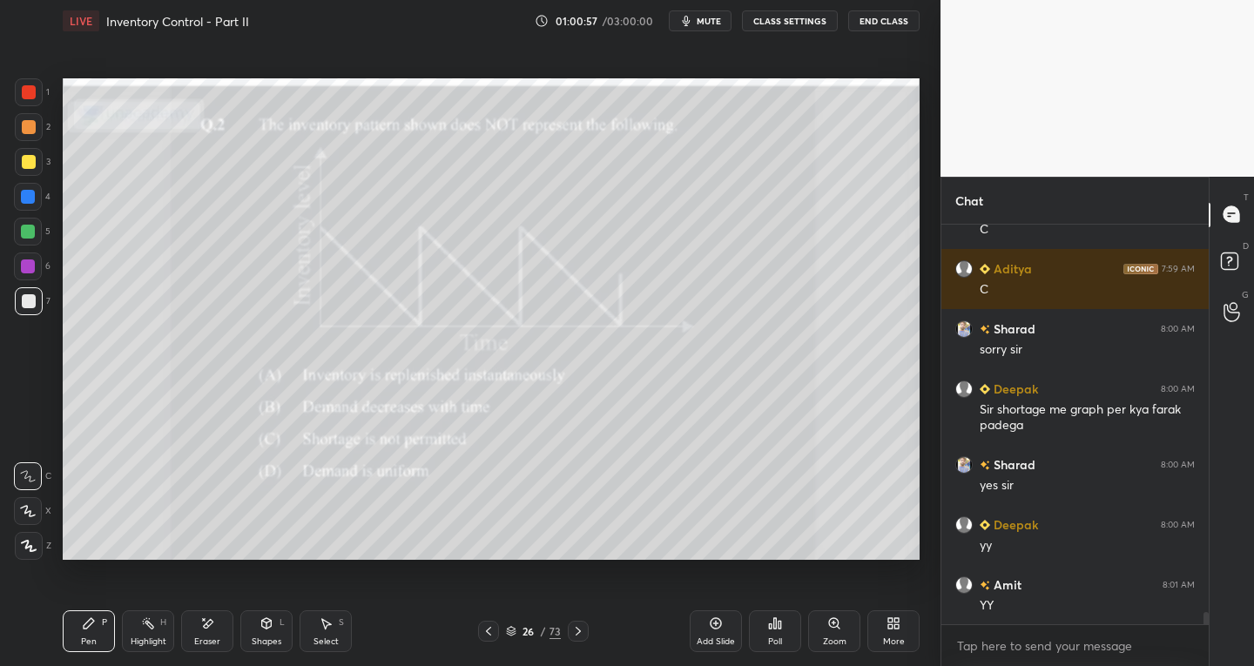
click at [580, 636] on icon at bounding box center [578, 631] width 14 height 14
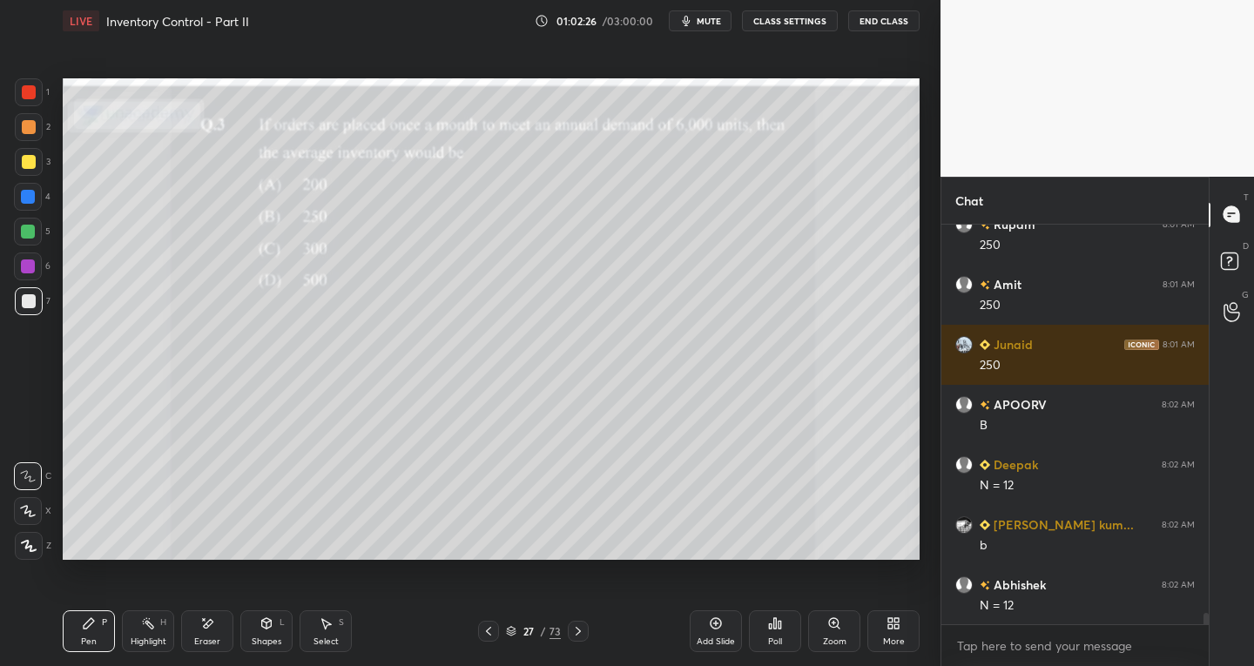
scroll to position [13519, 0]
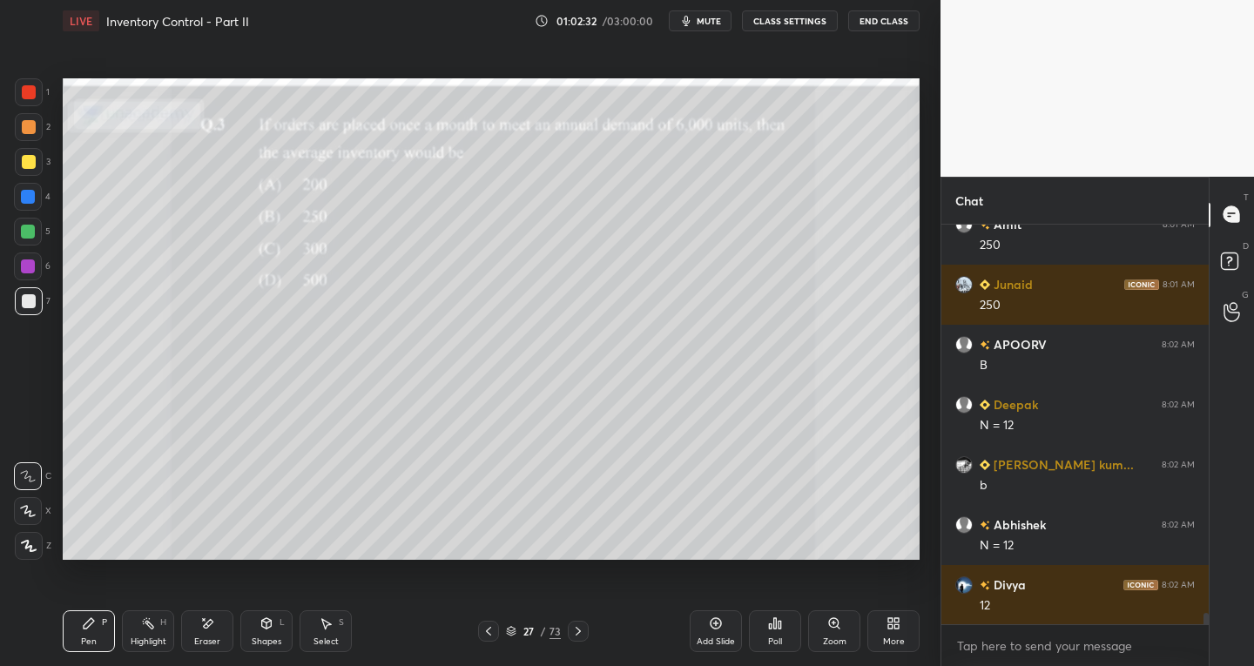
click at [207, 646] on div "Eraser" at bounding box center [207, 642] width 26 height 9
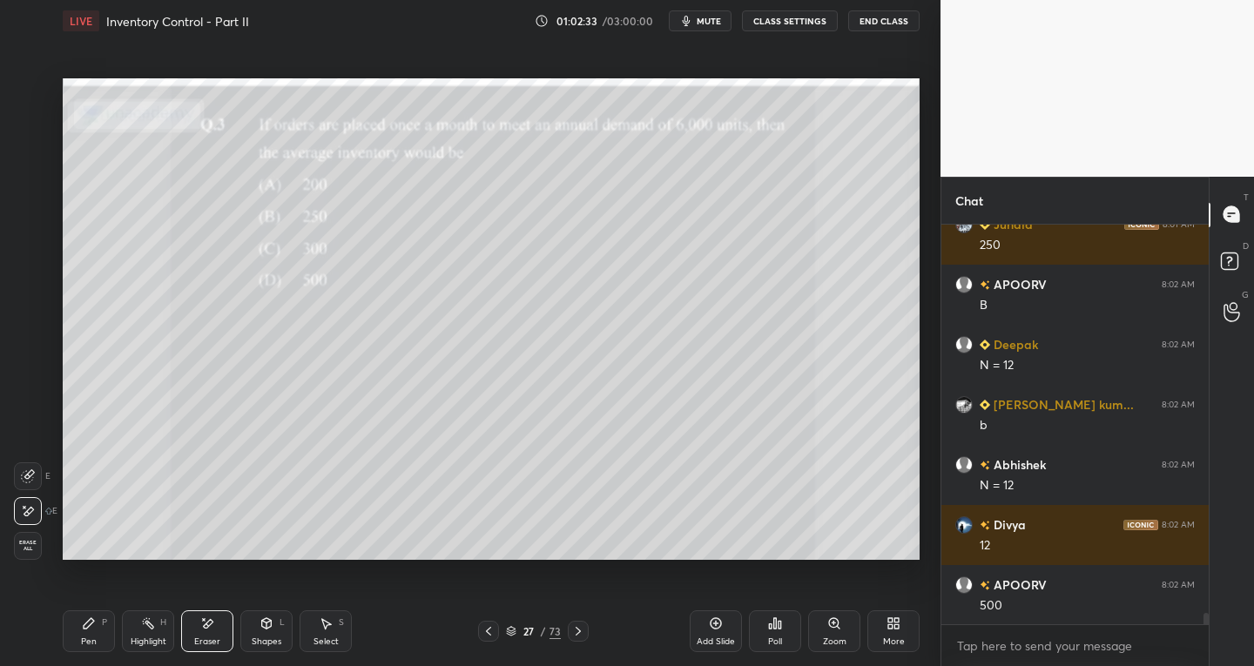
click at [95, 634] on div "Pen P" at bounding box center [89, 632] width 52 height 42
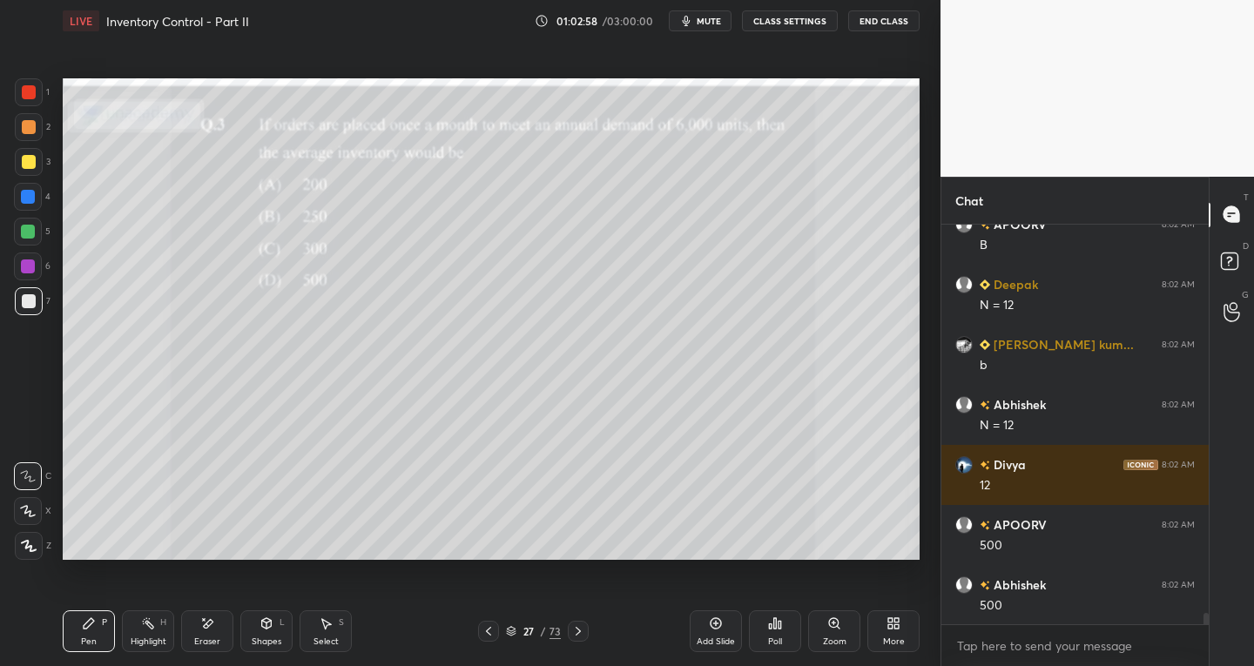
click at [259, 633] on div "Shapes L" at bounding box center [266, 632] width 52 height 42
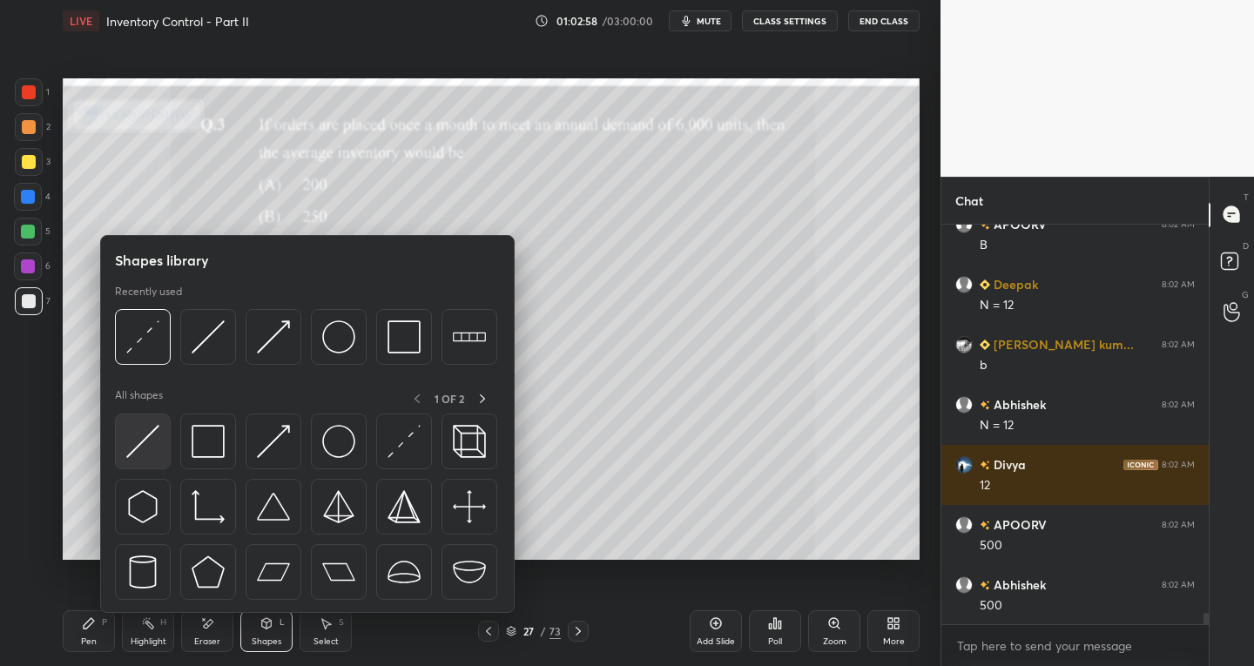
click at [148, 459] on div at bounding box center [143, 442] width 56 height 56
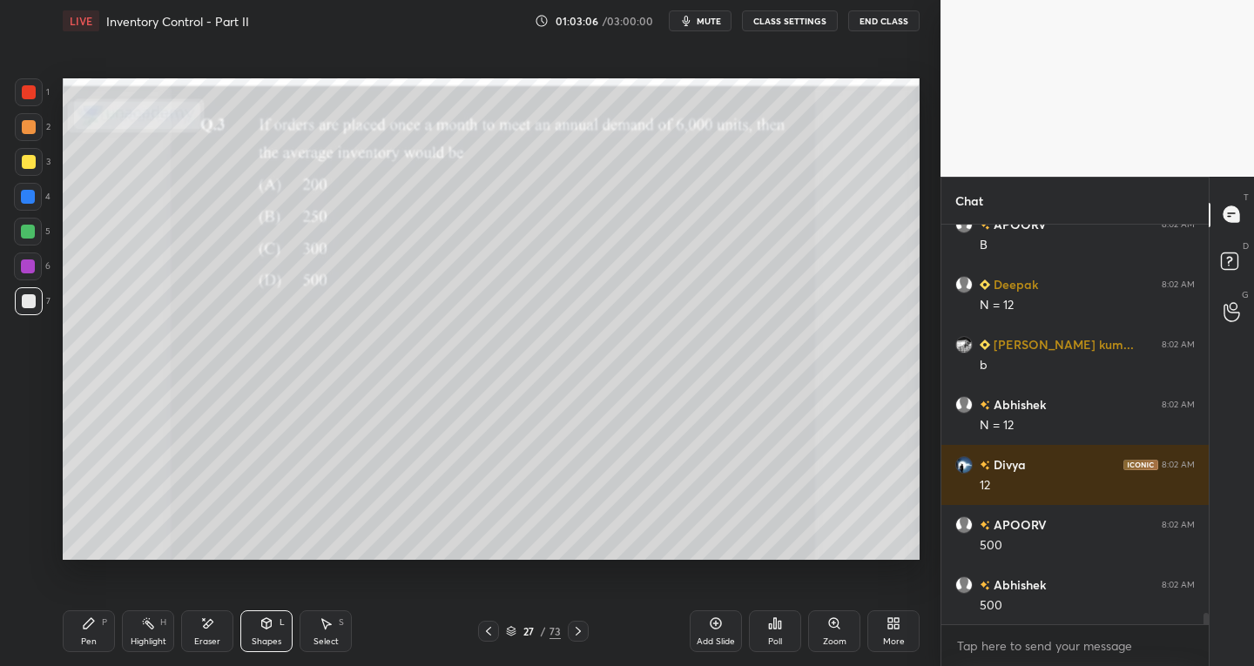
click at [84, 630] on icon at bounding box center [89, 624] width 14 height 14
click at [341, 636] on div "Select S" at bounding box center [326, 632] width 52 height 42
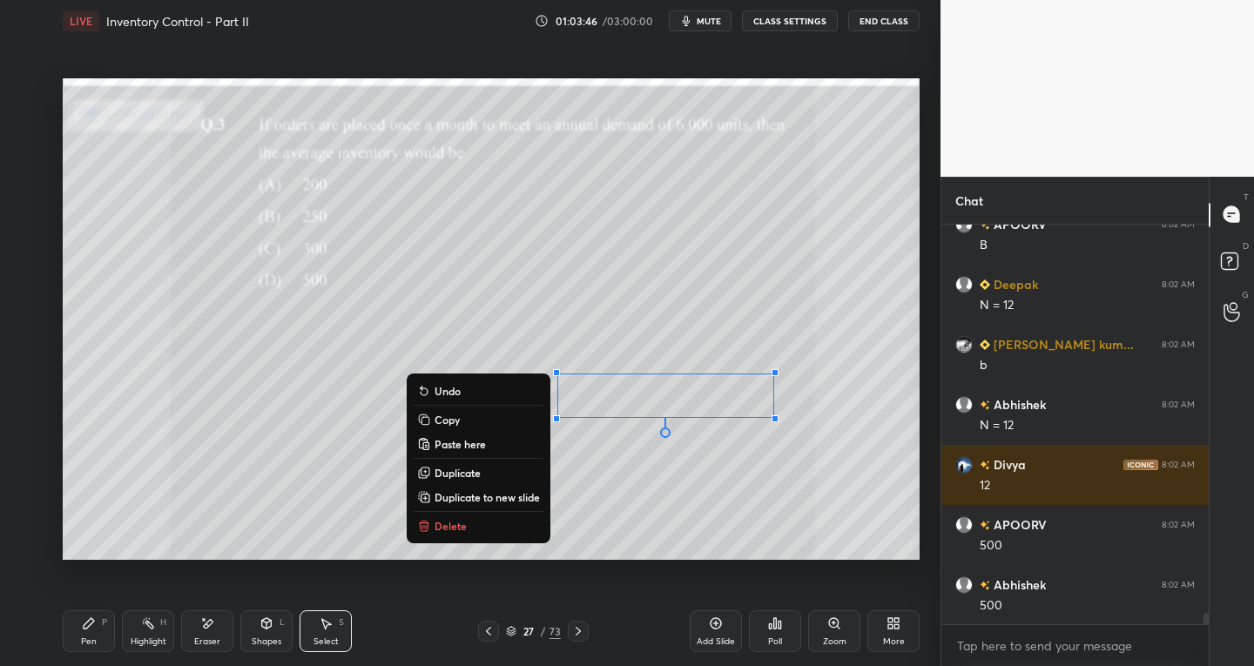
click at [214, 631] on div "Eraser" at bounding box center [207, 632] width 52 height 42
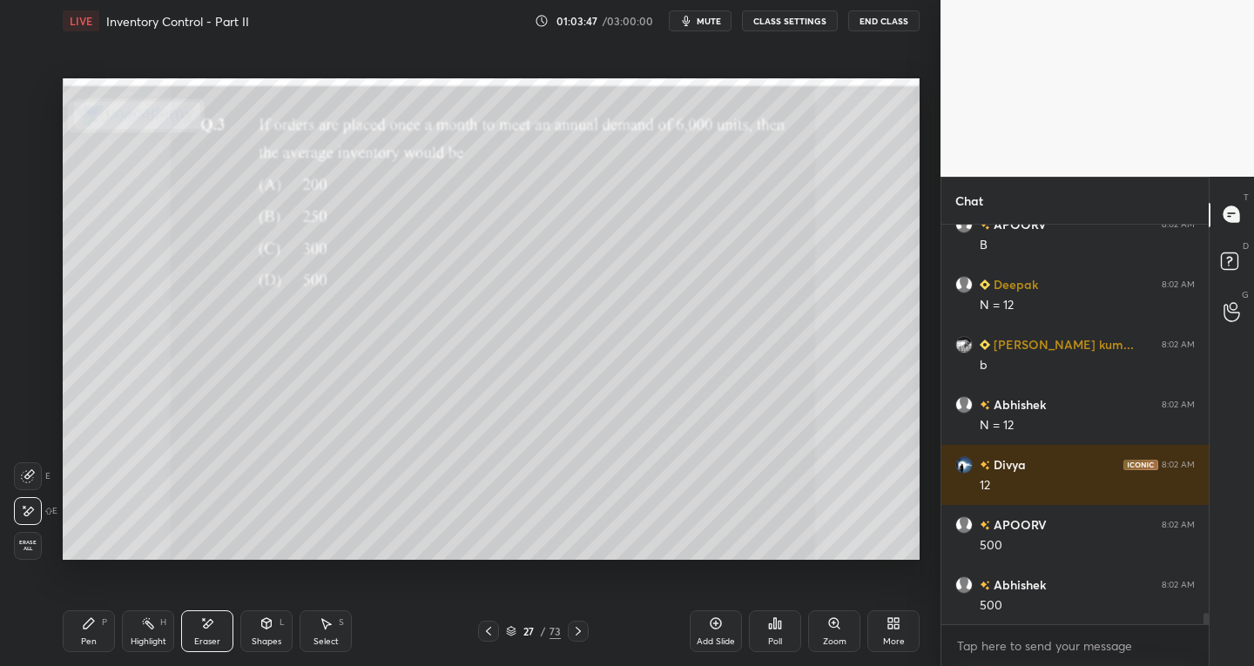
click at [100, 635] on div "Pen P" at bounding box center [89, 632] width 52 height 42
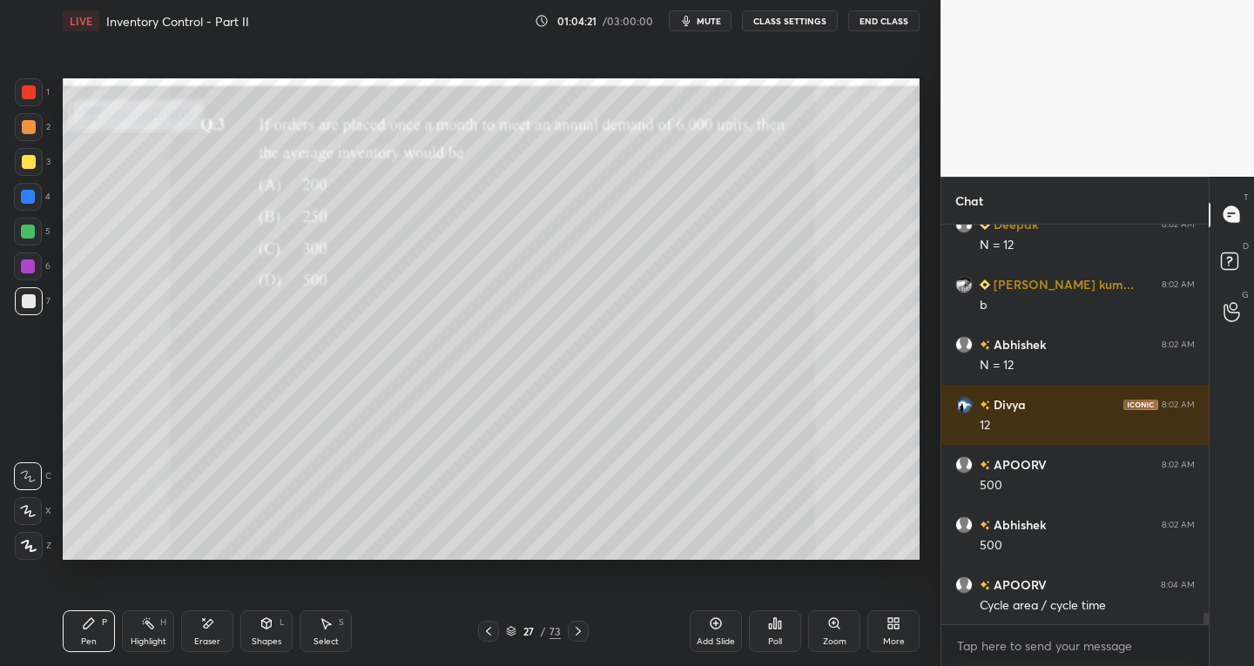
click at [221, 640] on div "Eraser" at bounding box center [207, 632] width 52 height 42
click at [99, 633] on div "Pen P" at bounding box center [89, 632] width 52 height 42
click at [196, 638] on div "Eraser" at bounding box center [207, 642] width 26 height 9
click at [79, 635] on div "Pen P" at bounding box center [89, 632] width 52 height 42
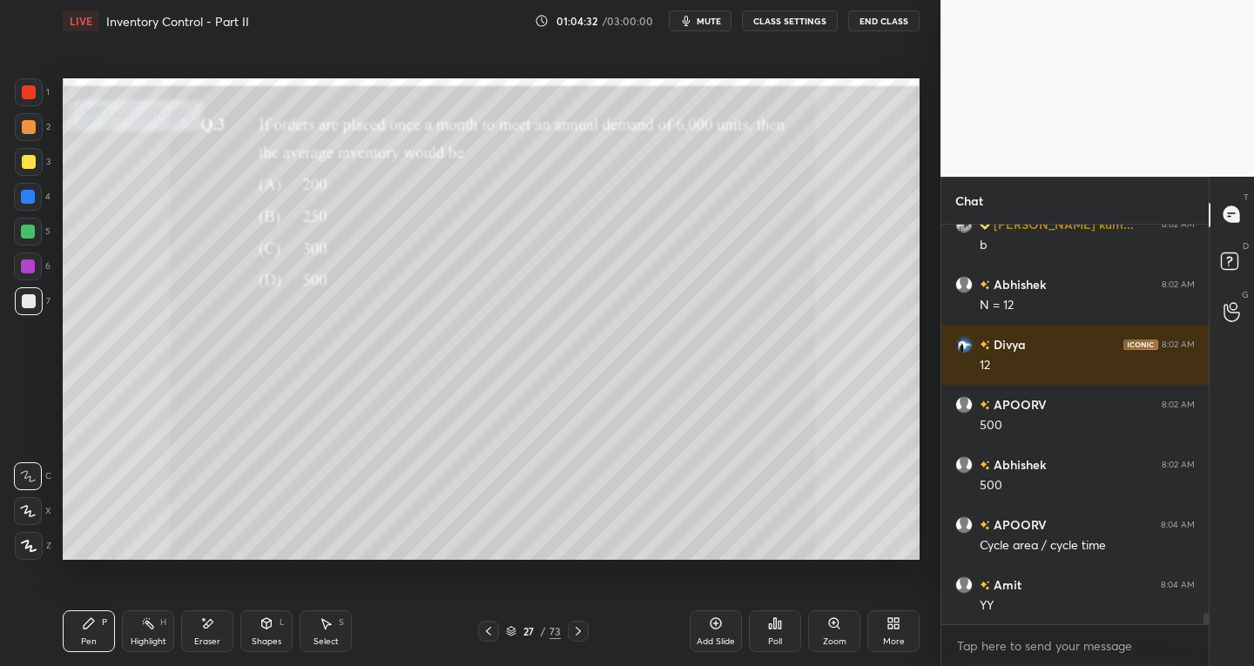
click at [23, 160] on div at bounding box center [29, 162] width 14 height 14
click at [17, 98] on div at bounding box center [29, 92] width 28 height 28
click at [18, 307] on div at bounding box center [29, 301] width 28 height 28
click at [575, 630] on icon at bounding box center [578, 631] width 14 height 14
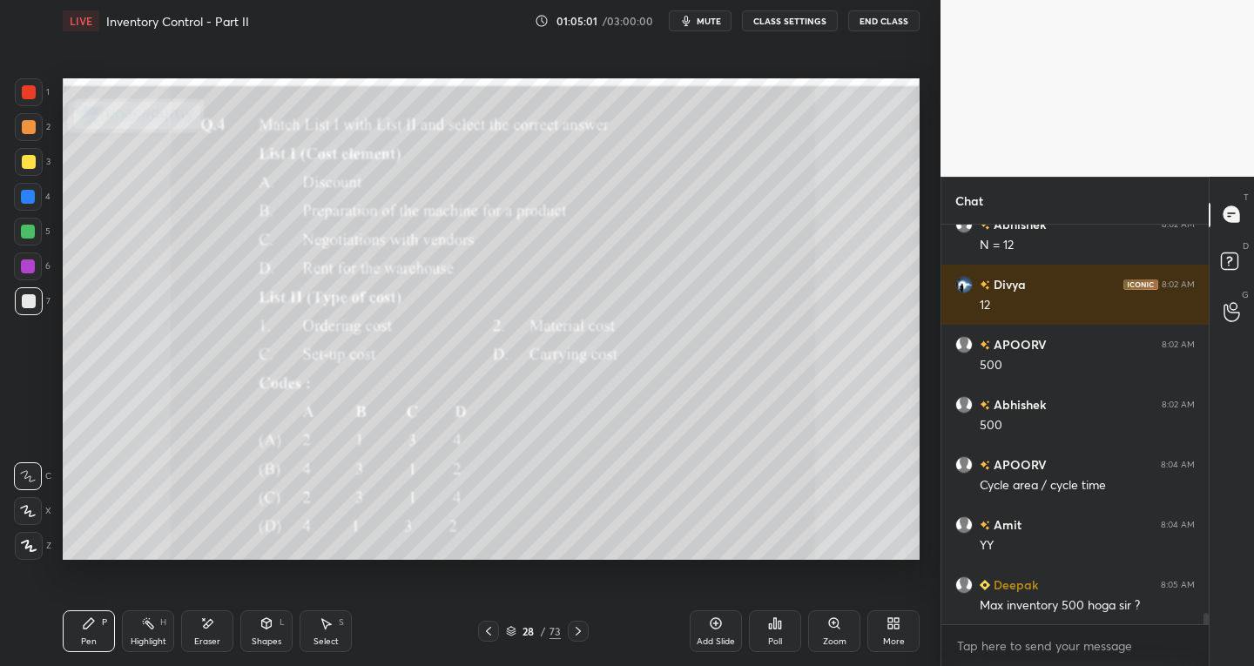
click at [488, 635] on icon at bounding box center [489, 631] width 14 height 14
click at [491, 636] on icon at bounding box center [489, 631] width 14 height 14
click at [577, 638] on icon at bounding box center [578, 631] width 14 height 14
click at [578, 631] on icon at bounding box center [578, 631] width 14 height 14
click at [576, 637] on icon at bounding box center [578, 631] width 14 height 14
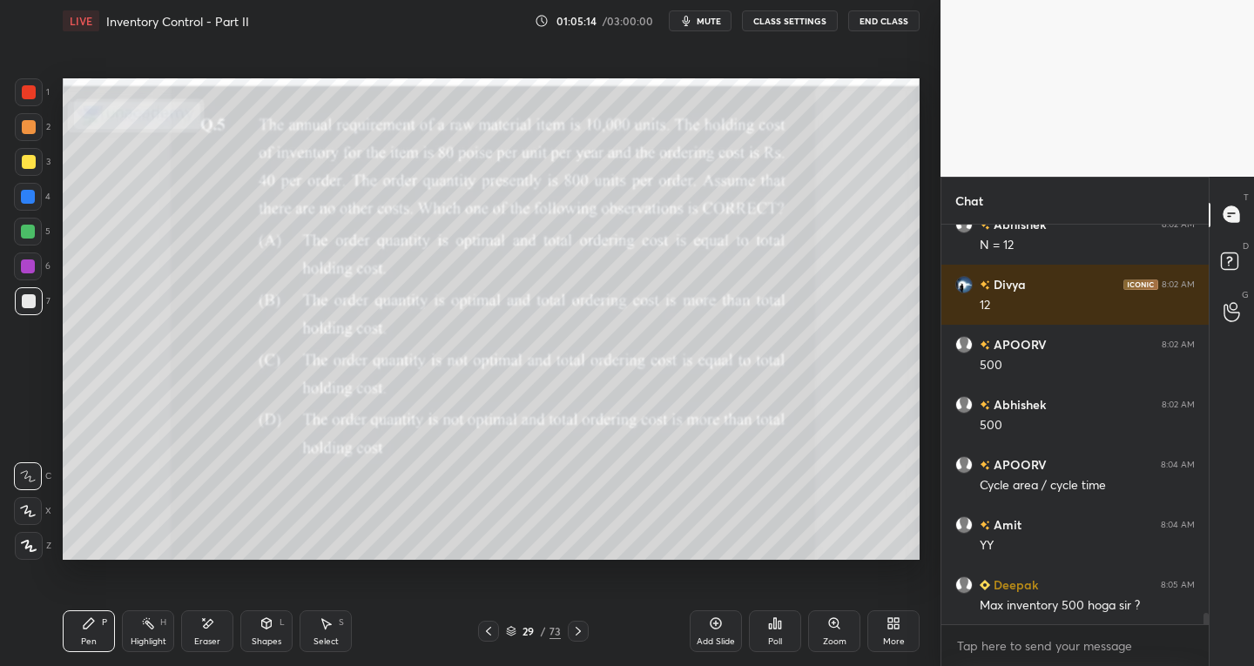
click at [825, 635] on div "Zoom" at bounding box center [834, 632] width 52 height 42
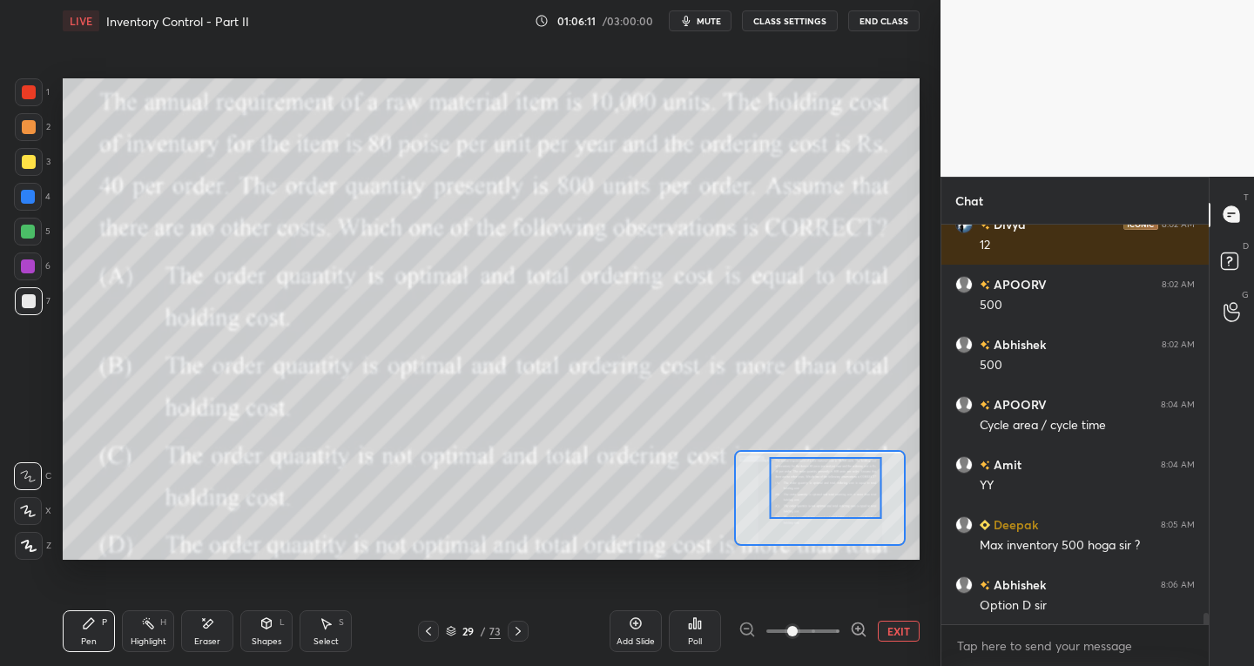
scroll to position [13940, 0]
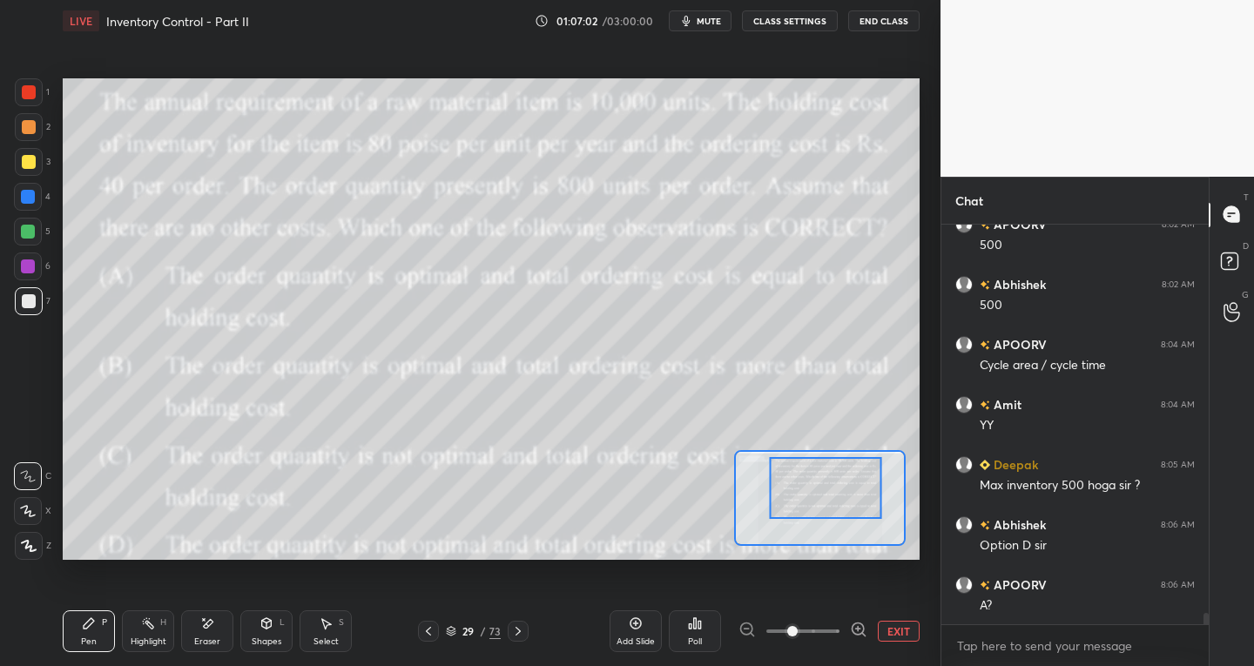
click at [425, 628] on icon at bounding box center [429, 631] width 14 height 14
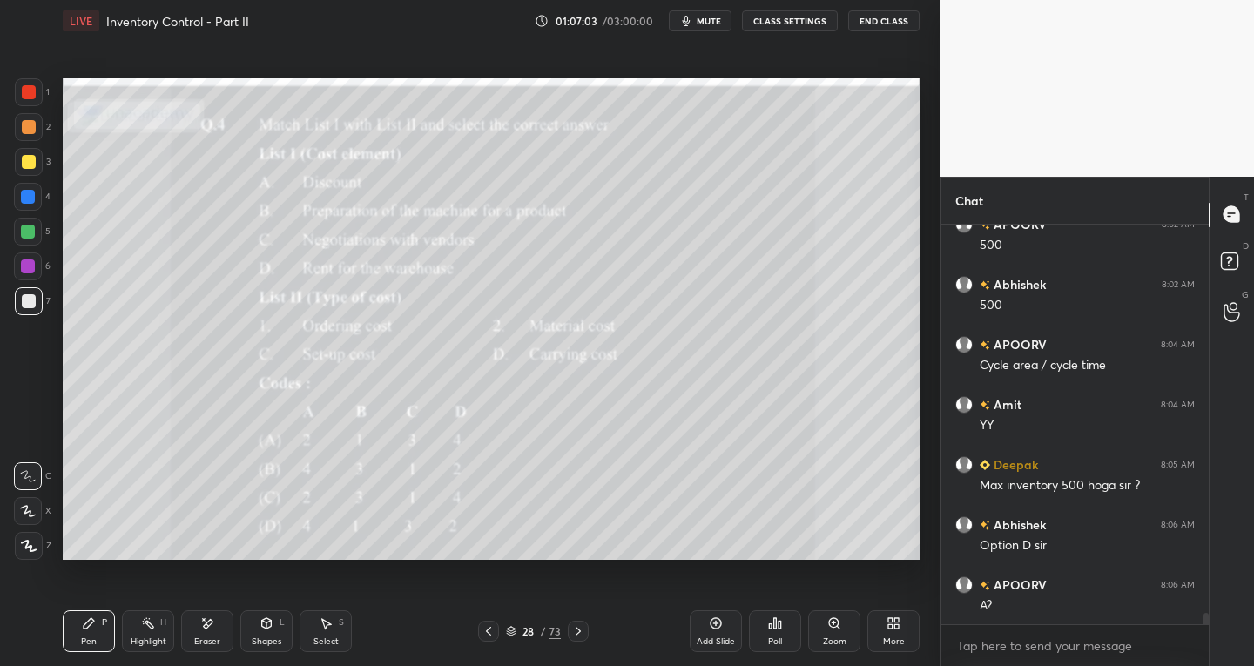
click at [571, 628] on icon at bounding box center [578, 631] width 14 height 14
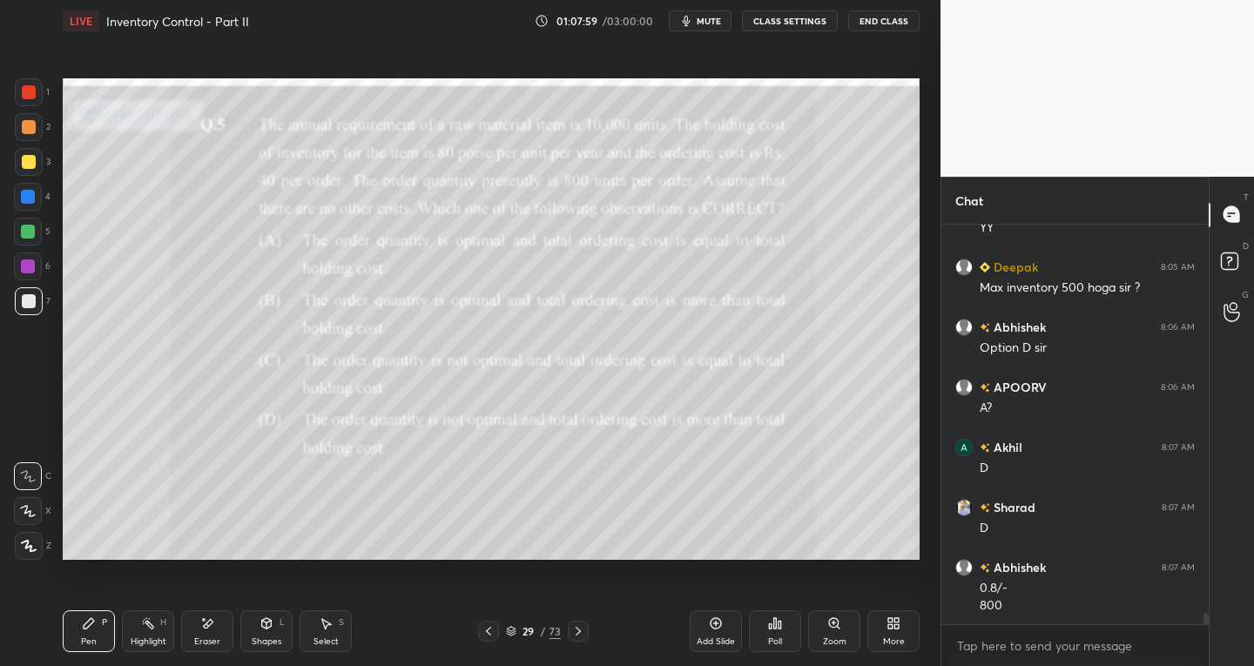
scroll to position [14198, 0]
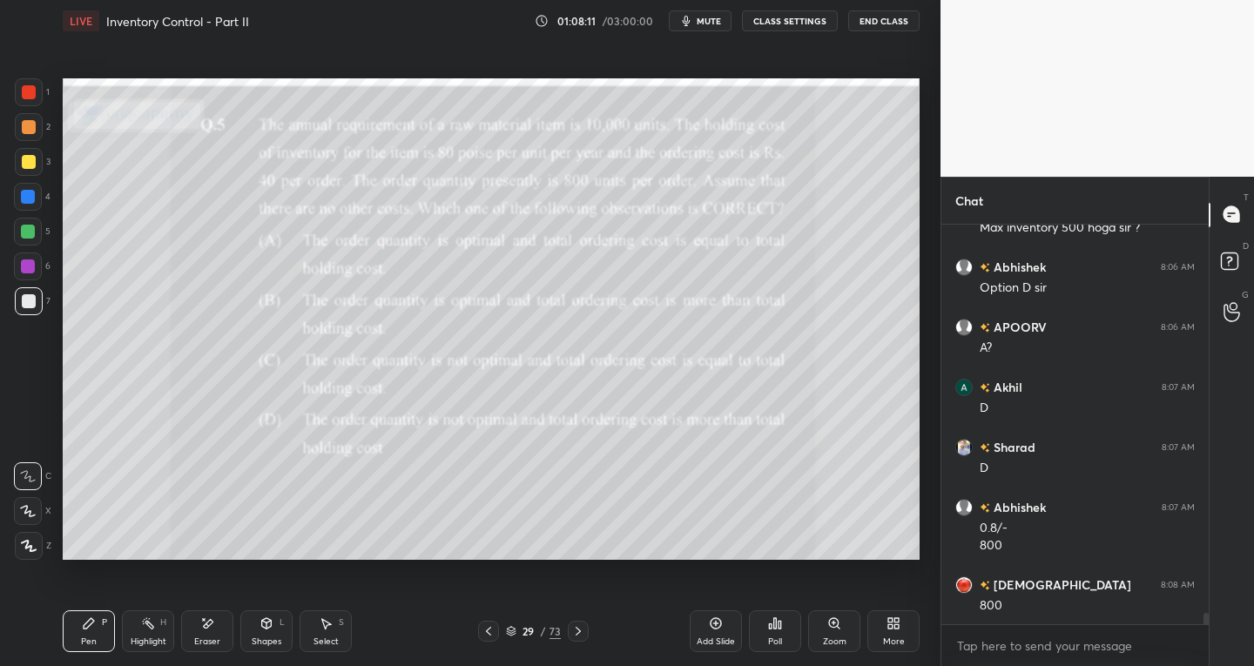
click at [199, 634] on div "Eraser" at bounding box center [207, 632] width 52 height 42
click at [27, 475] on icon at bounding box center [29, 474] width 10 height 9
click at [87, 630] on icon at bounding box center [89, 624] width 14 height 14
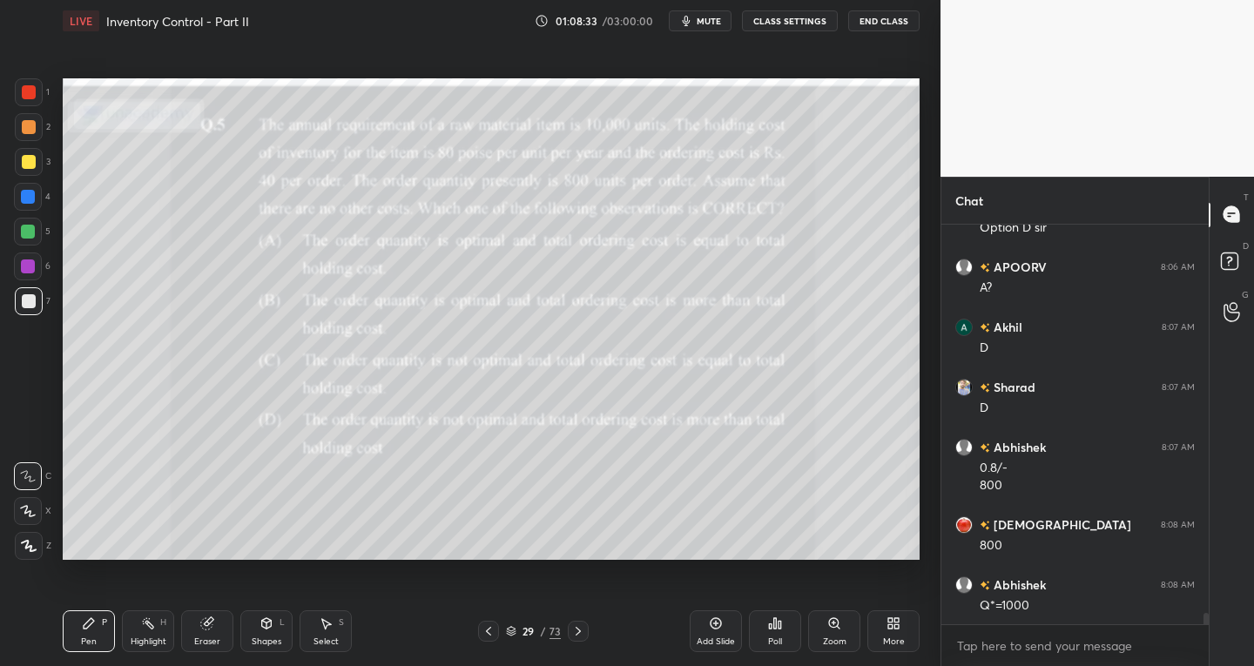
scroll to position [14318, 0]
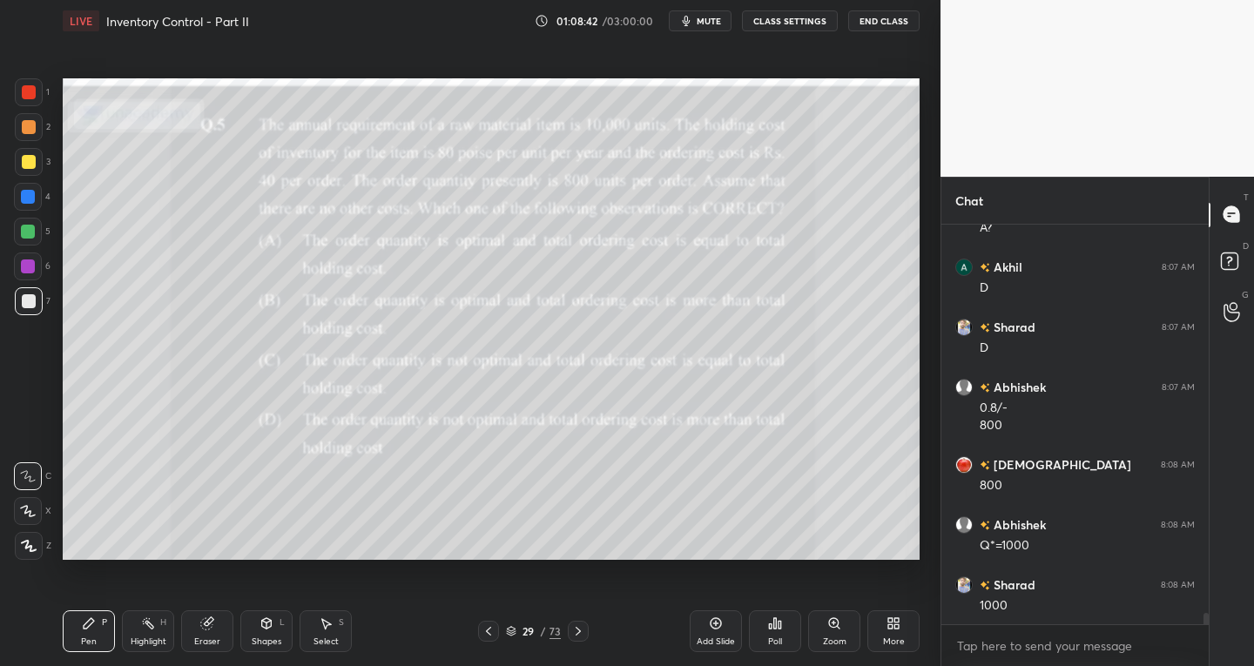
click at [222, 632] on div "Eraser" at bounding box center [207, 632] width 52 height 42
click at [81, 637] on div "Pen P" at bounding box center [89, 632] width 52 height 42
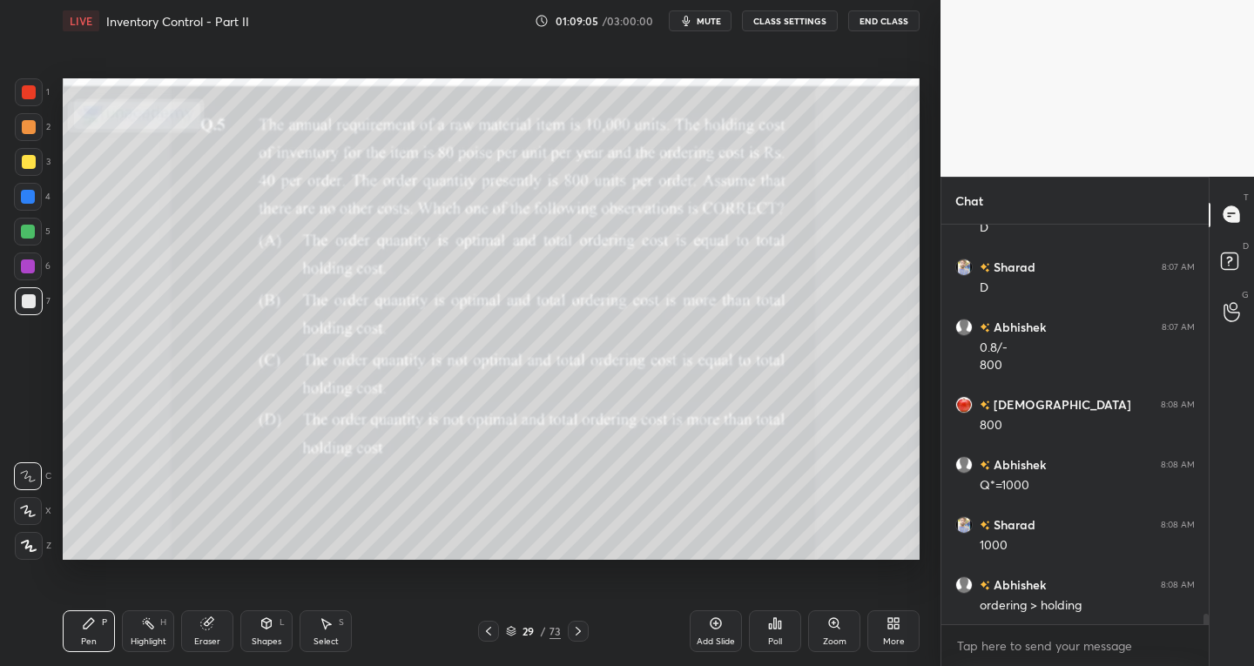
click at [30, 165] on div at bounding box center [29, 162] width 14 height 14
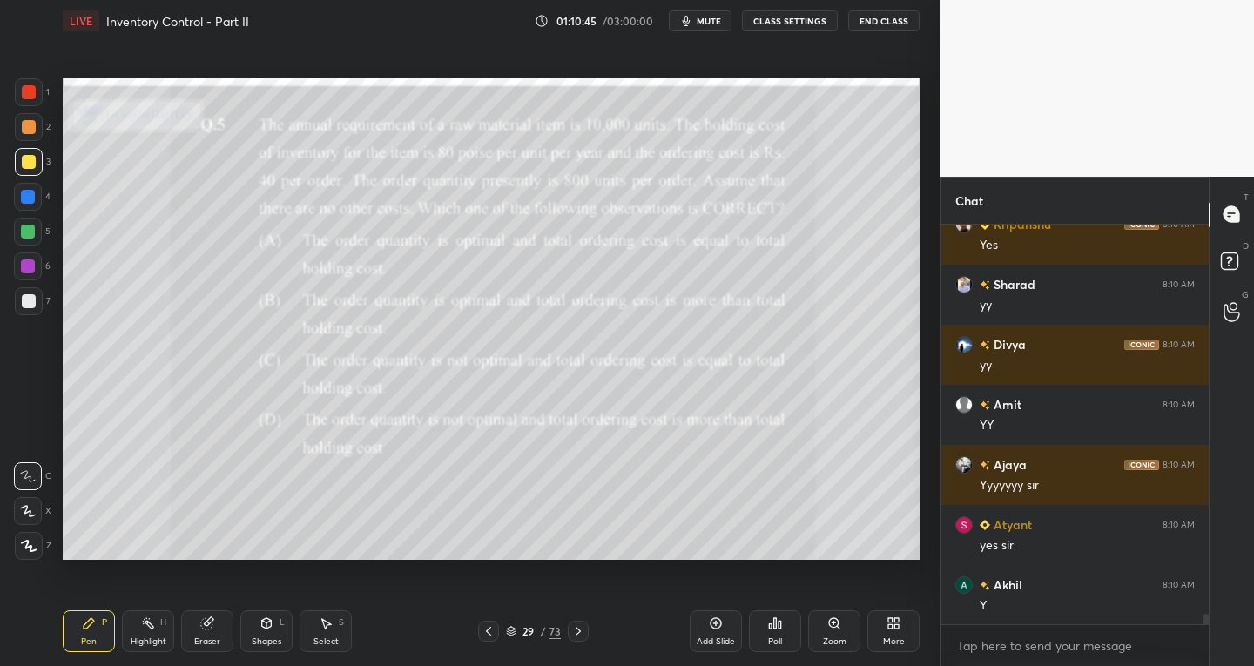
scroll to position [15279, 0]
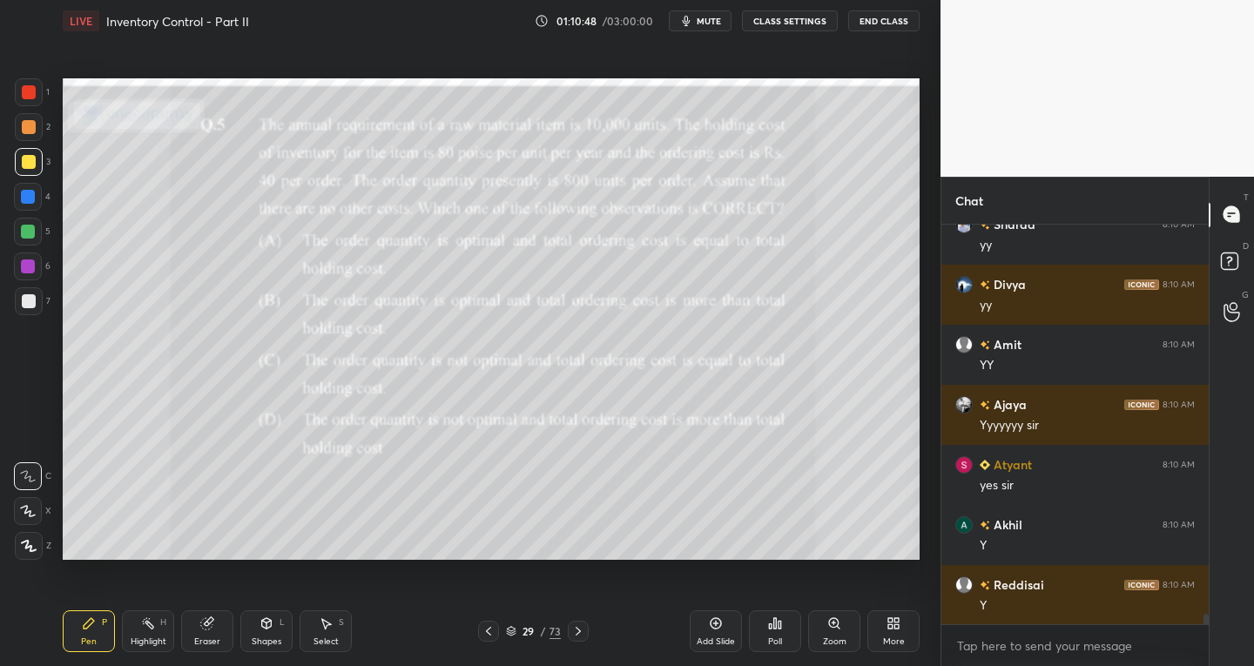
click at [583, 631] on icon at bounding box center [578, 631] width 14 height 14
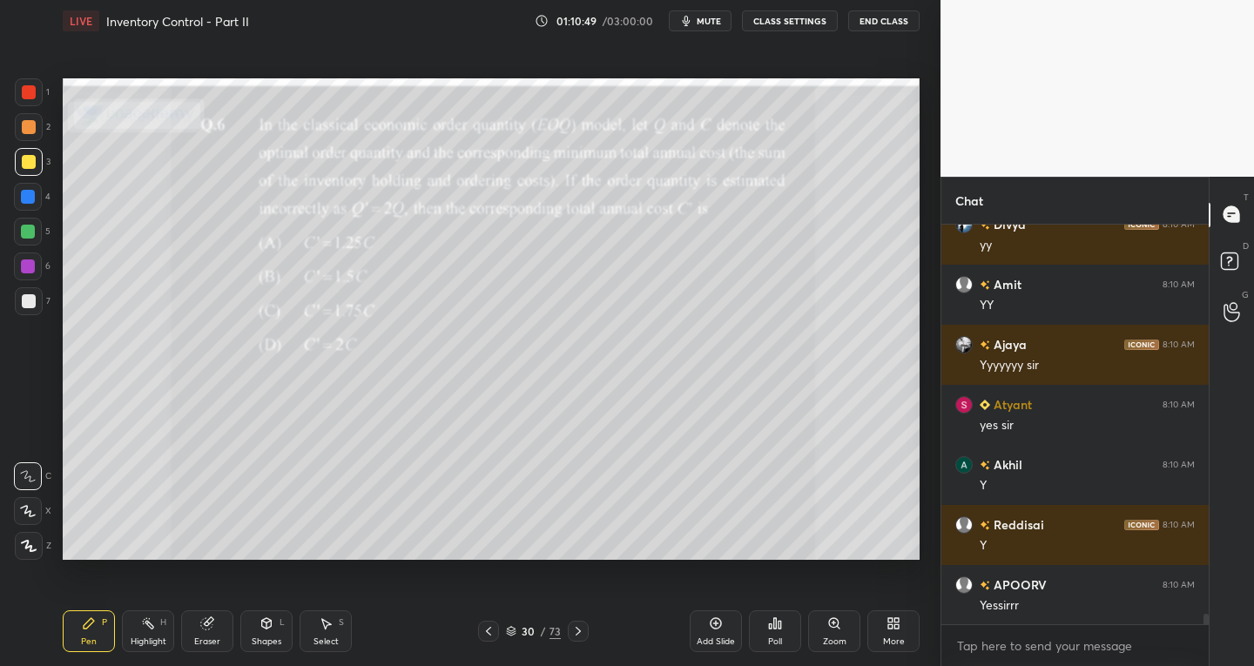
scroll to position [15400, 0]
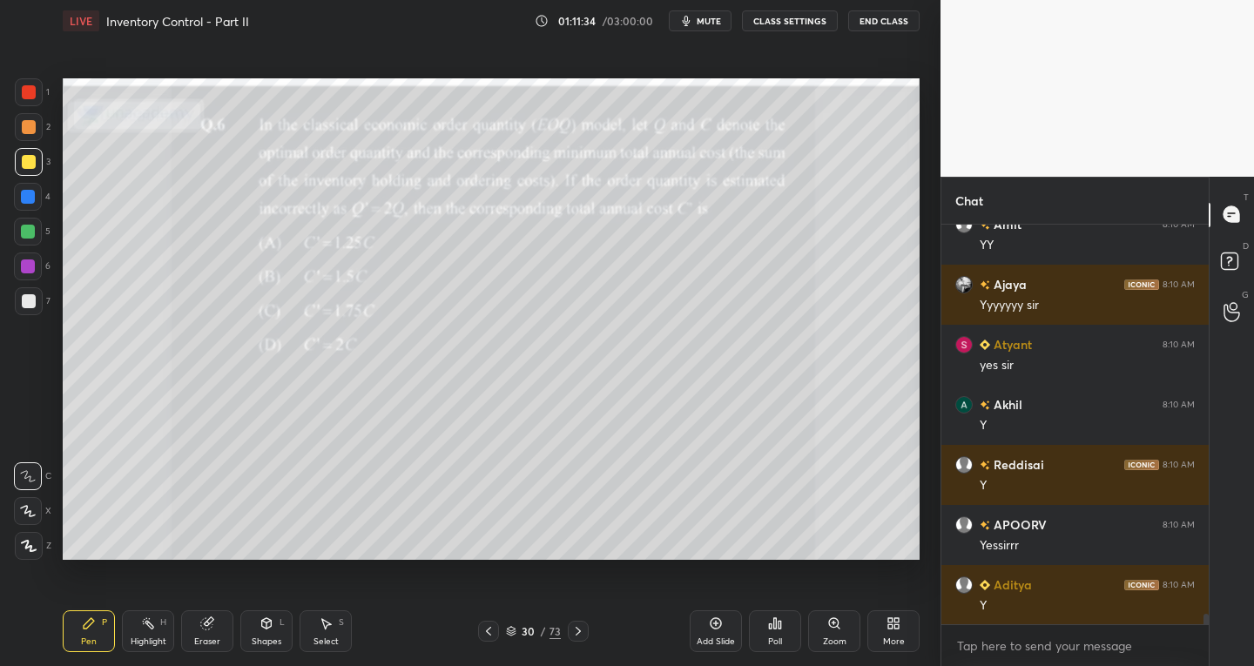
click at [827, 638] on div "Zoom" at bounding box center [835, 642] width 24 height 9
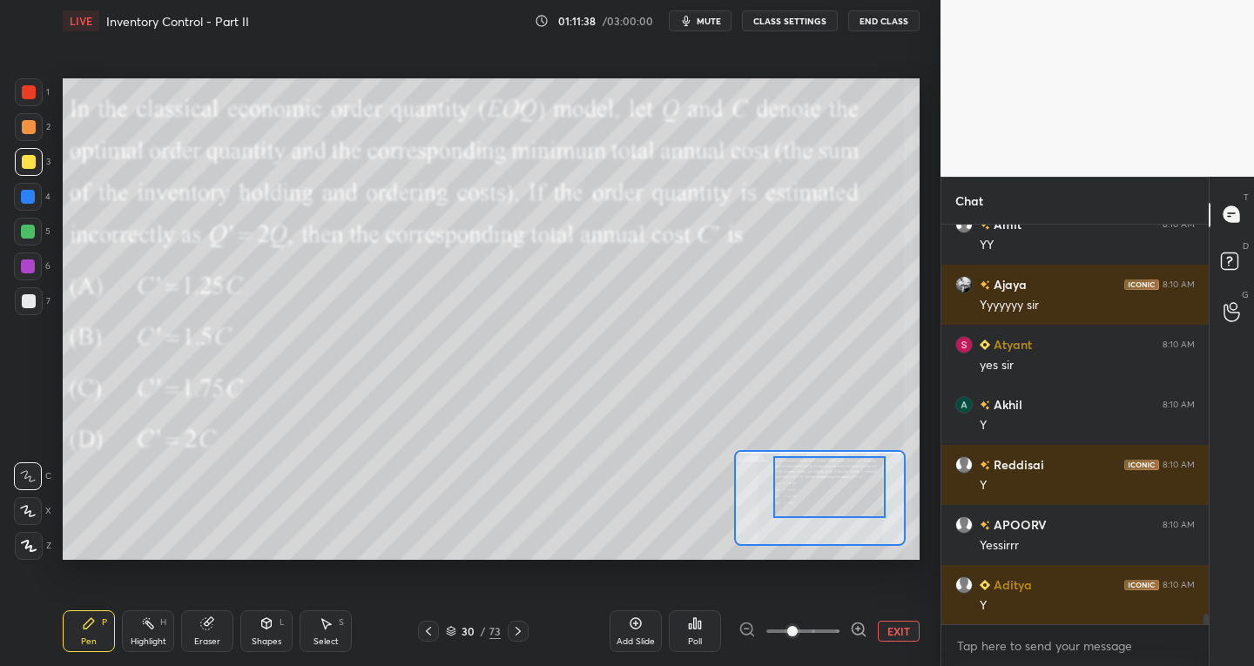
click at [30, 470] on icon at bounding box center [28, 476] width 16 height 12
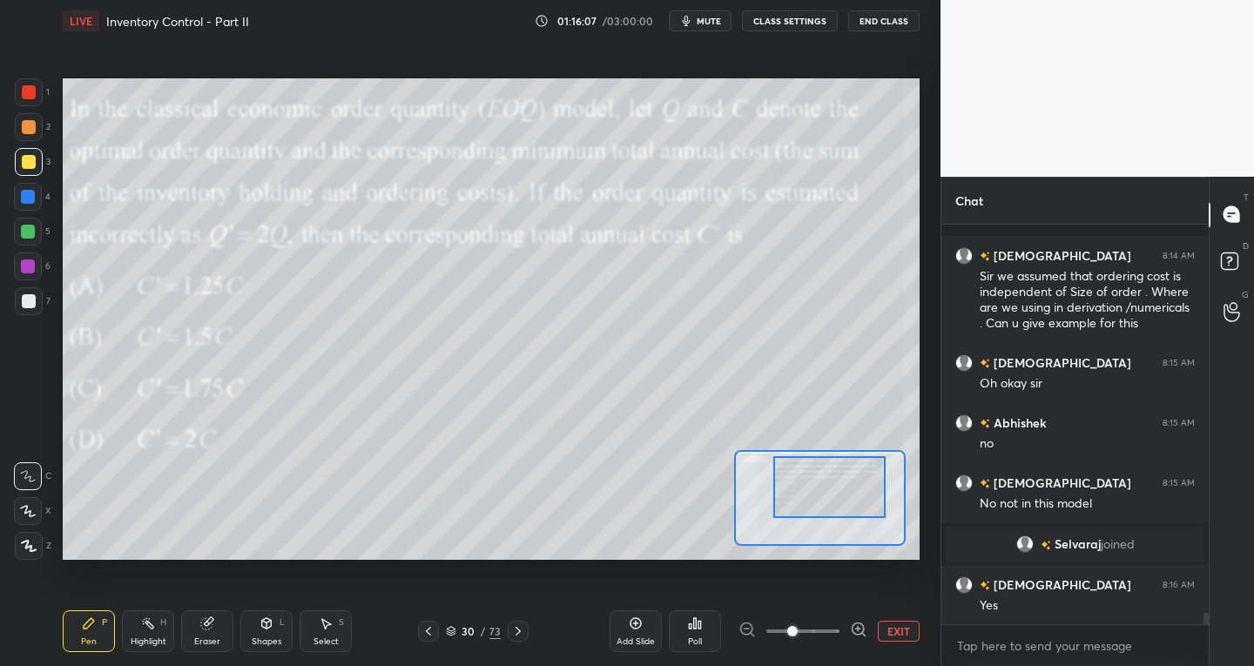
scroll to position [13580, 0]
click at [513, 631] on icon at bounding box center [518, 631] width 14 height 14
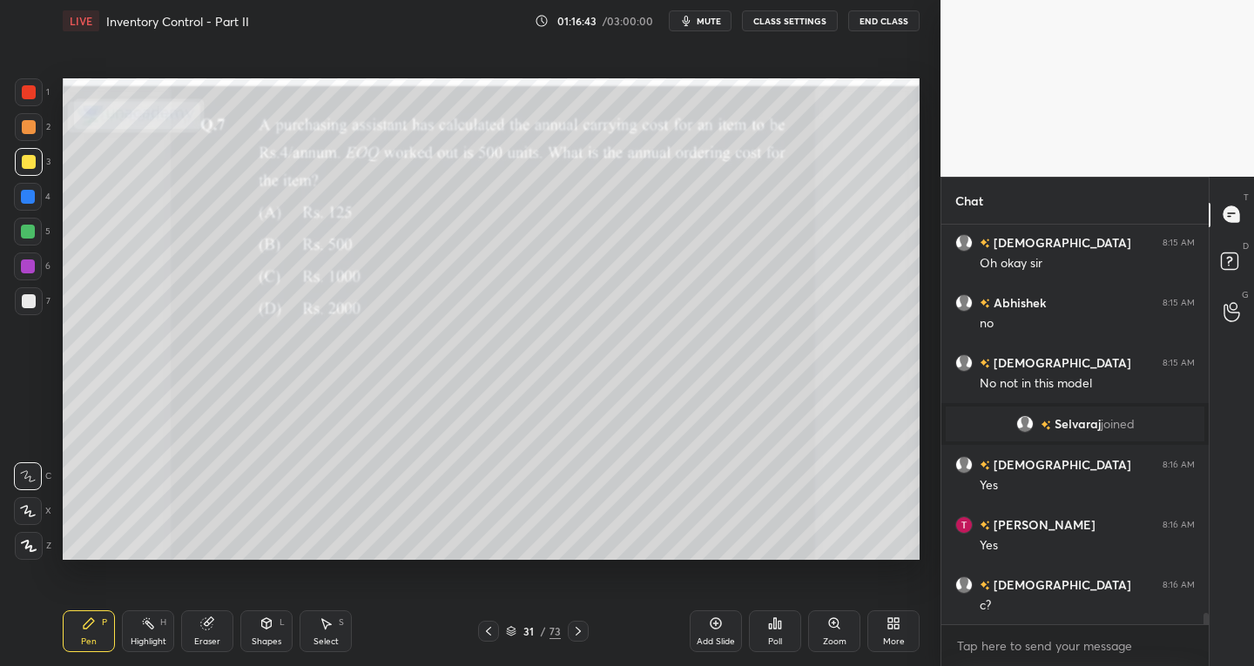
scroll to position [13760, 0]
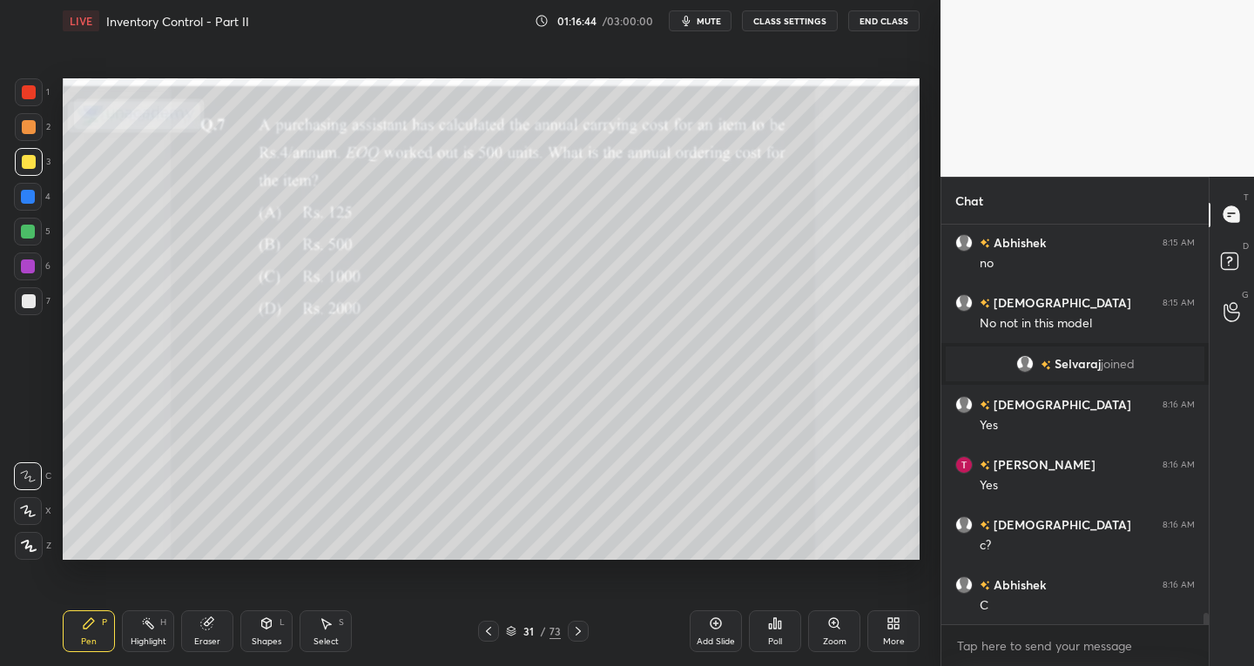
click at [824, 638] on div "Zoom" at bounding box center [835, 642] width 24 height 9
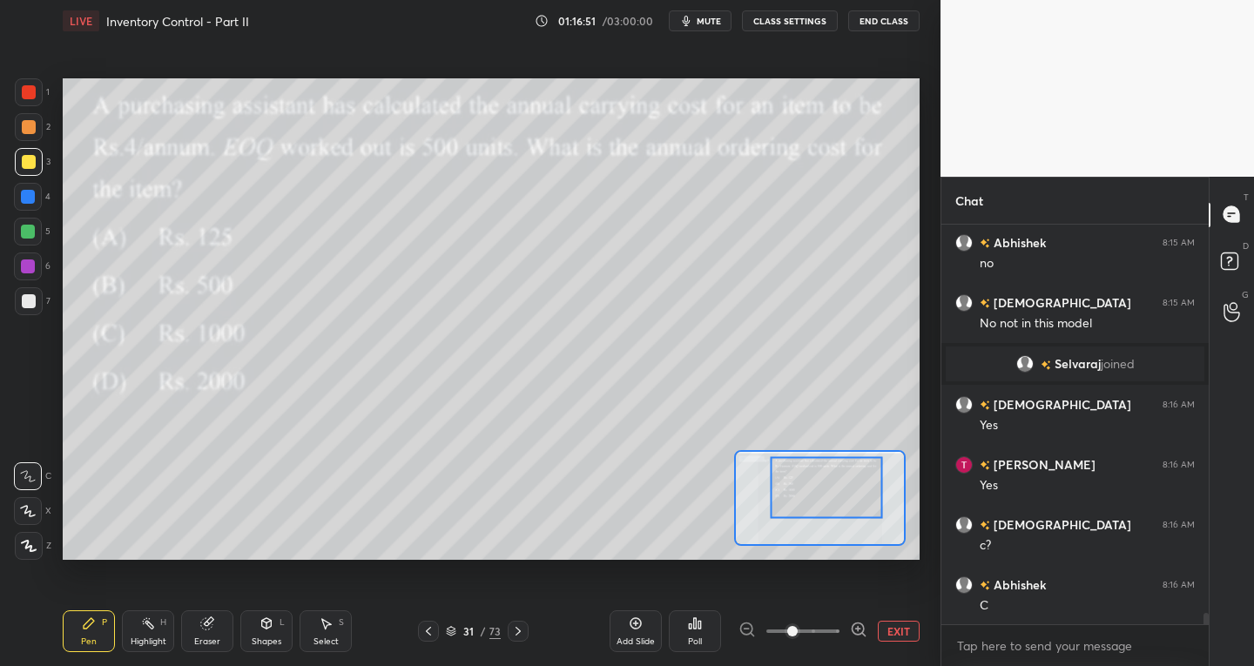
click at [27, 486] on div at bounding box center [28, 476] width 28 height 28
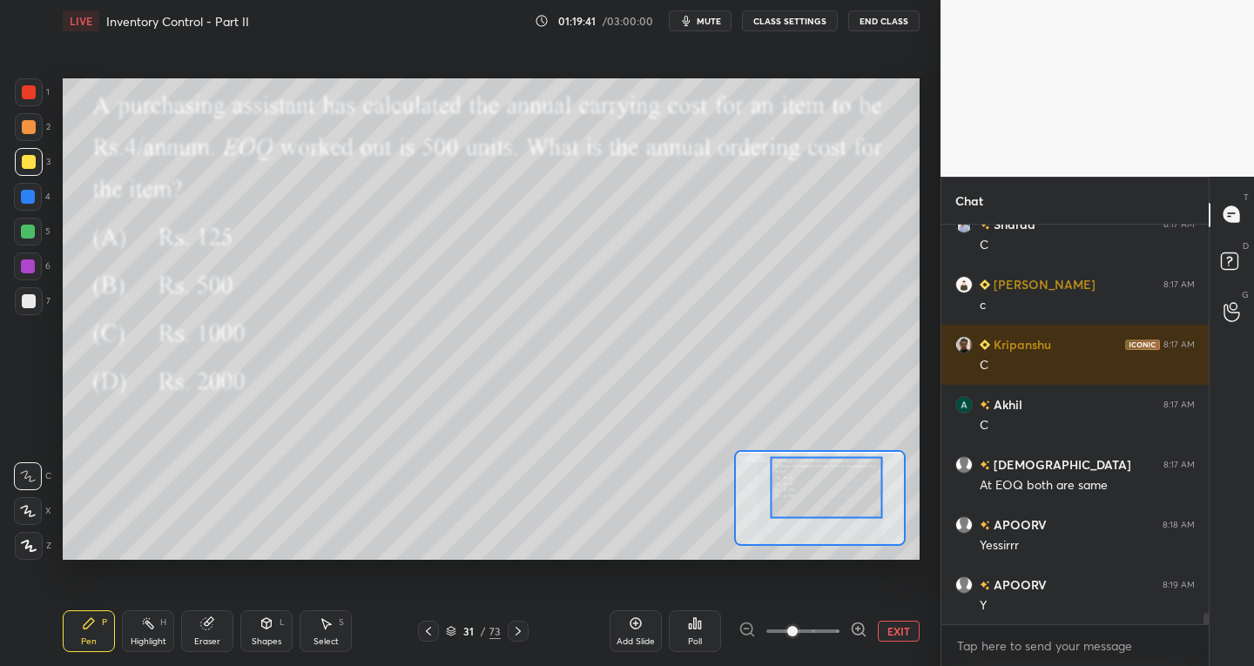
scroll to position [14241, 0]
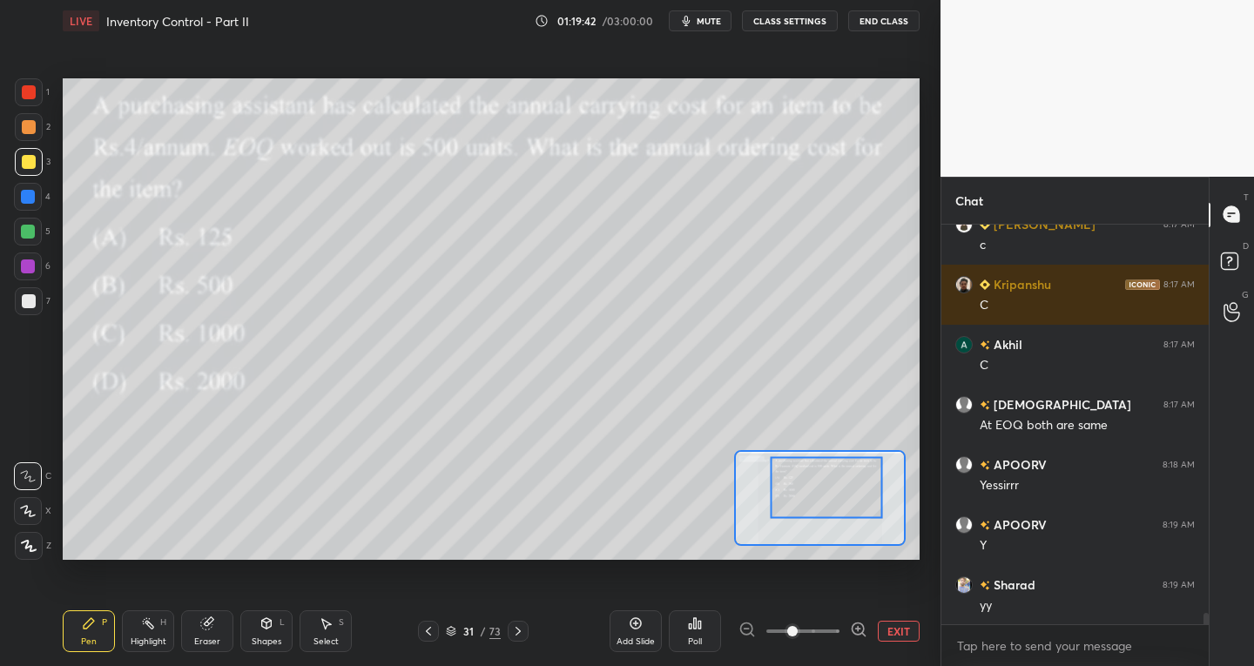
click at [521, 630] on icon at bounding box center [518, 631] width 14 height 14
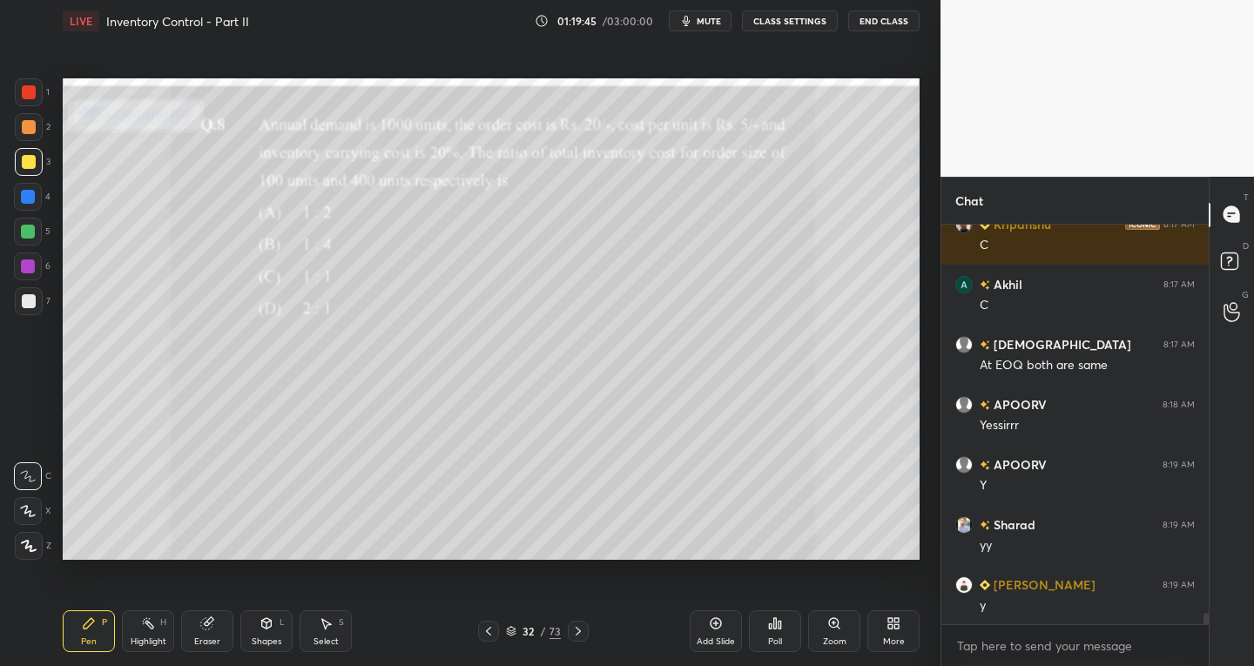
scroll to position [14361, 0]
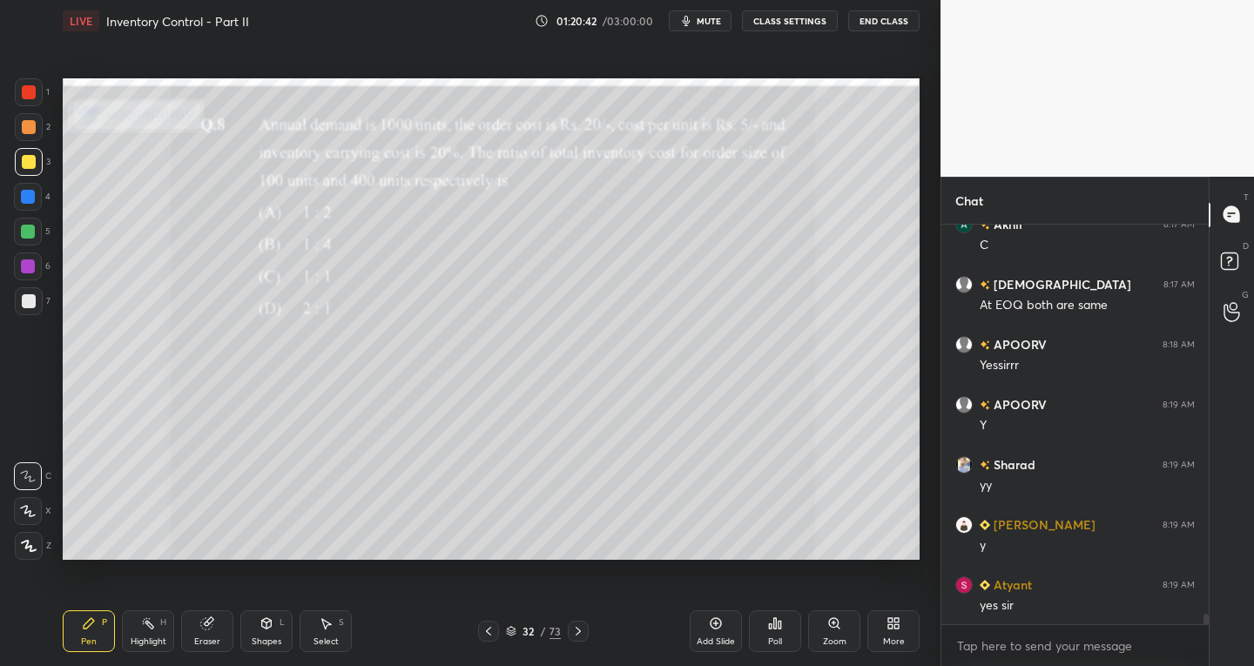
click at [848, 624] on div "Zoom" at bounding box center [834, 632] width 52 height 42
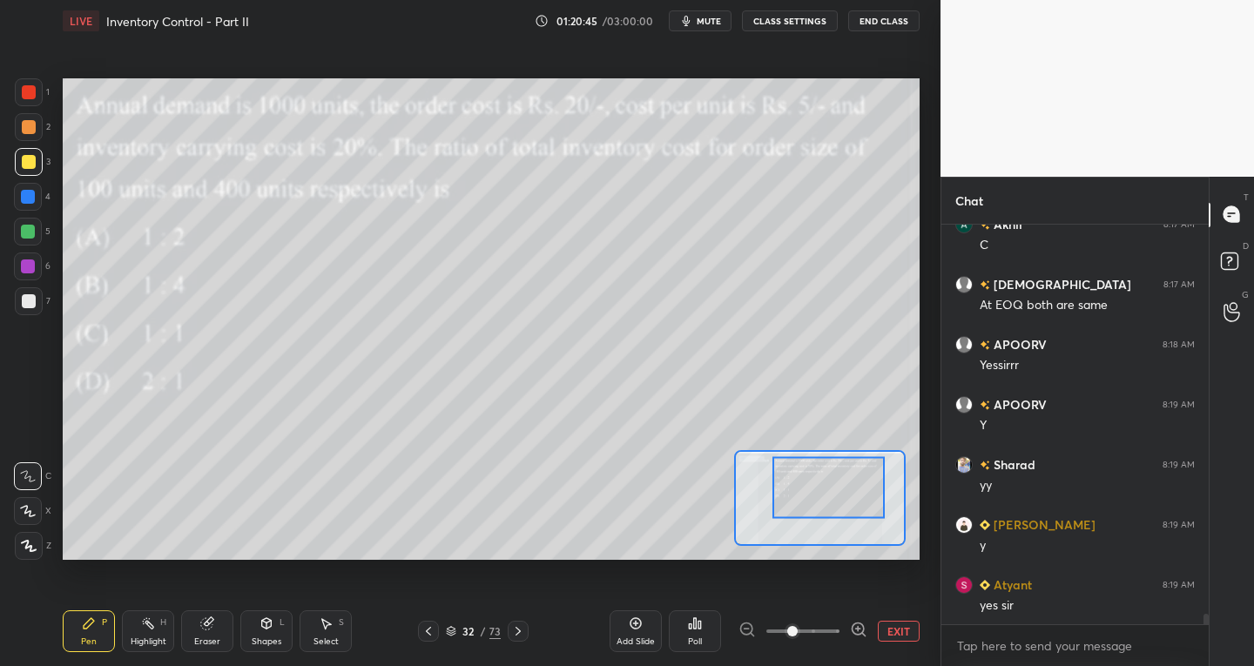
scroll to position [14421, 0]
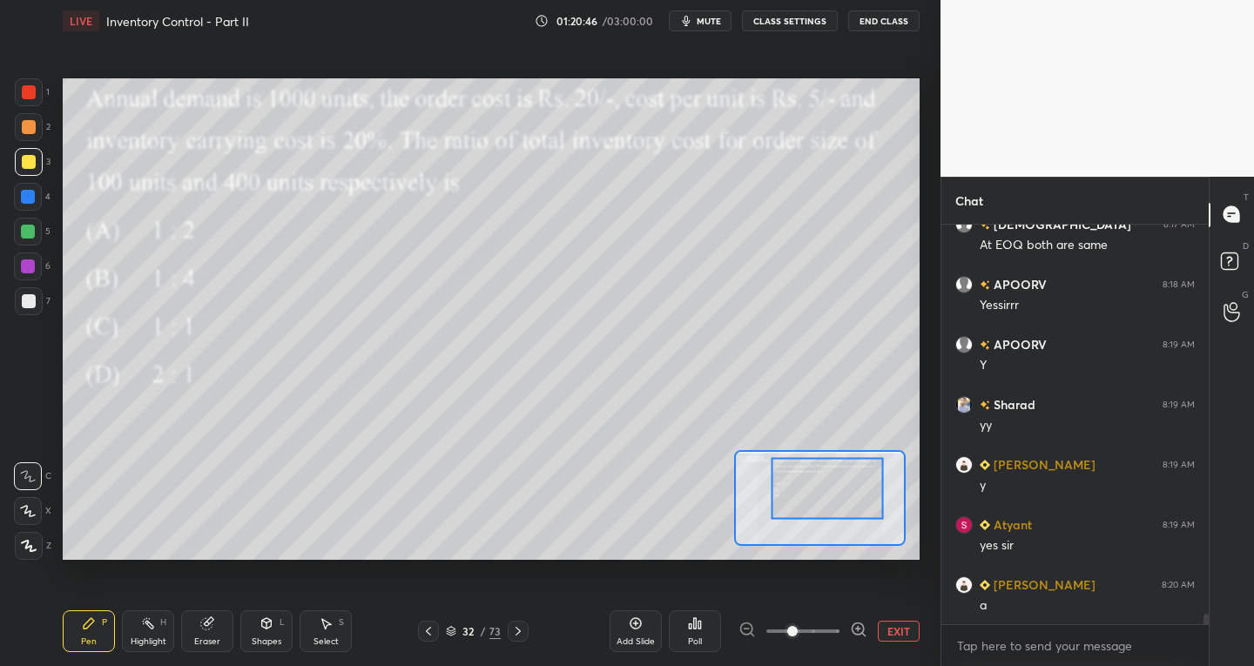
click at [30, 482] on icon at bounding box center [28, 476] width 14 height 10
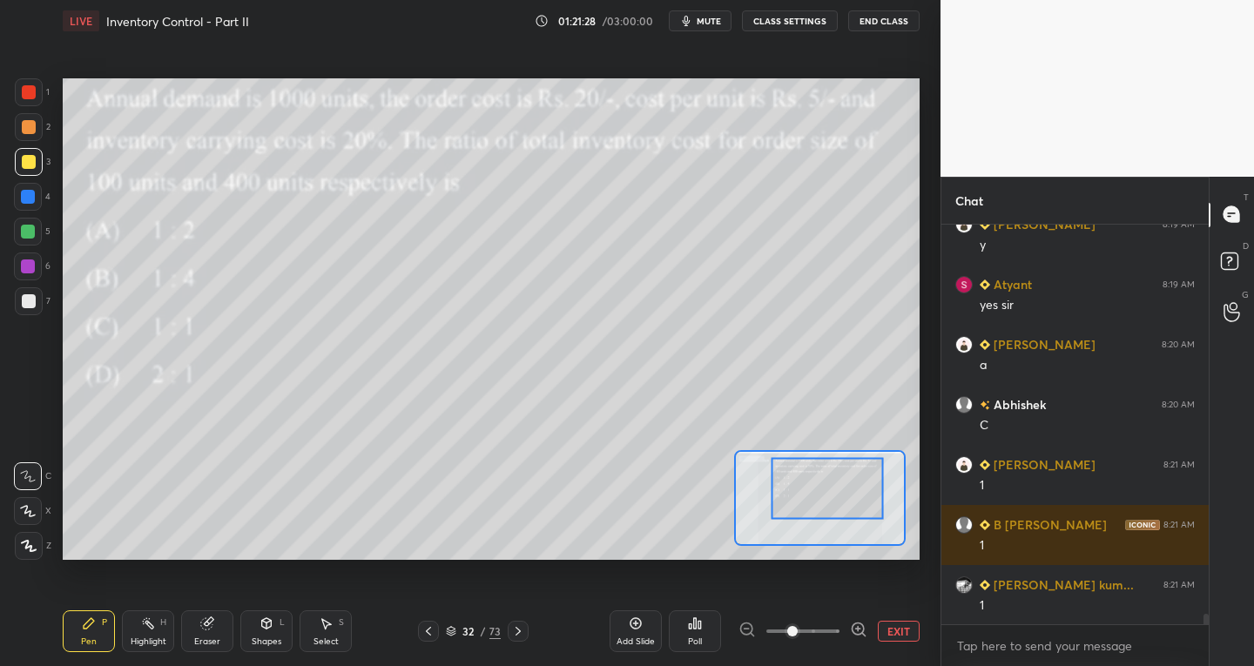
scroll to position [14722, 0]
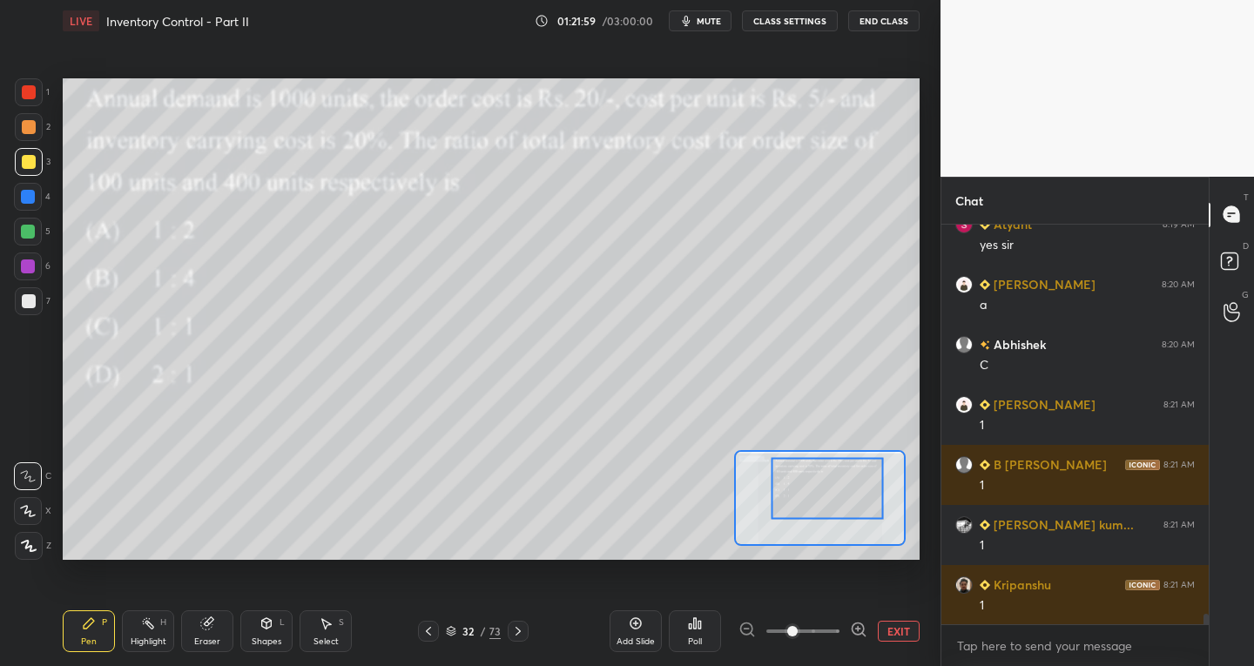
click at [336, 629] on div "Select S" at bounding box center [326, 632] width 52 height 42
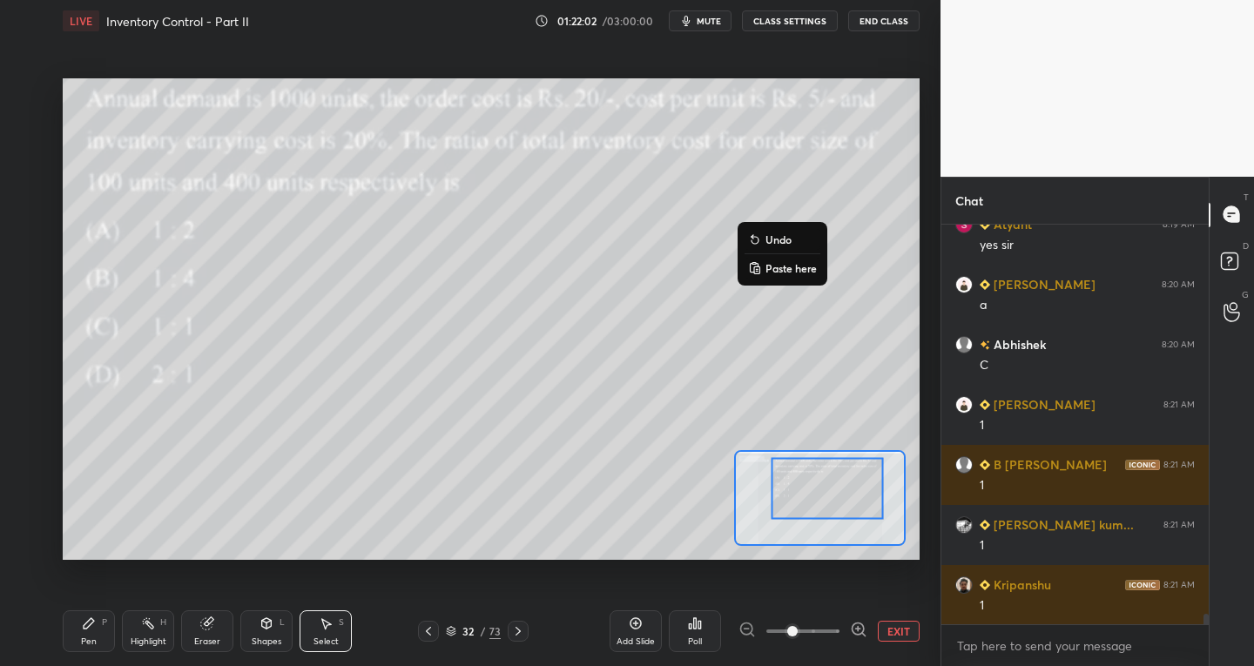
click at [91, 645] on div "Pen" at bounding box center [89, 642] width 16 height 9
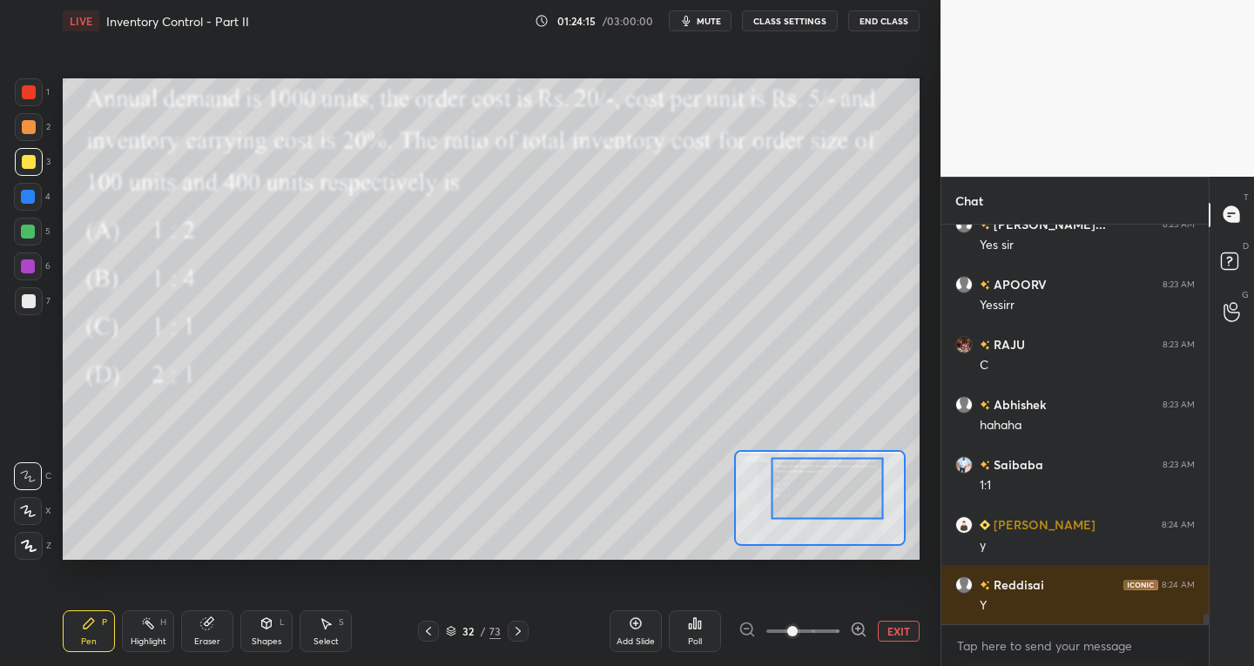
scroll to position [15249, 0]
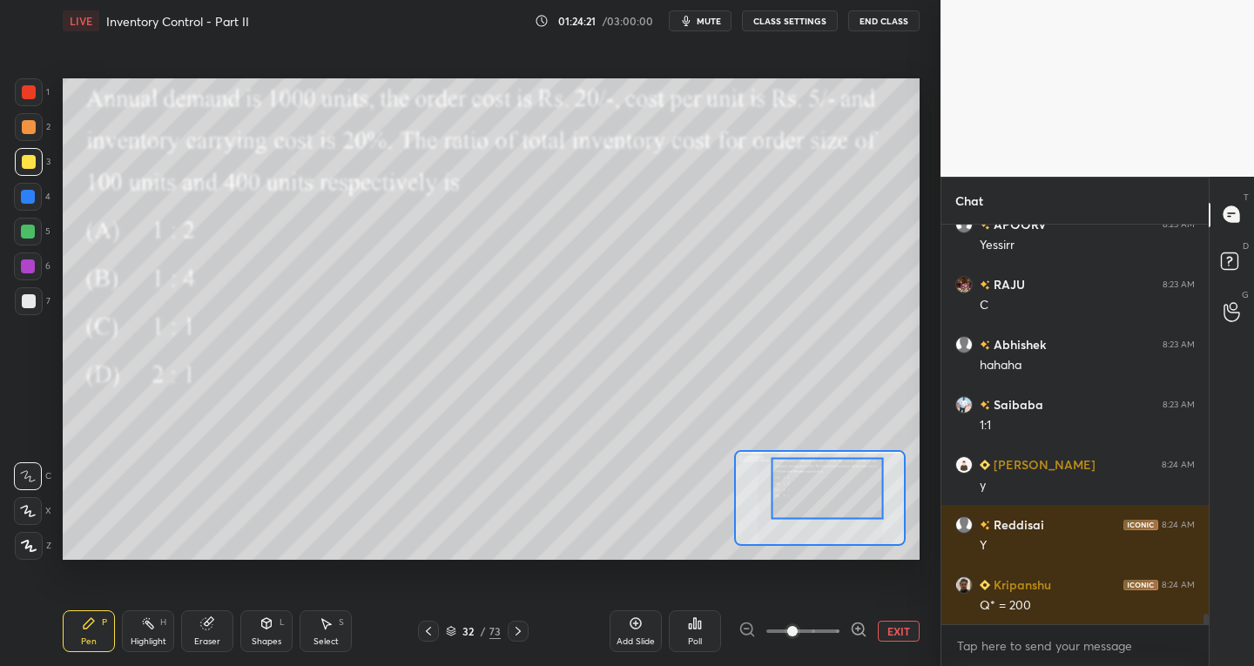
click at [637, 634] on div "Add Slide" at bounding box center [636, 632] width 52 height 42
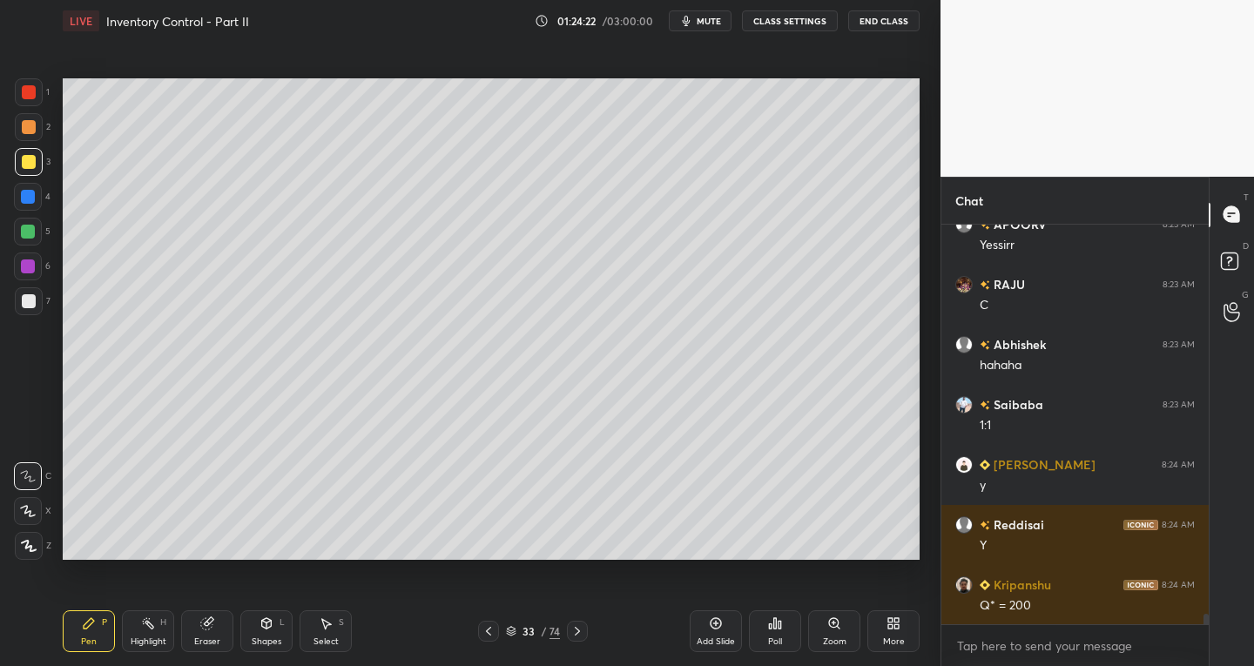
click at [30, 308] on div at bounding box center [29, 301] width 28 height 28
click at [262, 624] on icon at bounding box center [267, 623] width 10 height 10
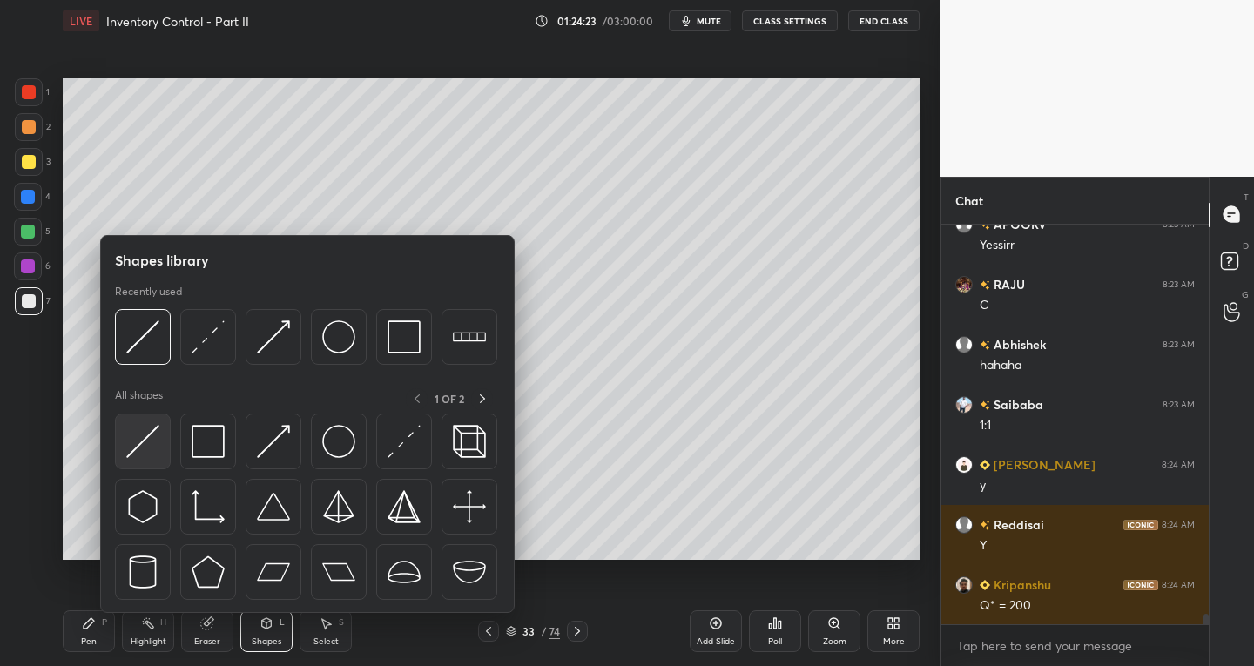
click at [142, 448] on img at bounding box center [142, 441] width 33 height 33
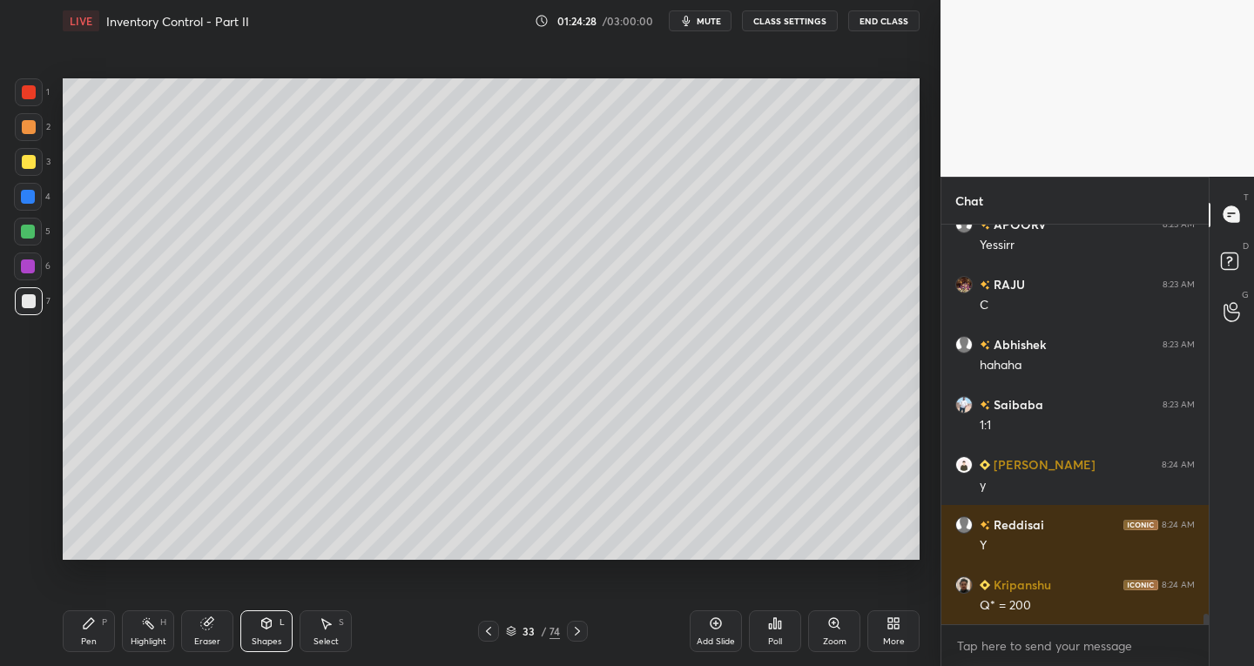
click at [101, 634] on div "Pen P" at bounding box center [89, 632] width 52 height 42
click at [255, 634] on div "Shapes L" at bounding box center [266, 632] width 52 height 42
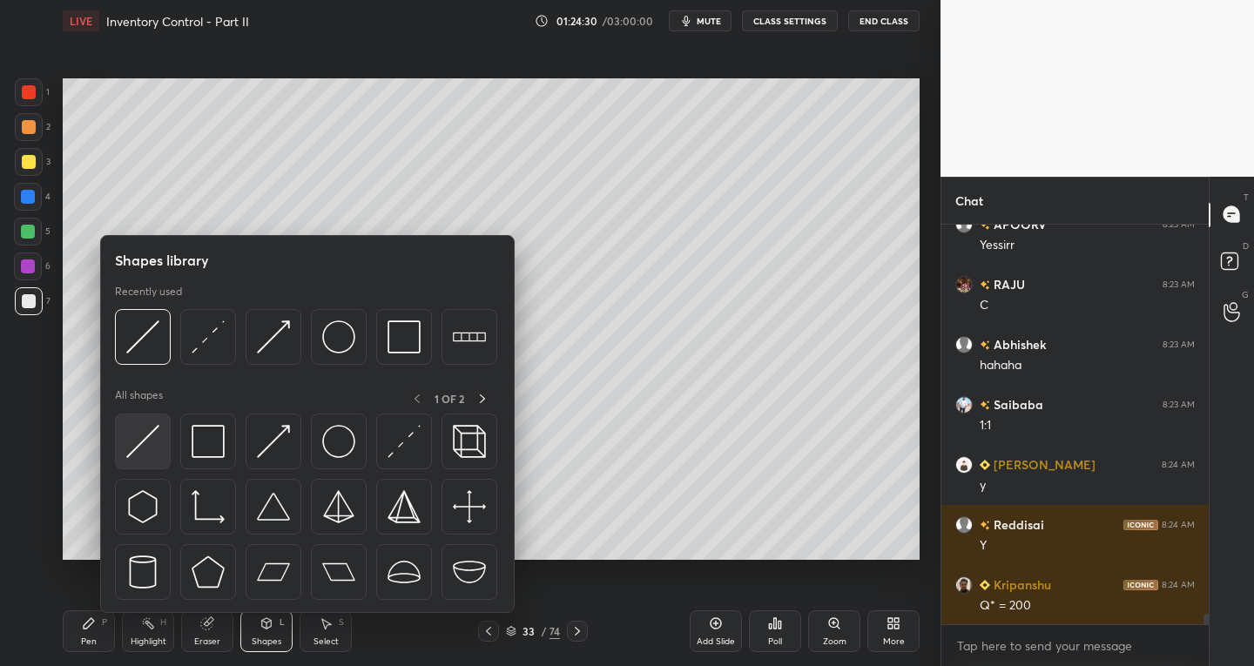
click at [132, 448] on img at bounding box center [142, 441] width 33 height 33
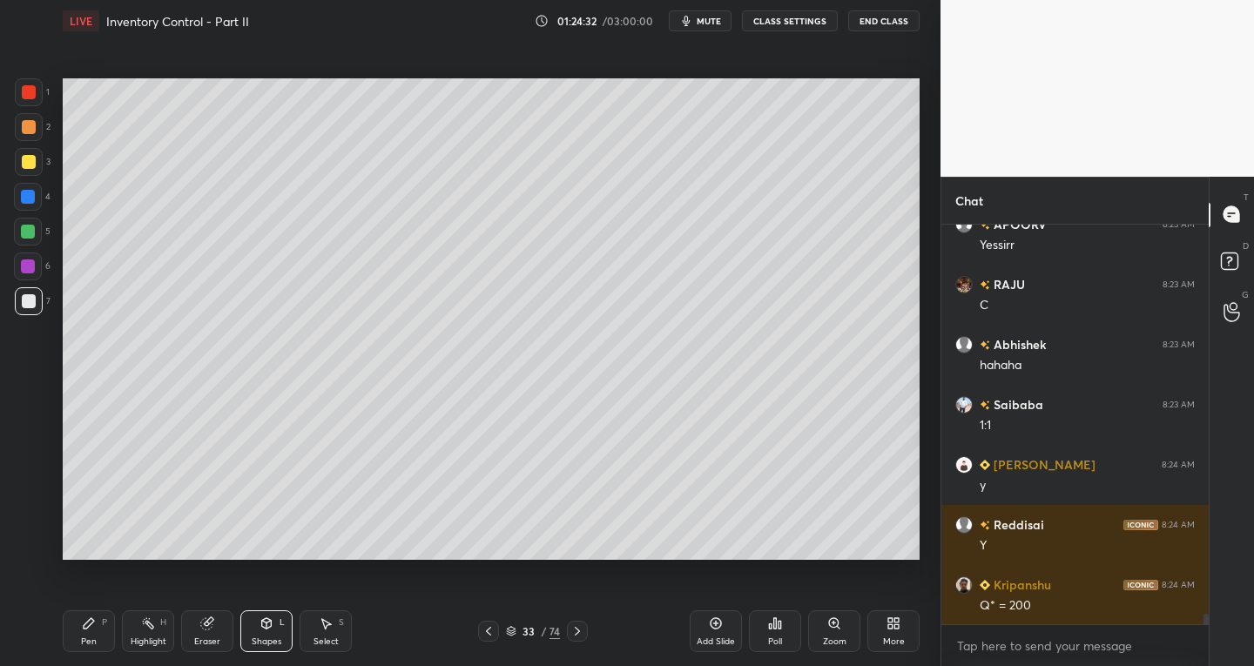
click at [28, 235] on div at bounding box center [28, 232] width 14 height 14
click at [89, 619] on icon at bounding box center [89, 624] width 14 height 14
click at [42, 98] on div at bounding box center [29, 92] width 28 height 28
click at [29, 160] on div at bounding box center [29, 162] width 14 height 14
click at [273, 638] on div "Shapes" at bounding box center [267, 642] width 30 height 9
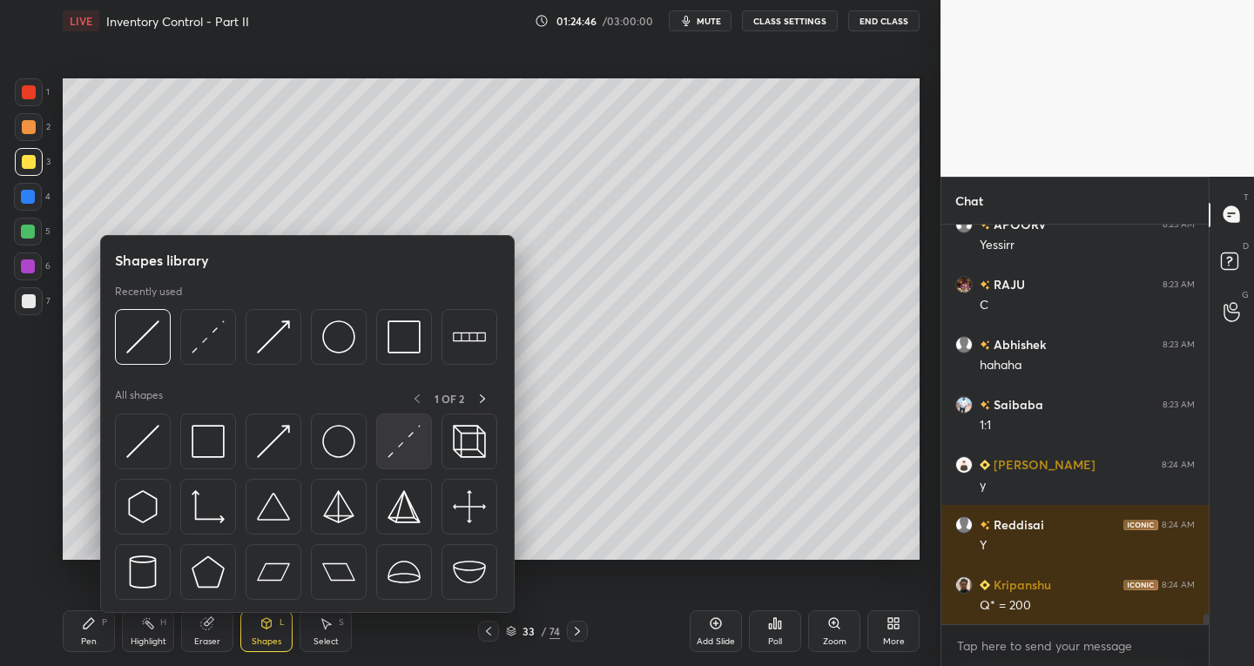
click at [395, 448] on img at bounding box center [404, 441] width 33 height 33
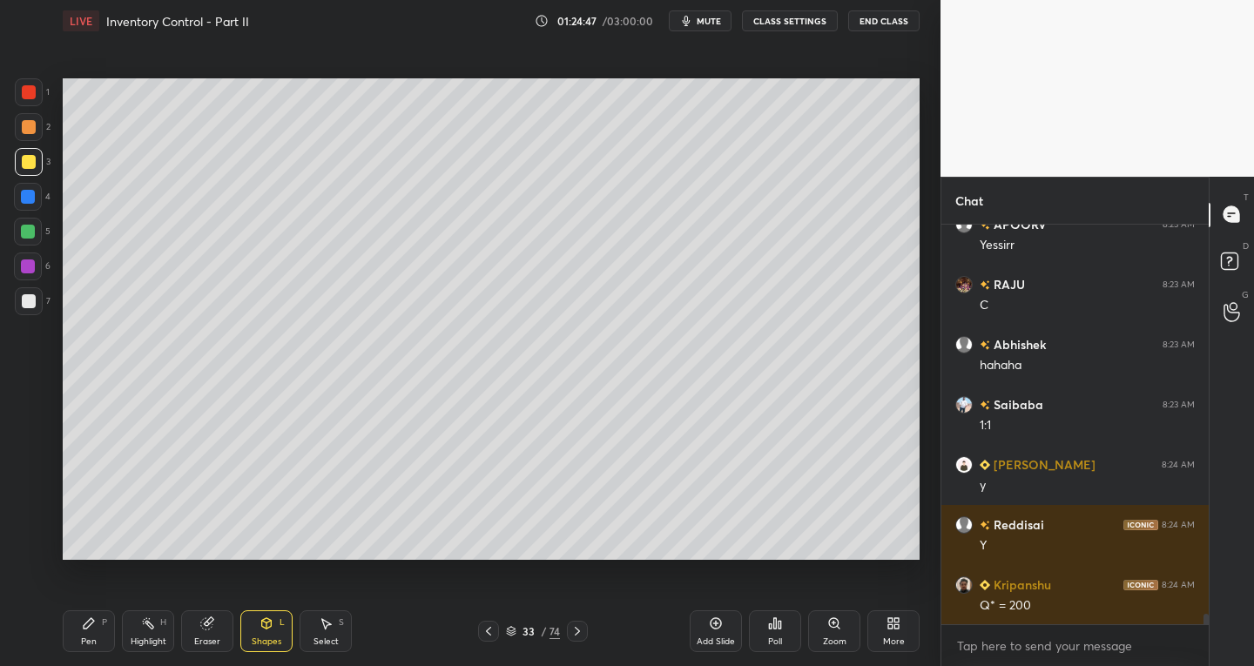
click at [31, 291] on div at bounding box center [29, 301] width 28 height 28
click at [100, 643] on div "Pen P" at bounding box center [89, 632] width 52 height 42
click at [36, 480] on div at bounding box center [28, 476] width 28 height 28
click at [262, 622] on icon at bounding box center [267, 623] width 10 height 10
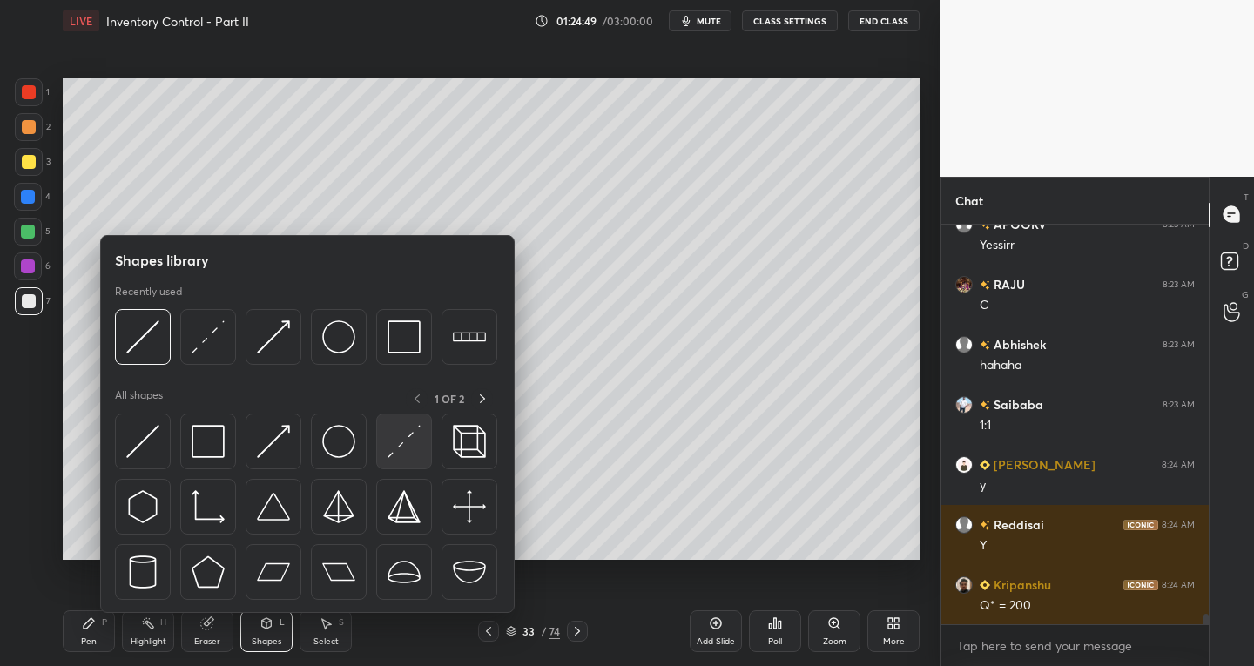
click at [398, 448] on img at bounding box center [404, 441] width 33 height 33
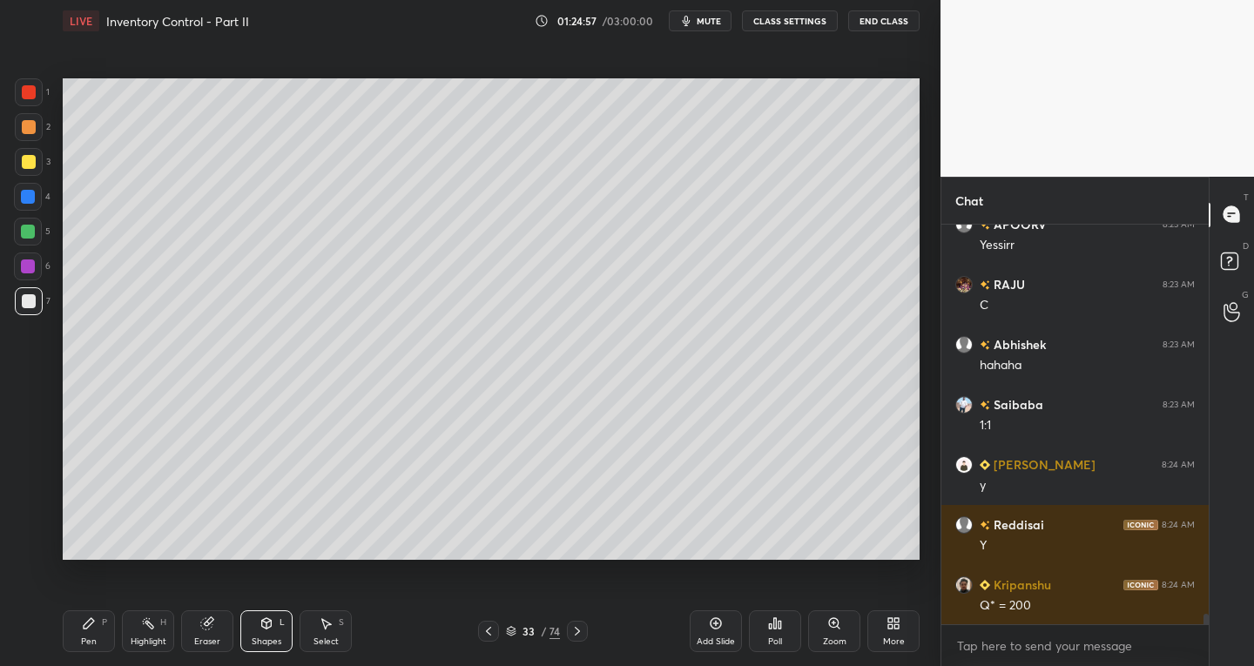
click at [90, 625] on icon at bounding box center [89, 623] width 10 height 10
click at [28, 271] on div at bounding box center [28, 267] width 14 height 14
click at [30, 514] on icon at bounding box center [28, 511] width 14 height 10
click at [337, 652] on div "Pen P Highlight H Eraser Shapes L Select S 33 / 74 Add Slide Poll Zoom More" at bounding box center [491, 632] width 857 height 70
click at [333, 632] on div "Select S" at bounding box center [326, 632] width 52 height 42
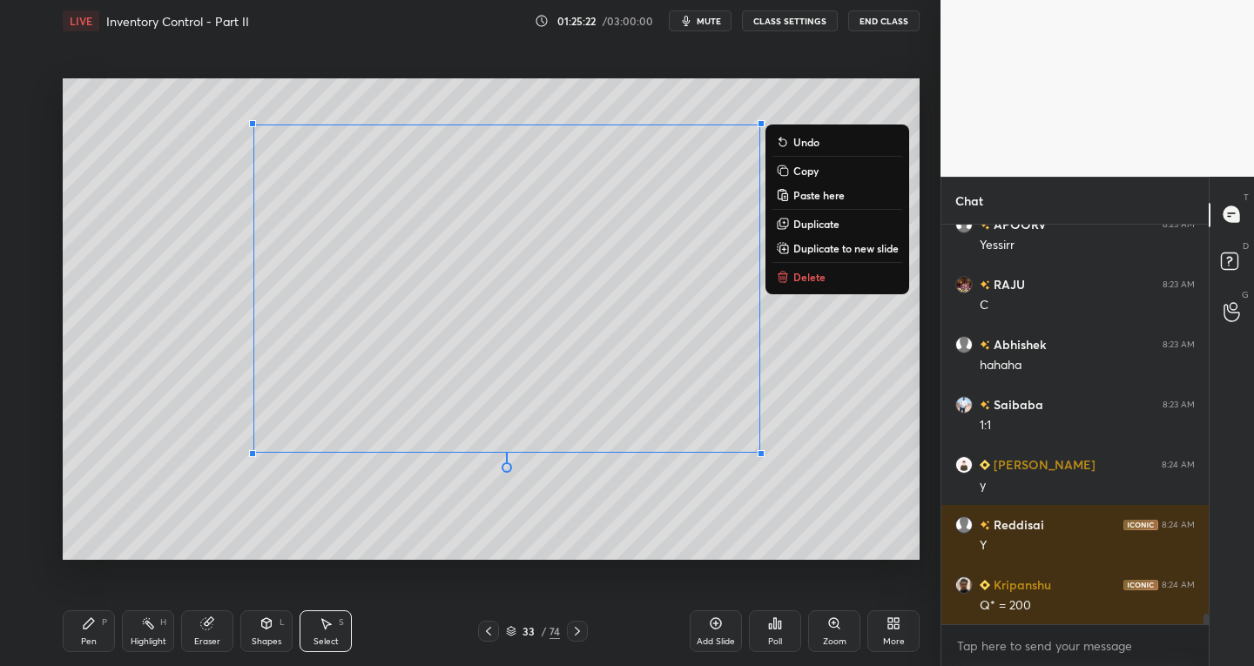
click at [138, 363] on div "0 ° Undo Copy Paste here Duplicate Duplicate to new slide Delete" at bounding box center [491, 319] width 857 height 483
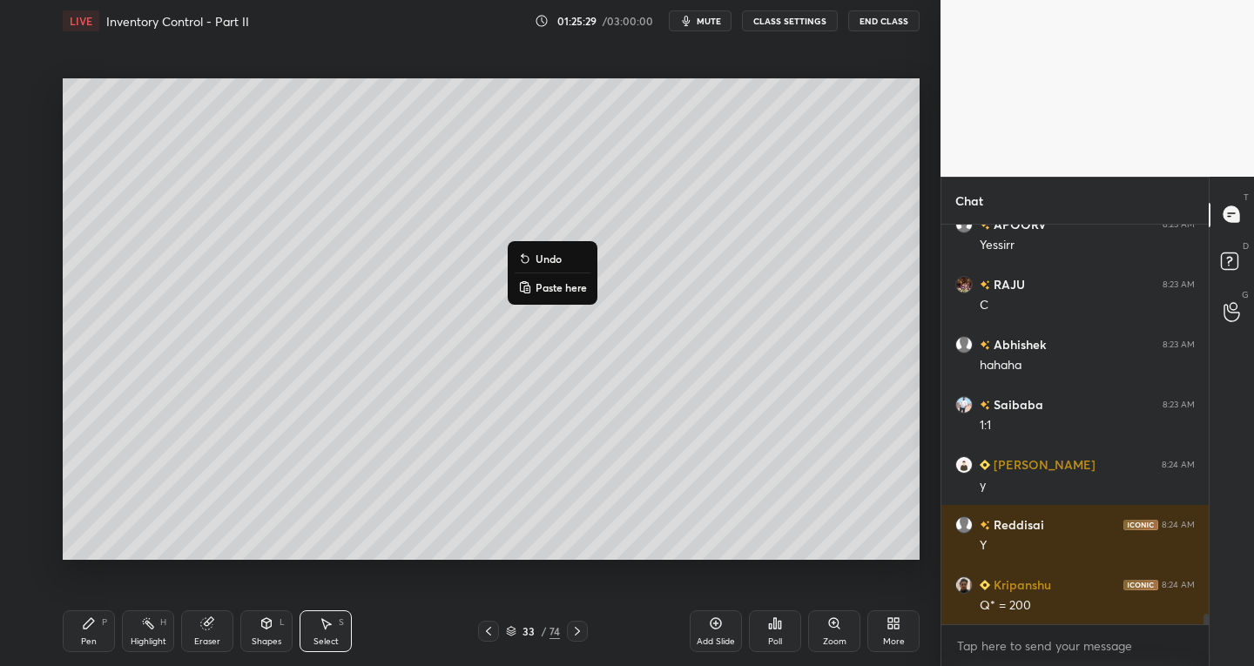
click at [500, 548] on div "0 ° Undo Copy Paste here Duplicate Duplicate to new slide Delete" at bounding box center [491, 319] width 857 height 483
click at [89, 628] on icon at bounding box center [89, 624] width 14 height 14
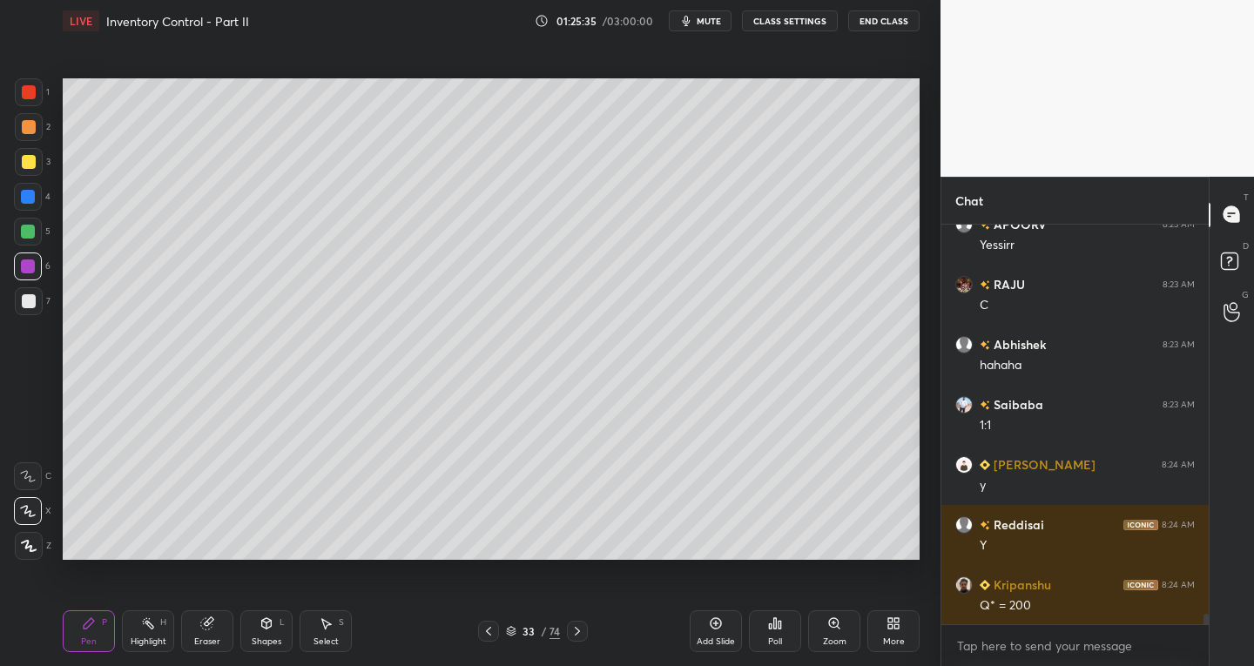
click at [337, 634] on div "Select S" at bounding box center [326, 632] width 52 height 42
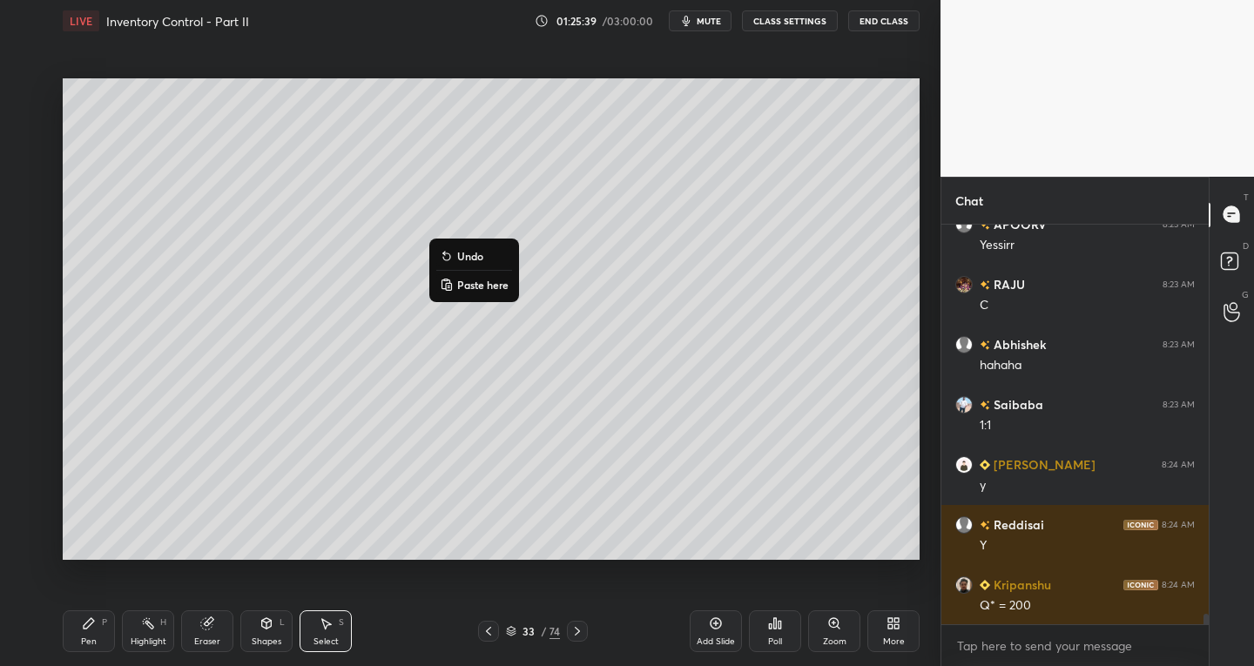
click at [177, 510] on div "0 ° Undo Copy Paste here Duplicate Duplicate to new slide Delete" at bounding box center [491, 319] width 857 height 483
click at [89, 630] on icon at bounding box center [89, 624] width 14 height 14
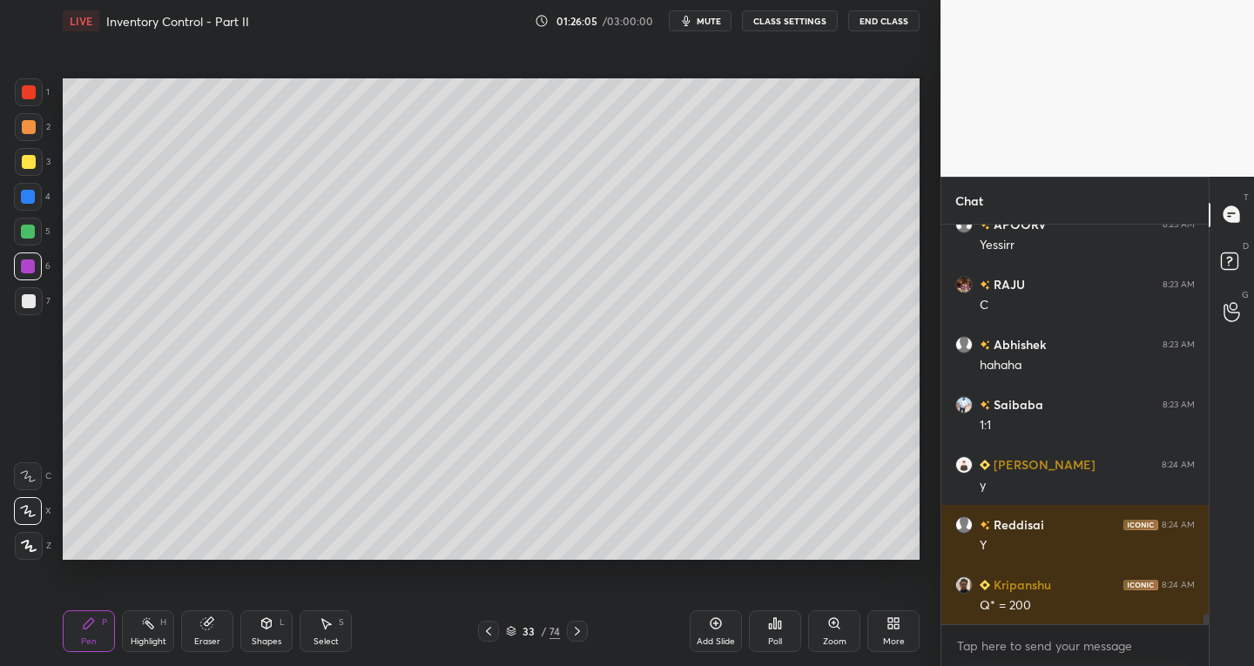
click at [30, 310] on div at bounding box center [29, 301] width 28 height 28
click at [266, 631] on div "Shapes L" at bounding box center [266, 632] width 52 height 42
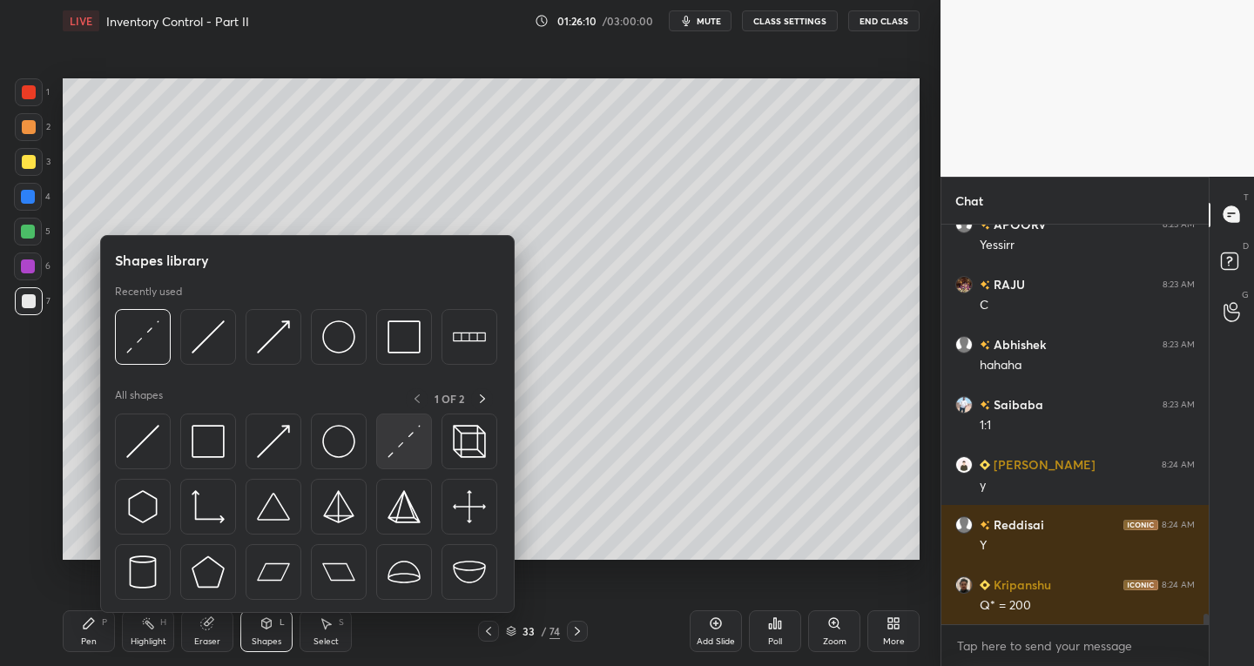
click at [398, 445] on img at bounding box center [404, 441] width 33 height 33
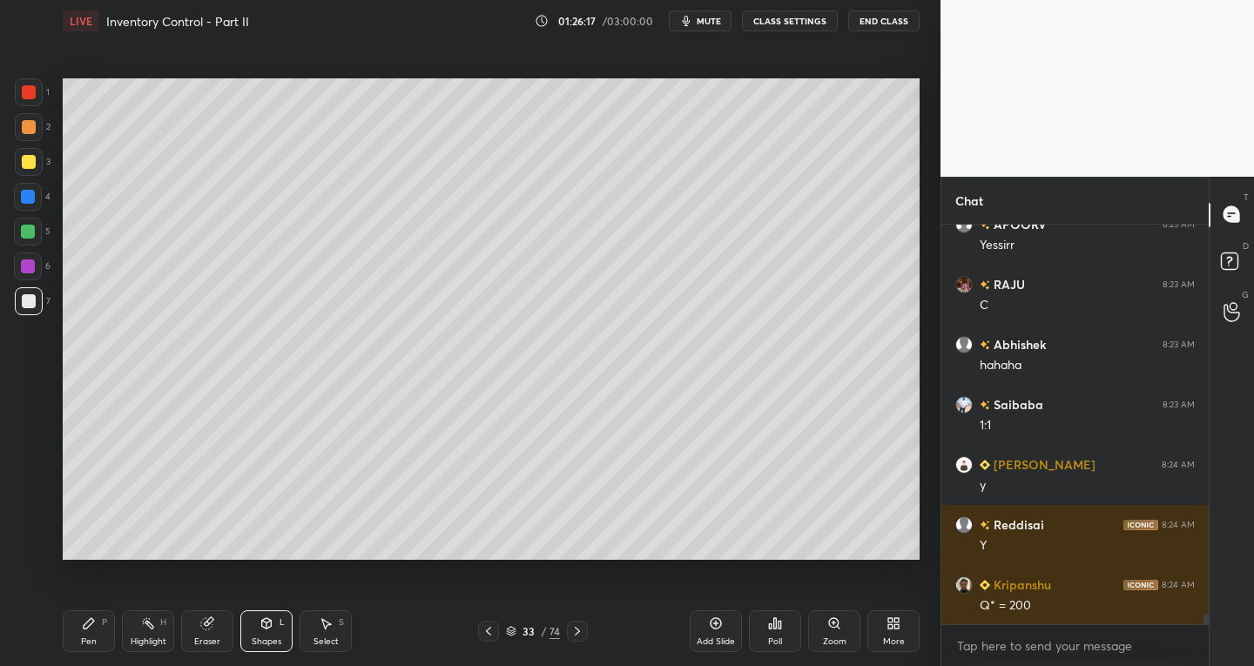
click at [265, 634] on div "Shapes L" at bounding box center [266, 632] width 52 height 42
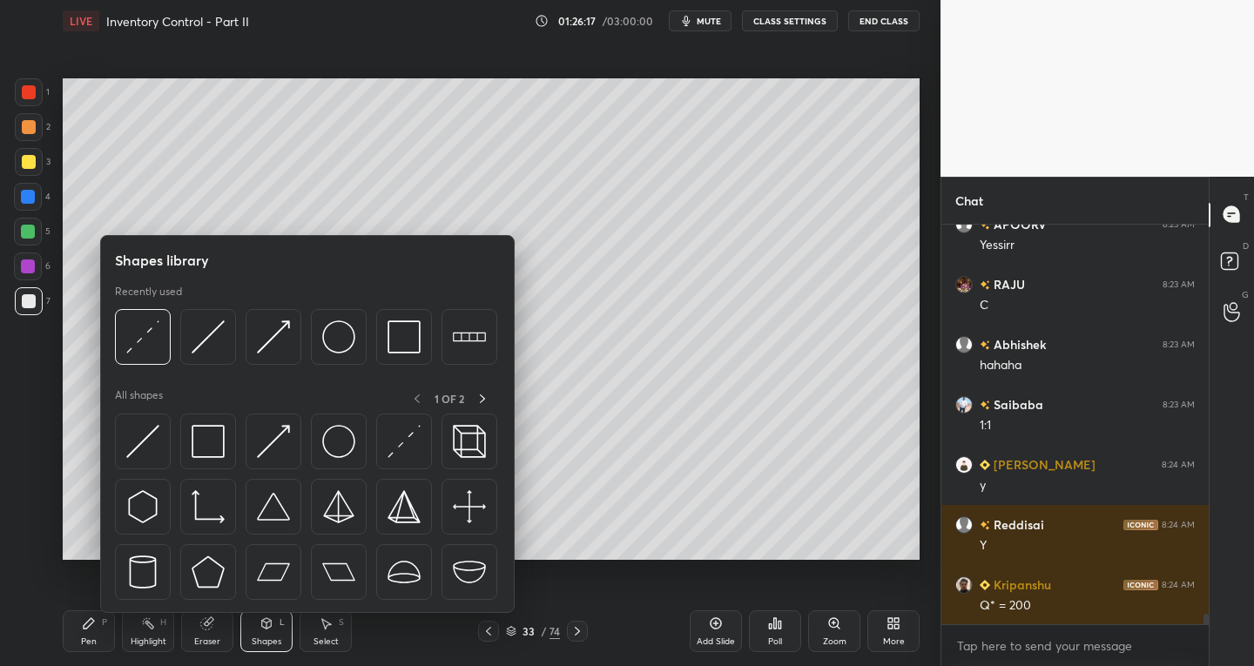
click at [96, 638] on div "Pen" at bounding box center [89, 642] width 16 height 9
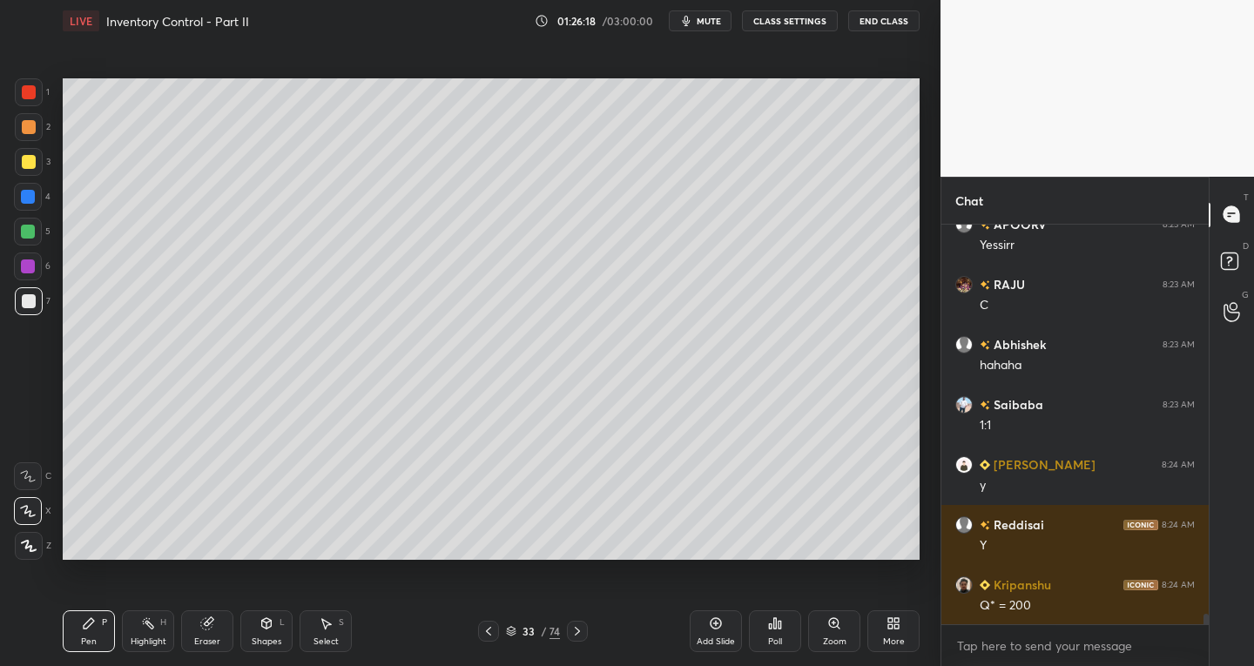
click at [33, 474] on icon at bounding box center [28, 476] width 16 height 12
click at [267, 625] on icon at bounding box center [267, 626] width 0 height 6
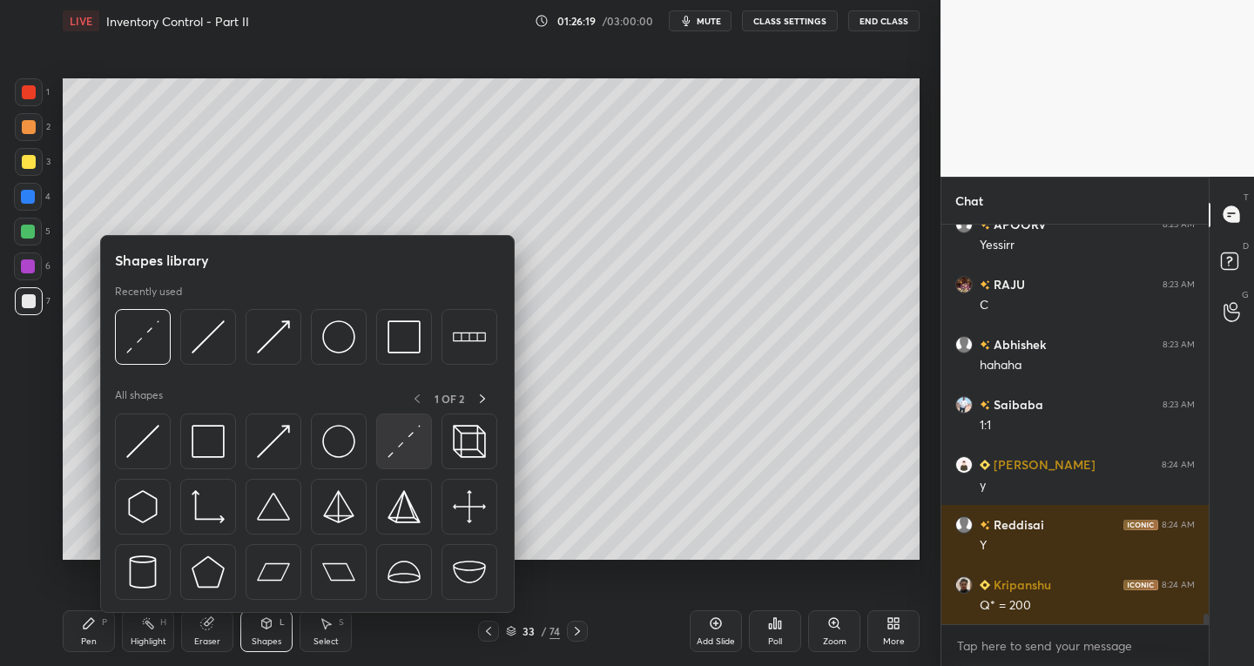
click at [396, 448] on img at bounding box center [404, 441] width 33 height 33
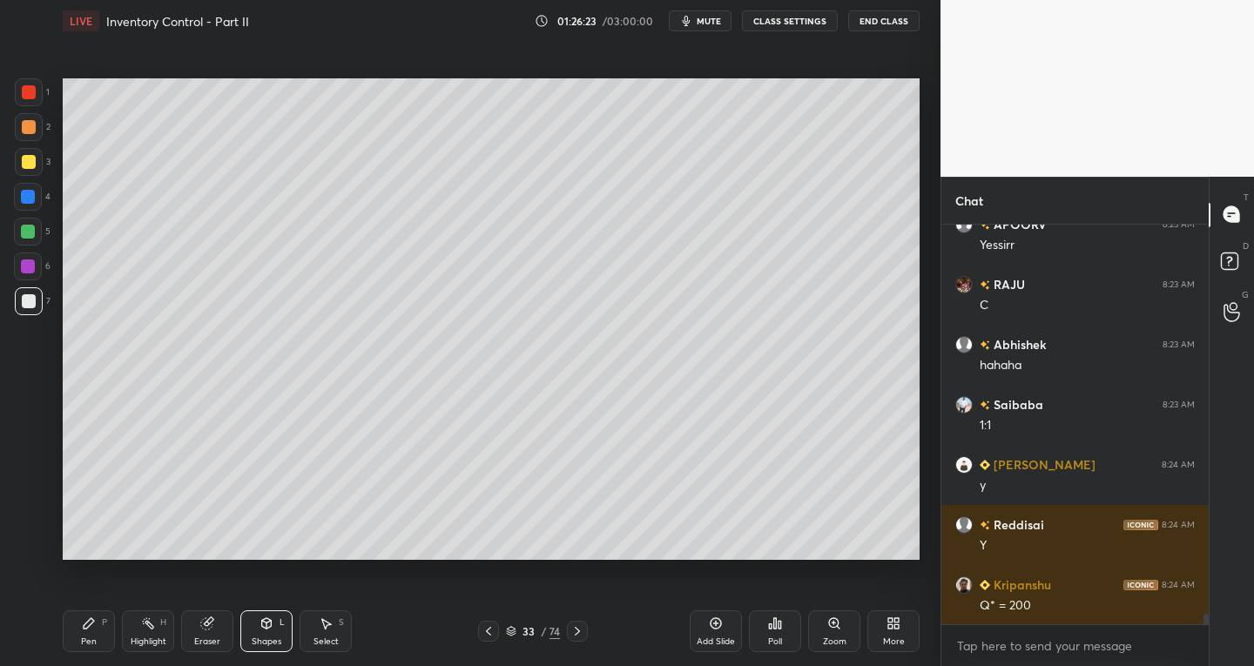
click at [269, 638] on div "Shapes" at bounding box center [267, 642] width 30 height 9
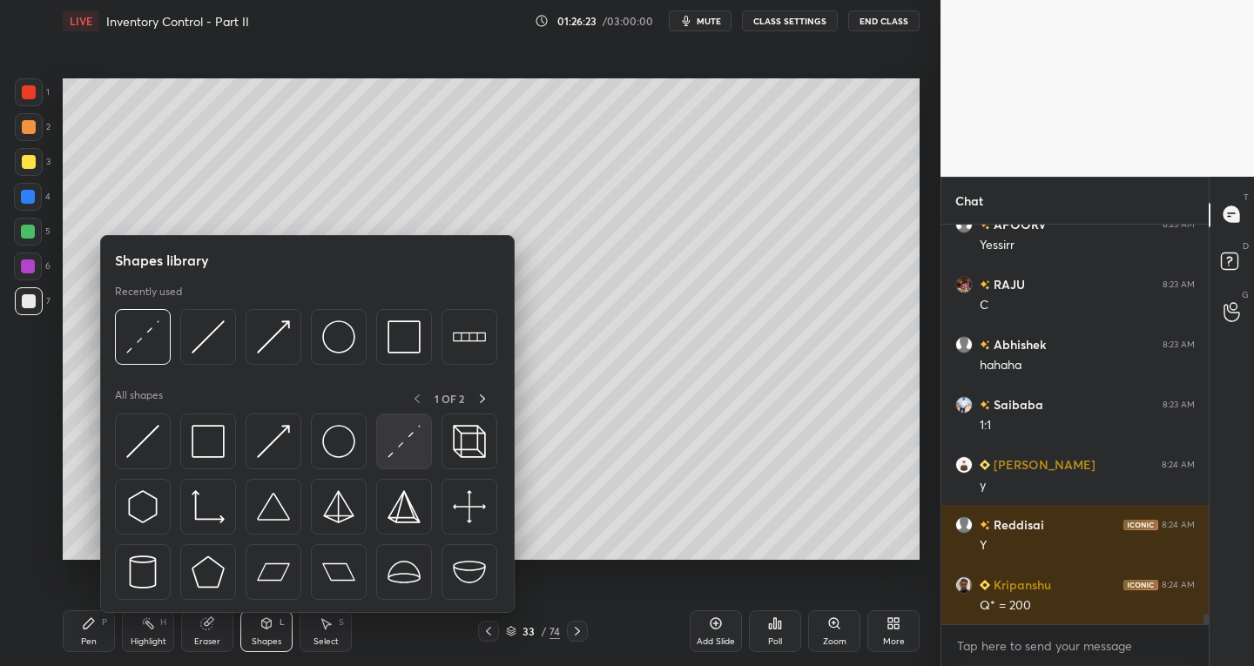
click at [392, 447] on img at bounding box center [404, 441] width 33 height 33
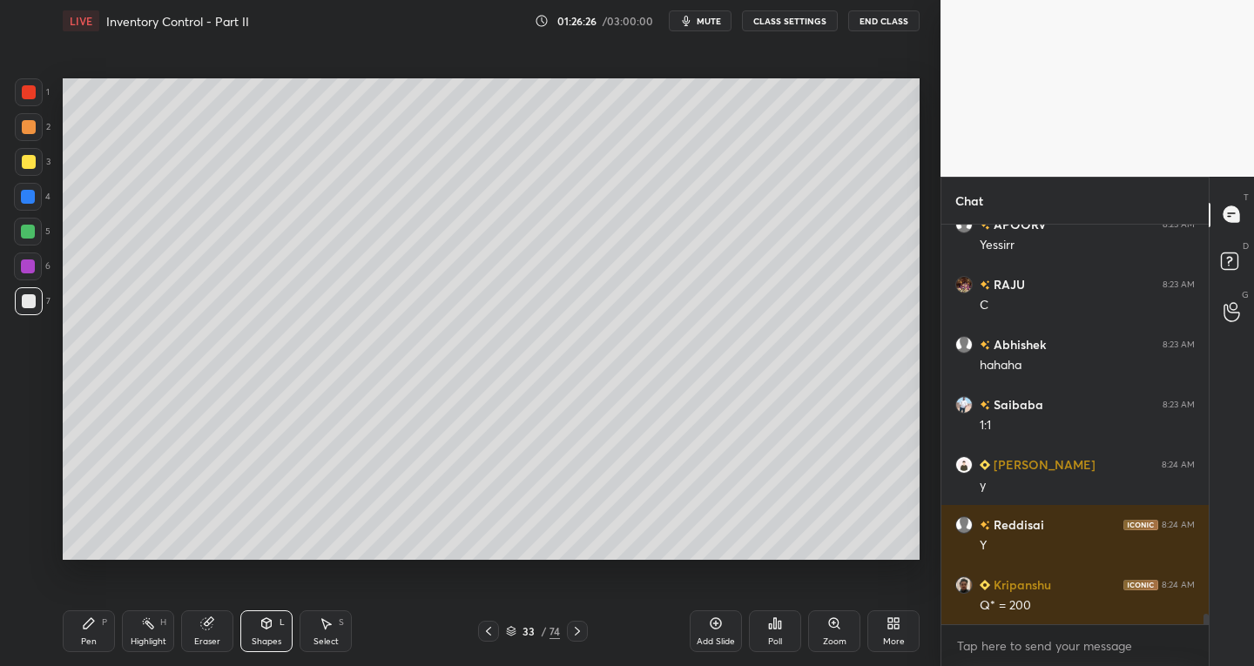
click at [209, 638] on div "Eraser" at bounding box center [207, 642] width 26 height 9
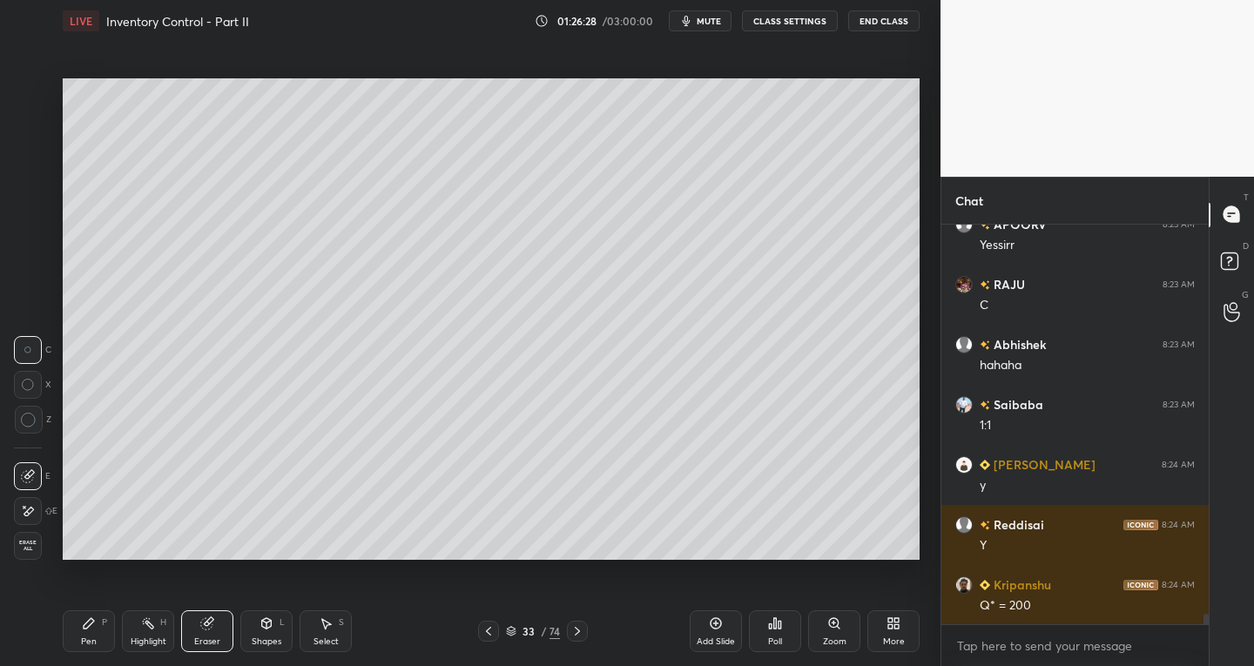
click at [26, 510] on icon at bounding box center [28, 511] width 14 height 15
click at [90, 640] on div "Pen" at bounding box center [89, 642] width 16 height 9
click at [481, 637] on div at bounding box center [488, 631] width 21 height 21
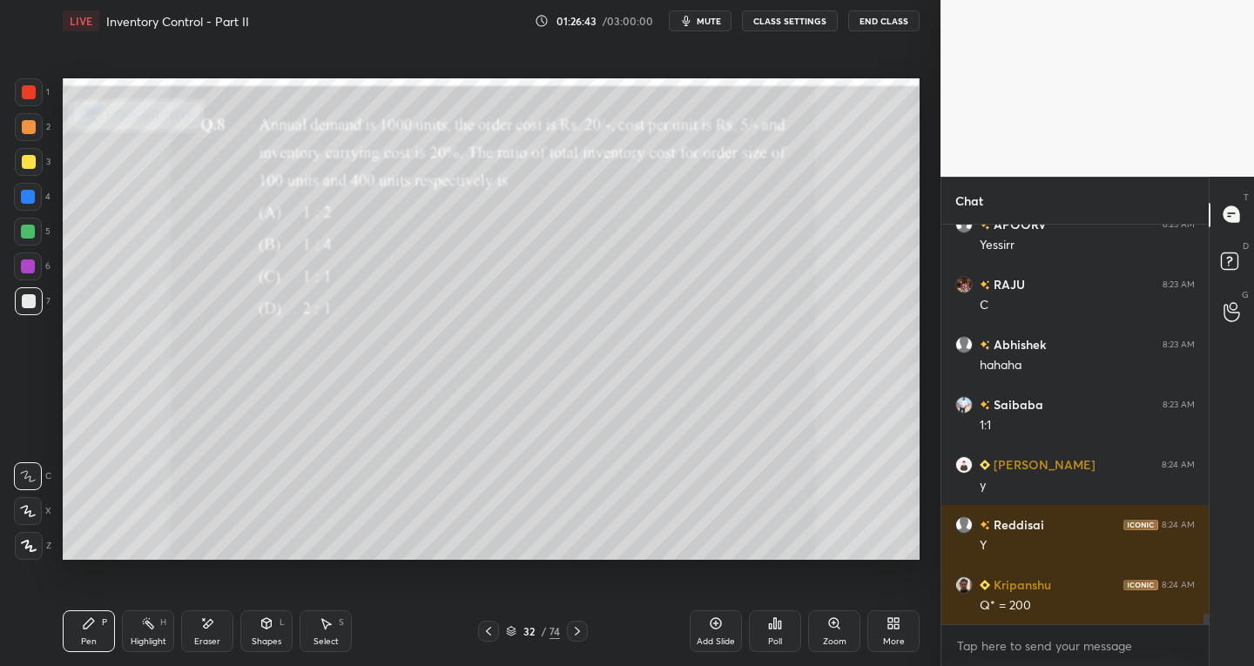
click at [577, 632] on icon at bounding box center [577, 631] width 14 height 14
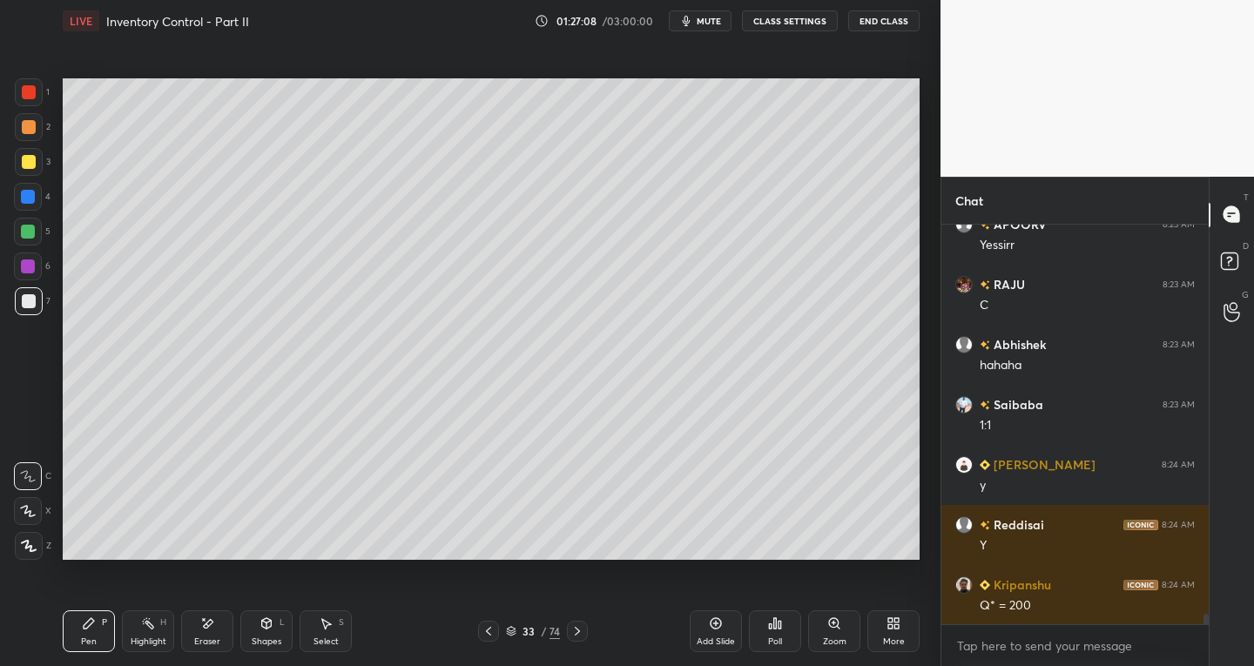
scroll to position [15309, 0]
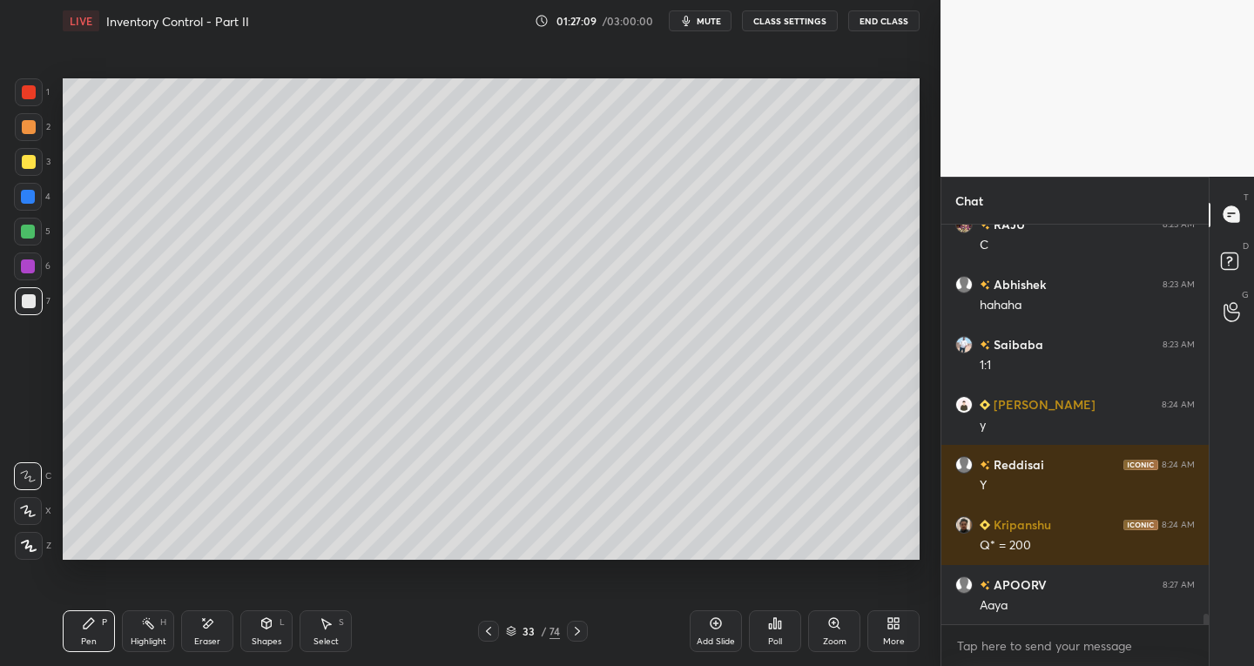
click at [32, 496] on div "X" at bounding box center [32, 507] width 37 height 35
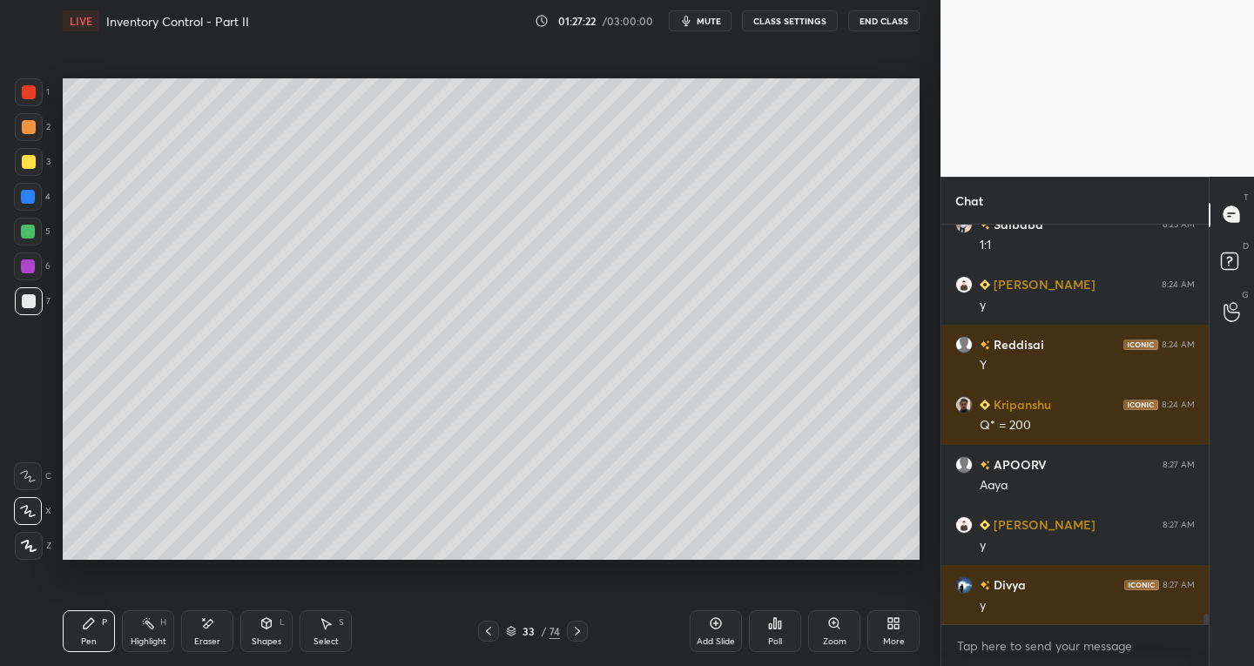
scroll to position [15505, 0]
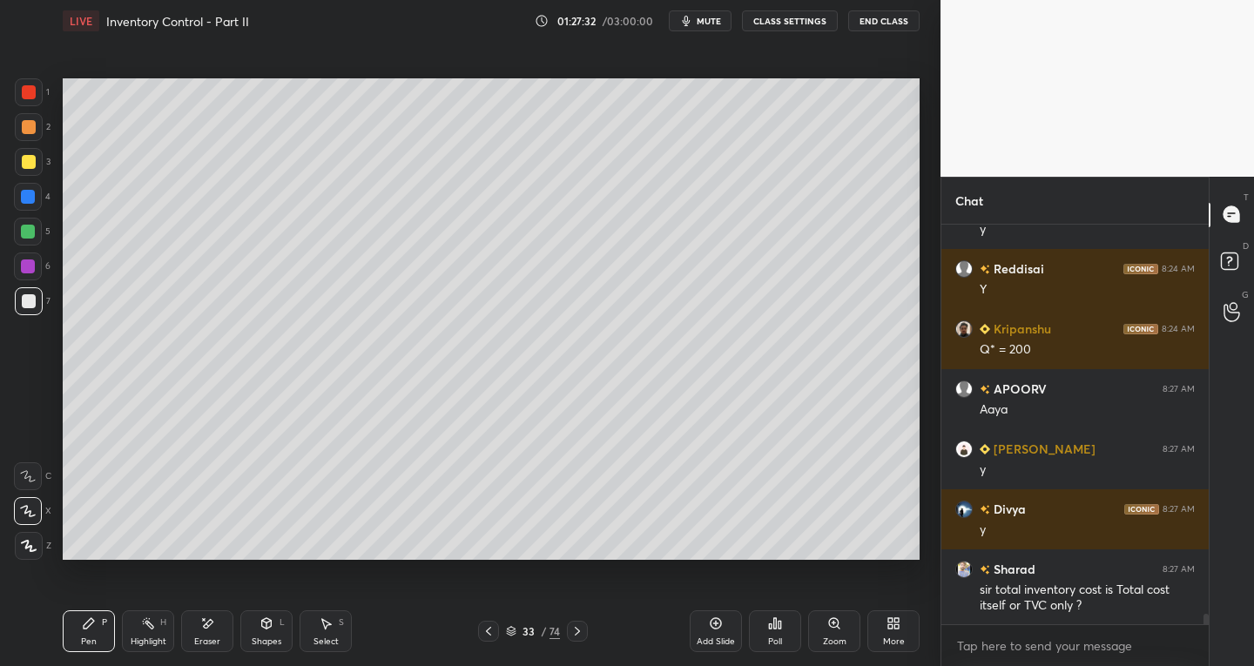
click at [30, 105] on div at bounding box center [29, 92] width 28 height 28
click at [35, 194] on div at bounding box center [28, 197] width 28 height 28
click at [35, 233] on div at bounding box center [28, 232] width 14 height 14
click at [30, 201] on div at bounding box center [28, 197] width 14 height 14
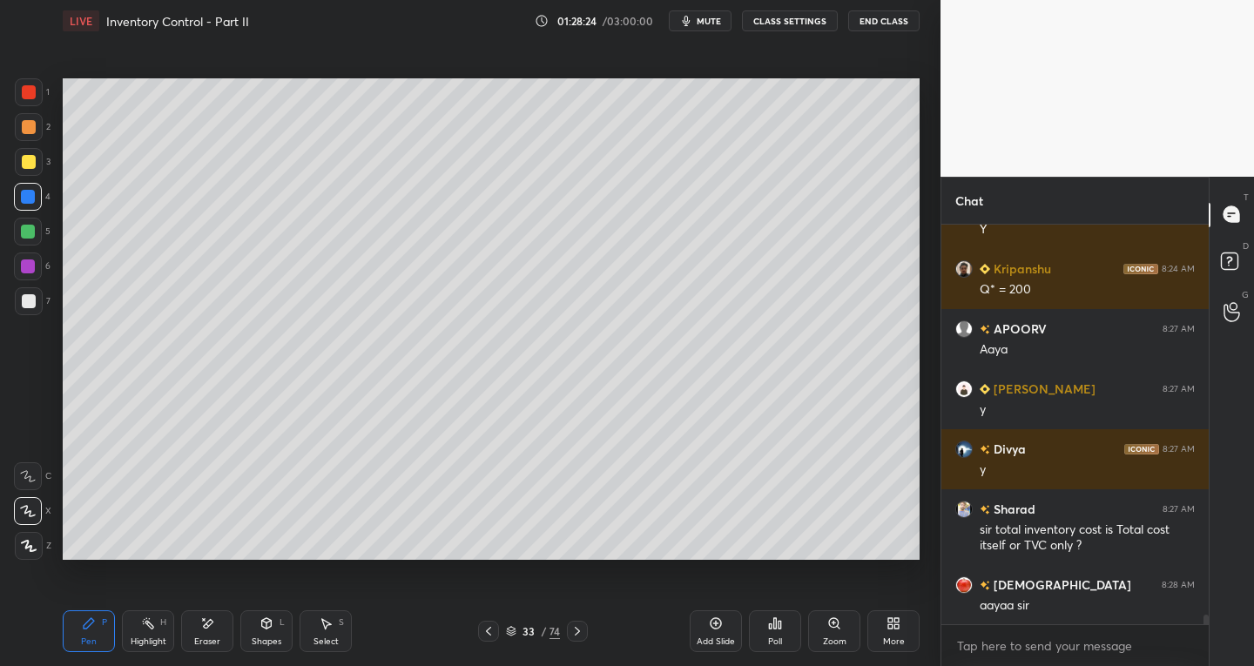
scroll to position [15641, 0]
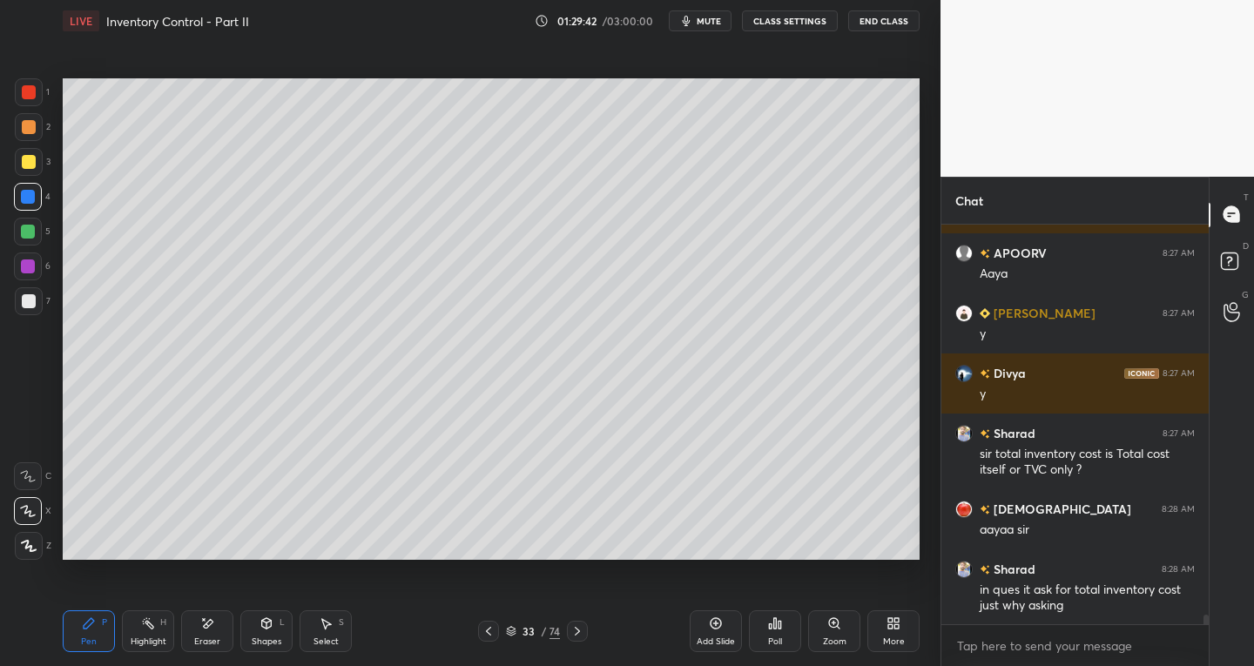
click at [476, 635] on div "33 / 74" at bounding box center [533, 631] width 314 height 21
click at [483, 636] on icon at bounding box center [489, 631] width 14 height 14
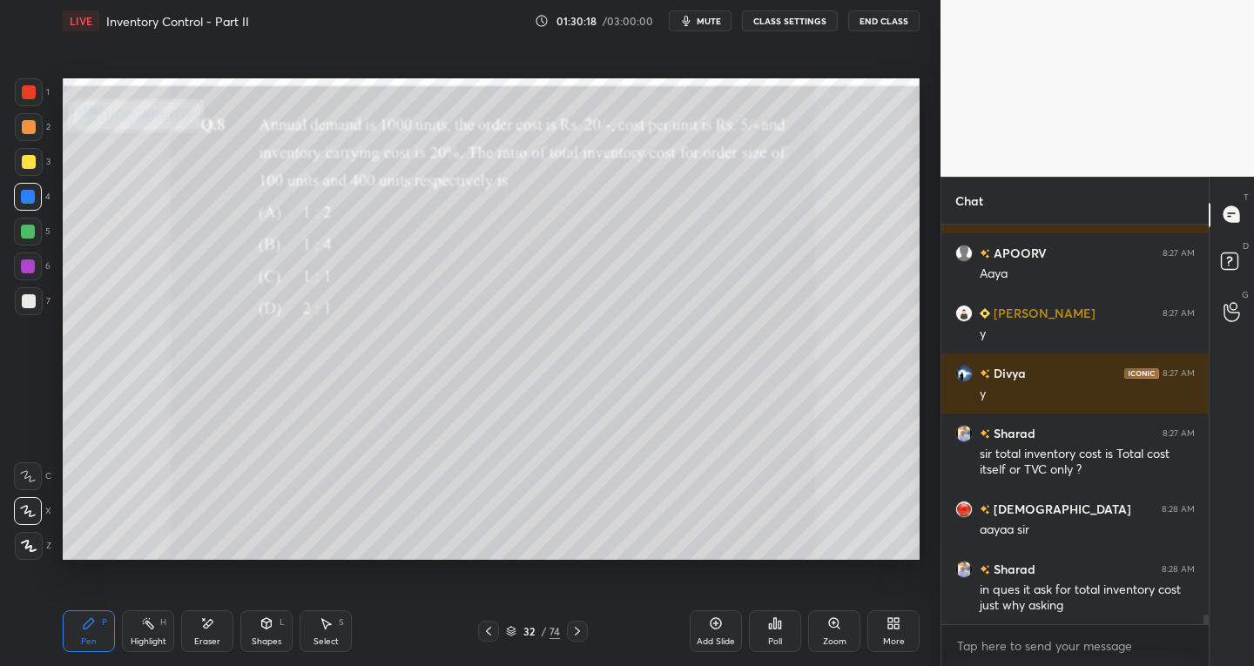
scroll to position [15701, 0]
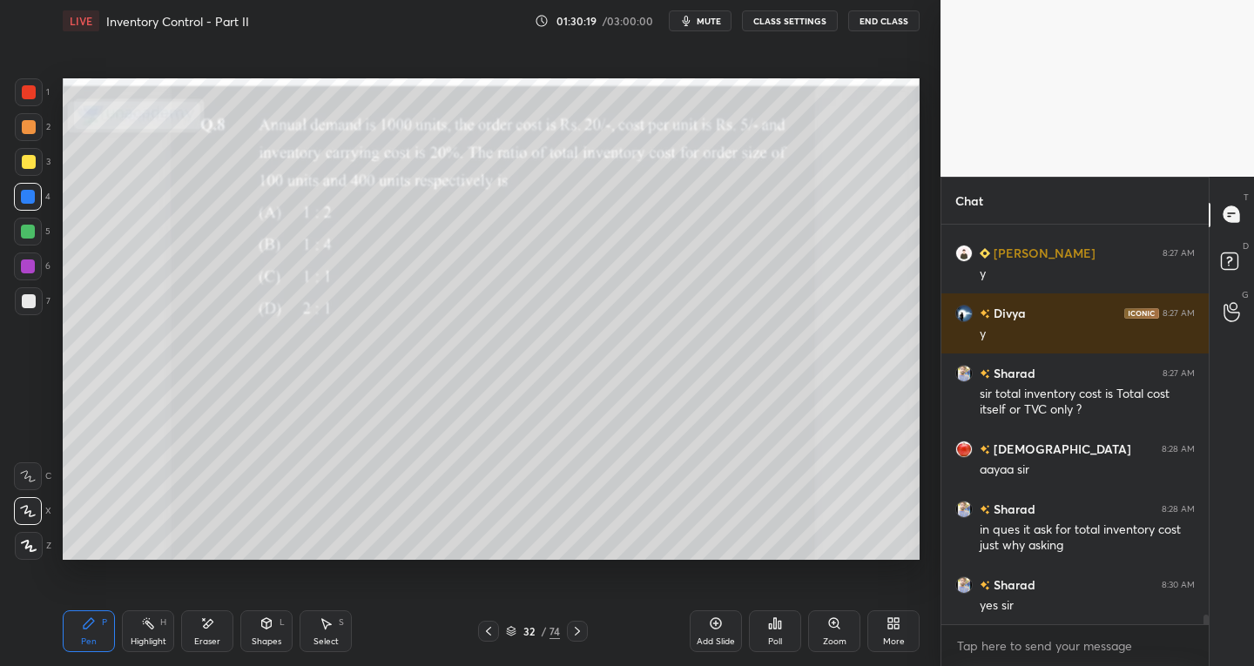
click at [22, 302] on div at bounding box center [29, 301] width 14 height 14
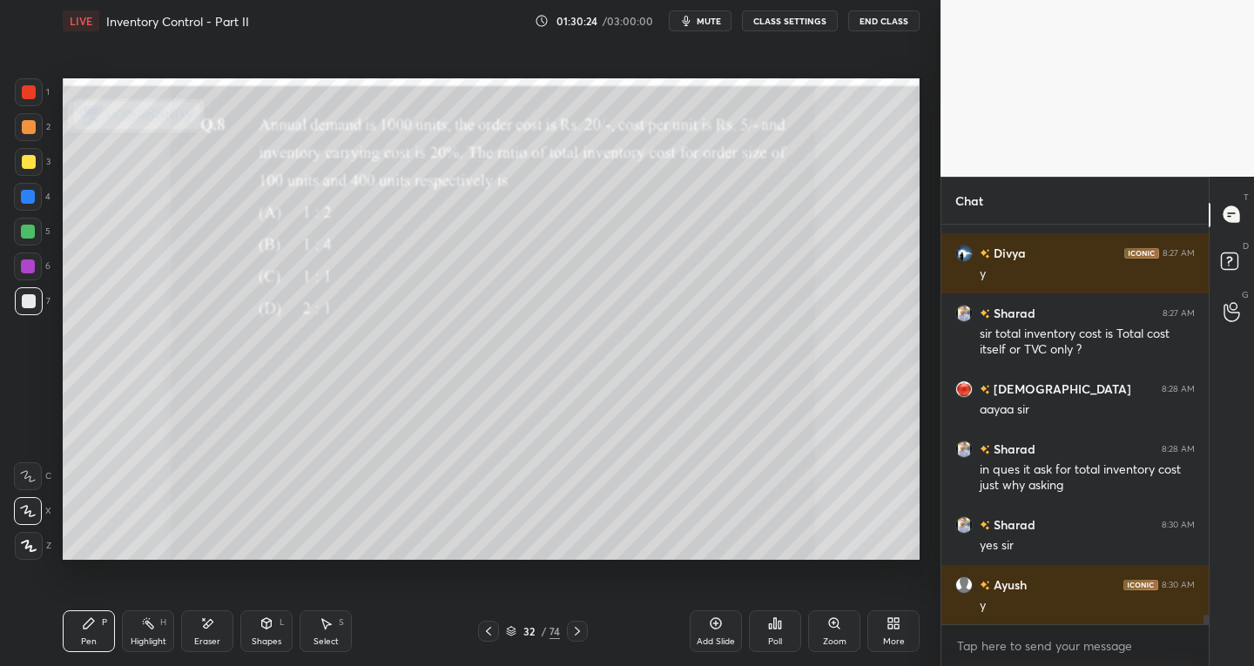
click at [577, 632] on icon at bounding box center [577, 631] width 5 height 9
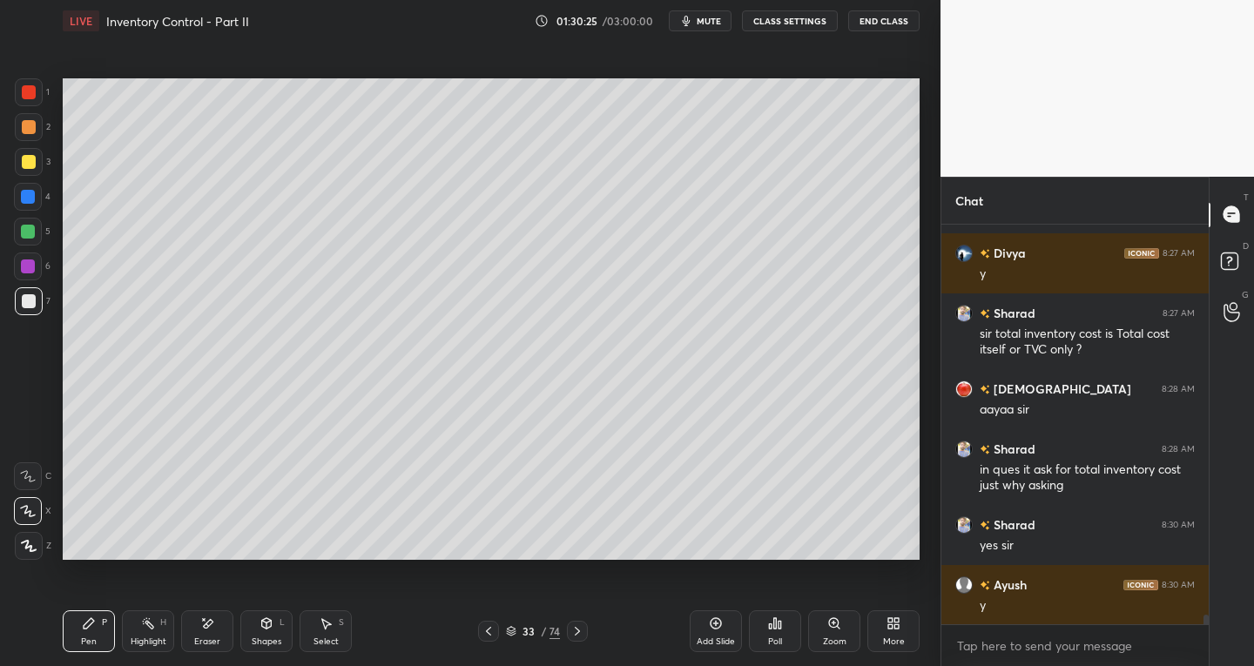
click at [577, 636] on icon at bounding box center [577, 631] width 14 height 14
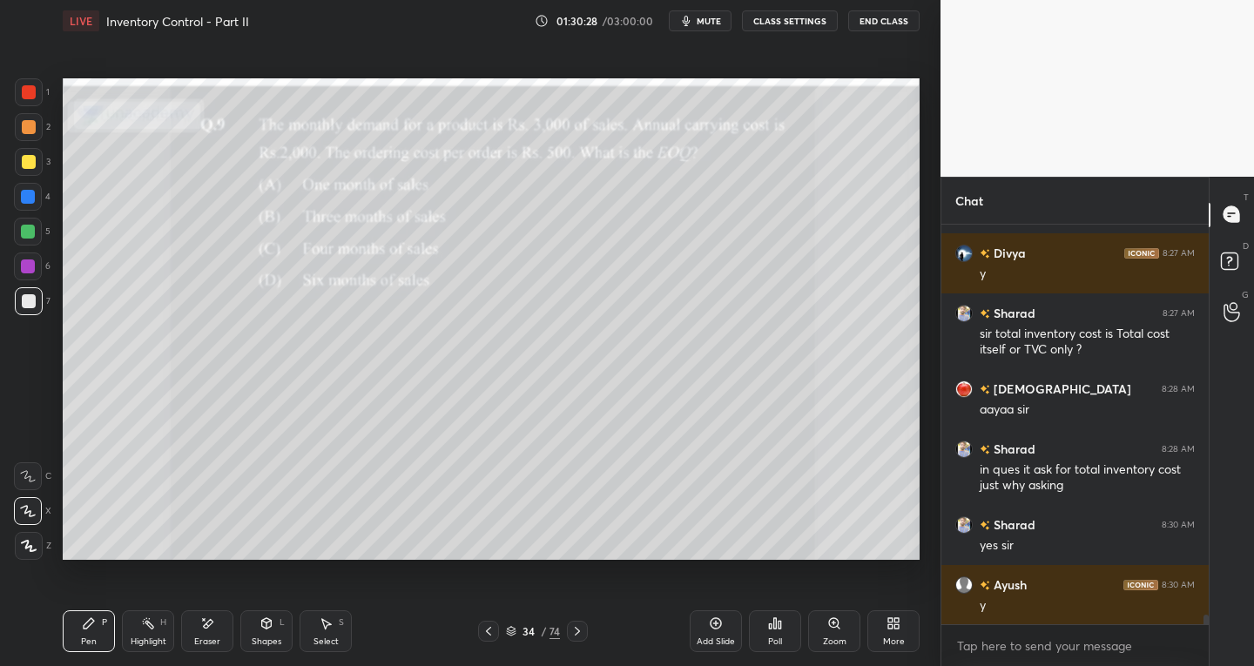
click at [489, 627] on icon at bounding box center [489, 631] width 14 height 14
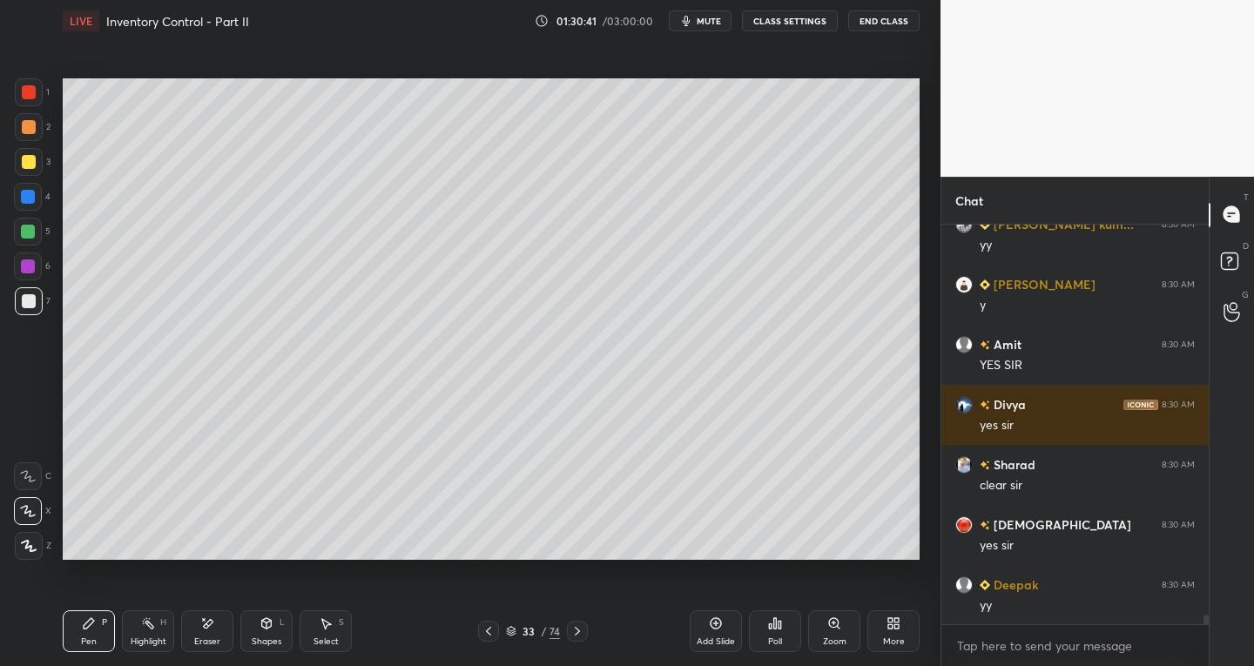
scroll to position [16242, 0]
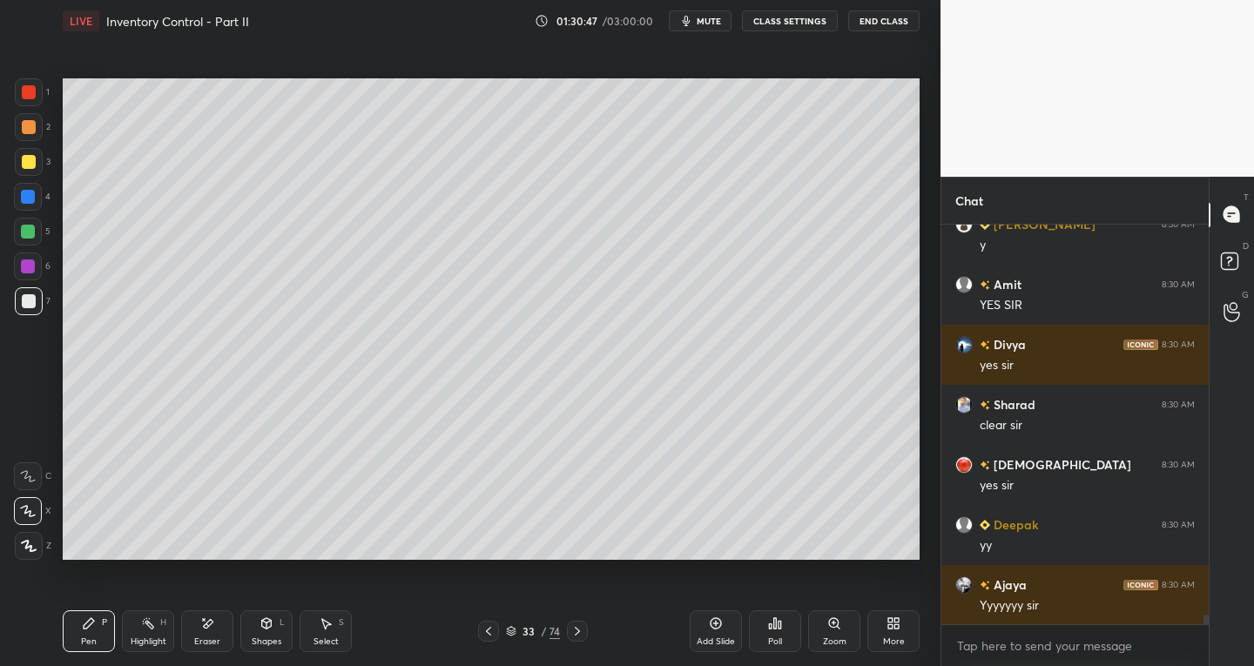
click at [716, 632] on div "Add Slide" at bounding box center [716, 632] width 52 height 42
click at [28, 299] on div at bounding box center [29, 301] width 14 height 14
click at [716, 626] on icon at bounding box center [716, 624] width 14 height 14
click at [715, 628] on icon at bounding box center [716, 623] width 11 height 11
click at [717, 629] on icon at bounding box center [716, 623] width 11 height 11
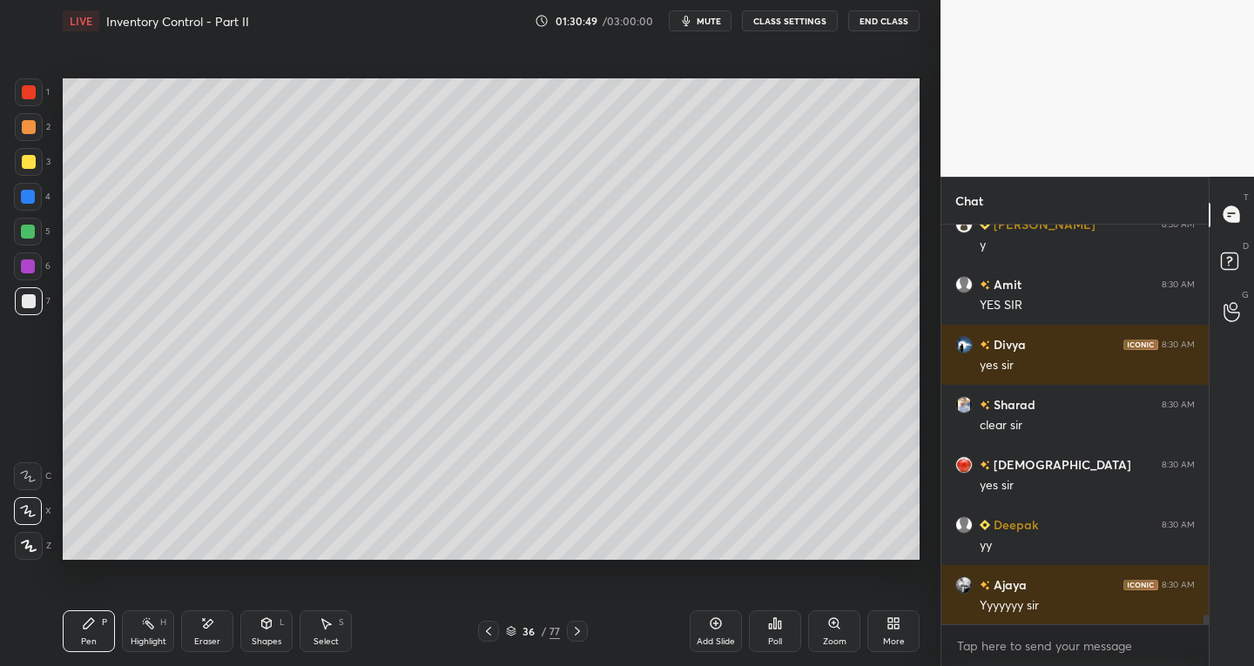
click at [718, 627] on icon at bounding box center [716, 624] width 14 height 14
click at [717, 623] on icon at bounding box center [716, 624] width 14 height 14
click at [716, 622] on icon at bounding box center [715, 623] width 5 height 5
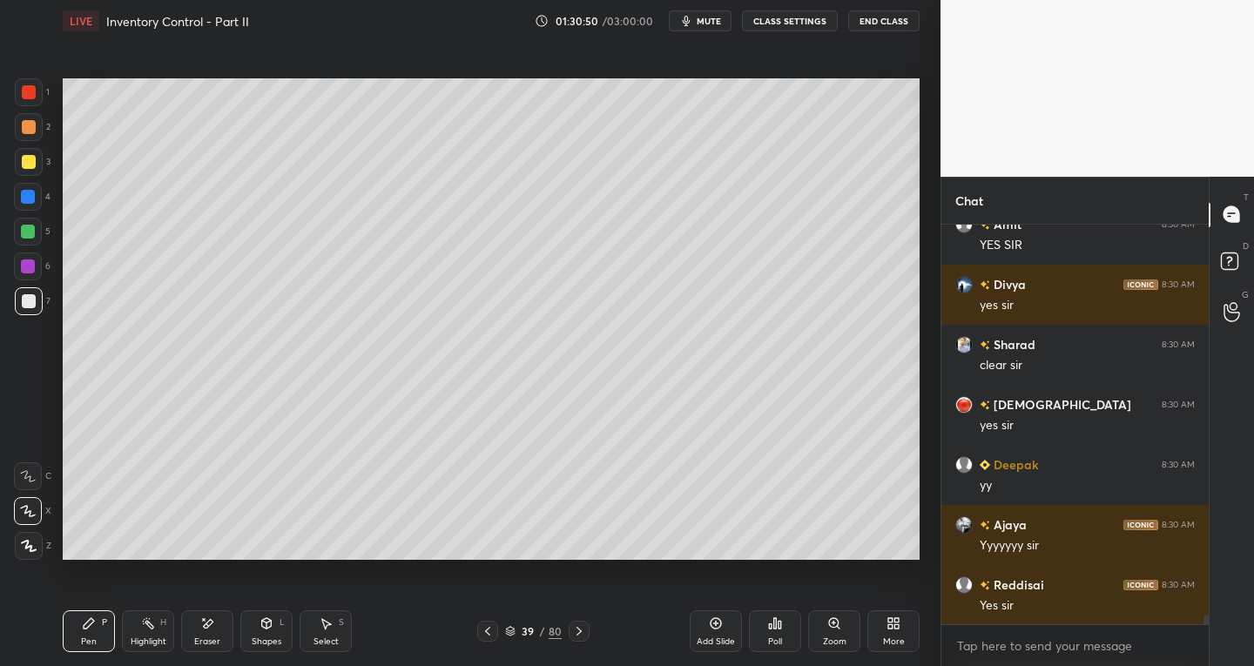
click at [717, 620] on icon at bounding box center [716, 624] width 14 height 14
click at [711, 618] on icon at bounding box center [716, 624] width 14 height 14
click at [476, 635] on div "42 / 83" at bounding box center [533, 631] width 314 height 21
click at [484, 631] on icon at bounding box center [488, 631] width 14 height 14
click at [484, 632] on icon at bounding box center [488, 631] width 14 height 14
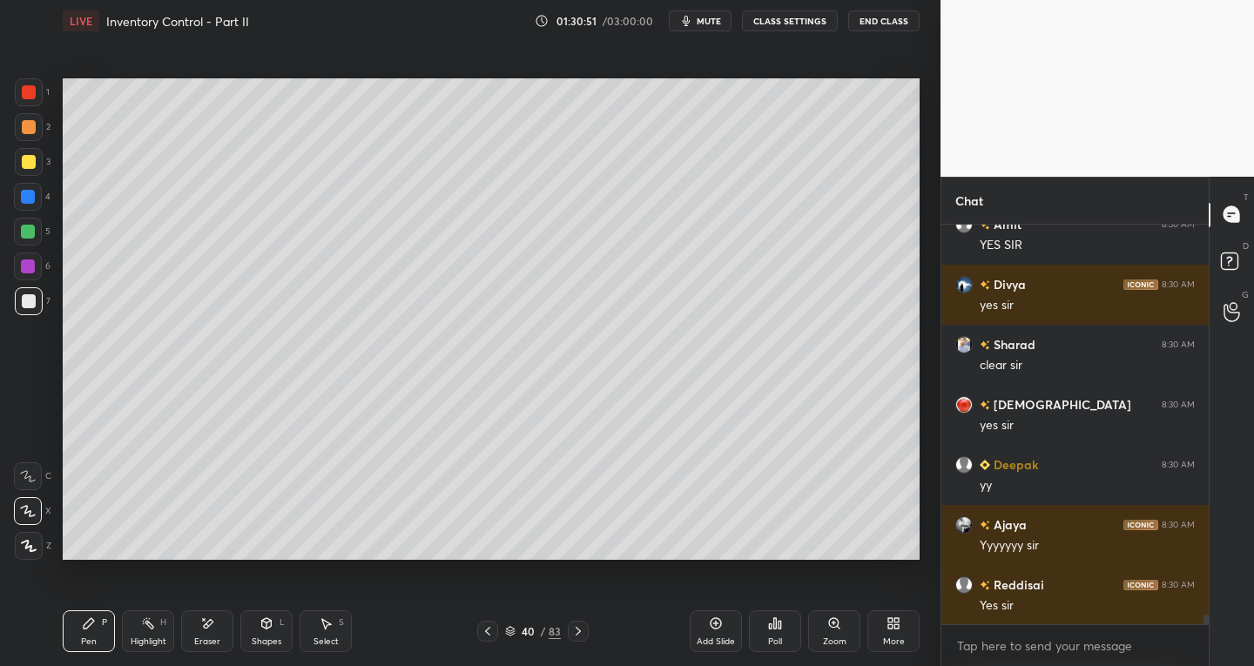
click at [485, 629] on icon at bounding box center [488, 631] width 14 height 14
click at [485, 630] on icon at bounding box center [488, 631] width 14 height 14
click at [484, 630] on icon at bounding box center [488, 631] width 14 height 14
click at [483, 628] on icon at bounding box center [488, 631] width 14 height 14
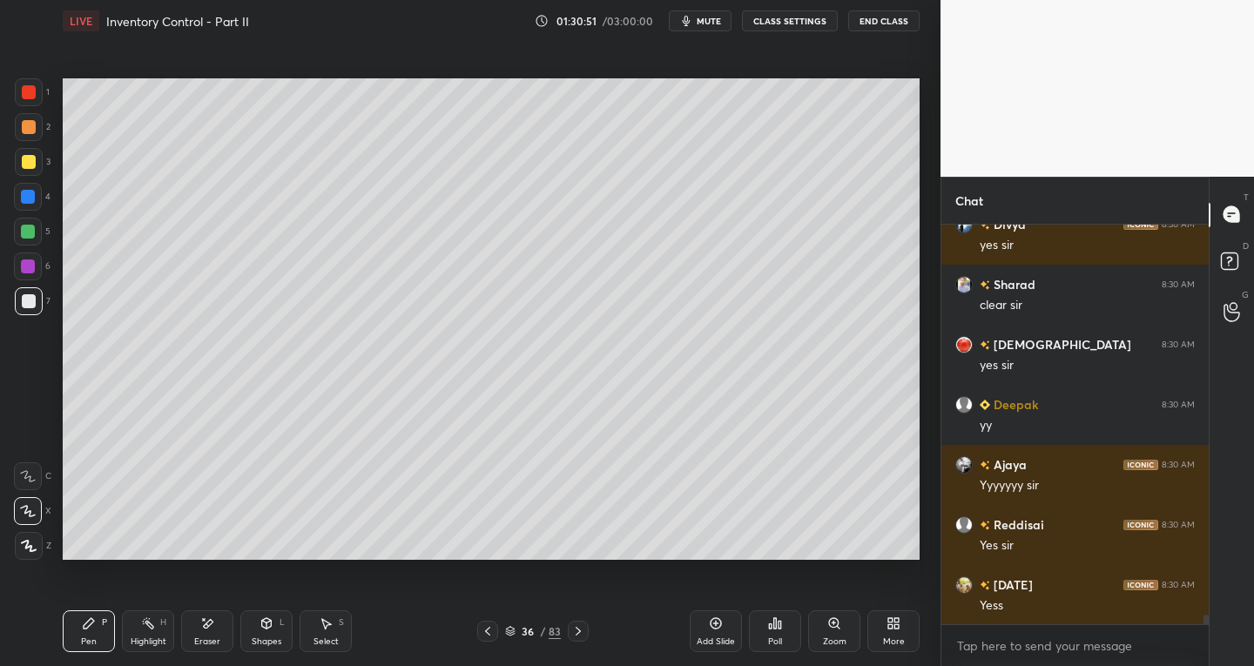
click at [484, 629] on icon at bounding box center [488, 631] width 14 height 14
click at [490, 631] on icon at bounding box center [488, 631] width 14 height 14
click at [488, 631] on icon at bounding box center [488, 631] width 14 height 14
click at [587, 629] on div at bounding box center [578, 631] width 21 height 21
click at [26, 298] on div at bounding box center [29, 301] width 14 height 14
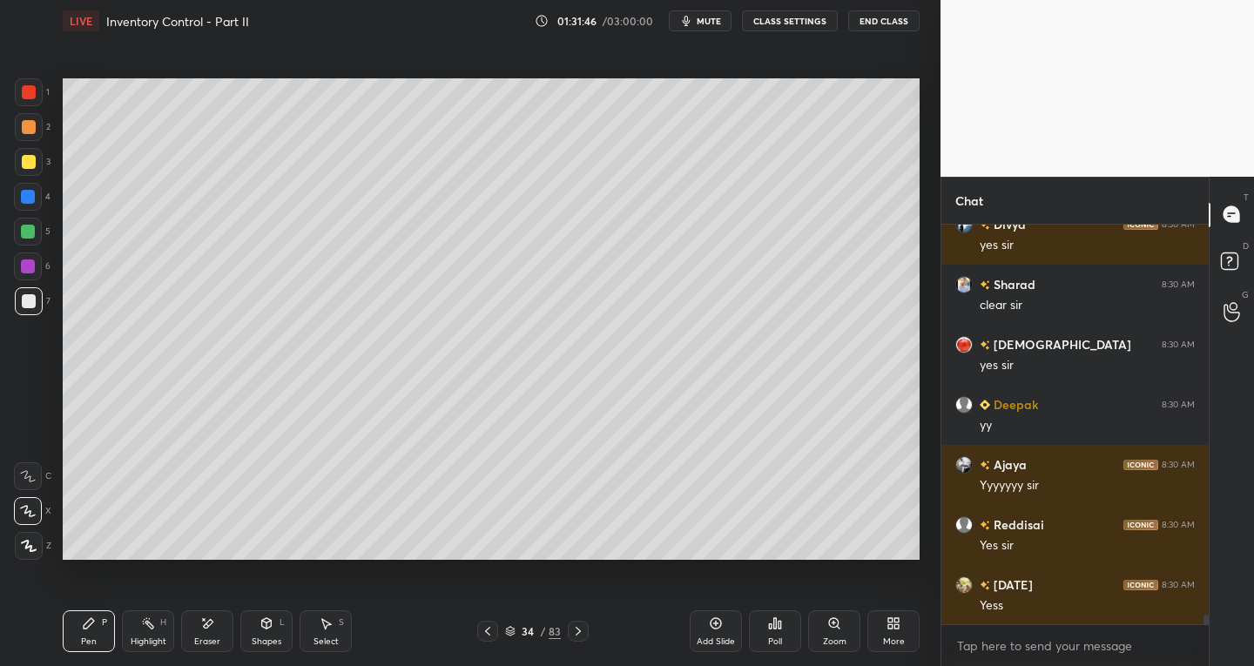
click at [328, 631] on div "Select S" at bounding box center [326, 632] width 52 height 42
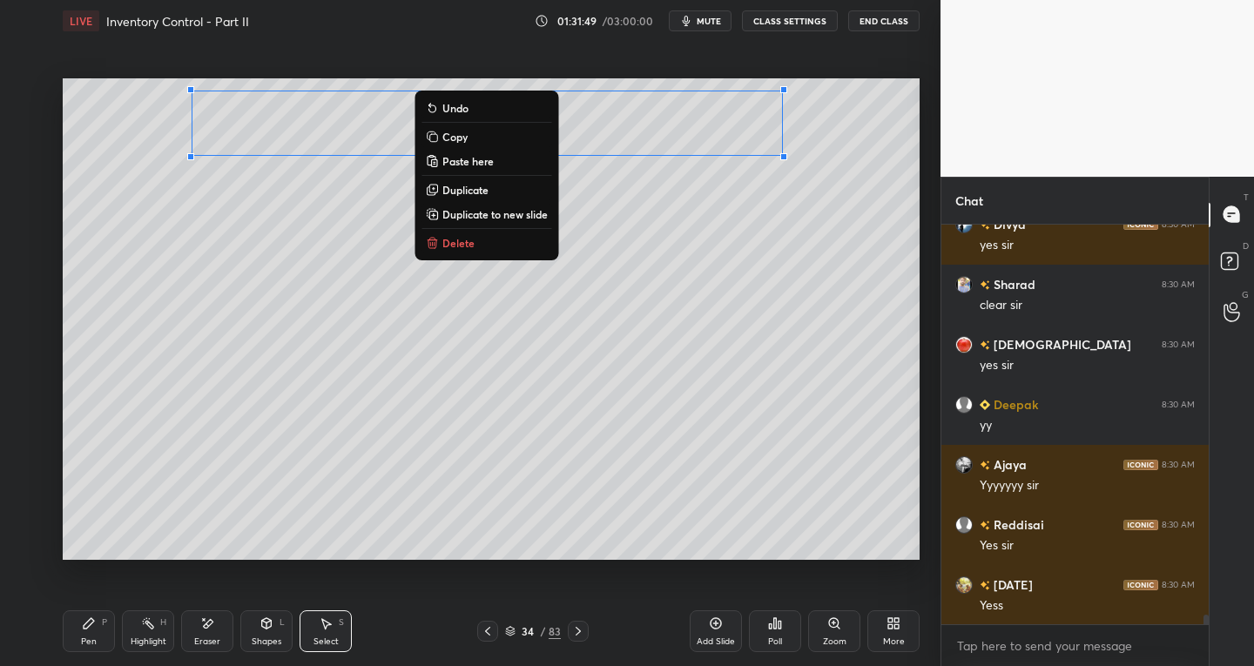
click at [96, 625] on div "Pen P" at bounding box center [89, 632] width 52 height 42
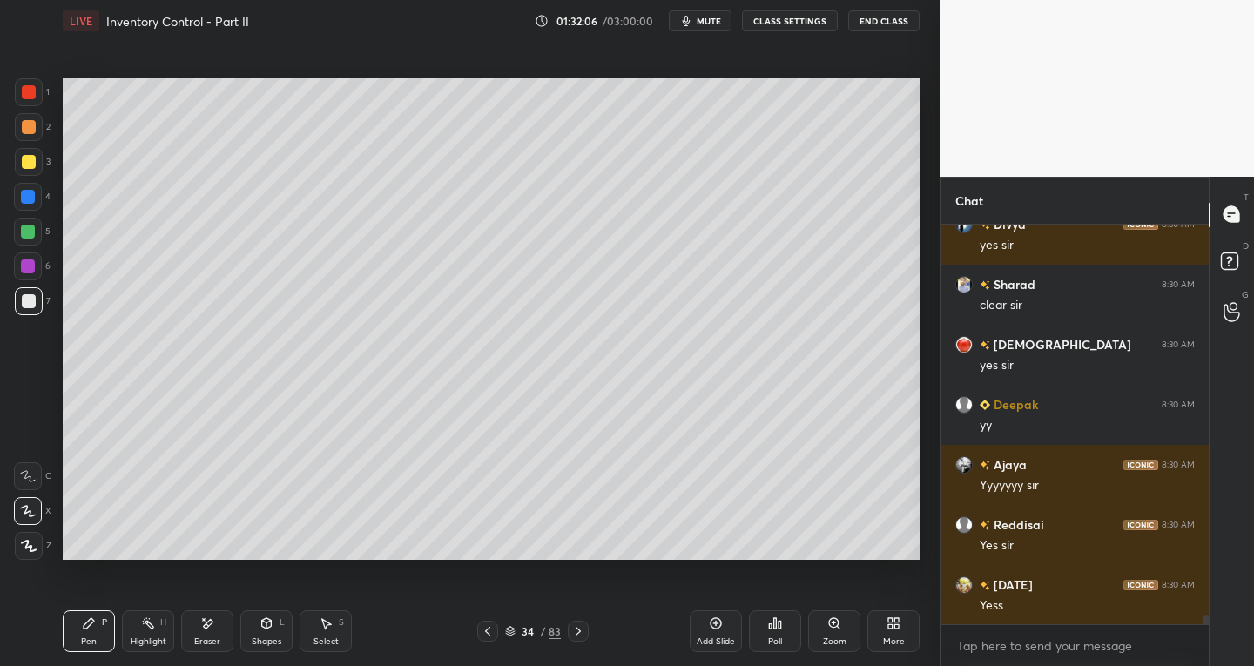
click at [273, 631] on div "Shapes L" at bounding box center [266, 632] width 52 height 42
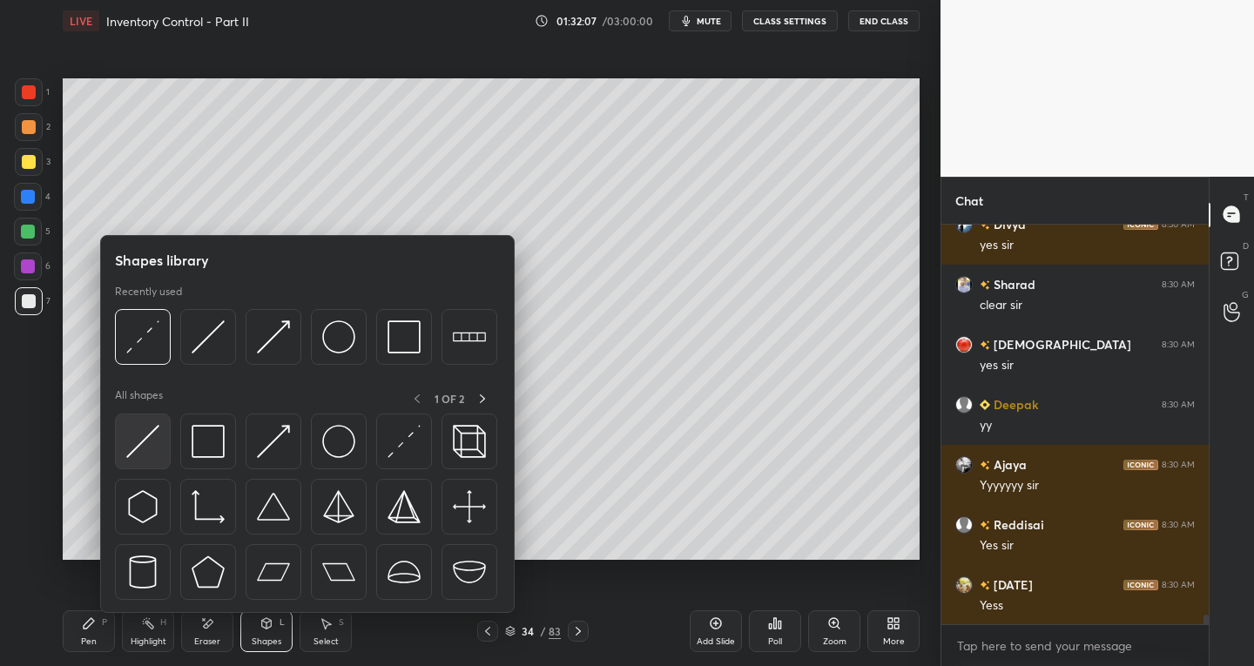
click at [146, 446] on img at bounding box center [142, 441] width 33 height 33
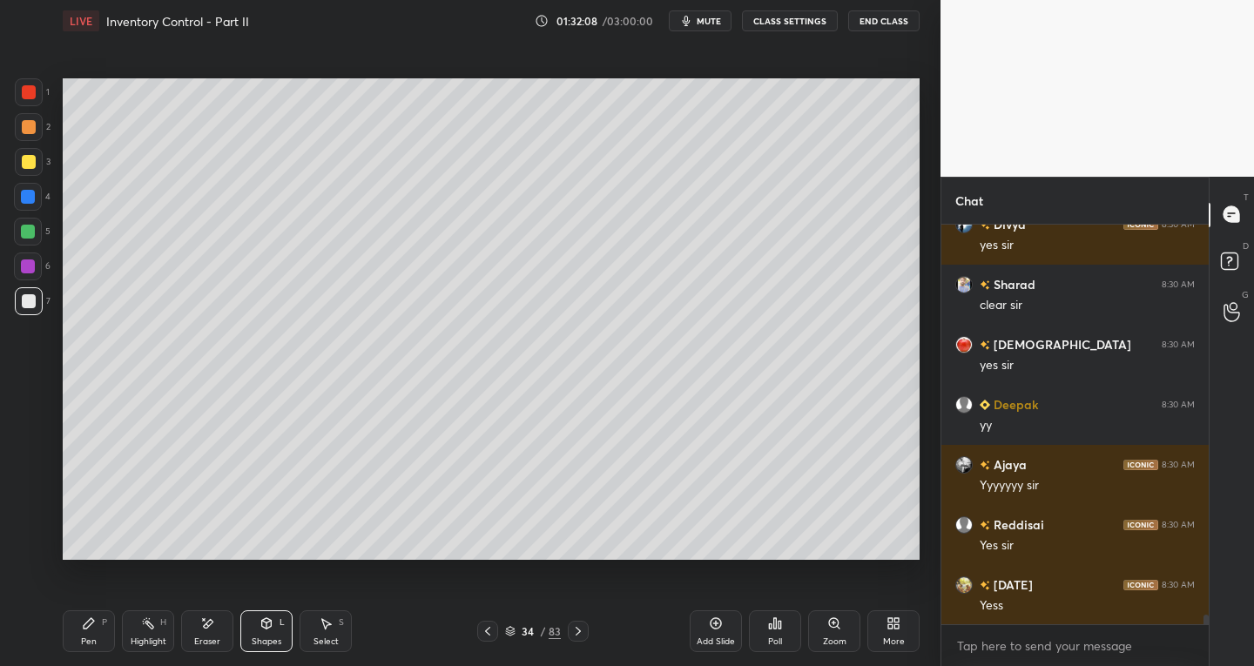
click at [84, 638] on div "Pen" at bounding box center [89, 642] width 16 height 9
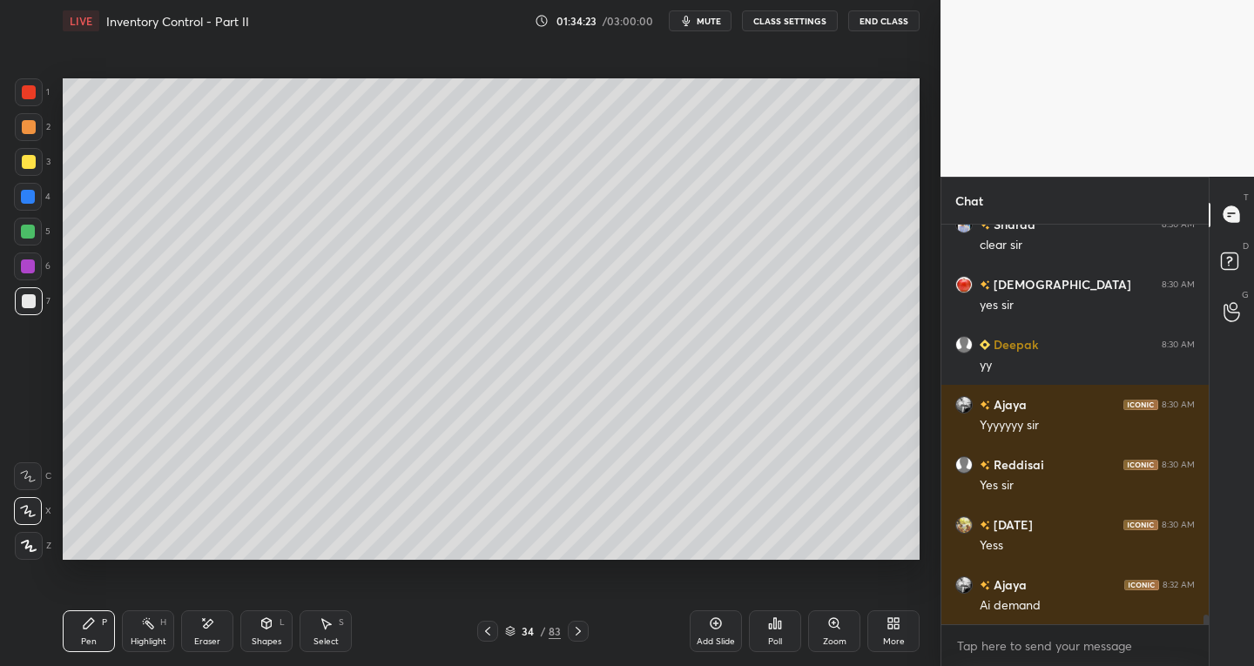
click at [204, 648] on div "Eraser" at bounding box center [207, 632] width 52 height 42
click at [113, 630] on div "Pen P" at bounding box center [89, 632] width 52 height 42
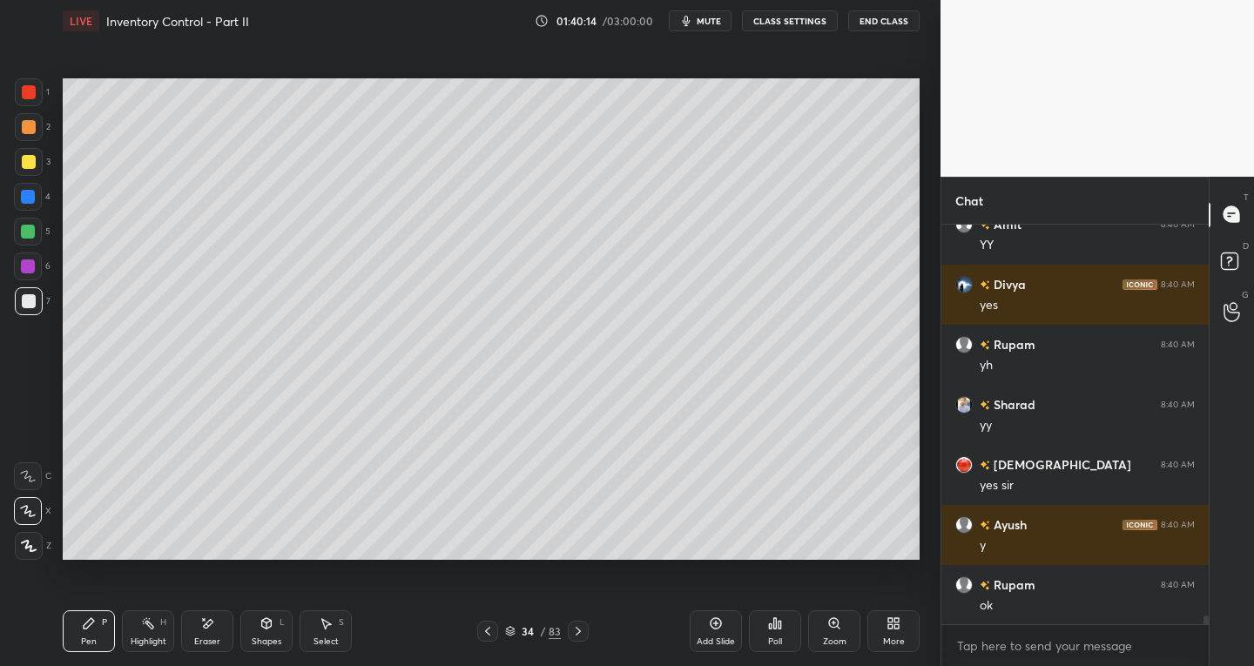
scroll to position [17958, 0]
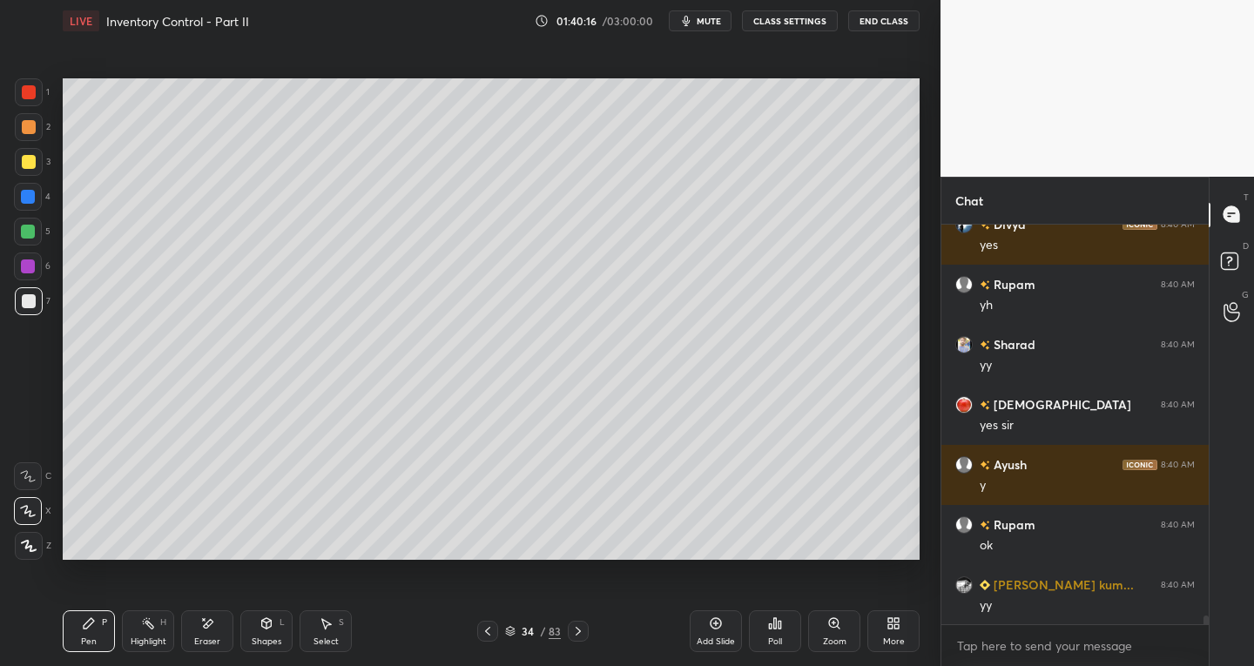
click at [704, 635] on div "Add Slide" at bounding box center [716, 632] width 52 height 42
click at [263, 628] on icon at bounding box center [267, 624] width 14 height 14
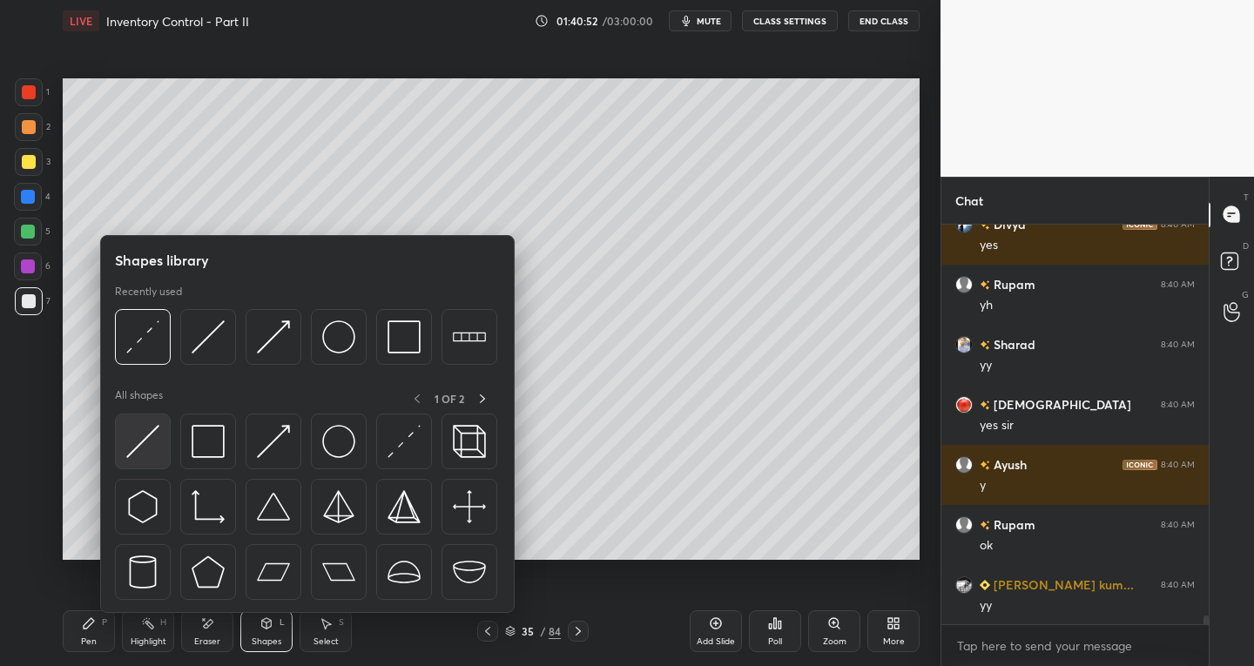
click at [132, 448] on img at bounding box center [142, 441] width 33 height 33
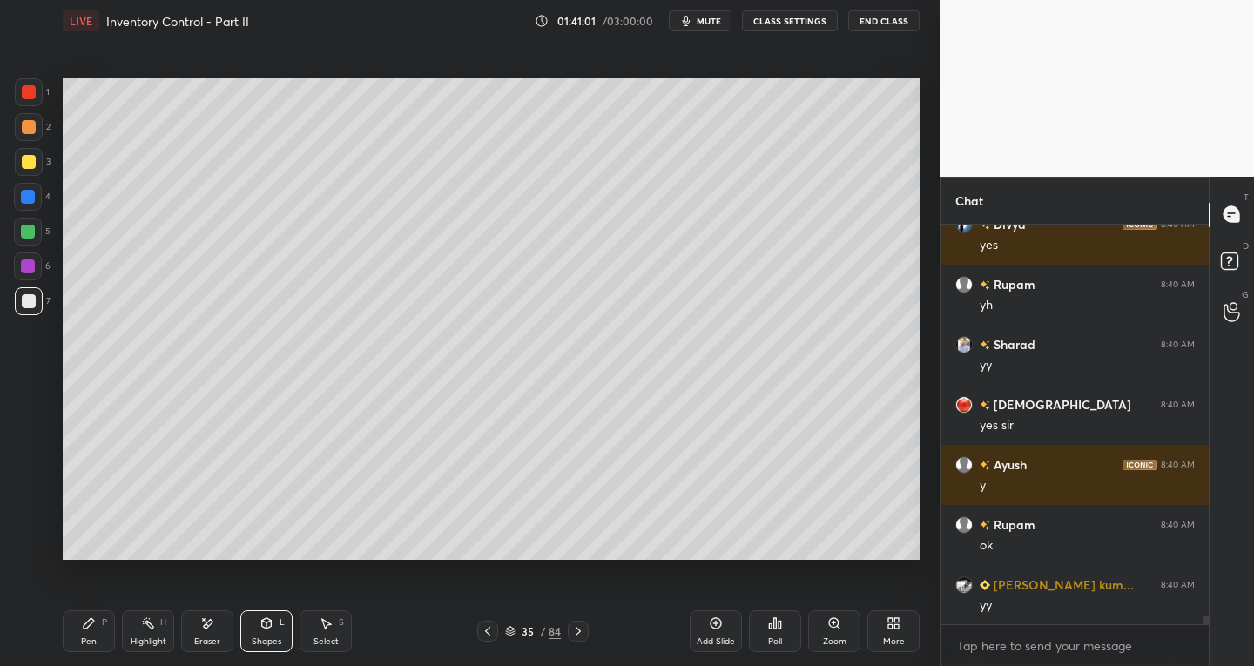
click at [321, 638] on div "Select" at bounding box center [326, 642] width 25 height 9
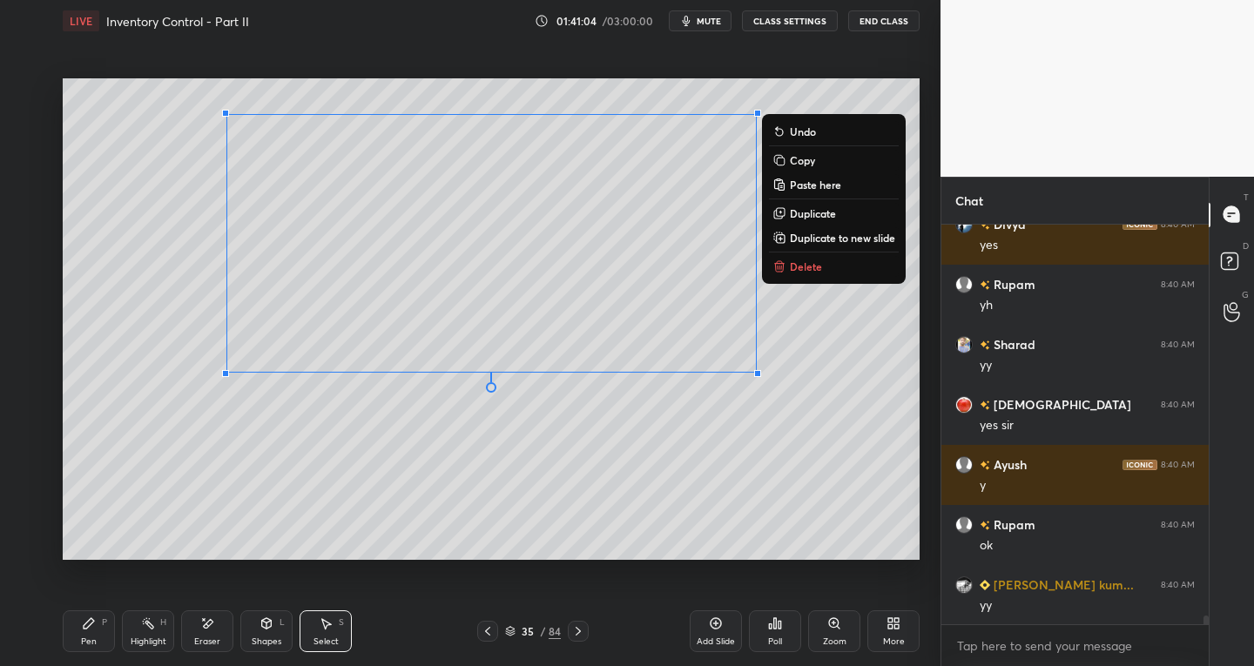
click at [90, 651] on div "Pen P" at bounding box center [89, 632] width 52 height 42
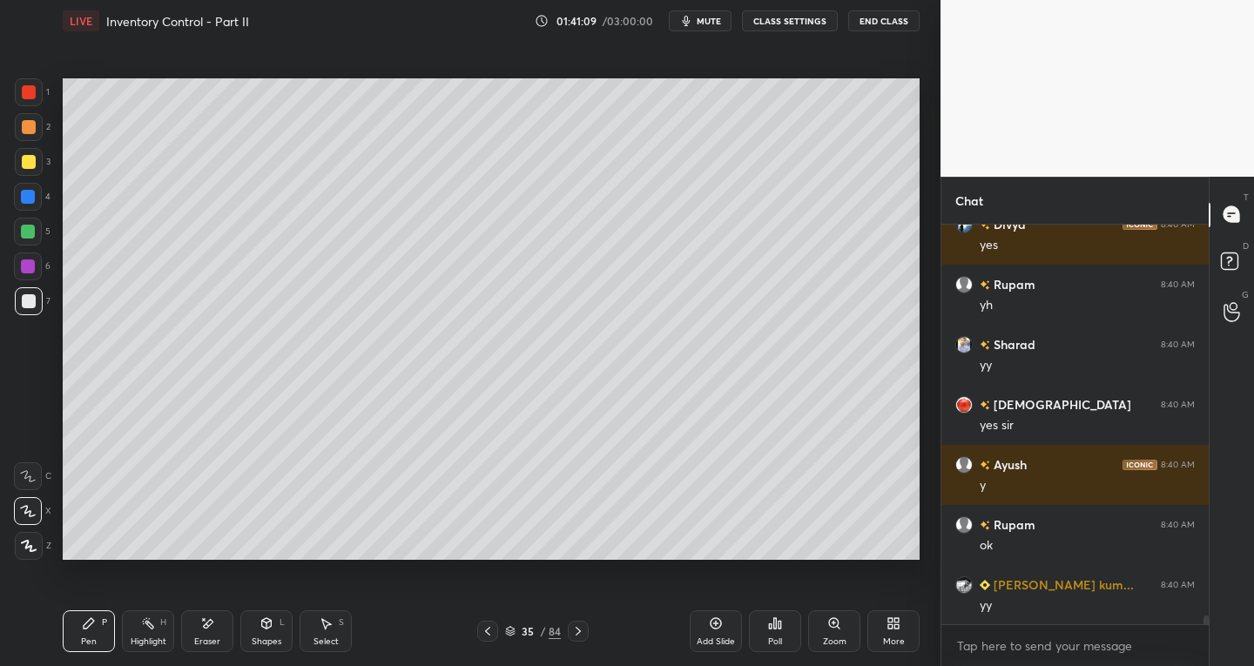
click at [266, 623] on icon at bounding box center [267, 622] width 10 height 3
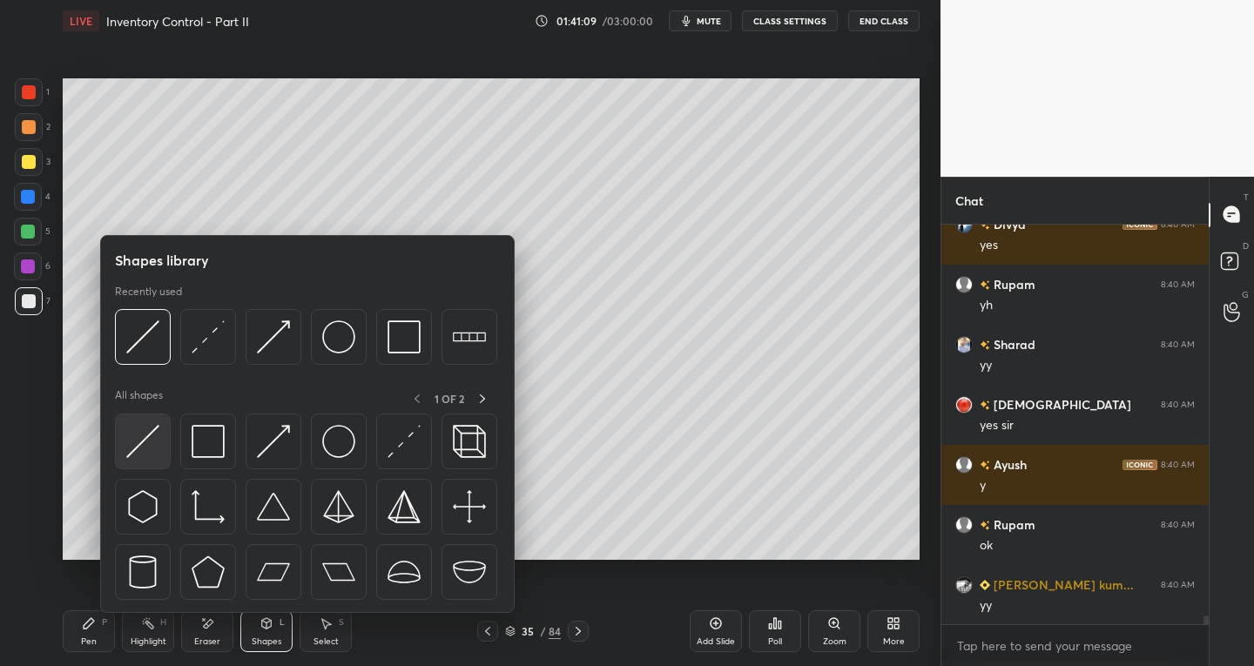
click at [128, 443] on img at bounding box center [142, 441] width 33 height 33
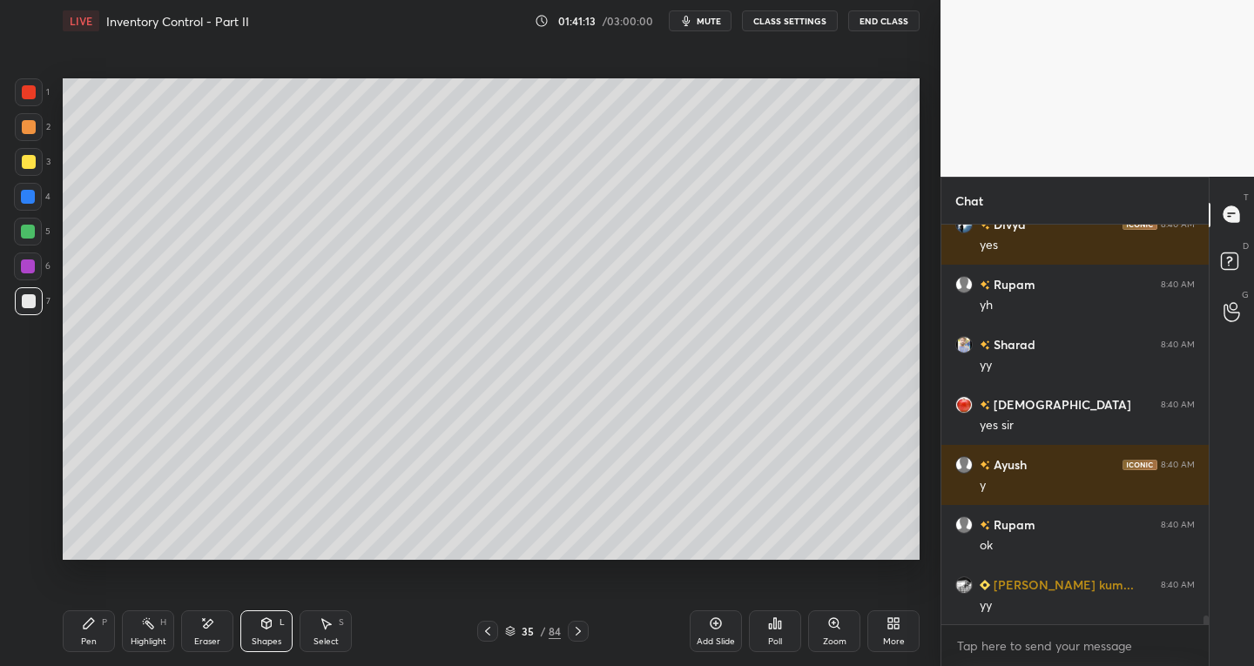
click at [264, 651] on div "Shapes L" at bounding box center [266, 632] width 52 height 42
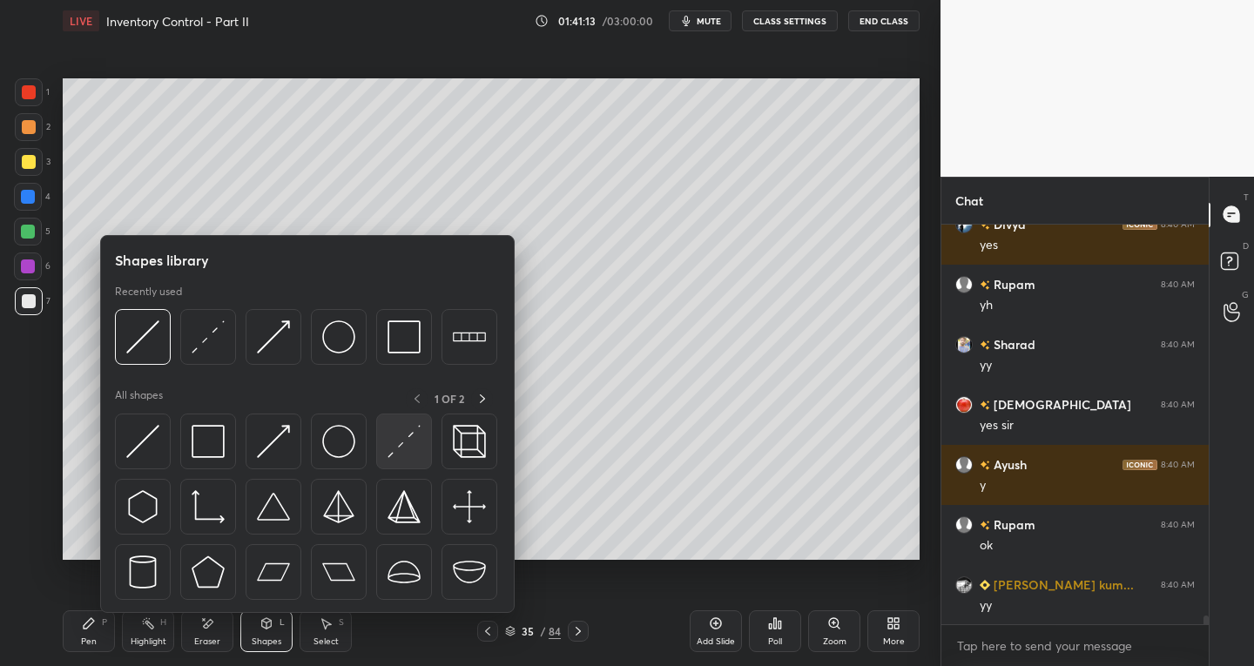
click at [386, 450] on div at bounding box center [404, 442] width 56 height 56
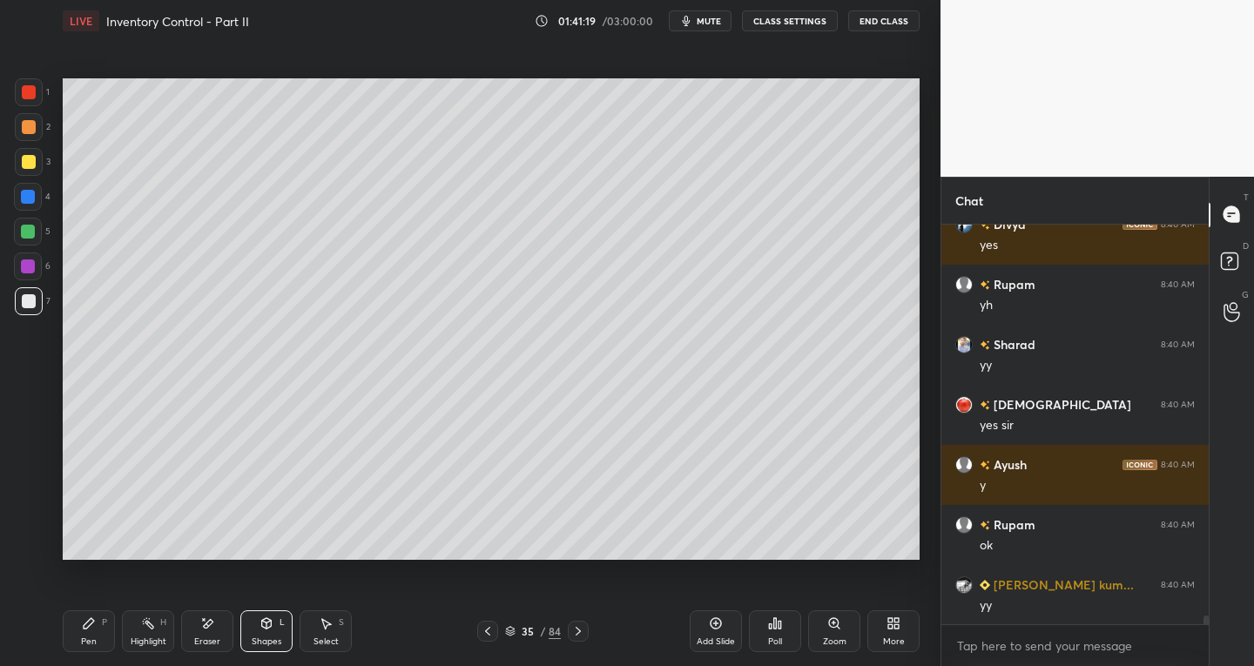
click at [265, 638] on div "Shapes" at bounding box center [267, 642] width 30 height 9
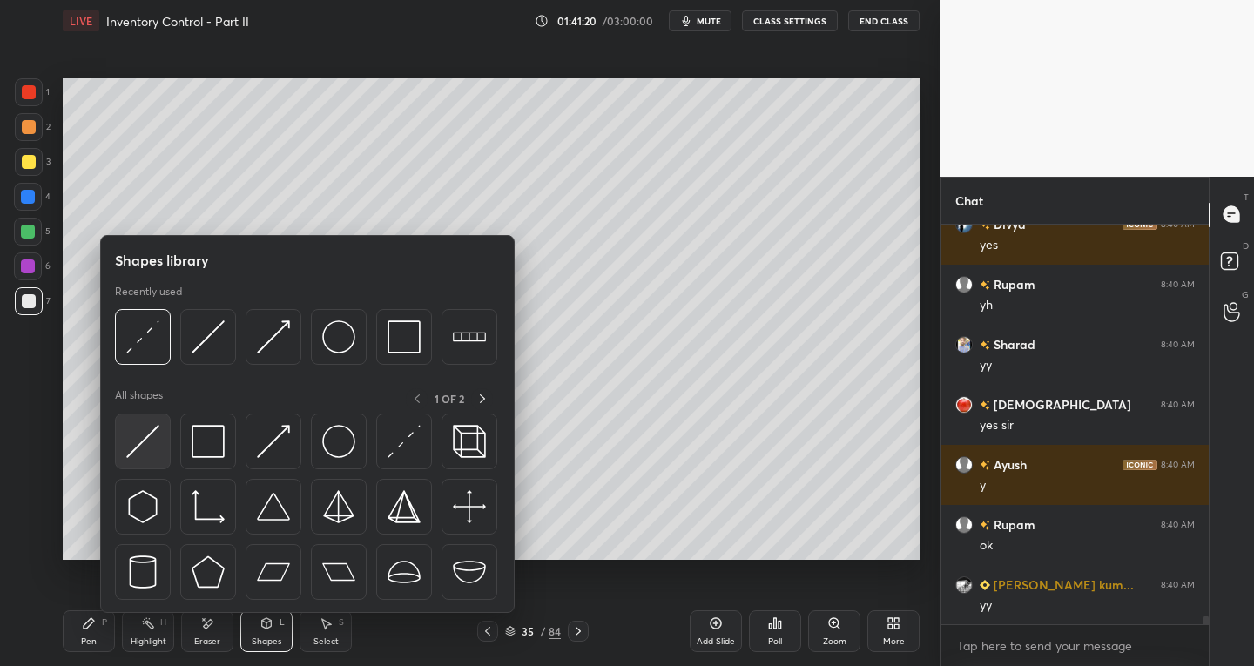
click at [112, 454] on div "Shapes library Recently used All shapes 1 OF 2" at bounding box center [307, 424] width 415 height 378
click at [127, 447] on img at bounding box center [142, 441] width 33 height 33
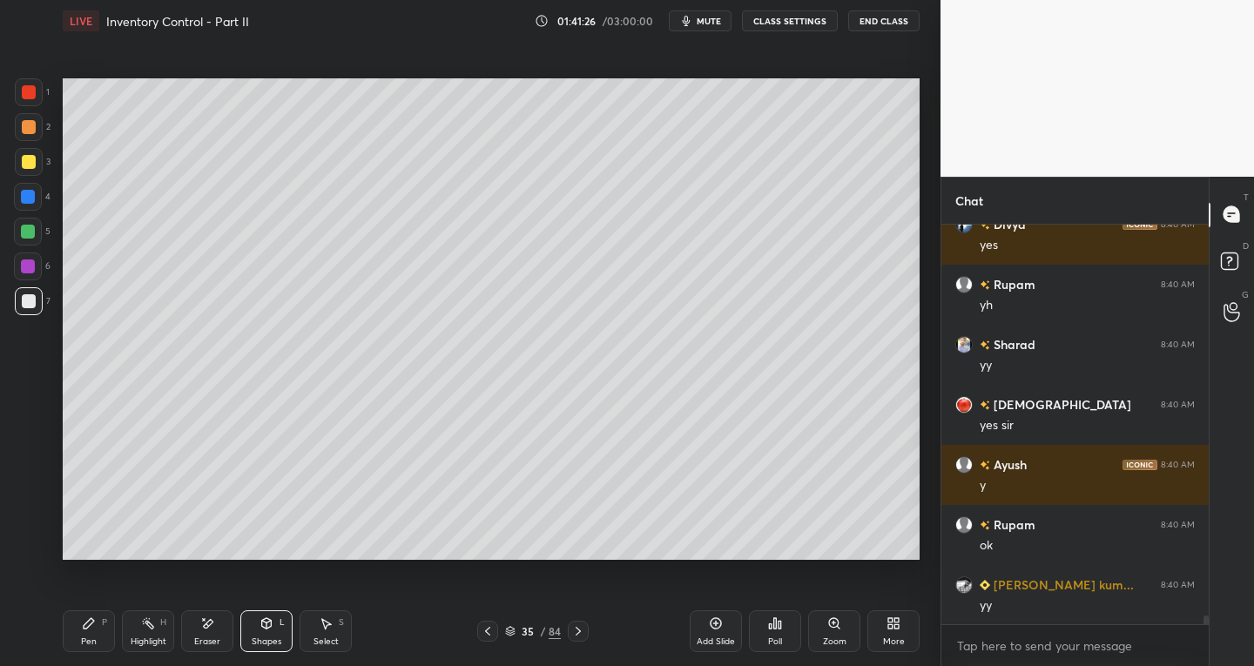
click at [87, 650] on div "Pen P" at bounding box center [89, 632] width 52 height 42
click at [272, 632] on div "Shapes L" at bounding box center [266, 632] width 52 height 42
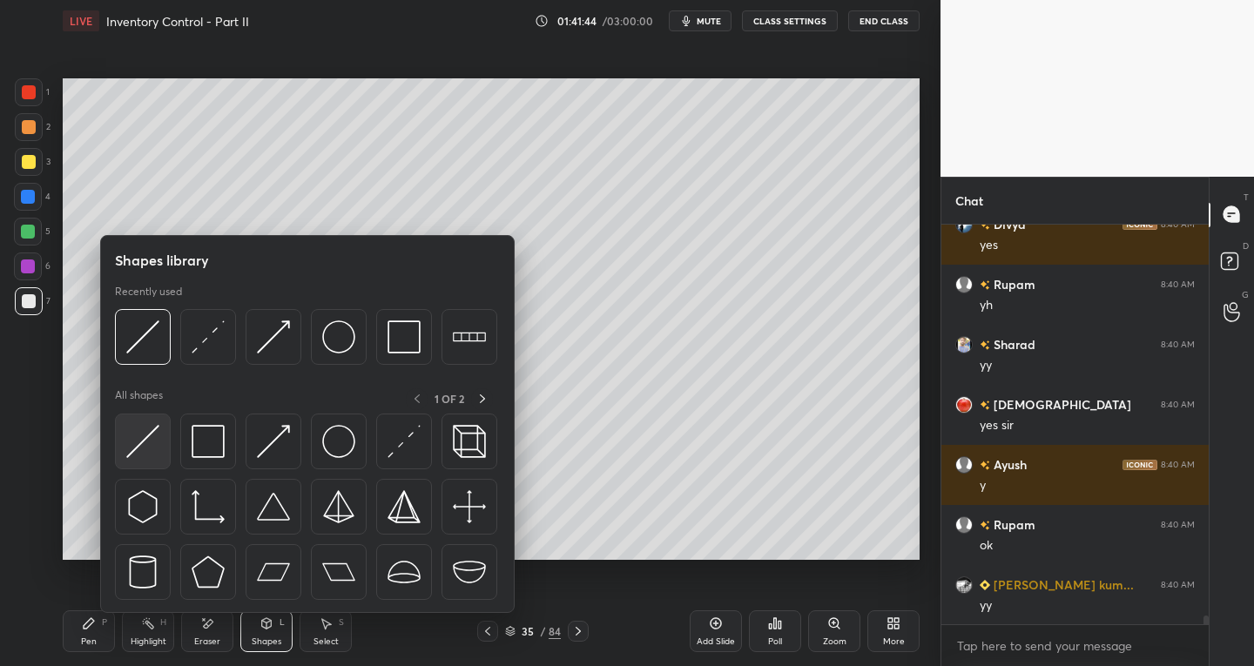
click at [136, 455] on img at bounding box center [142, 441] width 33 height 33
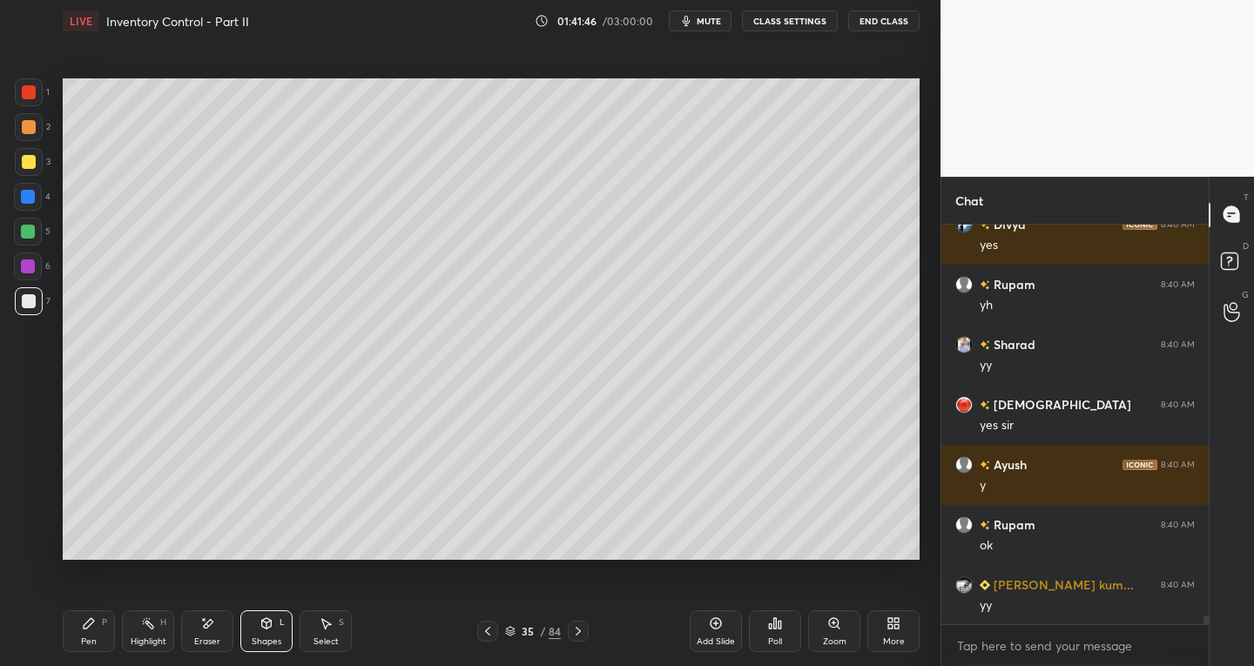
click at [33, 162] on div at bounding box center [29, 162] width 14 height 14
click at [207, 642] on div "Eraser" at bounding box center [207, 642] width 26 height 9
click at [90, 624] on icon at bounding box center [89, 623] width 10 height 10
click at [260, 640] on div "Shapes" at bounding box center [267, 642] width 30 height 9
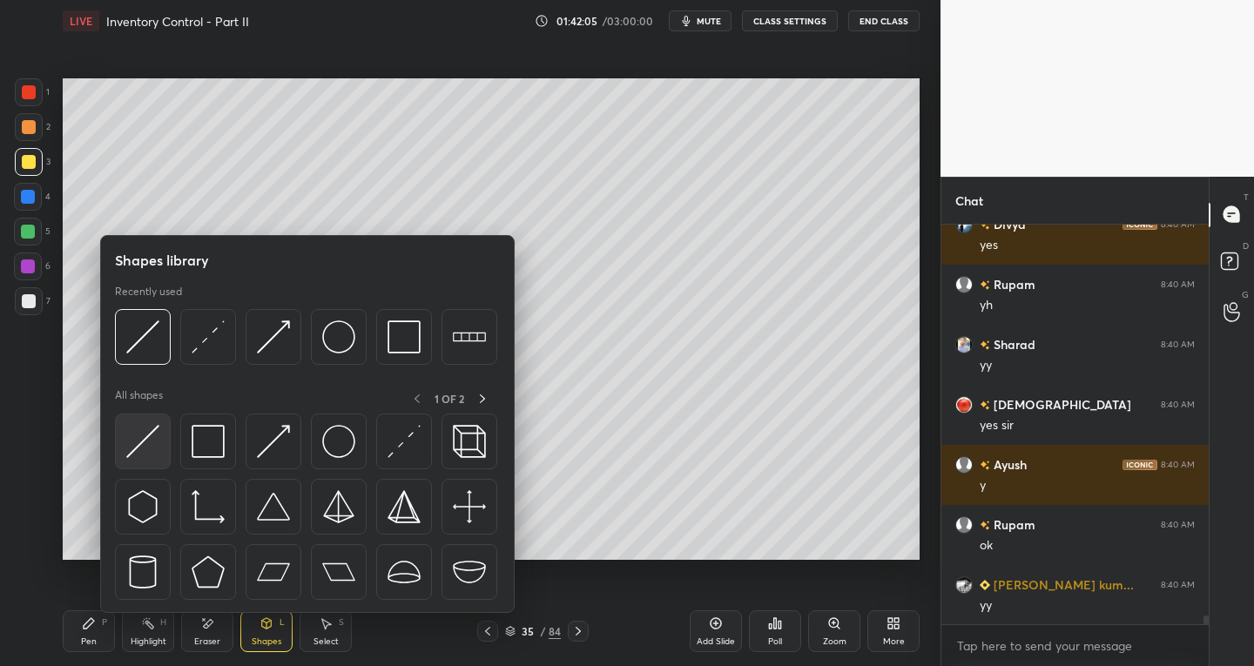
click at [131, 456] on img at bounding box center [142, 441] width 33 height 33
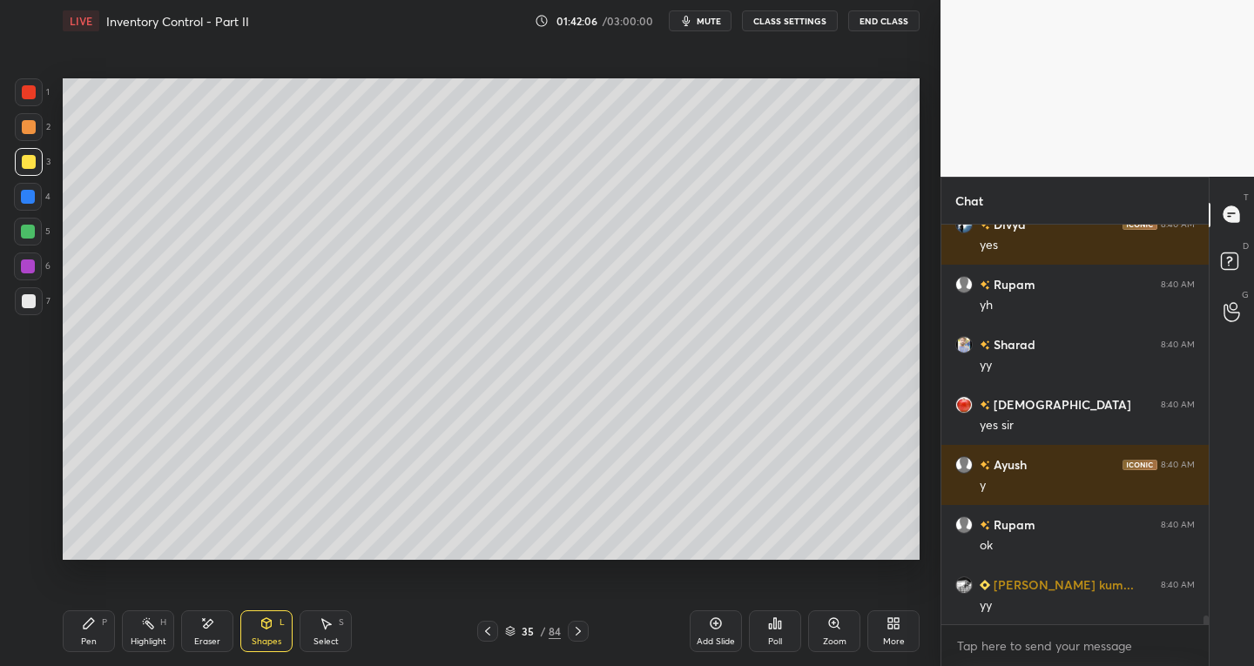
click at [260, 640] on div "Shapes" at bounding box center [267, 642] width 30 height 9
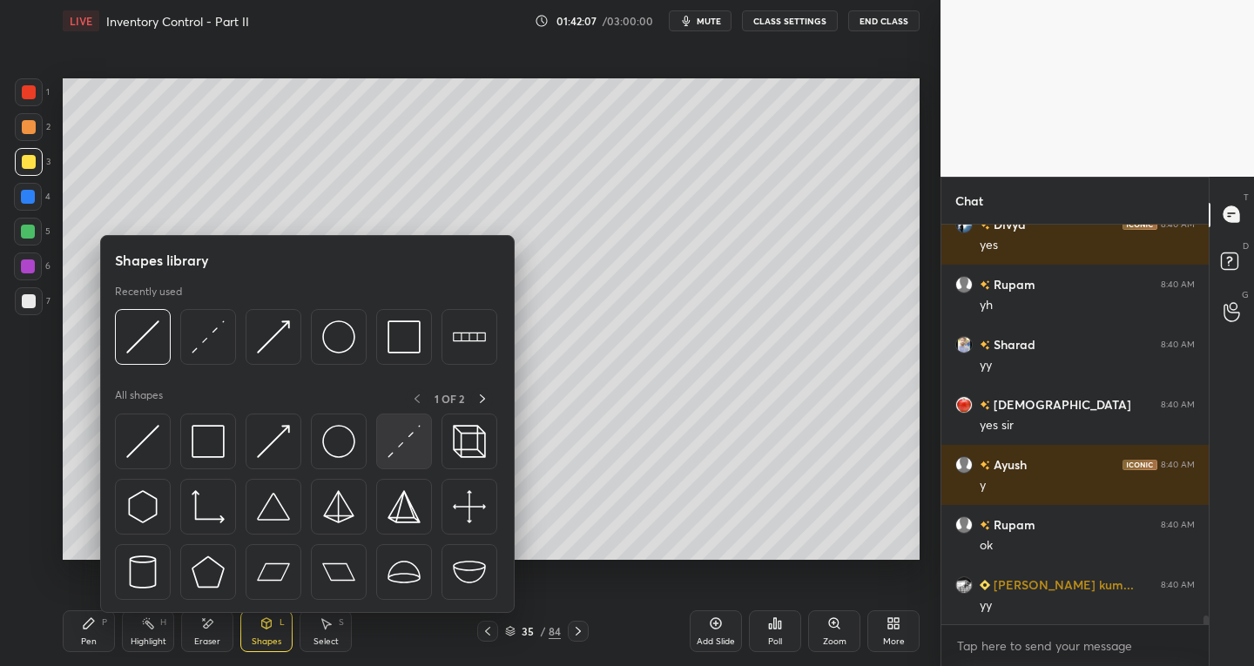
click at [390, 452] on img at bounding box center [404, 441] width 33 height 33
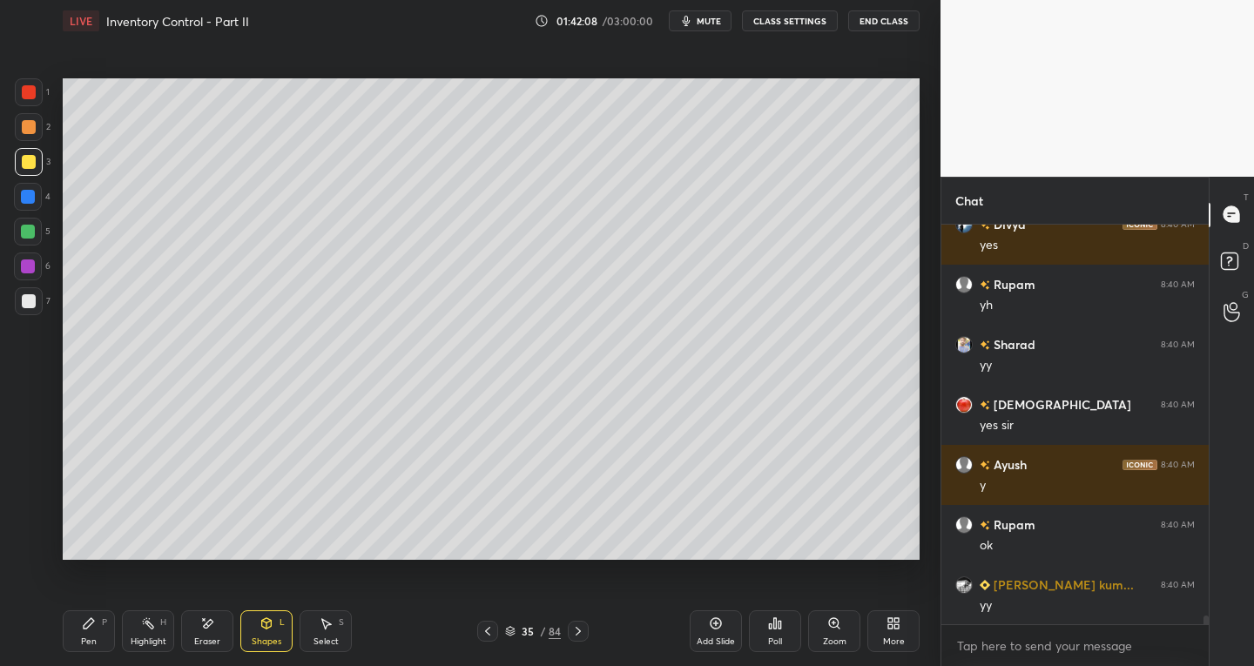
click at [26, 308] on div at bounding box center [29, 301] width 28 height 28
click at [82, 630] on icon at bounding box center [89, 624] width 14 height 14
click at [30, 475] on icon at bounding box center [28, 476] width 16 height 12
click at [257, 629] on div "Shapes L" at bounding box center [266, 632] width 52 height 42
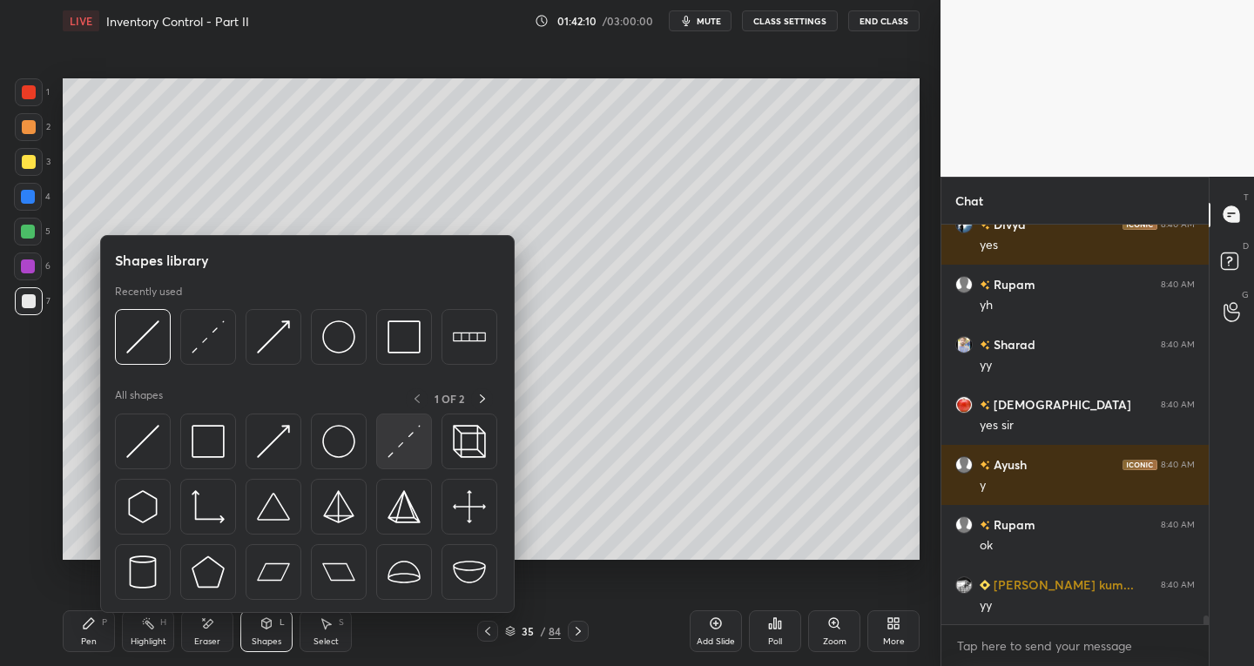
click at [398, 456] on img at bounding box center [404, 441] width 33 height 33
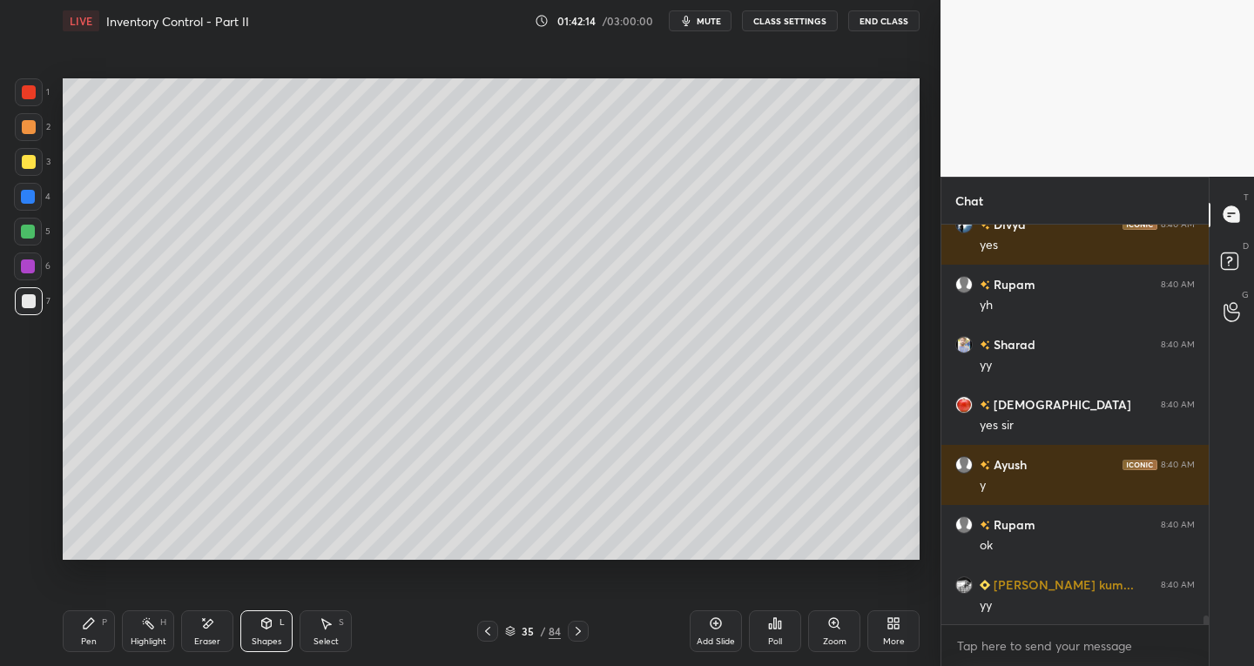
click at [92, 638] on div "Pen" at bounding box center [89, 642] width 16 height 9
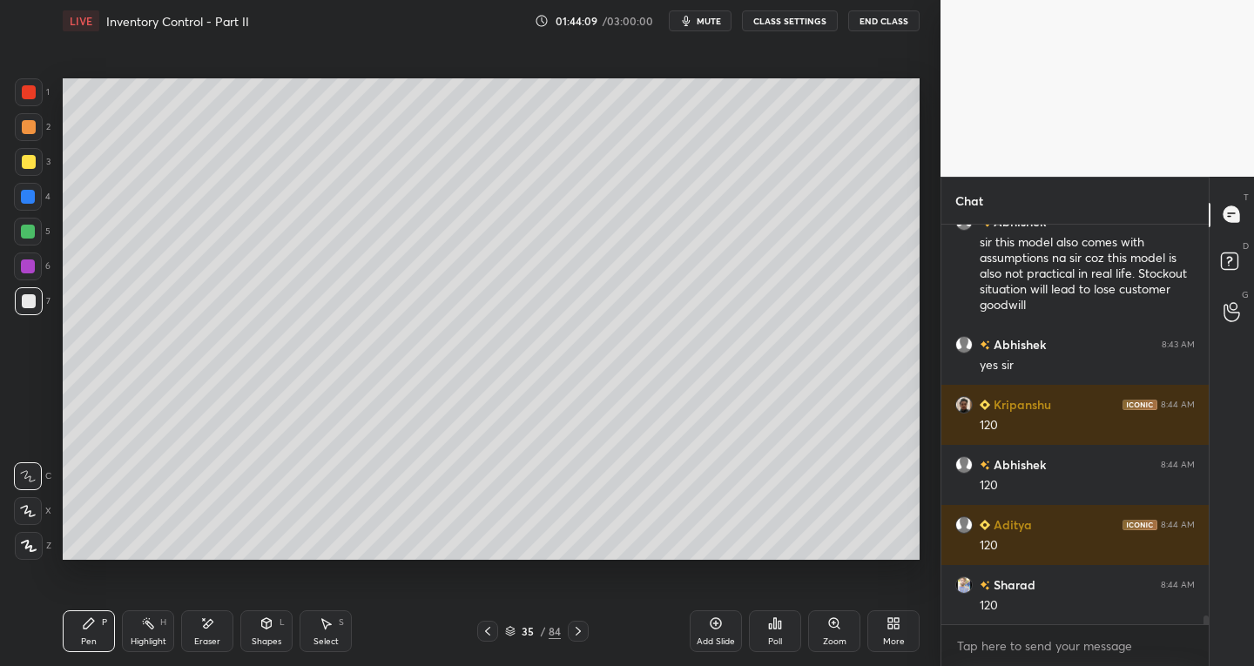
scroll to position [18441, 0]
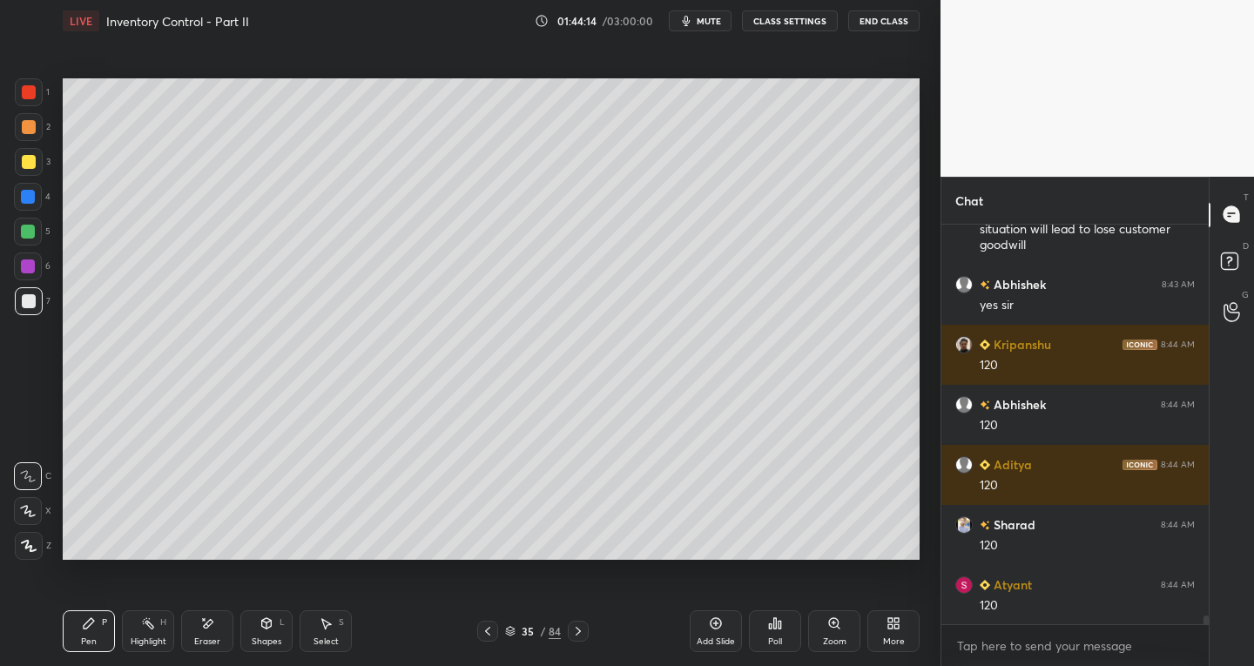
click at [209, 633] on div "Eraser" at bounding box center [207, 632] width 52 height 42
click at [264, 627] on icon at bounding box center [267, 623] width 10 height 10
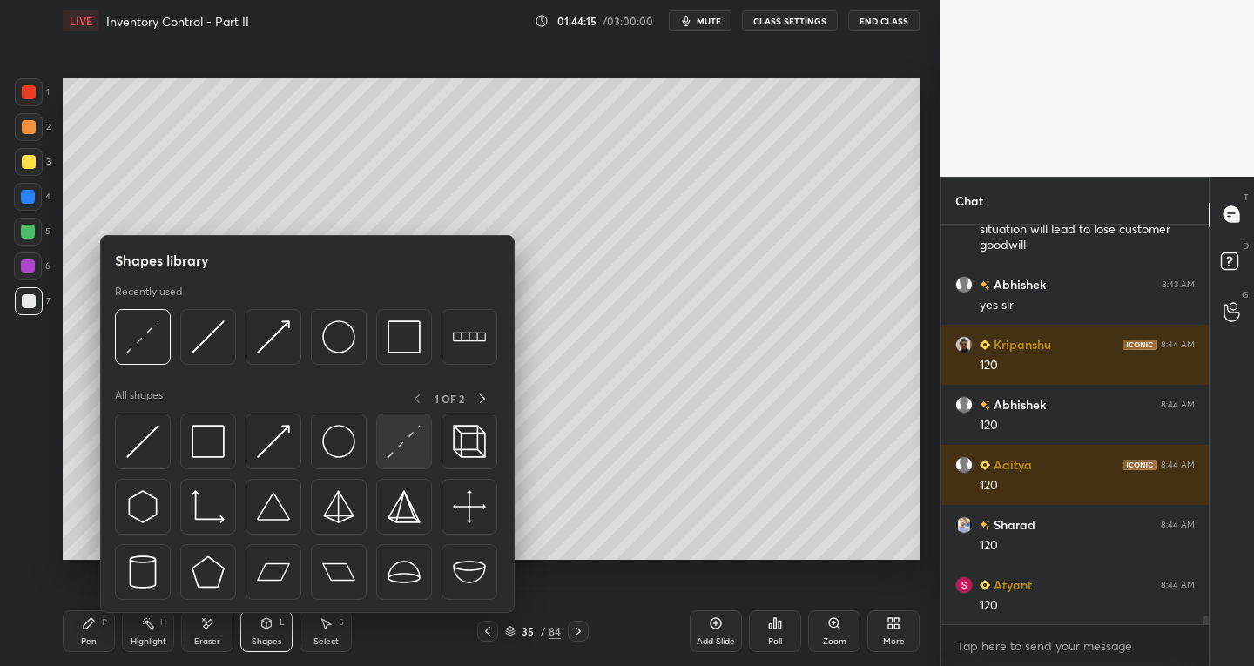
click at [389, 457] on img at bounding box center [404, 441] width 33 height 33
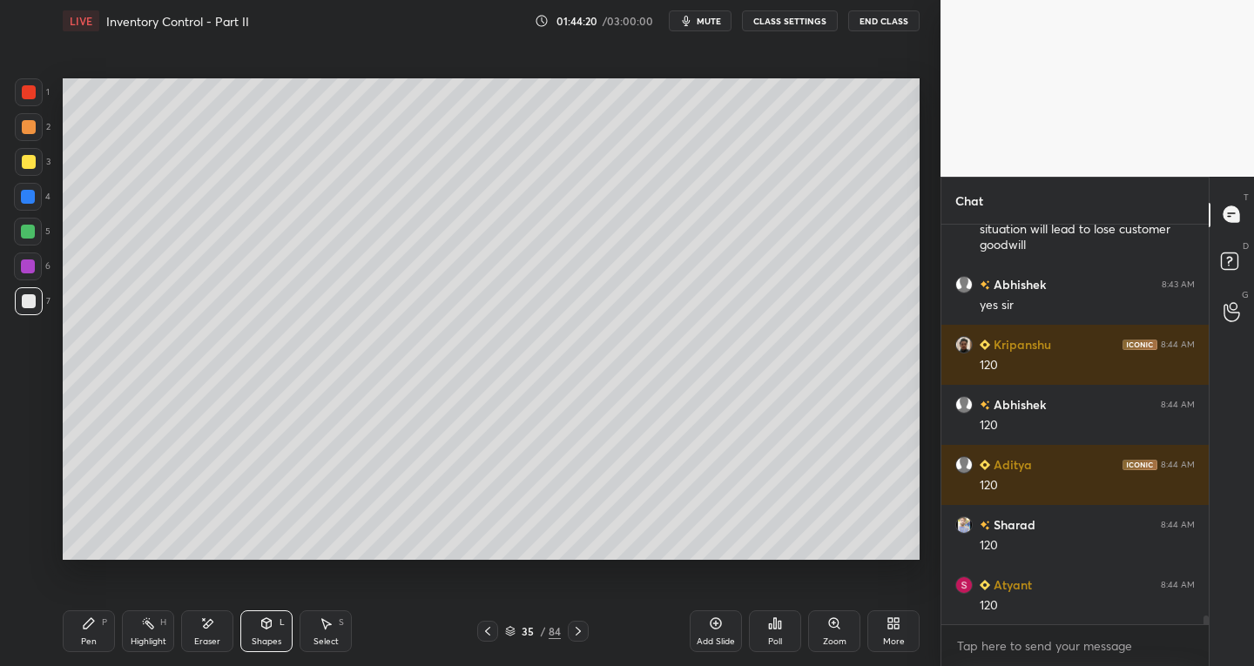
click at [78, 629] on div "Pen P" at bounding box center [89, 632] width 52 height 42
click at [31, 166] on div at bounding box center [29, 162] width 14 height 14
click at [25, 514] on icon at bounding box center [28, 511] width 14 height 10
click at [271, 635] on div "Shapes L" at bounding box center [266, 632] width 52 height 42
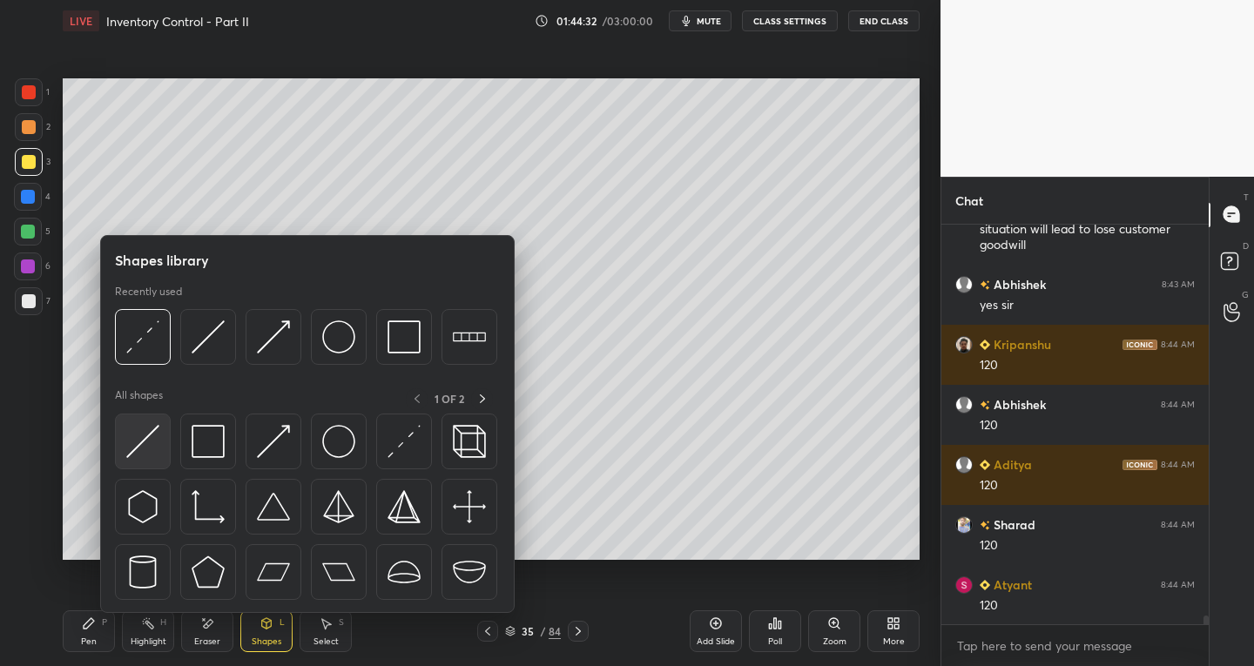
click at [137, 451] on img at bounding box center [142, 441] width 33 height 33
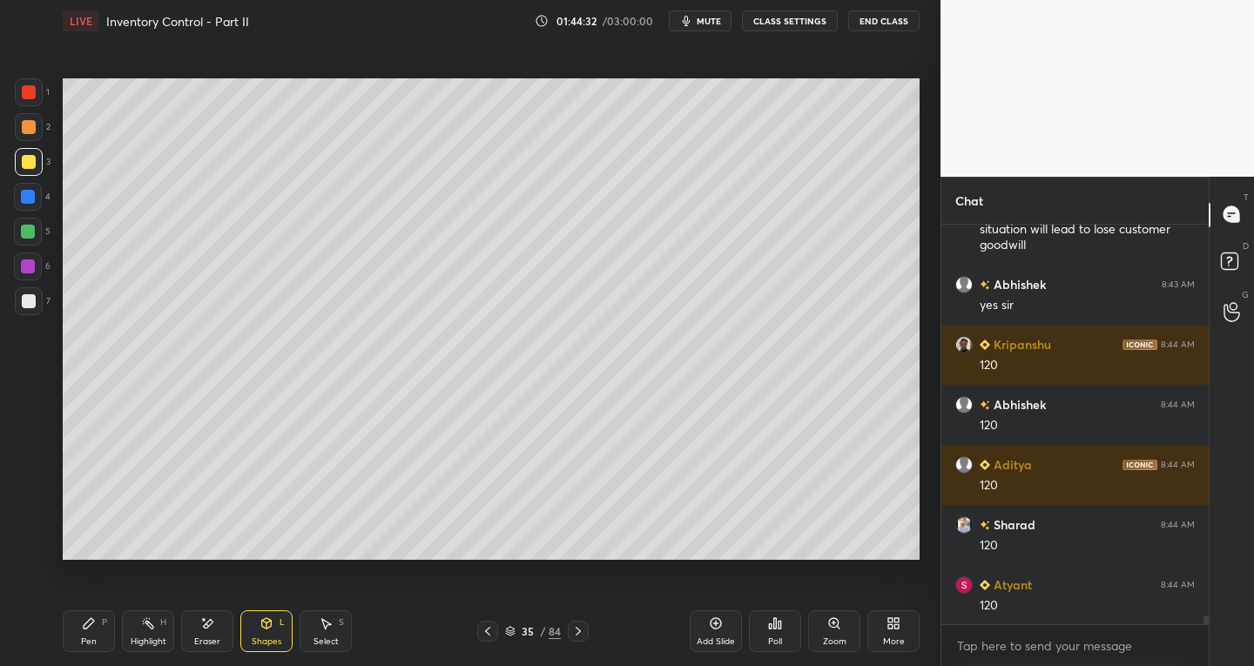
click at [26, 310] on div at bounding box center [29, 301] width 28 height 28
click at [101, 636] on div "Pen P" at bounding box center [89, 632] width 52 height 42
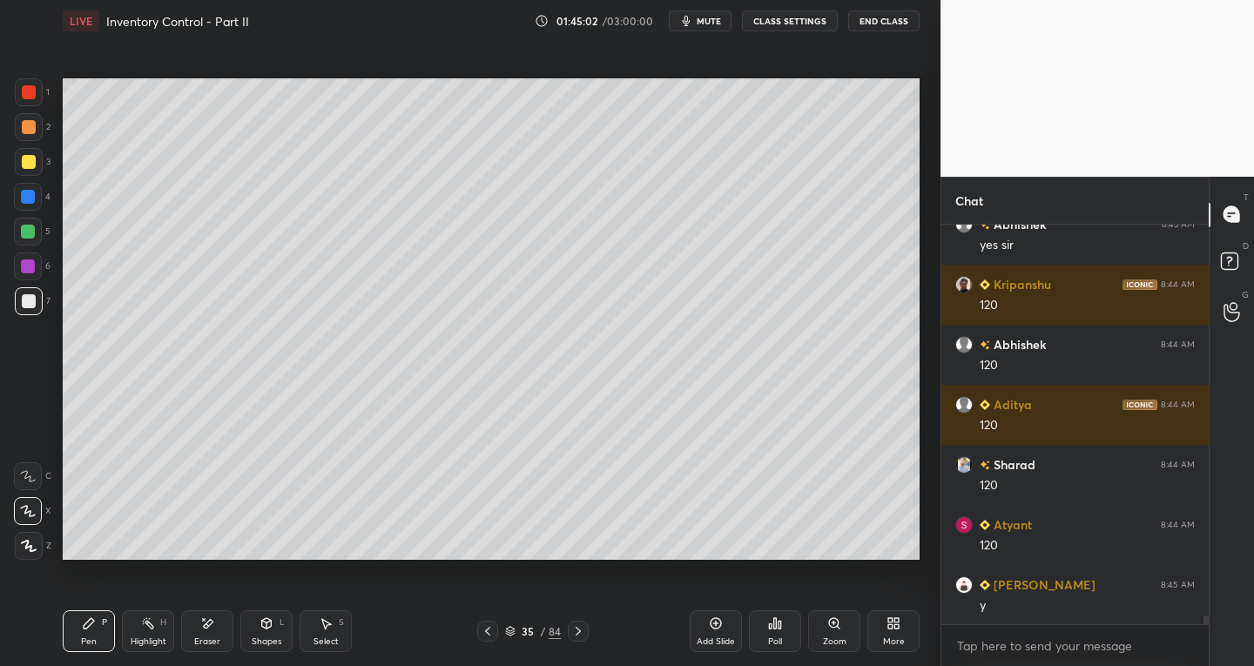
click at [204, 631] on div "Eraser" at bounding box center [207, 632] width 52 height 42
click at [32, 490] on div at bounding box center [28, 476] width 28 height 28
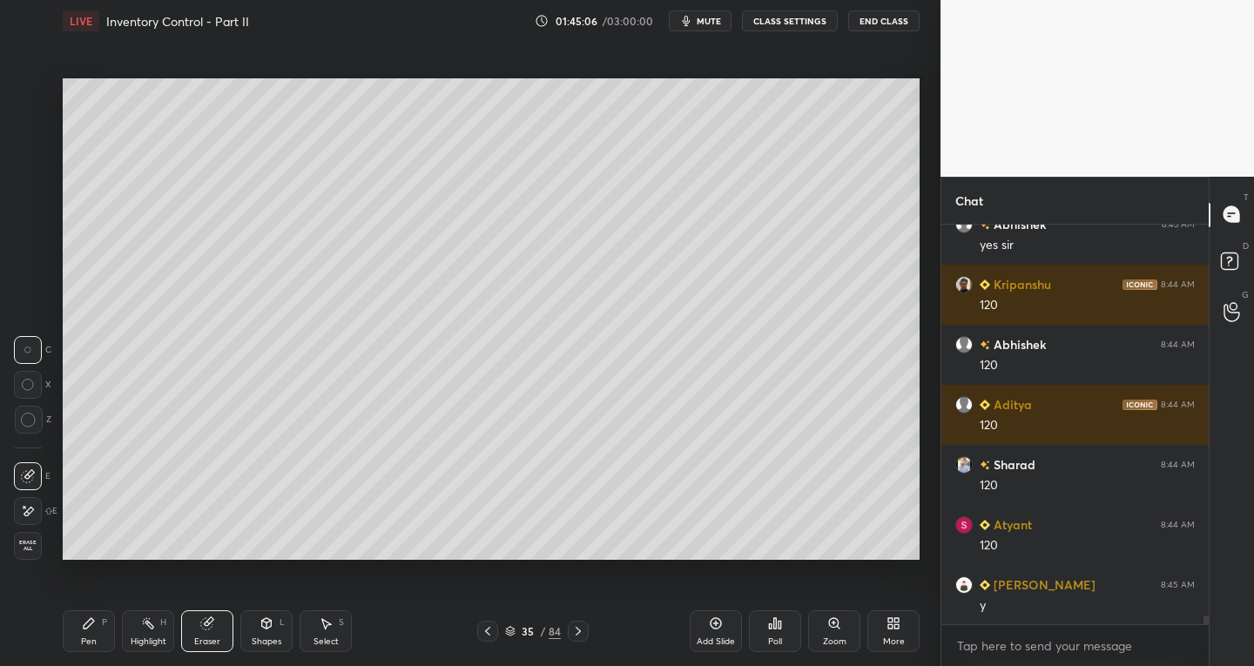
click at [84, 630] on icon at bounding box center [89, 624] width 14 height 14
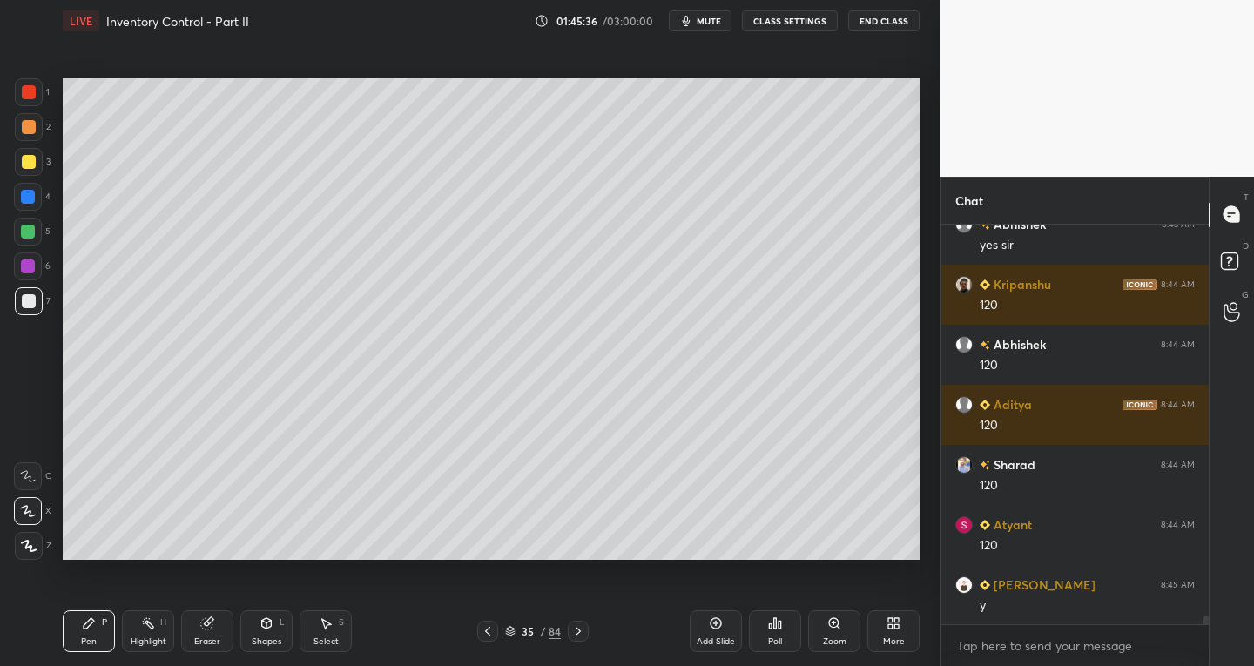
scroll to position [18561, 0]
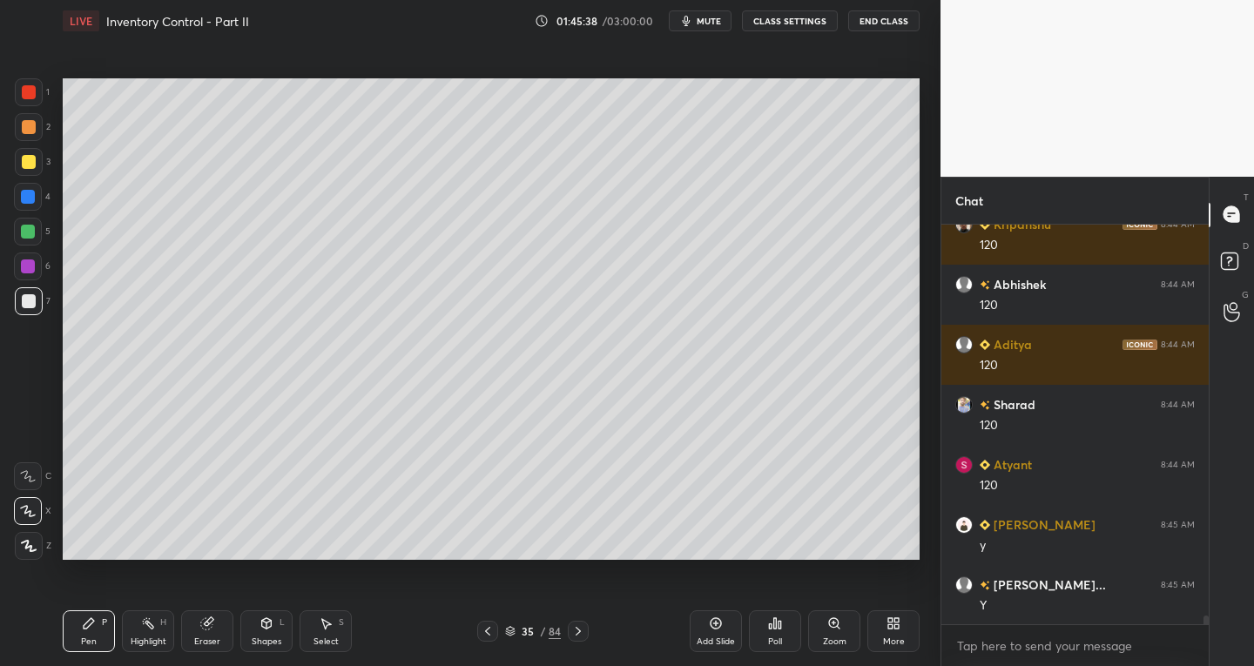
click at [330, 634] on div "Select S" at bounding box center [326, 632] width 52 height 42
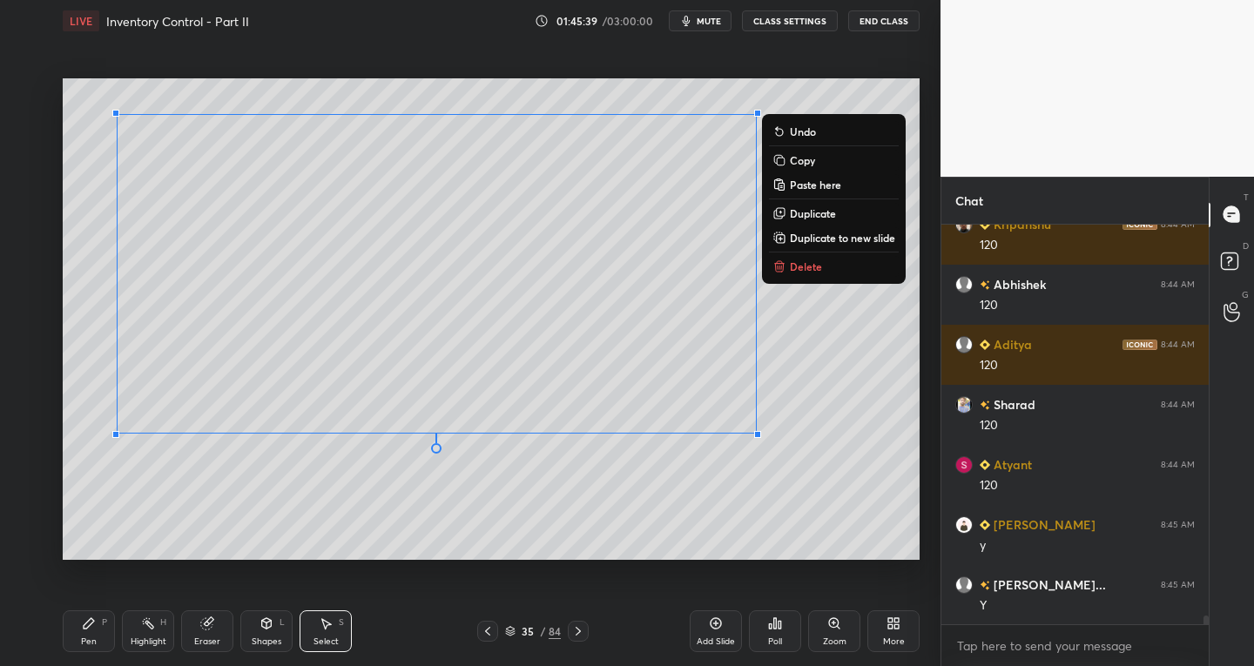
scroll to position [18621, 0]
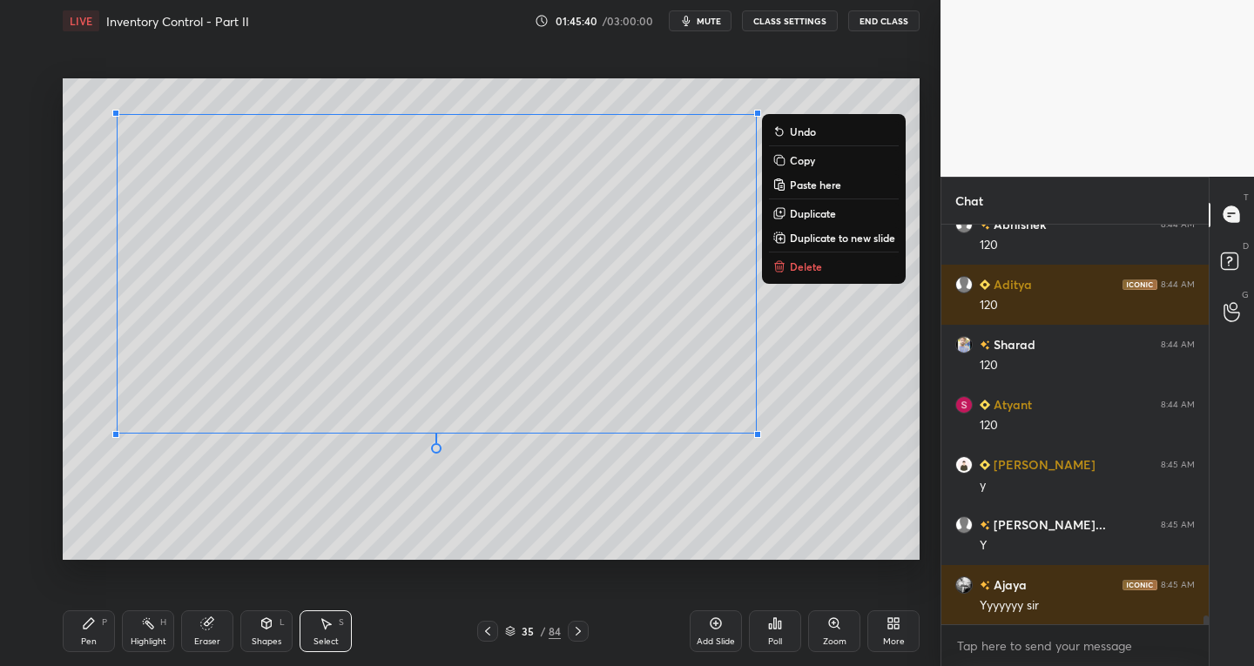
click at [648, 442] on div "0 ° Undo Copy Paste here Duplicate Duplicate to new slide Delete" at bounding box center [491, 319] width 857 height 483
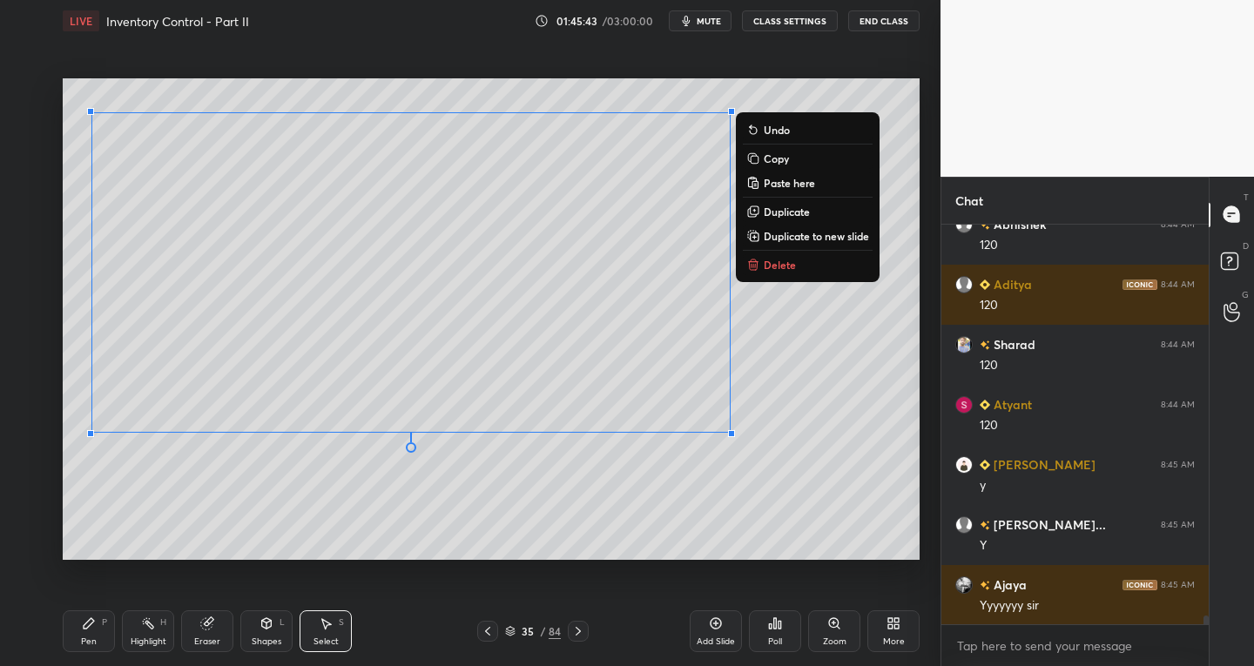
click at [254, 541] on div "0 ° Undo Copy Paste here Duplicate Duplicate to new slide Delete" at bounding box center [491, 319] width 857 height 483
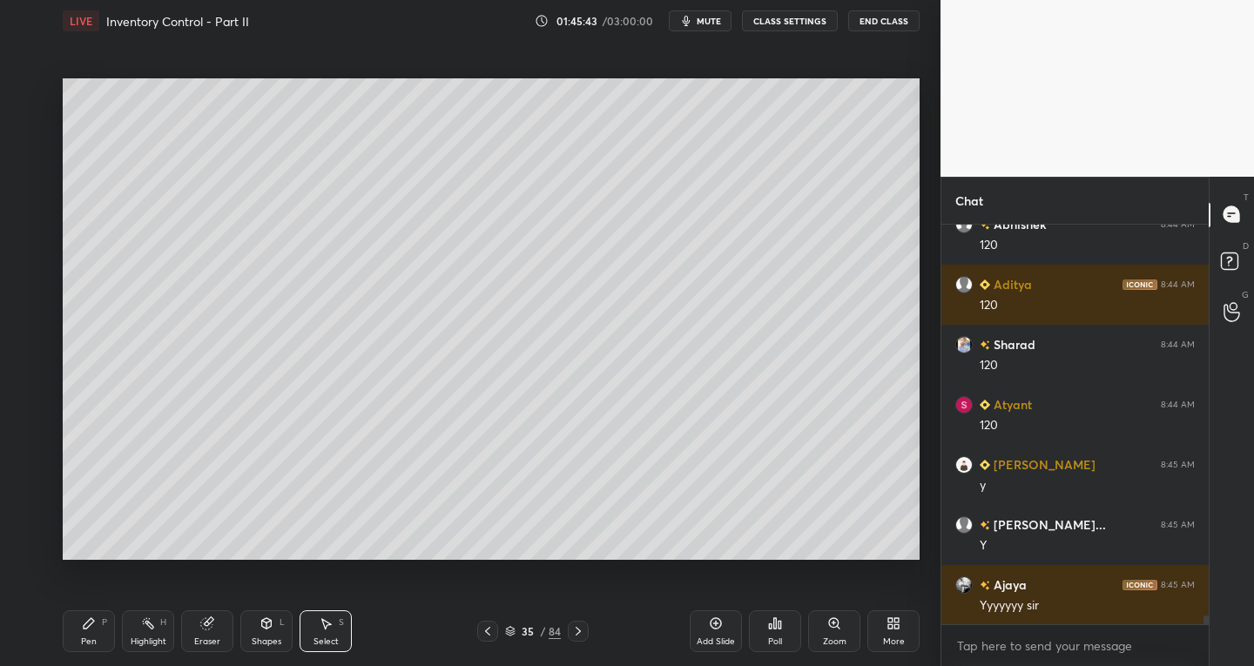
click at [198, 638] on div "Eraser" at bounding box center [207, 642] width 26 height 9
click at [24, 513] on icon at bounding box center [29, 511] width 10 height 9
click at [329, 638] on div "Select" at bounding box center [326, 642] width 25 height 9
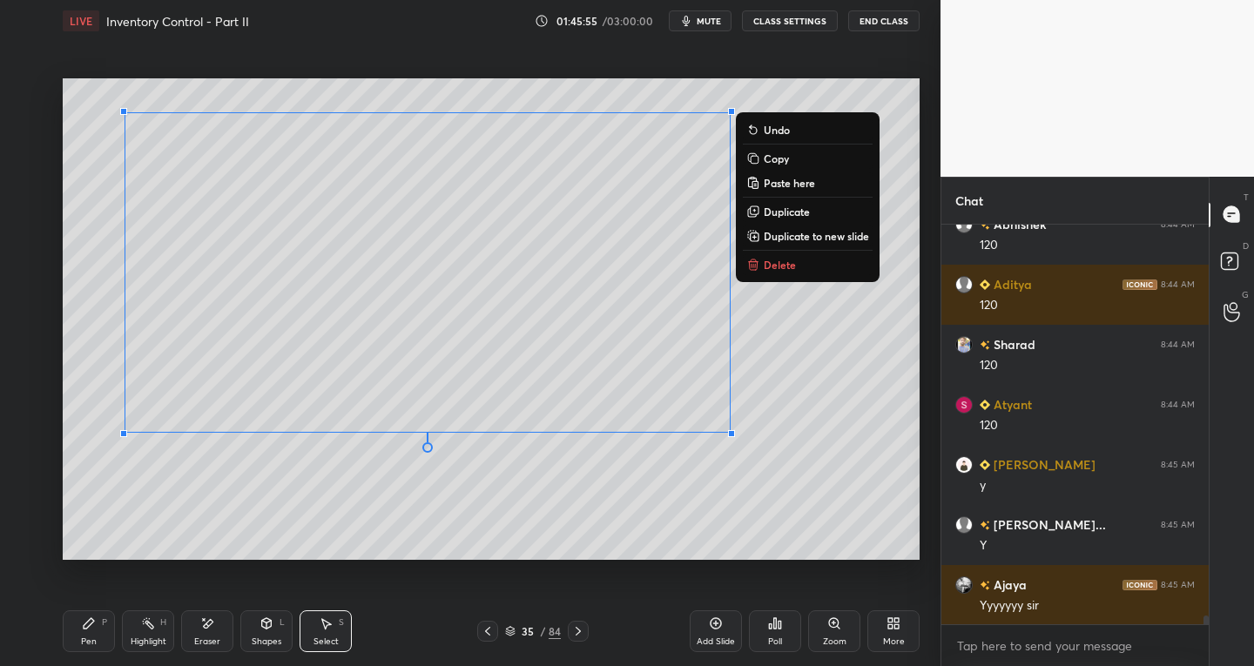
click at [791, 207] on p "Duplicate" at bounding box center [787, 212] width 46 height 14
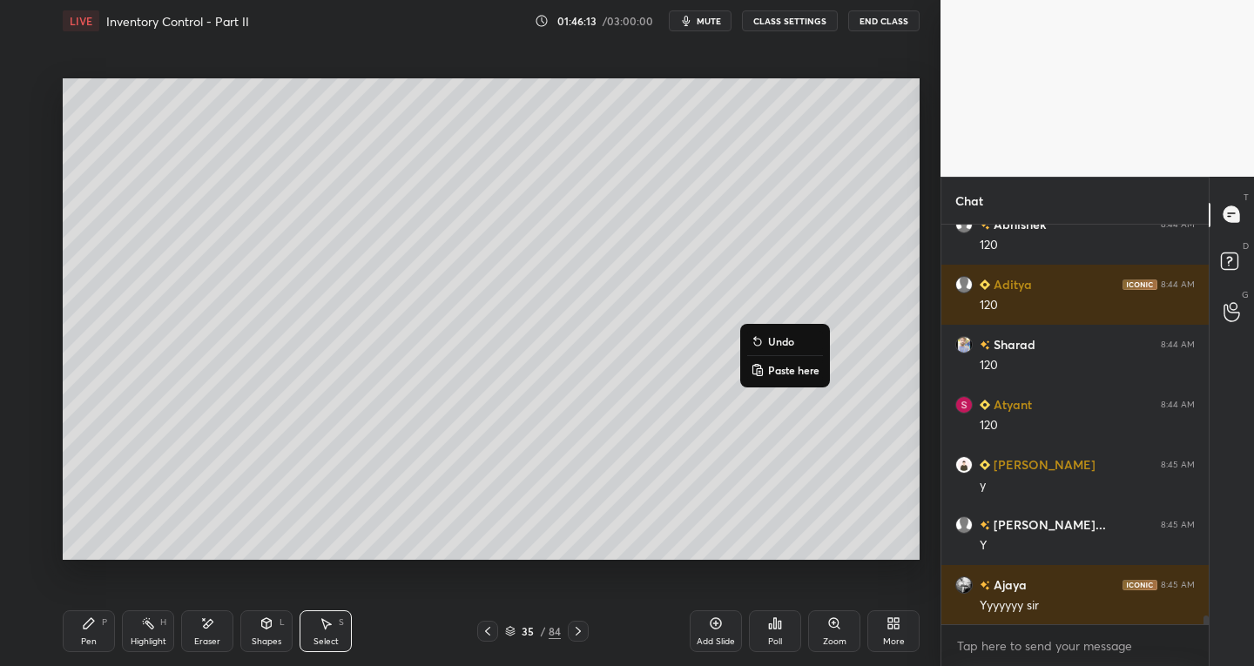
click at [377, 531] on div "0 ° Undo Copy Paste here Duplicate Duplicate to new slide Delete" at bounding box center [491, 319] width 857 height 483
click at [94, 632] on div "Pen P" at bounding box center [89, 632] width 52 height 42
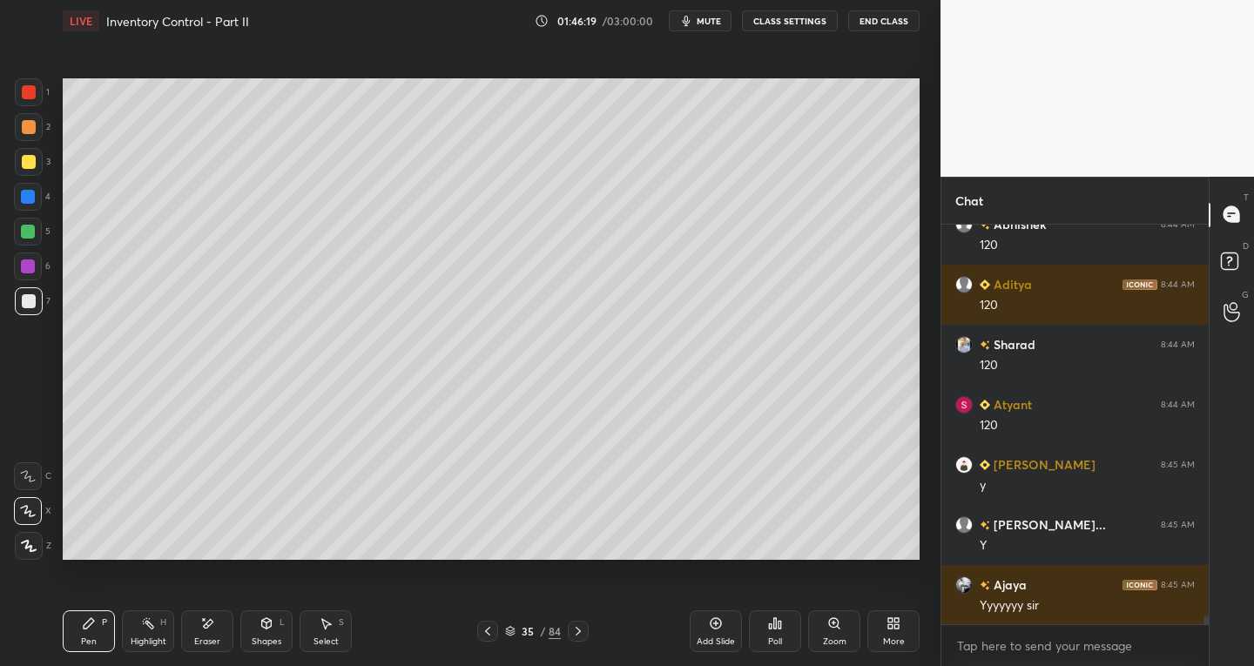
click at [200, 635] on div "Eraser" at bounding box center [207, 632] width 52 height 42
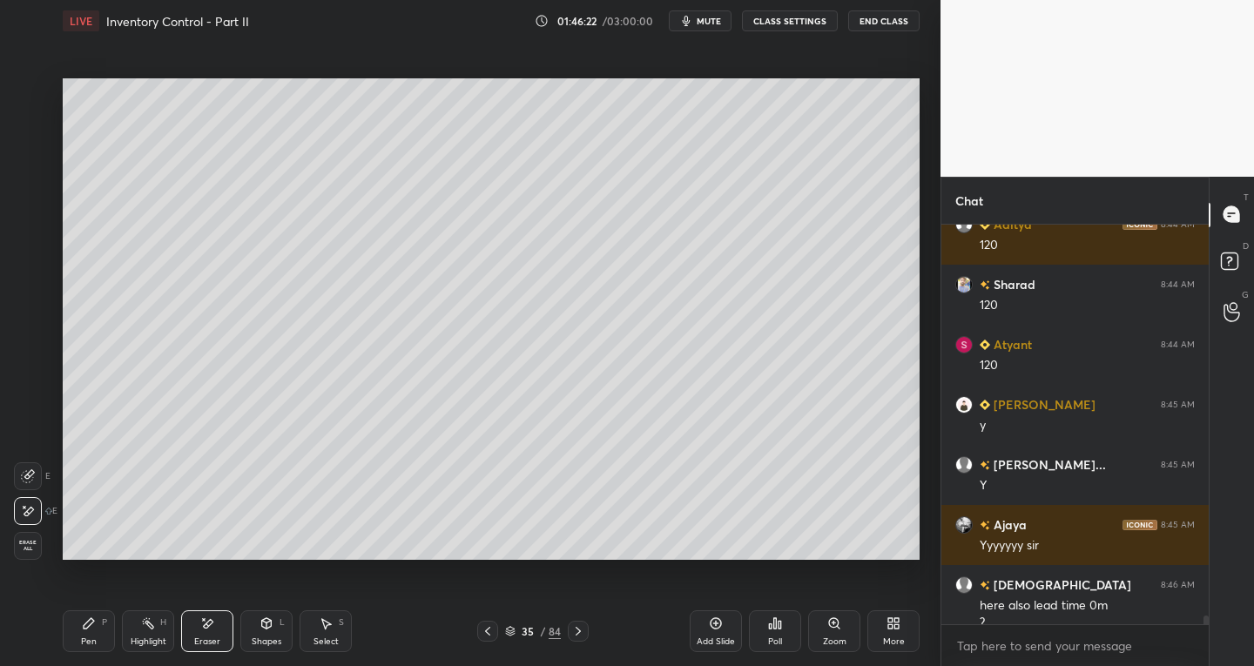
click at [93, 624] on icon at bounding box center [89, 624] width 14 height 14
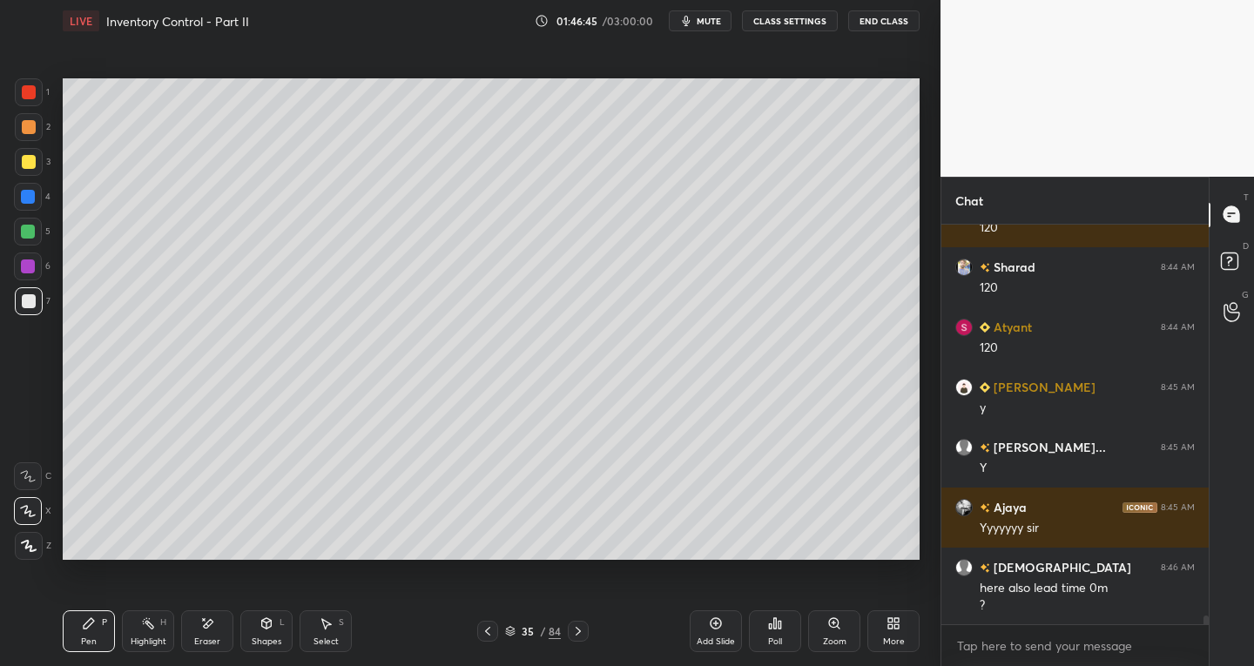
click at [202, 646] on div "Eraser" at bounding box center [207, 642] width 26 height 9
click at [90, 624] on icon at bounding box center [89, 623] width 10 height 10
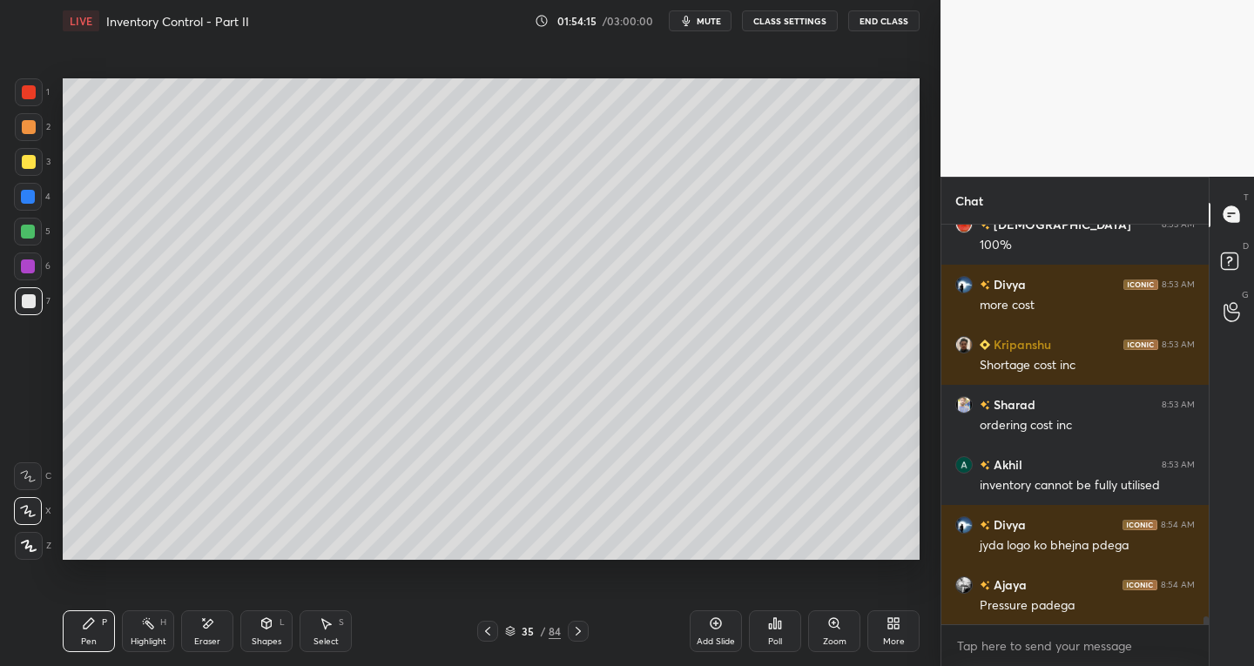
scroll to position [21154, 0]
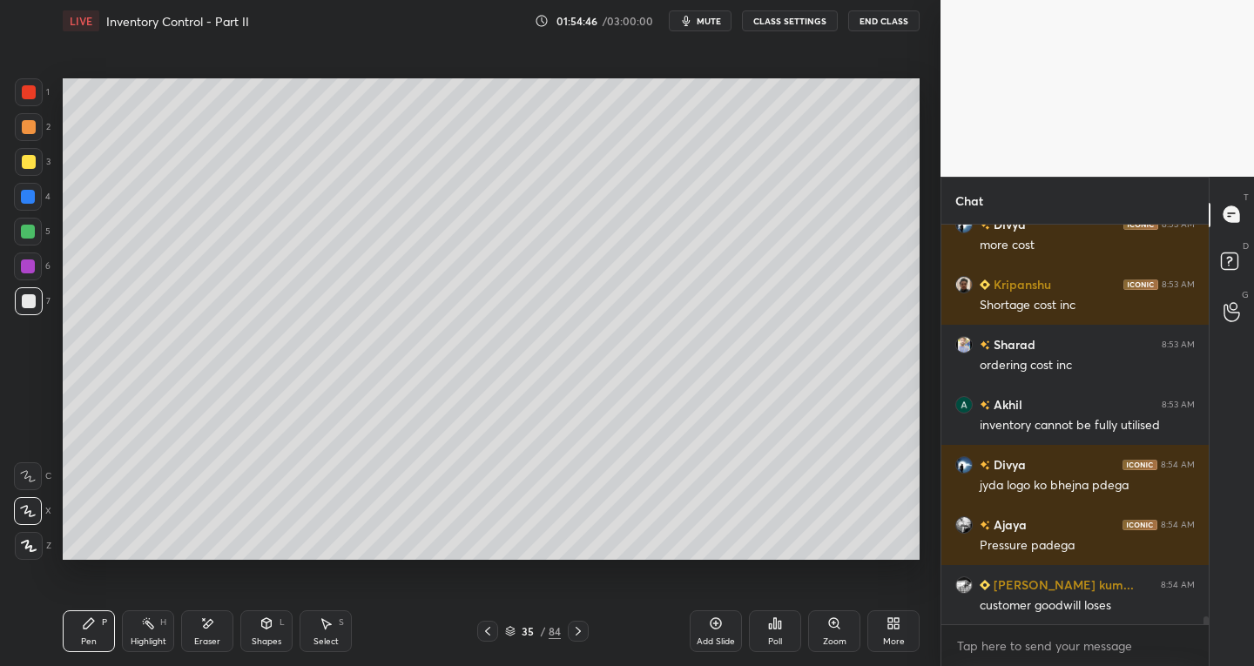
click at [714, 20] on span "mute" at bounding box center [709, 21] width 24 height 12
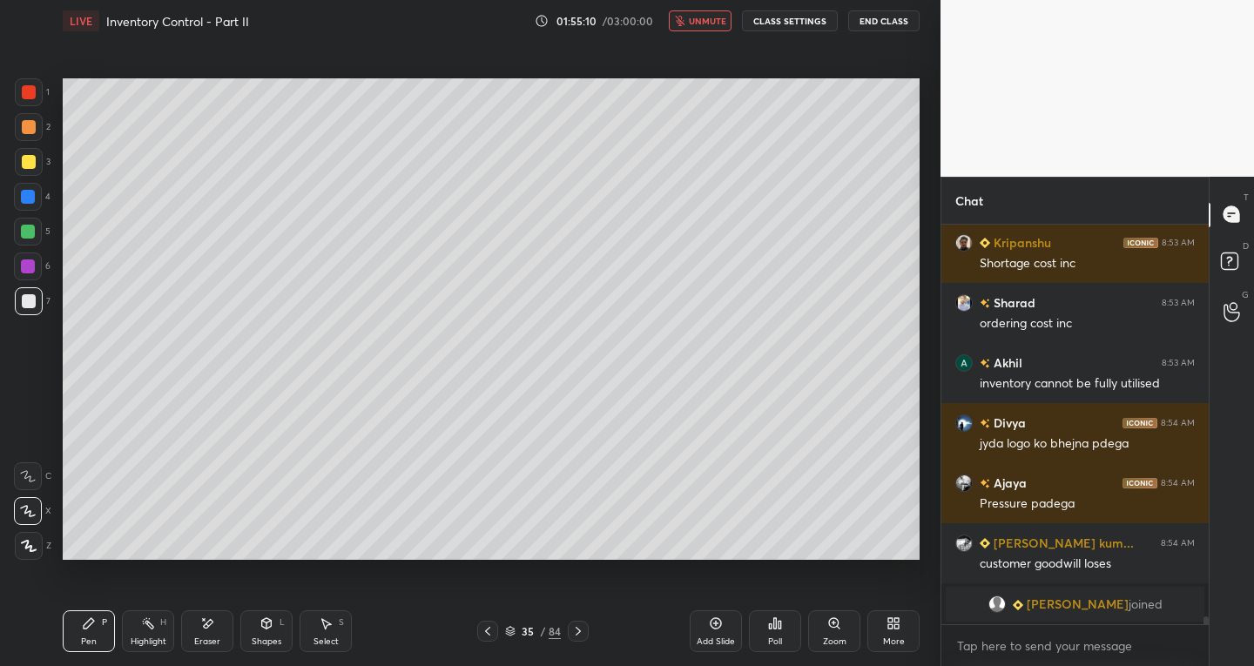
click at [712, 24] on span "unmute" at bounding box center [707, 21] width 37 height 12
click at [712, 18] on span "mute" at bounding box center [709, 21] width 24 height 12
click at [712, 27] on button "unmute" at bounding box center [700, 20] width 63 height 21
click at [33, 503] on div at bounding box center [28, 511] width 28 height 28
click at [23, 297] on div at bounding box center [29, 301] width 14 height 14
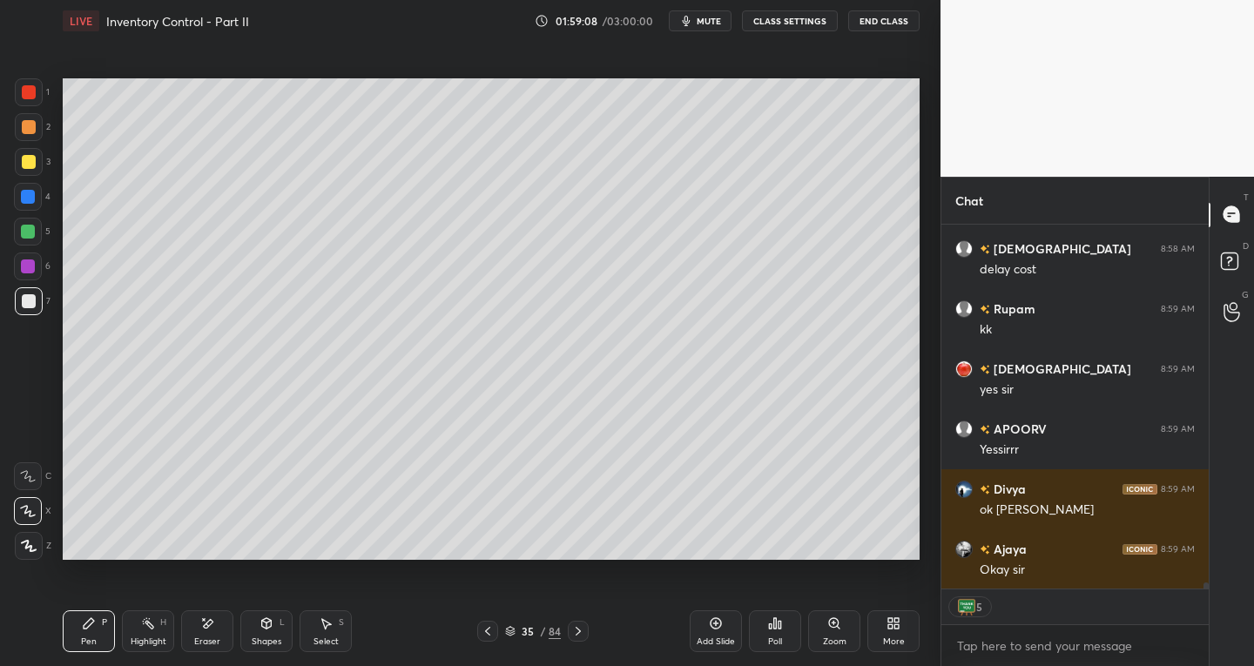
scroll to position [20441, 0]
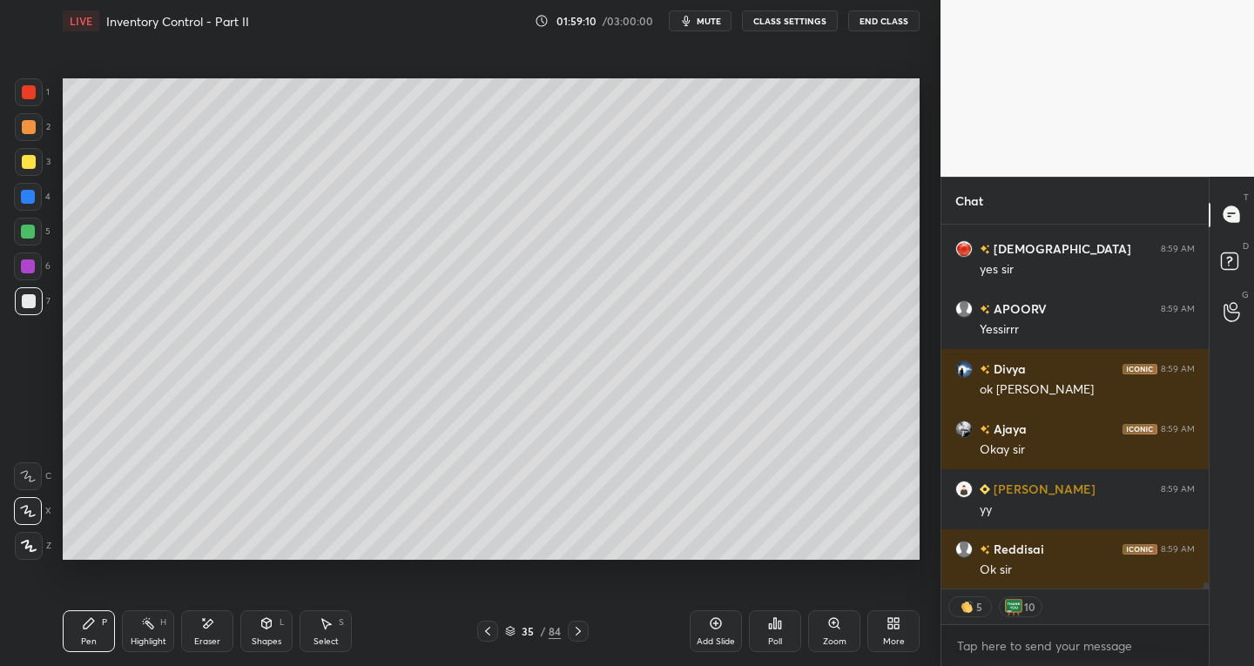
click at [881, 21] on button "End Class" at bounding box center [883, 20] width 71 height 21
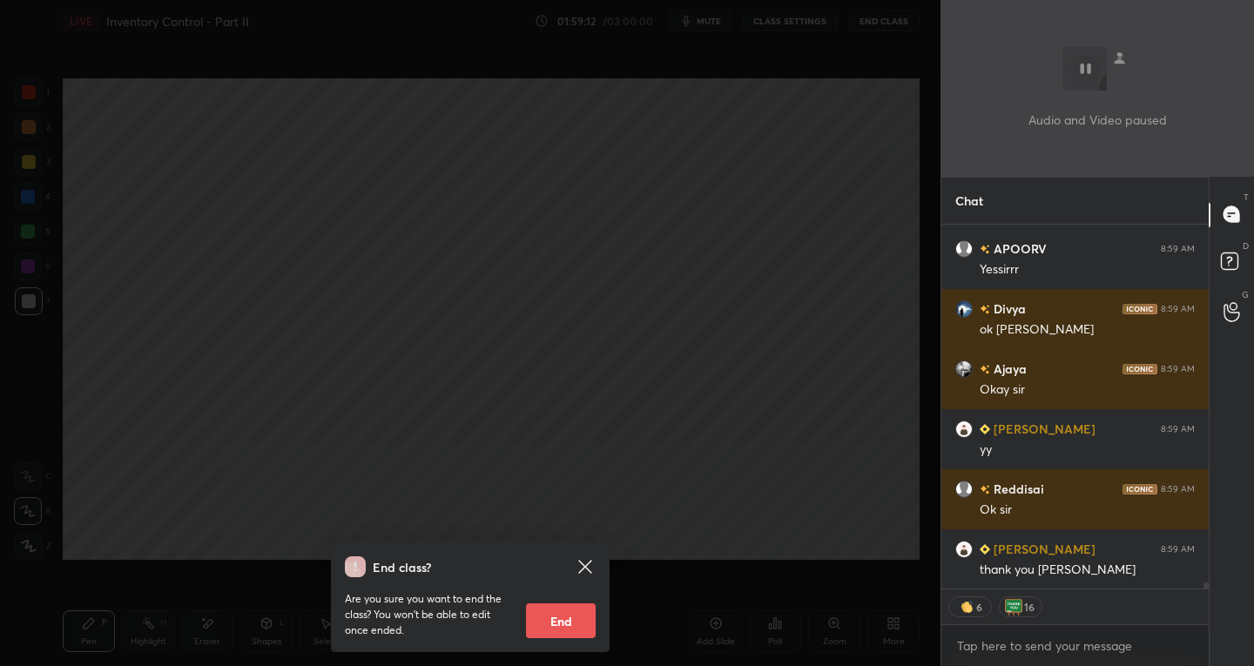
click at [586, 565] on icon at bounding box center [584, 566] width 13 height 13
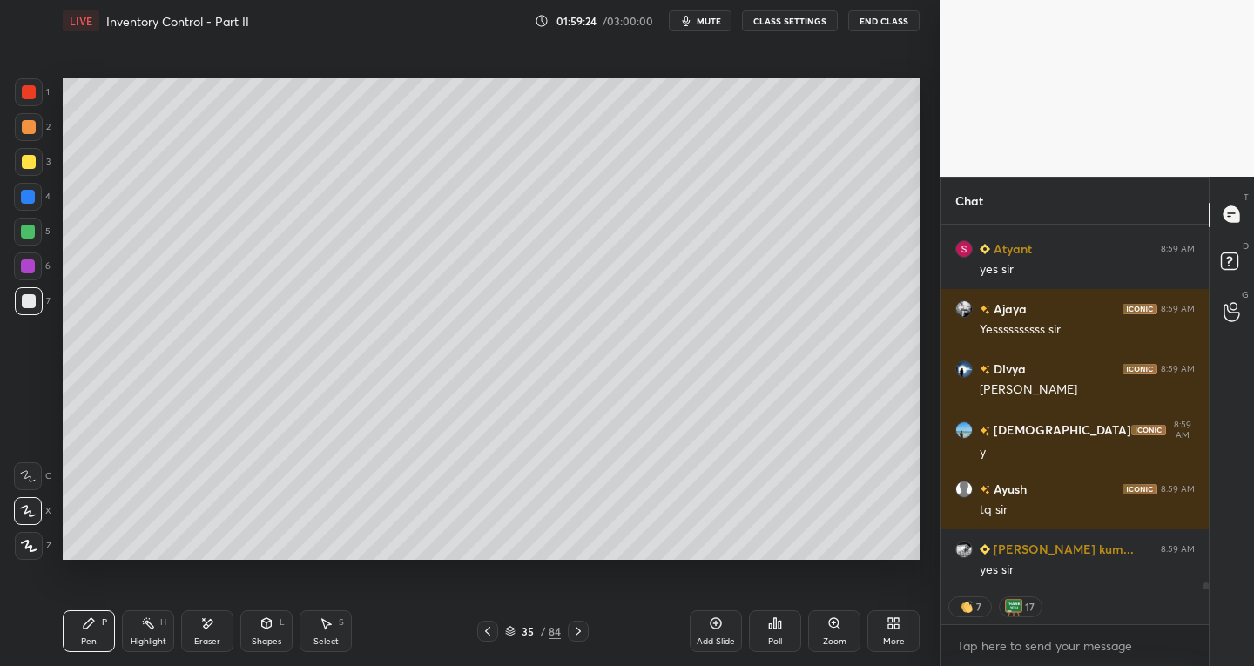
scroll to position [21342, 0]
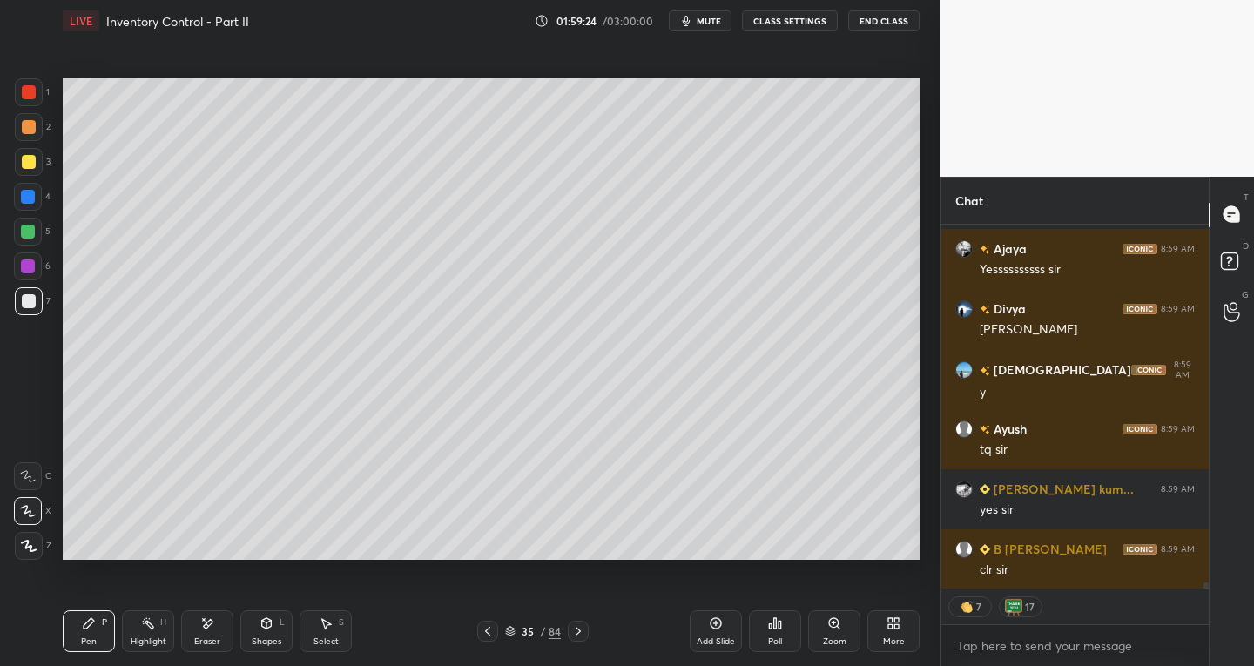
click at [883, 18] on button "End Class" at bounding box center [883, 20] width 71 height 21
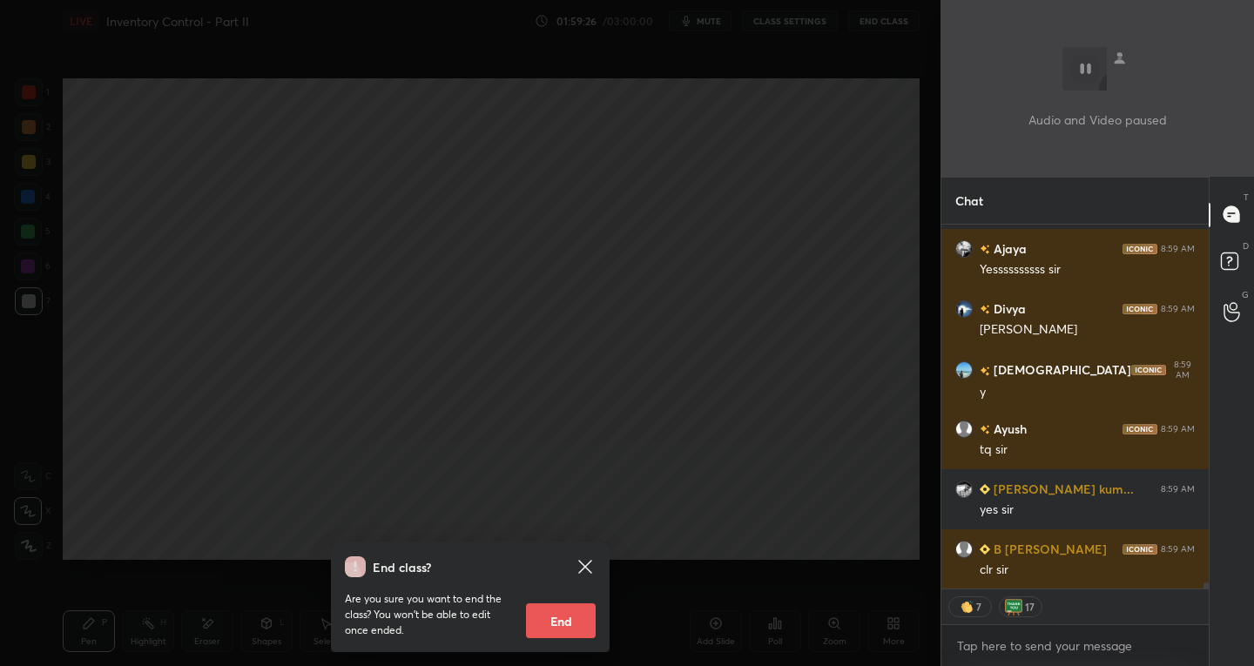
click at [562, 621] on button "End" at bounding box center [561, 621] width 70 height 35
type textarea "x"
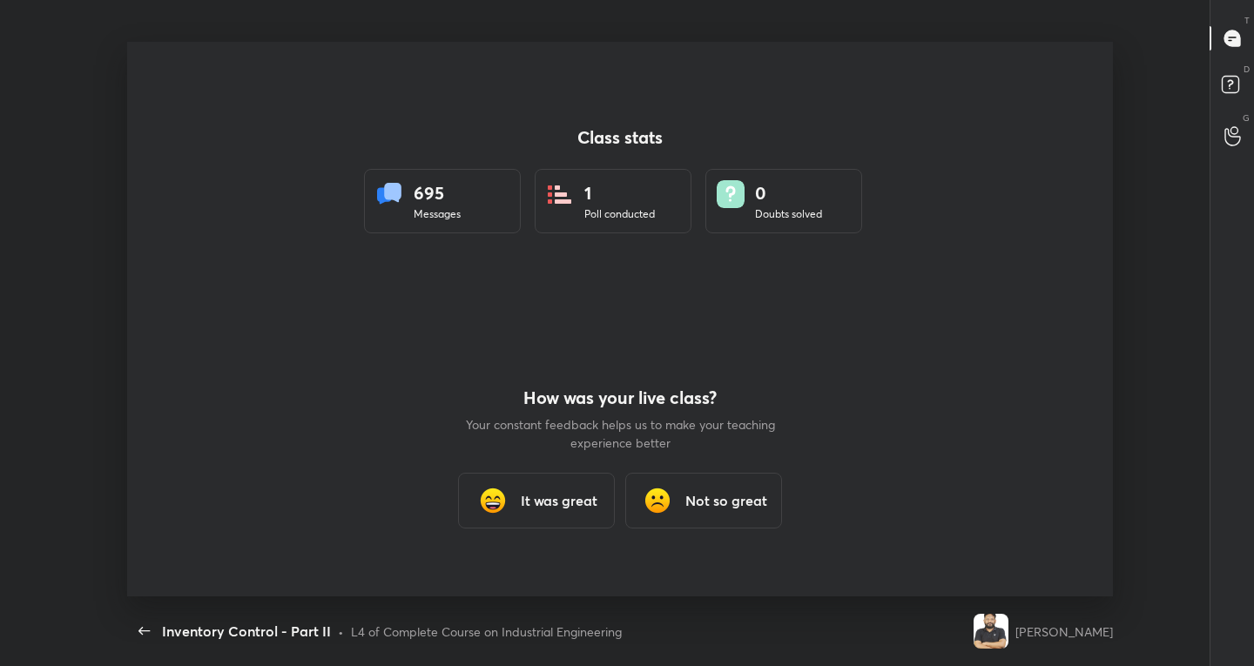
scroll to position [0, 0]
